Goal: Contribute content: Contribute content

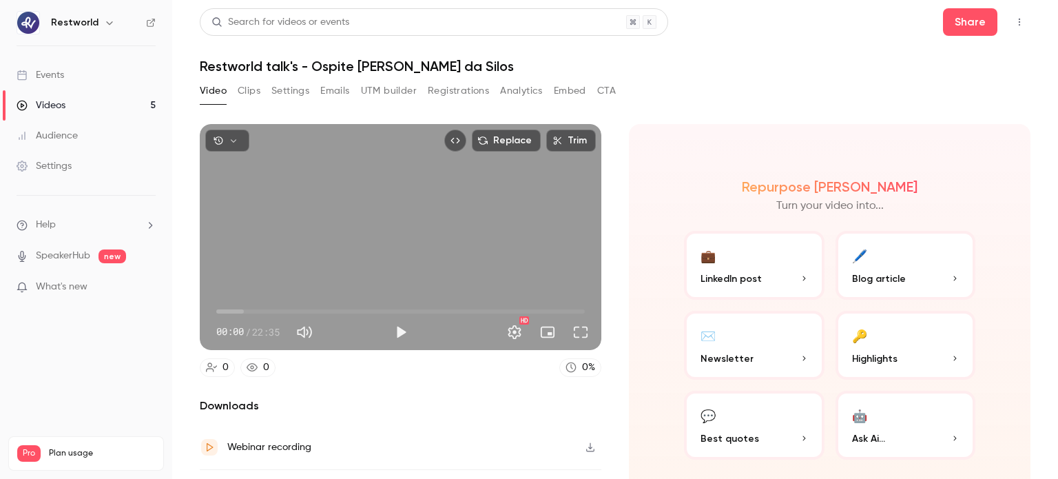
click at [113, 112] on link "Videos 5" at bounding box center [86, 105] width 172 height 30
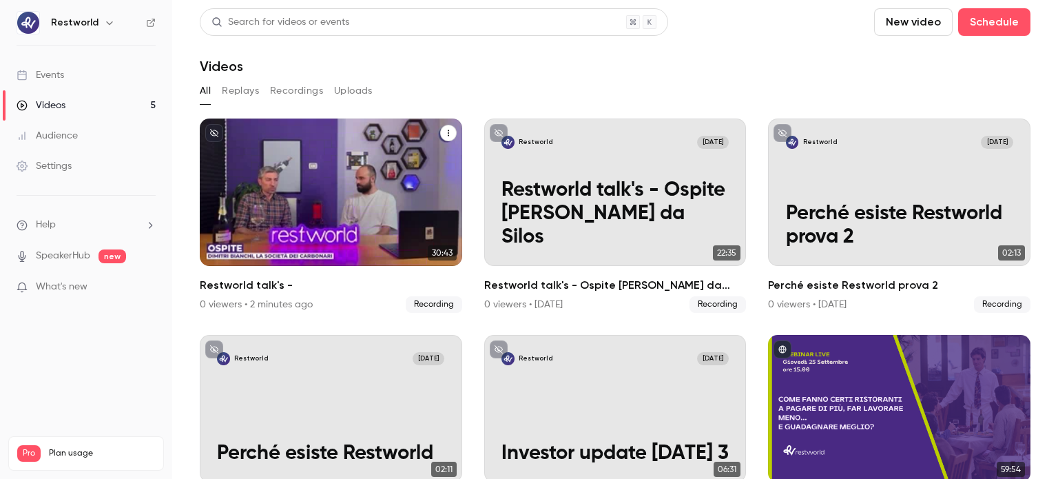
click at [331, 212] on div "Restworld [DATE] Restworld talk's -" at bounding box center [331, 192] width 263 height 147
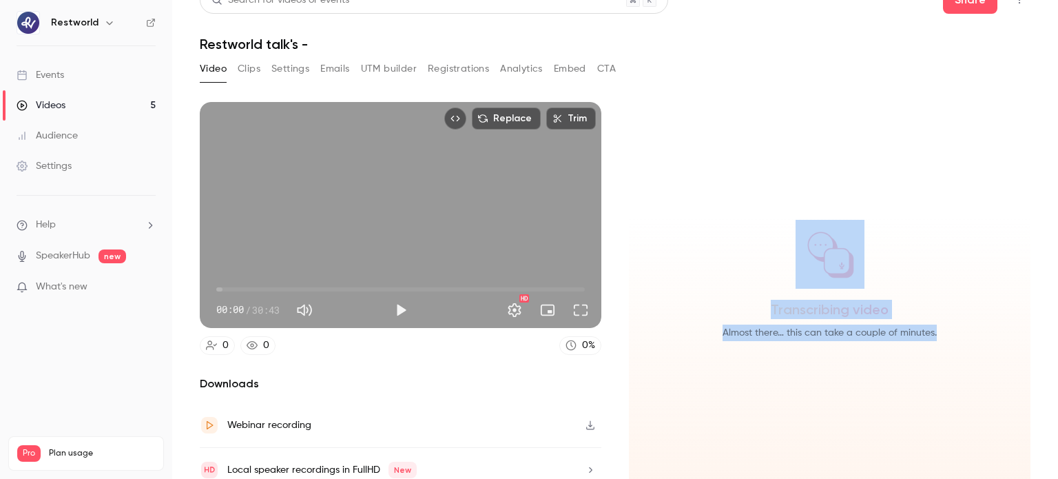
scroll to position [31, 0]
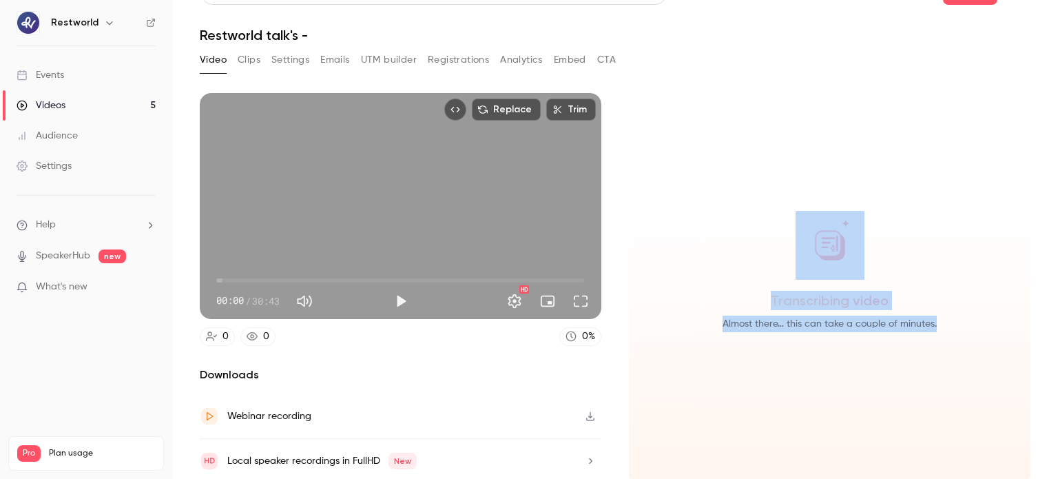
drag, startPoint x: 1058, startPoint y: 134, endPoint x: 1053, endPoint y: 225, distance: 91.1
click at [1053, 225] on main "Search for videos or events Share Restworld talk's - Video Clips Settings Email…" at bounding box center [615, 239] width 886 height 479
click at [243, 63] on button "Clips" at bounding box center [249, 60] width 23 height 22
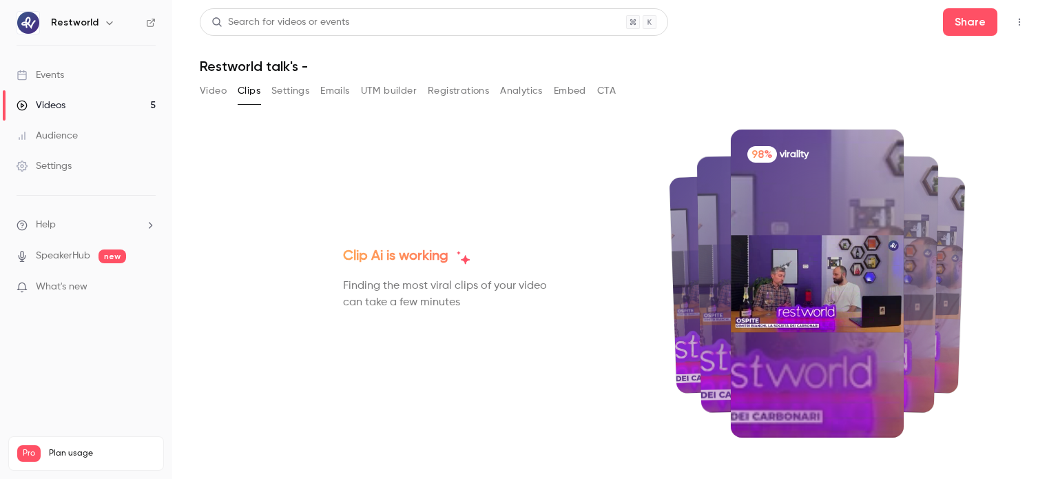
click at [214, 92] on button "Video" at bounding box center [213, 91] width 27 height 22
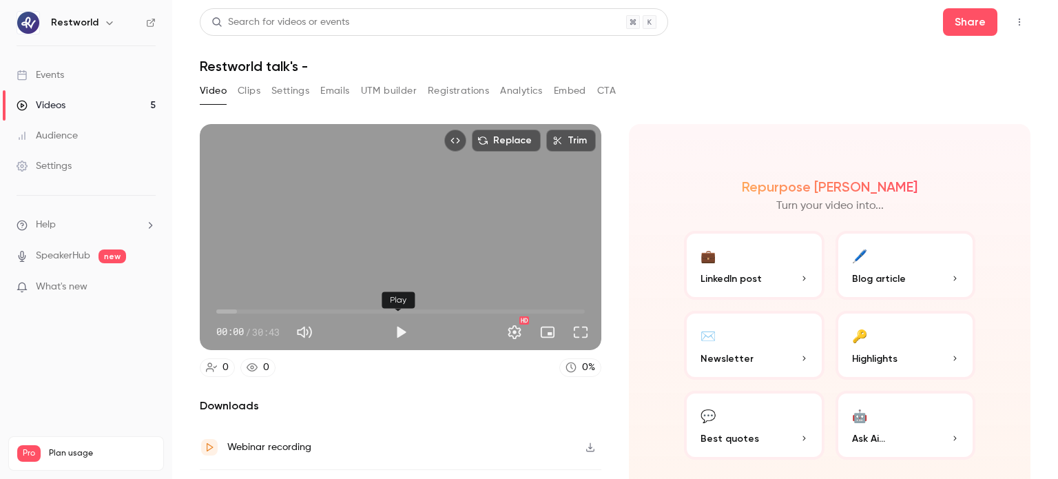
click at [397, 327] on button "Play" at bounding box center [401, 332] width 28 height 28
type input "***"
click at [569, 330] on button "Full screen" at bounding box center [581, 332] width 28 height 28
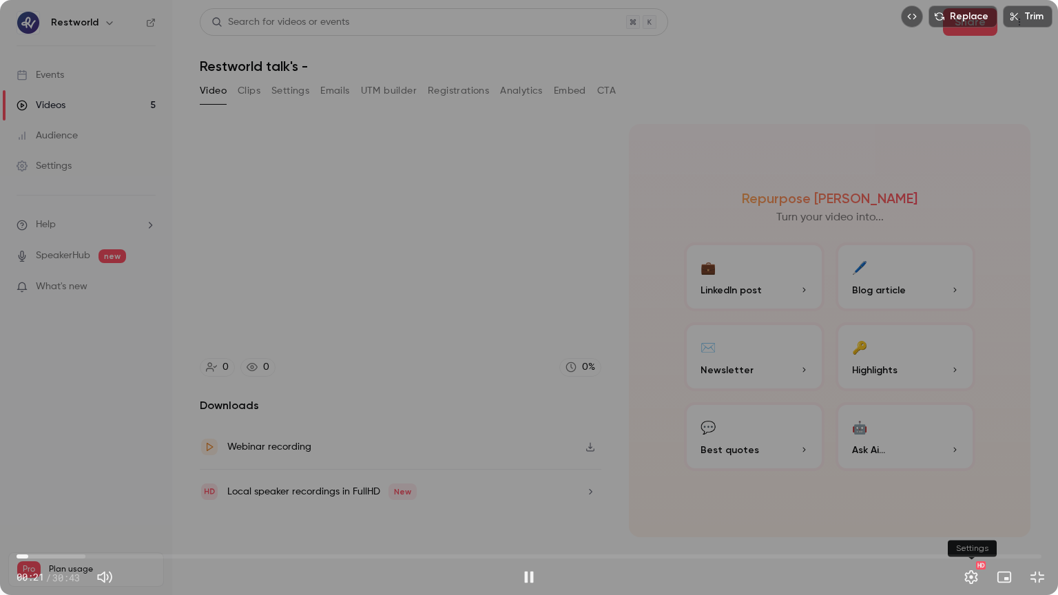
click at [970, 478] on button "Settings" at bounding box center [972, 578] width 28 height 28
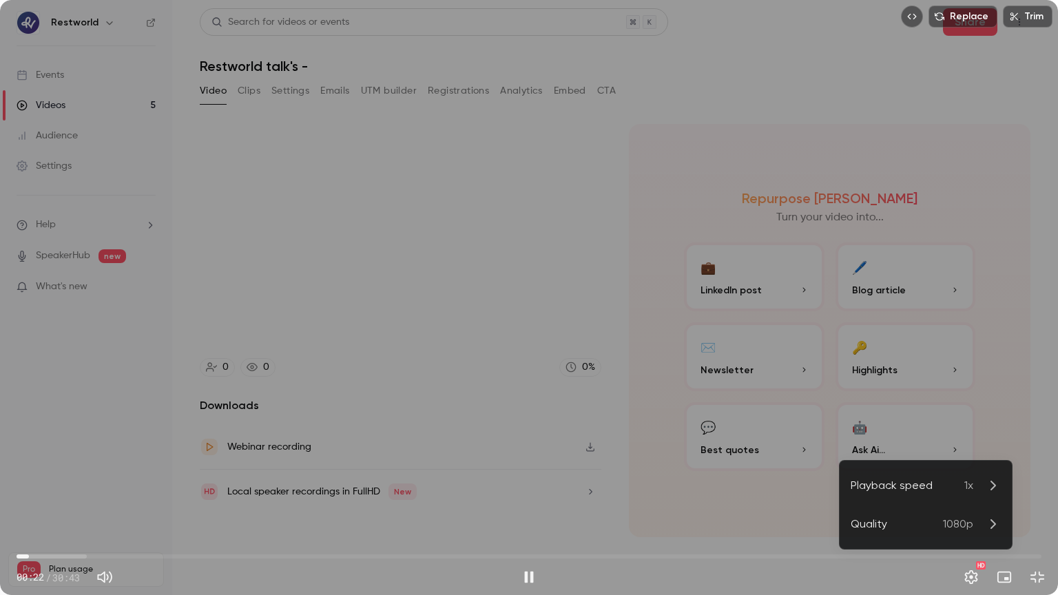
click at [969, 478] on li "Quality 1080p" at bounding box center [926, 524] width 172 height 39
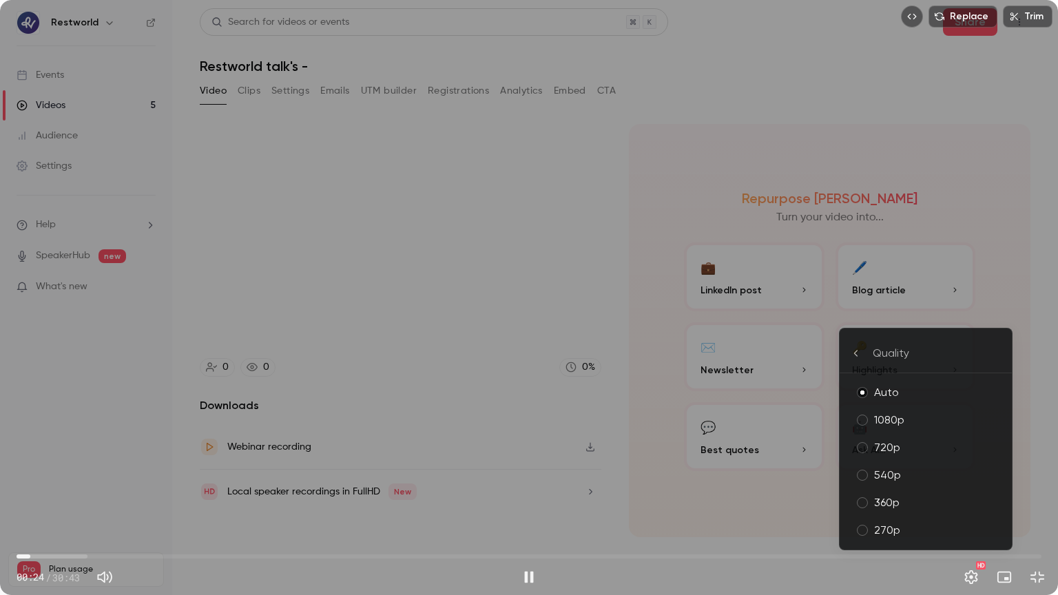
click at [941, 420] on div "1080p" at bounding box center [937, 420] width 127 height 17
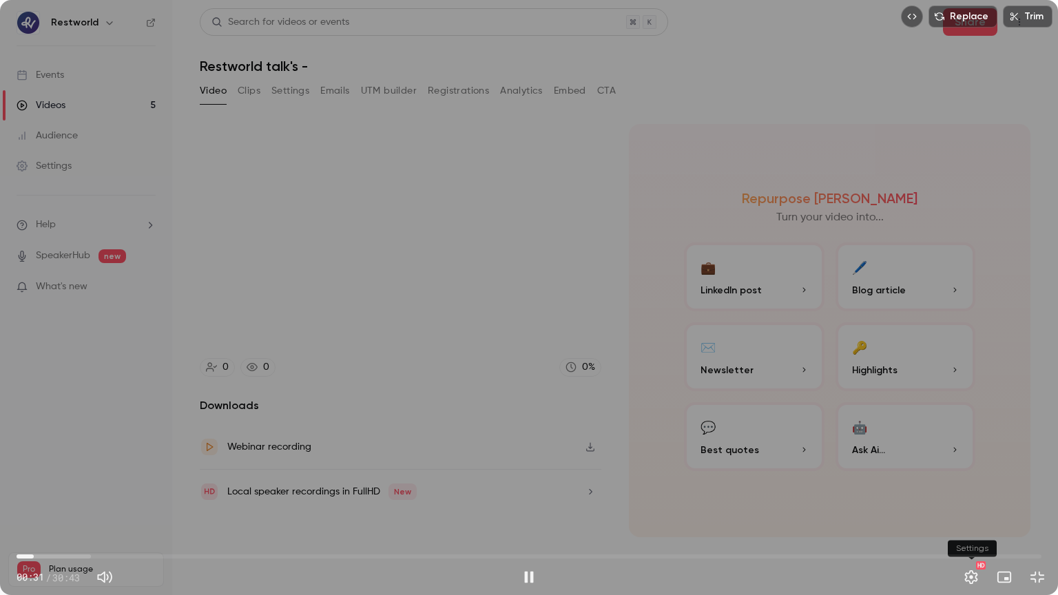
click at [971, 478] on button "Settings" at bounding box center [972, 578] width 28 height 28
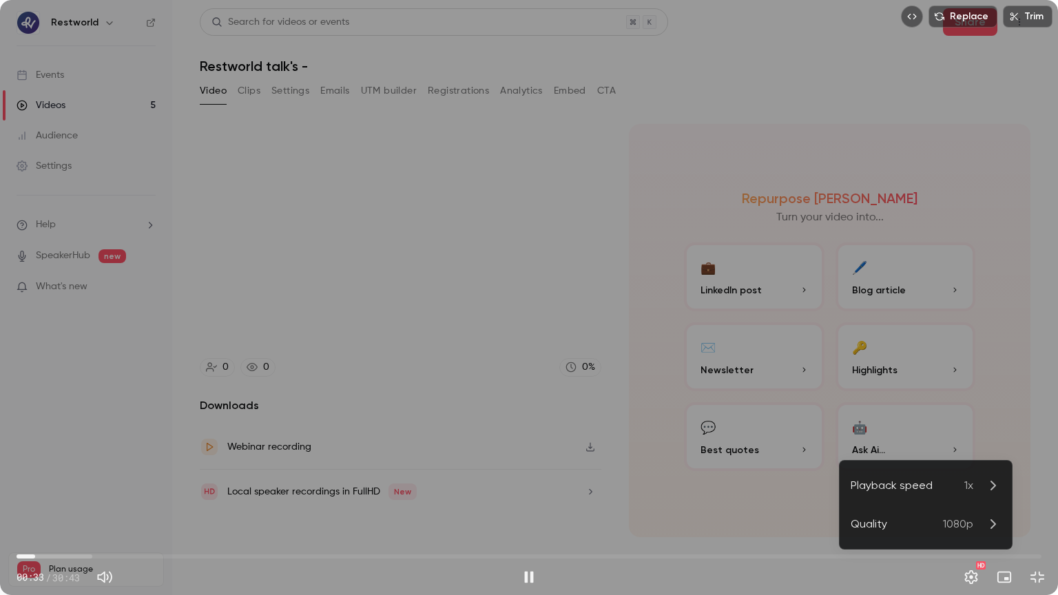
click at [973, 478] on p "1080p" at bounding box center [972, 524] width 58 height 17
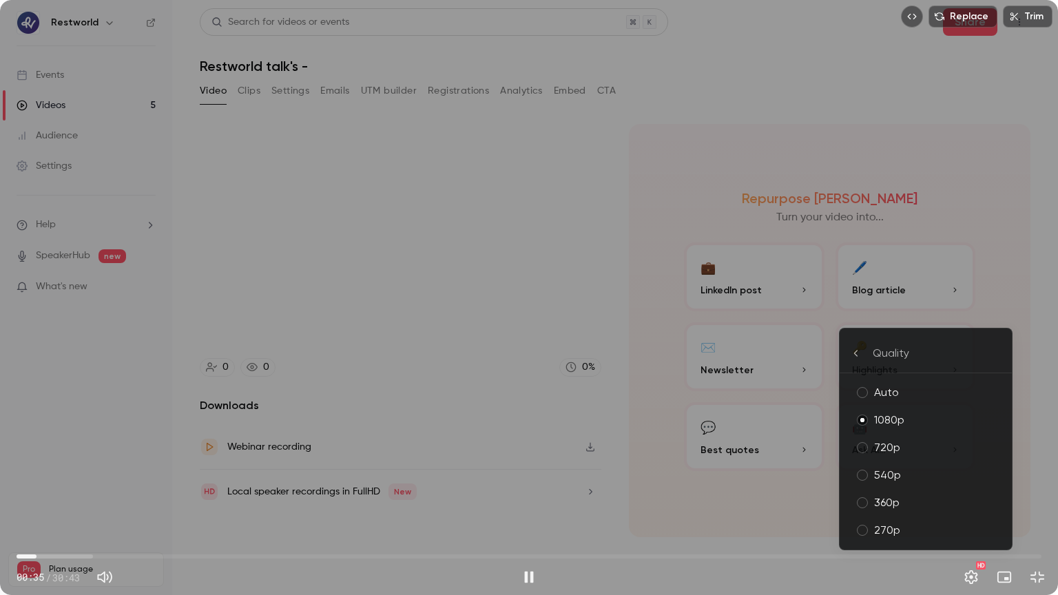
click at [966, 478] on div at bounding box center [529, 297] width 1058 height 595
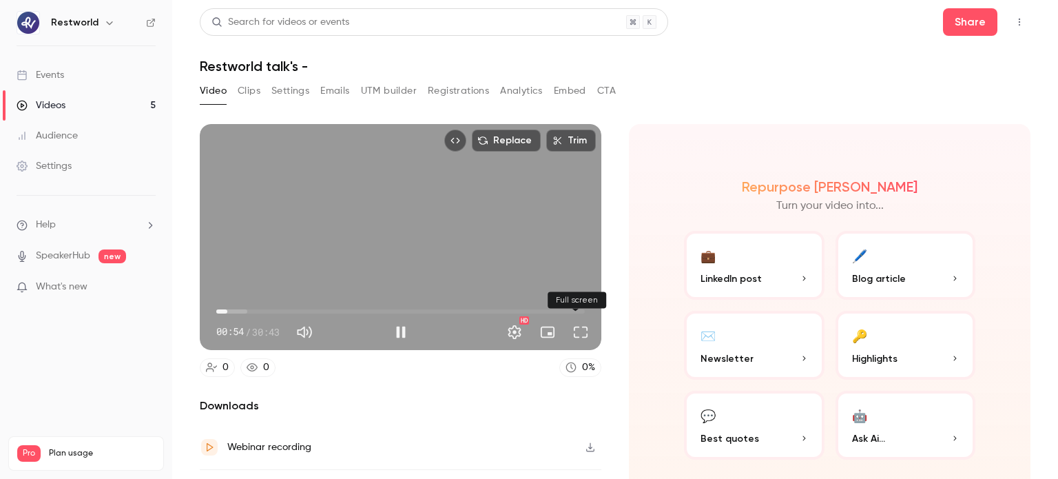
click at [583, 335] on button "Full screen" at bounding box center [581, 332] width 28 height 28
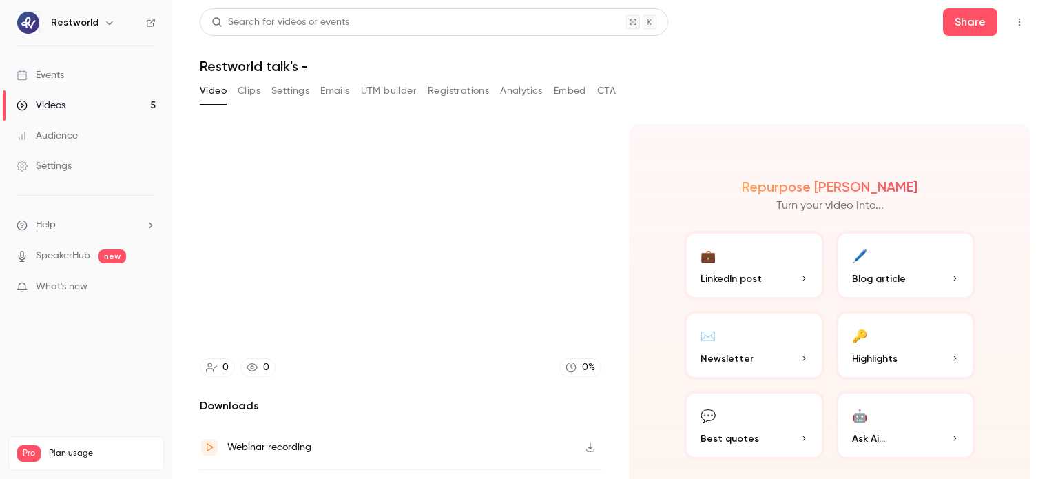
type input "*****"
click at [249, 96] on button "Clips" at bounding box center [249, 91] width 23 height 22
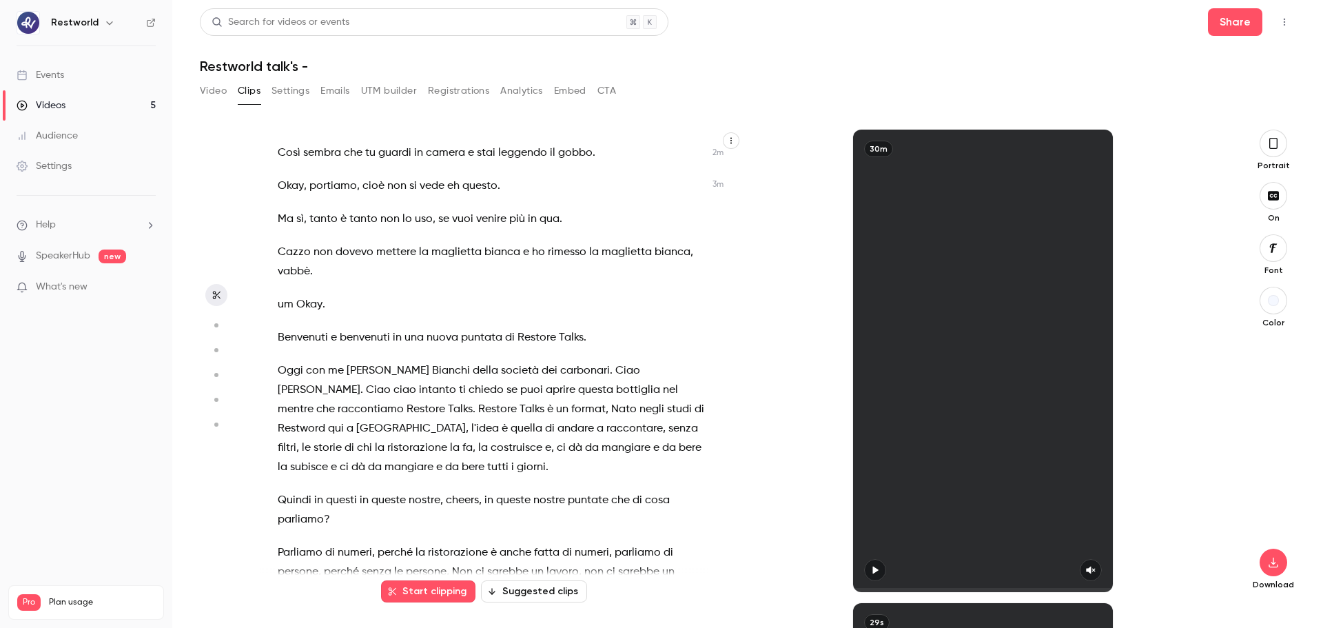
scroll to position [1039, 0]
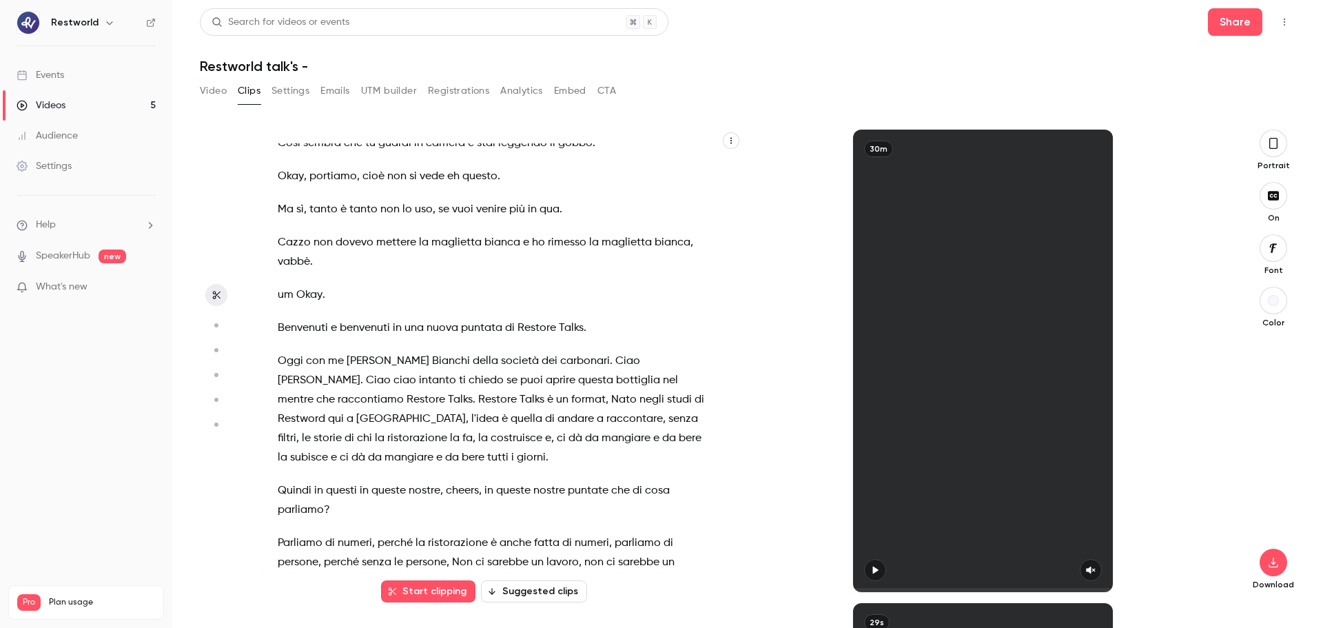
click at [510, 455] on p "[DATE] con me [PERSON_NAME] della società dei carbonari . [PERSON_NAME] . Ciao …" at bounding box center [491, 409] width 427 height 116
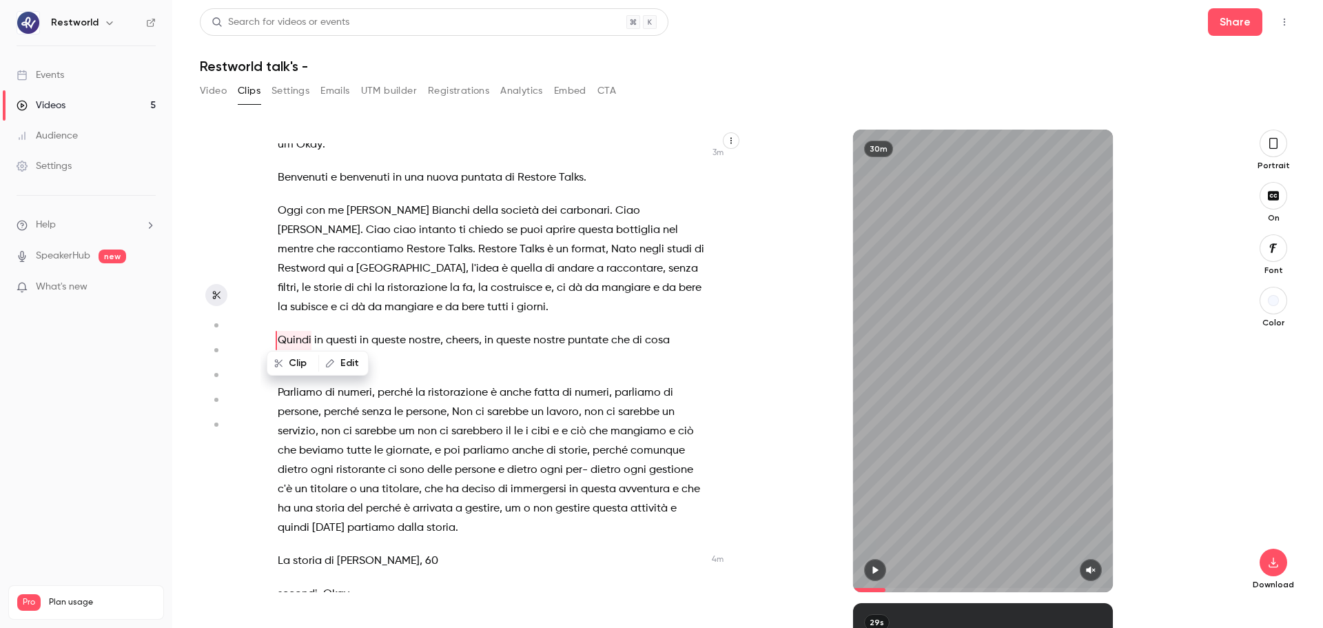
scroll to position [1217, 0]
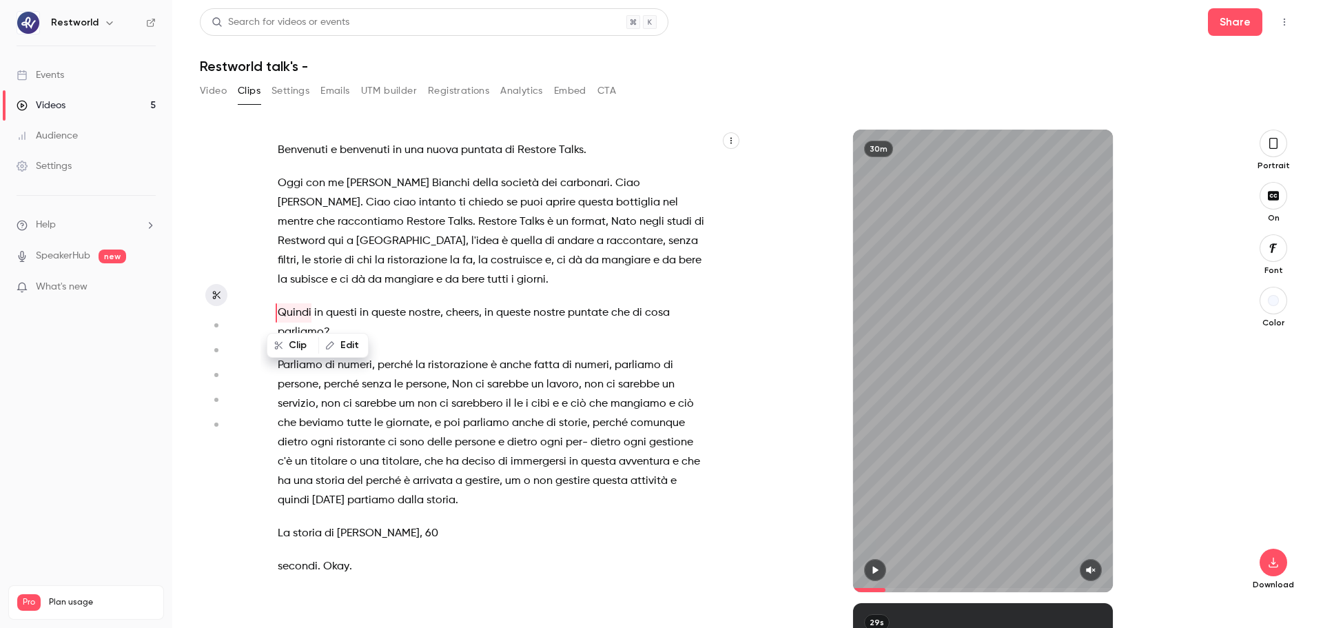
click at [399, 394] on span "um" at bounding box center [407, 403] width 16 height 19
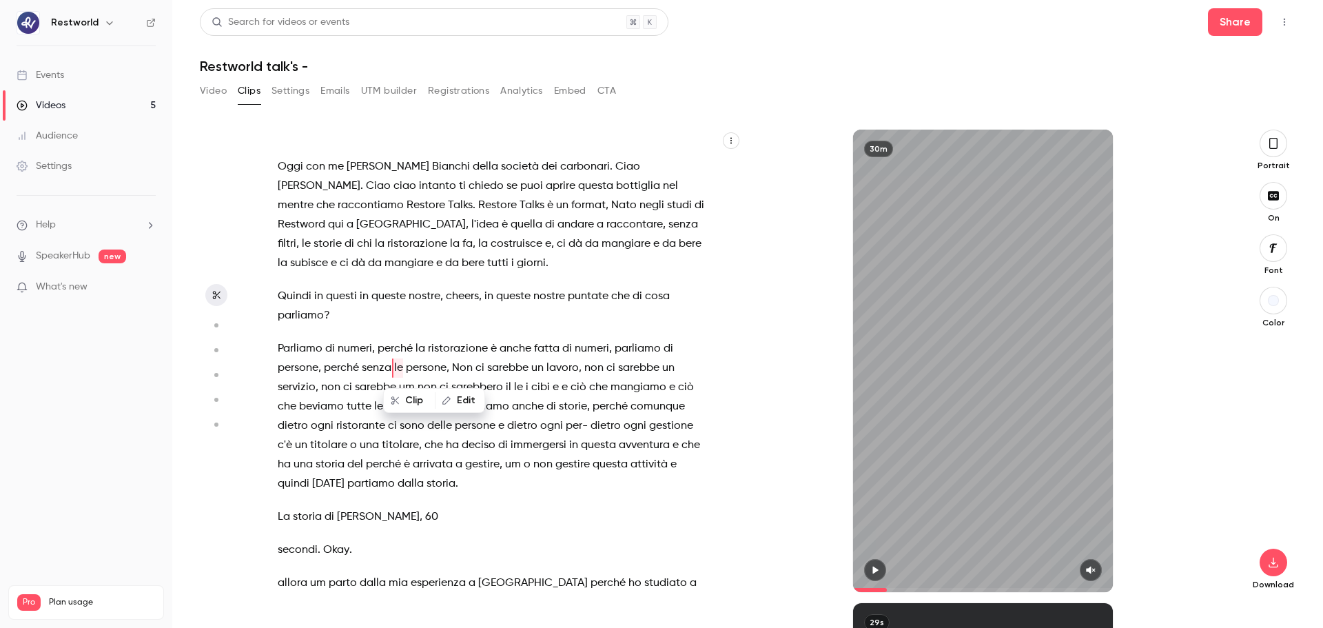
click at [475, 207] on span at bounding box center [476, 205] width 3 height 11
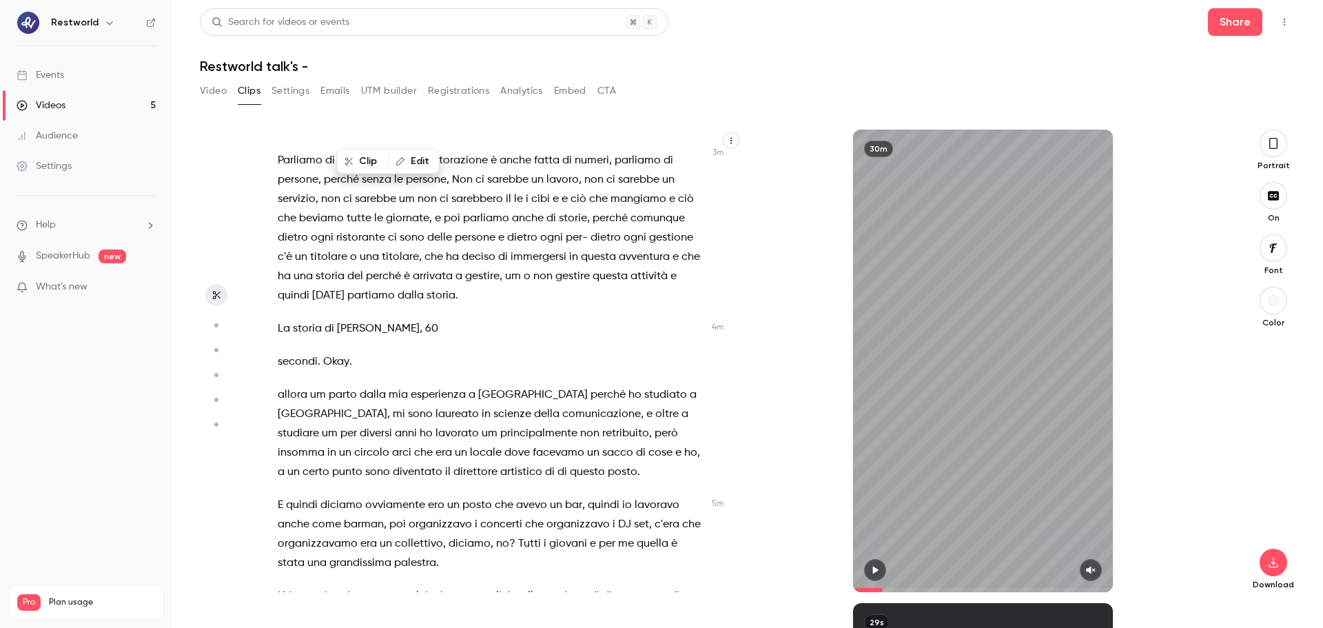
scroll to position [1429, 0]
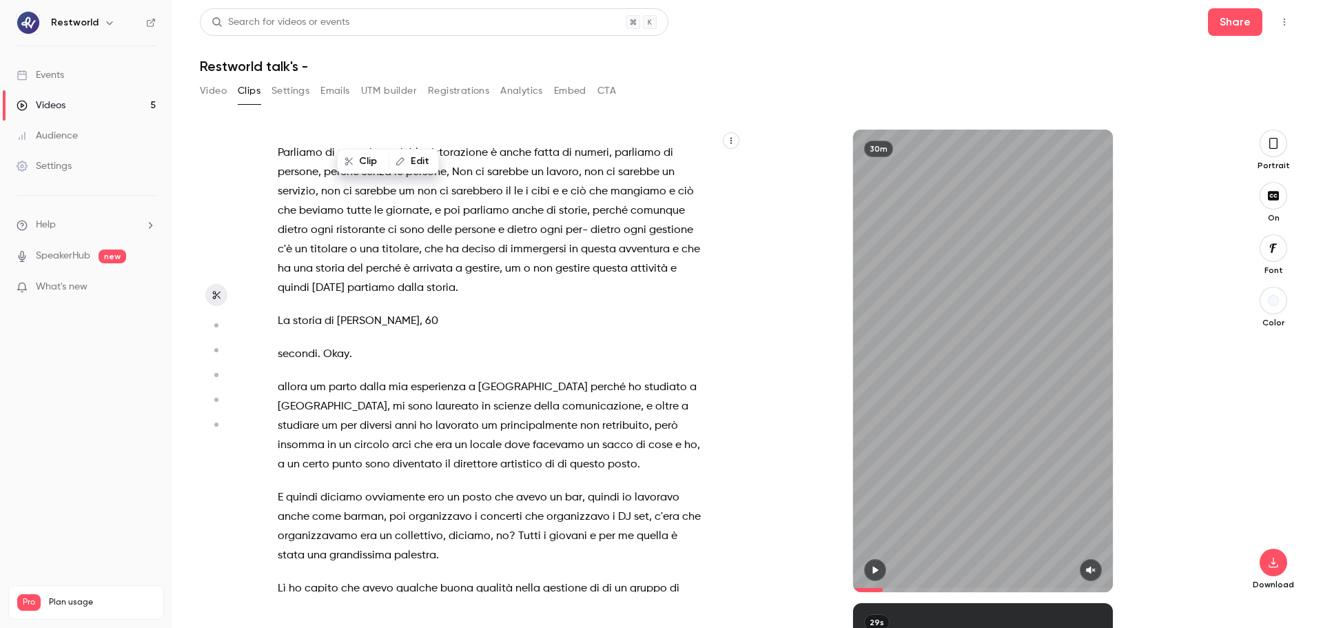
click at [280, 319] on span "La" at bounding box center [284, 320] width 12 height 19
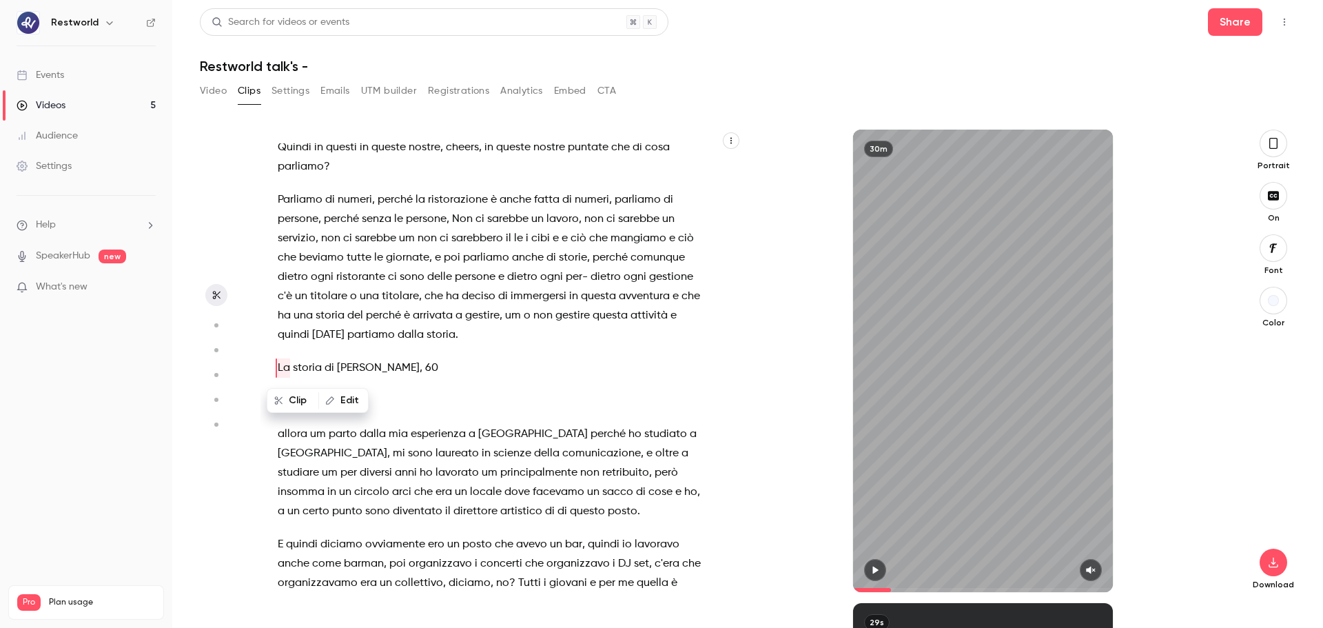
click at [874, 478] on icon "button" at bounding box center [875, 570] width 11 height 10
type input "***"
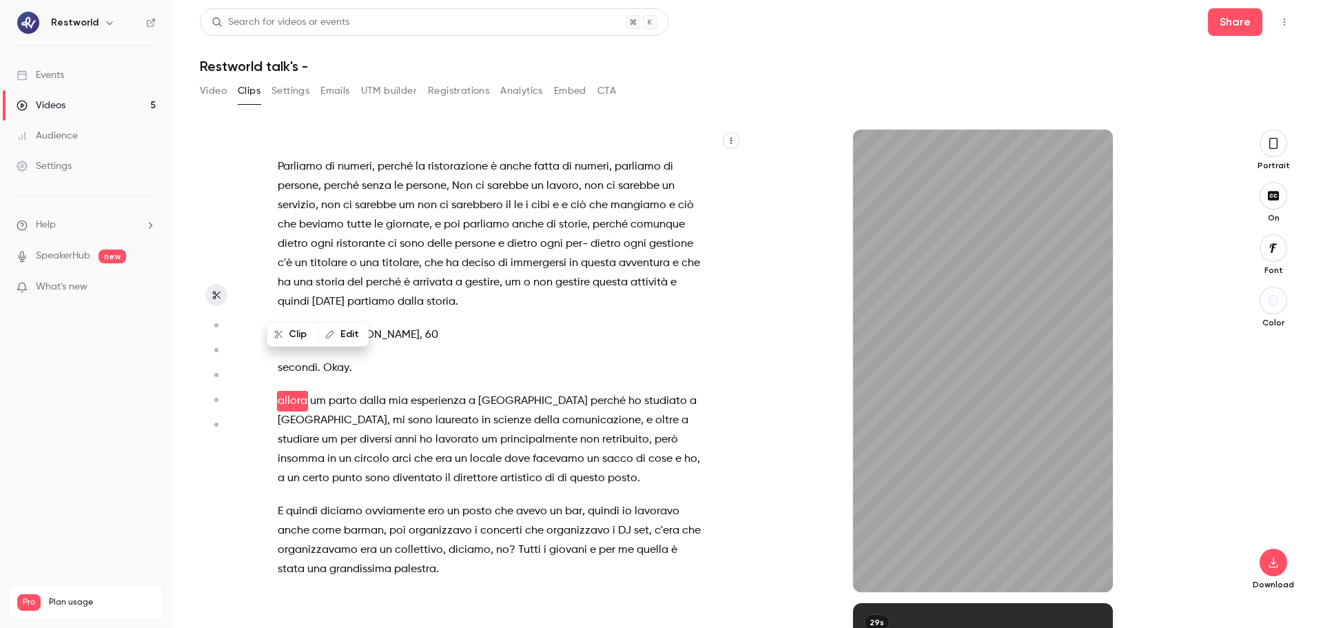
scroll to position [1448, 0]
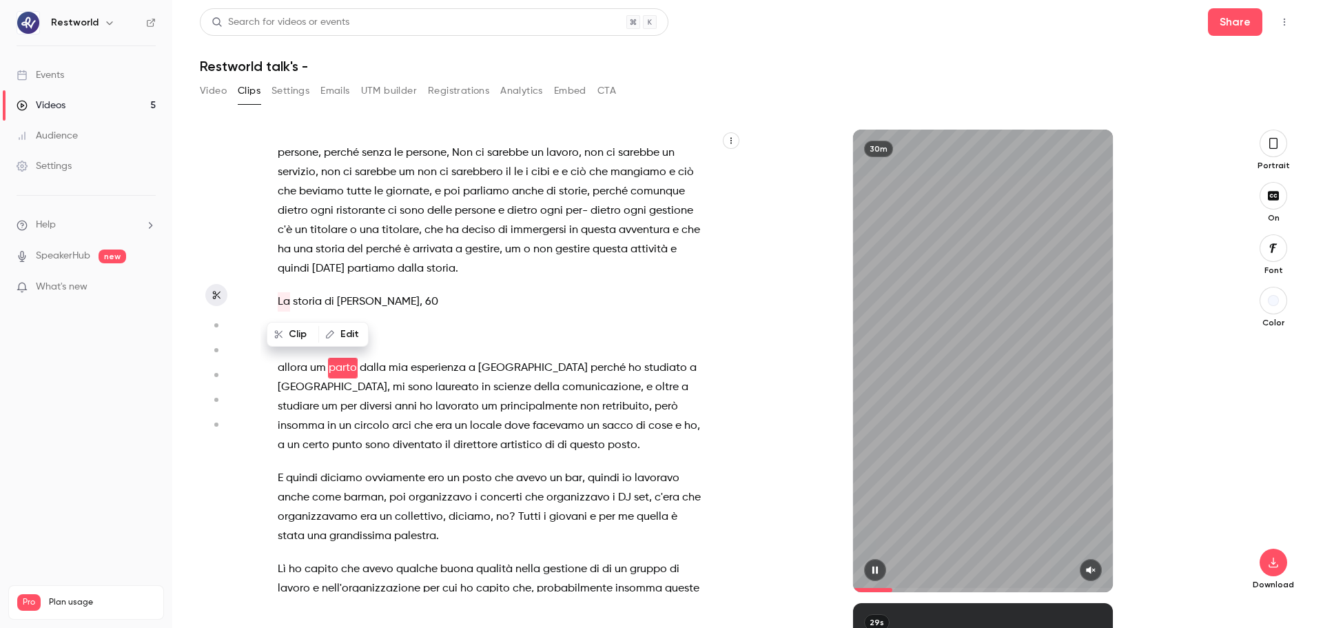
click at [1058, 478] on icon "button" at bounding box center [1090, 570] width 11 height 10
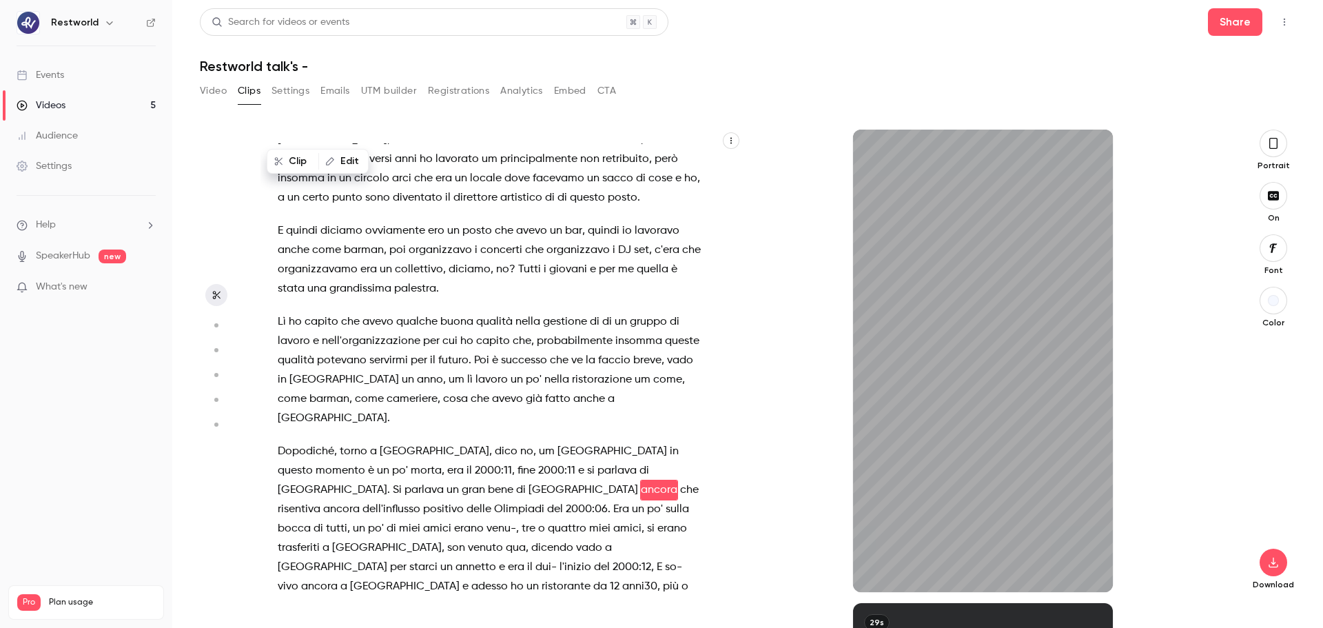
scroll to position [1798, 0]
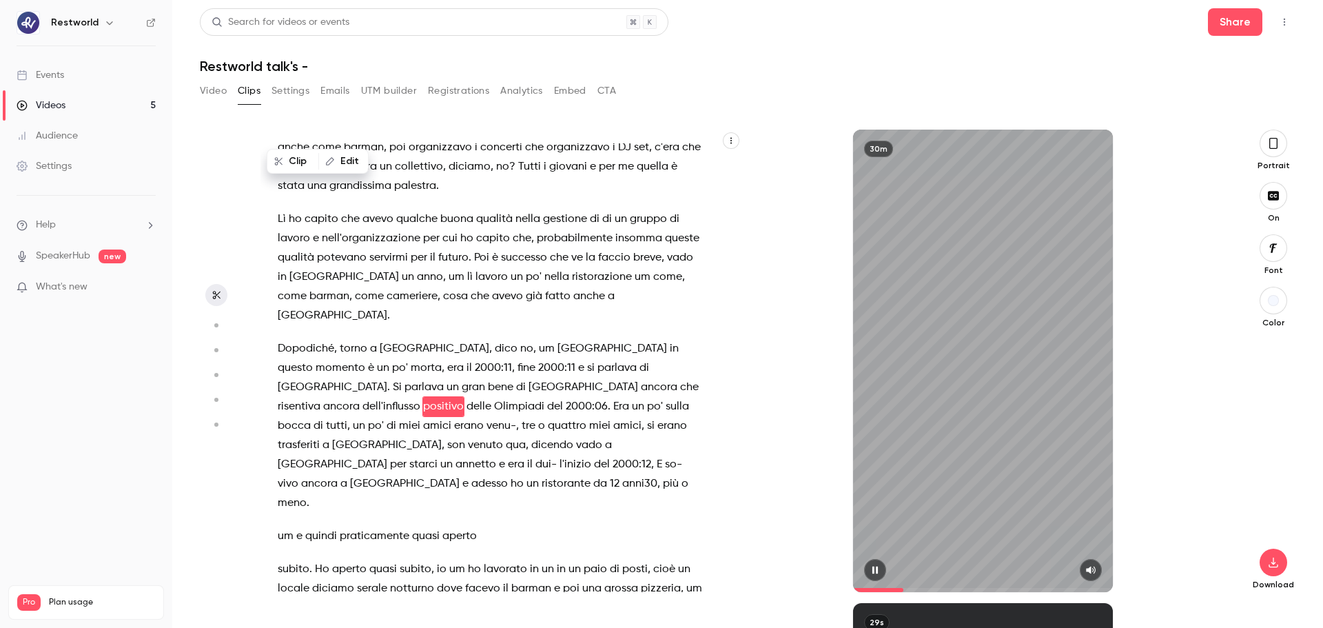
click at [876, 478] on button "button" at bounding box center [875, 570] width 22 height 22
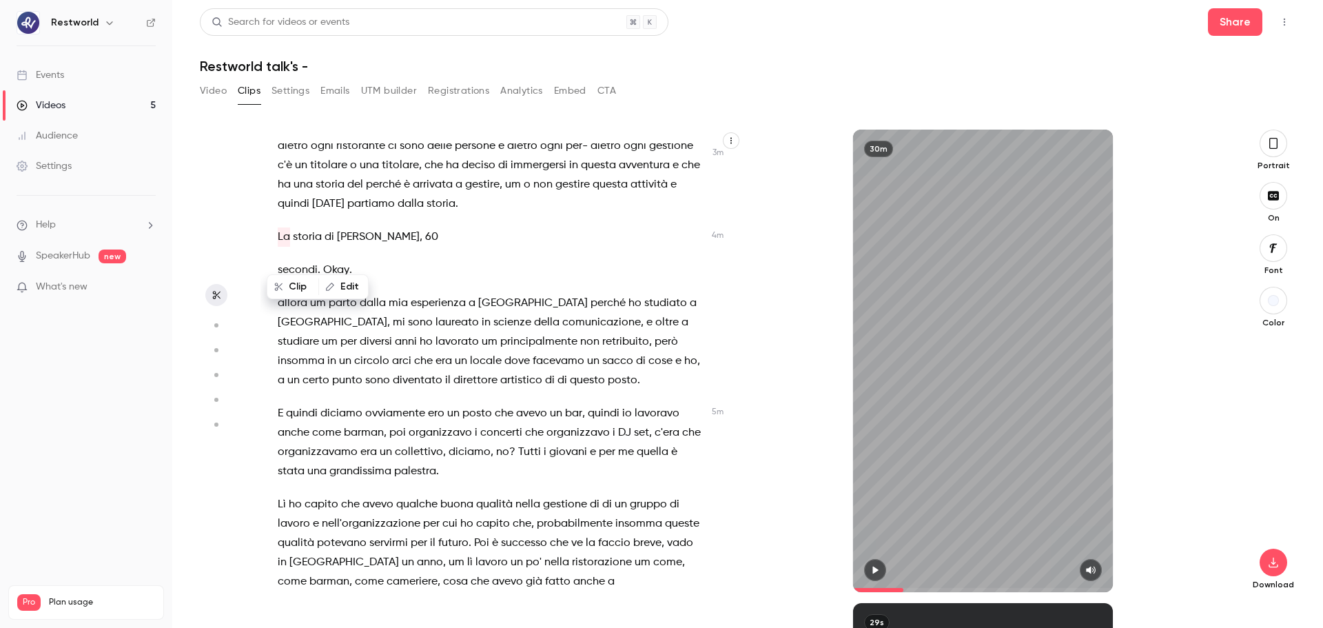
scroll to position [1479, 0]
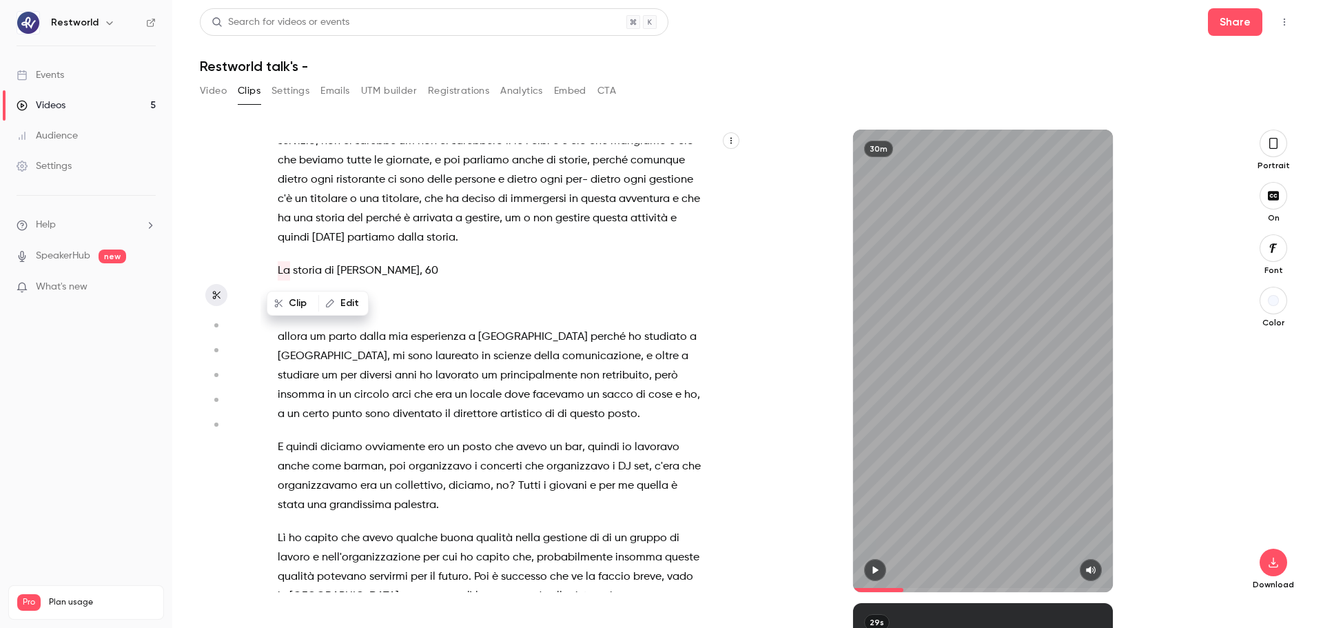
click at [367, 274] on span "[PERSON_NAME]" at bounding box center [378, 270] width 83 height 19
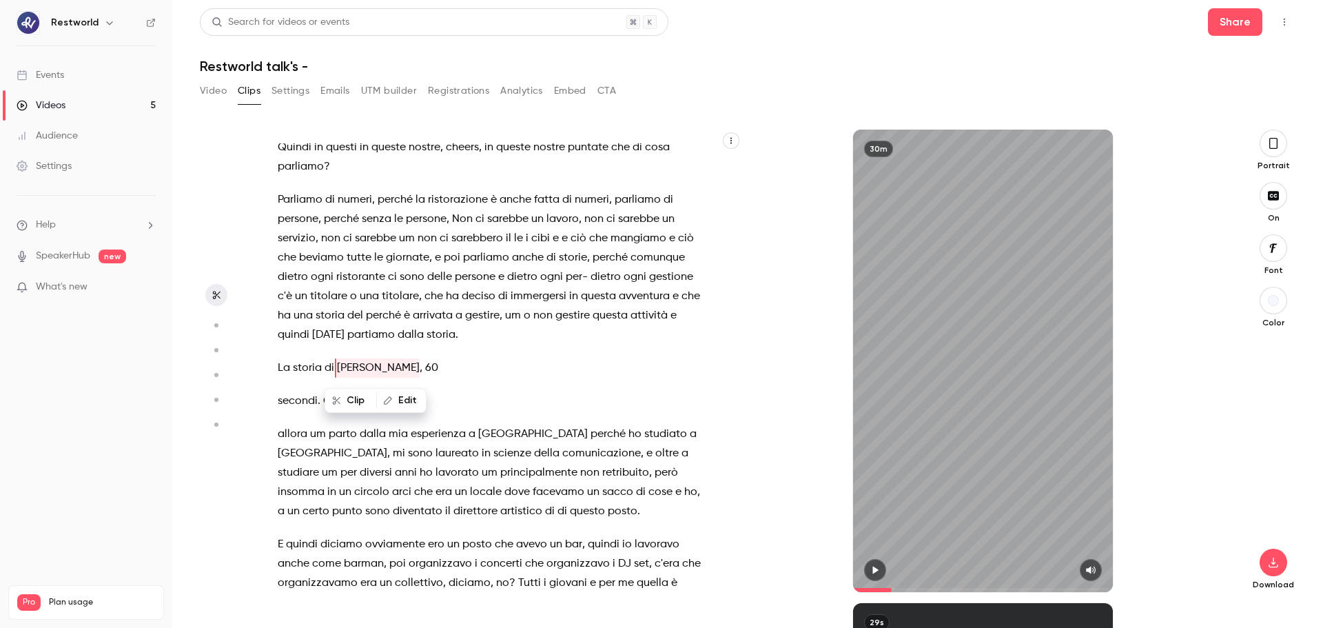
click at [281, 368] on span "La" at bounding box center [284, 367] width 12 height 19
click at [683, 365] on p "La storia di [PERSON_NAME] , 60" at bounding box center [491, 367] width 427 height 19
click at [278, 371] on span "La" at bounding box center [284, 367] width 12 height 19
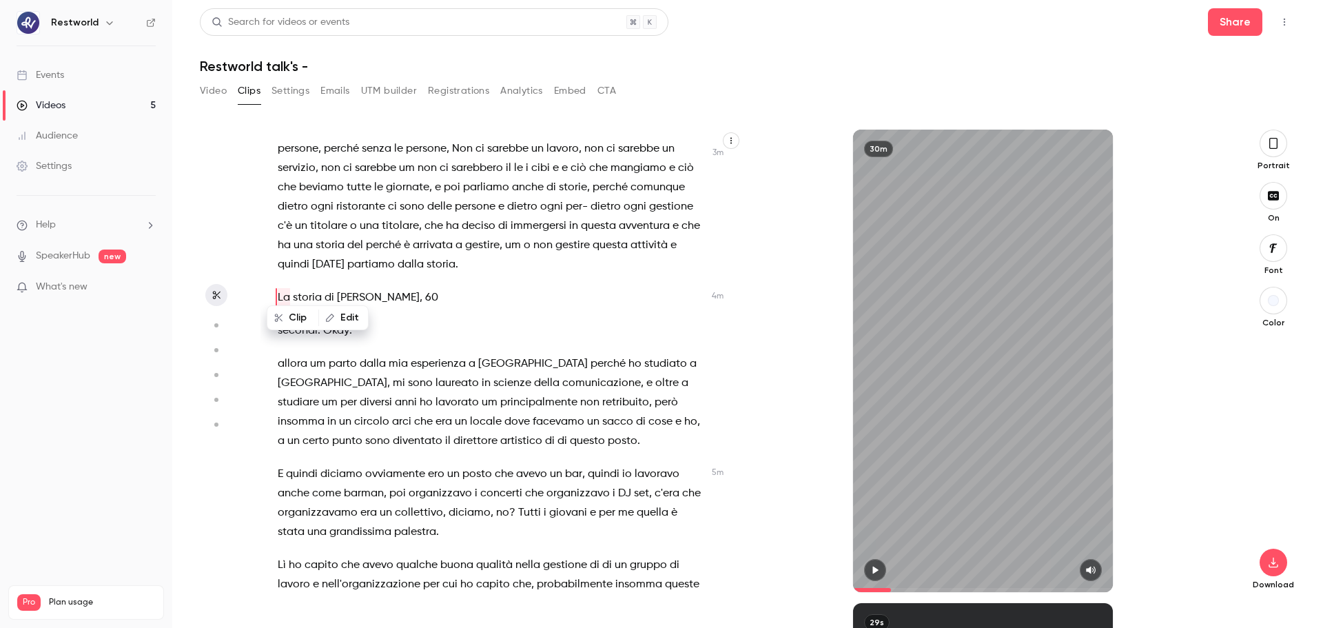
scroll to position [1465, 0]
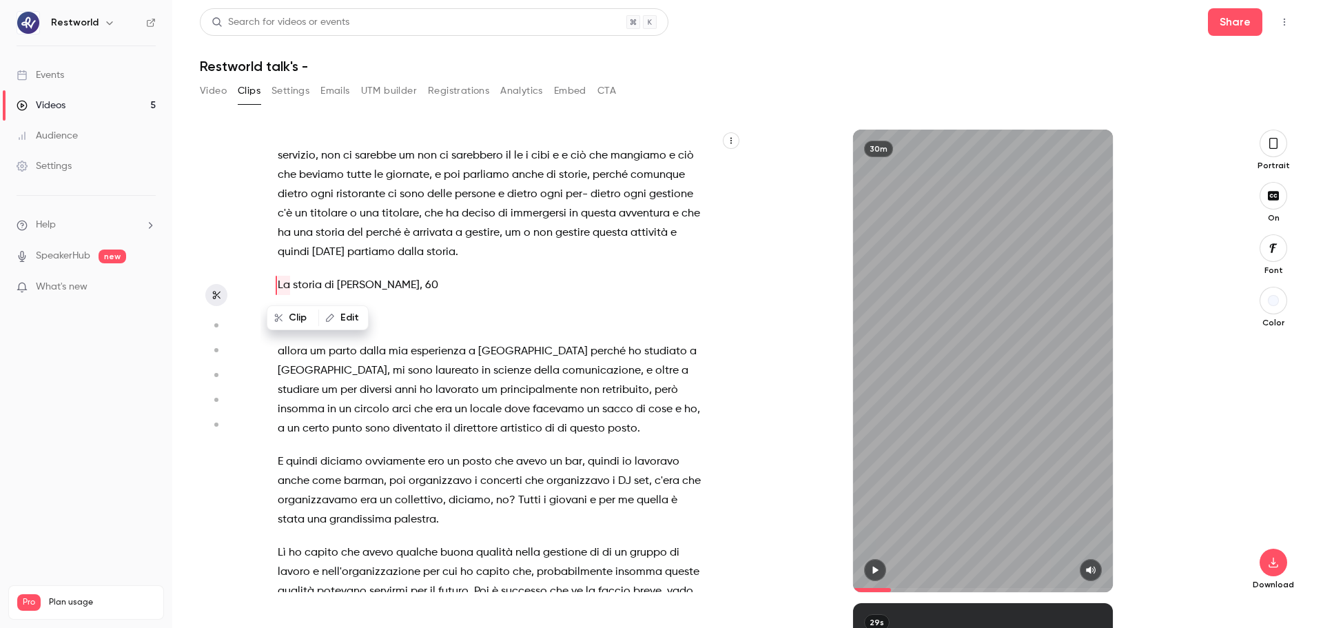
click at [724, 478] on div "pochissime tecnologia , facciamo tutto uno svarione sull'[GEOGRAPHIC_DATA] , ce…" at bounding box center [497, 367] width 475 height 449
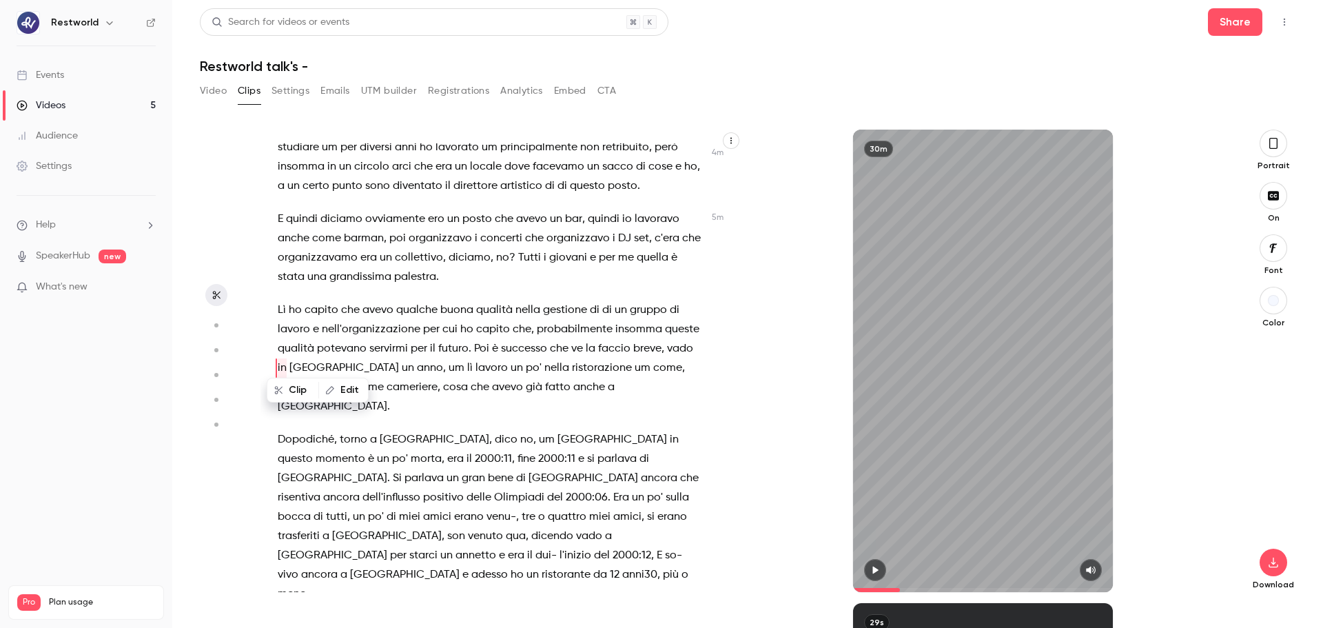
scroll to position [1735, 0]
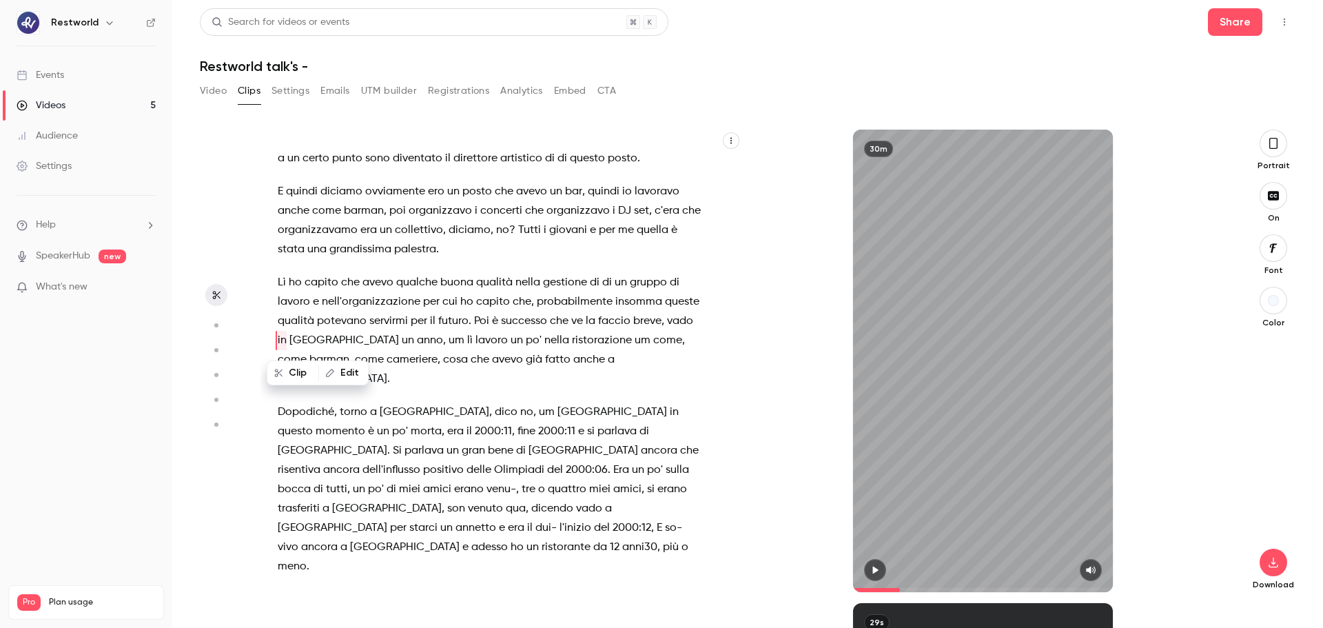
click at [486, 478] on span at bounding box center [485, 489] width 3 height 11
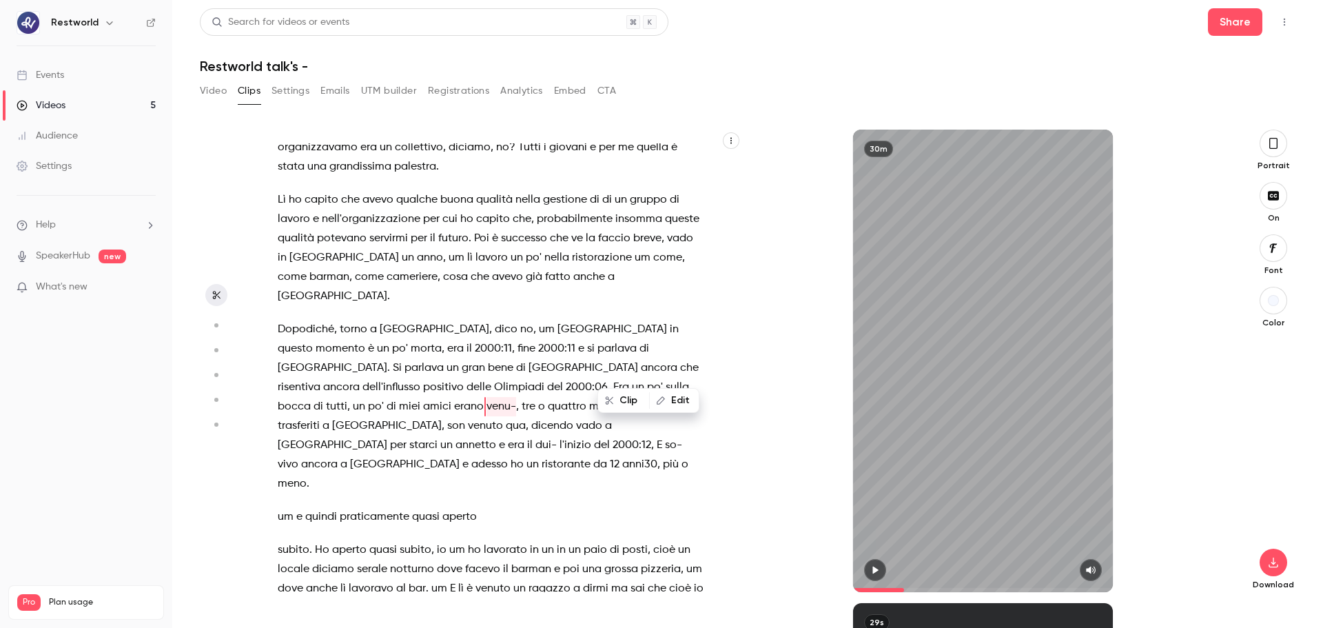
click at [875, 478] on icon "button" at bounding box center [875, 570] width 11 height 10
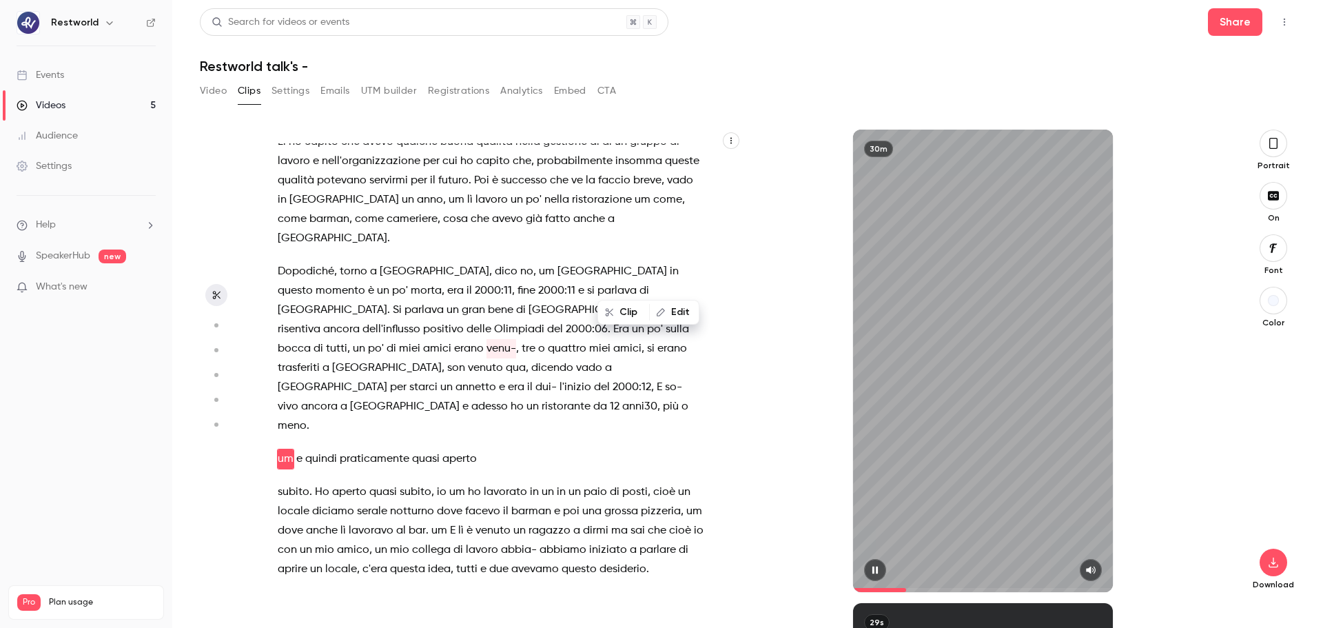
scroll to position [1909, 0]
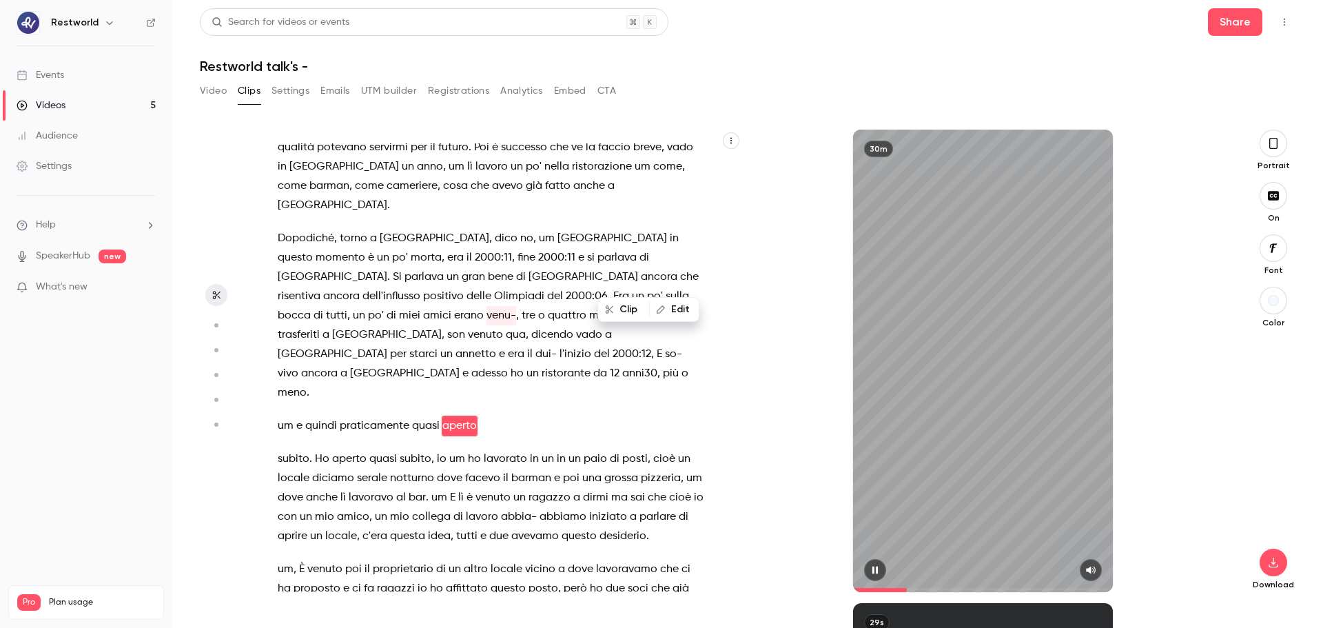
click at [309, 383] on span "." at bounding box center [308, 392] width 3 height 19
click at [505, 289] on p "Dopodiché , torno a [GEOGRAPHIC_DATA] , dico no , um [GEOGRAPHIC_DATA] in quest…" at bounding box center [491, 316] width 427 height 174
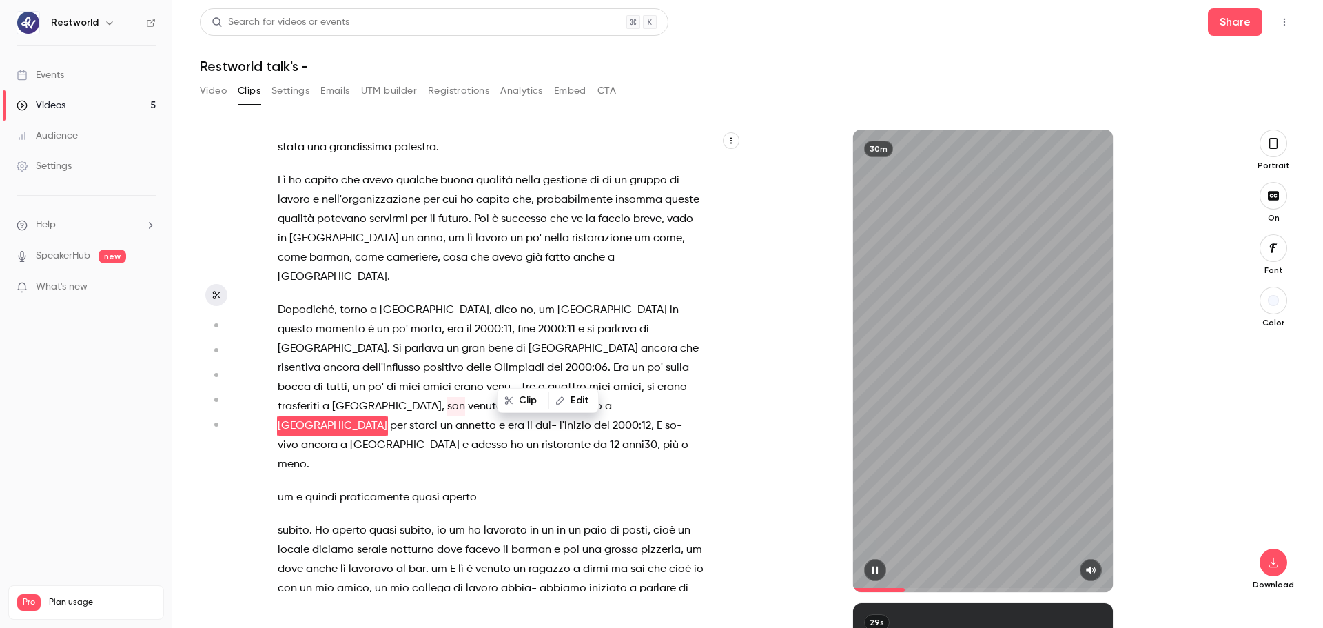
scroll to position [1856, 0]
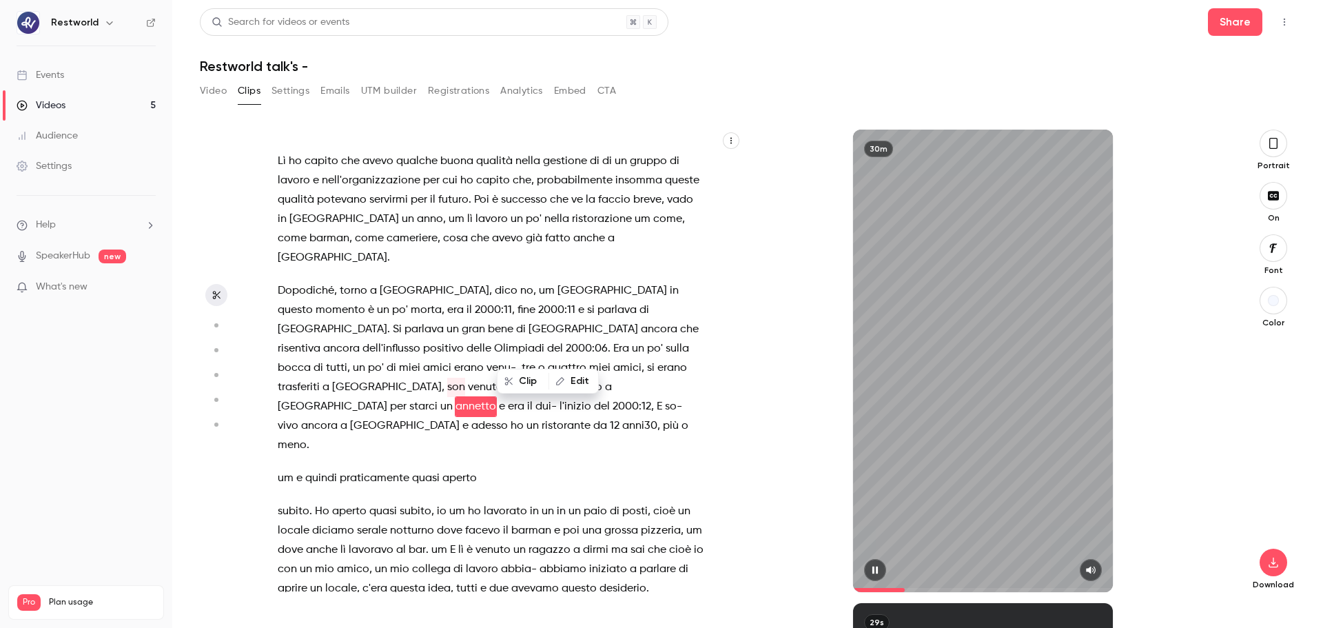
click at [277, 273] on div "pochissime tecnologia , facciamo tutto uno svarione sull'[GEOGRAPHIC_DATA] , ce…" at bounding box center [497, 367] width 475 height 449
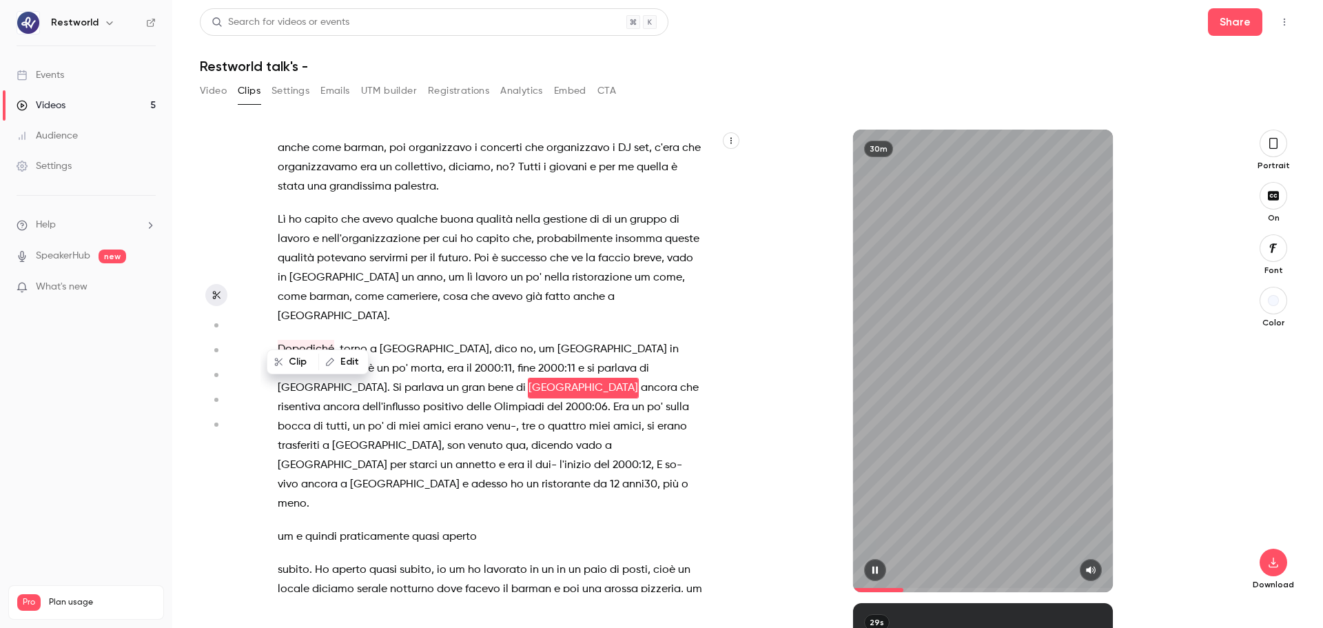
scroll to position [1798, 0]
click at [930, 382] on div "30m" at bounding box center [983, 361] width 260 height 462
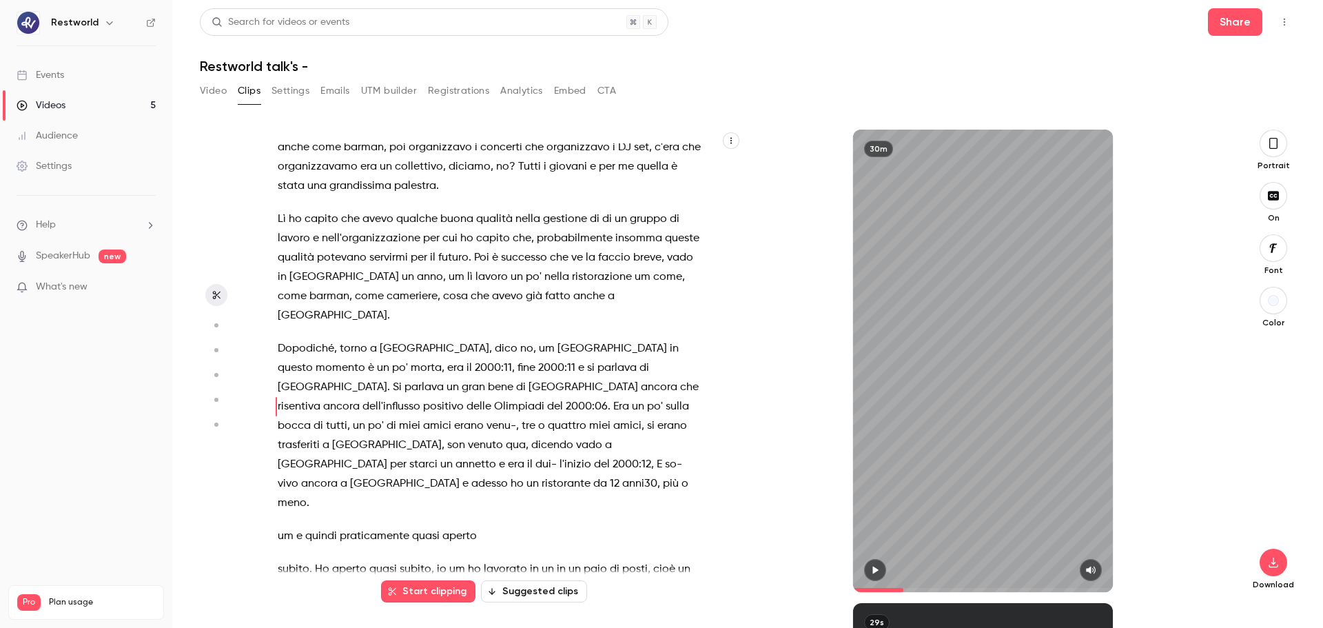
click at [278, 223] on span "Lì" at bounding box center [282, 218] width 8 height 19
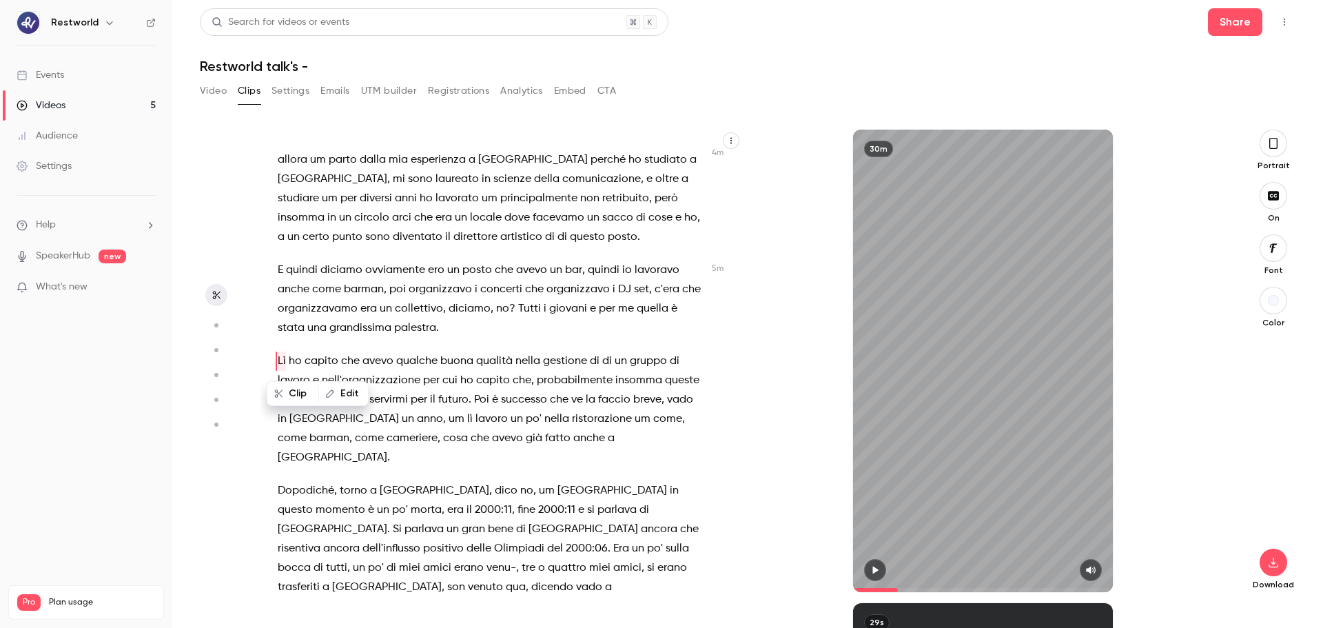
scroll to position [1650, 0]
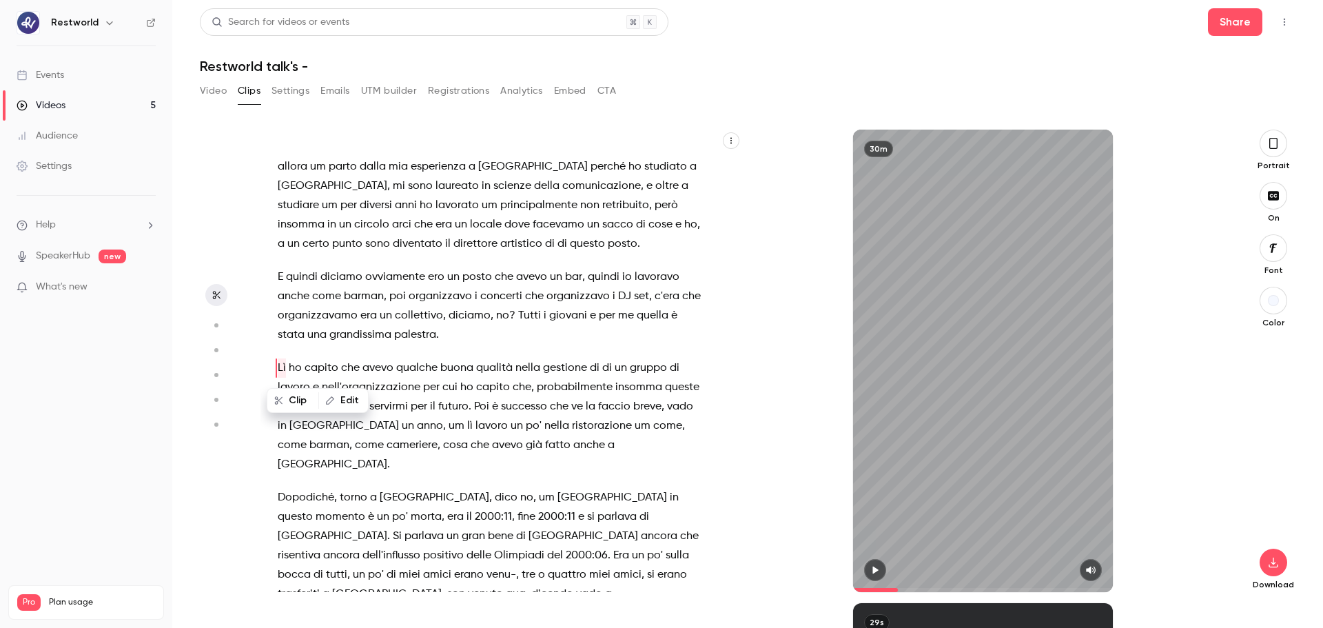
click at [278, 478] on span "Dopodiché" at bounding box center [306, 497] width 57 height 19
type input "***"
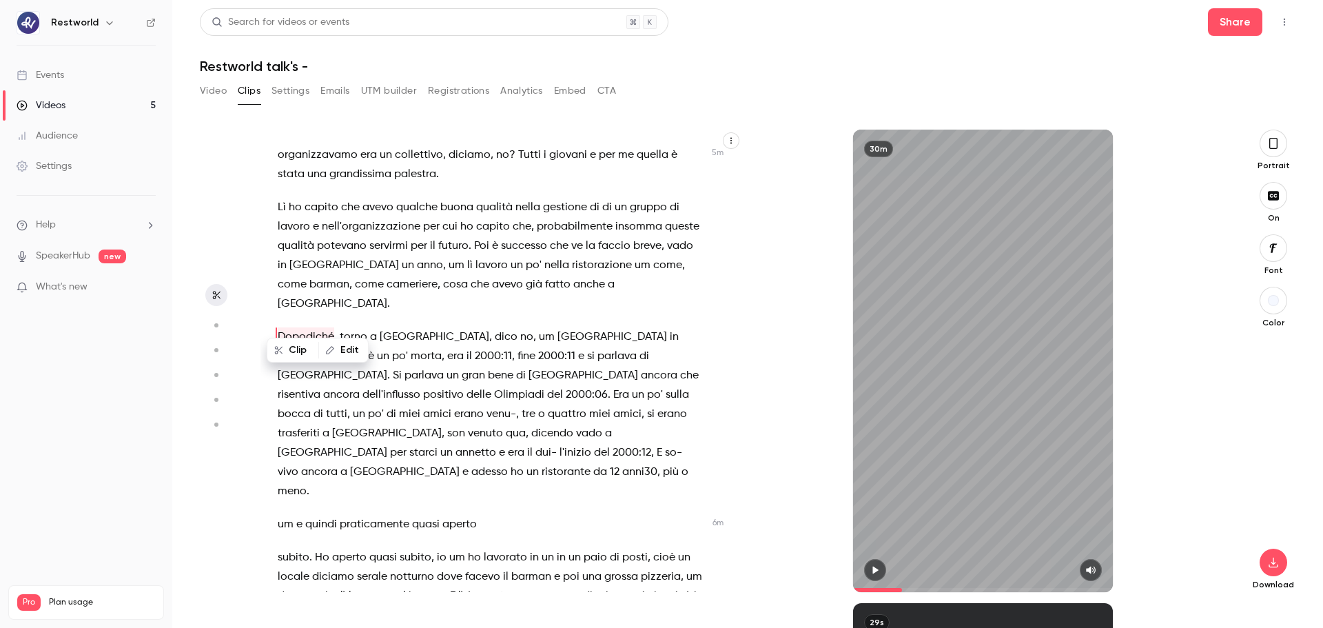
scroll to position [1815, 0]
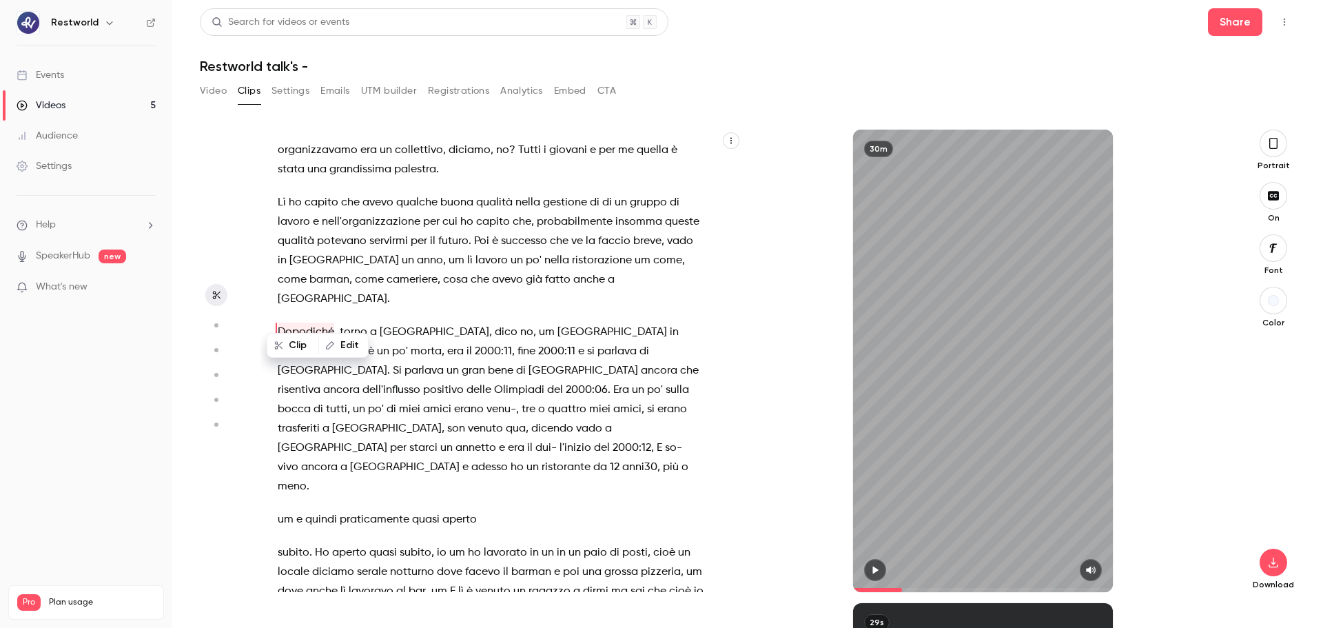
click at [217, 93] on button "Video" at bounding box center [213, 91] width 27 height 22
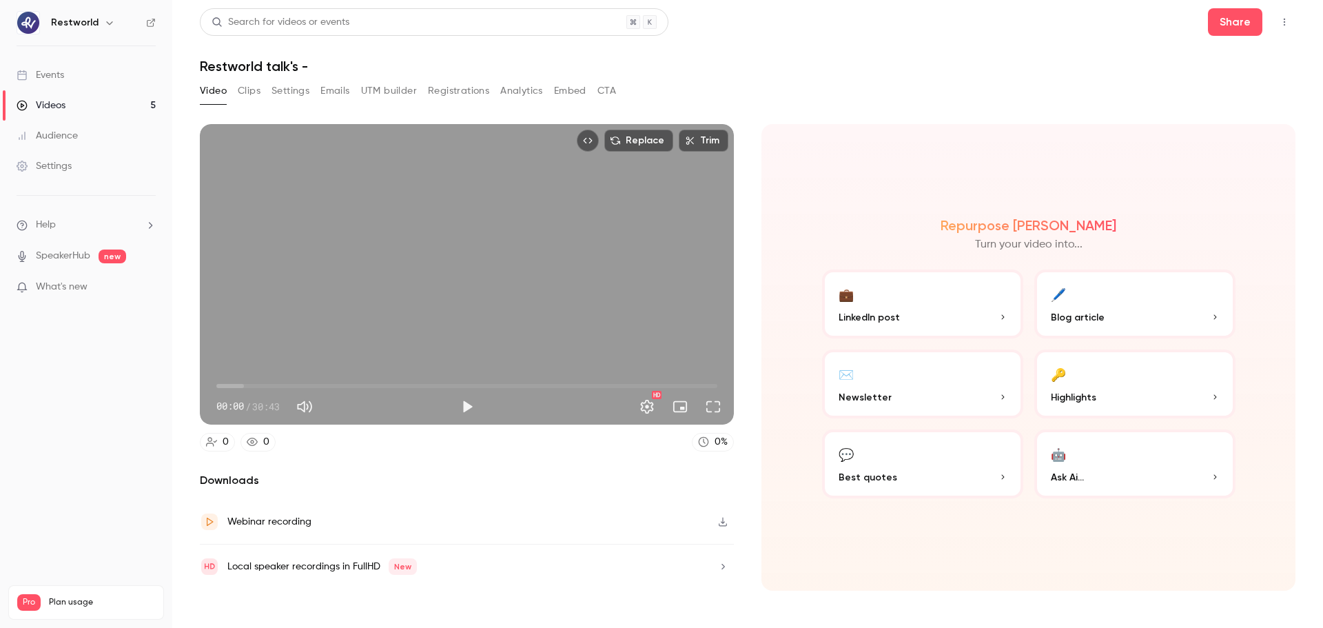
click at [243, 88] on section "Video Clips Settings Emails UTM builder Registrations Analytics Embed CTA Repla…" at bounding box center [748, 350] width 1096 height 540
click at [243, 88] on button "Clips" at bounding box center [249, 91] width 23 height 22
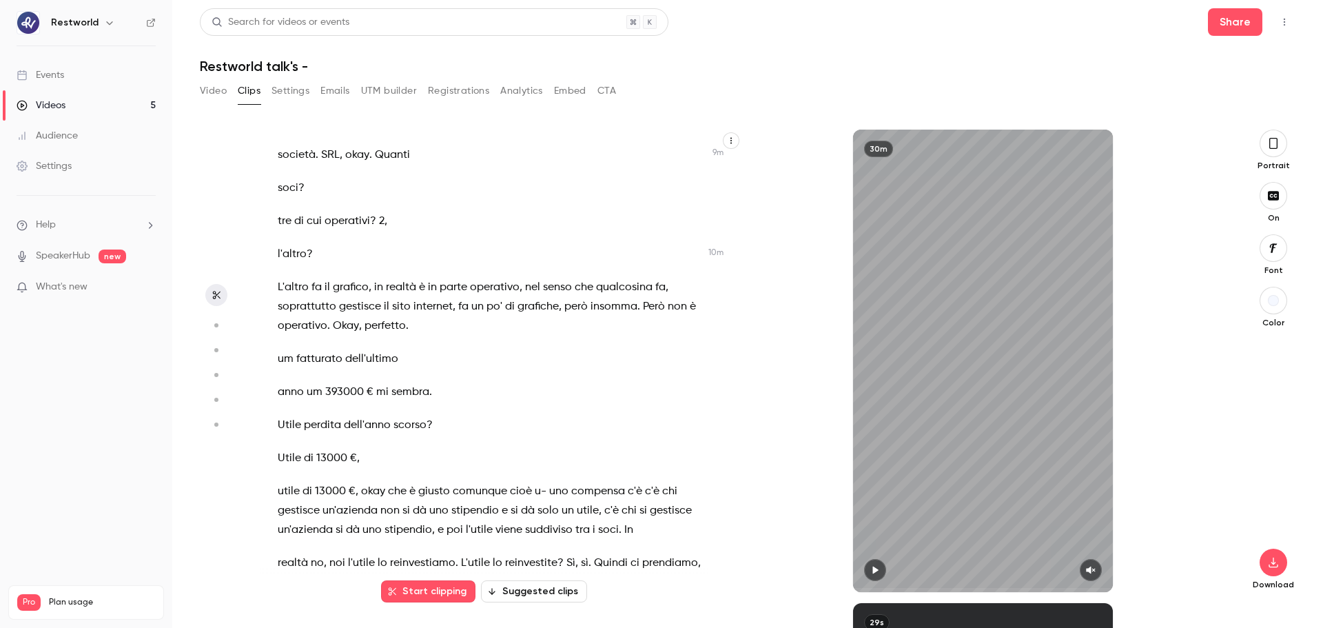
scroll to position [3362, 0]
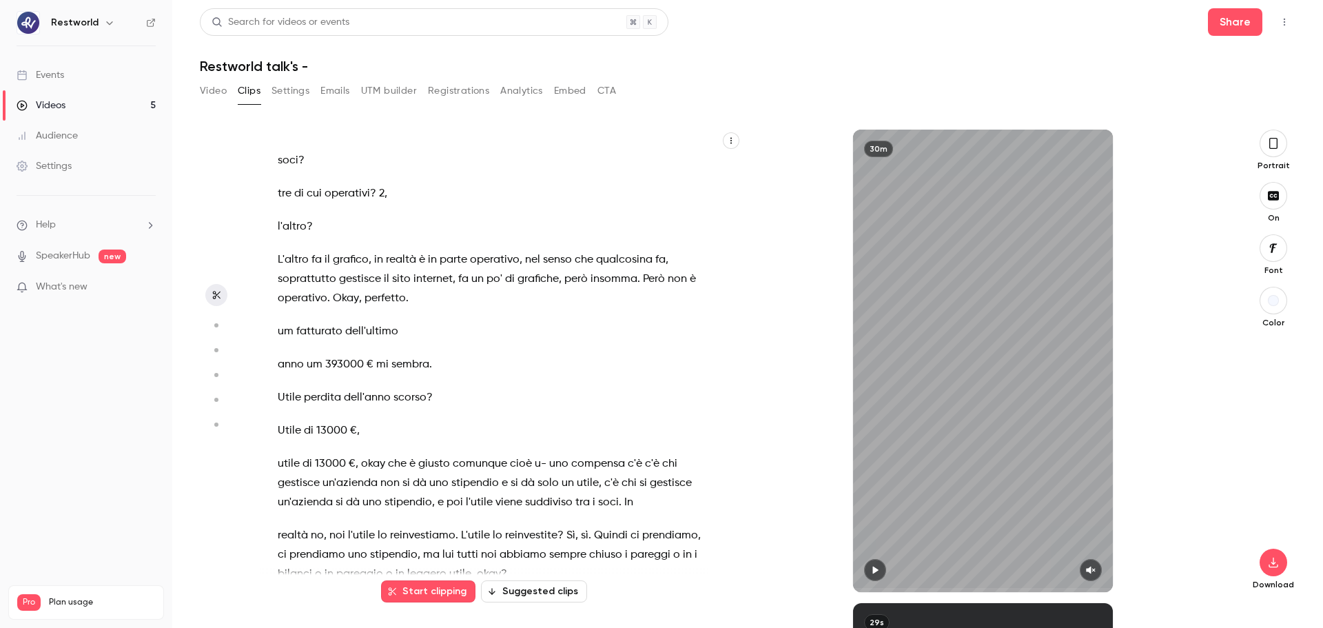
click at [284, 388] on span "Utile" at bounding box center [289, 397] width 23 height 19
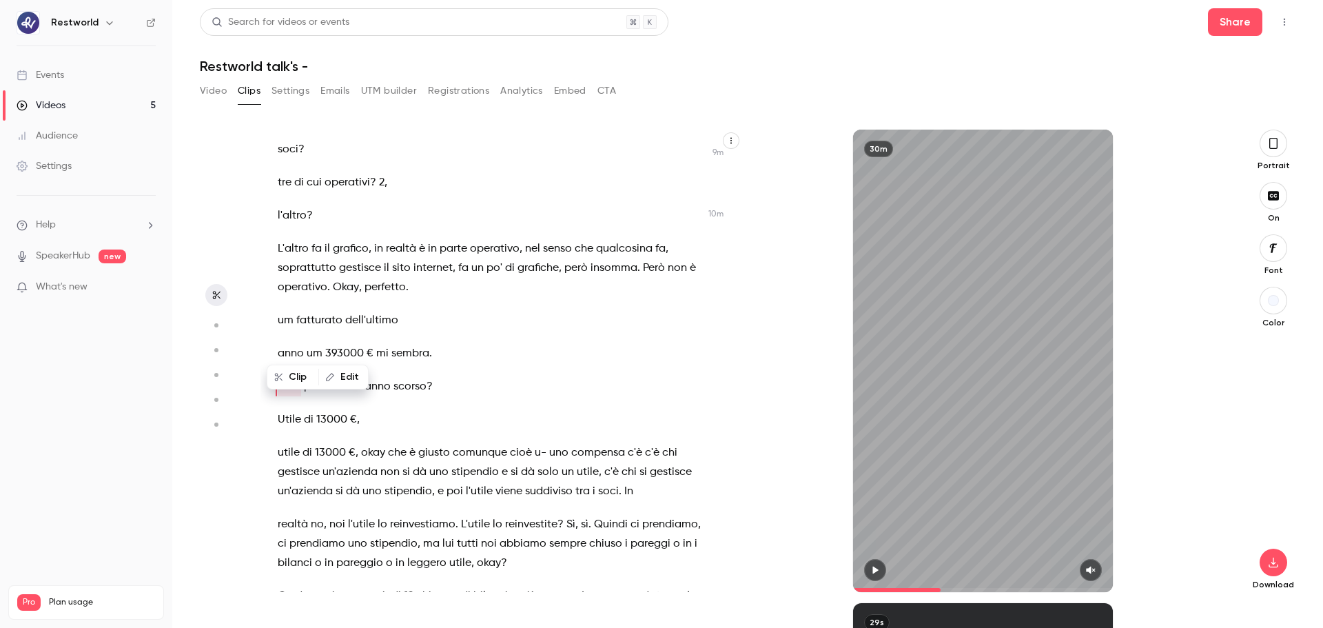
scroll to position [3380, 0]
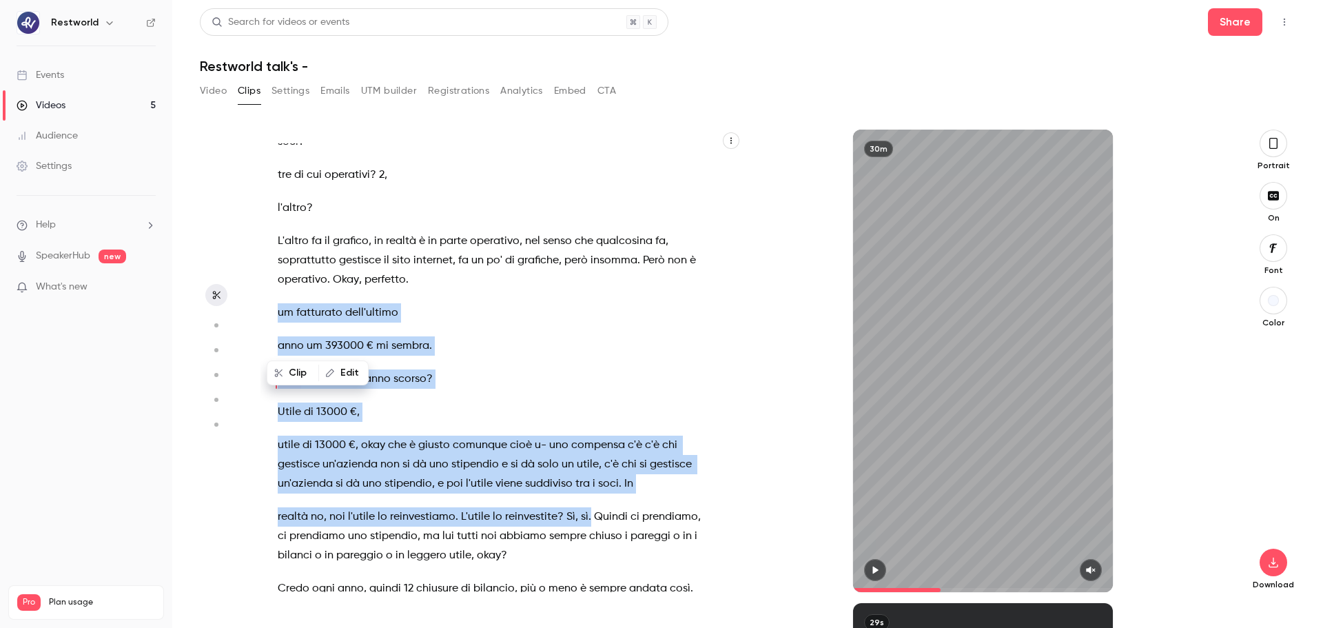
drag, startPoint x: 278, startPoint y: 274, endPoint x: 584, endPoint y: 477, distance: 367.3
click at [584, 477] on div "pochissime tecnologia , facciamo tutto uno svarione sull'[GEOGRAPHIC_DATA] , ce…" at bounding box center [497, 367] width 475 height 449
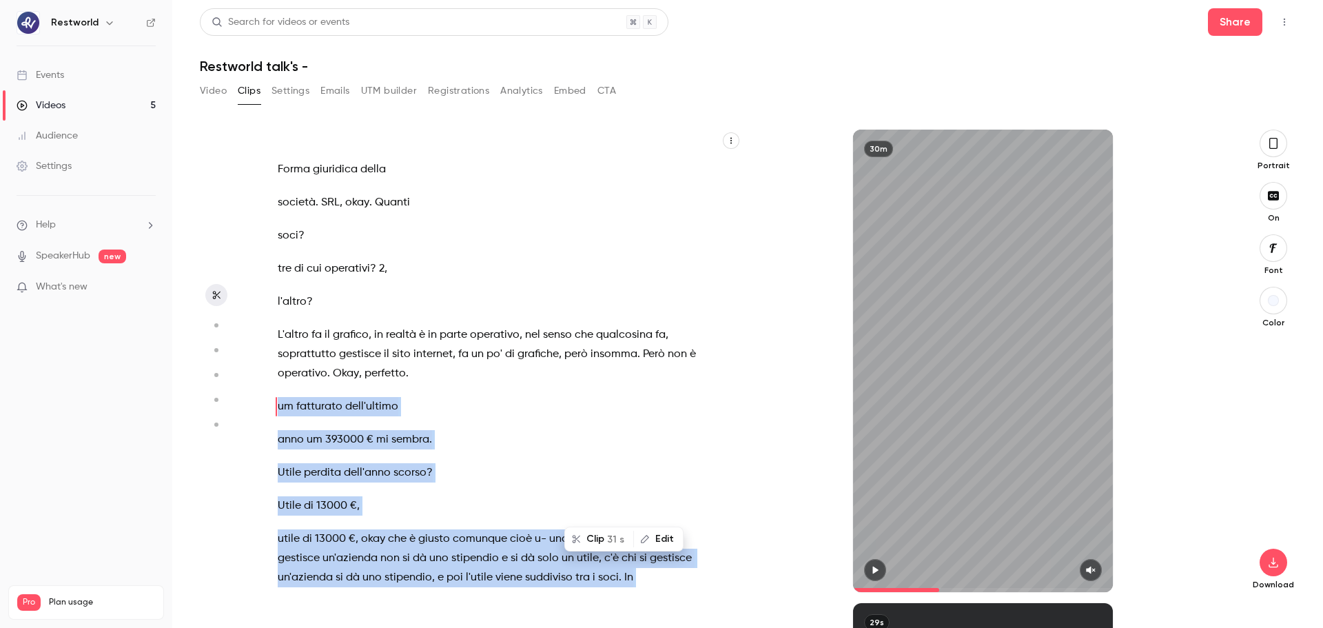
click at [603, 478] on button "Clip 31 s" at bounding box center [599, 539] width 67 height 22
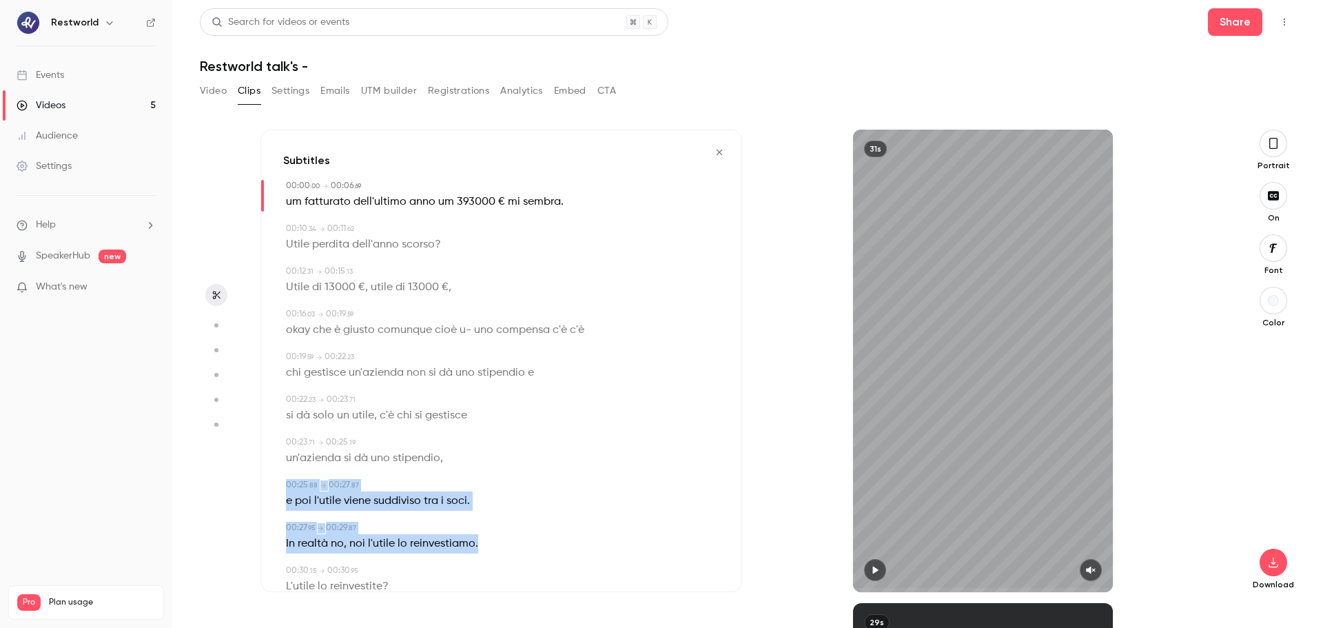
drag, startPoint x: 729, startPoint y: 449, endPoint x: 721, endPoint y: 545, distance: 96.1
click at [721, 478] on div "Subtitles 00:00 . 00 → 00:06 . 69 um fatturato dell'ultimo anno um 393000 € mi …" at bounding box center [501, 361] width 482 height 462
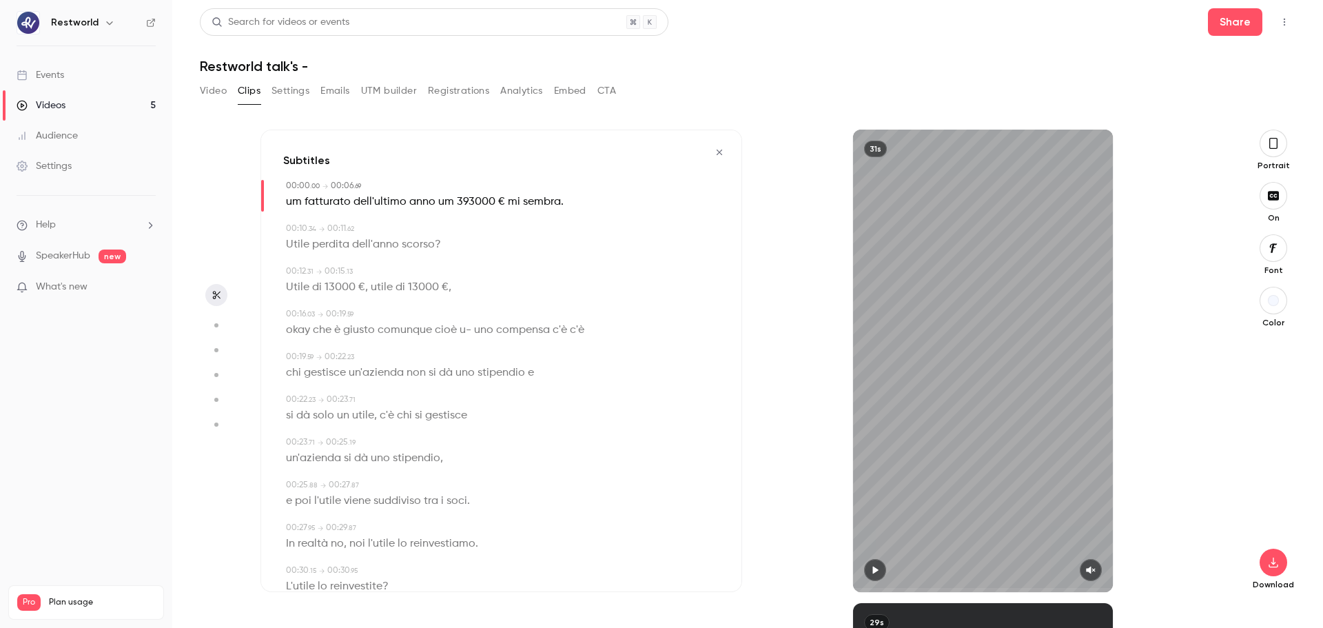
click at [1006, 478] on div "31s" at bounding box center [983, 361] width 260 height 462
click at [1058, 478] on button "button" at bounding box center [1091, 570] width 22 height 22
type input "****"
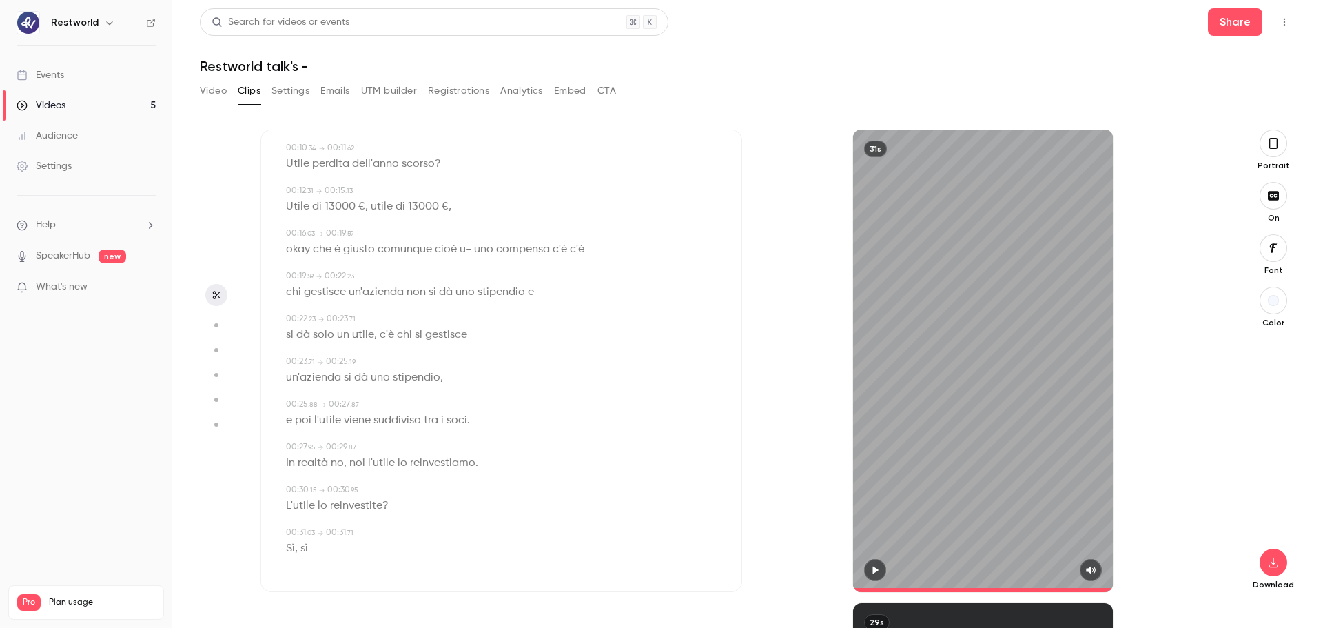
scroll to position [0, 0]
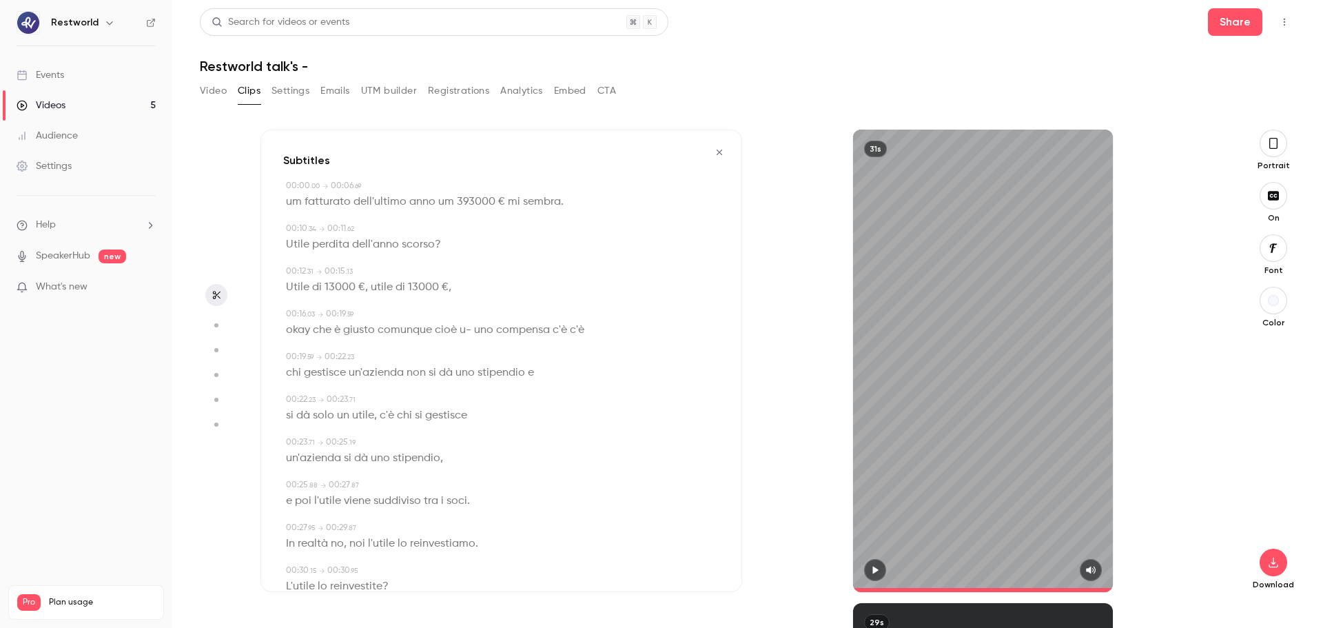
click at [220, 93] on button "Video" at bounding box center [213, 91] width 27 height 22
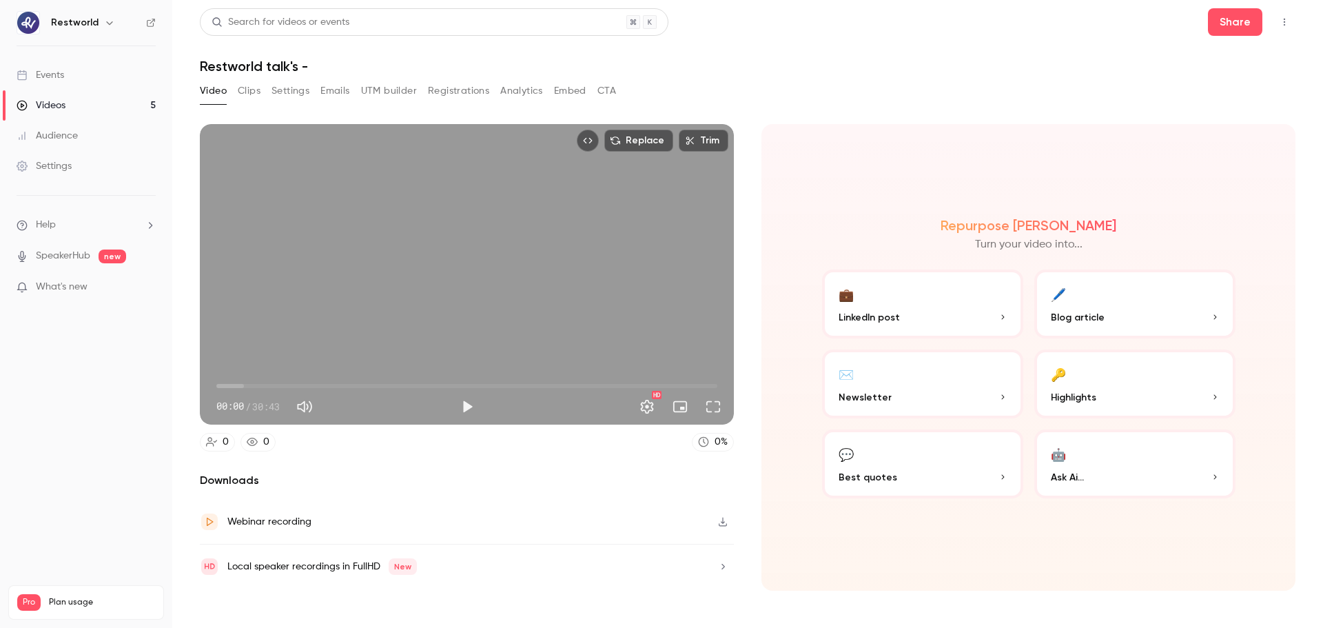
click at [249, 94] on button "Clips" at bounding box center [249, 91] width 23 height 22
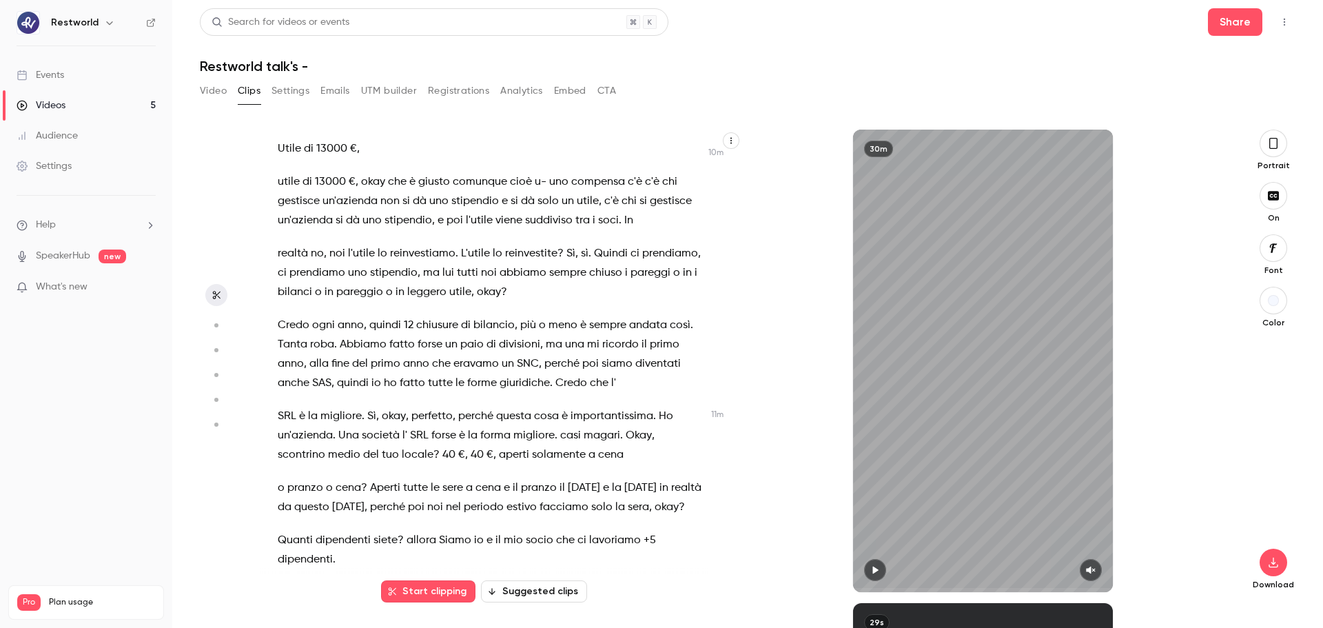
scroll to position [3593, 0]
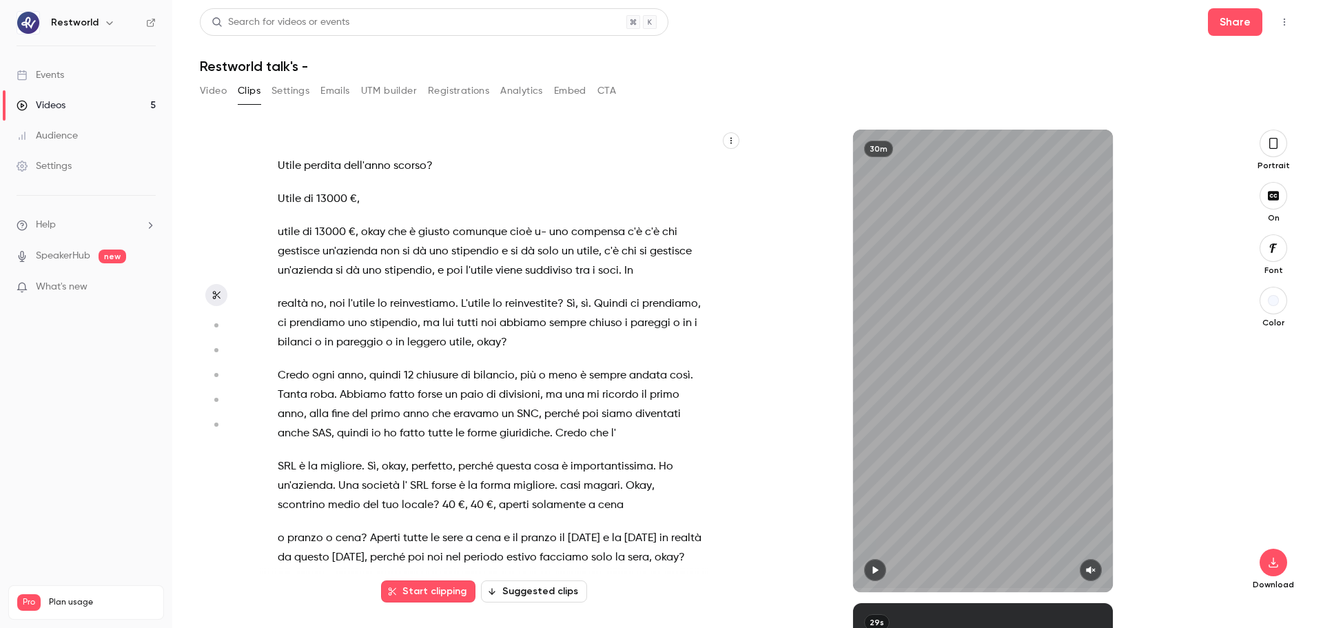
click at [726, 147] on button "button" at bounding box center [731, 140] width 17 height 17
click at [726, 147] on div at bounding box center [661, 314] width 1323 height 628
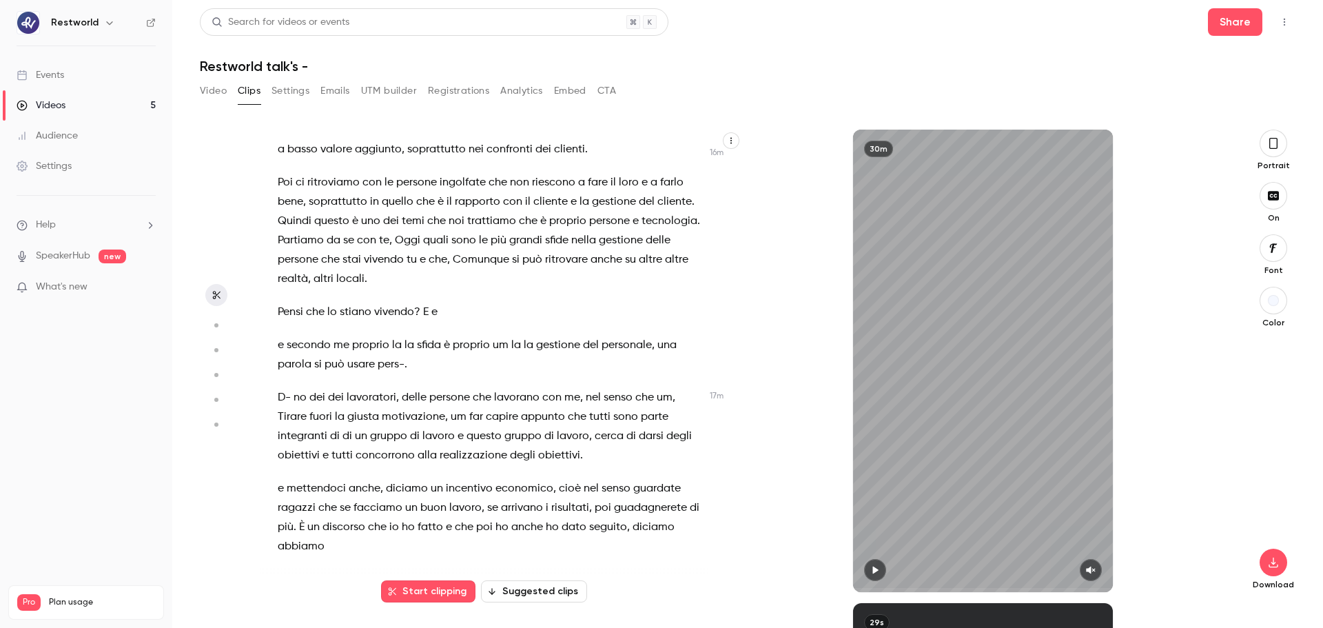
scroll to position [5881, 0]
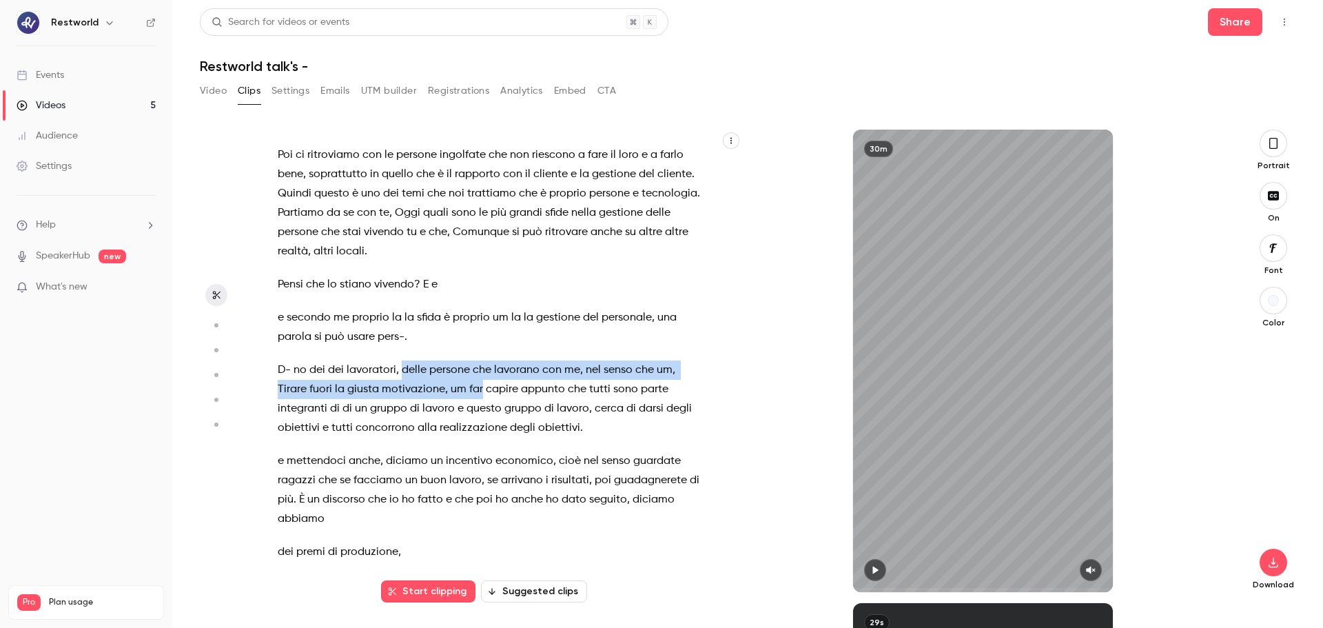
drag, startPoint x: 402, startPoint y: 367, endPoint x: 478, endPoint y: 392, distance: 80.4
click at [478, 392] on p "D- no dei dei lavoratori , delle persone che lavorano con me , nel senso che um…" at bounding box center [491, 398] width 427 height 77
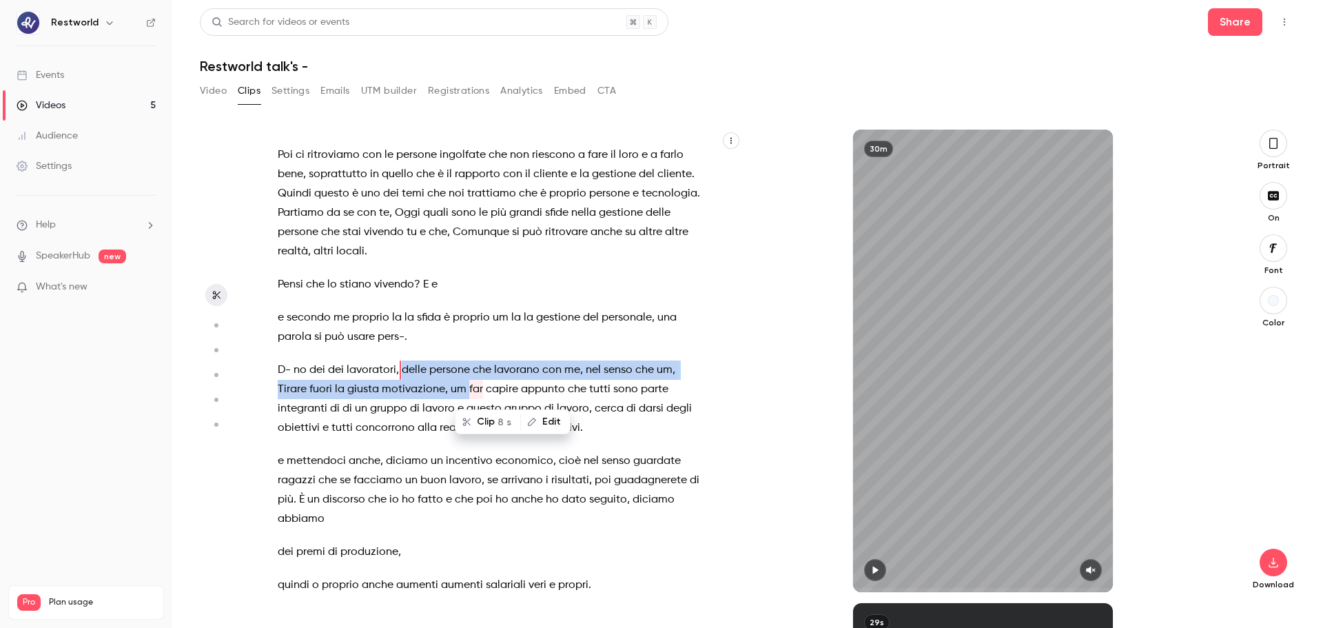
scroll to position [5883, 0]
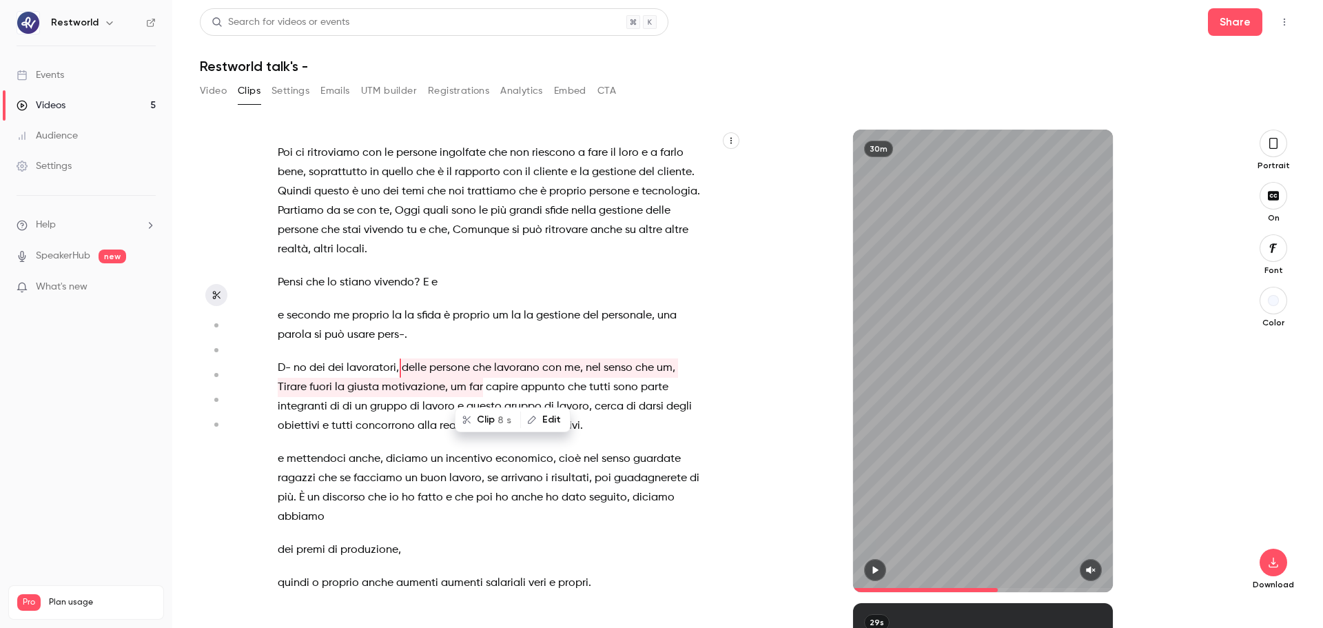
click at [396, 368] on span "," at bounding box center [397, 367] width 3 height 19
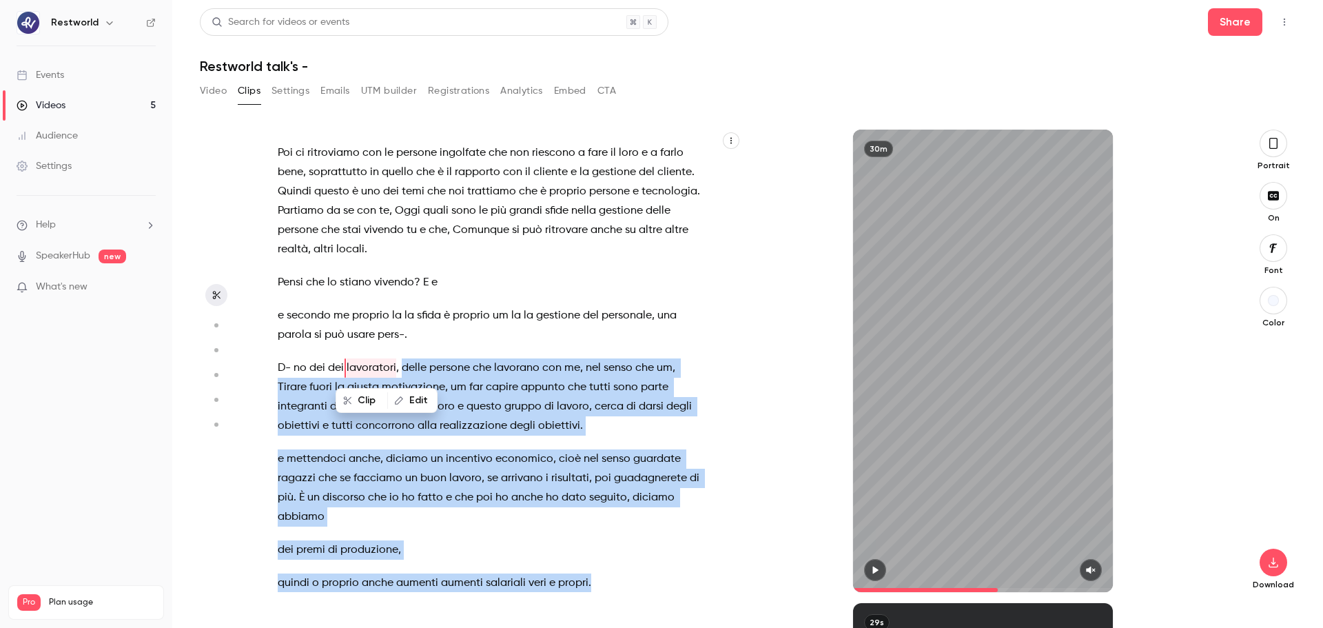
drag, startPoint x: 400, startPoint y: 368, endPoint x: 588, endPoint y: 572, distance: 277.9
click at [588, 478] on div "pochissime tecnologia , facciamo tutto uno svarione sull'[GEOGRAPHIC_DATA] , ce…" at bounding box center [497, 367] width 475 height 449
click at [874, 478] on button "button" at bounding box center [875, 570] width 22 height 22
click at [1058, 478] on icon "button" at bounding box center [1091, 570] width 9 height 8
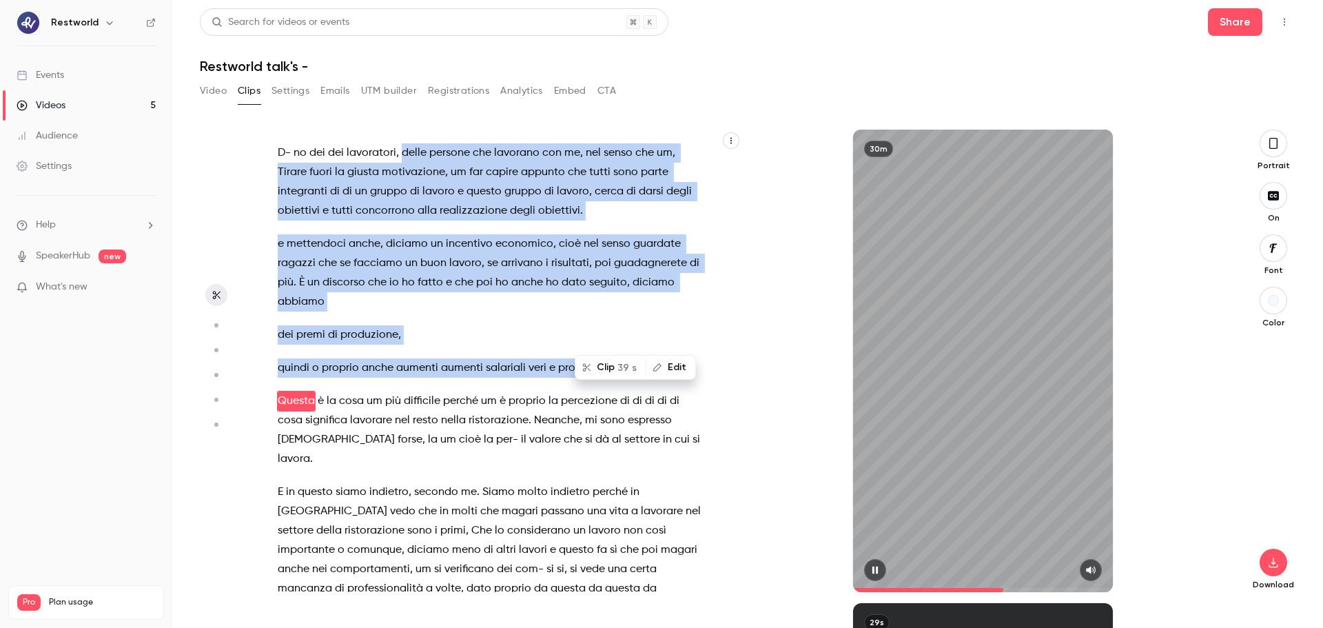
scroll to position [6131, 0]
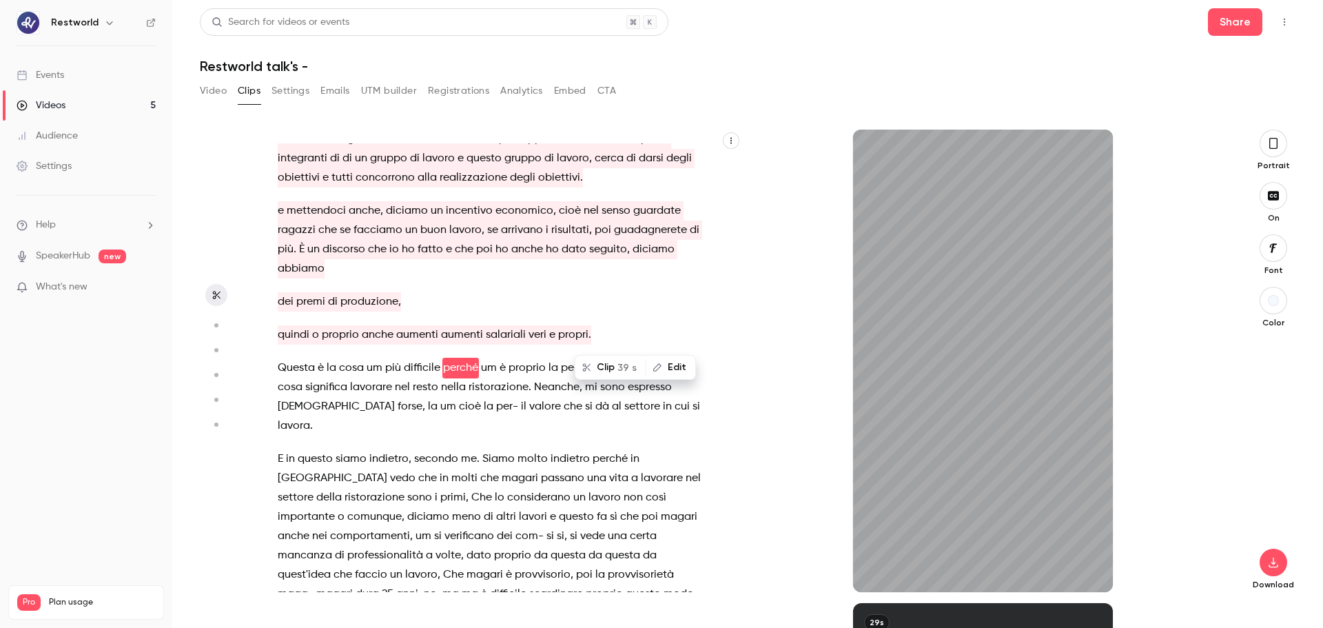
click at [954, 418] on div "30m" at bounding box center [983, 361] width 260 height 462
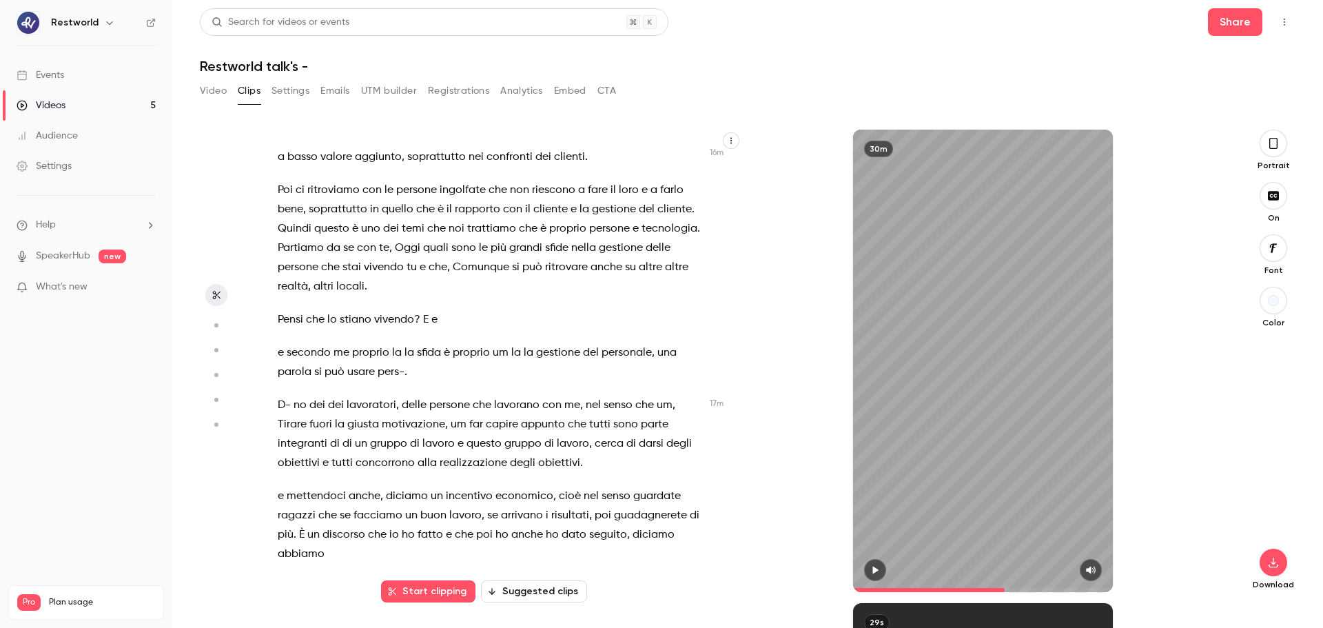
scroll to position [5812, 0]
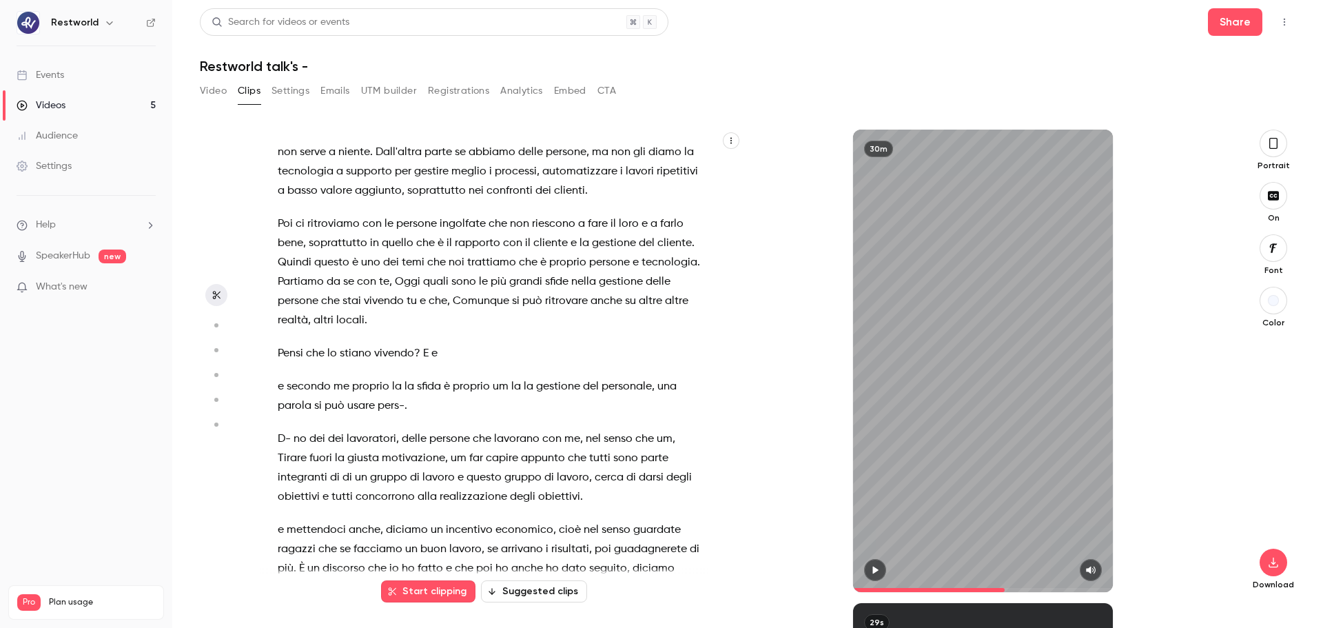
click at [728, 148] on button "button" at bounding box center [731, 140] width 17 height 17
click at [728, 148] on div at bounding box center [661, 314] width 1323 height 628
click at [728, 148] on button "button" at bounding box center [731, 140] width 17 height 17
click at [728, 148] on div at bounding box center [661, 314] width 1323 height 628
click at [741, 161] on div "pochissime tecnologia , facciamo tutto uno svarione sull'[GEOGRAPHIC_DATA] , ce…" at bounding box center [501, 361] width 482 height 462
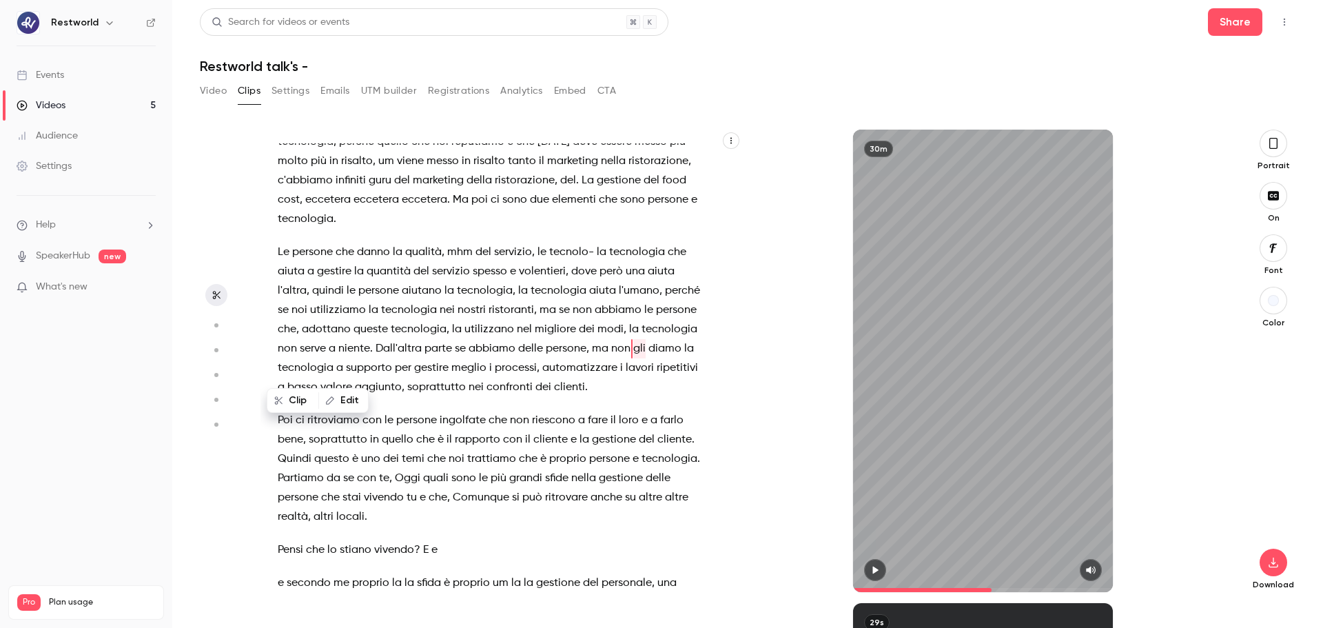
scroll to position [382, 0]
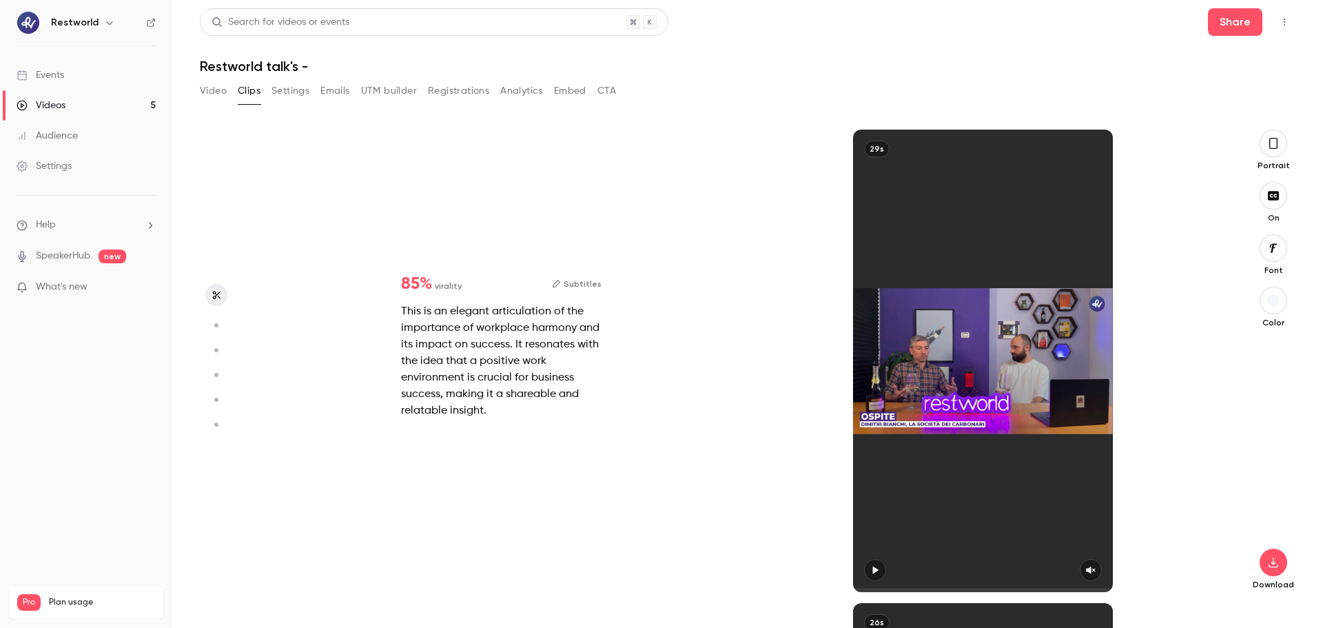
type input "***"
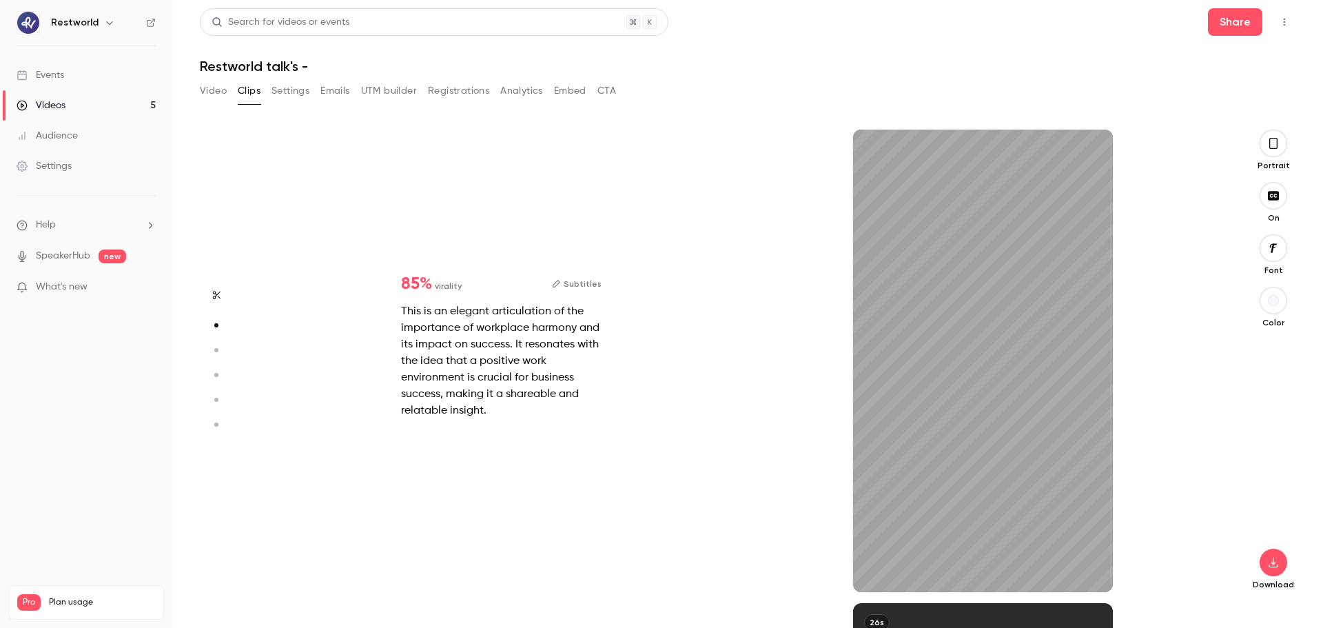
click at [701, 260] on div "85 % virality Subtitles This is an elegant articulation of the importance of wo…" at bounding box center [741, 361] width 963 height 462
type input "***"
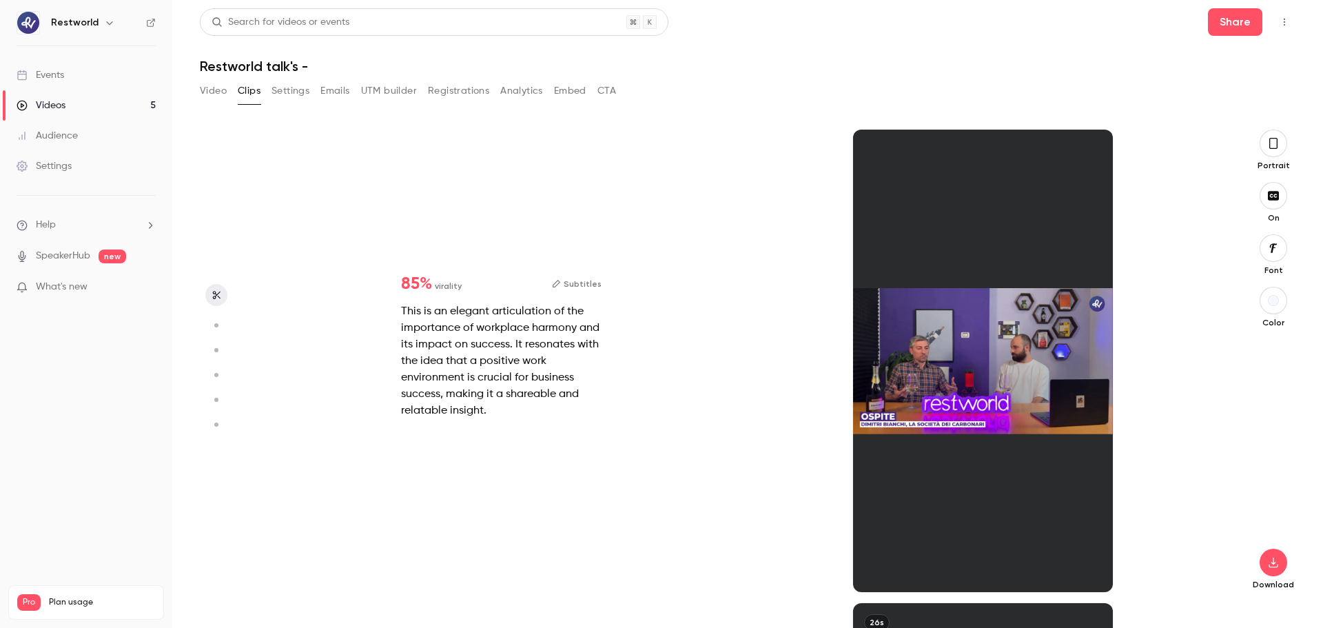
type input "***"
type input "*"
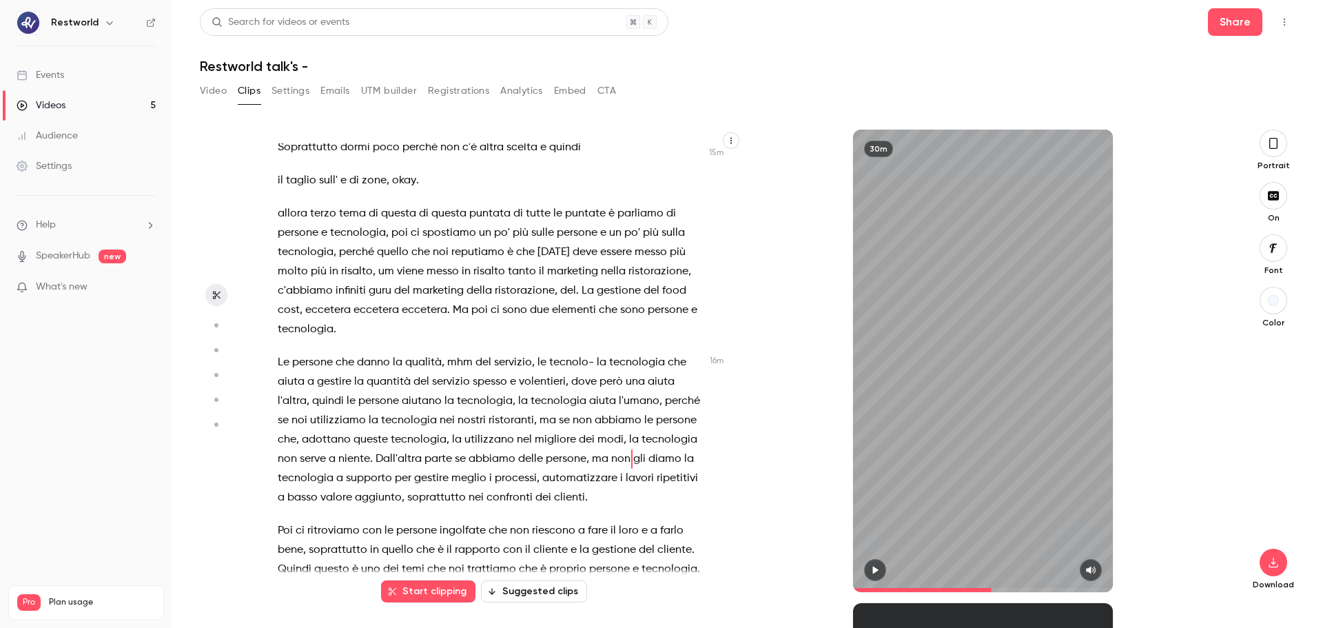
click at [701, 260] on div "pochissime tecnologia , facciamo tutto uno svarione sull'[GEOGRAPHIC_DATA] , ce…" at bounding box center [497, 367] width 475 height 449
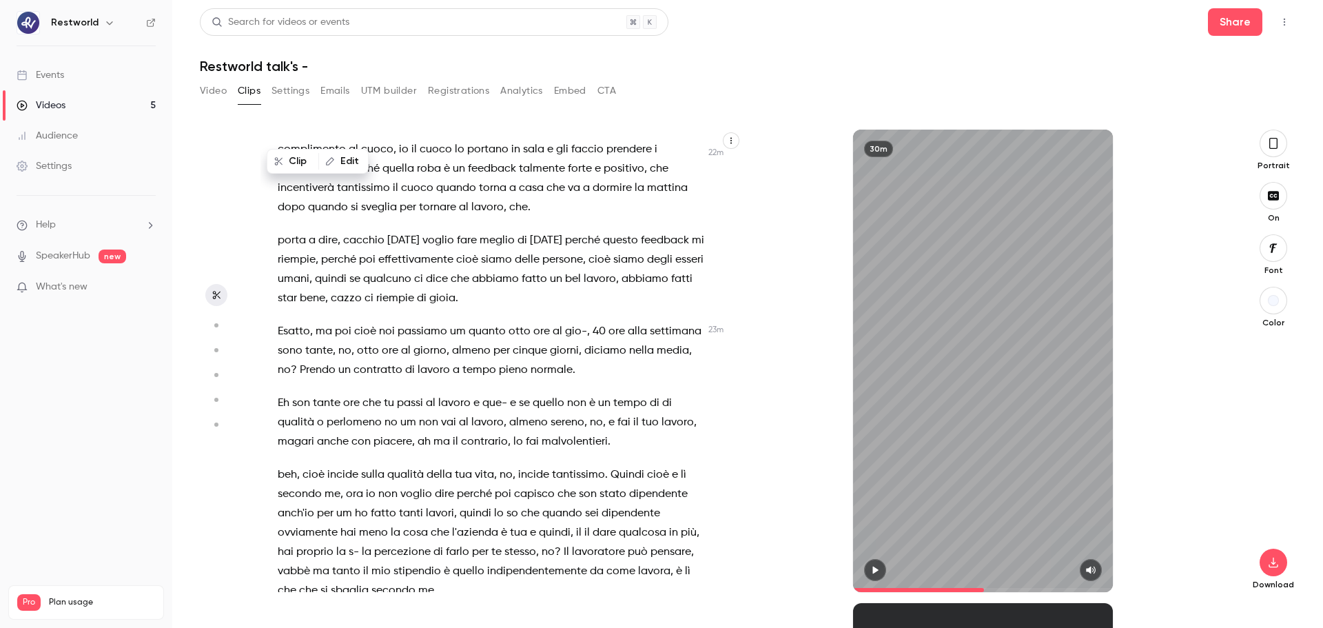
scroll to position [7805, 0]
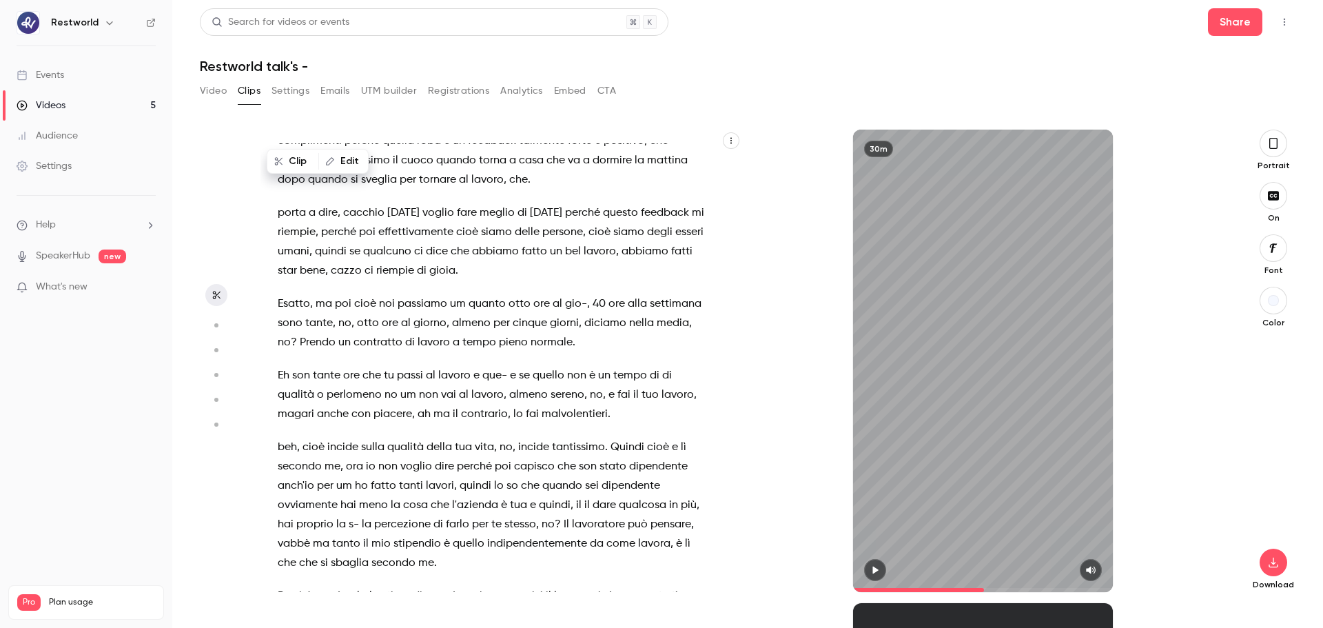
click at [723, 478] on div "pochissime tecnologia , facciamo tutto uno svarione sull'[GEOGRAPHIC_DATA] , ce…" at bounding box center [497, 367] width 475 height 449
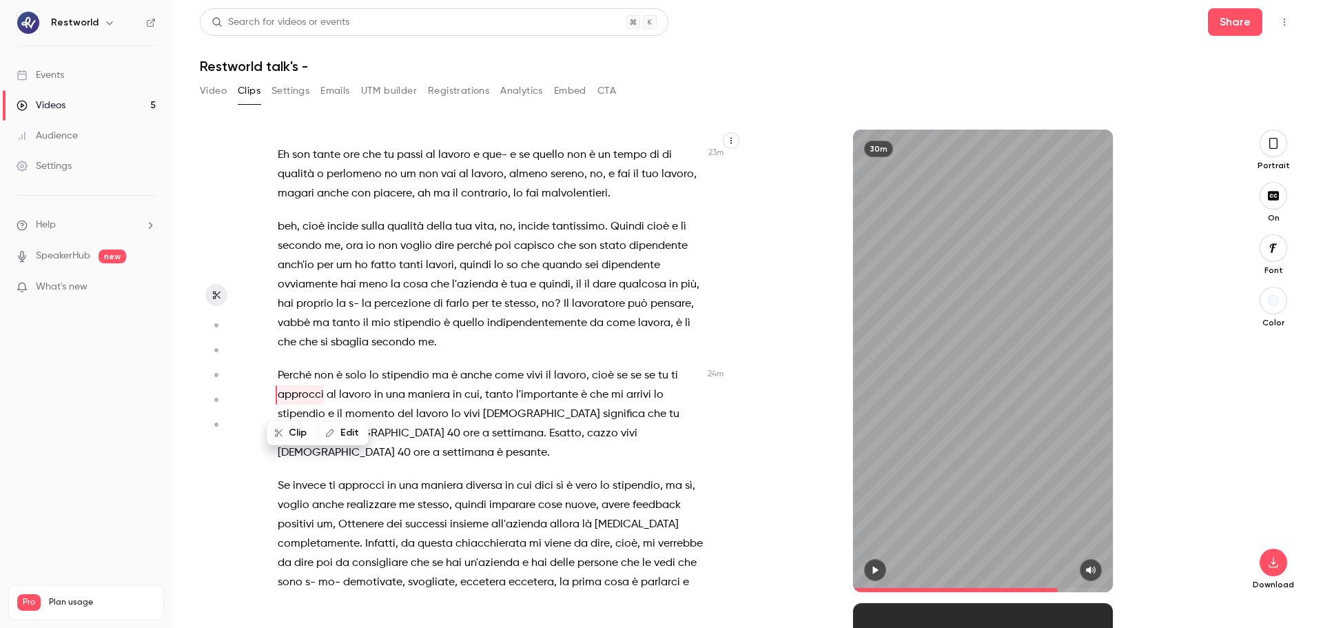
scroll to position [8033, 0]
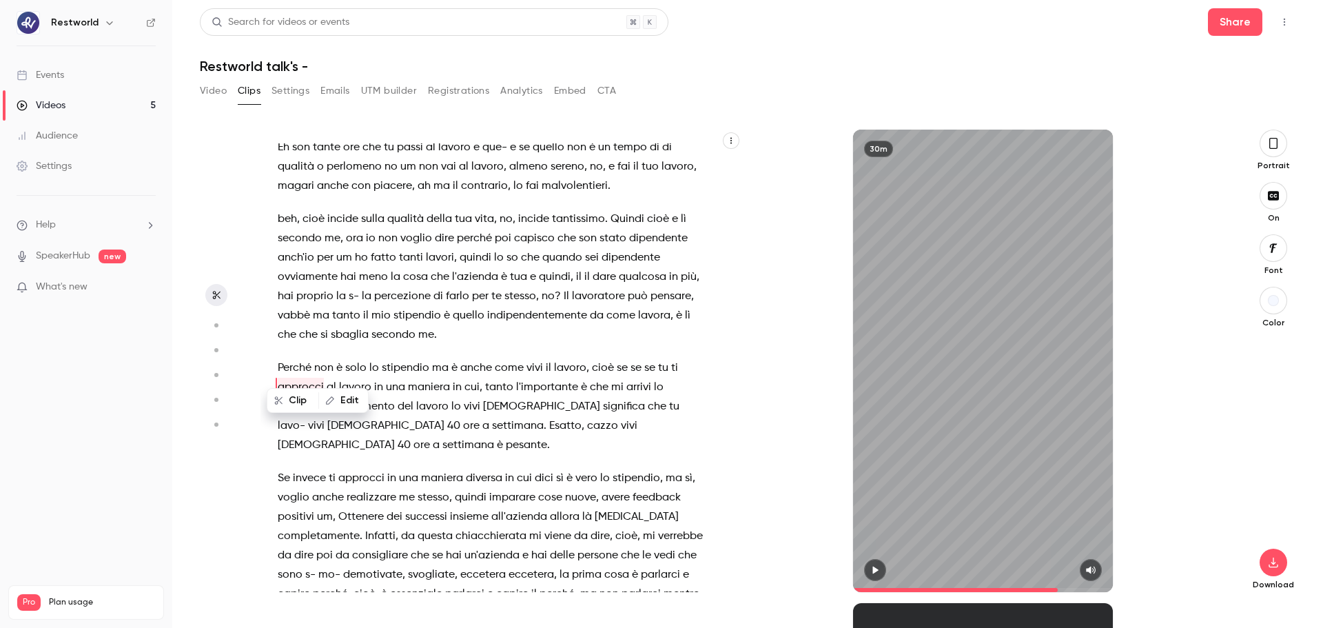
click at [547, 478] on span "hai" at bounding box center [539, 555] width 16 height 19
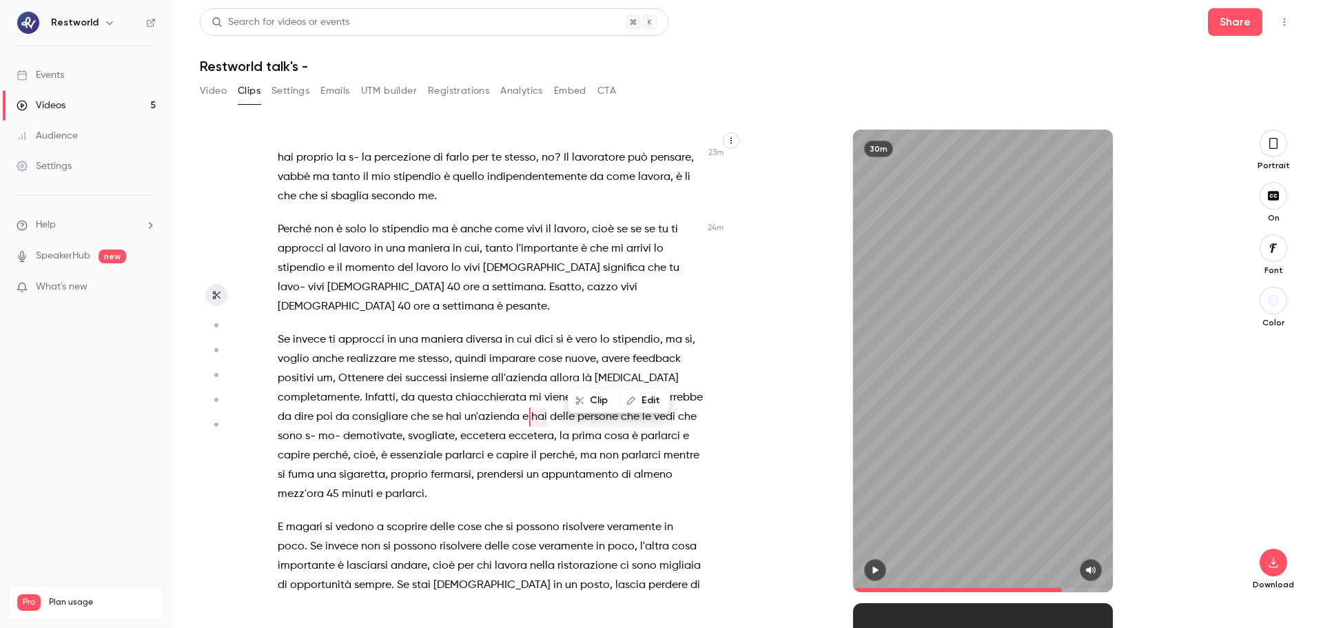
scroll to position [8182, 0]
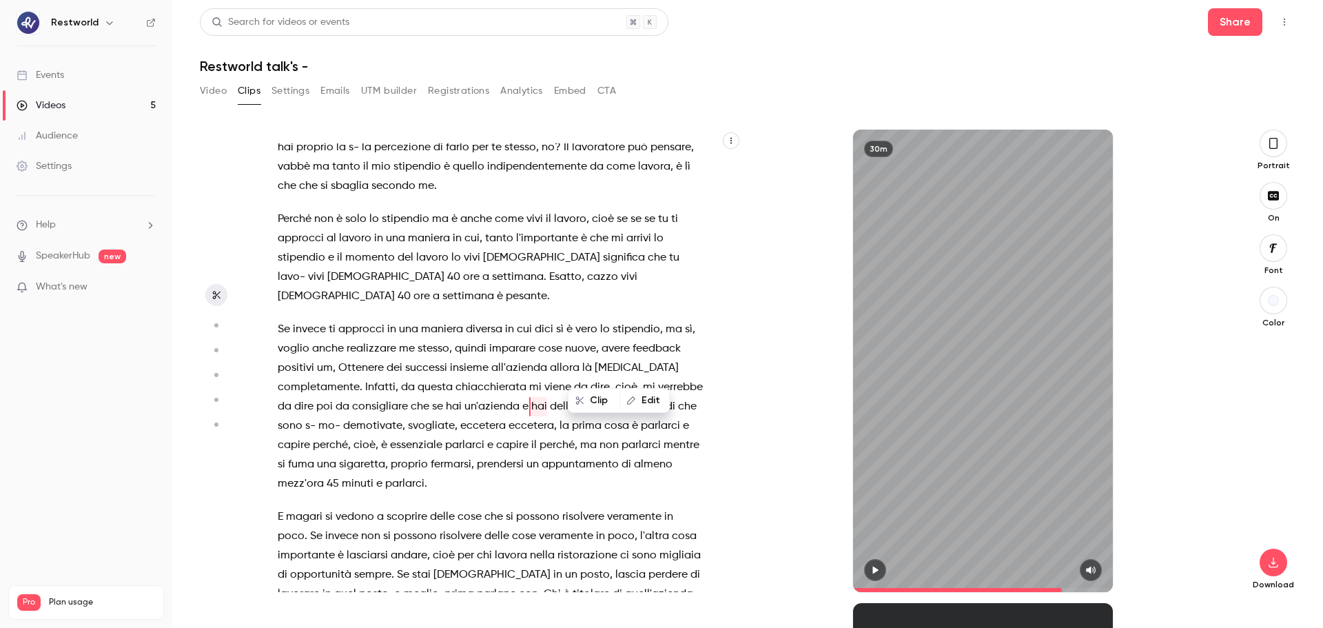
click at [585, 449] on p "Se invece ti approcci in una maniera diversa in cui dici sì è vero lo stipendio…" at bounding box center [491, 407] width 427 height 174
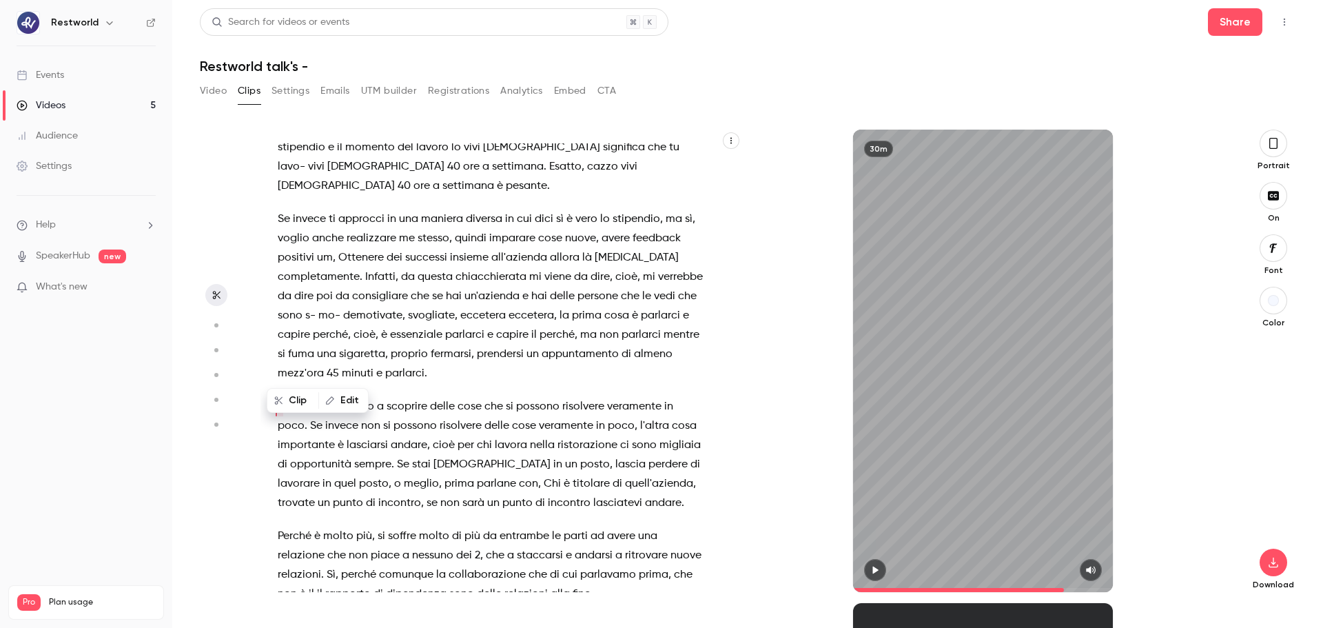
click at [630, 474] on span "quell'azienda" at bounding box center [659, 483] width 68 height 19
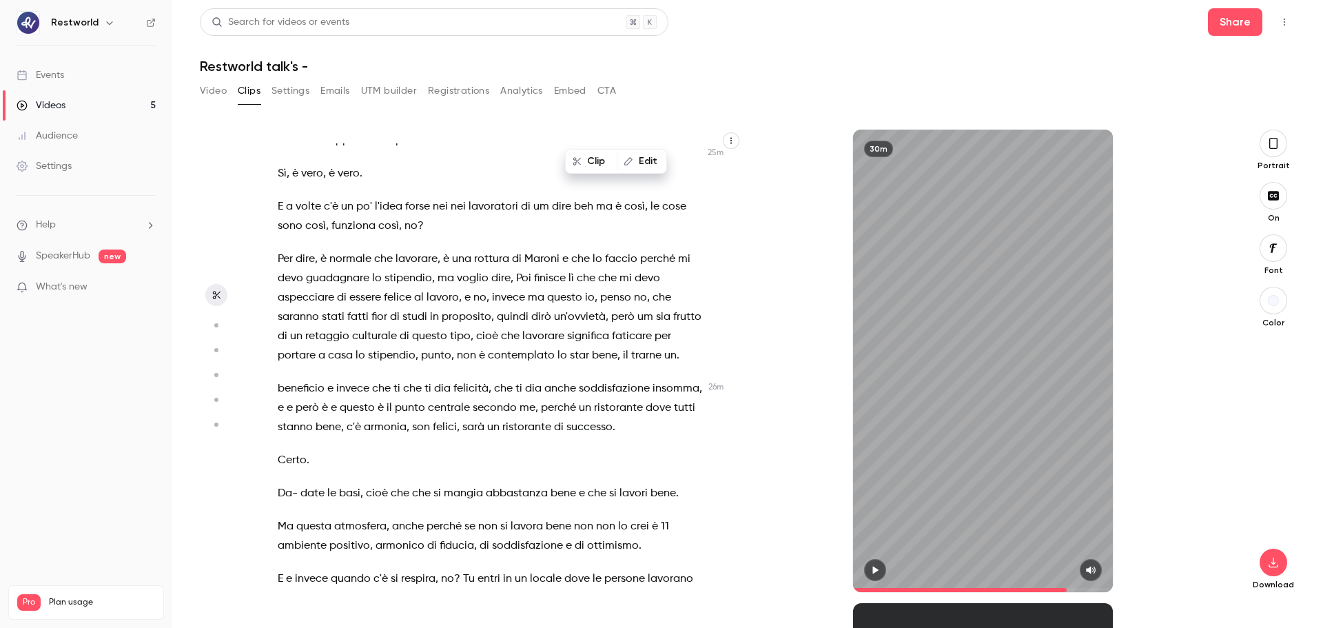
scroll to position [8755, 0]
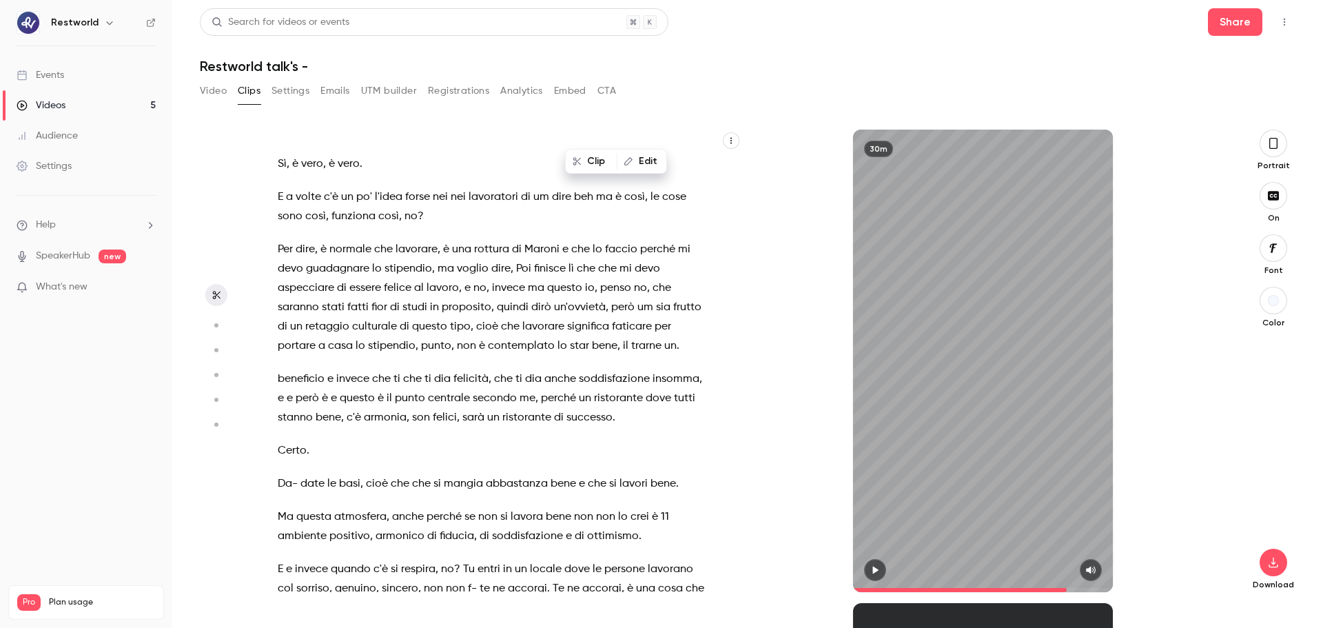
click at [652, 478] on span "è" at bounding box center [655, 516] width 6 height 19
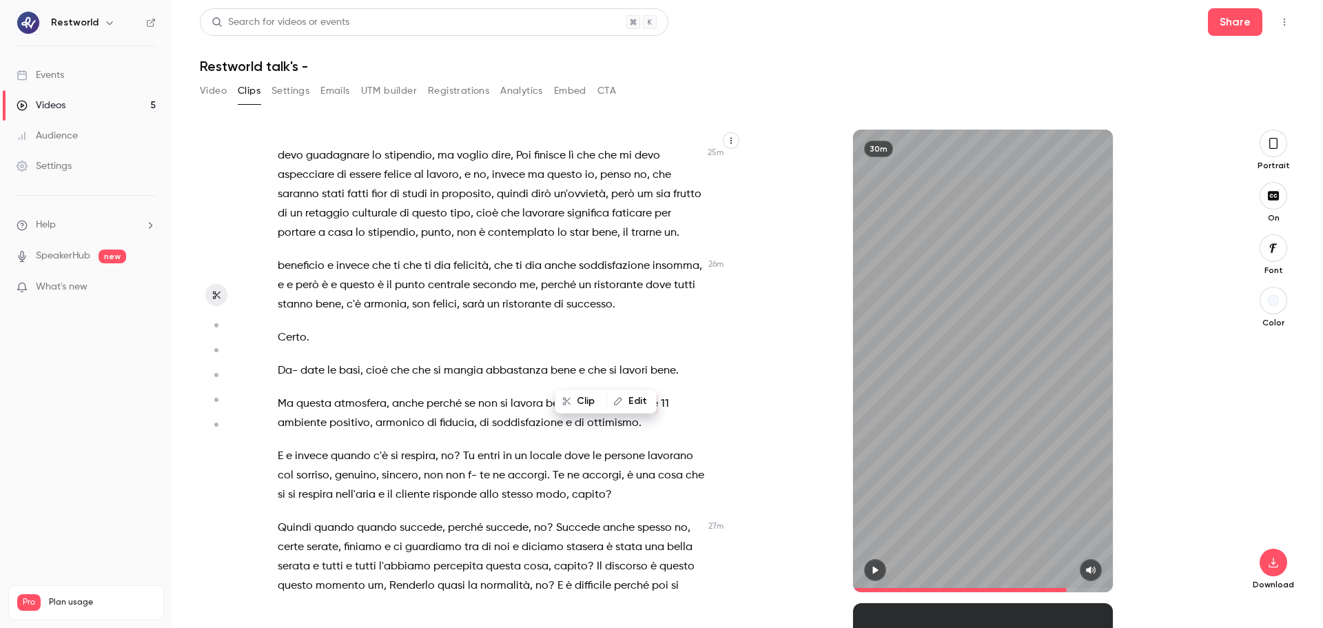
scroll to position [8885, 0]
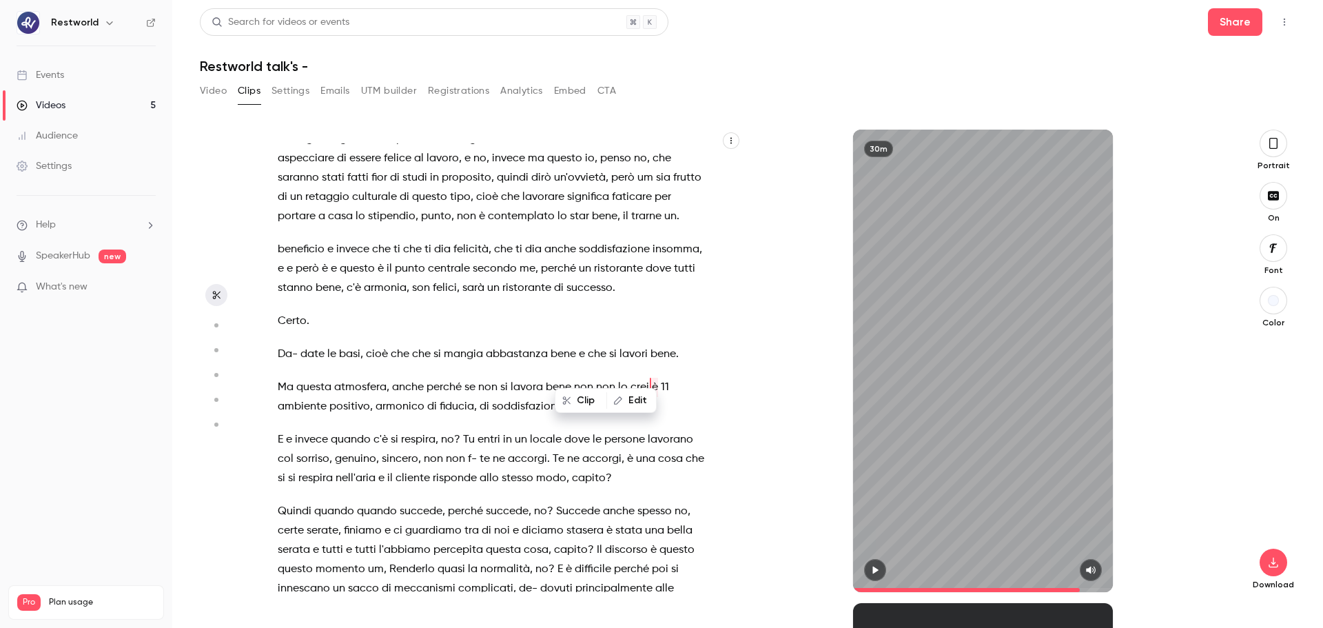
click at [729, 478] on div "pochissime tecnologia , facciamo tutto uno svarione sull'[GEOGRAPHIC_DATA] , ce…" at bounding box center [741, 379] width 963 height 498
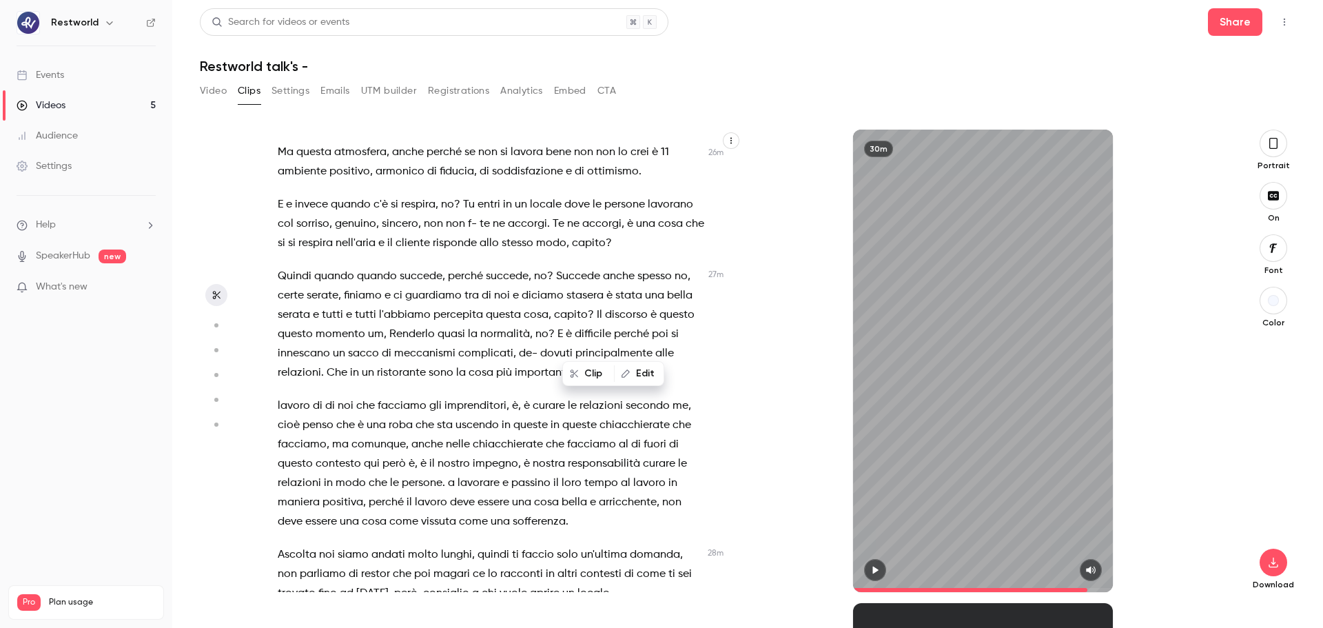
scroll to position [9133, 0]
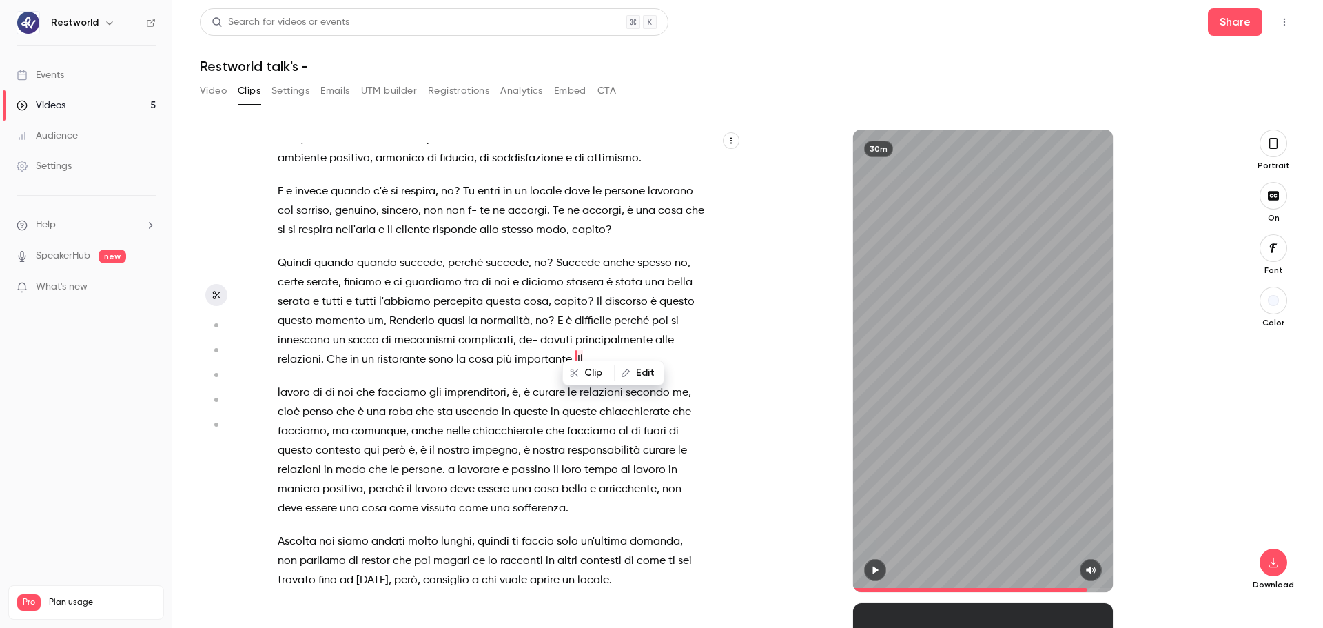
click at [596, 478] on p "lavoro di di noi che facciamo gli imprenditori , è , è curare le relazioni seco…" at bounding box center [491, 450] width 427 height 135
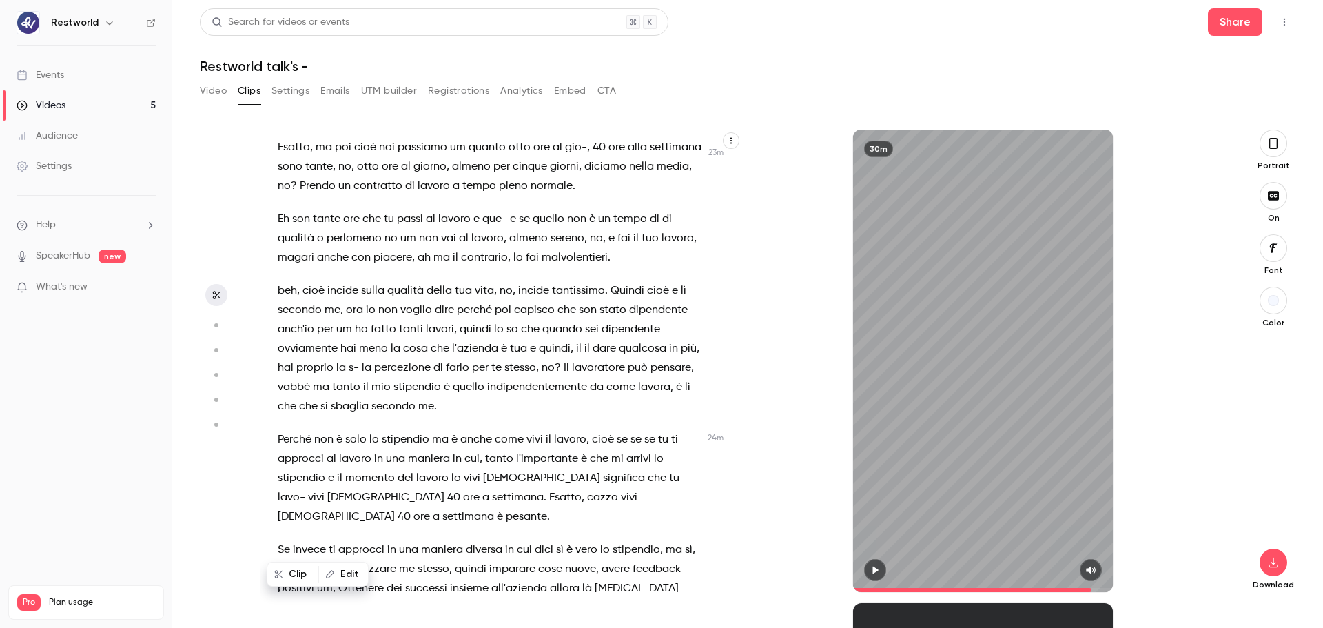
scroll to position [7844, 0]
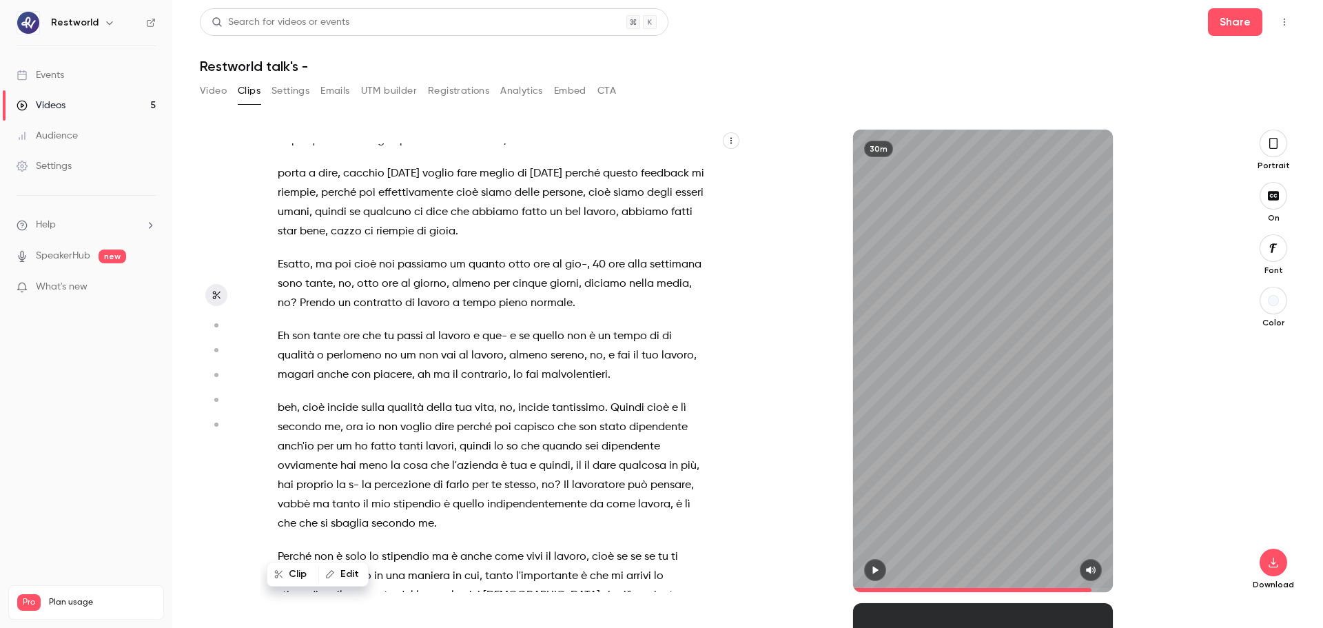
type input "****"
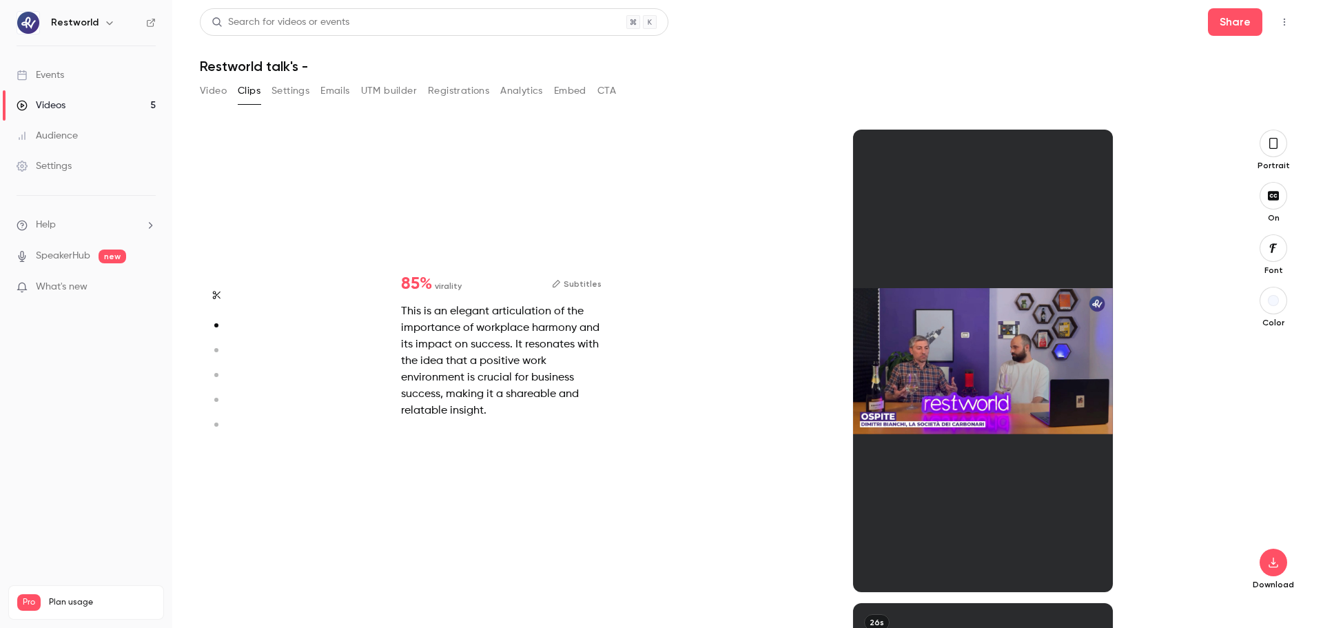
scroll to position [0, 0]
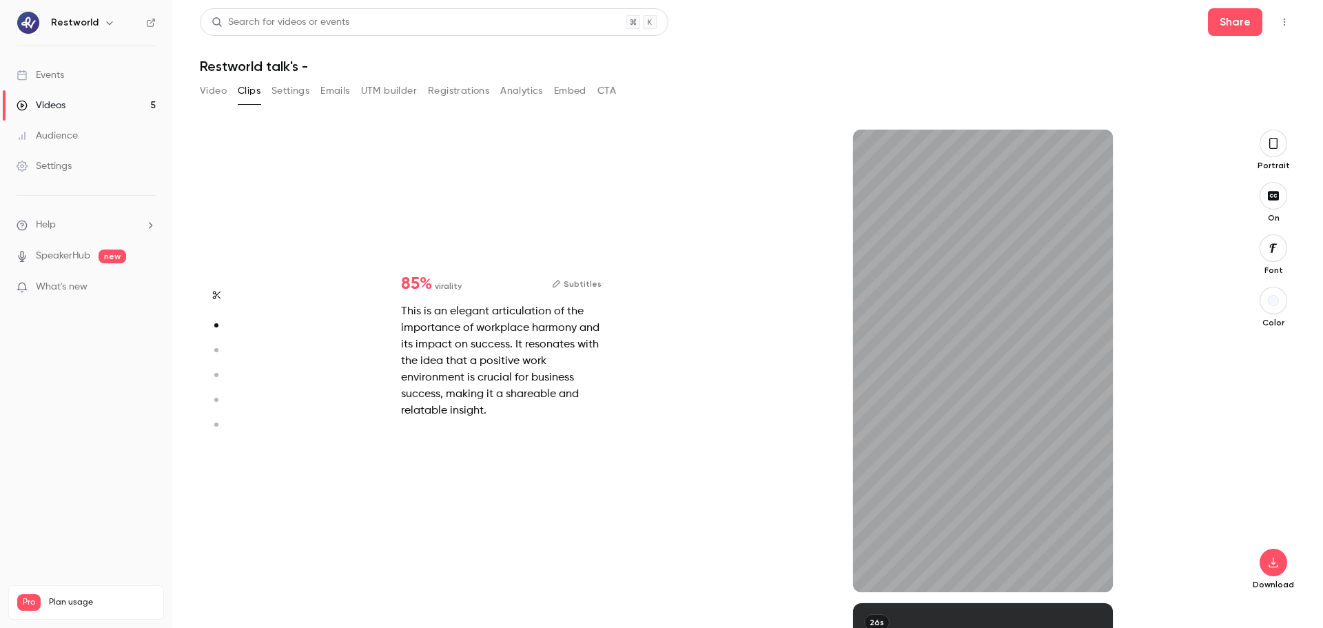
type input "***"
type input "****"
type input "***"
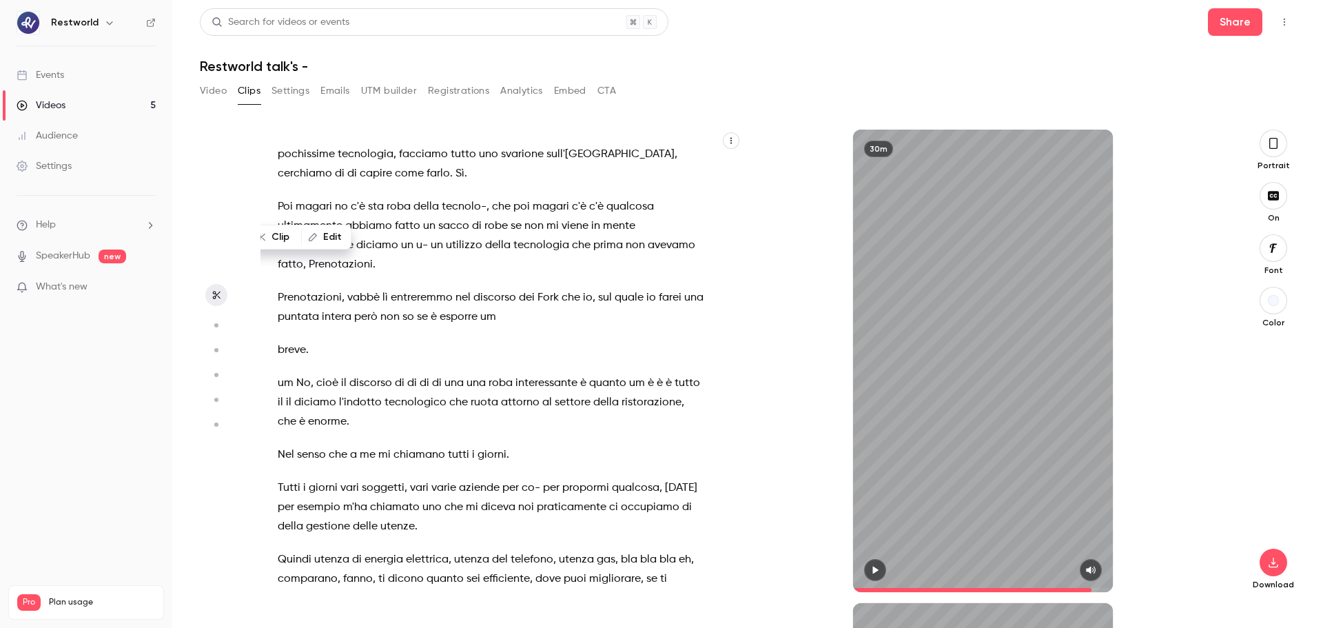
type input "****"
type input "*"
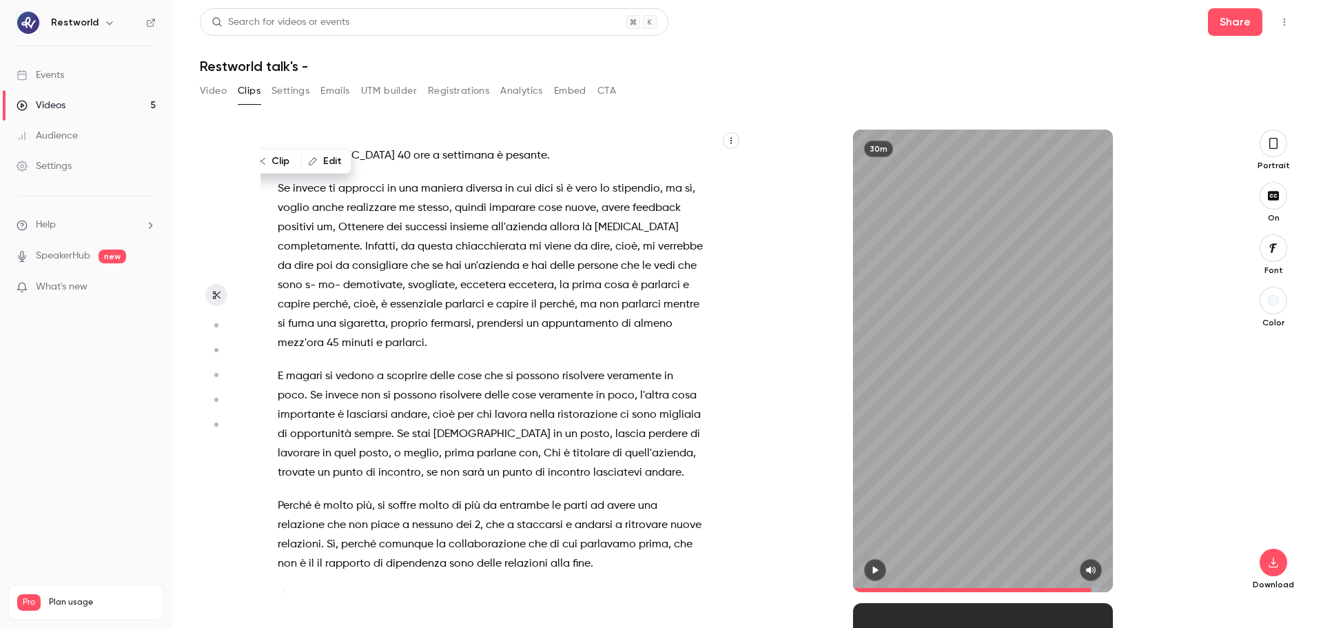
scroll to position [8253, 0]
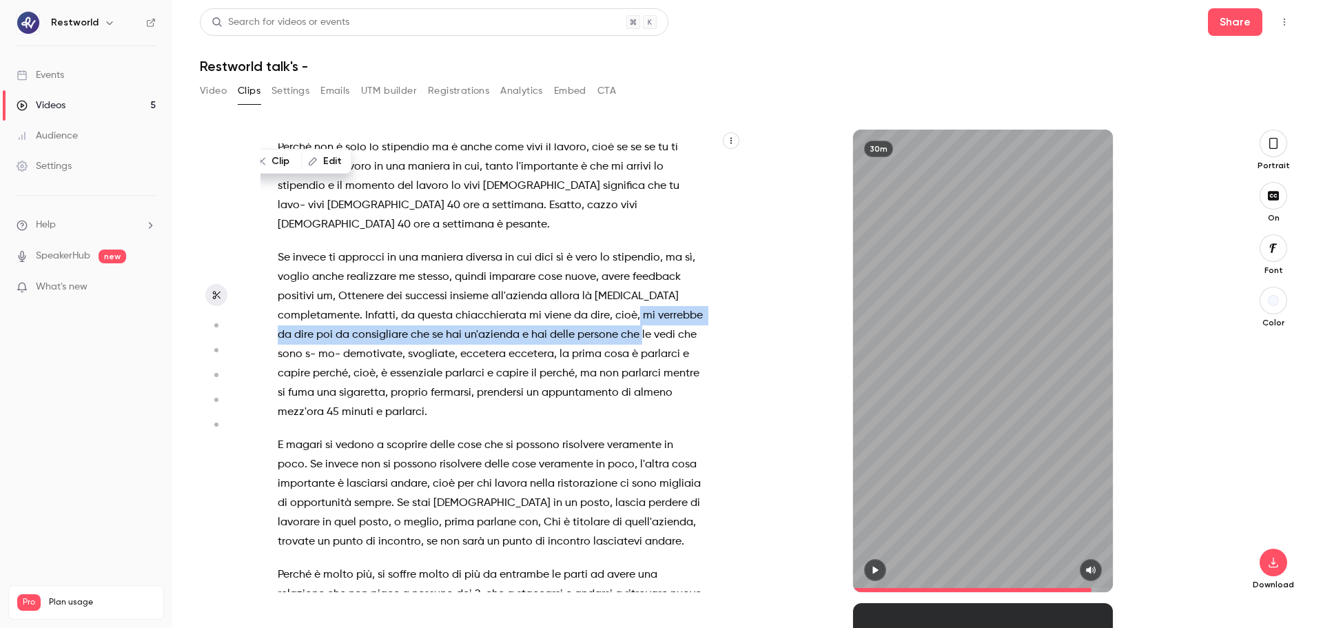
drag, startPoint x: 637, startPoint y: 277, endPoint x: 688, endPoint y: 292, distance: 53.2
click at [688, 292] on p "Se invece ti approcci in una maniera diversa in cui dici sì è vero lo stipendio…" at bounding box center [491, 335] width 427 height 174
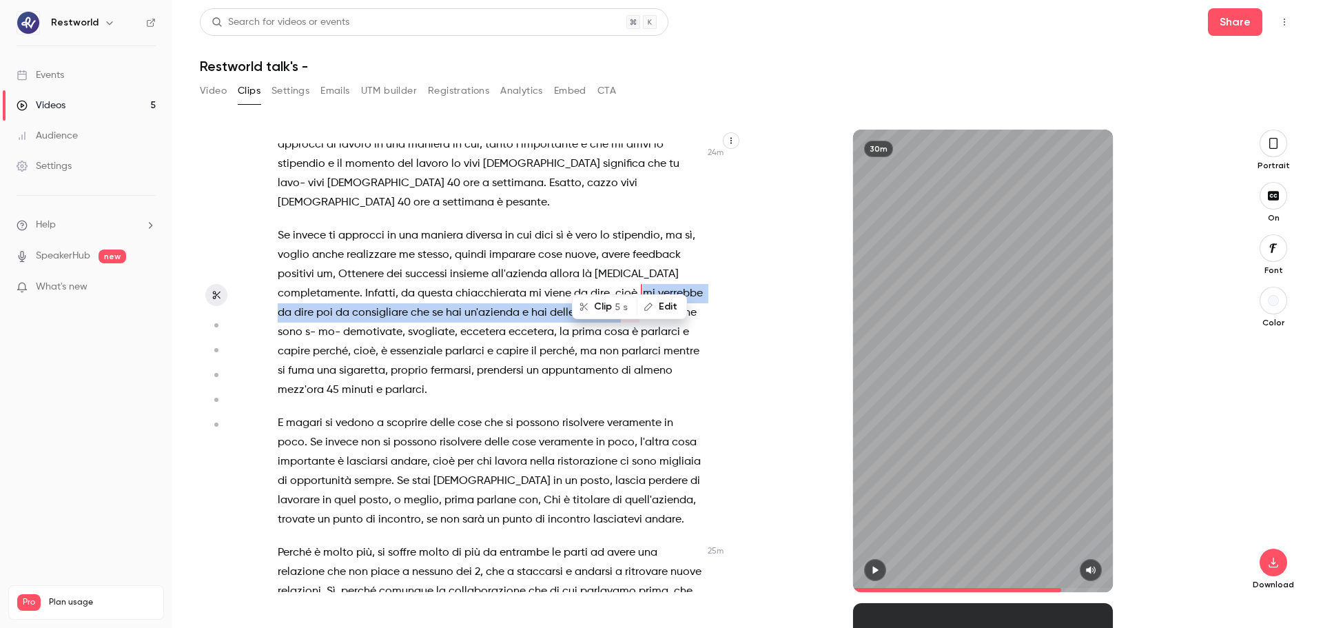
scroll to position [8300, 0]
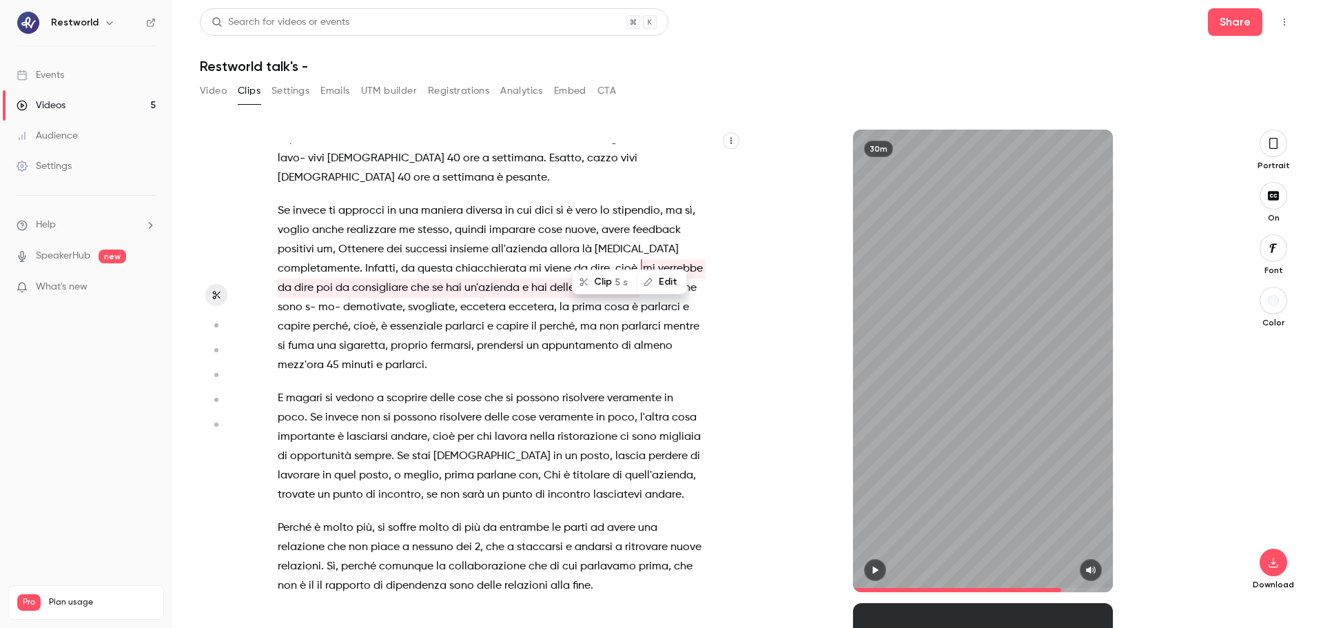
click at [772, 364] on div "30m" at bounding box center [983, 361] width 482 height 462
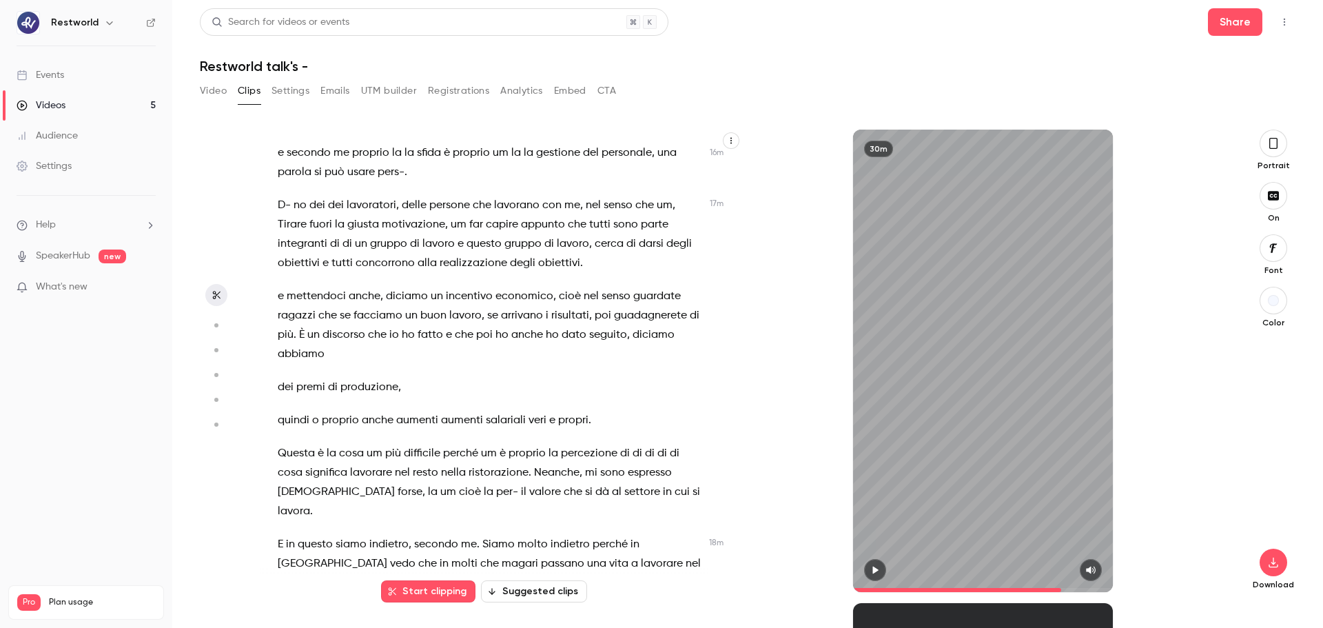
drag, startPoint x: 464, startPoint y: 302, endPoint x: 570, endPoint y: 328, distance: 108.6
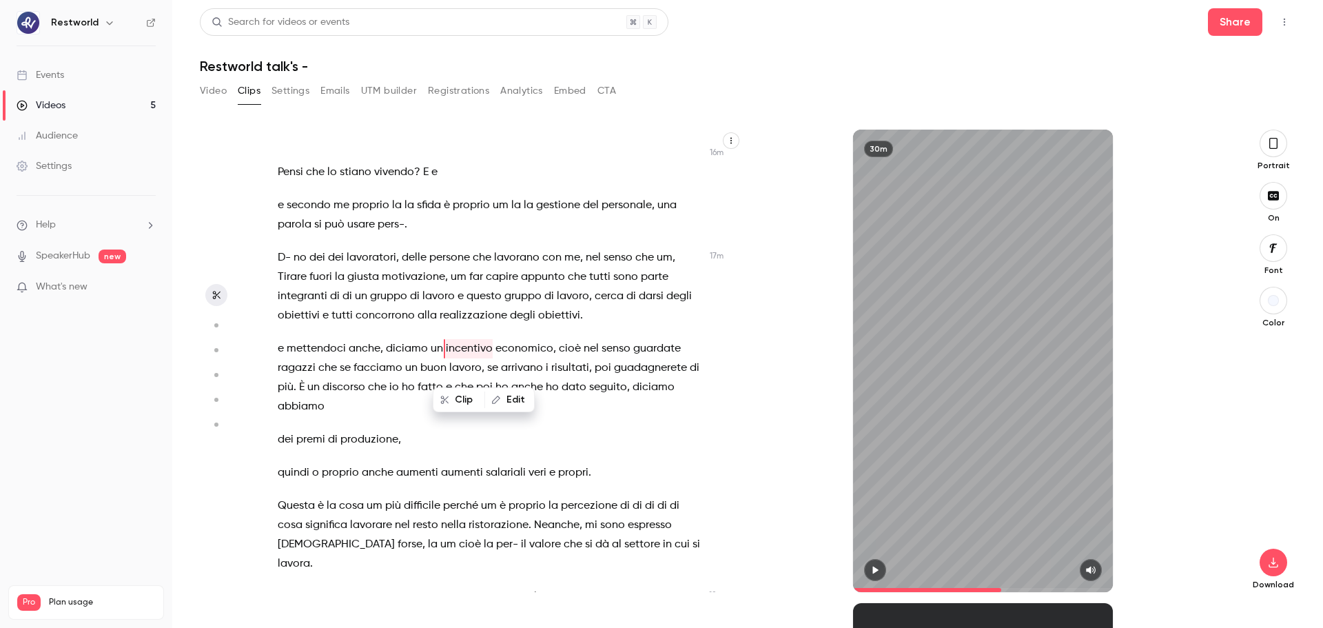
scroll to position [5955, 0]
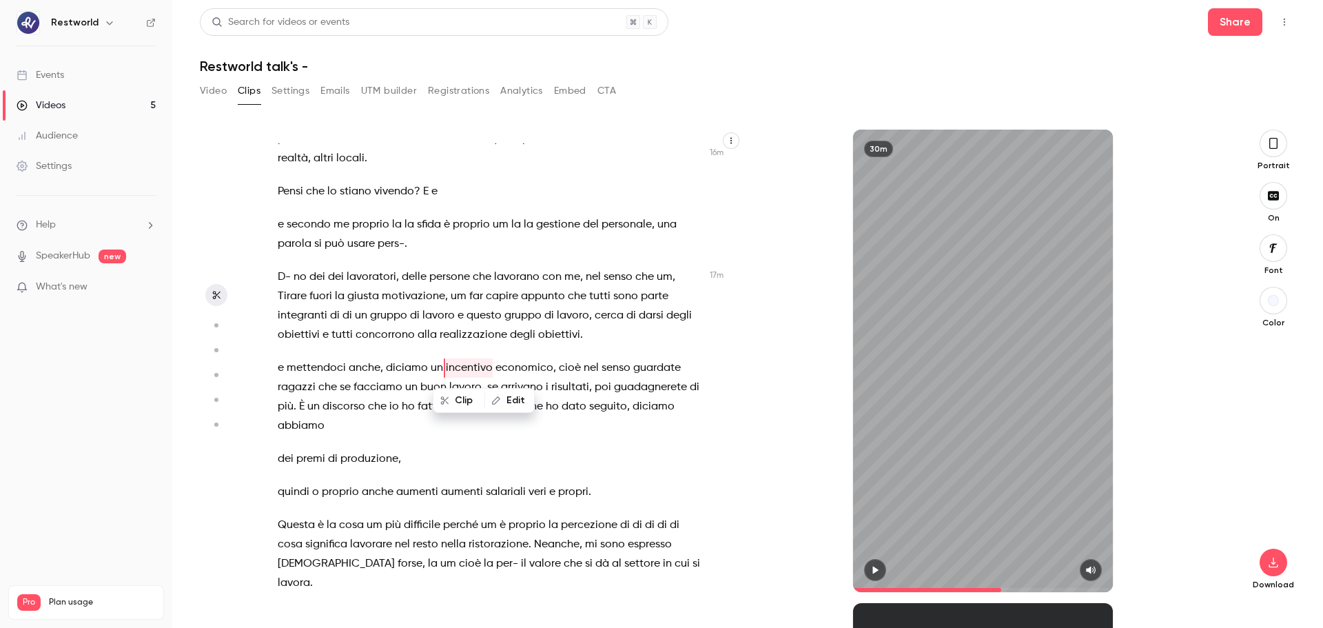
drag, startPoint x: 679, startPoint y: 404, endPoint x: 712, endPoint y: 411, distance: 33.0
click at [684, 404] on p "e mettendoci anche , diciamo un incentivo economico , cioè nel senso guardate r…" at bounding box center [491, 396] width 427 height 77
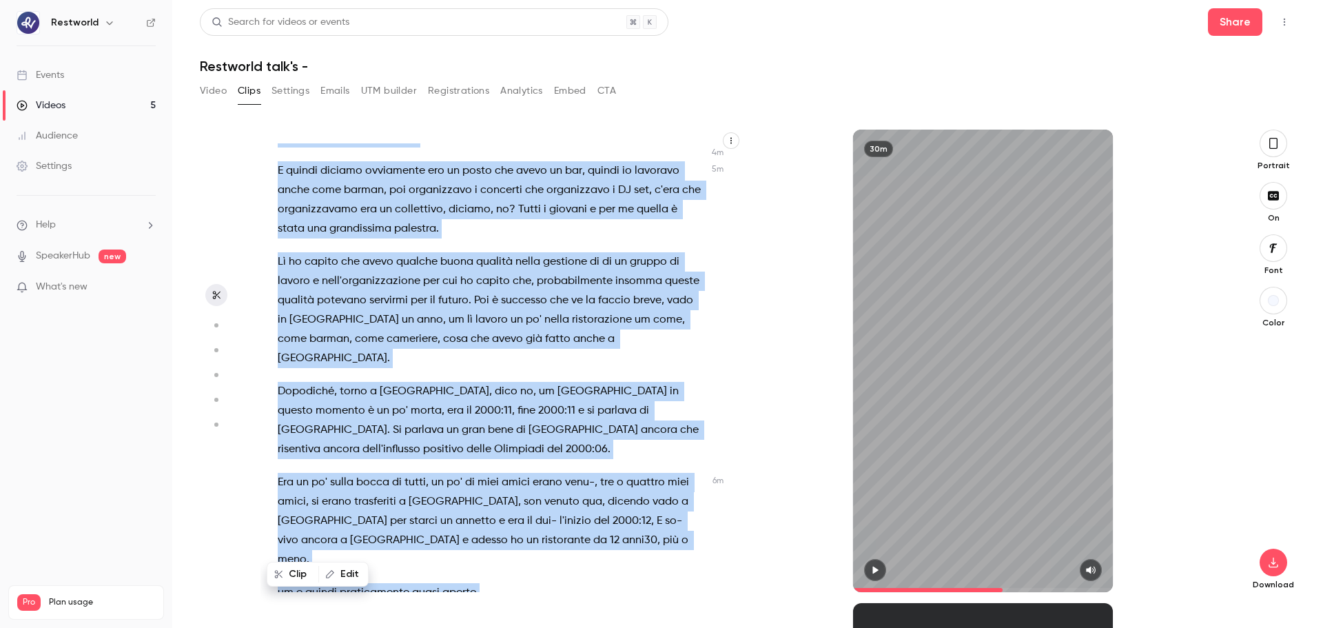
scroll to position [1757, 0]
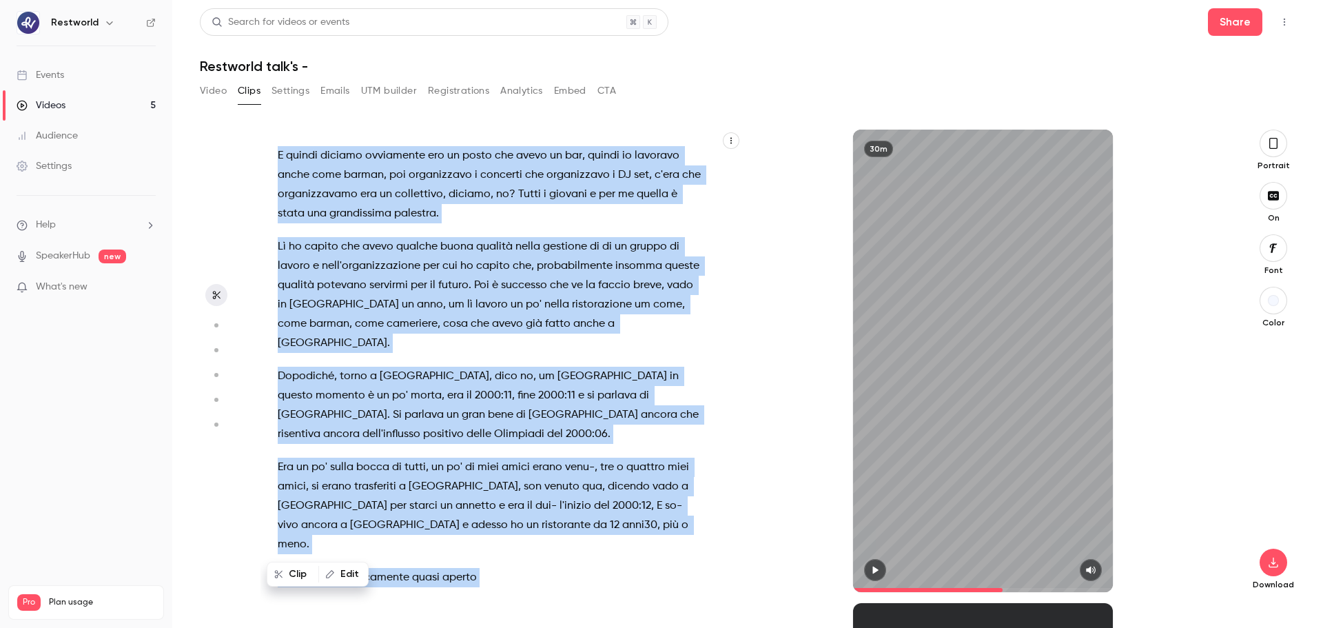
drag, startPoint x: 278, startPoint y: 371, endPoint x: 429, endPoint y: 548, distance: 232.2
click at [429, 478] on div "pochissime tecnologia , facciamo tutto uno svarione sull'[GEOGRAPHIC_DATA] , ce…" at bounding box center [497, 367] width 475 height 449
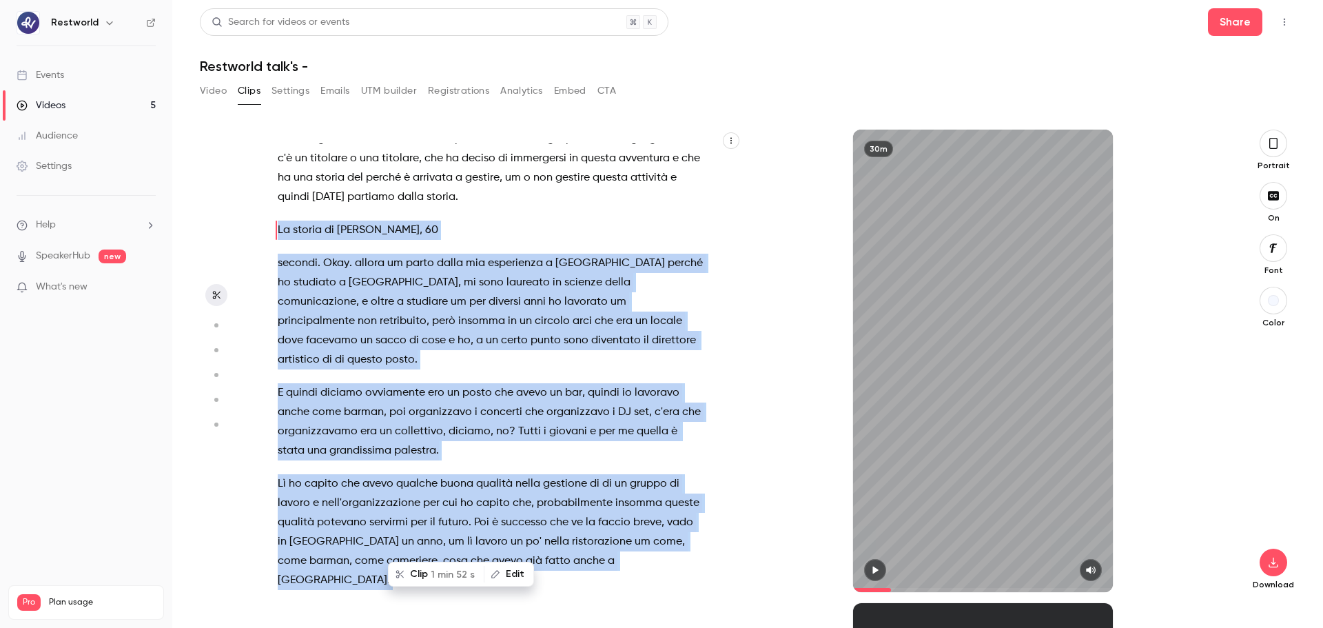
scroll to position [1589, 0]
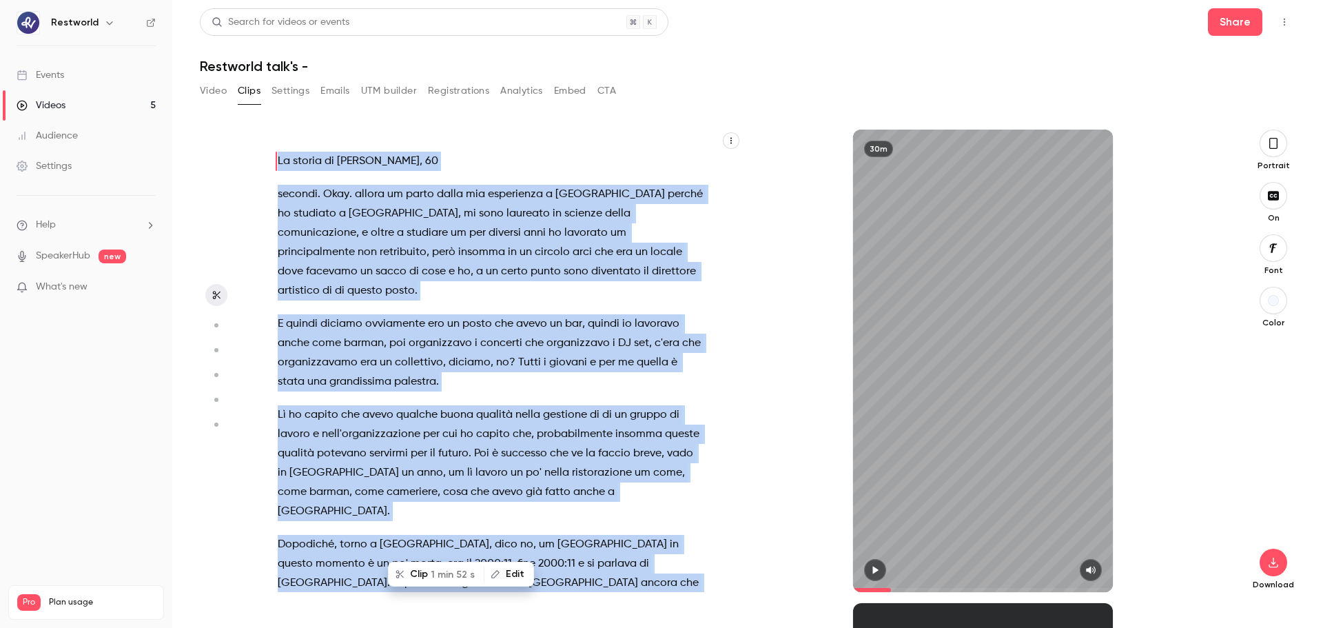
click at [560, 360] on p "E quindi diciamo ovviamente ero un posto che avevo un bar , quindi io lavoravo …" at bounding box center [491, 352] width 427 height 77
click at [484, 353] on span "diciamo" at bounding box center [470, 362] width 42 height 19
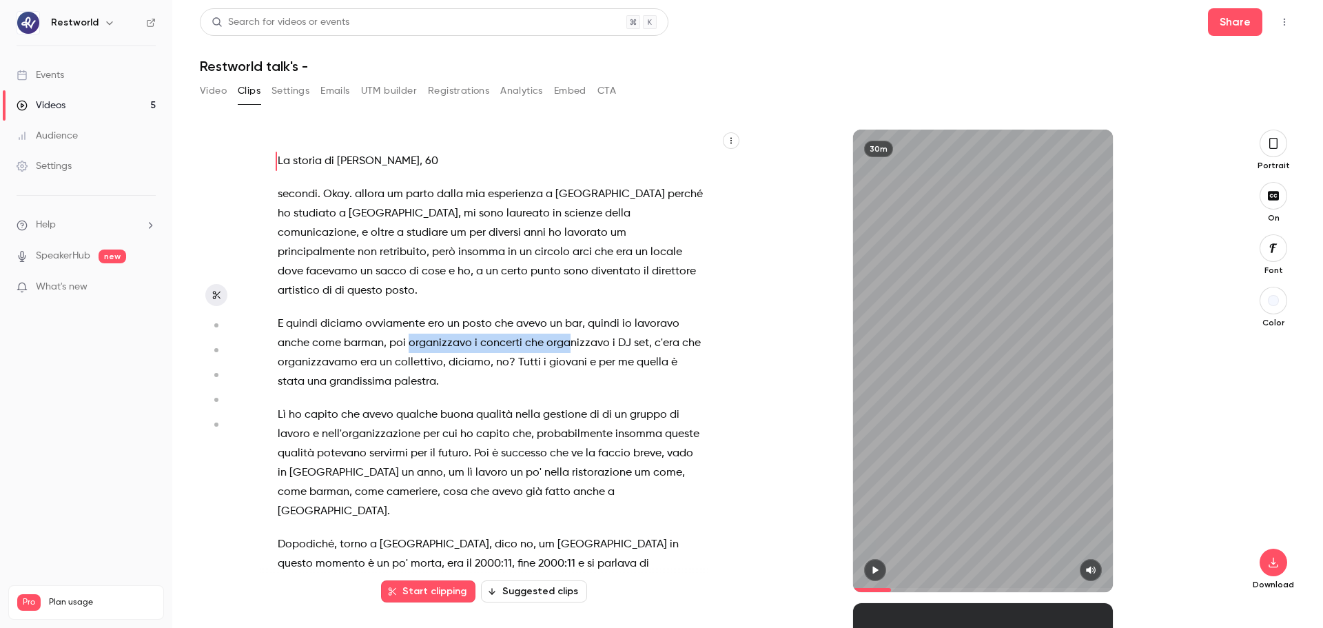
drag, startPoint x: 411, startPoint y: 325, endPoint x: 568, endPoint y: 332, distance: 157.3
click at [568, 332] on p "E quindi diciamo ovviamente ero un posto che avevo un bar , quindi io lavoravo …" at bounding box center [491, 352] width 427 height 77
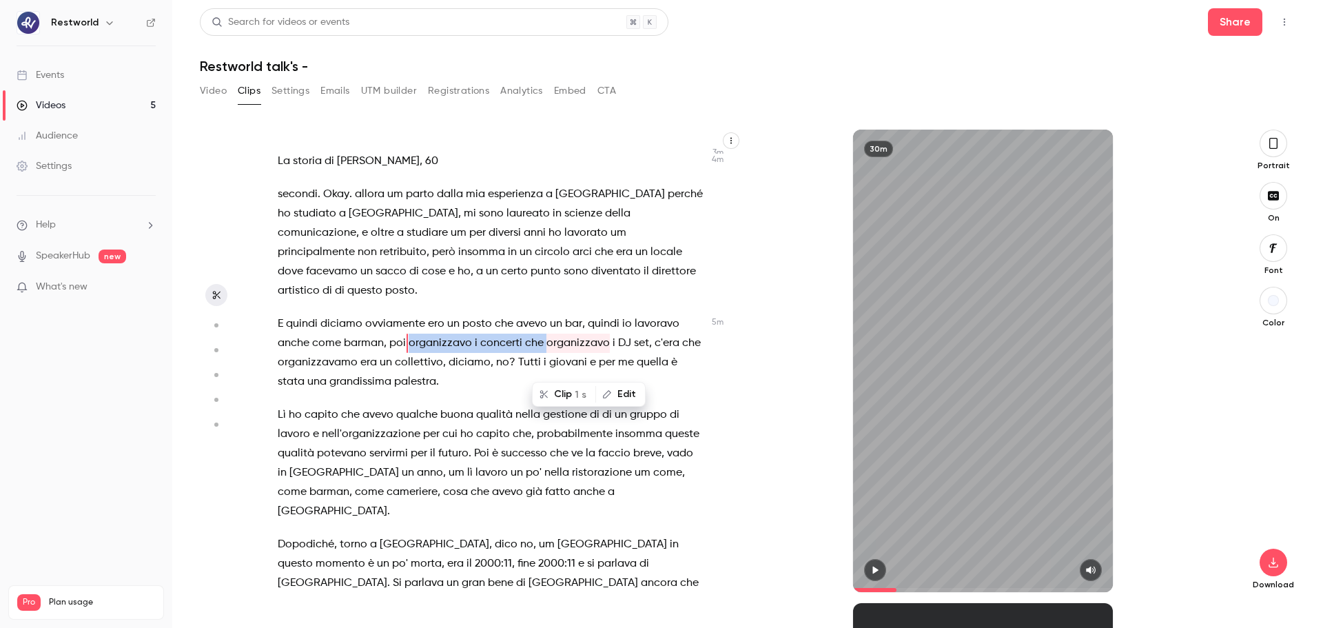
scroll to position [1545, 0]
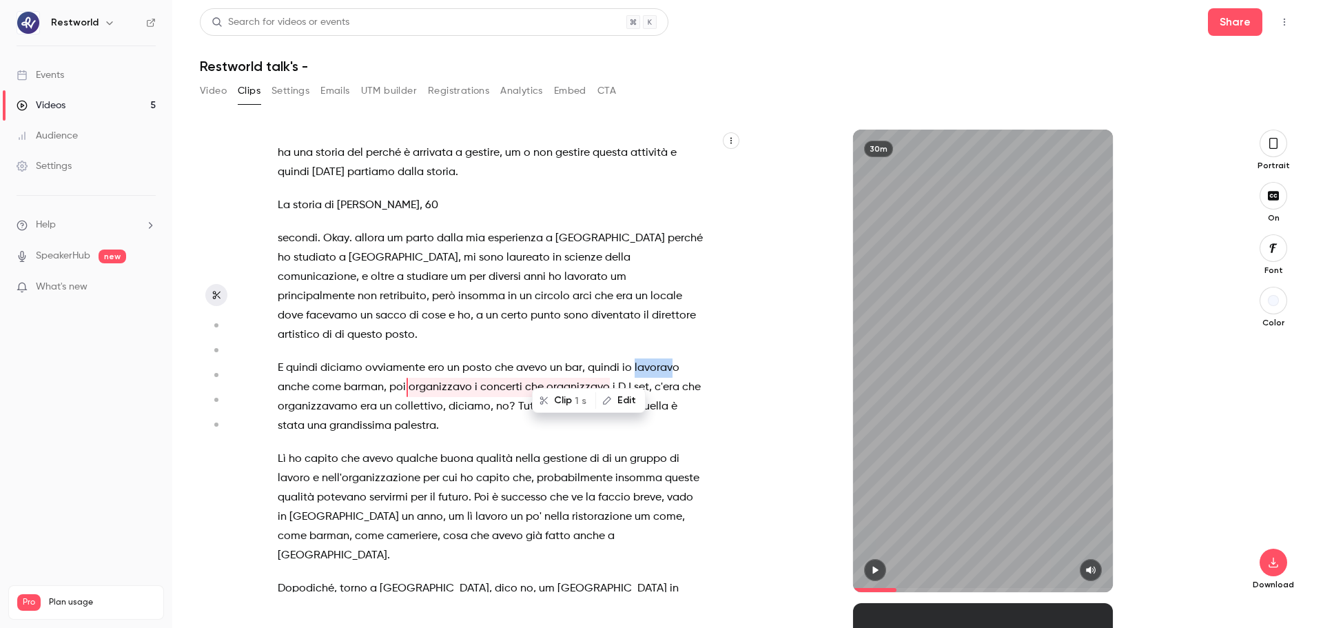
drag, startPoint x: 632, startPoint y: 349, endPoint x: 667, endPoint y: 357, distance: 35.9
click at [667, 358] on p "E quindi diciamo ovviamente ero un posto che avevo un bar , quindi io lavoravo …" at bounding box center [491, 396] width 427 height 77
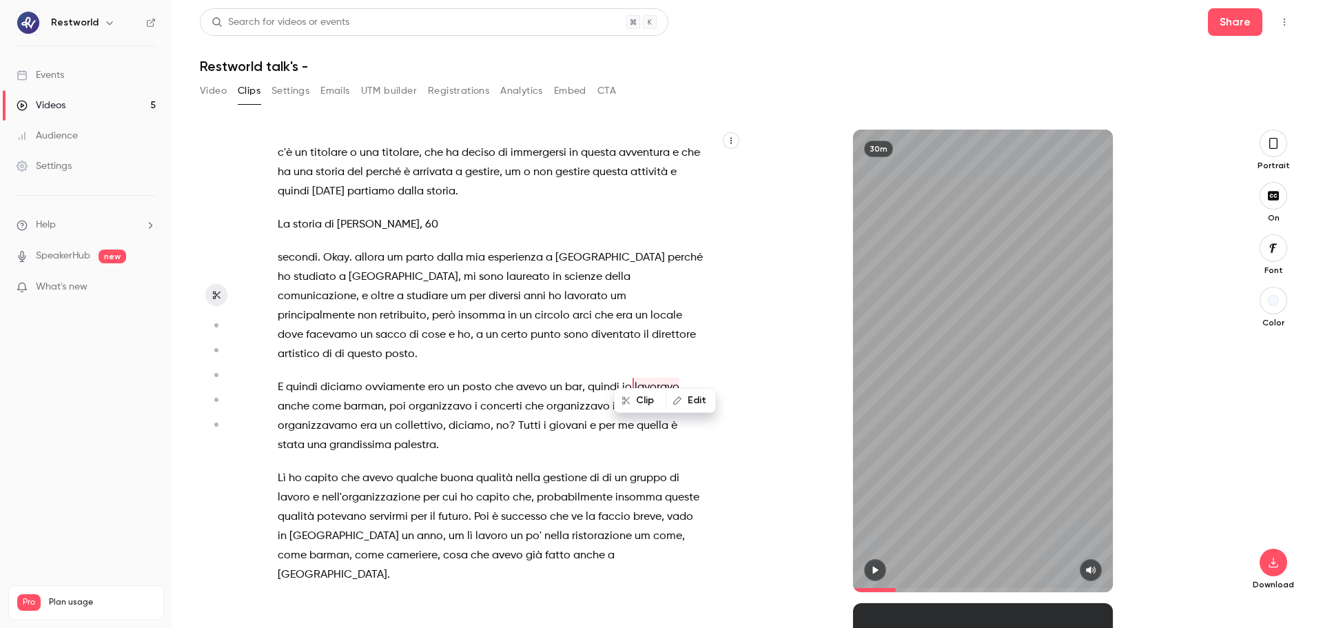
click at [635, 378] on span "lavoravo" at bounding box center [657, 387] width 45 height 19
drag, startPoint x: 630, startPoint y: 369, endPoint x: 637, endPoint y: 371, distance: 7.0
click at [635, 378] on span "lavoravo" at bounding box center [657, 387] width 45 height 19
click at [639, 378] on span "lavoravo" at bounding box center [657, 387] width 45 height 19
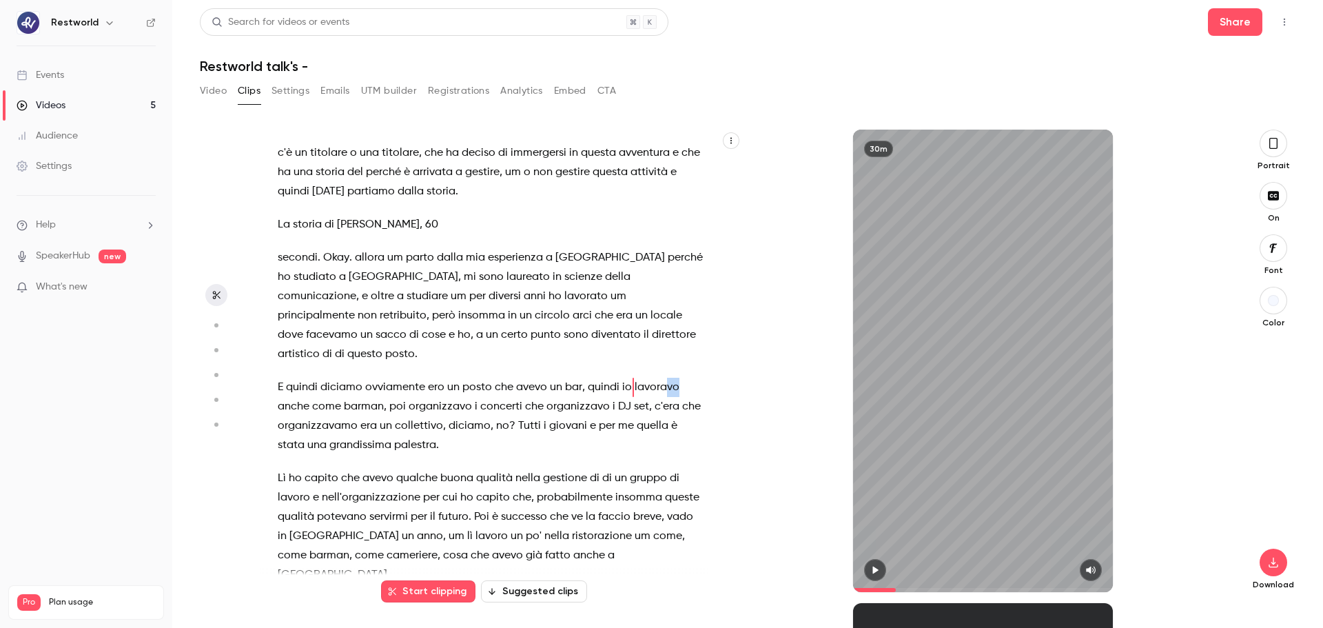
drag, startPoint x: 630, startPoint y: 366, endPoint x: 662, endPoint y: 371, distance: 32.2
click at [662, 378] on span "lavoravo" at bounding box center [657, 387] width 45 height 19
click at [622, 378] on span "io" at bounding box center [627, 387] width 10 height 19
click at [626, 378] on span "io" at bounding box center [627, 387] width 10 height 19
click at [635, 378] on span "lavoravo" at bounding box center [657, 387] width 45 height 19
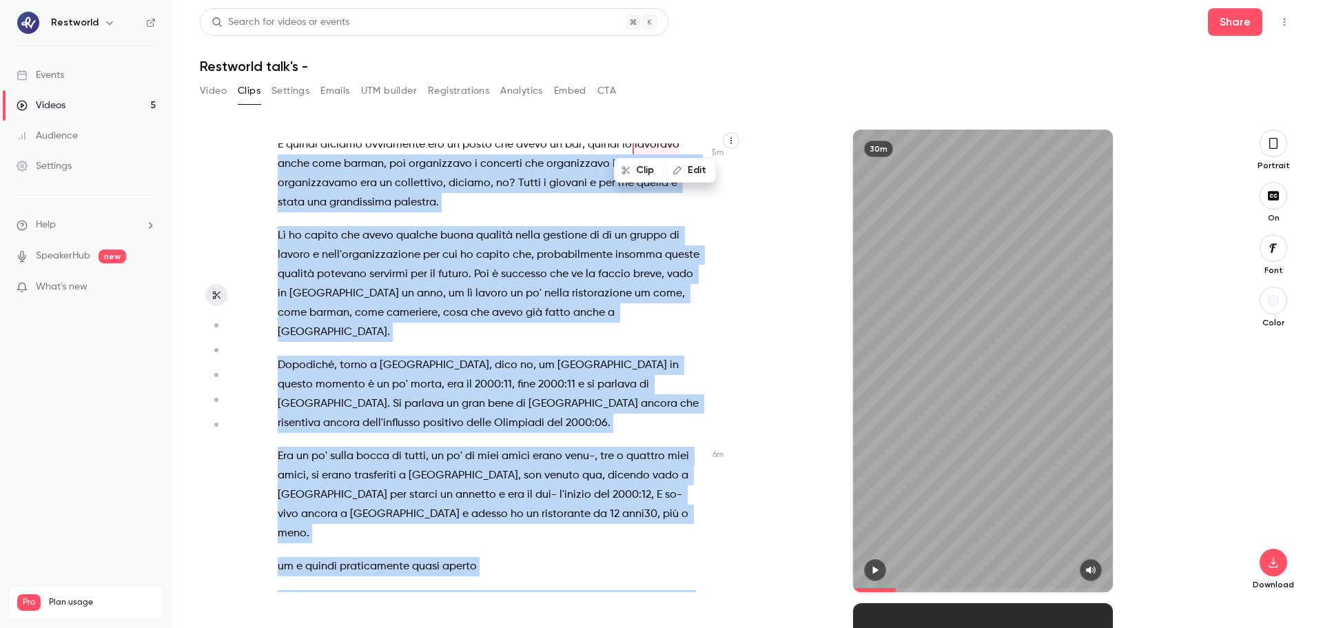
scroll to position [1790, 0]
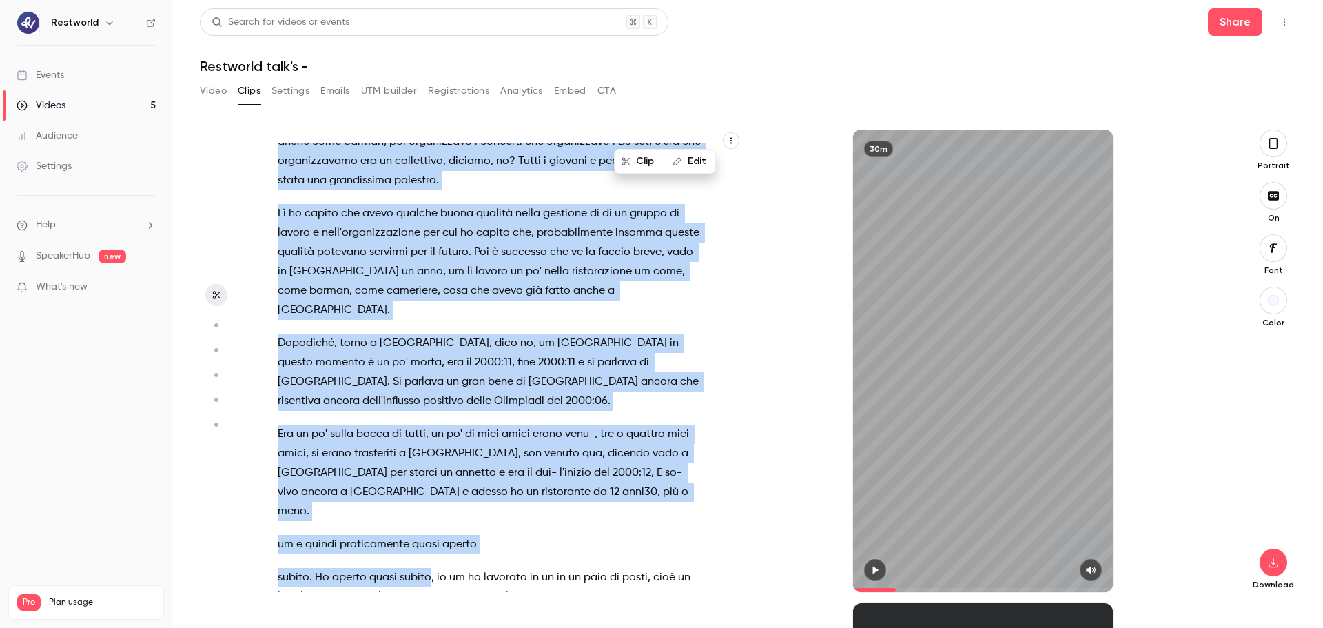
drag, startPoint x: 280, startPoint y: 389, endPoint x: 429, endPoint y: 522, distance: 200.1
click at [429, 478] on div "pochissime tecnologia , facciamo tutto uno svarione sull'[GEOGRAPHIC_DATA] , ce…" at bounding box center [497, 367] width 475 height 449
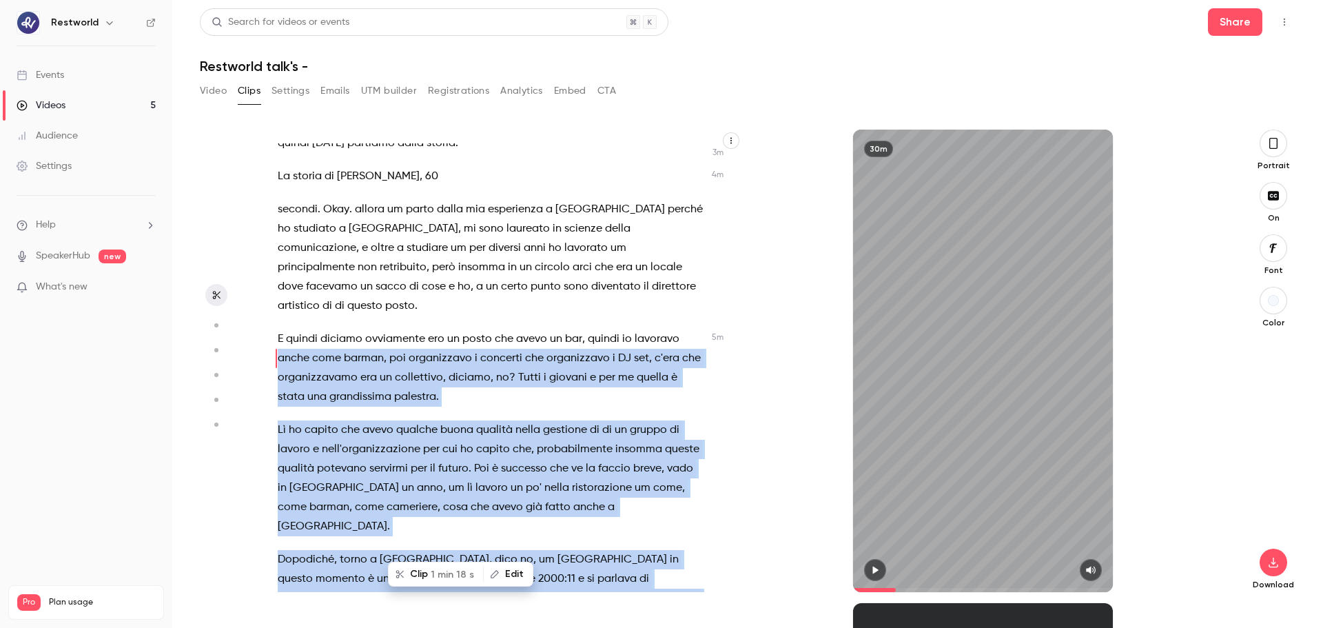
scroll to position [1545, 0]
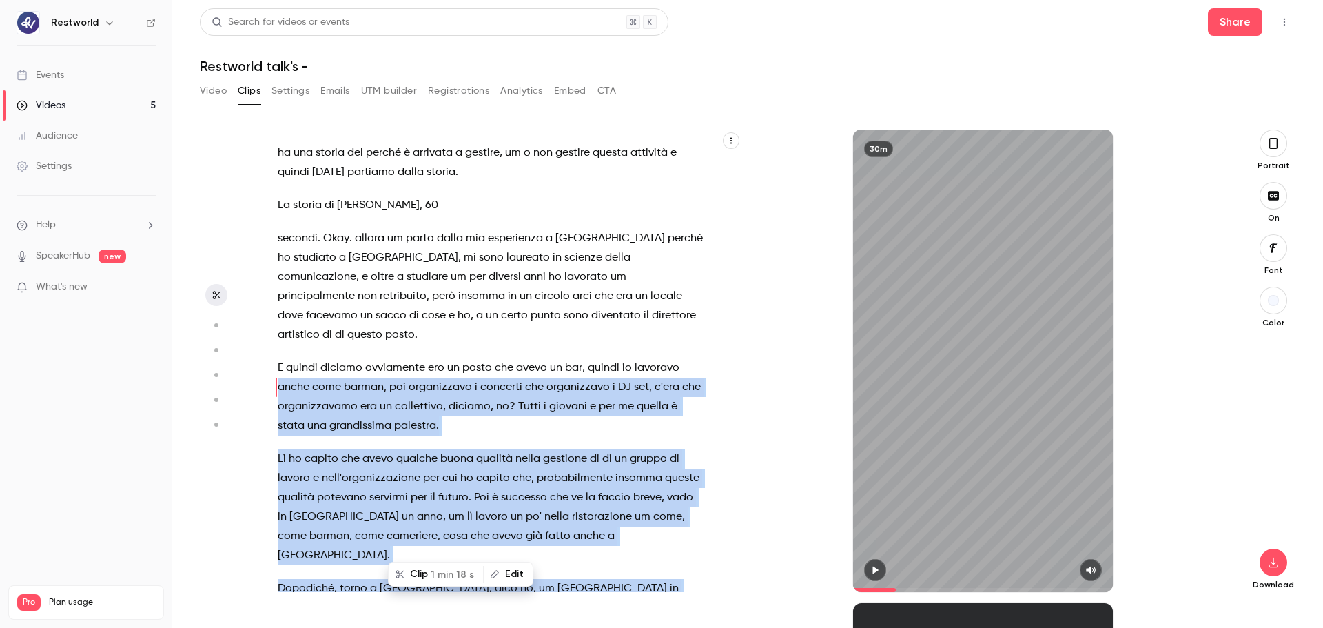
click at [411, 478] on button "Clip 1 min 18 s" at bounding box center [435, 574] width 93 height 22
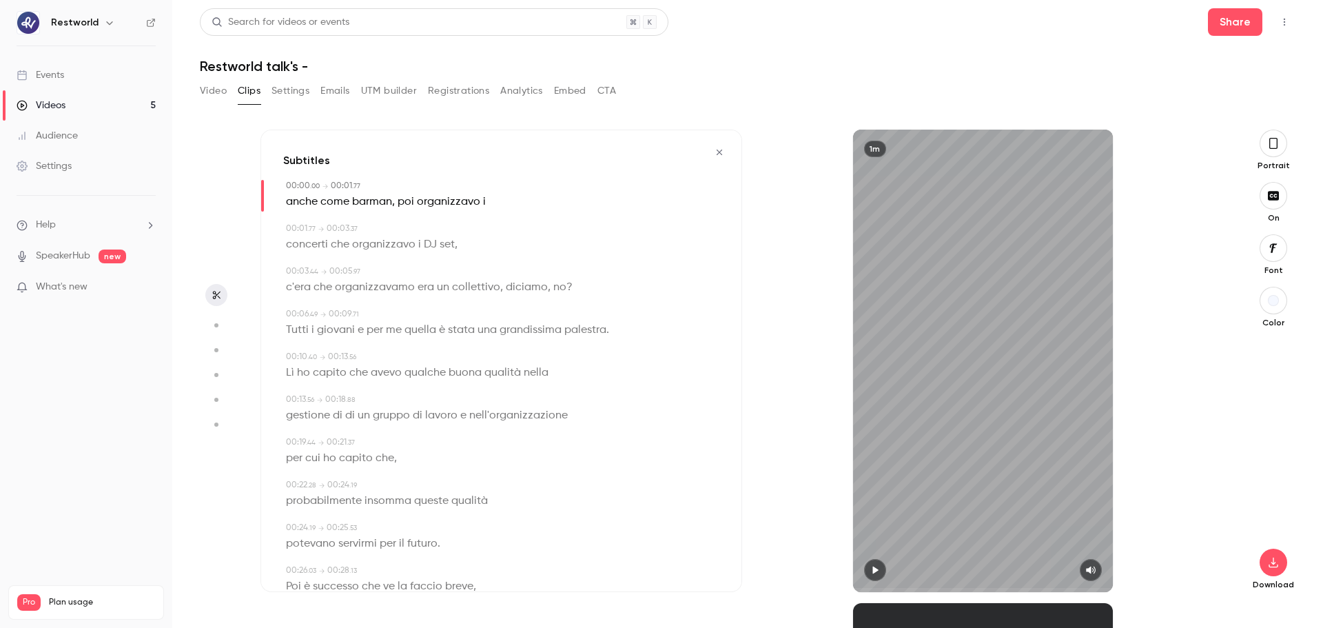
click at [287, 198] on span "anche" at bounding box center [302, 201] width 32 height 19
click at [708, 154] on button "button" at bounding box center [719, 152] width 22 height 22
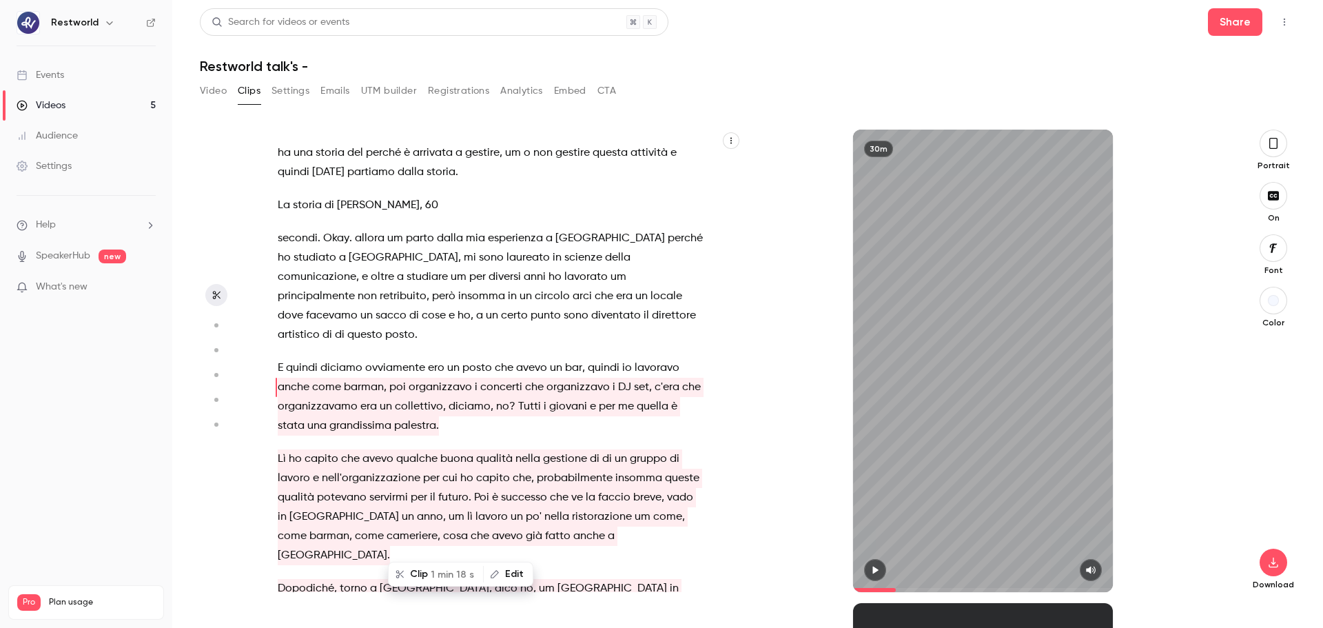
click at [635, 358] on span "lavoravo" at bounding box center [657, 367] width 45 height 19
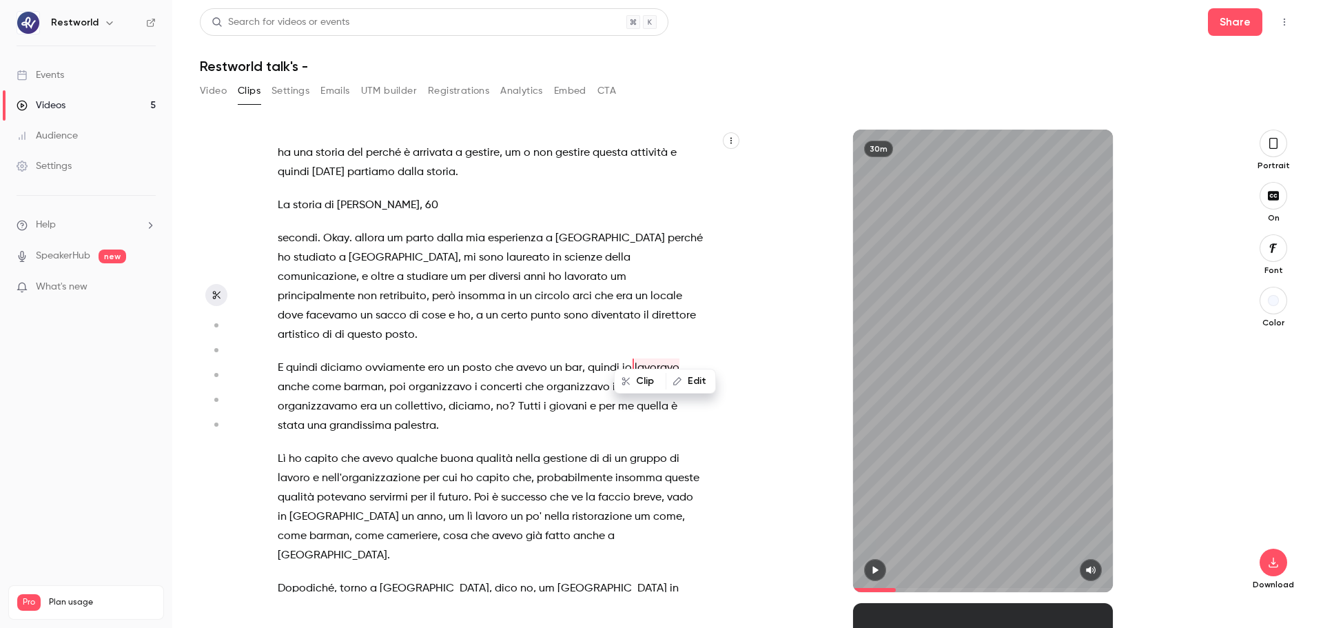
scroll to position [1526, 0]
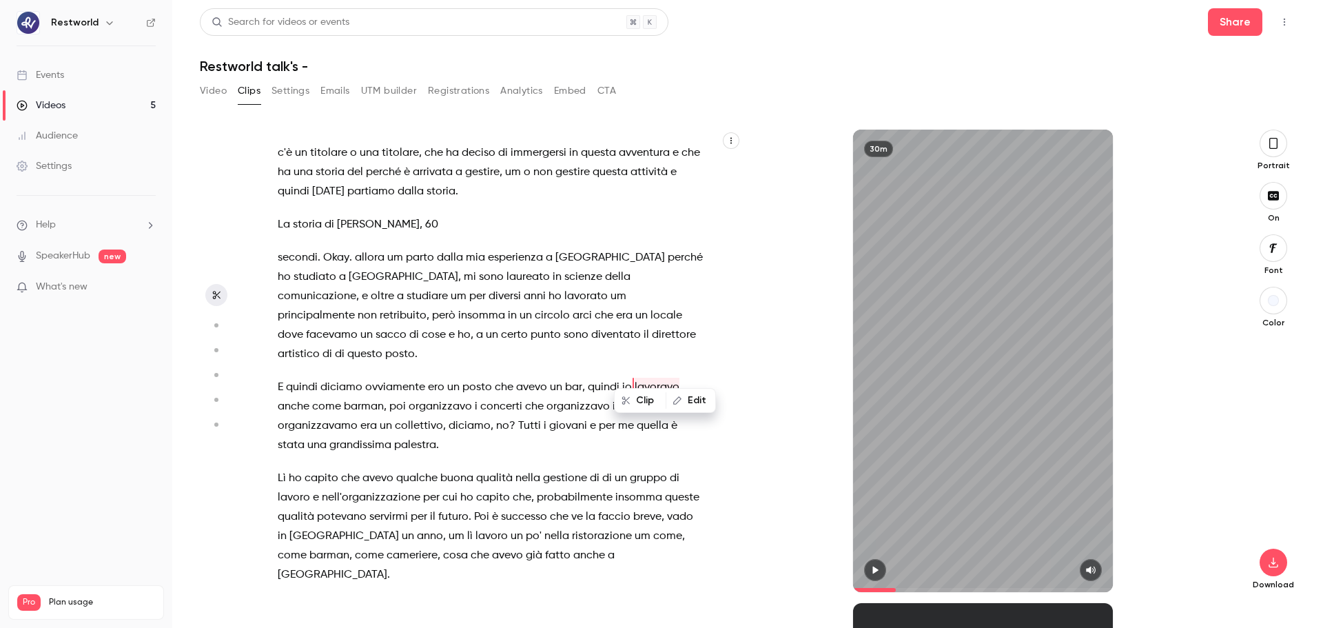
click at [635, 378] on span "lavoravo" at bounding box center [657, 387] width 45 height 19
click at [626, 378] on span "io" at bounding box center [627, 387] width 10 height 19
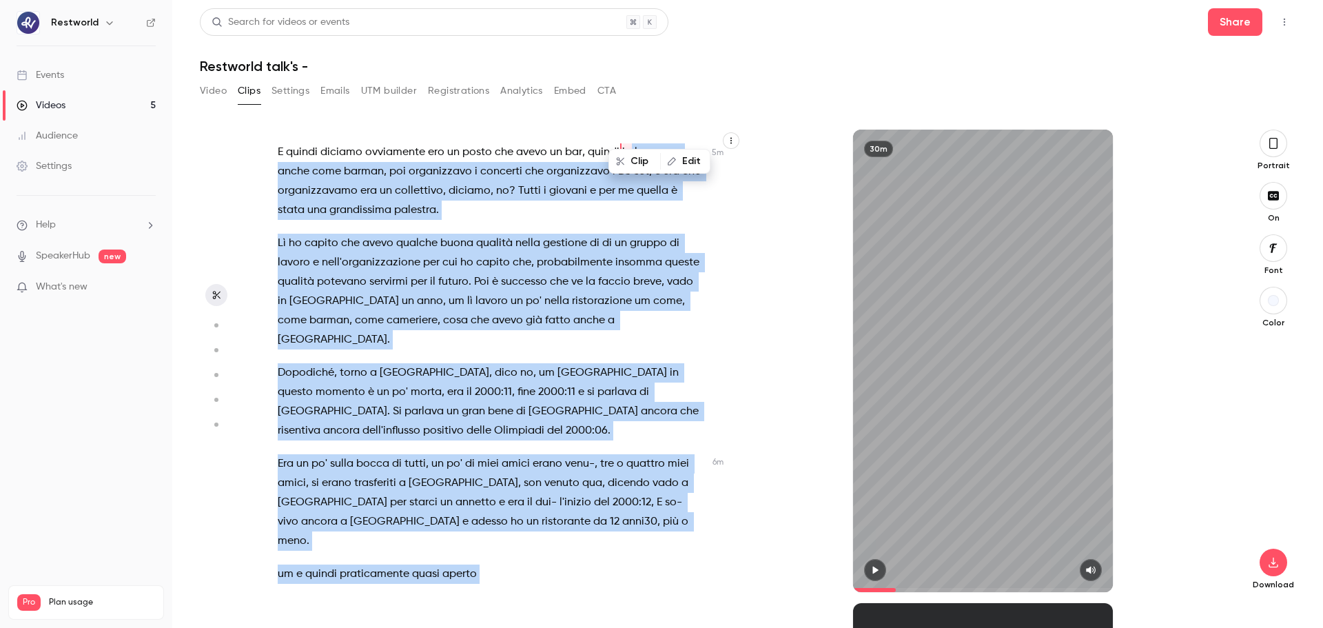
scroll to position [1776, 0]
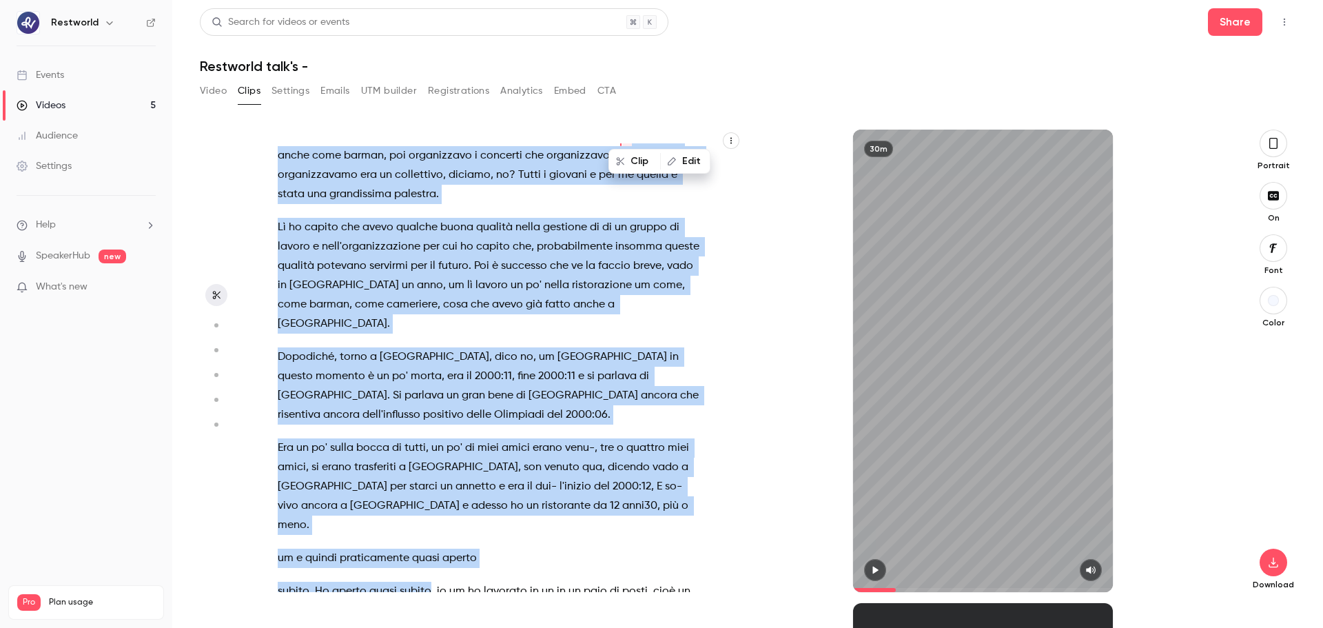
drag, startPoint x: 630, startPoint y: 372, endPoint x: 428, endPoint y: 535, distance: 259.7
click at [428, 478] on div "pochissime tecnologia , facciamo tutto uno svarione sull'[GEOGRAPHIC_DATA] , ce…" at bounding box center [497, 367] width 475 height 449
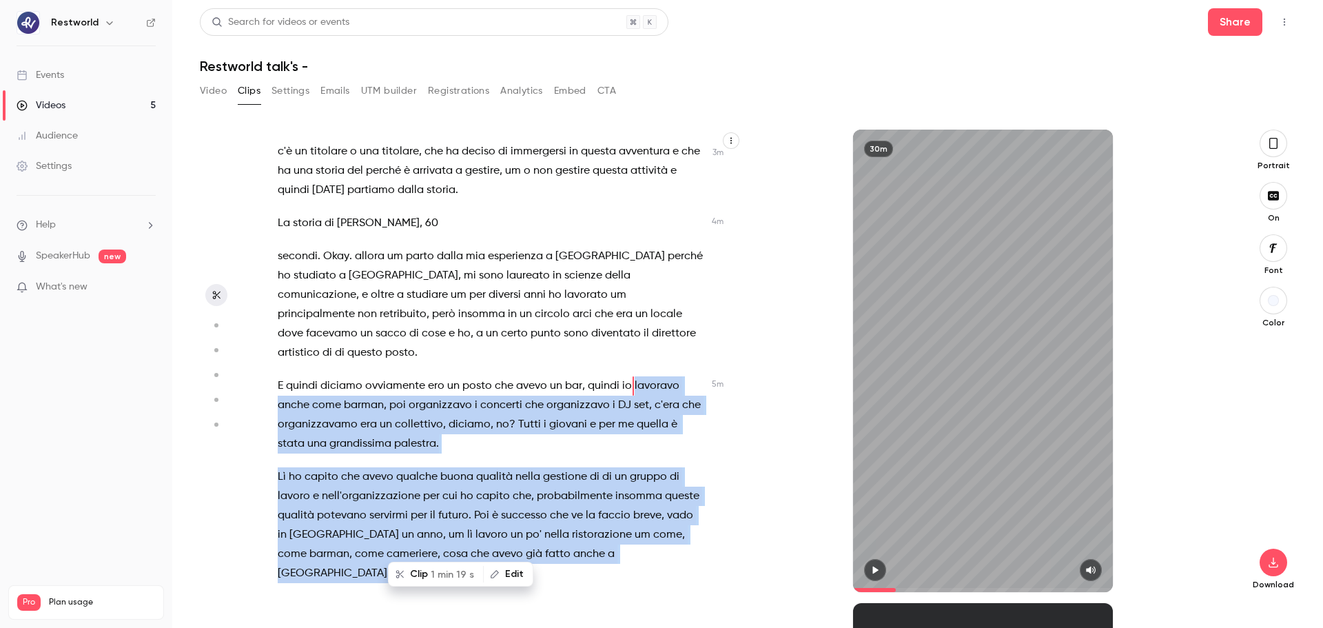
scroll to position [1526, 0]
click at [423, 478] on button "Clip 1 min 19 s" at bounding box center [435, 574] width 93 height 22
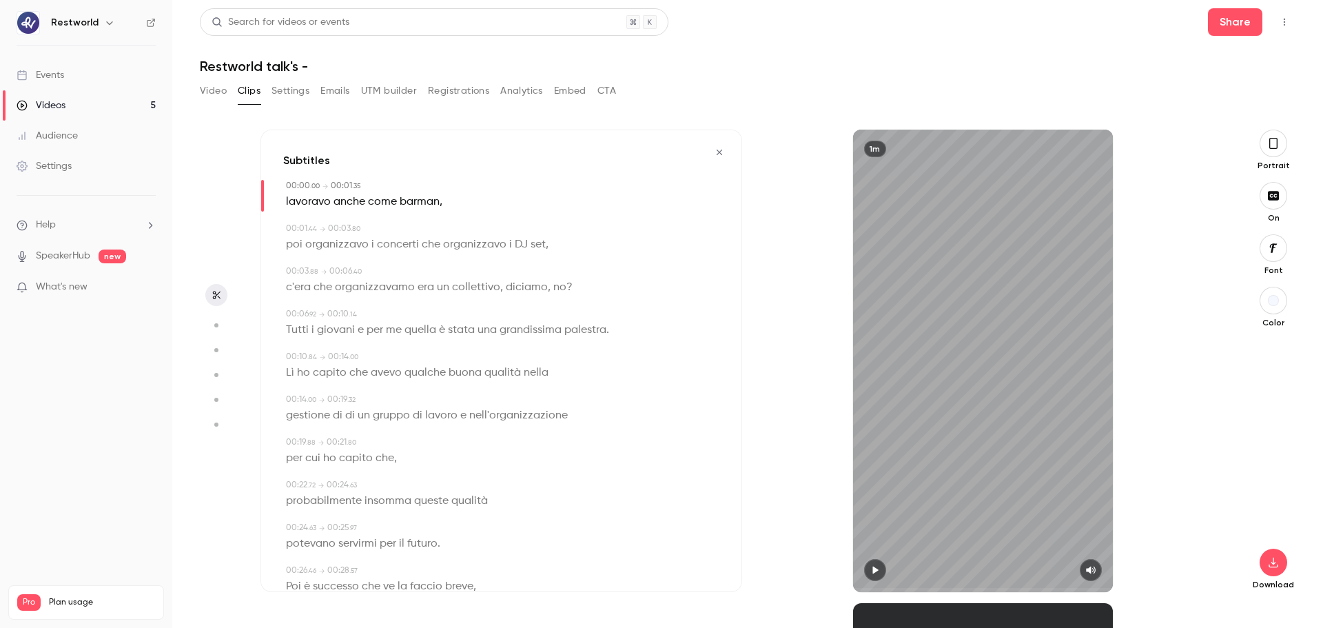
click at [876, 478] on button "button" at bounding box center [875, 570] width 22 height 22
drag, startPoint x: 361, startPoint y: 409, endPoint x: 356, endPoint y: 413, distance: 7.3
click at [361, 409] on span "un" at bounding box center [364, 415] width 12 height 19
type input "**"
click at [348, 415] on span "di" at bounding box center [350, 415] width 10 height 19
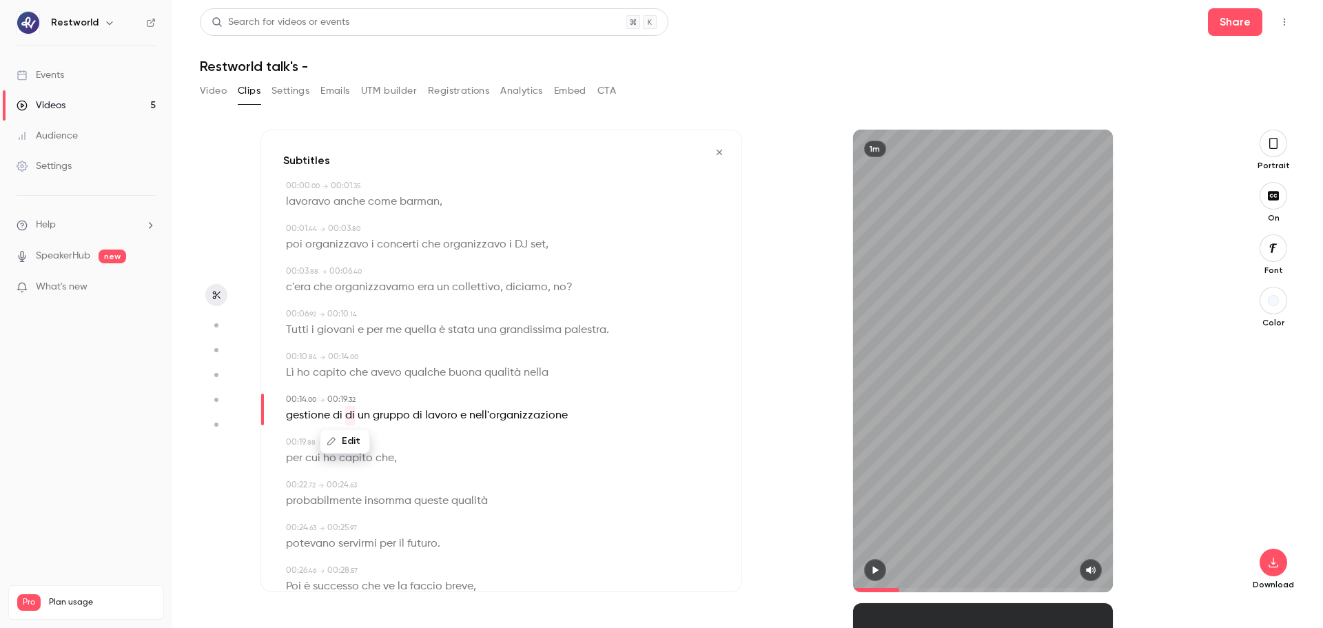
click at [351, 440] on button "Edit" at bounding box center [345, 441] width 48 height 22
click at [447, 451] on button "Replace" at bounding box center [422, 446] width 62 height 28
click at [291, 203] on span "lavoravo" at bounding box center [308, 201] width 45 height 19
click at [965, 396] on div "1m" at bounding box center [983, 361] width 260 height 462
click at [1058, 478] on div "1m" at bounding box center [983, 361] width 260 height 462
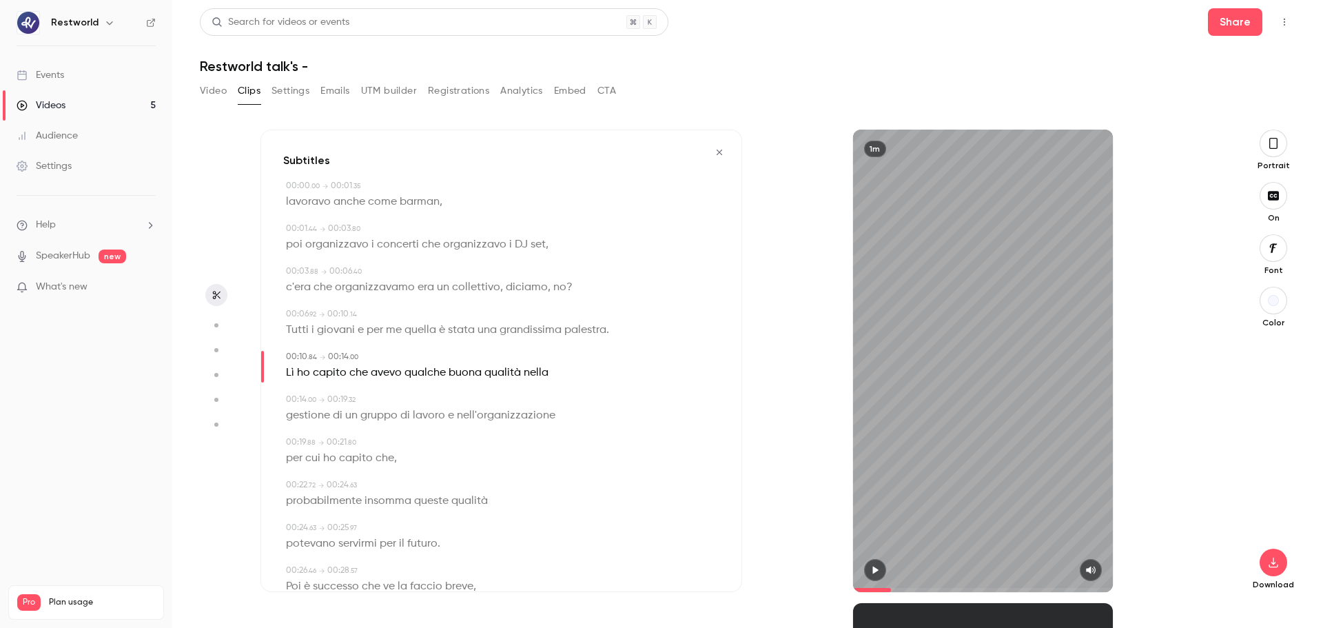
click at [882, 478] on button "button" at bounding box center [875, 570] width 22 height 22
type input "****"
click at [935, 478] on div "1m" at bounding box center [983, 361] width 260 height 462
click at [289, 203] on span "lavoravo" at bounding box center [308, 201] width 45 height 19
click at [883, 478] on button "button" at bounding box center [875, 570] width 22 height 22
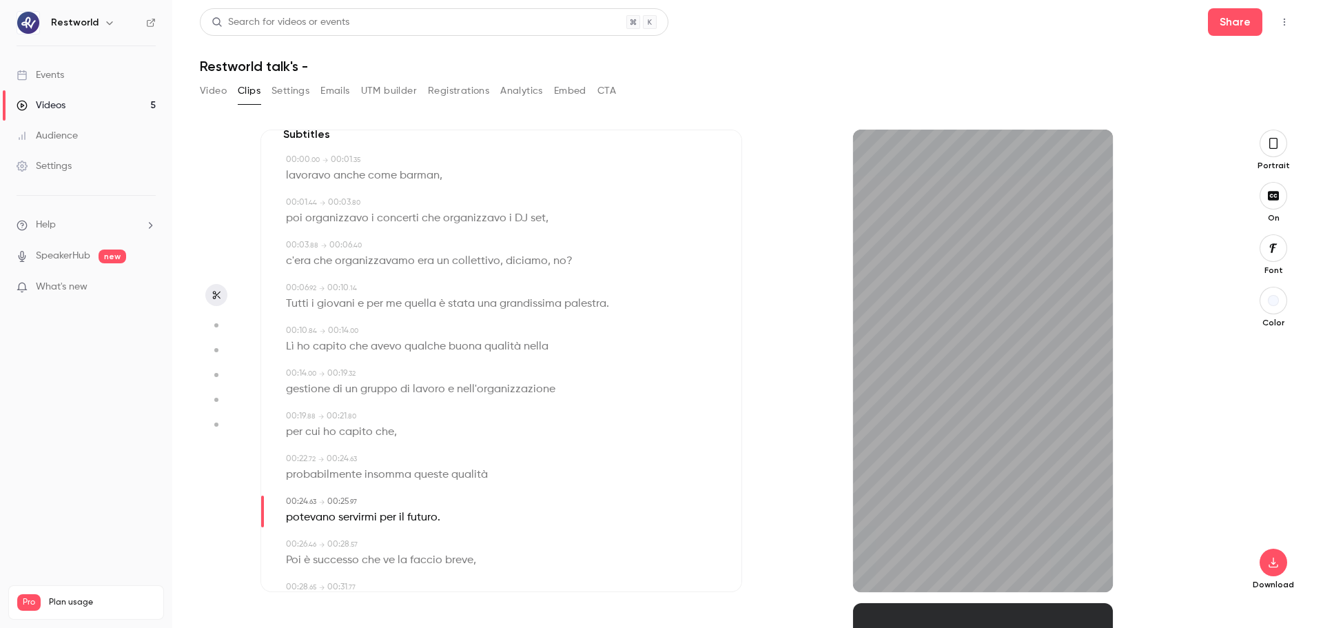
scroll to position [50, 0]
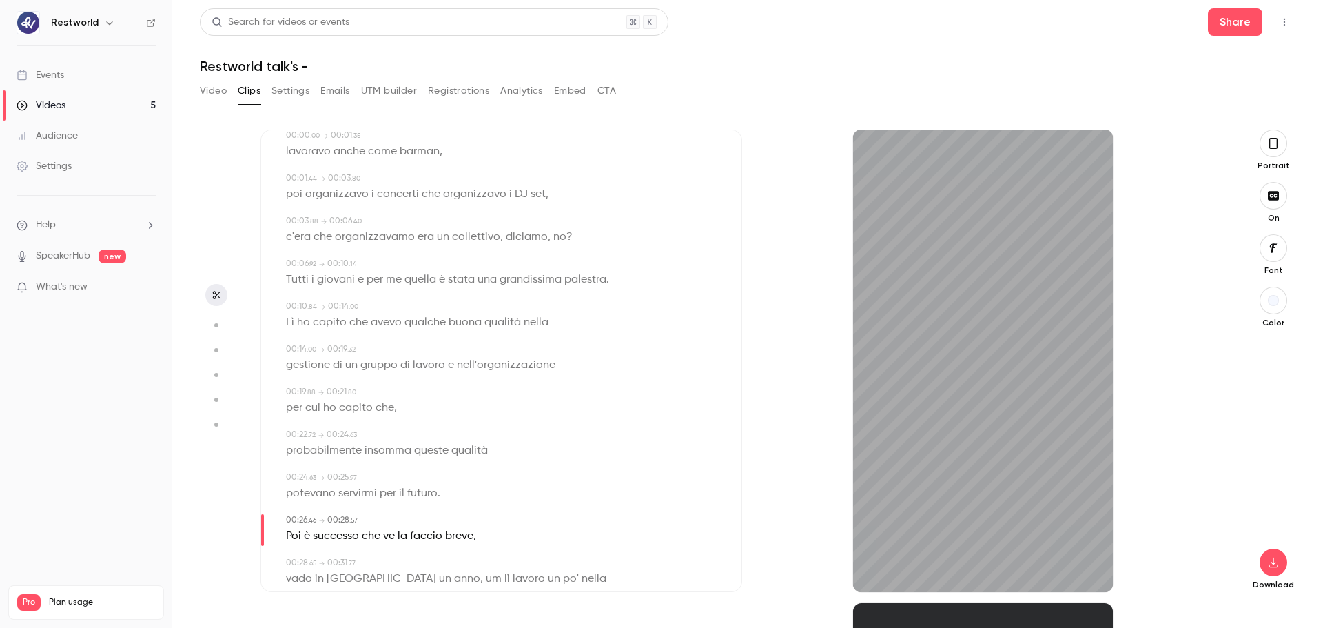
click at [394, 453] on span "insomma" at bounding box center [388, 450] width 47 height 19
type input "****"
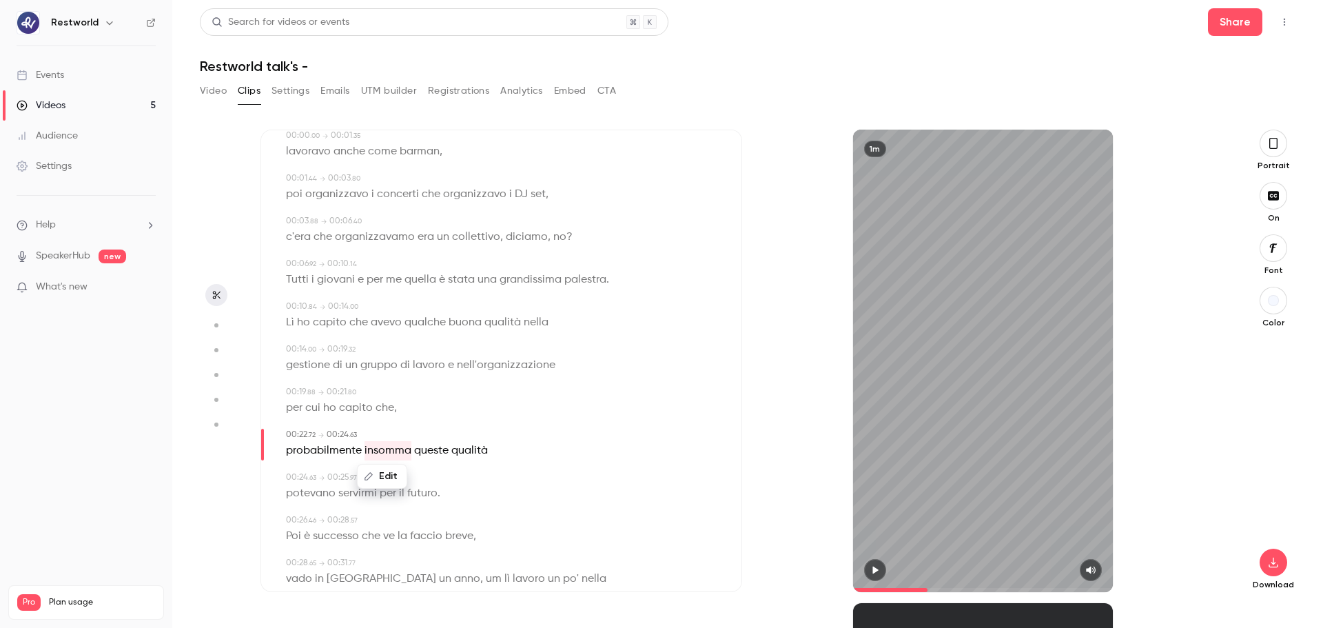
click at [392, 473] on button "Edit" at bounding box center [382, 476] width 48 height 22
click at [459, 478] on button "Replace" at bounding box center [451, 481] width 62 height 28
click at [876, 478] on button "button" at bounding box center [875, 570] width 22 height 22
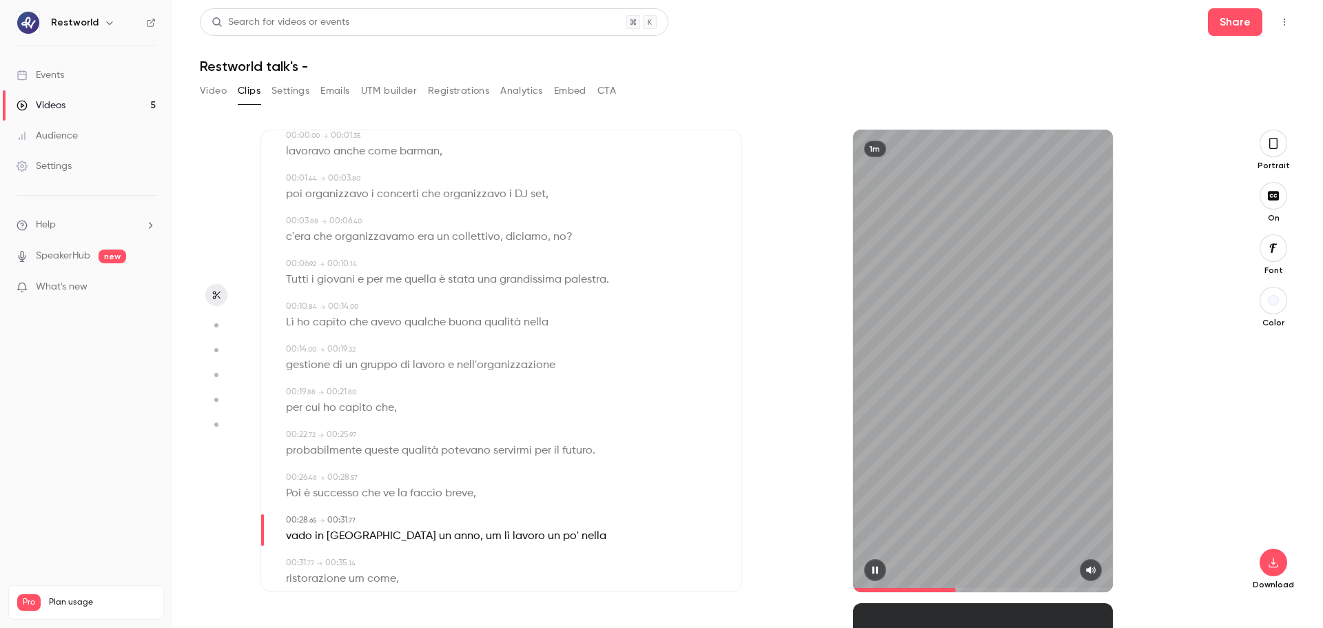
click at [946, 419] on div "1m" at bounding box center [983, 361] width 260 height 462
click at [486, 478] on span "um" at bounding box center [494, 535] width 16 height 19
type input "****"
click at [427, 478] on button "Edit" at bounding box center [424, 562] width 48 height 22
click at [497, 478] on button "Replace" at bounding box center [493, 505] width 62 height 28
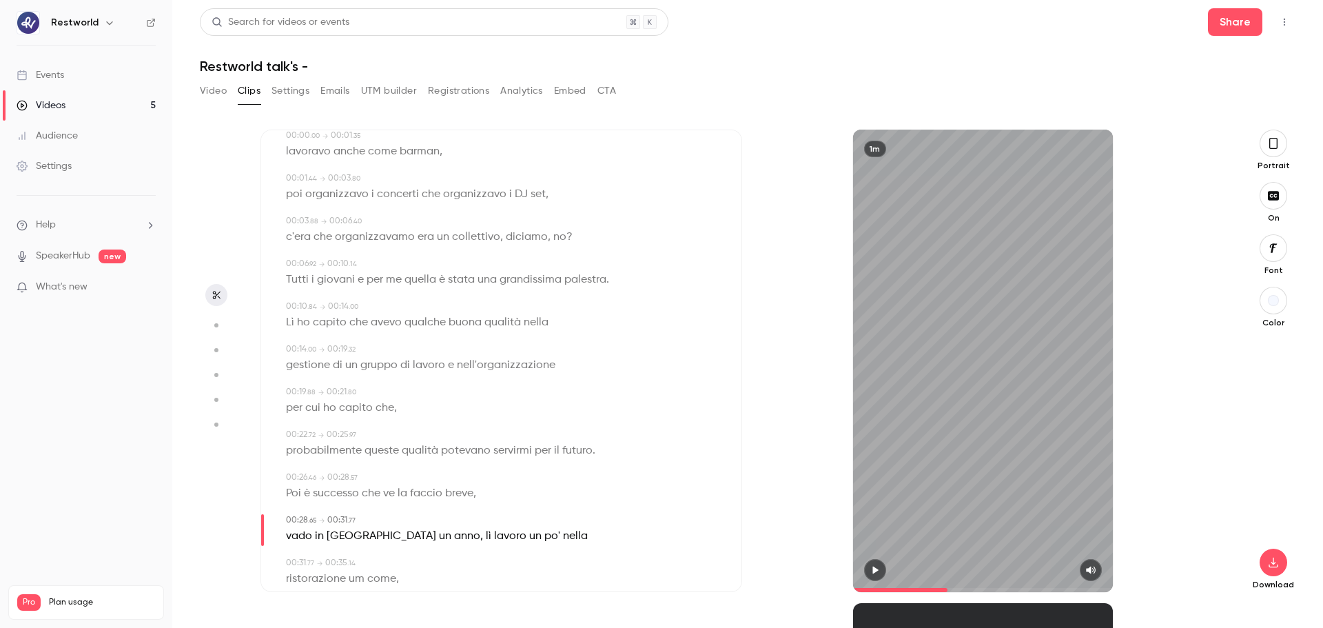
click at [882, 369] on div "1m" at bounding box center [983, 361] width 260 height 462
click at [996, 375] on div "1m" at bounding box center [983, 361] width 260 height 462
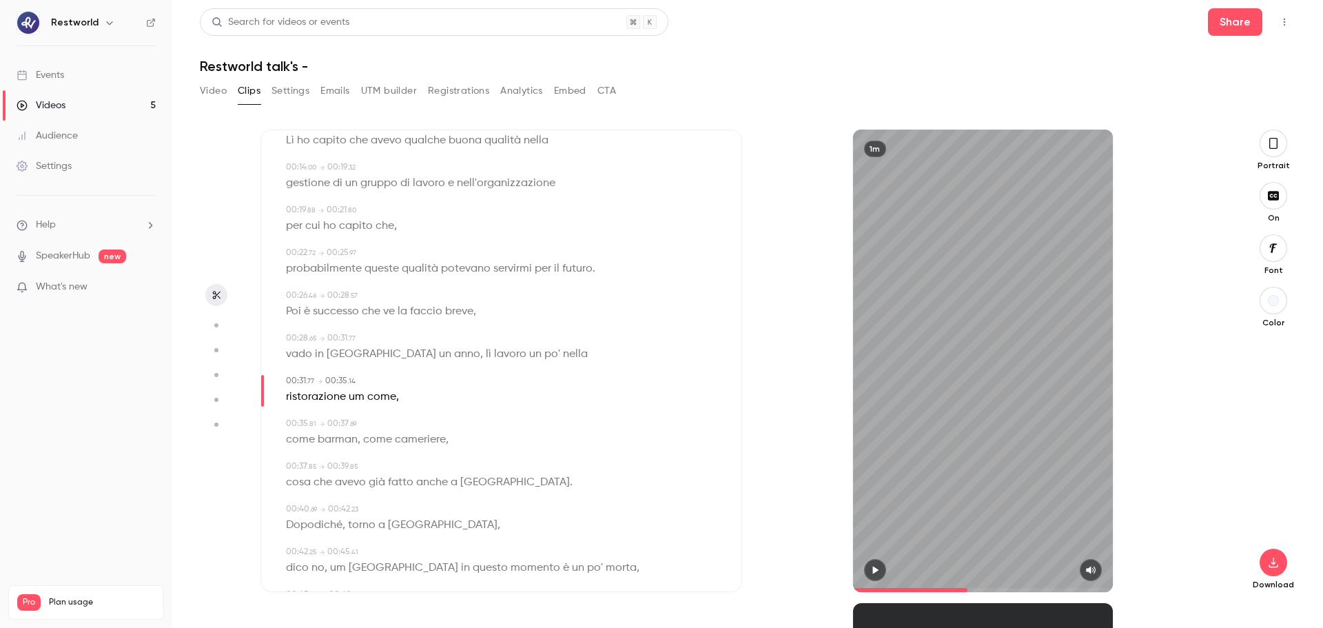
scroll to position [252, 0]
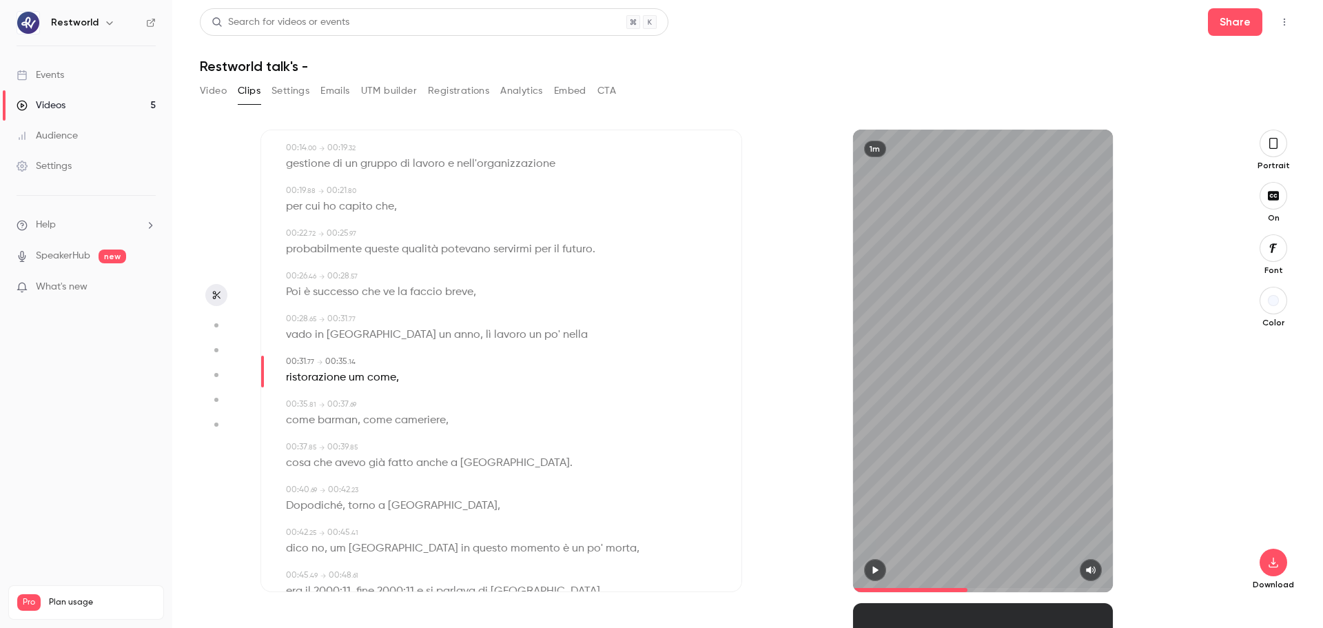
click at [302, 424] on span "come" at bounding box center [300, 420] width 29 height 19
click at [303, 452] on button "Edit" at bounding box center [295, 446] width 48 height 22
click at [355, 379] on span "um" at bounding box center [357, 377] width 16 height 19
type input "****"
click at [354, 402] on button "Edit" at bounding box center [351, 403] width 48 height 22
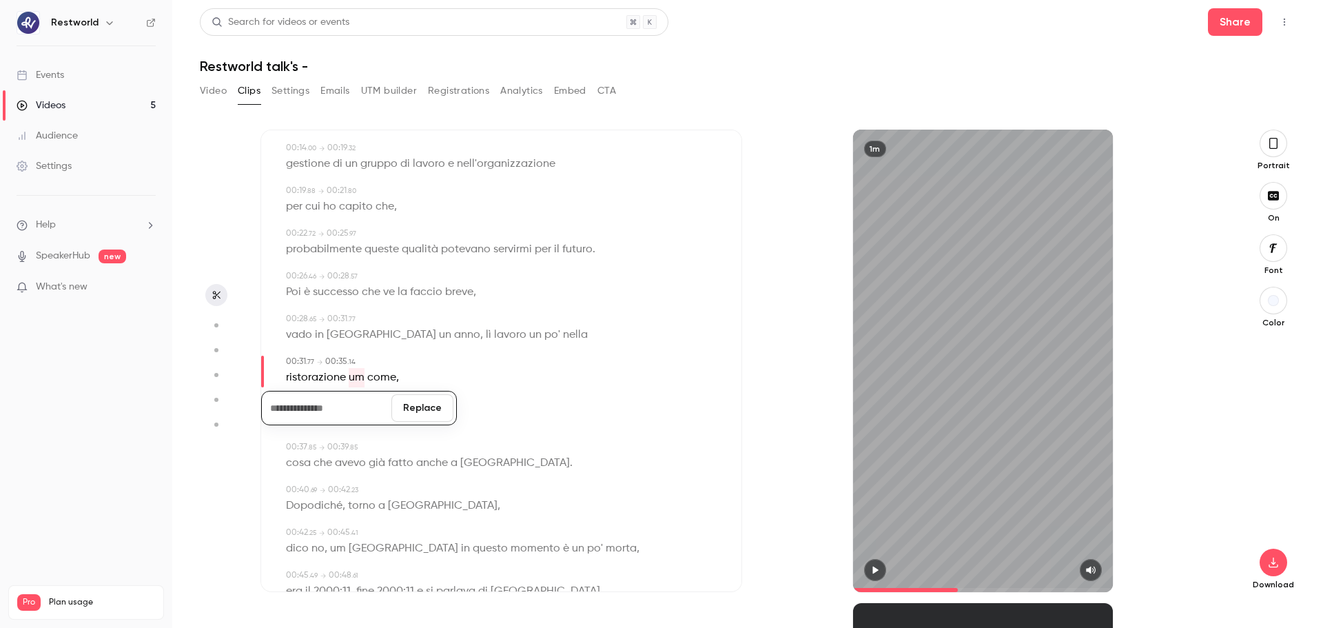
click at [415, 409] on button "Replace" at bounding box center [422, 408] width 62 height 28
click at [363, 382] on span "come" at bounding box center [363, 377] width 29 height 19
click at [363, 406] on button "Edit" at bounding box center [357, 403] width 48 height 22
click at [416, 411] on button "Replace" at bounding box center [426, 408] width 62 height 28
click at [347, 401] on icon "button" at bounding box center [343, 403] width 10 height 10
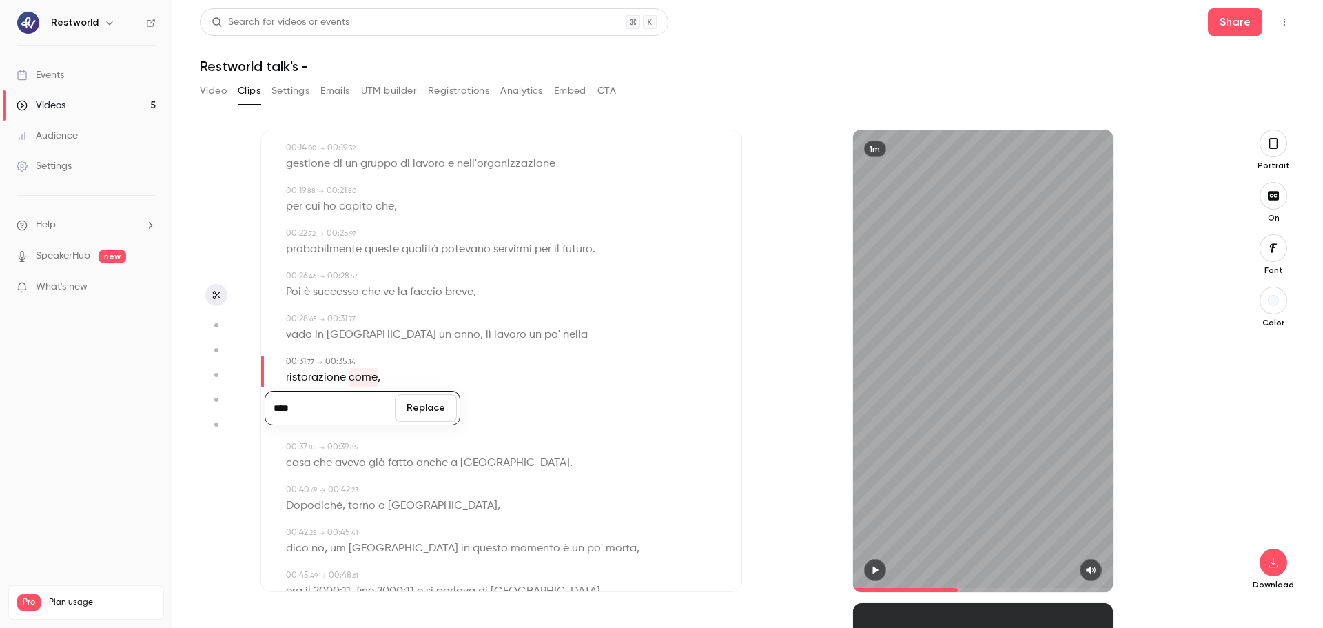
click at [411, 409] on button "Replace" at bounding box center [426, 408] width 62 height 28
type input "****"
click at [362, 400] on button "Edit" at bounding box center [357, 403] width 48 height 22
click at [431, 413] on button "Replace" at bounding box center [426, 408] width 62 height 28
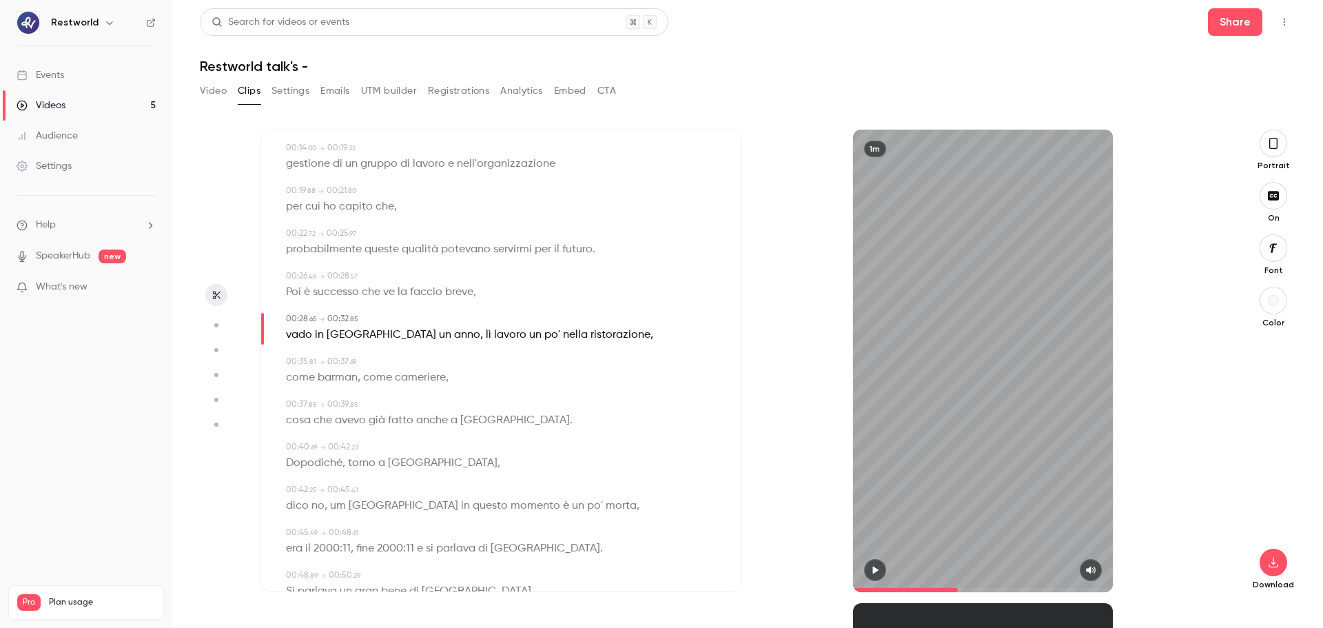
click at [974, 400] on div "1m" at bounding box center [983, 361] width 260 height 462
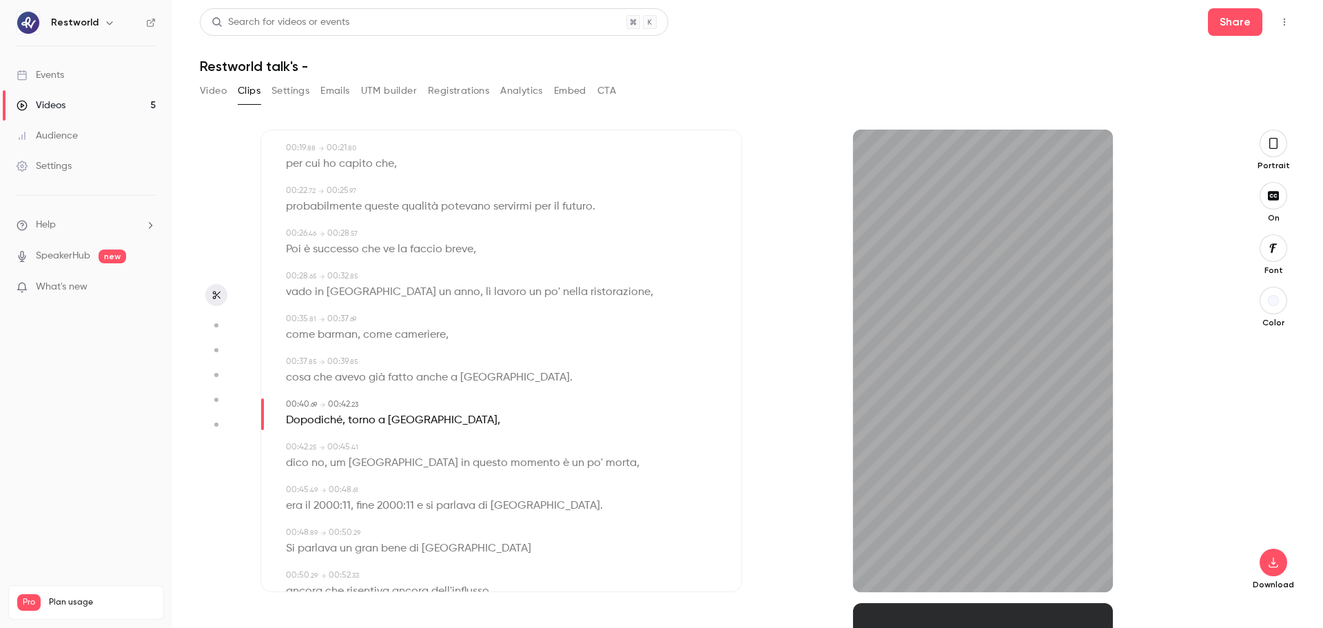
scroll to position [300, 0]
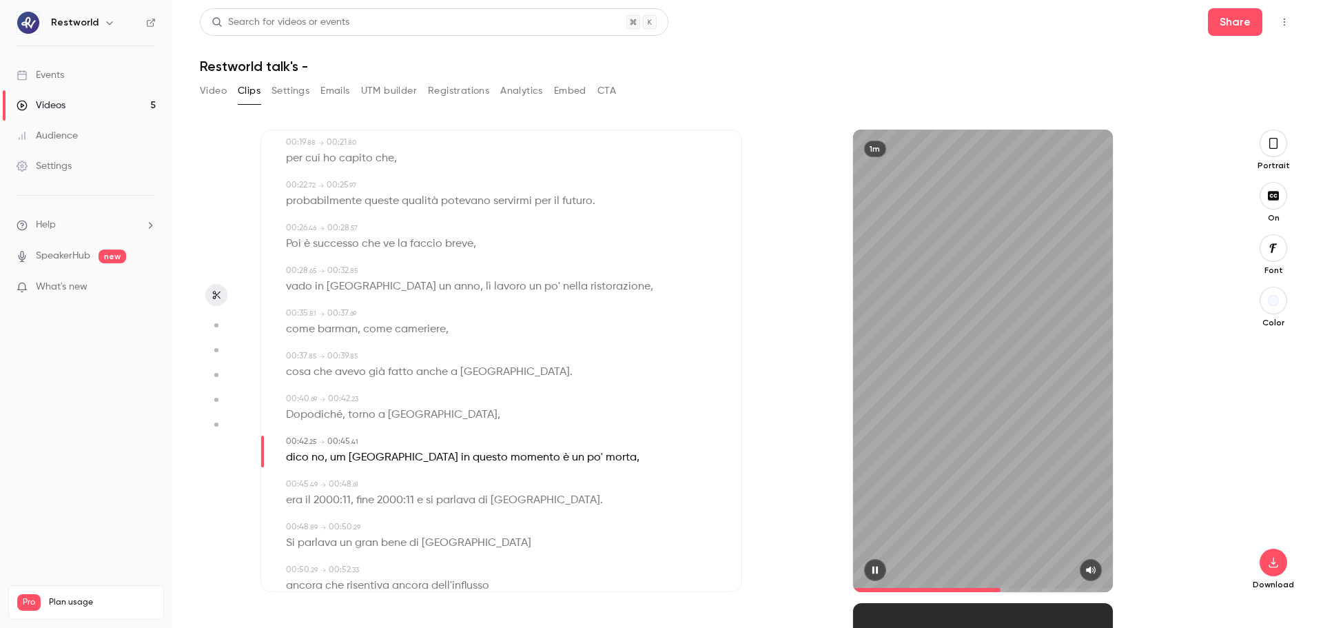
click at [958, 385] on div "1m" at bounding box center [983, 361] width 260 height 462
click at [338, 458] on span "um" at bounding box center [338, 457] width 16 height 19
type input "****"
click at [338, 478] on button "Edit" at bounding box center [333, 483] width 48 height 22
click at [424, 478] on button "Replace" at bounding box center [422, 488] width 62 height 28
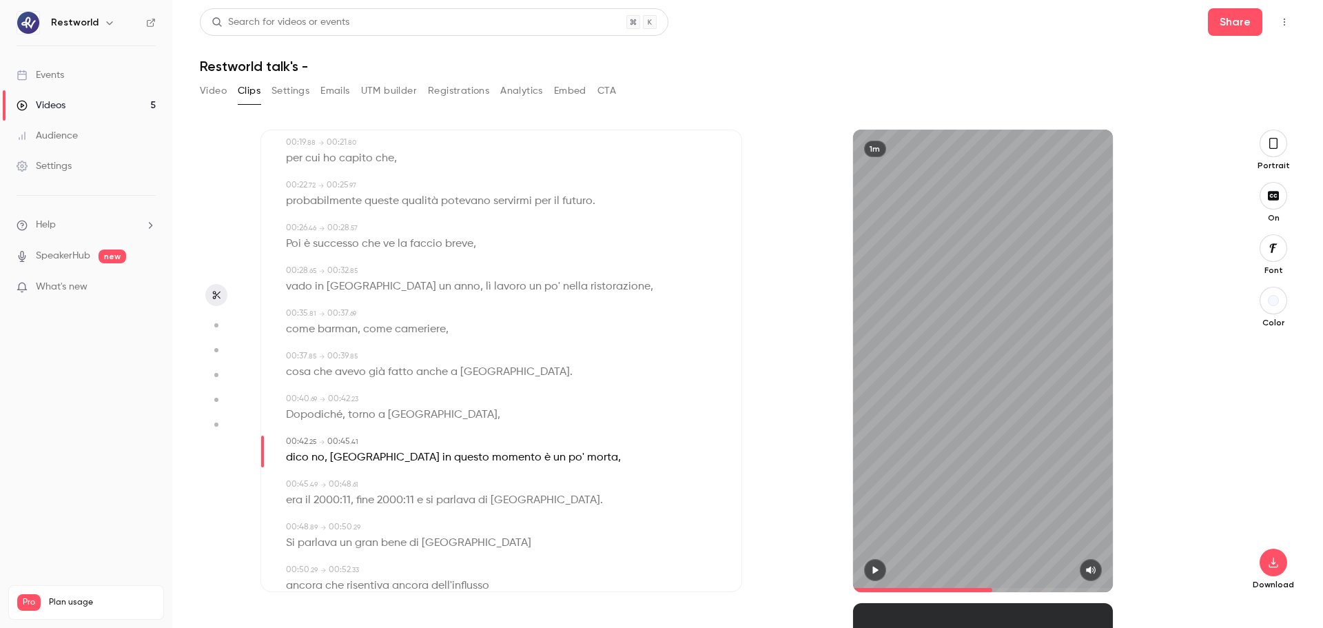
click at [916, 438] on div "1m" at bounding box center [983, 361] width 260 height 462
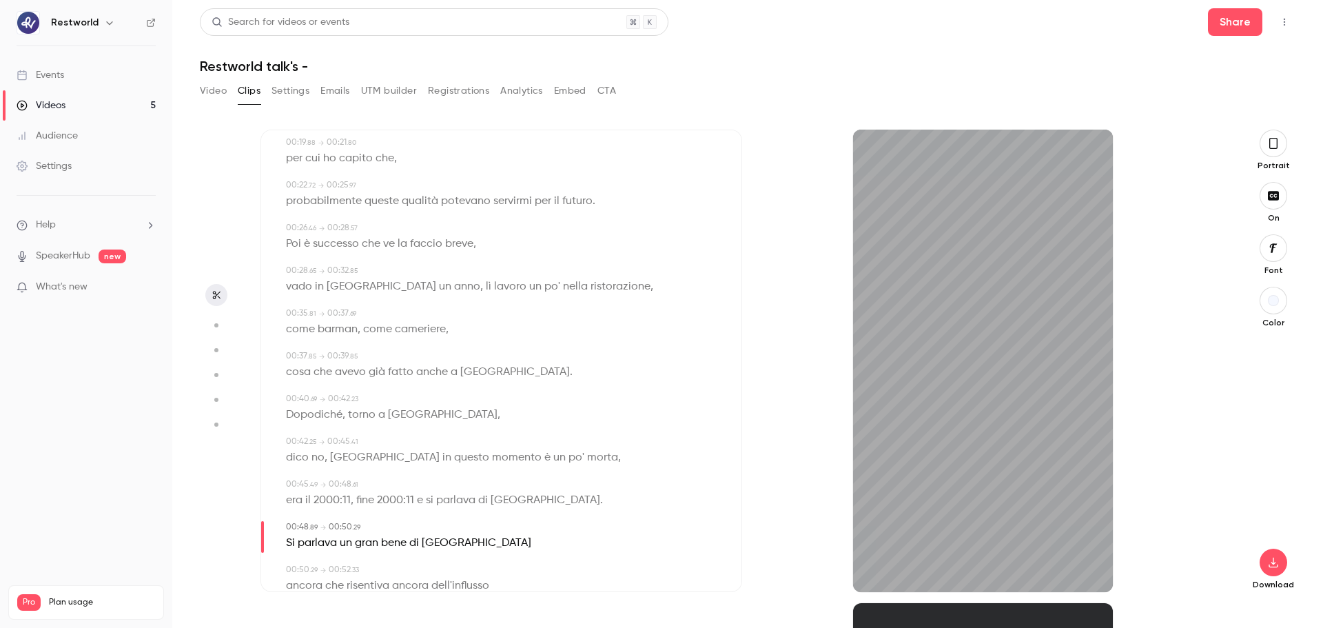
click at [384, 384] on div "00:00 . 00 → 00:01 . 35 lavoravo anche come barman , 00:01 . 44 → 00:03 . 80 po…" at bounding box center [501, 435] width 436 height 1111
click at [896, 422] on div "1m" at bounding box center [983, 361] width 260 height 462
click at [338, 478] on span "2000:11" at bounding box center [332, 500] width 37 height 19
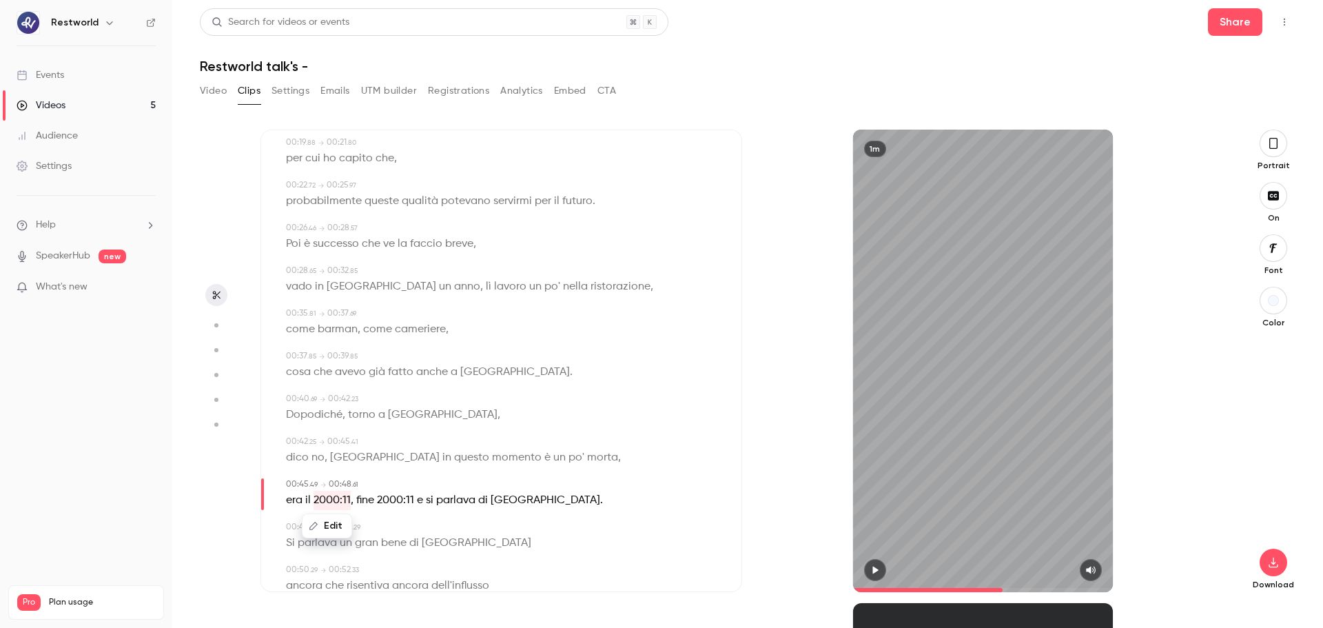
type input "****"
click at [336, 478] on button "Edit" at bounding box center [327, 526] width 48 height 22
click at [294, 478] on input "*******" at bounding box center [327, 531] width 124 height 28
click at [298, 478] on input "*******" at bounding box center [327, 531] width 124 height 28
click at [294, 478] on input "*******" at bounding box center [327, 531] width 124 height 28
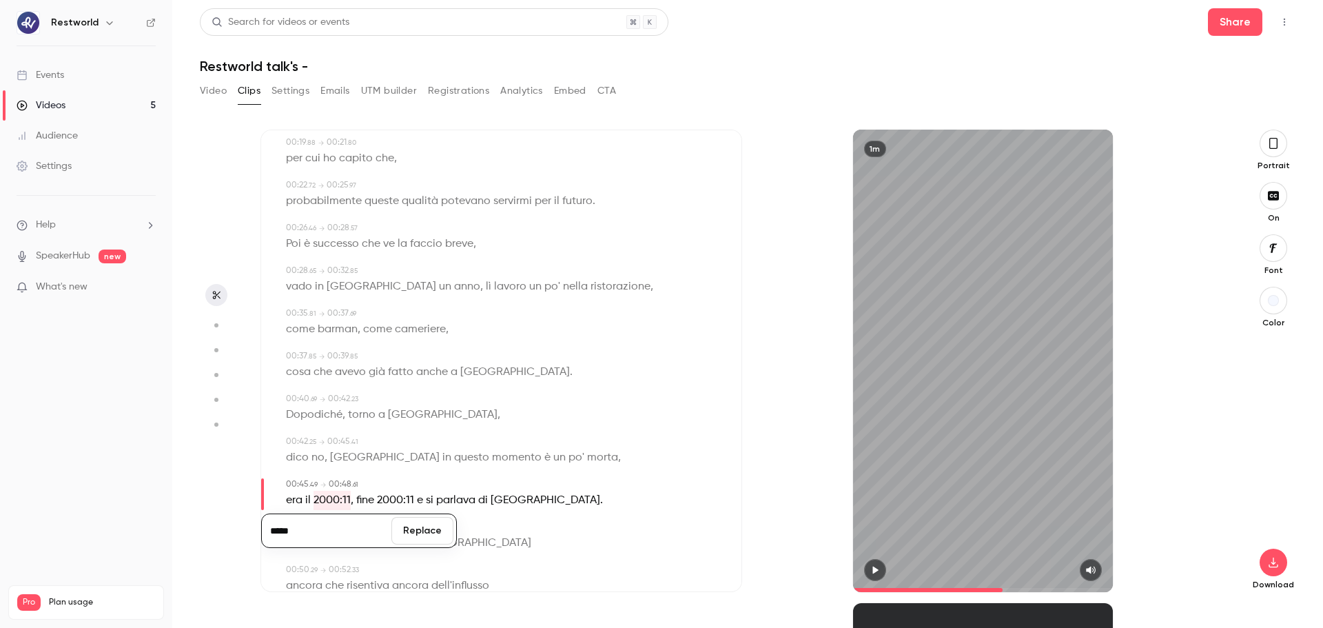
click at [283, 478] on input "*****" at bounding box center [327, 531] width 124 height 28
type input "****"
click at [439, 478] on button "Replace" at bounding box center [422, 531] width 62 height 28
click at [874, 478] on icon "button" at bounding box center [875, 570] width 11 height 10
click at [998, 380] on div "1m" at bounding box center [983, 361] width 260 height 462
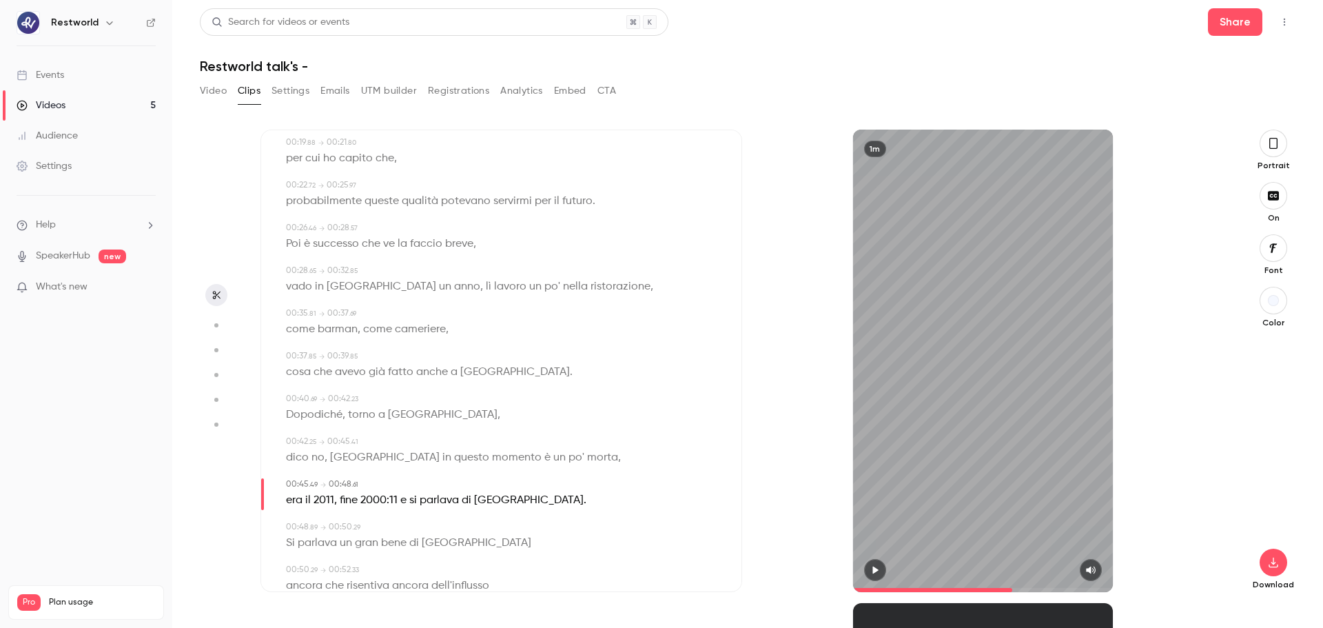
click at [385, 478] on span "2000:11" at bounding box center [378, 500] width 37 height 19
type input "****"
click at [379, 478] on button "Edit" at bounding box center [374, 526] width 48 height 22
click at [317, 478] on input "*******" at bounding box center [347, 531] width 124 height 28
type input "****"
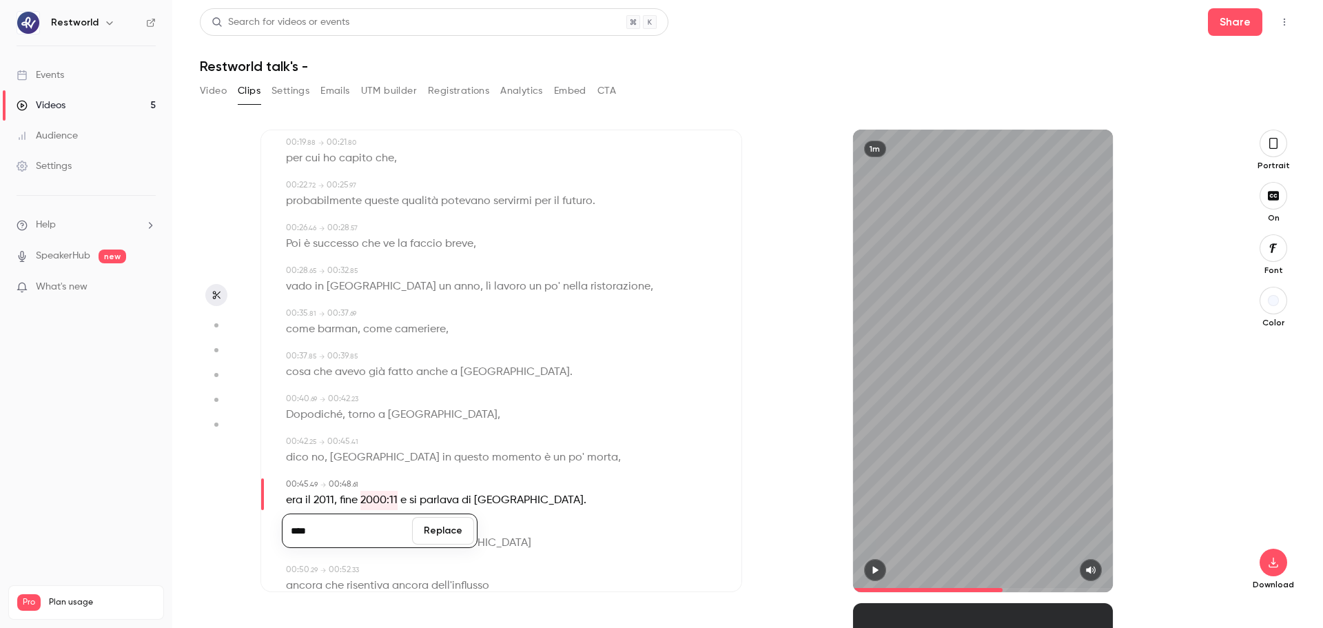
click at [447, 478] on button "Replace" at bounding box center [443, 531] width 62 height 28
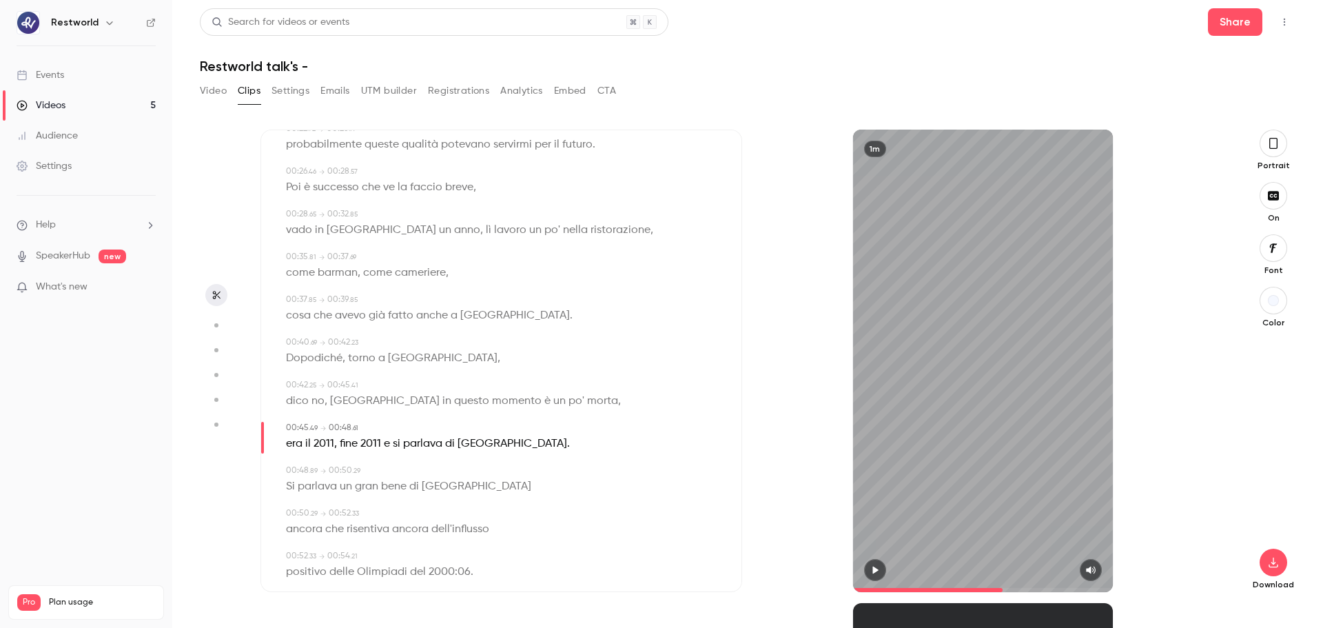
scroll to position [382, 0]
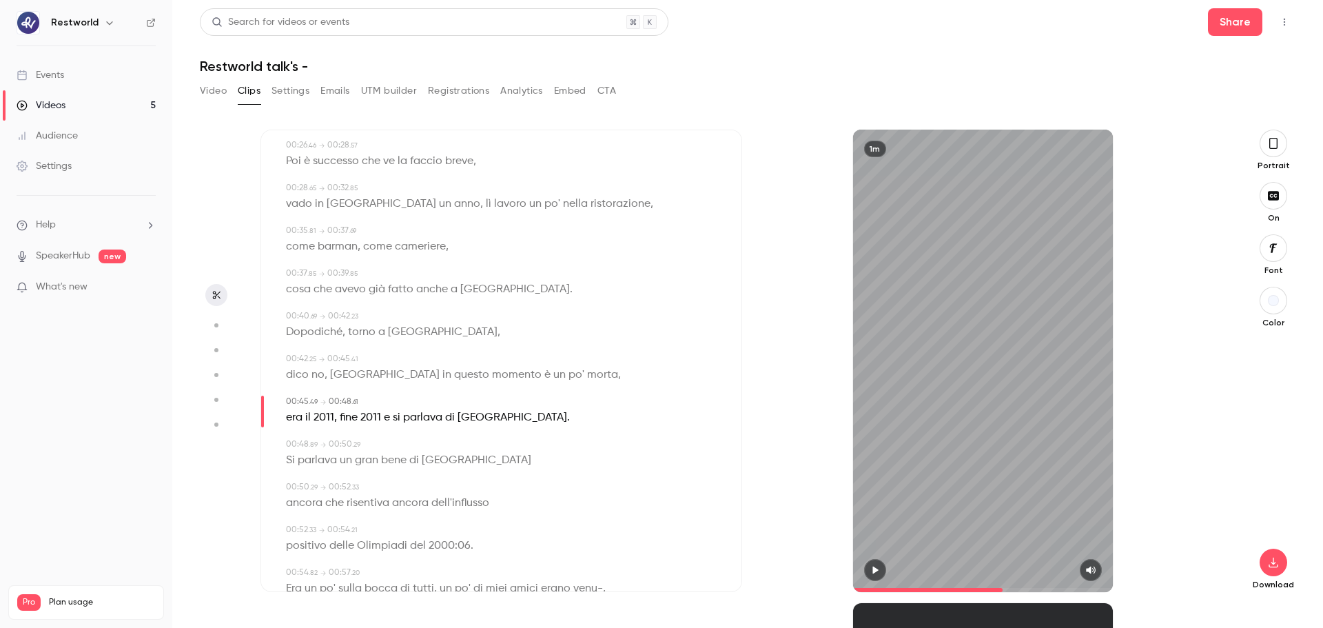
click at [1012, 393] on div "1m" at bounding box center [983, 361] width 260 height 462
click at [921, 398] on div "1m" at bounding box center [983, 361] width 260 height 462
click at [321, 422] on span "2011" at bounding box center [324, 417] width 21 height 19
type input "****"
click at [321, 440] on button "Edit" at bounding box center [319, 443] width 48 height 22
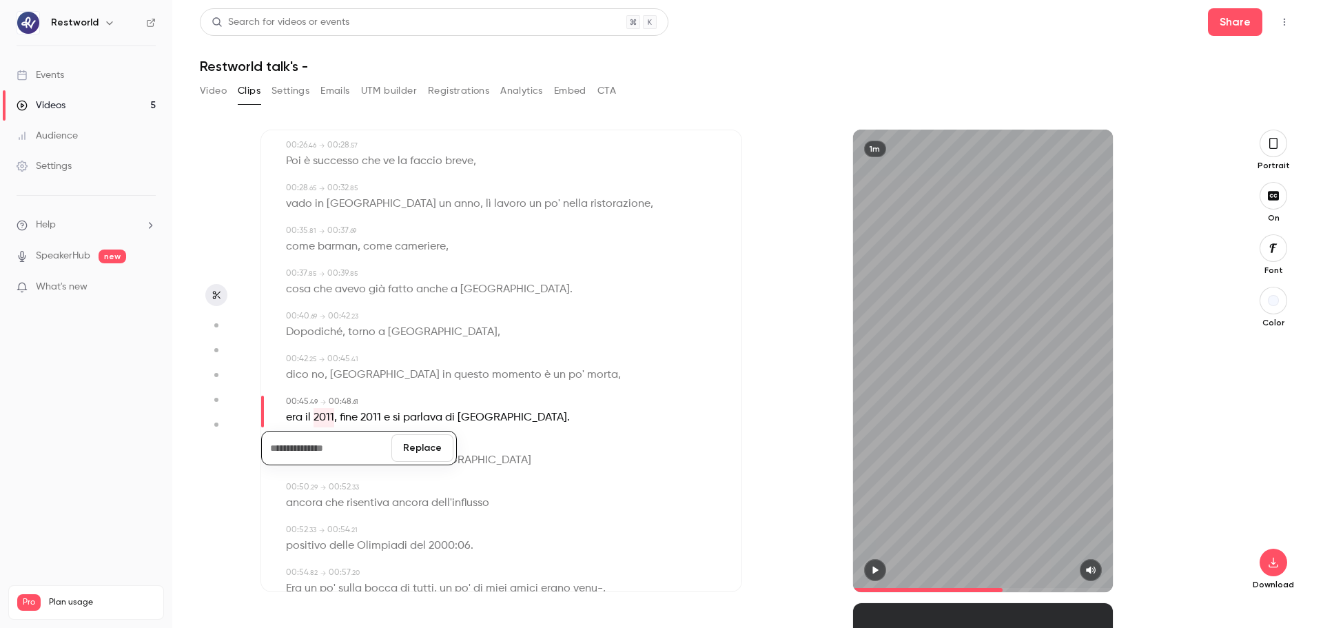
click at [435, 443] on button "Replace" at bounding box center [422, 448] width 62 height 28
type input "****"
click at [306, 416] on span "il" at bounding box center [308, 417] width 6 height 19
click at [312, 438] on button "Edit" at bounding box center [303, 443] width 48 height 22
click at [420, 451] on button "Replace" at bounding box center [422, 448] width 62 height 28
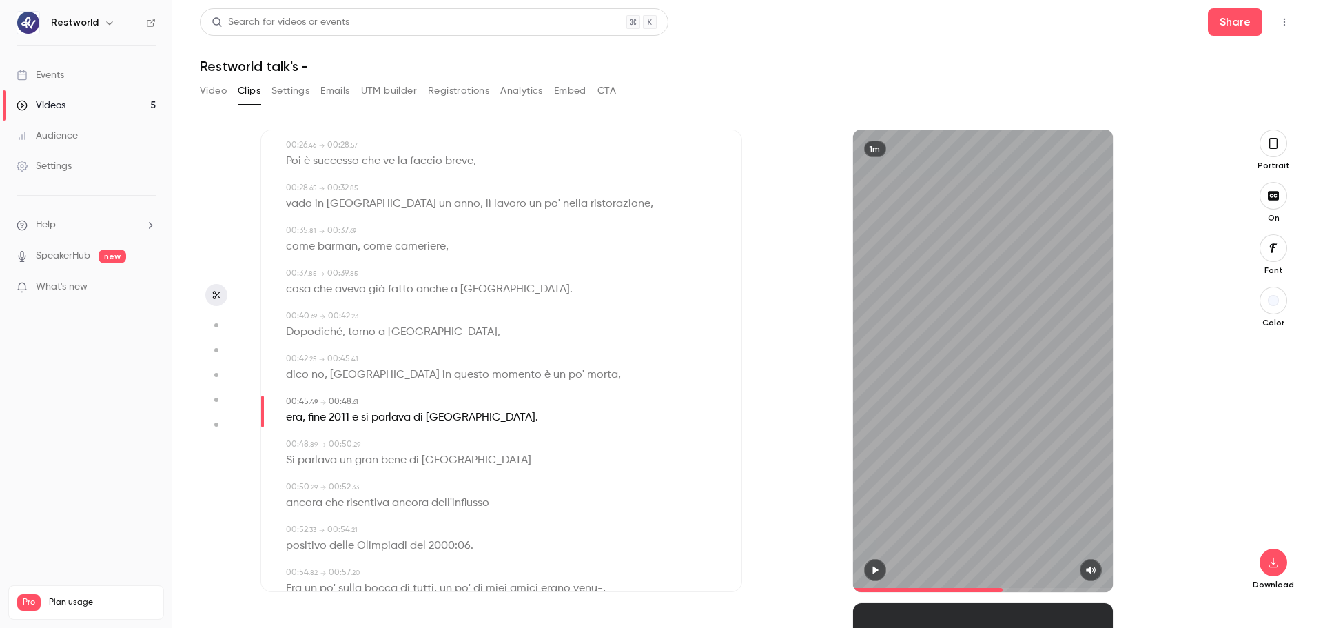
click at [924, 427] on div "1m" at bounding box center [983, 361] width 260 height 462
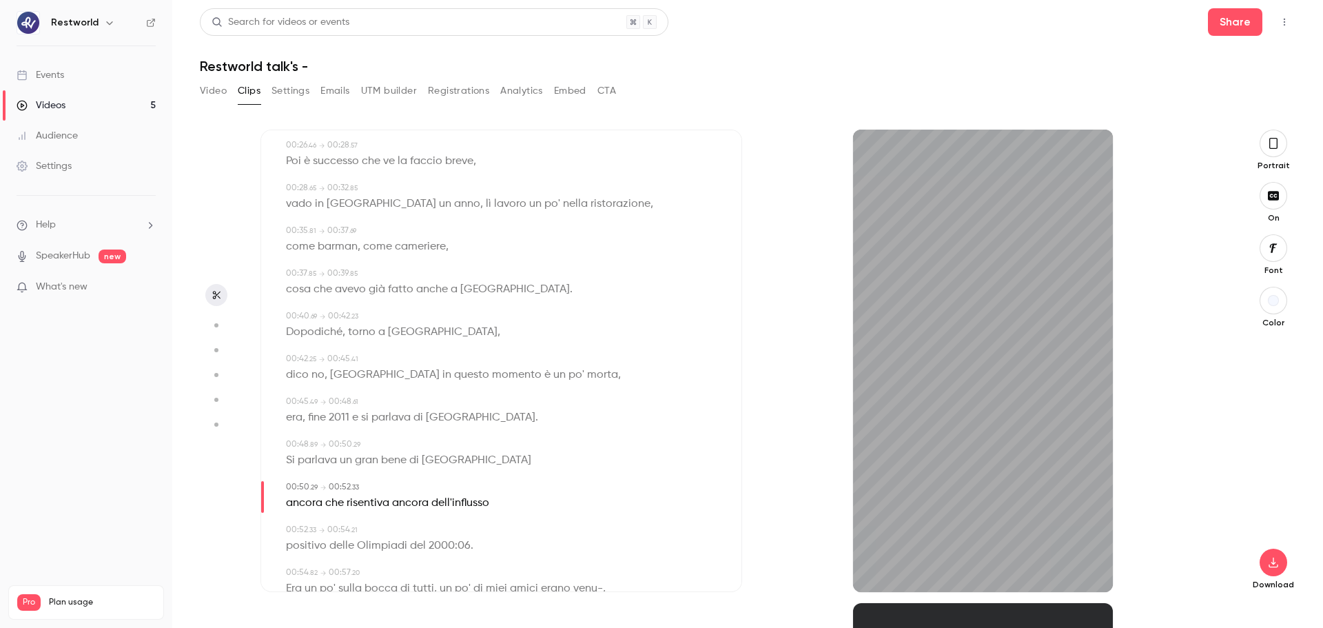
drag, startPoint x: 754, startPoint y: 355, endPoint x: 751, endPoint y: 367, distance: 12.7
click at [751, 367] on div "1m" at bounding box center [983, 361] width 482 height 462
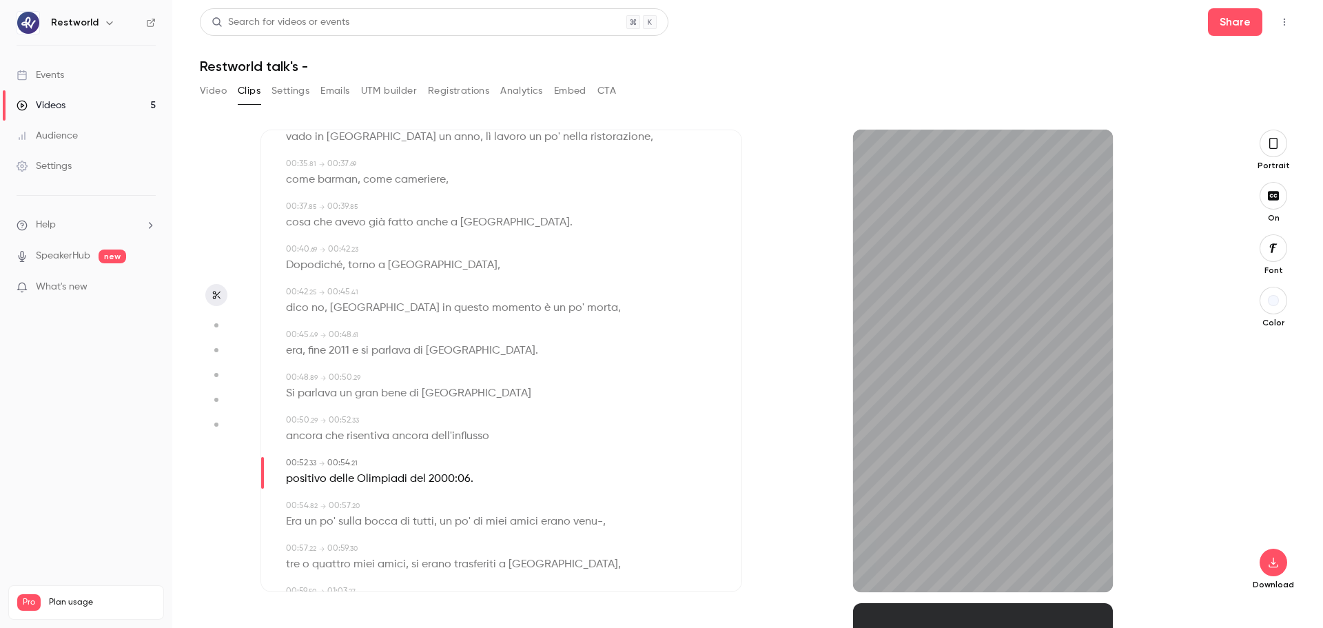
scroll to position [455, 0]
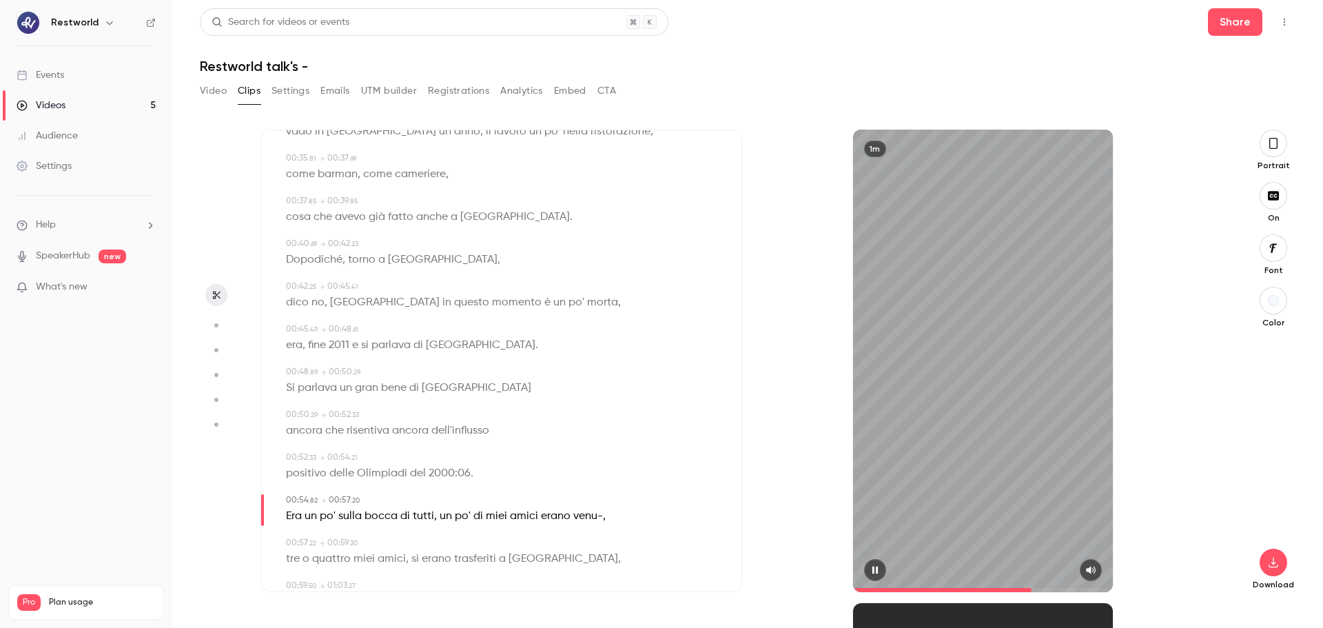
click at [930, 373] on div "1m" at bounding box center [983, 361] width 260 height 462
click at [453, 478] on span "2000:06" at bounding box center [450, 473] width 42 height 19
type input "****"
click at [442, 478] on button "Edit" at bounding box center [442, 499] width 48 height 22
click at [385, 478] on input "*******" at bounding box center [415, 504] width 124 height 28
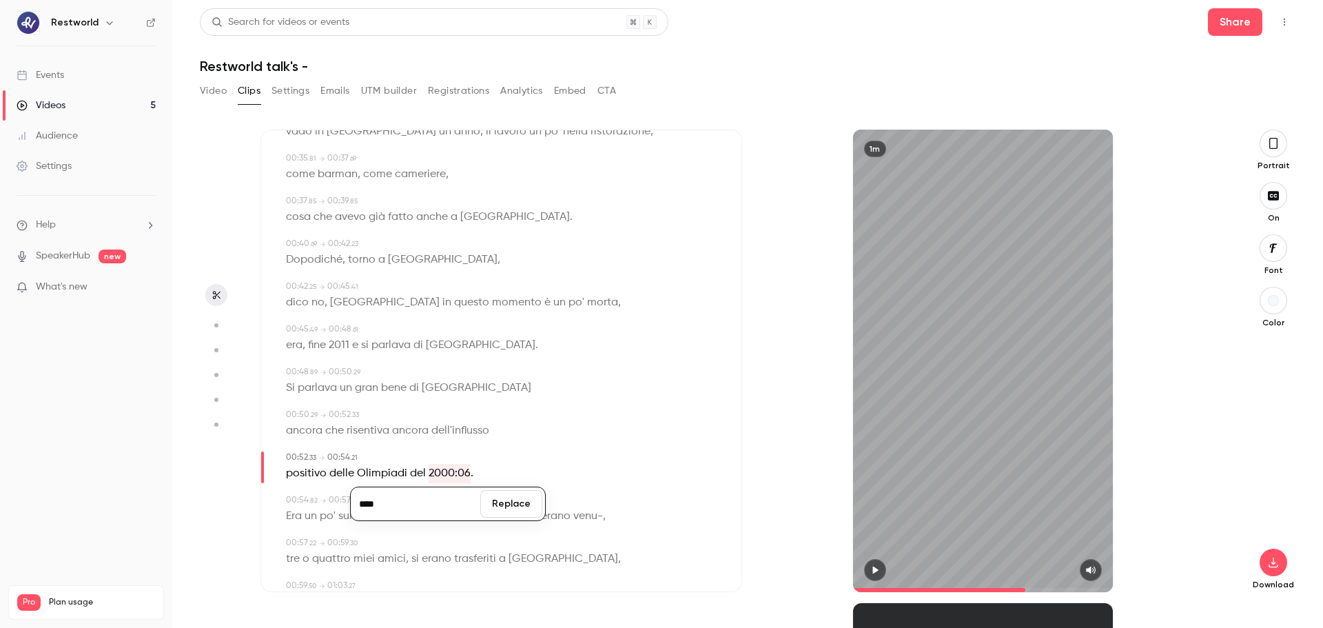
type input "****"
click at [515, 478] on div "**** Replace" at bounding box center [448, 503] width 196 height 34
click at [436, 478] on span "2000:06" at bounding box center [450, 473] width 42 height 19
click at [447, 478] on button "Edit" at bounding box center [442, 499] width 48 height 22
click at [384, 478] on input "*******" at bounding box center [415, 504] width 124 height 28
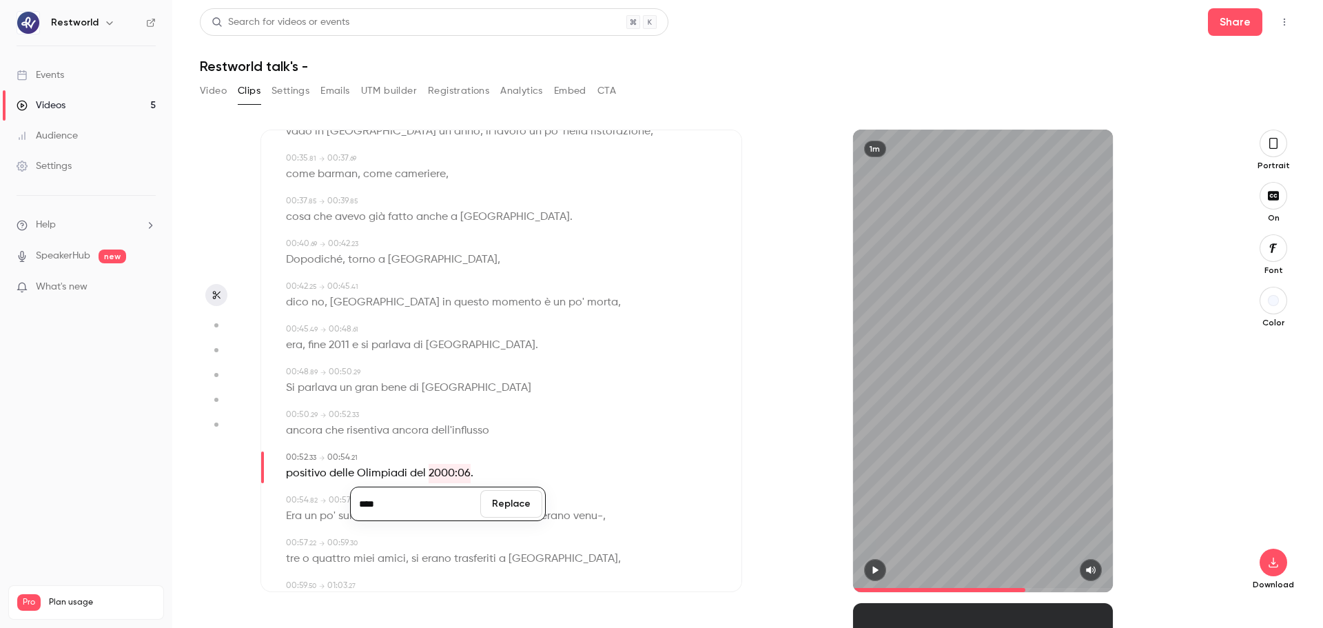
type input "****"
click at [509, 478] on button "Replace" at bounding box center [511, 504] width 62 height 28
click at [955, 424] on div "1m" at bounding box center [983, 361] width 260 height 462
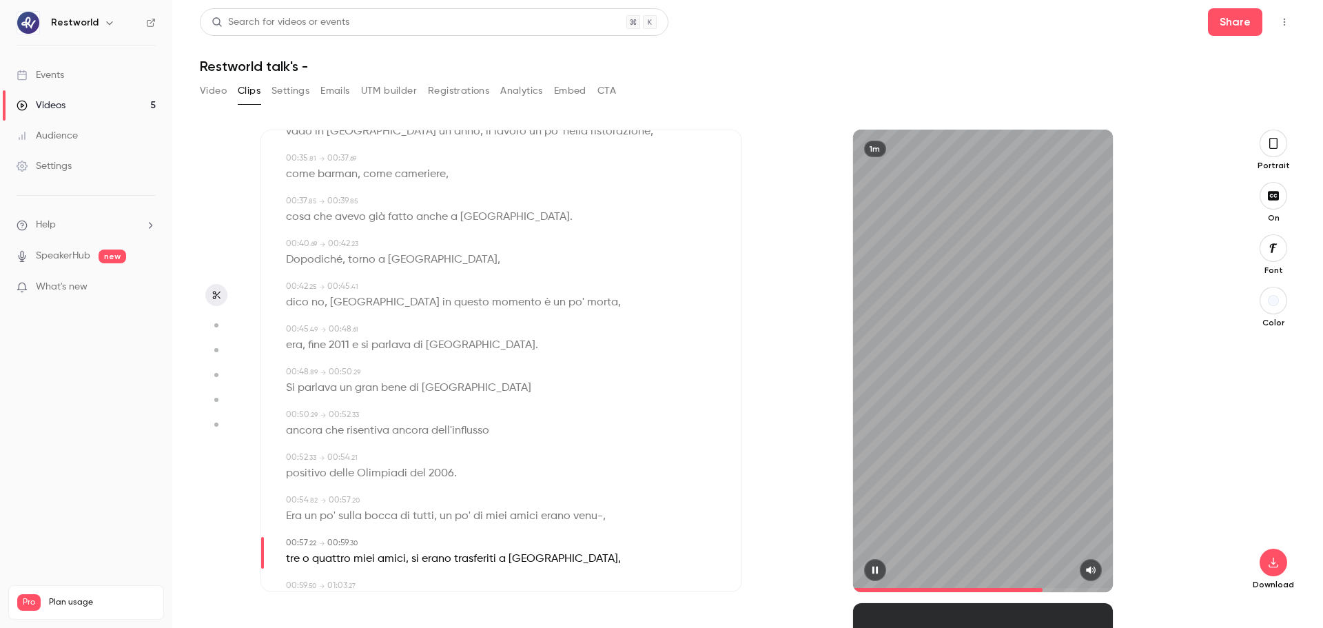
click at [937, 407] on div "1m" at bounding box center [983, 361] width 260 height 462
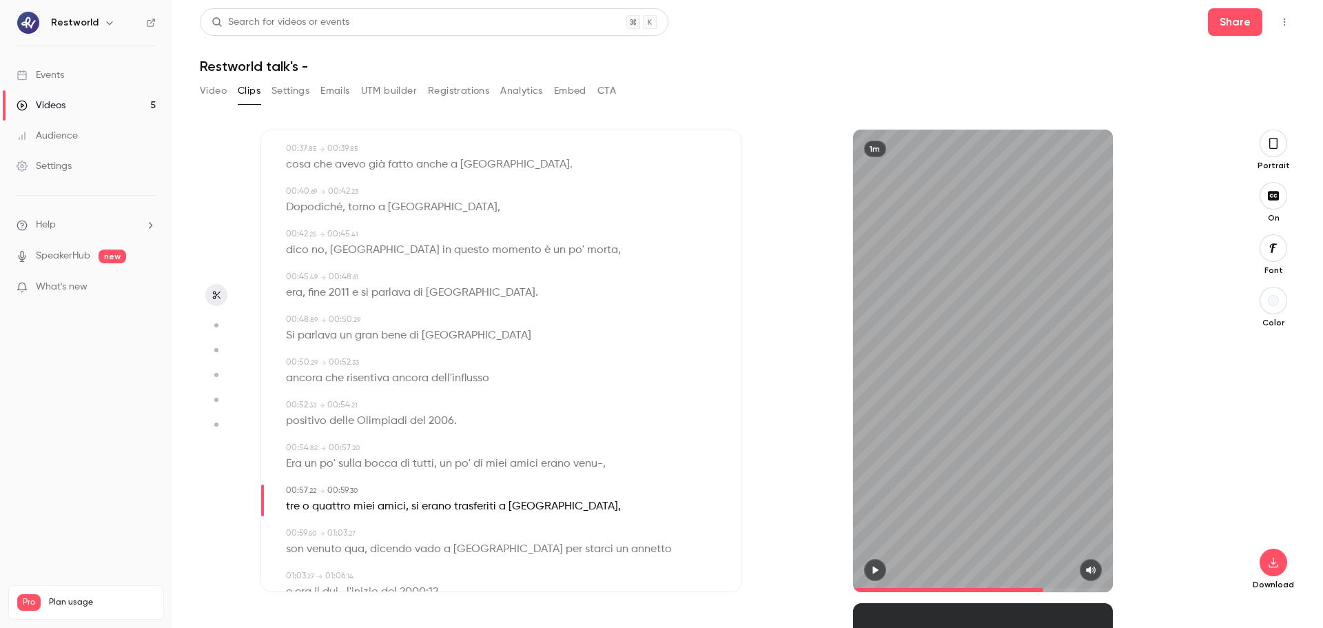
scroll to position [519, 0]
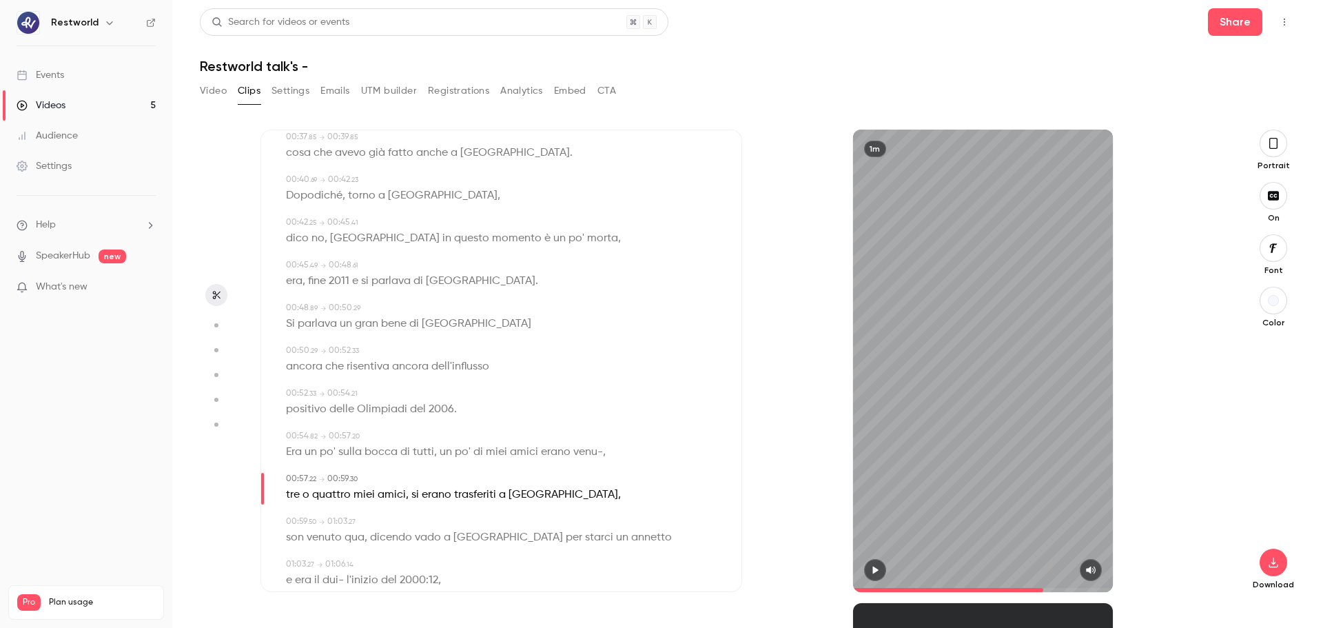
click at [547, 455] on span "erano" at bounding box center [556, 451] width 30 height 19
type input "****"
click at [553, 478] on button "Edit" at bounding box center [547, 477] width 48 height 22
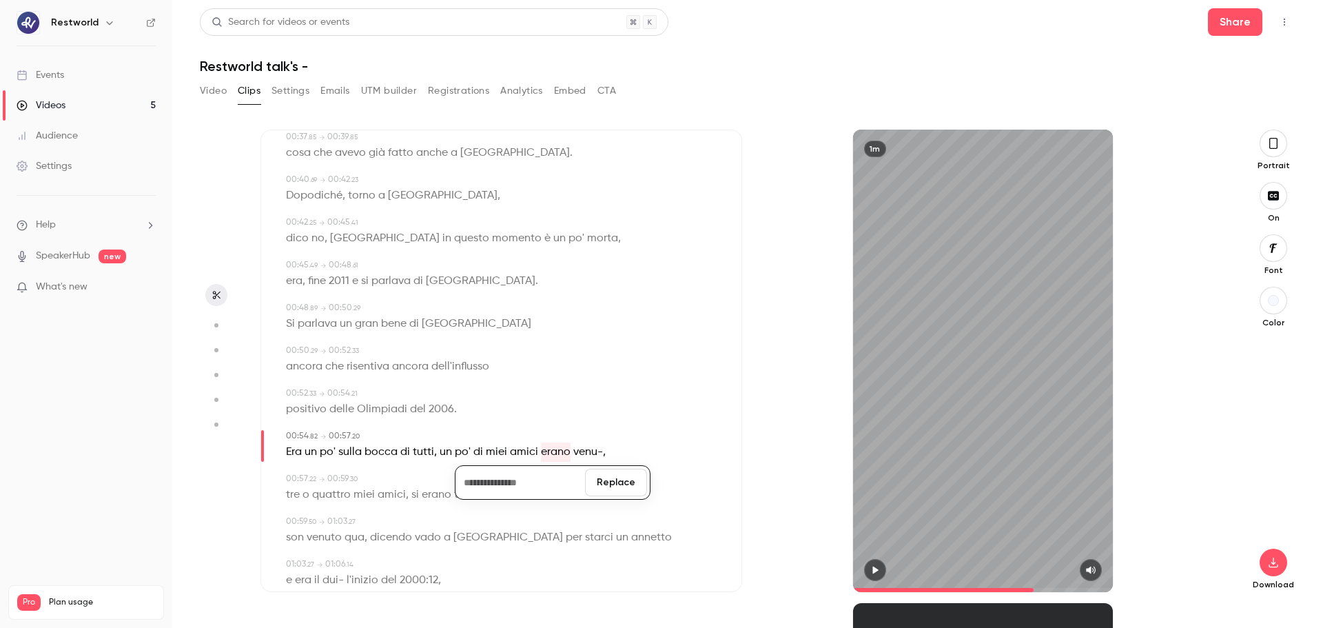
click at [624, 478] on button "Replace" at bounding box center [616, 483] width 62 height 28
type input "****"
click at [552, 451] on span "venu-" at bounding box center [556, 451] width 30 height 19
click at [551, 474] on button "Edit" at bounding box center [547, 477] width 48 height 22
click at [617, 476] on button "Replace" at bounding box center [616, 483] width 62 height 28
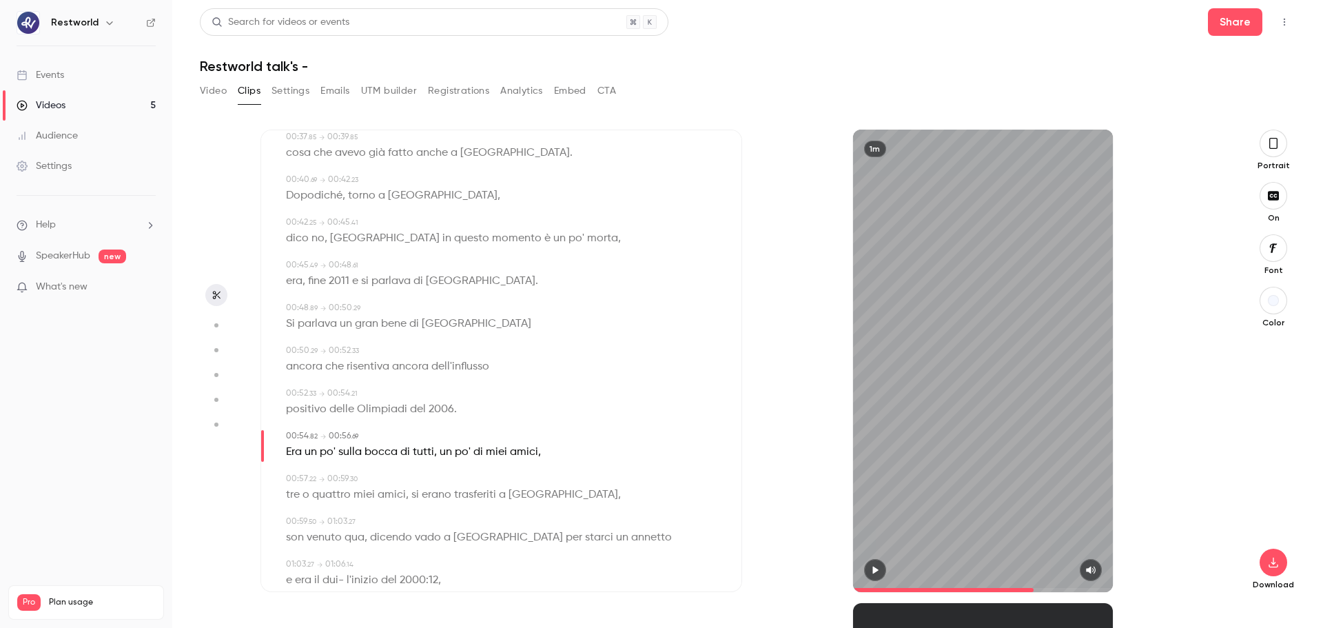
click at [963, 395] on div "1m" at bounding box center [983, 361] width 260 height 462
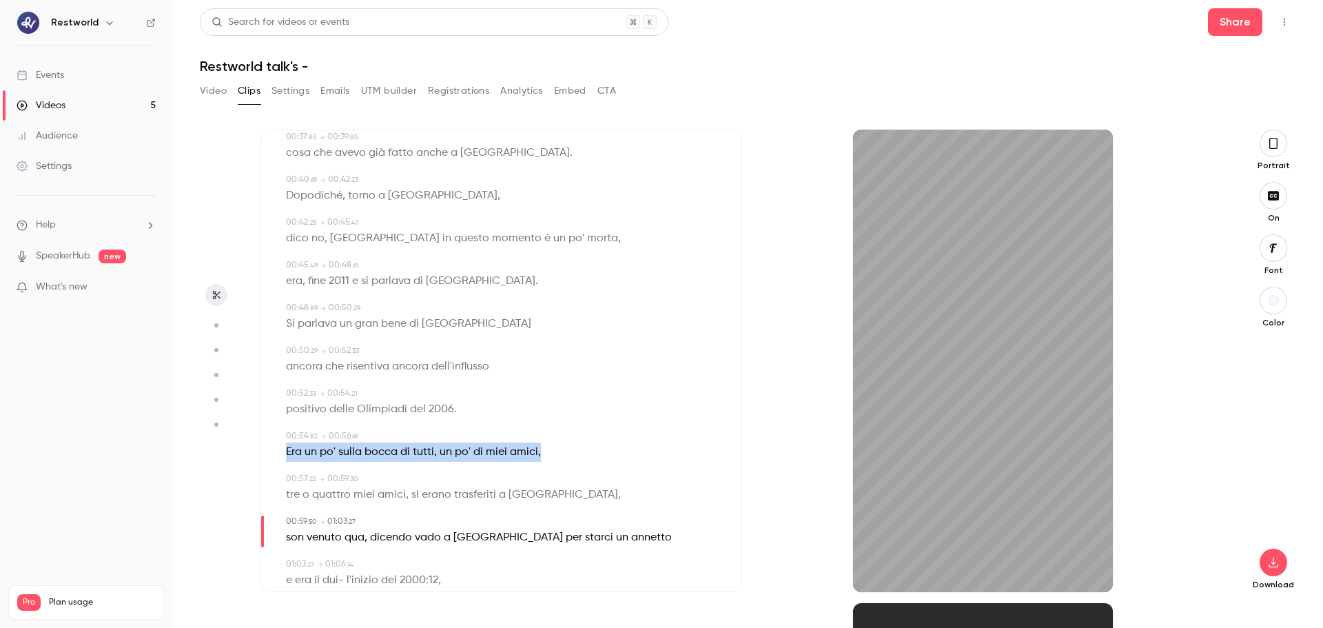
drag, startPoint x: 728, startPoint y: 432, endPoint x: 728, endPoint y: 447, distance: 14.5
click at [728, 447] on div "Subtitles 00:00 . 00 → 00:01 . 35 lavoravo anche come barman , 00:01 . 44 → 00:…" at bounding box center [501, 361] width 482 height 462
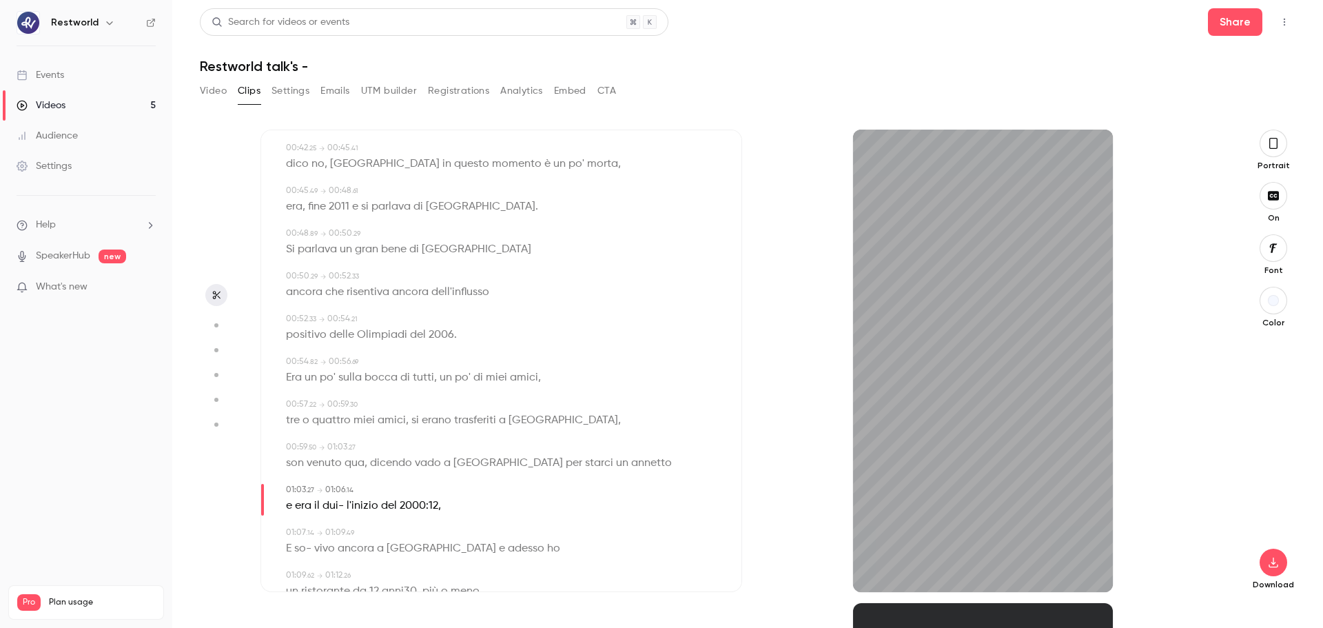
scroll to position [614, 0]
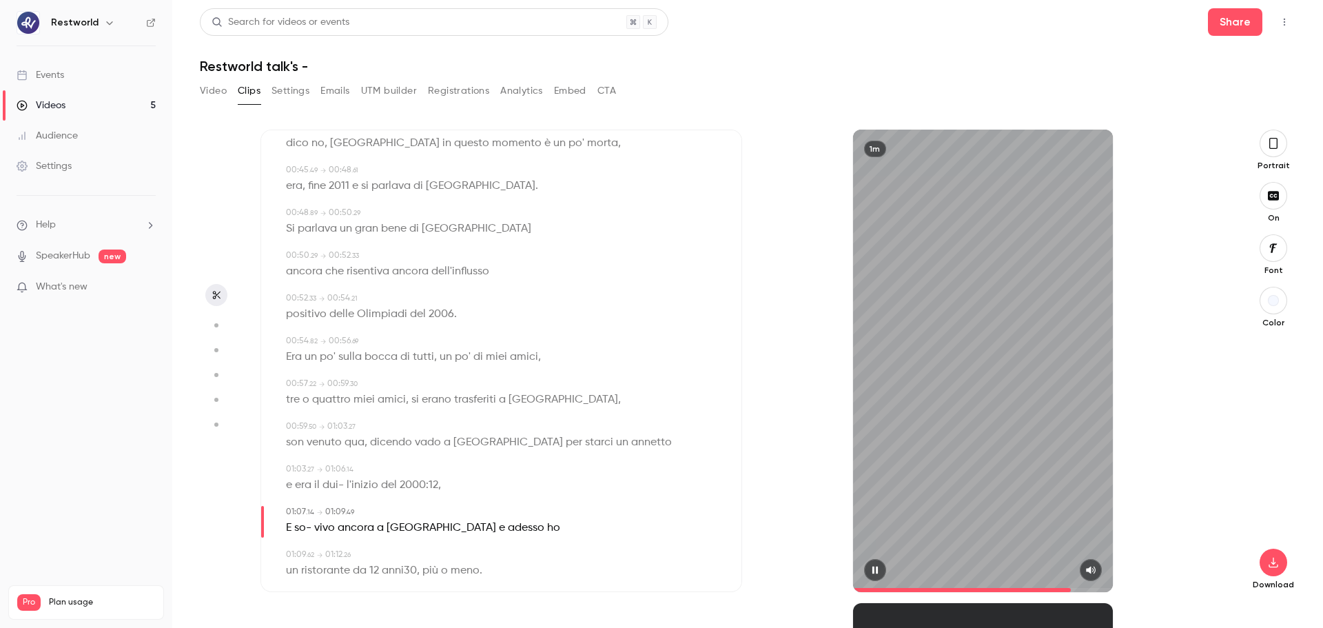
click at [979, 402] on div "1m" at bounding box center [983, 361] width 260 height 462
click at [1058, 478] on span at bounding box center [983, 590] width 260 height 22
click at [868, 478] on button "button" at bounding box center [875, 570] width 22 height 22
click at [995, 398] on div "1m" at bounding box center [983, 361] width 260 height 462
click at [1052, 478] on span at bounding box center [983, 590] width 260 height 22
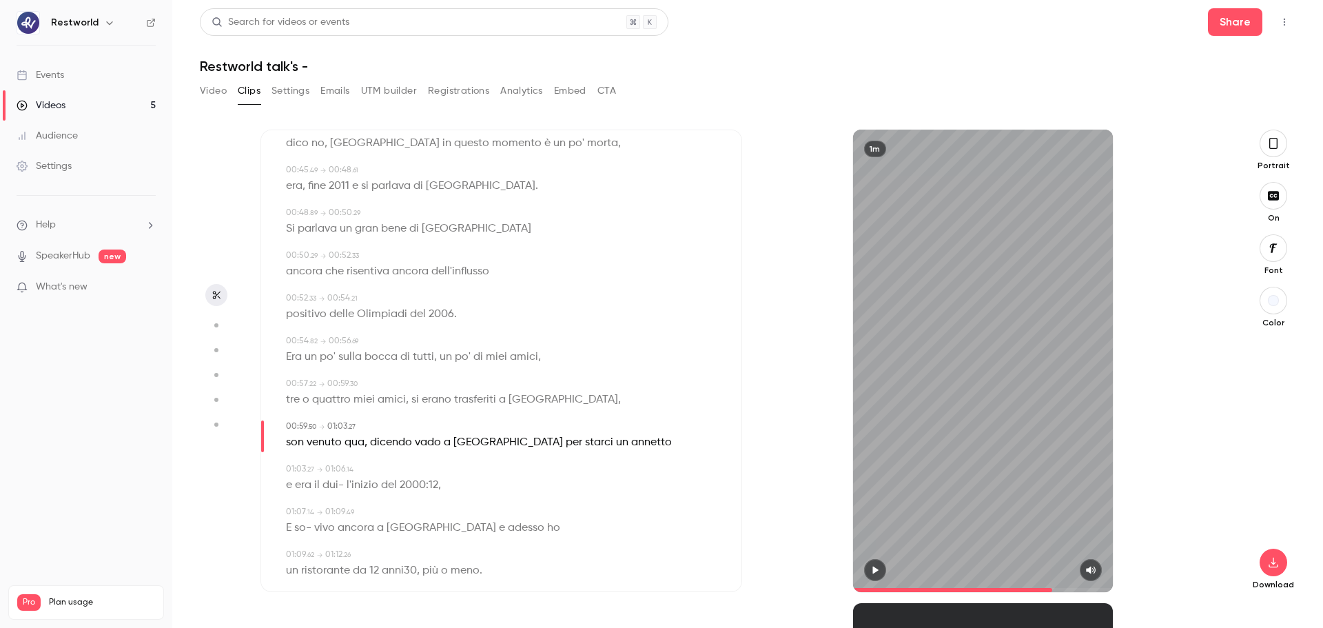
click at [1034, 457] on div "1m" at bounding box center [983, 361] width 260 height 462
click at [1009, 413] on div "1m" at bounding box center [983, 361] width 260 height 462
click at [336, 478] on span "dui-" at bounding box center [332, 484] width 21 height 19
type input "****"
click at [336, 478] on span "dui-" at bounding box center [332, 484] width 21 height 19
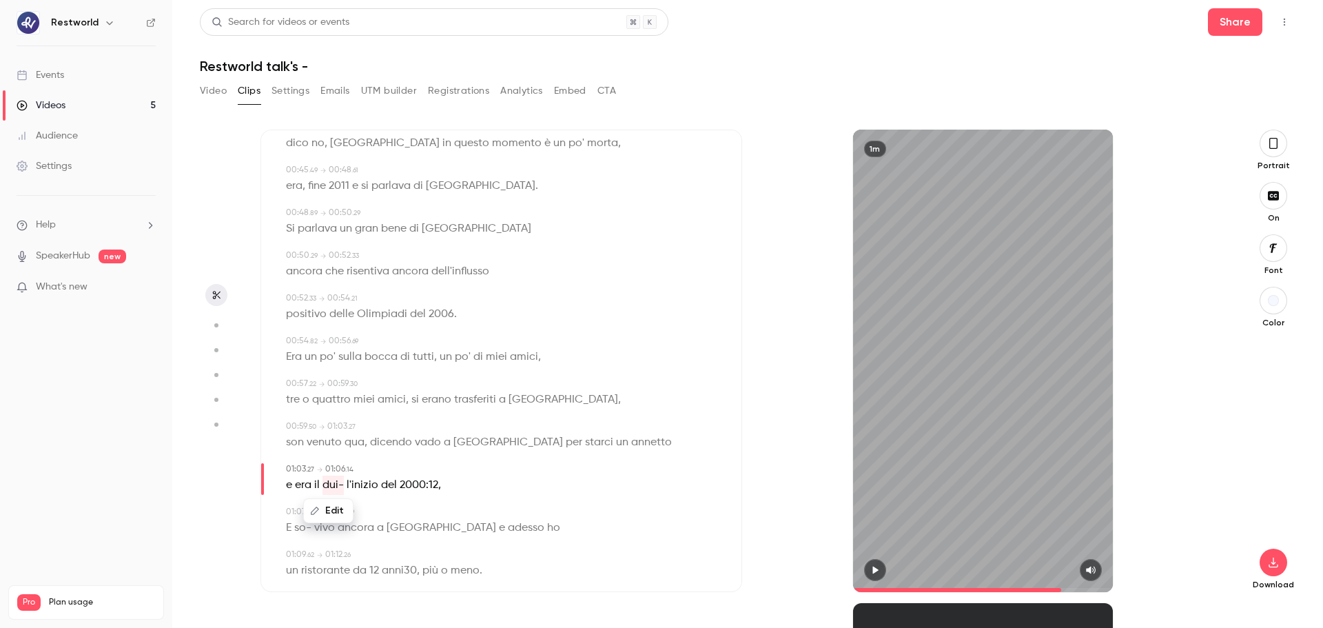
click at [336, 478] on button "Edit" at bounding box center [329, 511] width 48 height 22
click at [411, 478] on button "Replace" at bounding box center [422, 516] width 62 height 28
type input "****"
click at [317, 478] on span "il" at bounding box center [317, 484] width 6 height 19
click at [327, 478] on button "Edit" at bounding box center [313, 511] width 48 height 22
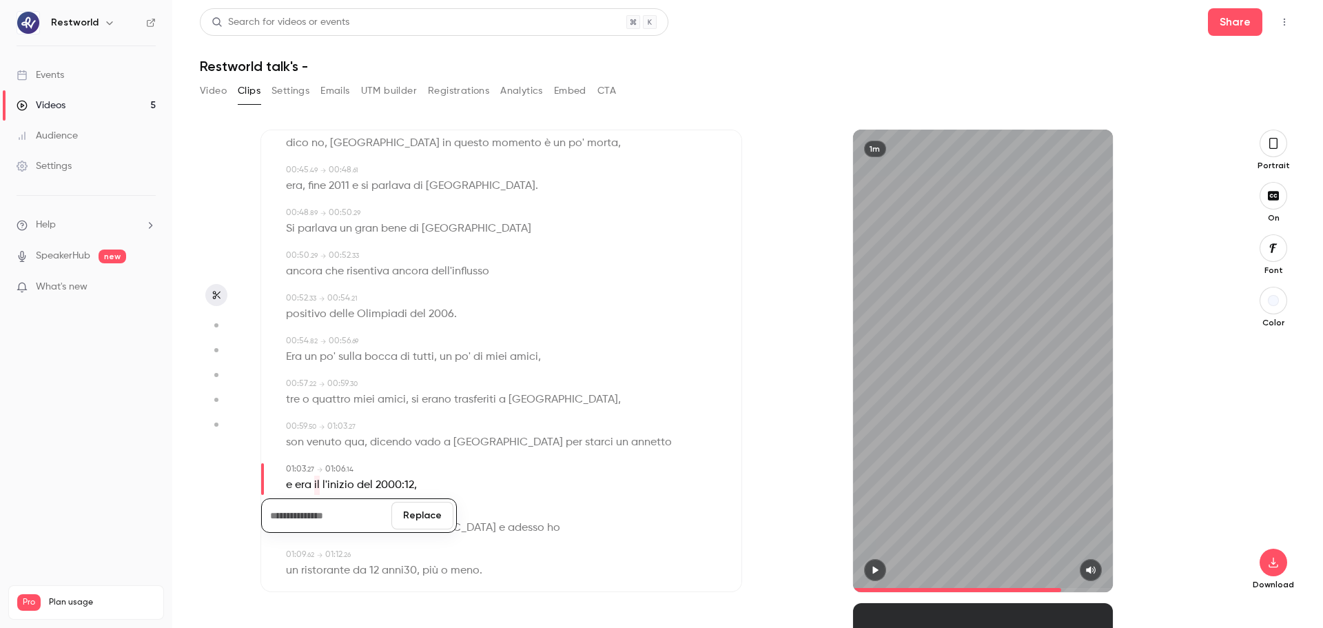
click at [421, 478] on button "Replace" at bounding box center [422, 516] width 62 height 28
type input "****"
click at [387, 478] on span "2000:12" at bounding box center [386, 484] width 39 height 19
click at [381, 478] on button "Edit" at bounding box center [381, 511] width 48 height 22
click at [325, 478] on input "*******" at bounding box center [354, 516] width 124 height 28
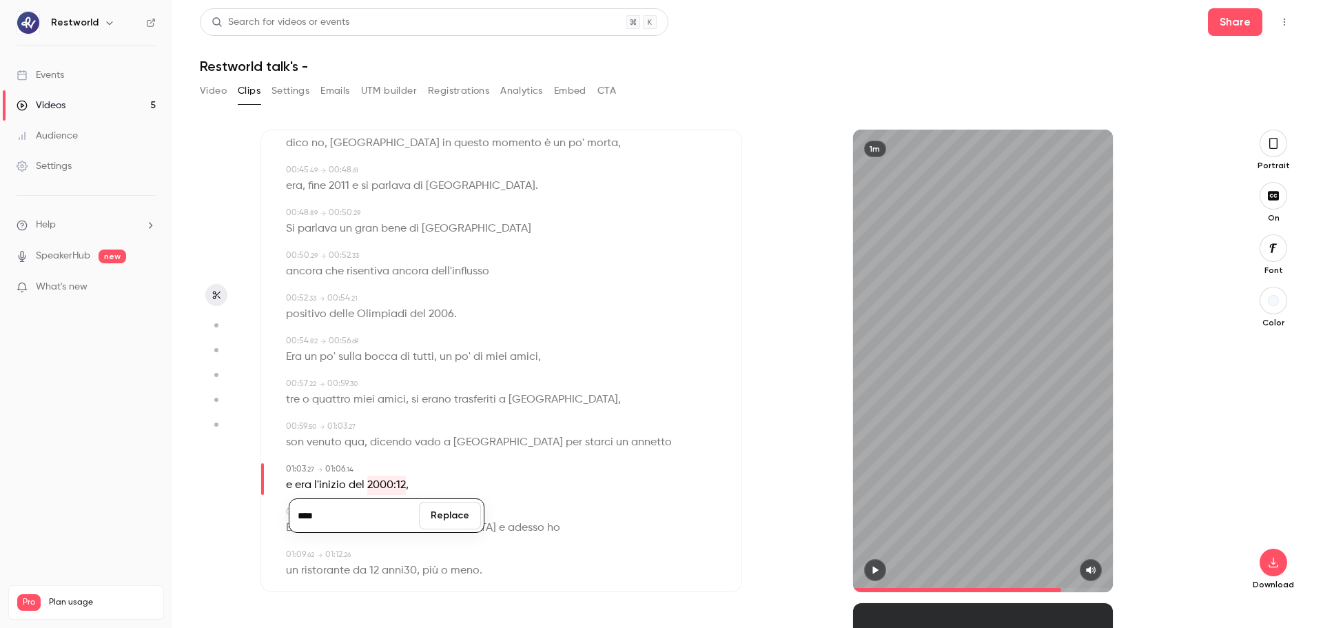
type input "****"
click at [448, 478] on button "Replace" at bounding box center [450, 516] width 62 height 28
click at [939, 435] on div "1m" at bounding box center [983, 361] width 260 height 462
click at [958, 376] on div "1m" at bounding box center [983, 361] width 260 height 462
click at [305, 478] on span "so-" at bounding box center [302, 527] width 17 height 19
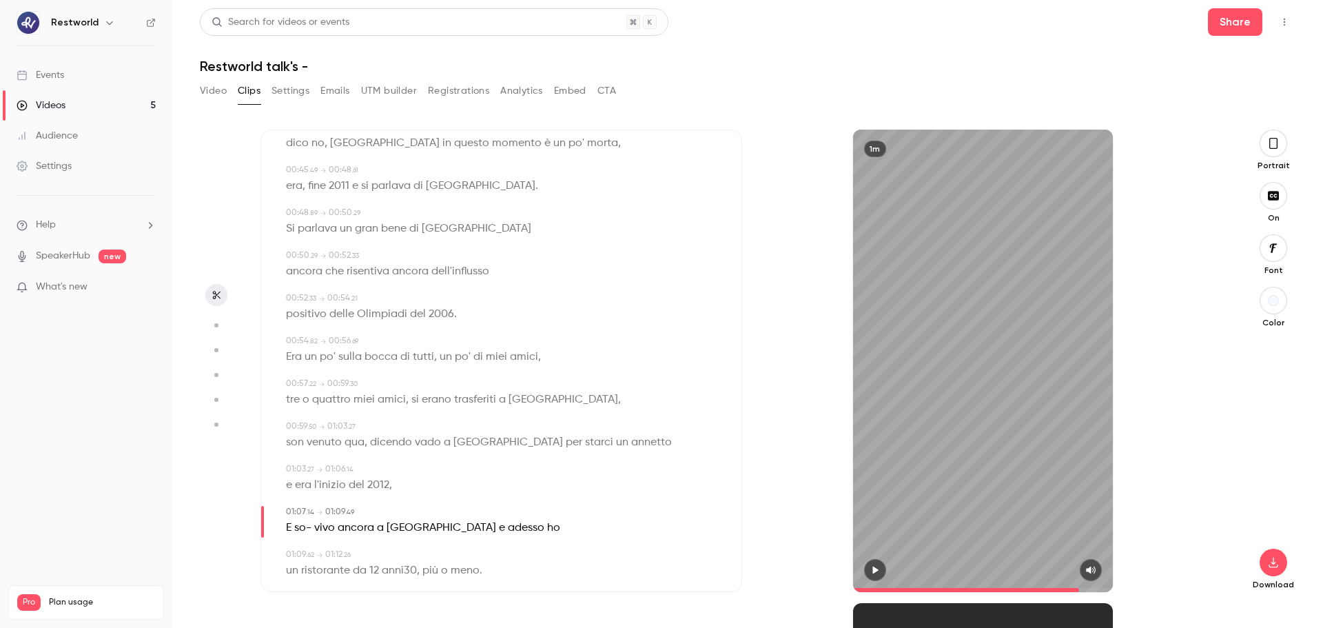
type input "****"
click at [305, 478] on button "Edit" at bounding box center [299, 553] width 48 height 22
click at [431, 478] on button "Replace" at bounding box center [422, 558] width 62 height 28
click at [910, 435] on div "1m" at bounding box center [983, 361] width 260 height 462
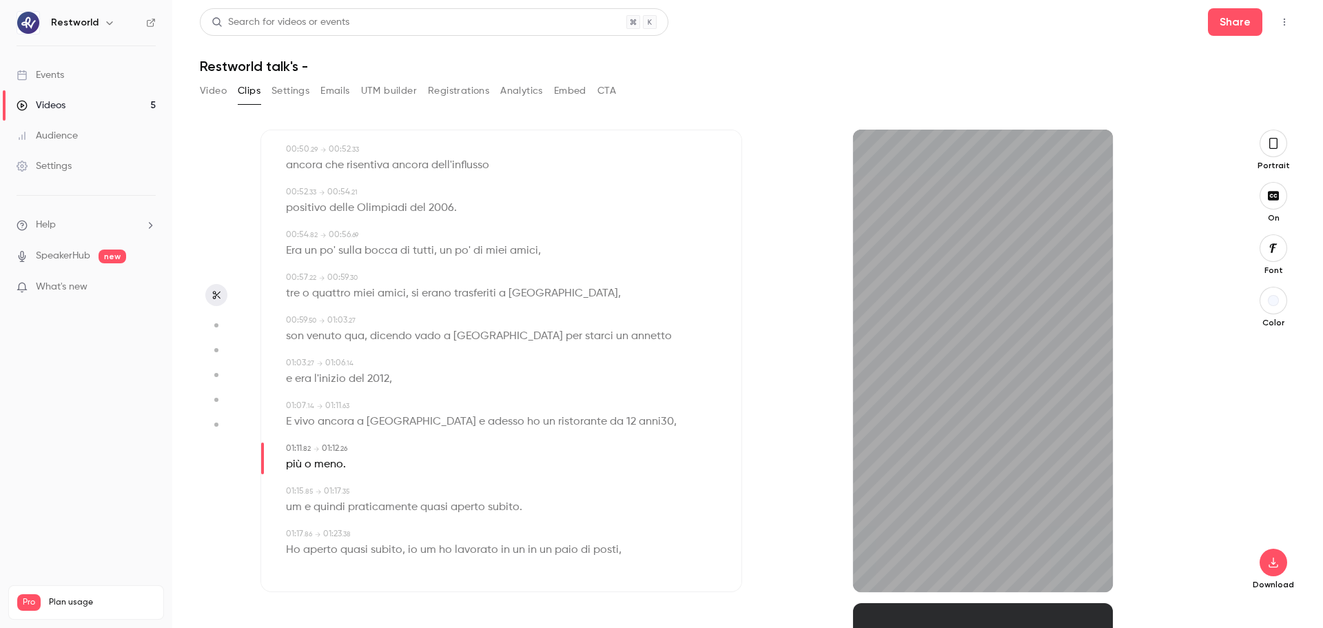
scroll to position [721, 0]
click at [998, 437] on div "1m" at bounding box center [983, 361] width 260 height 462
click at [639, 423] on span "anni30" at bounding box center [656, 420] width 35 height 19
type input "****"
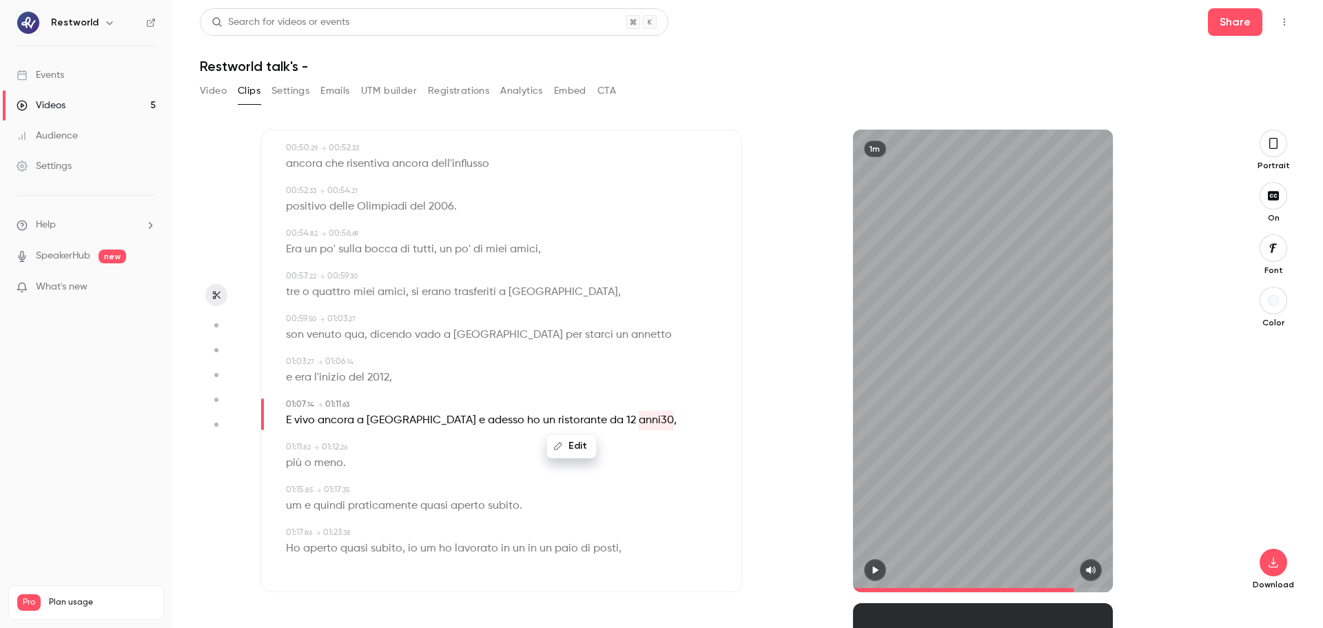
click at [580, 458] on div "Edit" at bounding box center [576, 446] width 39 height 44
click at [639, 420] on span "anni30" at bounding box center [656, 420] width 35 height 19
click at [579, 438] on button "Edit" at bounding box center [572, 446] width 48 height 22
click at [553, 451] on input "******" at bounding box center [545, 451] width 124 height 28
type input "**********"
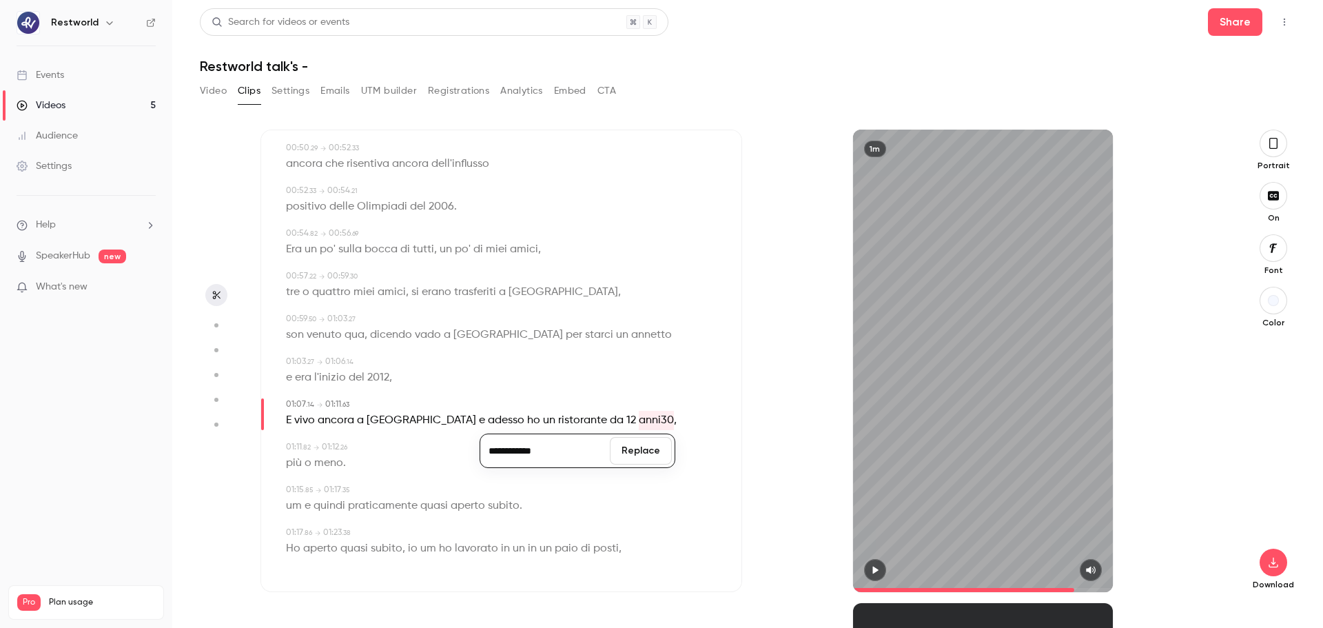
click at [637, 451] on button "Replace" at bounding box center [641, 451] width 62 height 28
click at [996, 449] on div "1m" at bounding box center [983, 361] width 260 height 462
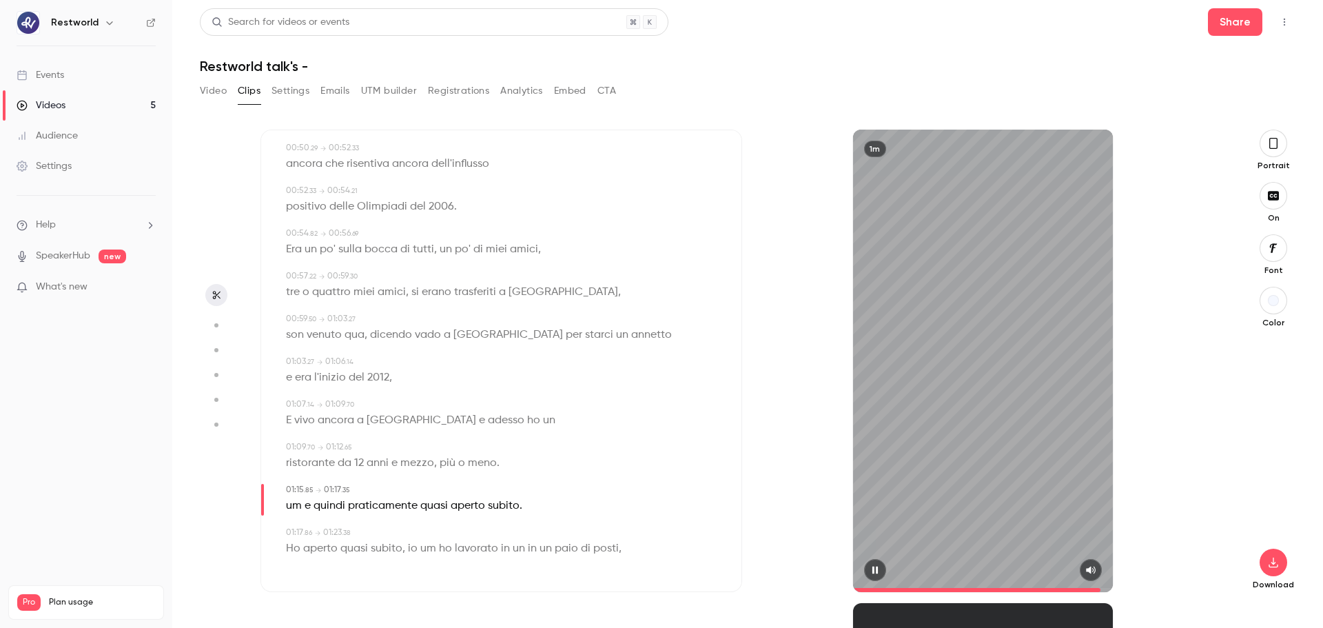
click at [967, 412] on div "1m" at bounding box center [983, 361] width 260 height 462
click at [294, 478] on span "um" at bounding box center [294, 505] width 16 height 19
type input "****"
click at [303, 478] on button "Edit" at bounding box center [289, 531] width 48 height 22
click at [429, 478] on button "Replace" at bounding box center [422, 536] width 62 height 28
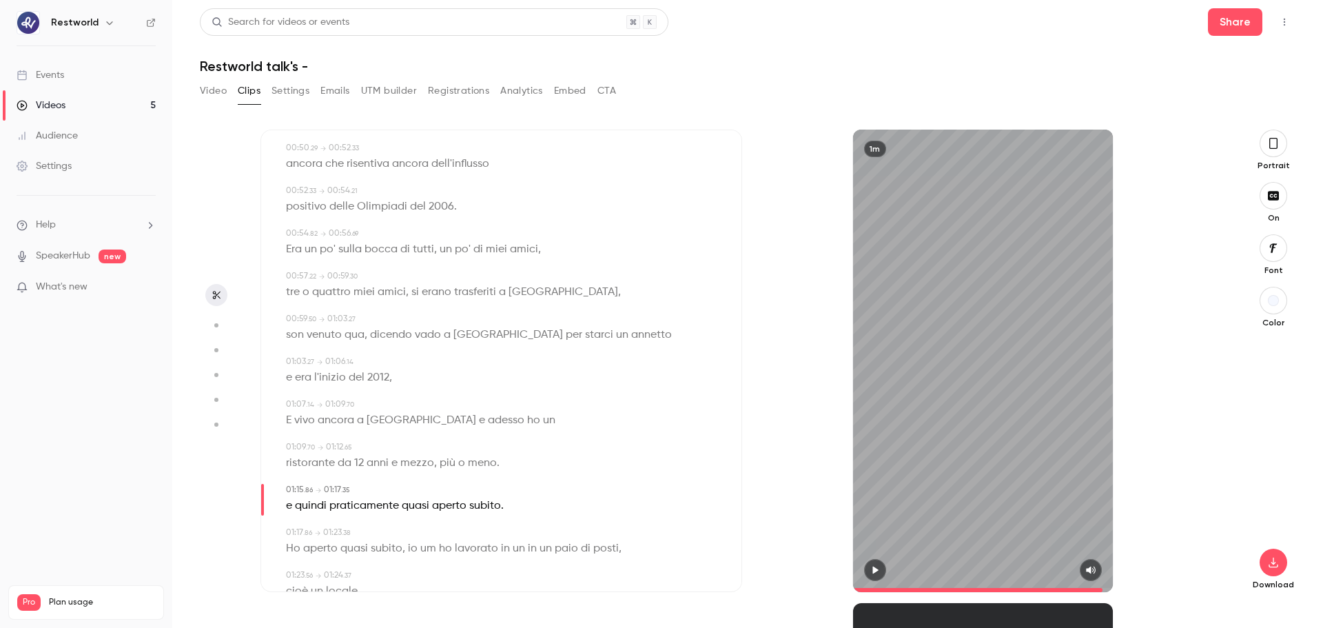
click at [288, 478] on span "e" at bounding box center [289, 505] width 6 height 19
type input "****"
click at [290, 478] on button "Edit" at bounding box center [284, 531] width 48 height 22
click at [427, 478] on button "Replace" at bounding box center [422, 536] width 62 height 28
click at [998, 420] on div "1m" at bounding box center [983, 361] width 260 height 462
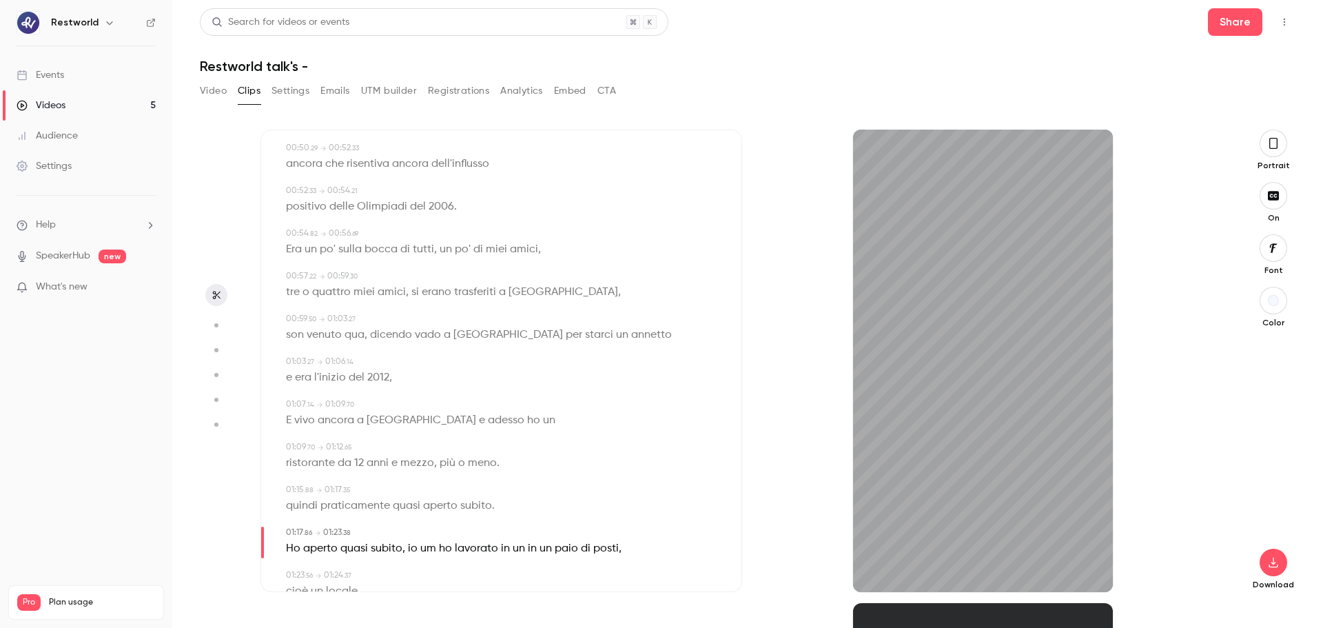
scroll to position [764, 0]
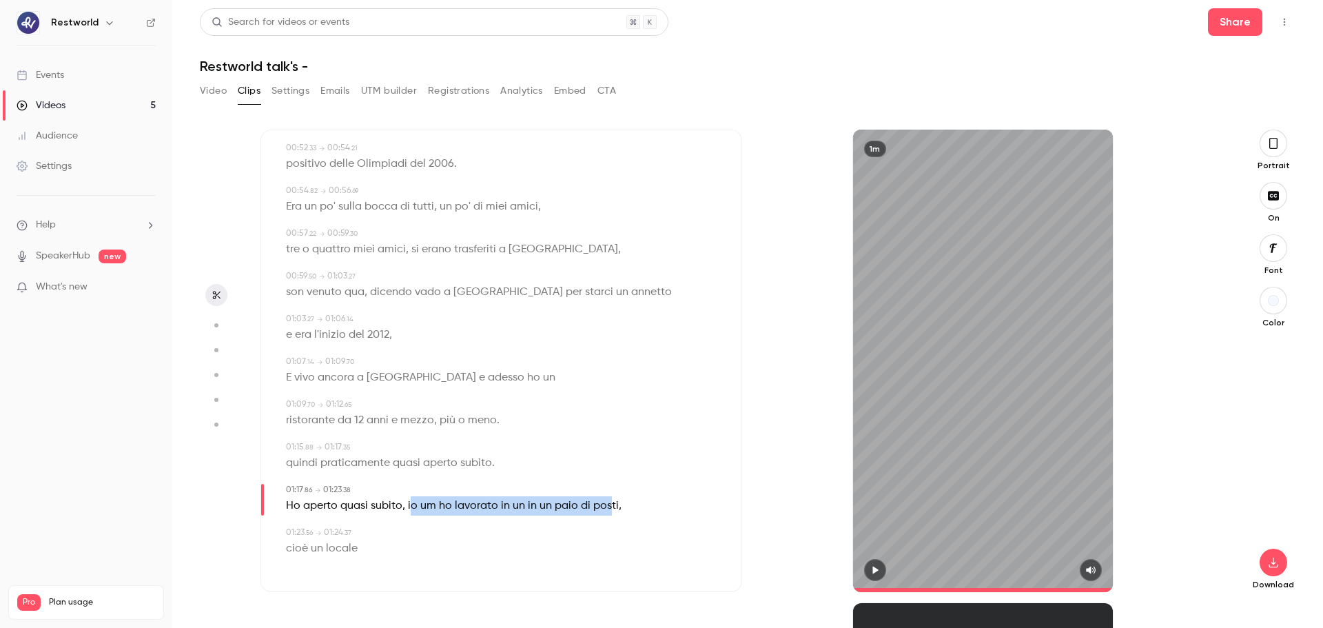
drag, startPoint x: 409, startPoint y: 510, endPoint x: 607, endPoint y: 513, distance: 197.8
click at [607, 478] on p "Ho aperto quasi subito , io um ho lavorato in un in un paio di posti ," at bounding box center [454, 505] width 336 height 19
type input "****"
click at [604, 478] on button "Edit" at bounding box center [597, 531] width 48 height 22
click at [677, 478] on button "Replace" at bounding box center [666, 536] width 62 height 28
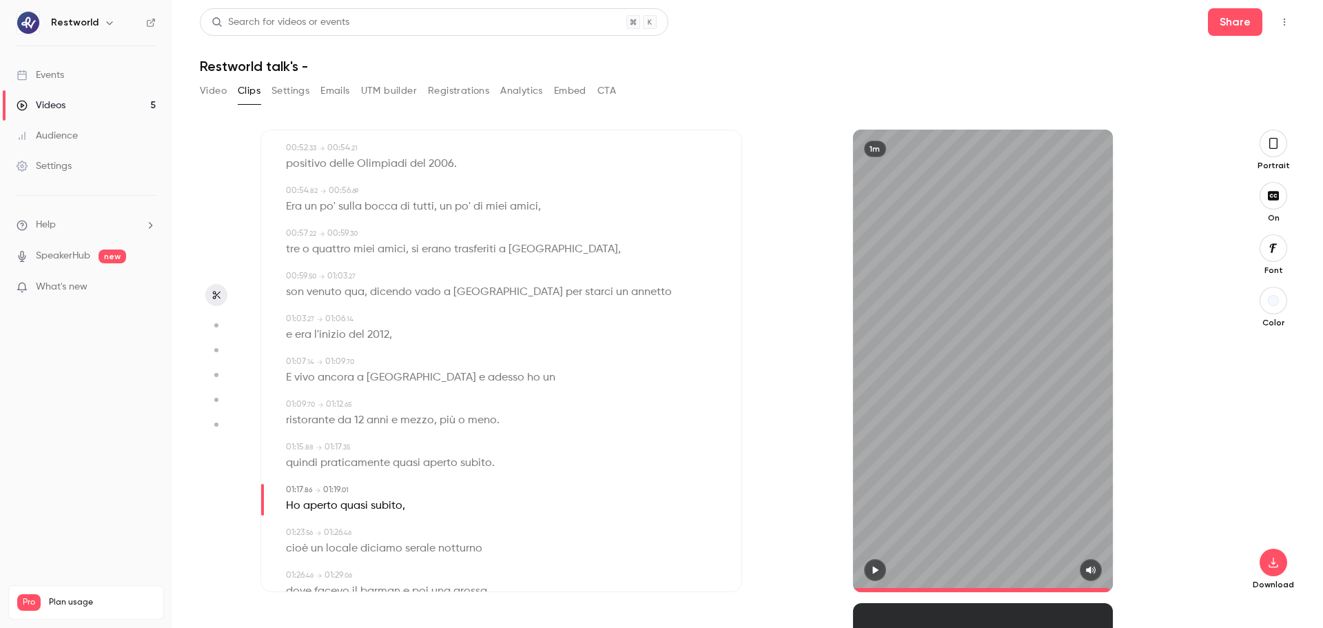
scroll to position [807, 0]
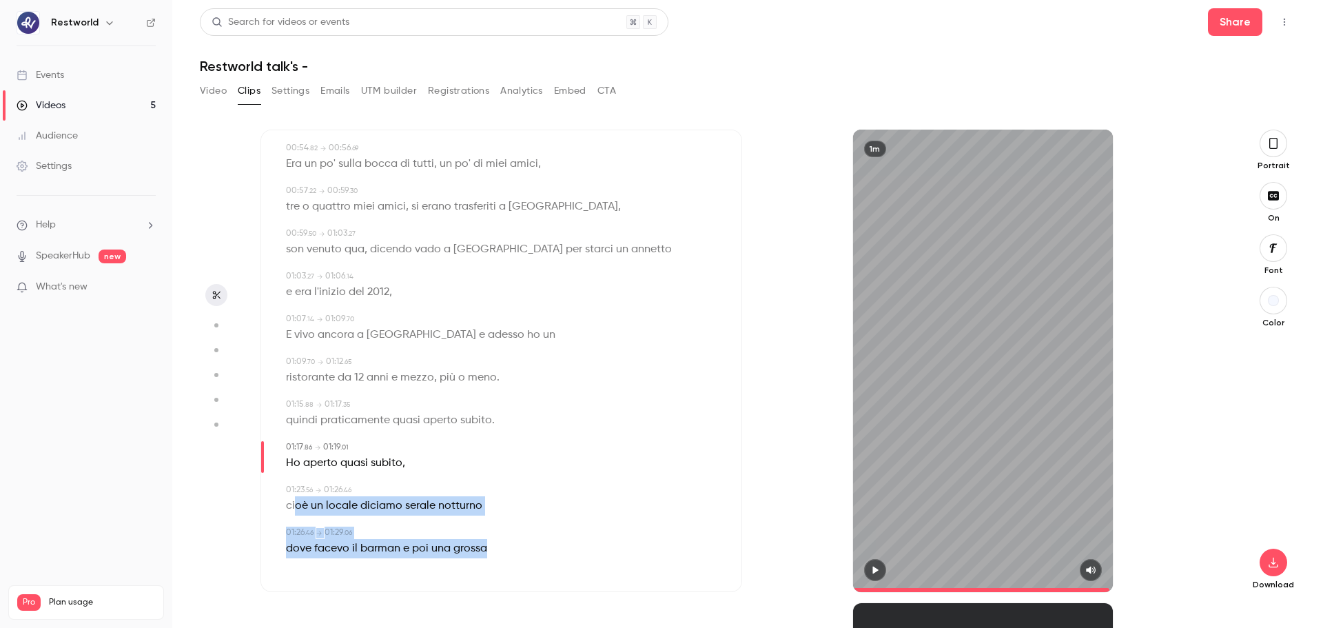
drag, startPoint x: 294, startPoint y: 506, endPoint x: 483, endPoint y: 553, distance: 195.2
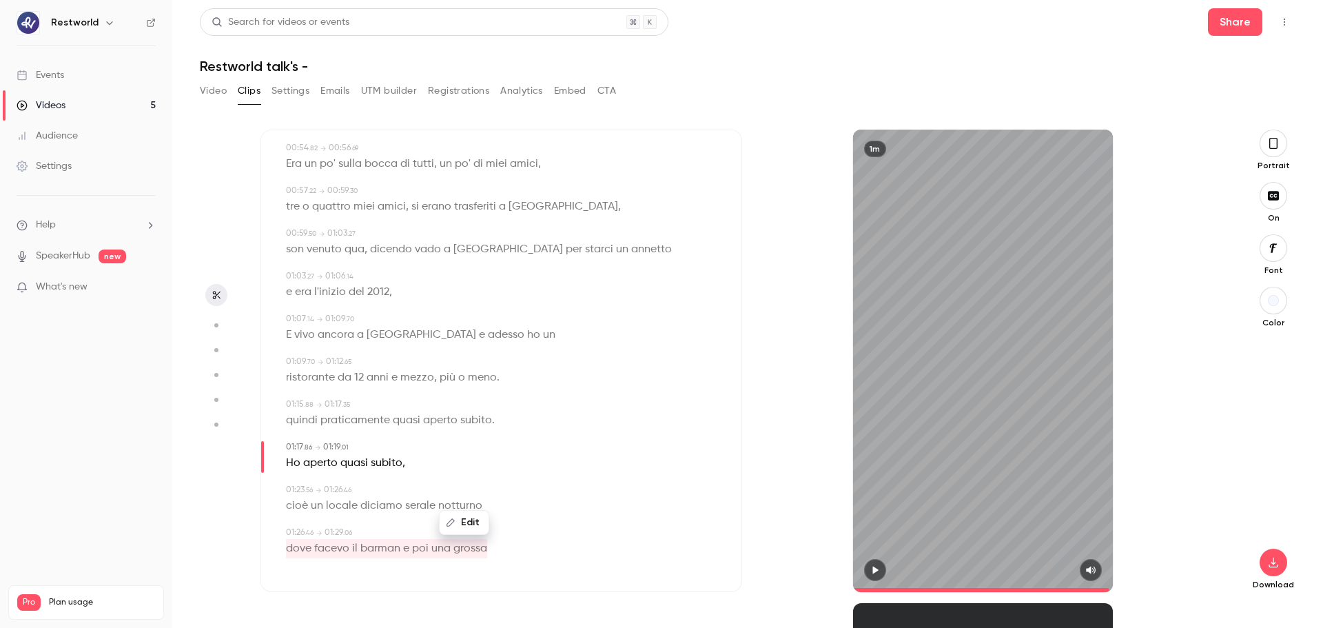
click at [473, 478] on button "Edit" at bounding box center [464, 522] width 48 height 22
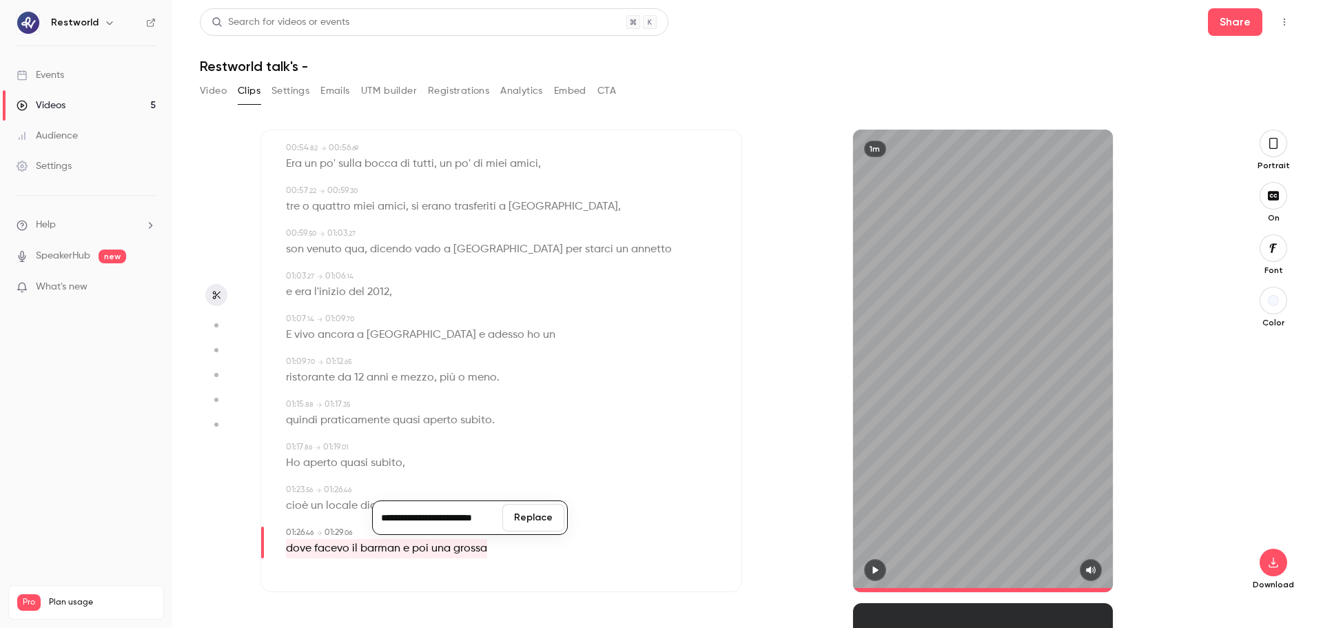
click at [522, 478] on button "Replace" at bounding box center [533, 518] width 62 height 28
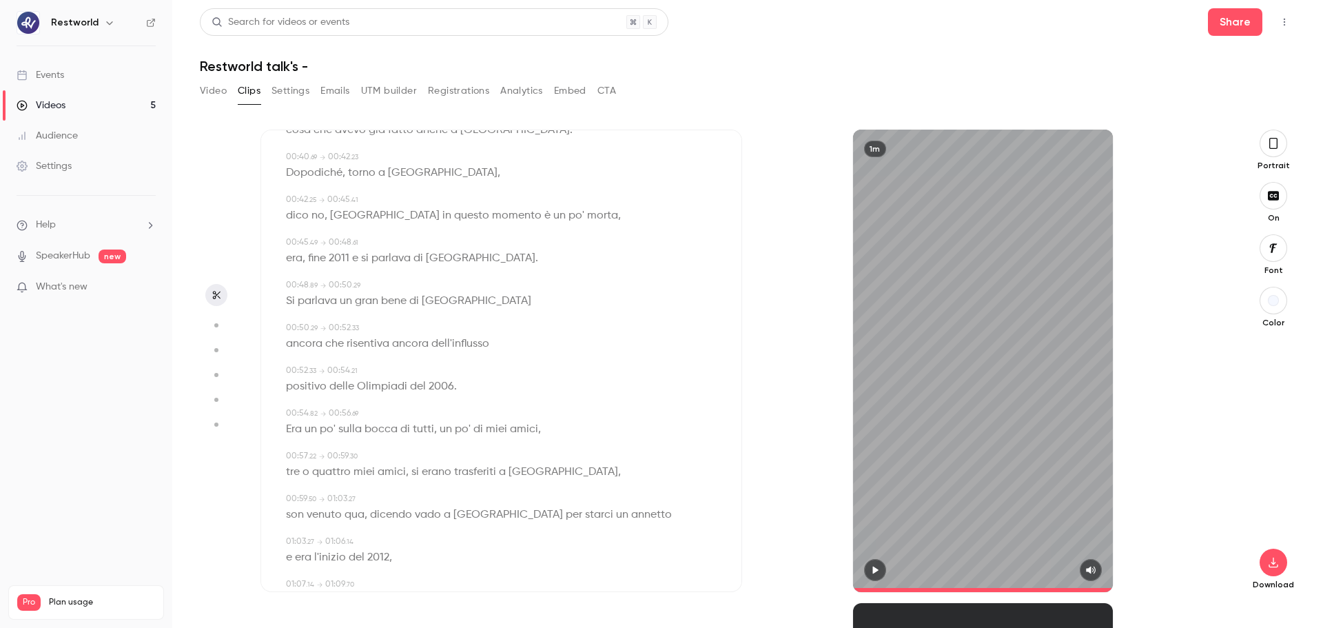
scroll to position [597, 0]
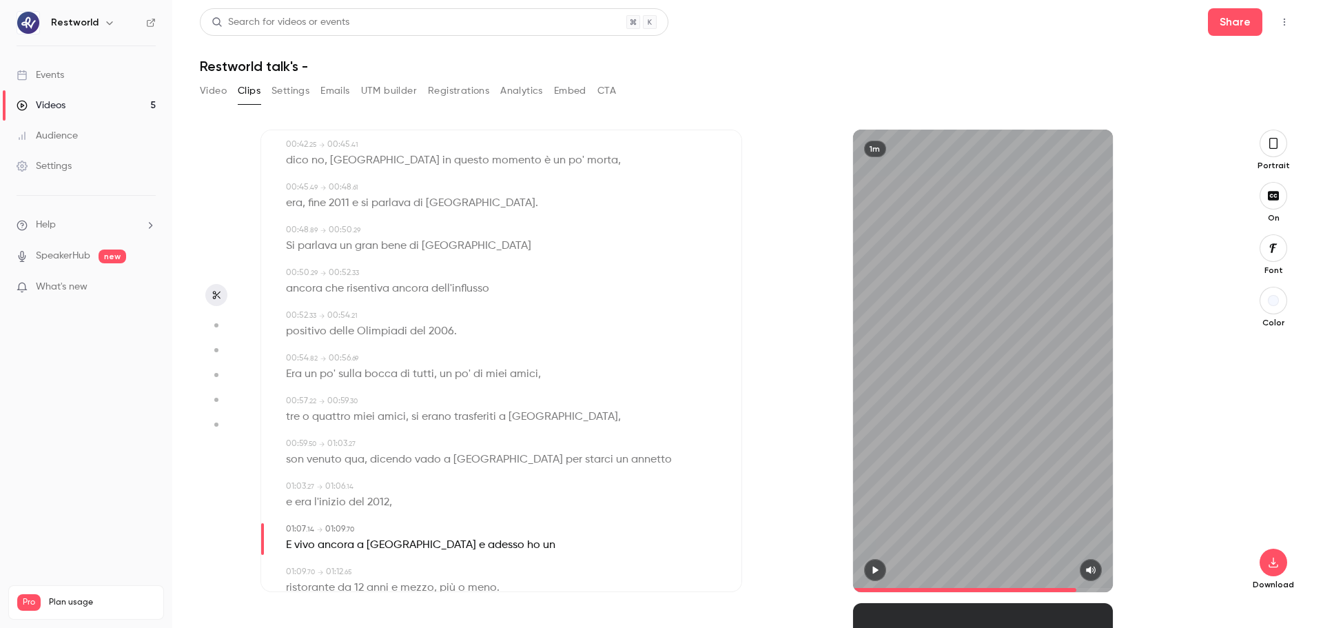
click at [1058, 478] on span at bounding box center [983, 590] width 260 height 22
click at [993, 478] on div "1m" at bounding box center [983, 361] width 260 height 462
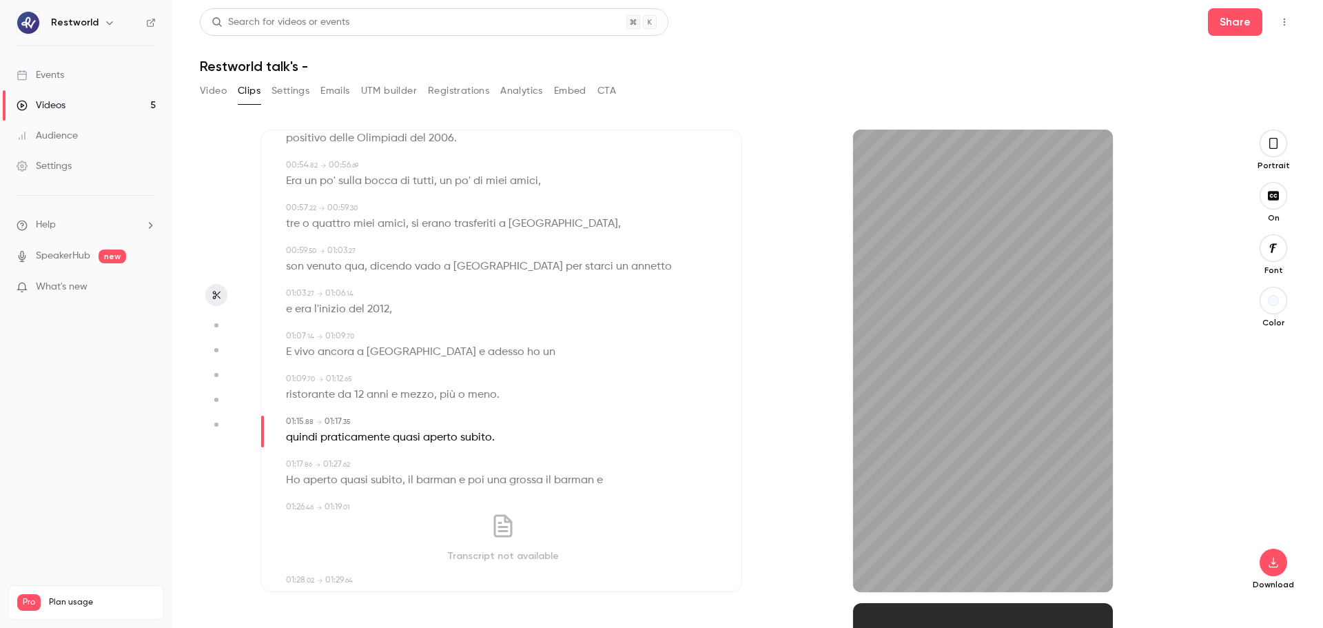
scroll to position [813, 0]
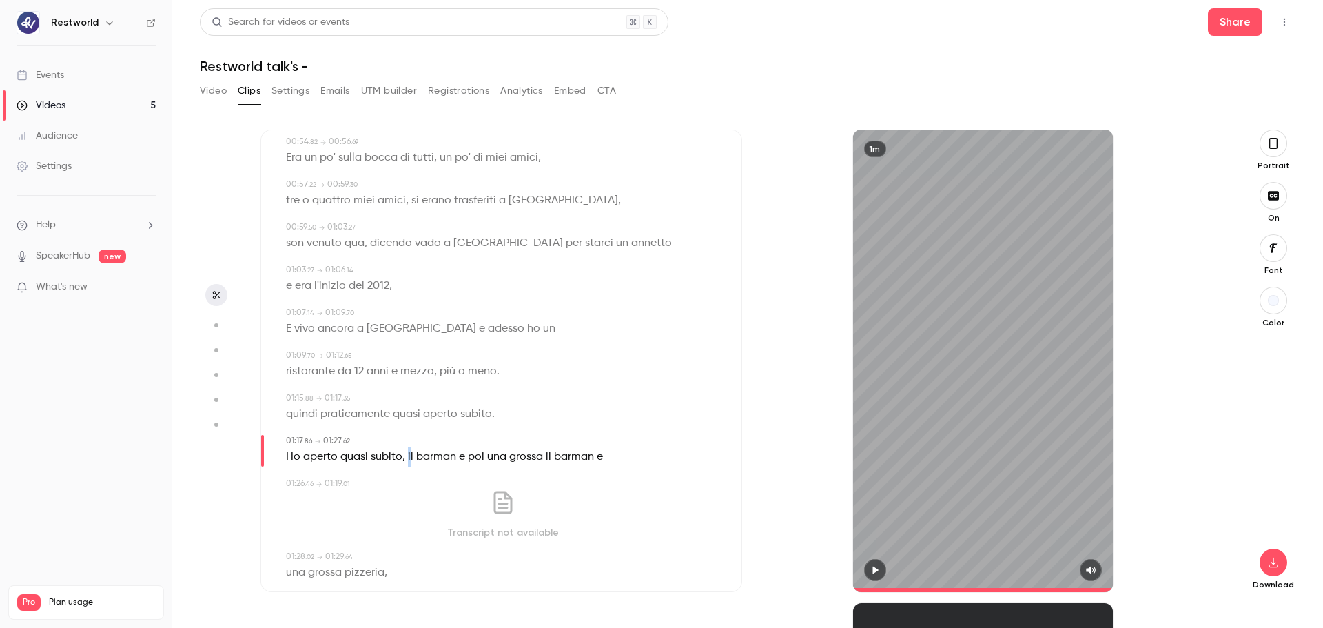
click at [411, 457] on span "il barman e poi una grossa" at bounding box center [475, 456] width 135 height 19
type input "****"
click at [411, 457] on span "il barman e poi una grossa" at bounding box center [475, 456] width 135 height 19
click at [480, 478] on button "Edit" at bounding box center [470, 482] width 48 height 22
click at [552, 478] on button "Replace" at bounding box center [539, 487] width 62 height 28
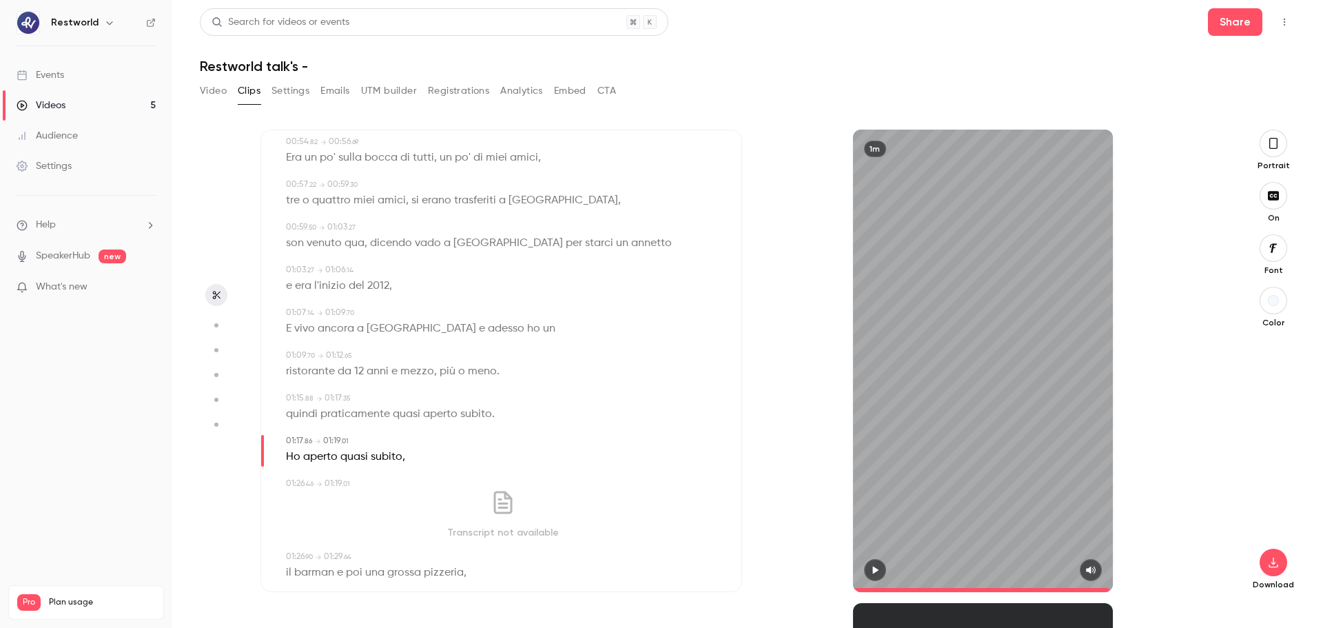
click at [935, 472] on div "1m" at bounding box center [983, 361] width 260 height 462
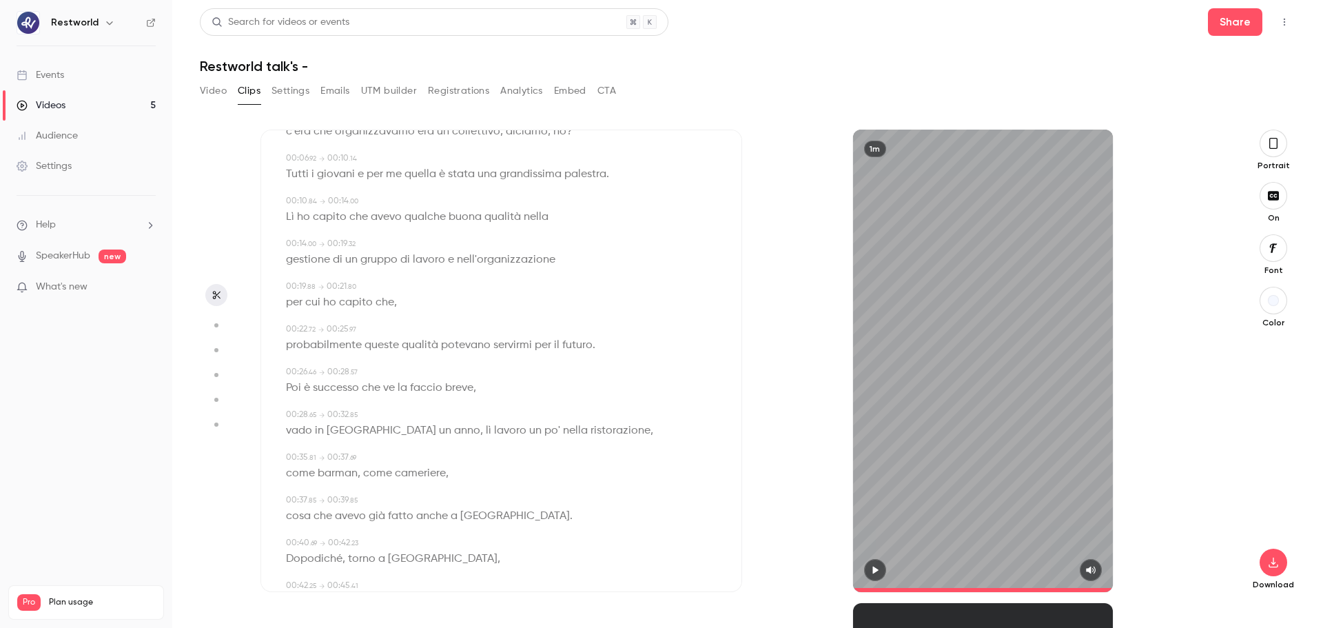
scroll to position [0, 0]
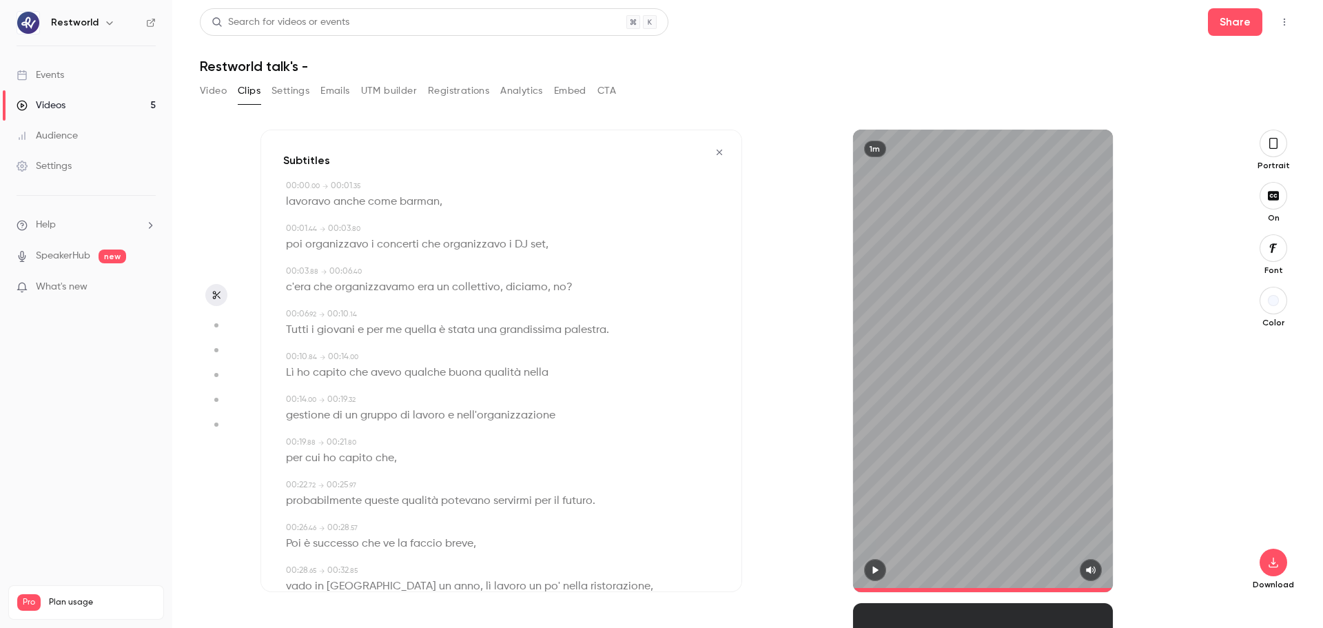
click at [289, 202] on span "lavoravo" at bounding box center [308, 201] width 45 height 19
click at [967, 384] on div "1m" at bounding box center [983, 361] width 260 height 462
click at [1007, 339] on div "1m" at bounding box center [983, 361] width 260 height 462
click at [300, 289] on span "c'era" at bounding box center [298, 287] width 25 height 19
type input "***"
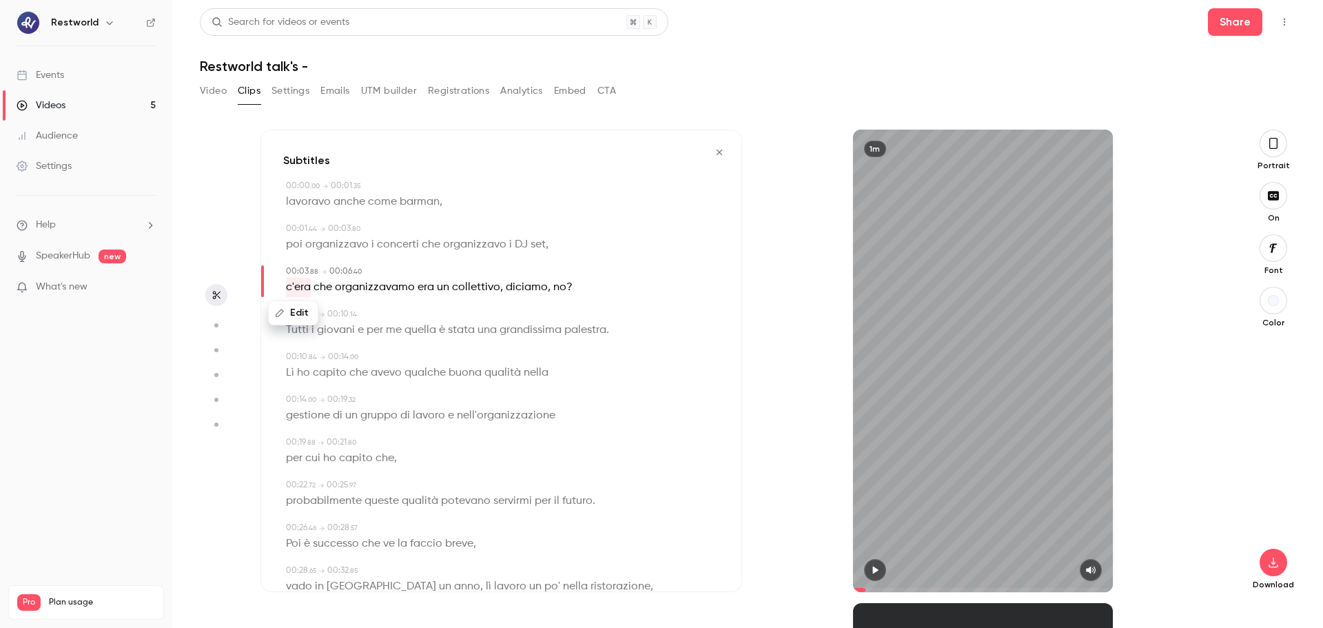
click at [305, 311] on button "Edit" at bounding box center [293, 313] width 48 height 22
click at [429, 316] on button "Replace" at bounding box center [422, 318] width 62 height 28
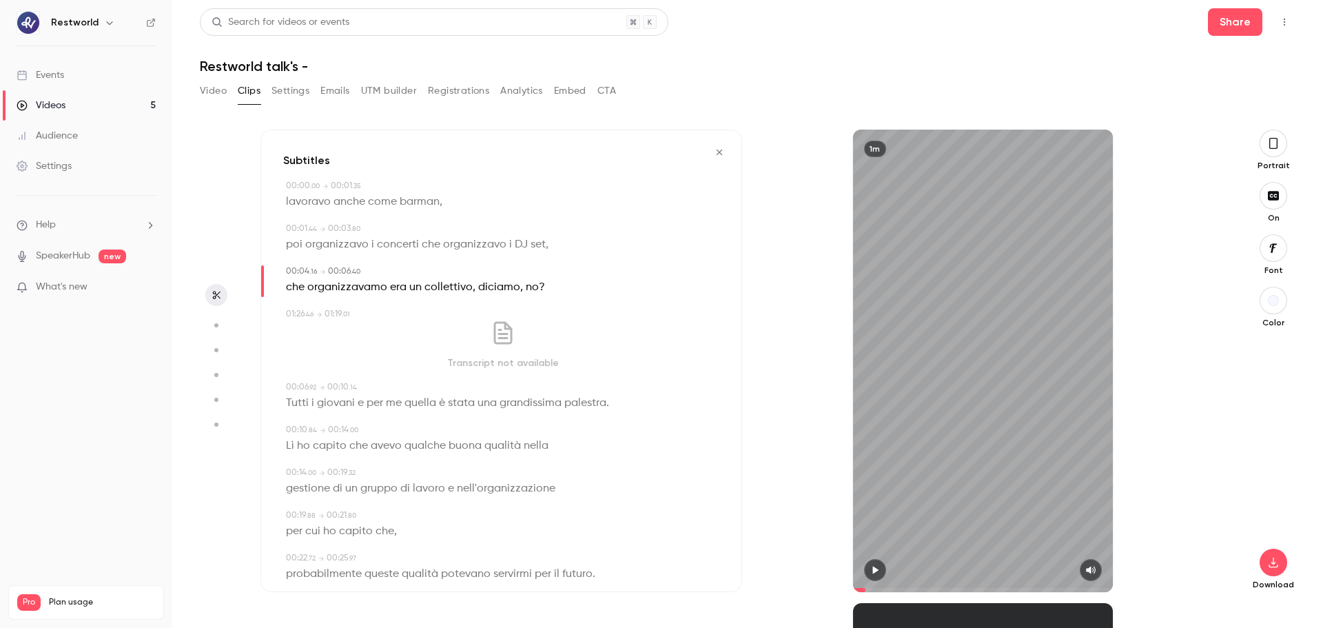
click at [293, 285] on span "che" at bounding box center [295, 287] width 19 height 19
type input "***"
click at [294, 315] on button "Edit" at bounding box center [291, 313] width 48 height 22
click at [424, 317] on button "Replace" at bounding box center [422, 318] width 62 height 28
click at [942, 339] on div "1m" at bounding box center [983, 361] width 260 height 462
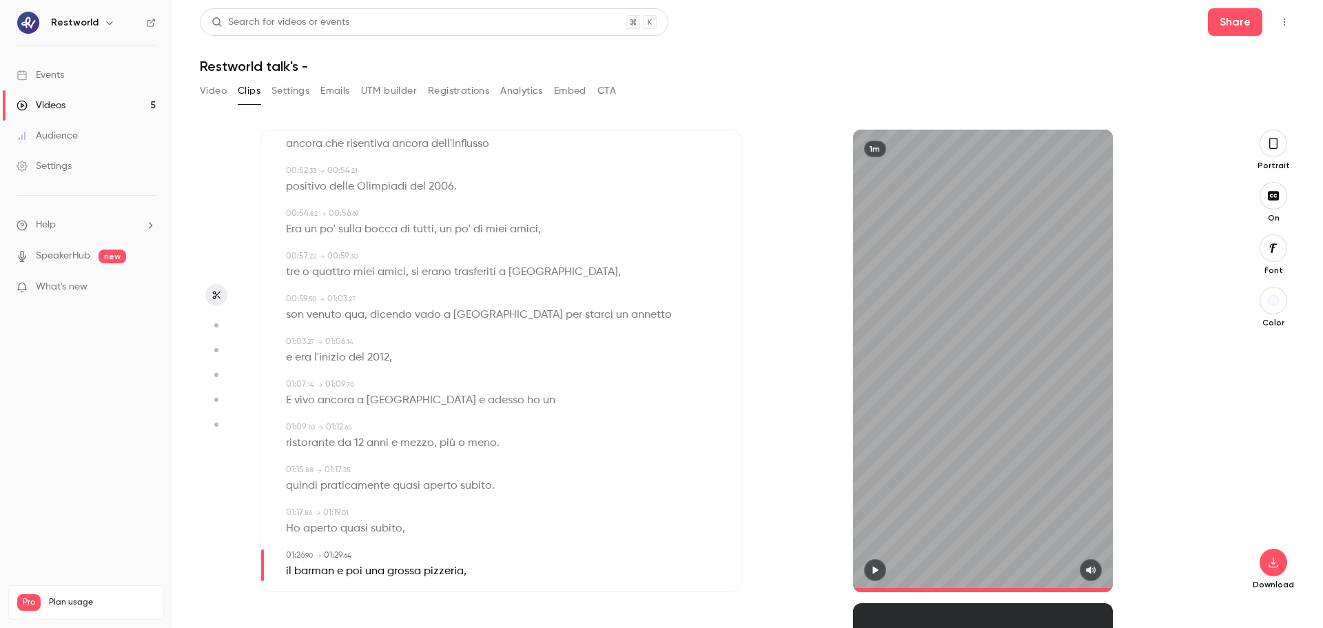
scroll to position [880, 0]
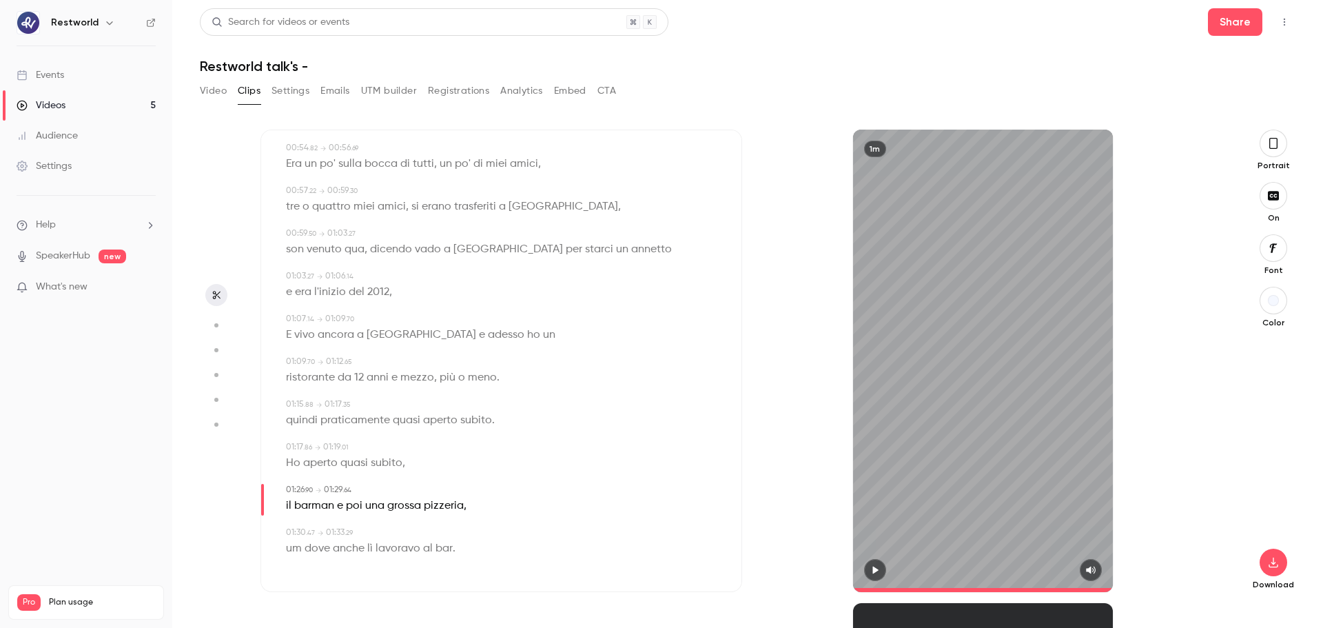
type input "**"
click at [1058, 478] on button "button" at bounding box center [1274, 562] width 28 height 28
click at [210, 90] on button "Video" at bounding box center [213, 91] width 27 height 22
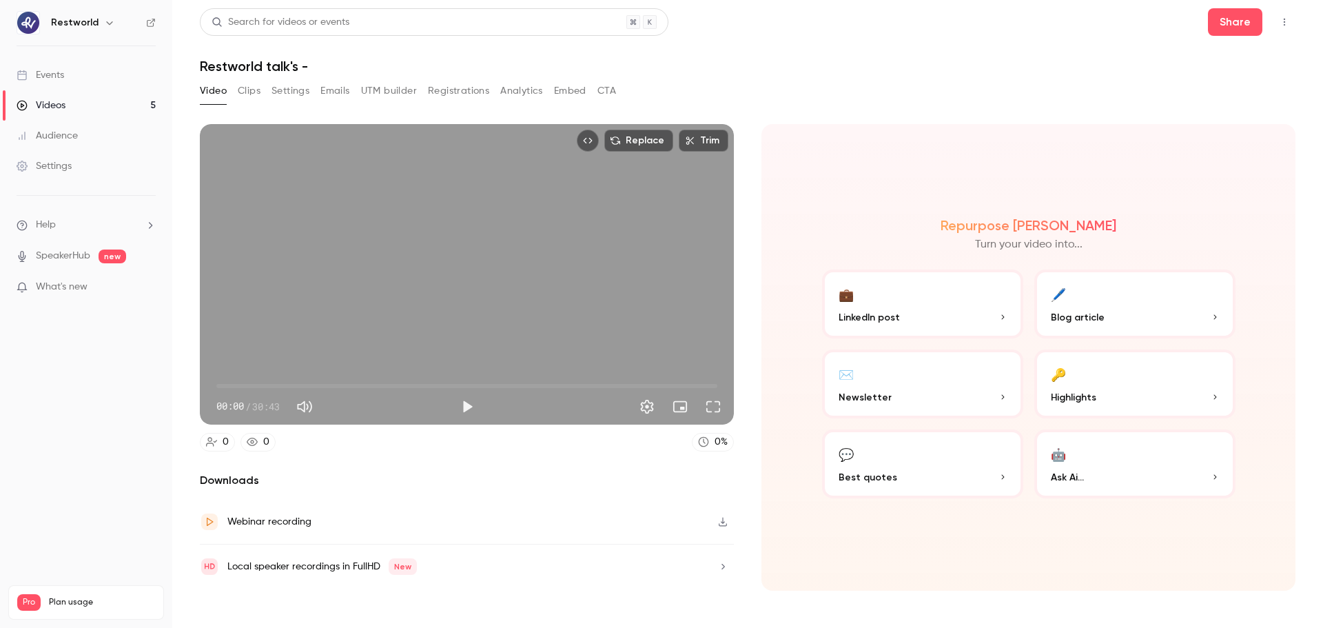
click at [243, 90] on button "Clips" at bounding box center [249, 91] width 23 height 22
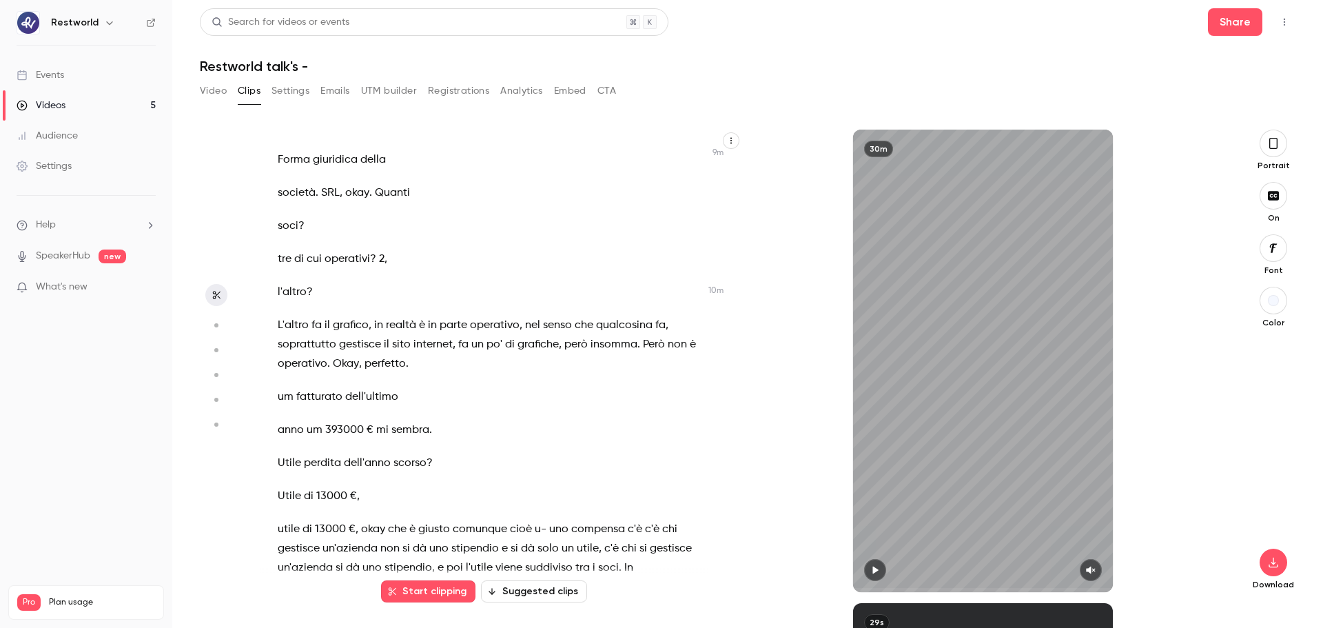
scroll to position [3307, 0]
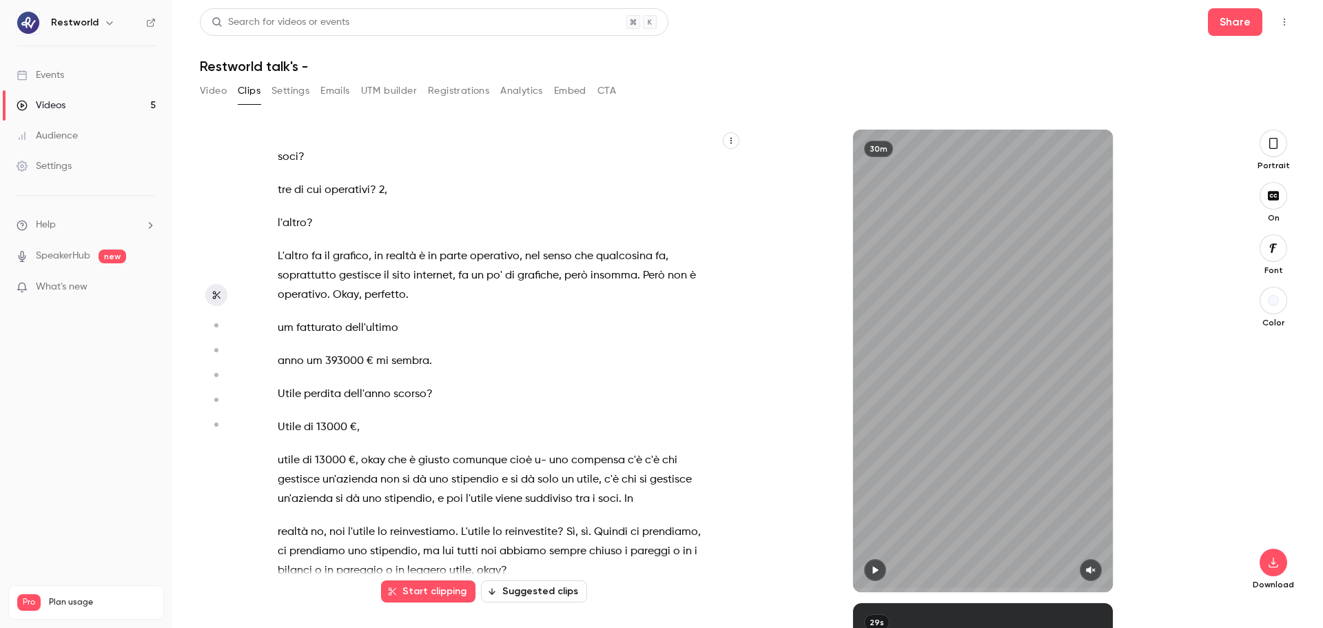
click at [297, 318] on span "fatturato" at bounding box center [319, 327] width 46 height 19
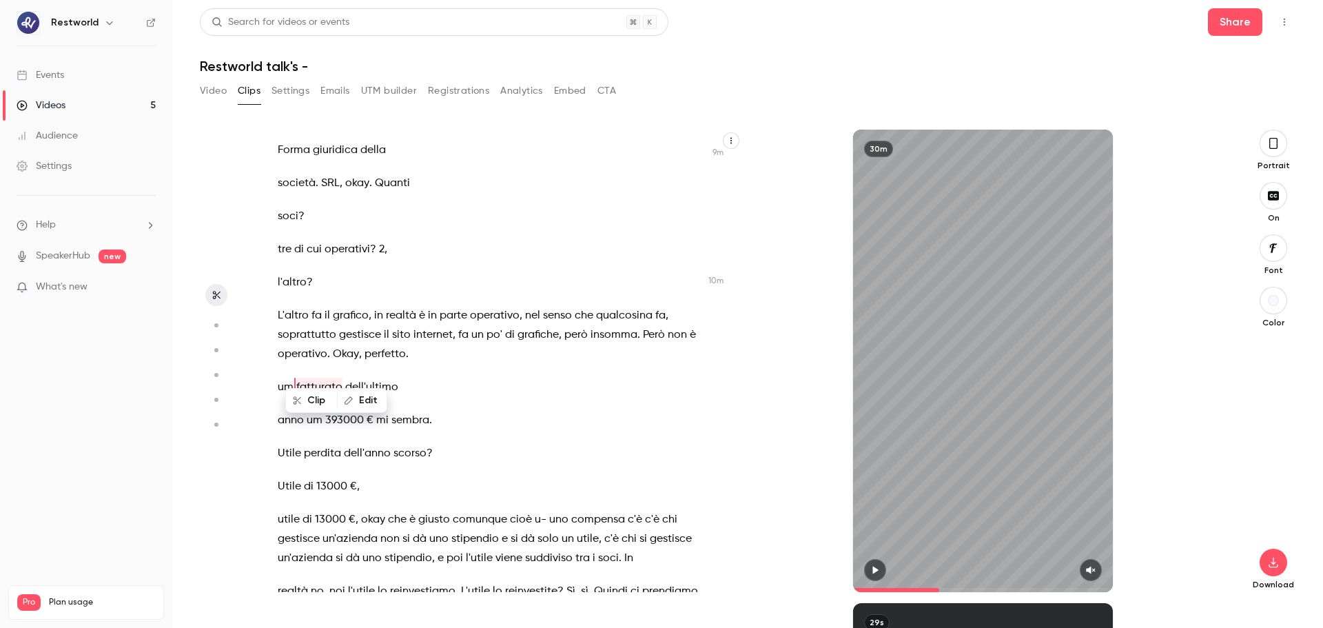
drag, startPoint x: 297, startPoint y: 307, endPoint x: 300, endPoint y: 336, distance: 29.8
click at [298, 325] on span "soprattutto" at bounding box center [307, 334] width 59 height 19
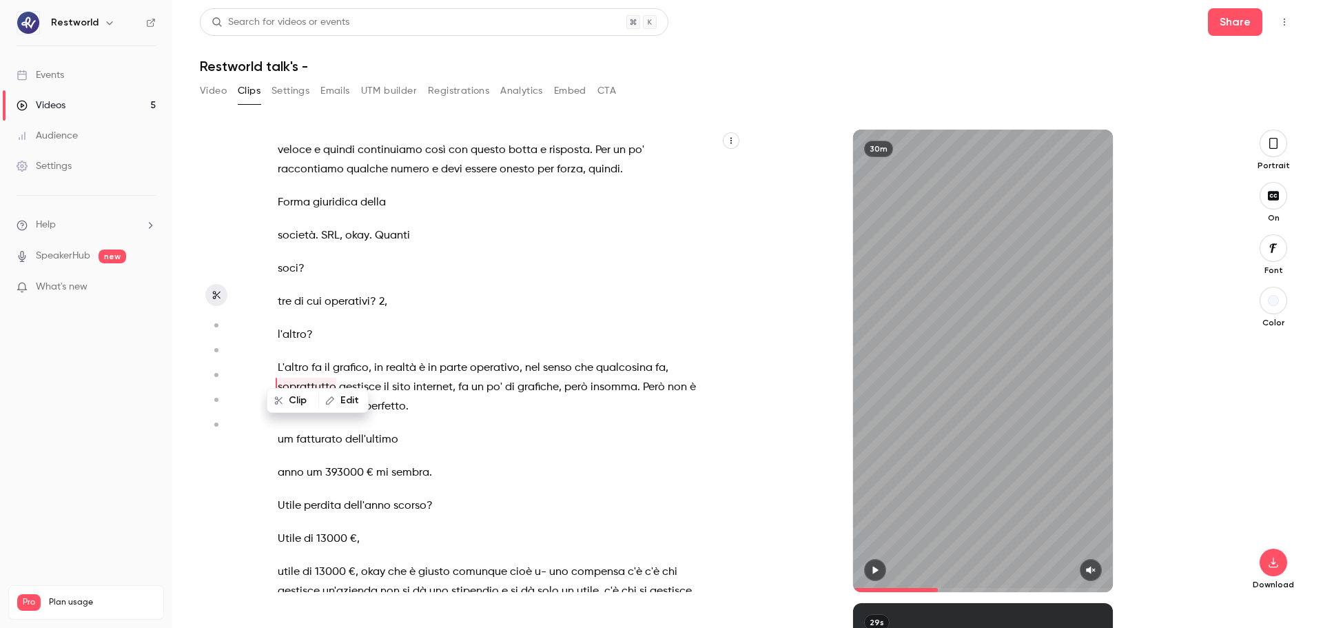
click at [296, 422] on div "Clip Edit" at bounding box center [323, 400] width 91 height 44
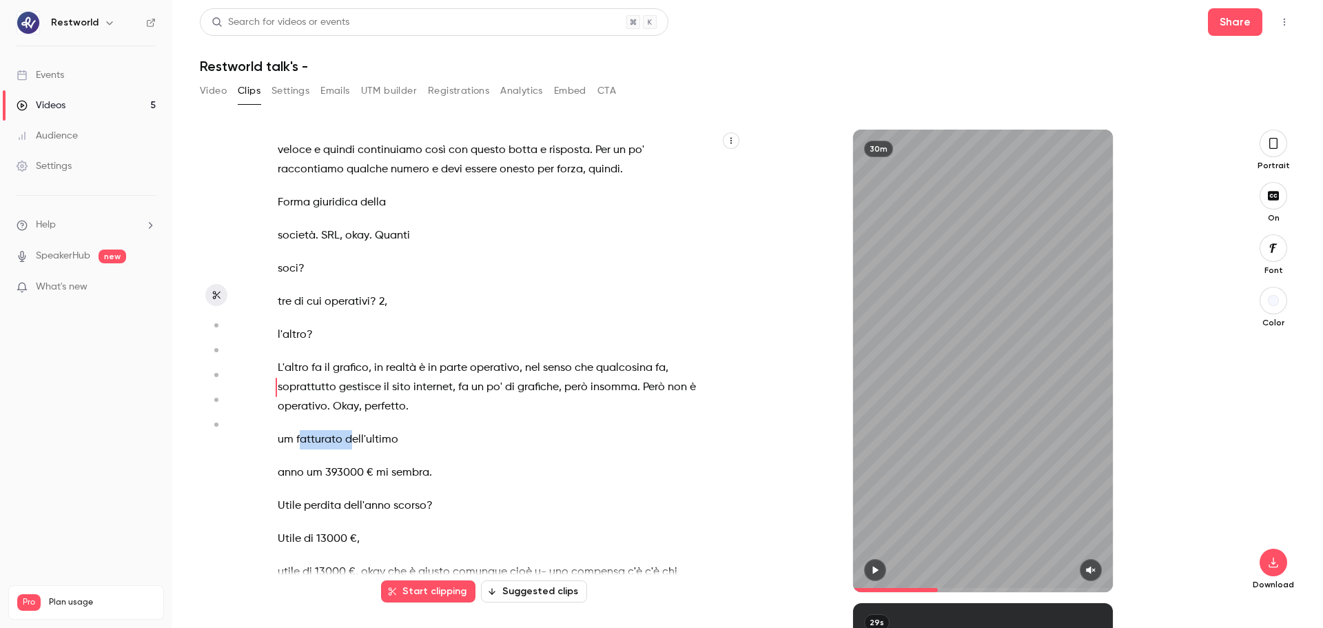
drag, startPoint x: 325, startPoint y: 424, endPoint x: 360, endPoint y: 430, distance: 34.9
click at [358, 430] on p "um fatturato dell'ultimo" at bounding box center [491, 439] width 427 height 19
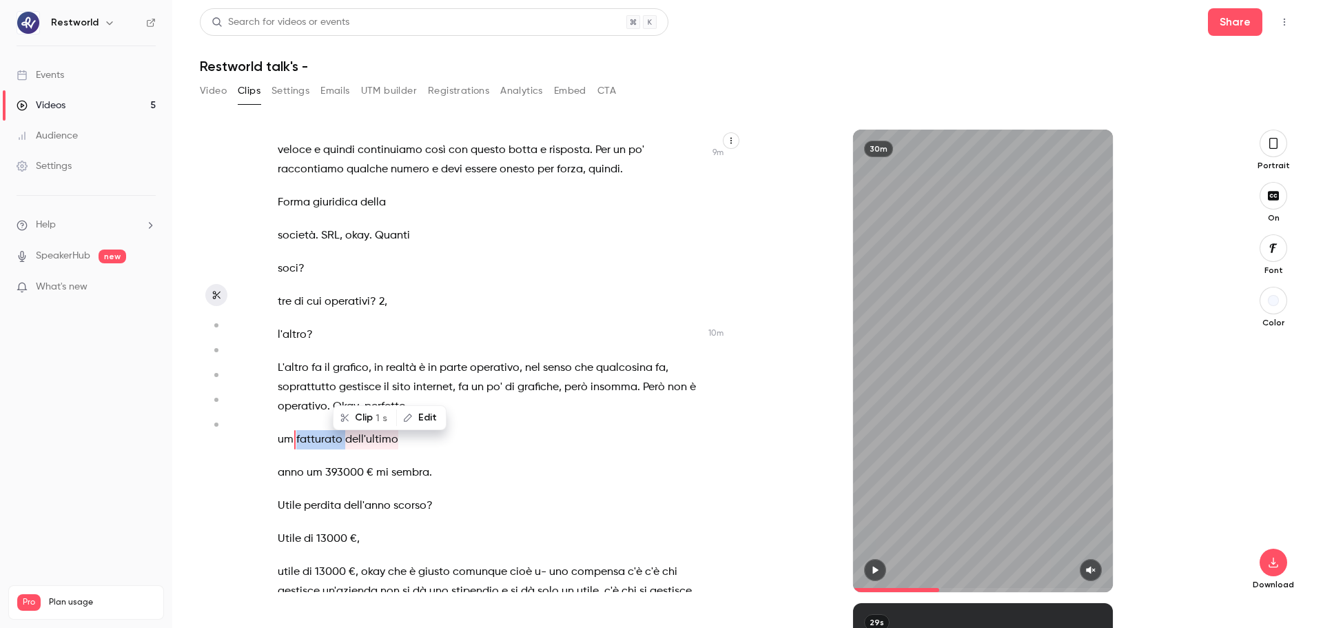
scroll to position [3248, 0]
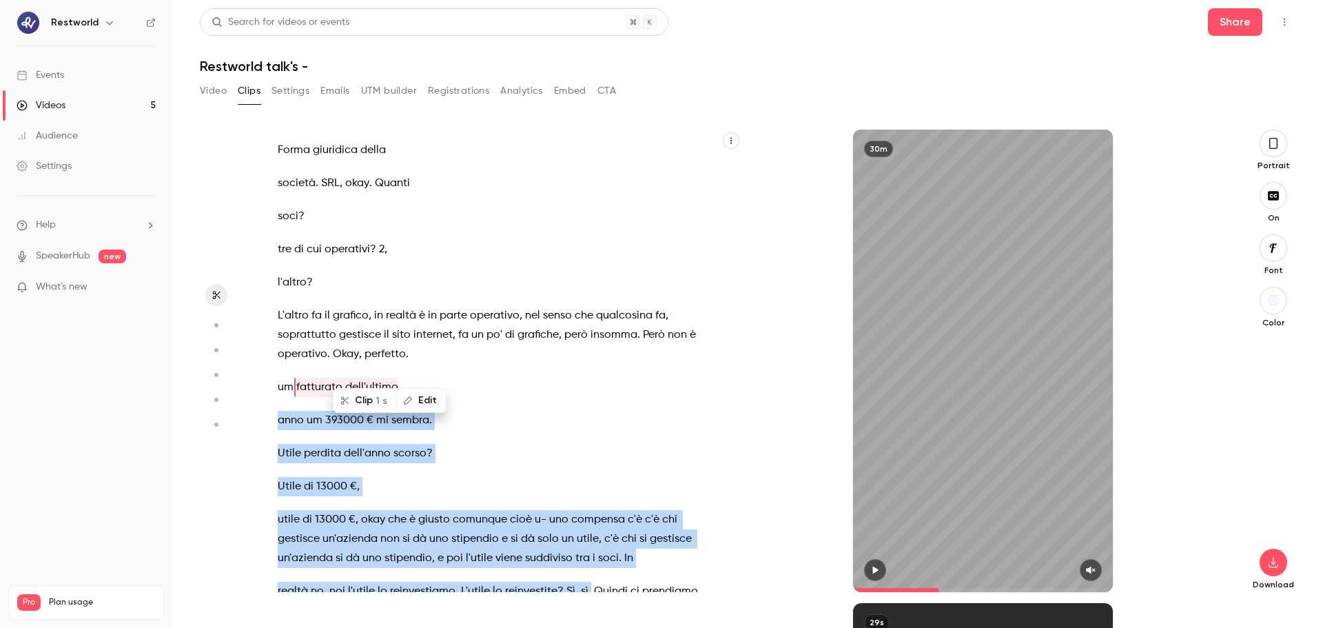
drag, startPoint x: 274, startPoint y: 400, endPoint x: 586, endPoint y: 575, distance: 357.3
click at [586, 478] on div "pochissime tecnologia , facciamo tutto uno svarione sull'[GEOGRAPHIC_DATA] , ce…" at bounding box center [497, 367] width 475 height 449
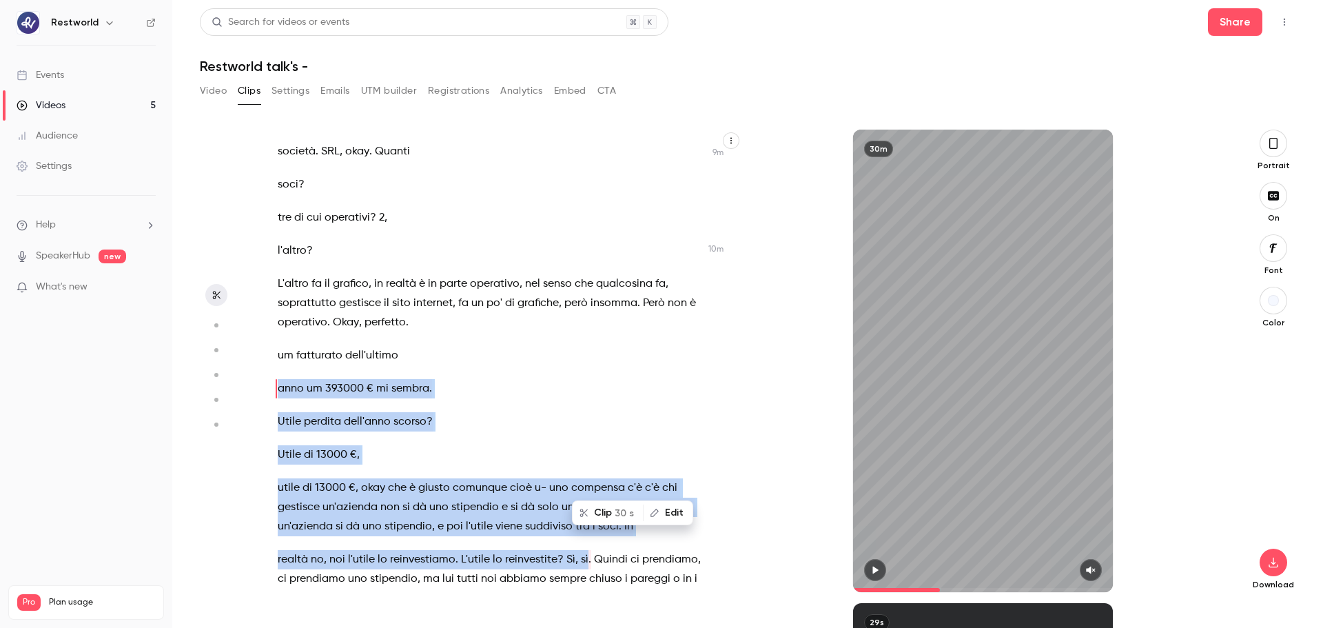
scroll to position [3281, 0]
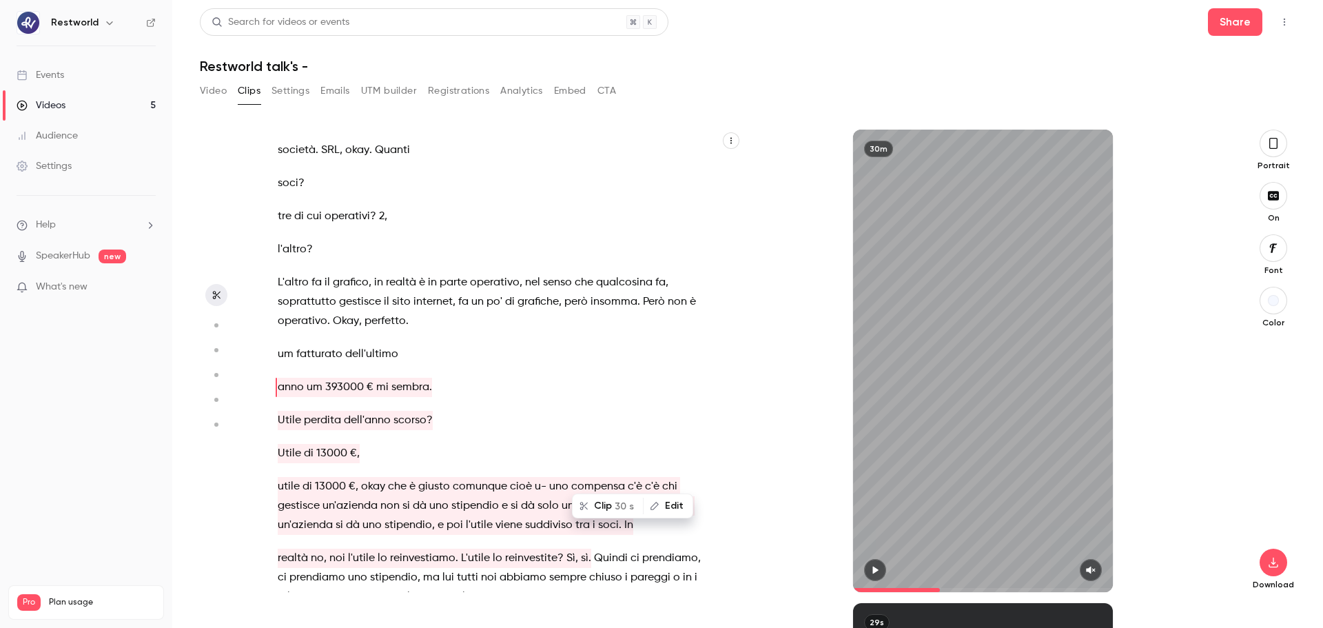
click at [277, 338] on div "pochissime tecnologia , facciamo tutto uno svarione sull'[GEOGRAPHIC_DATA] , ce…" at bounding box center [497, 367] width 475 height 449
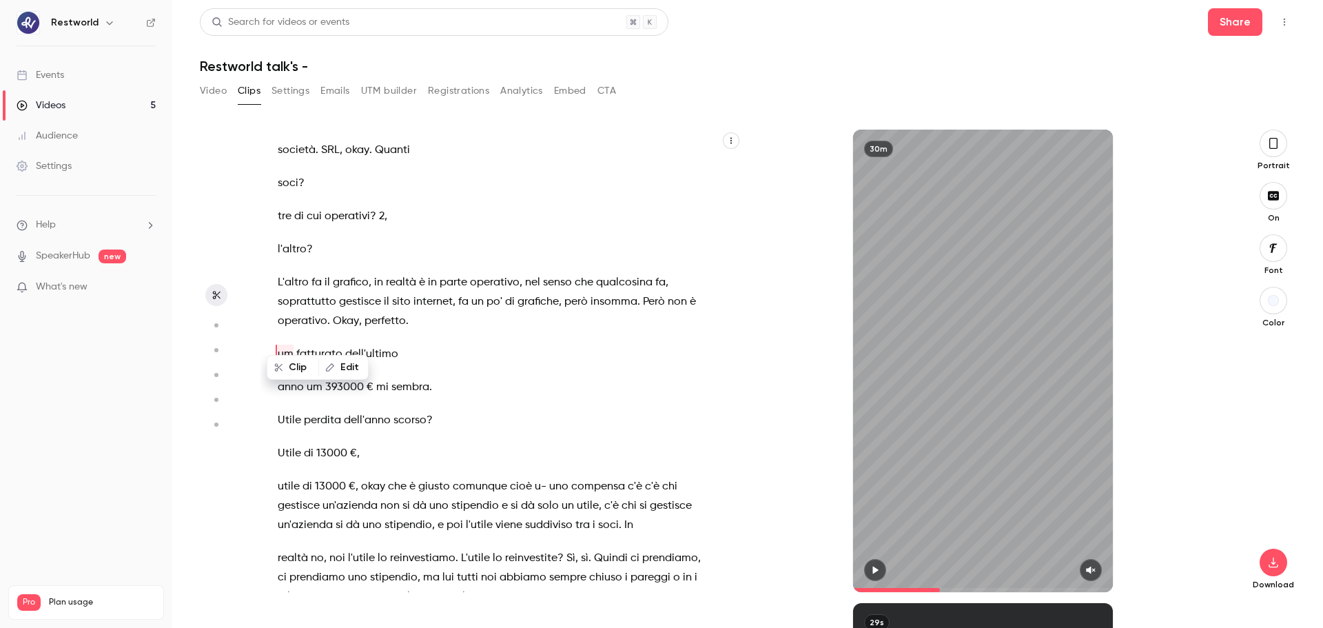
scroll to position [3248, 0]
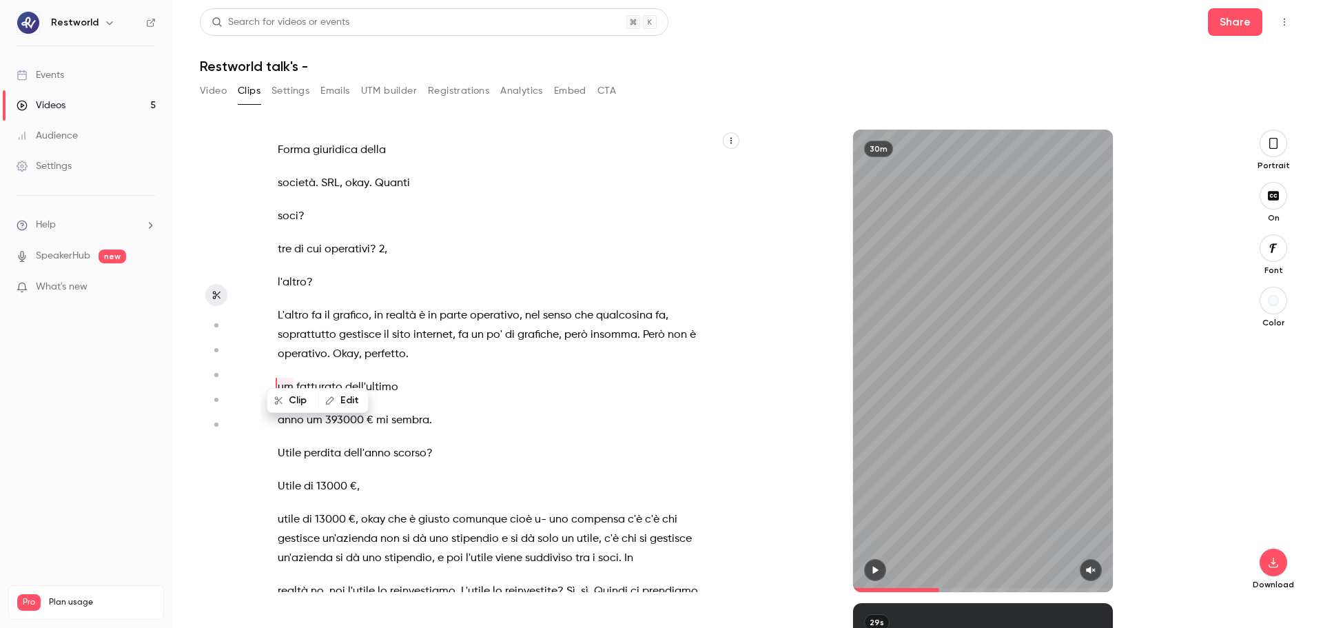
click at [277, 367] on div "pochissime tecnologia , facciamo tutto uno svarione sull'[GEOGRAPHIC_DATA] , ce…" at bounding box center [497, 367] width 475 height 449
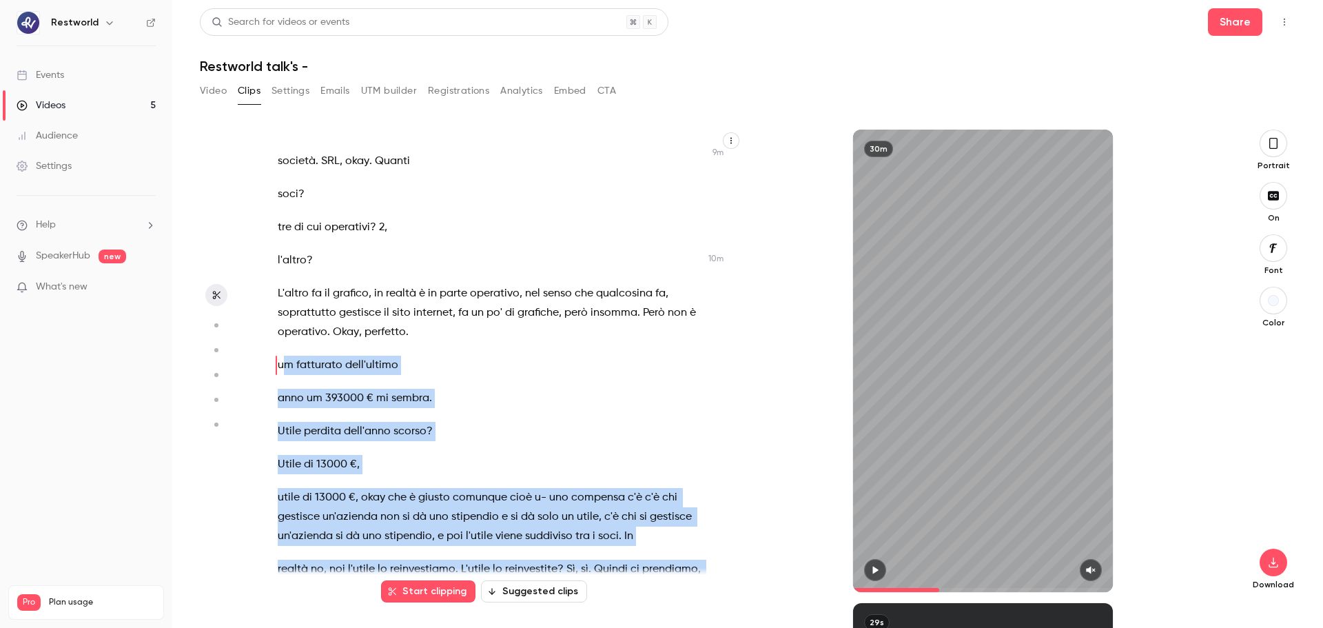
scroll to position [3274, 0]
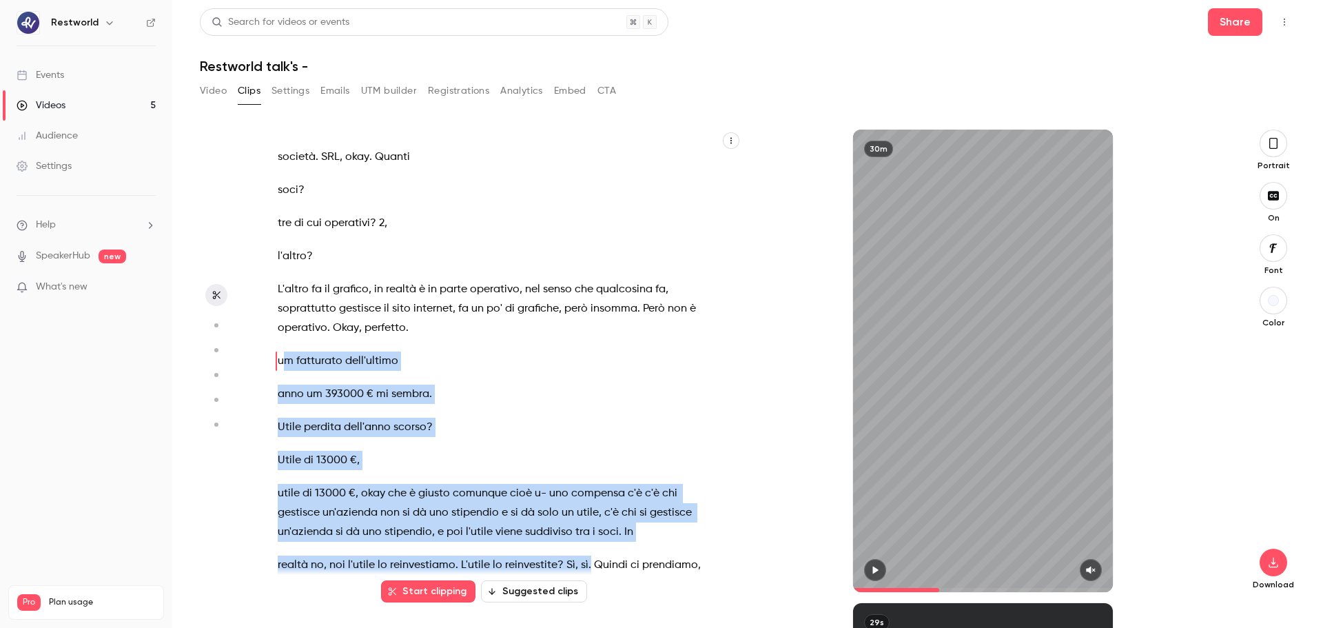
drag, startPoint x: 283, startPoint y: 368, endPoint x: 585, endPoint y: 549, distance: 352.6
click at [585, 478] on div "pochissime tecnologia , facciamo tutto uno svarione sull'[GEOGRAPHIC_DATA] , ce…" at bounding box center [497, 367] width 475 height 449
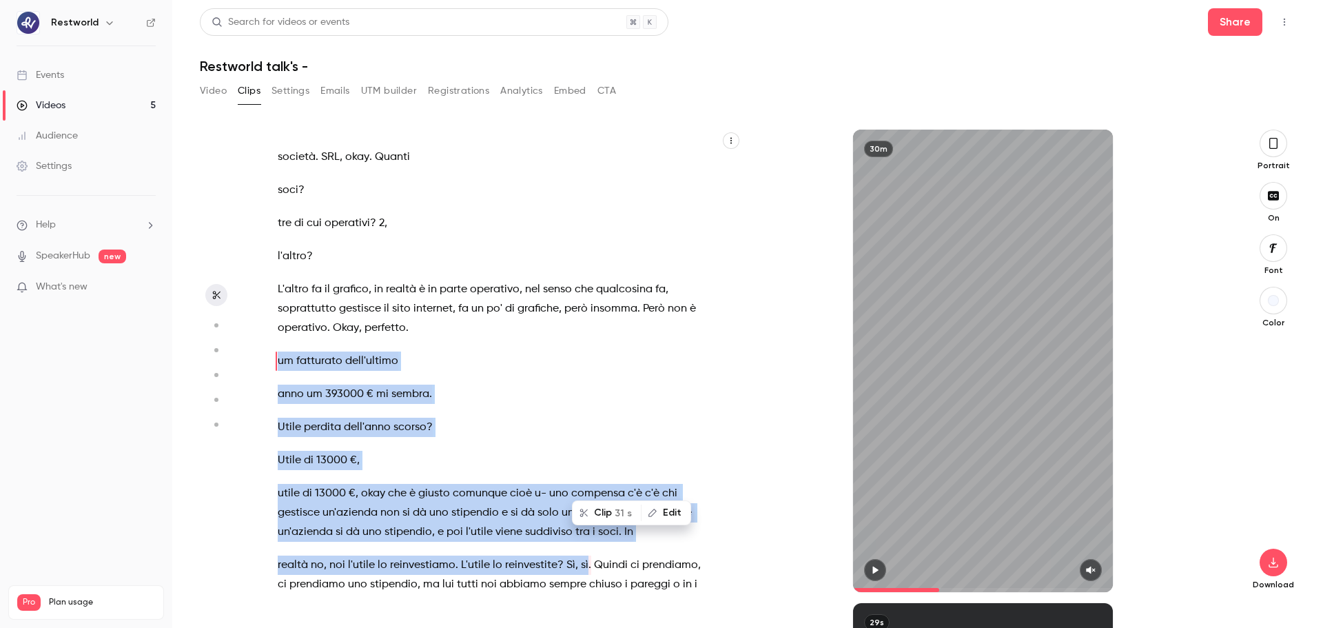
click at [606, 478] on button "Clip 31 s" at bounding box center [606, 513] width 67 height 22
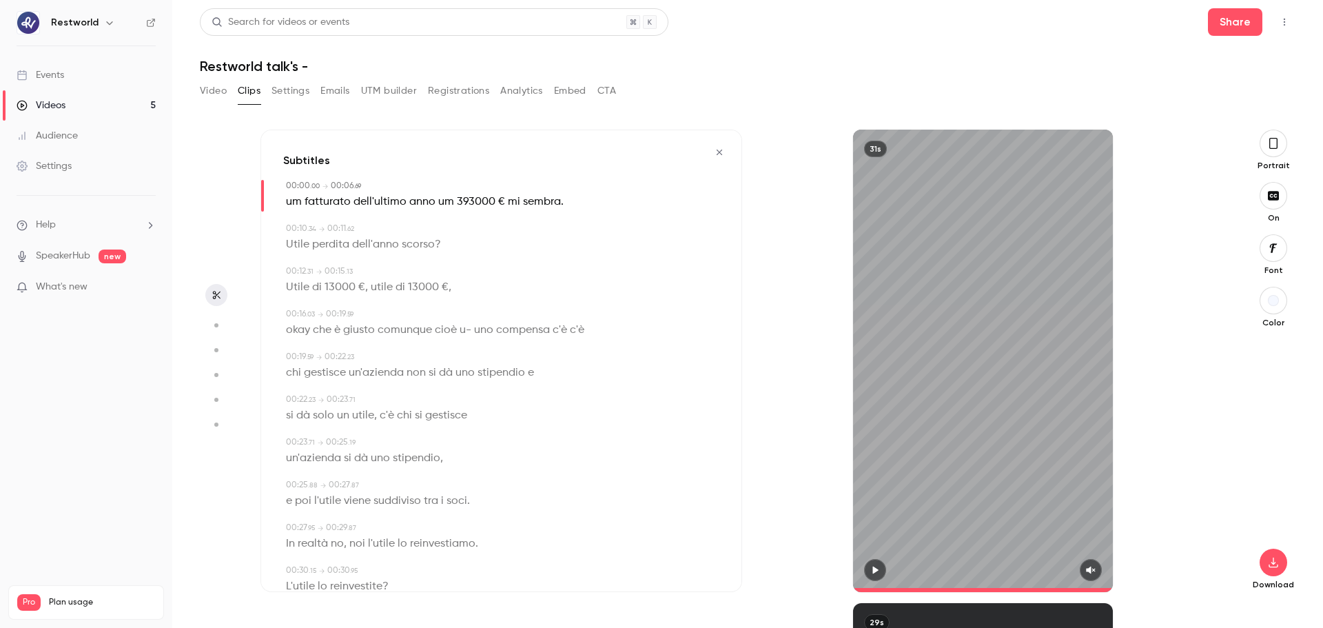
type input "*"
click at [291, 201] on span "um" at bounding box center [294, 201] width 16 height 19
click at [294, 223] on button "Edit" at bounding box center [289, 227] width 48 height 22
click at [411, 233] on button "Replace" at bounding box center [422, 232] width 62 height 28
click at [423, 209] on span "um" at bounding box center [428, 201] width 16 height 19
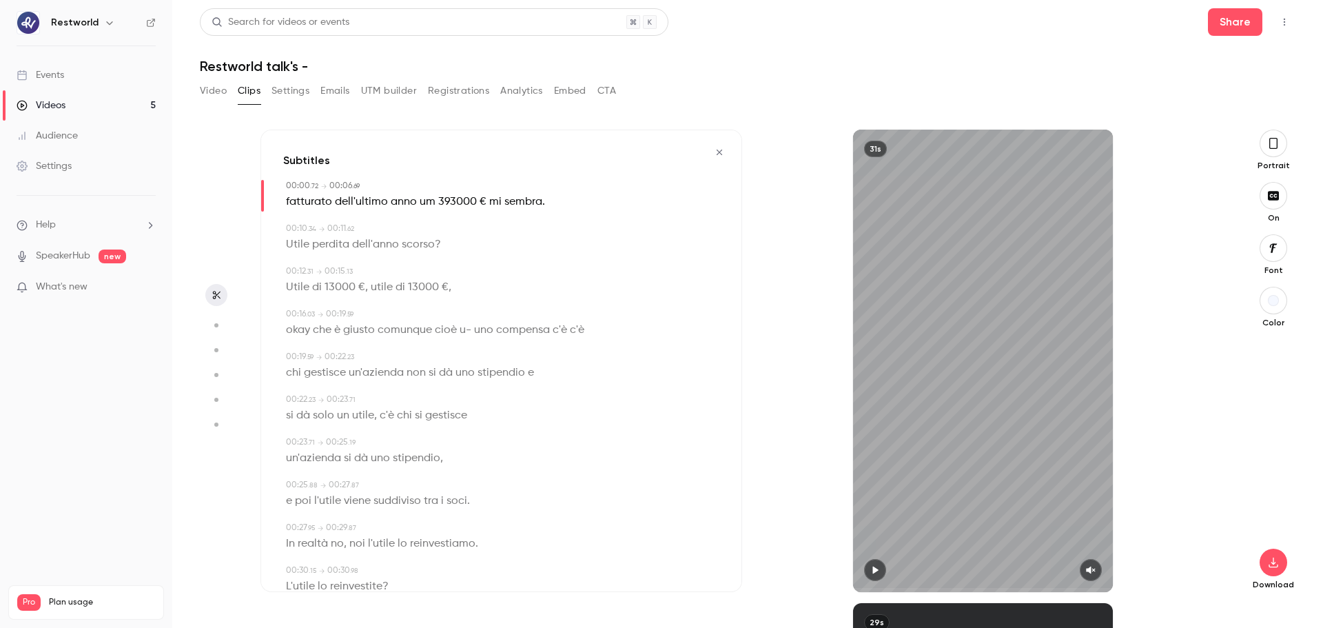
type input "***"
click at [427, 234] on button "Edit" at bounding box center [420, 227] width 48 height 22
click at [501, 231] on button "Replace" at bounding box center [489, 232] width 62 height 28
click at [431, 205] on span "393000" at bounding box center [439, 201] width 39 height 19
click at [431, 205] on div "Edit" at bounding box center [436, 227] width 39 height 44
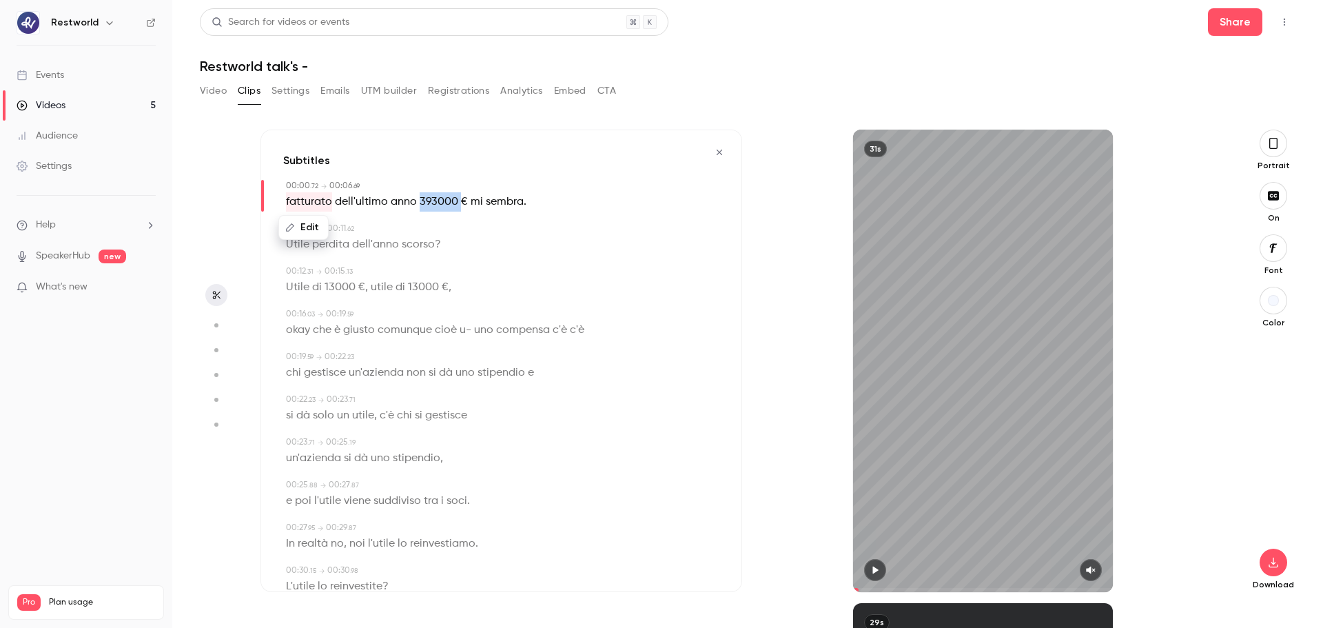
click at [431, 205] on span "393000" at bounding box center [439, 201] width 39 height 19
click at [434, 226] on button "Edit" at bounding box center [431, 227] width 48 height 22
click at [883, 478] on button "button" at bounding box center [875, 570] width 22 height 22
type input "***"
click at [1058, 478] on button "button" at bounding box center [1091, 570] width 22 height 22
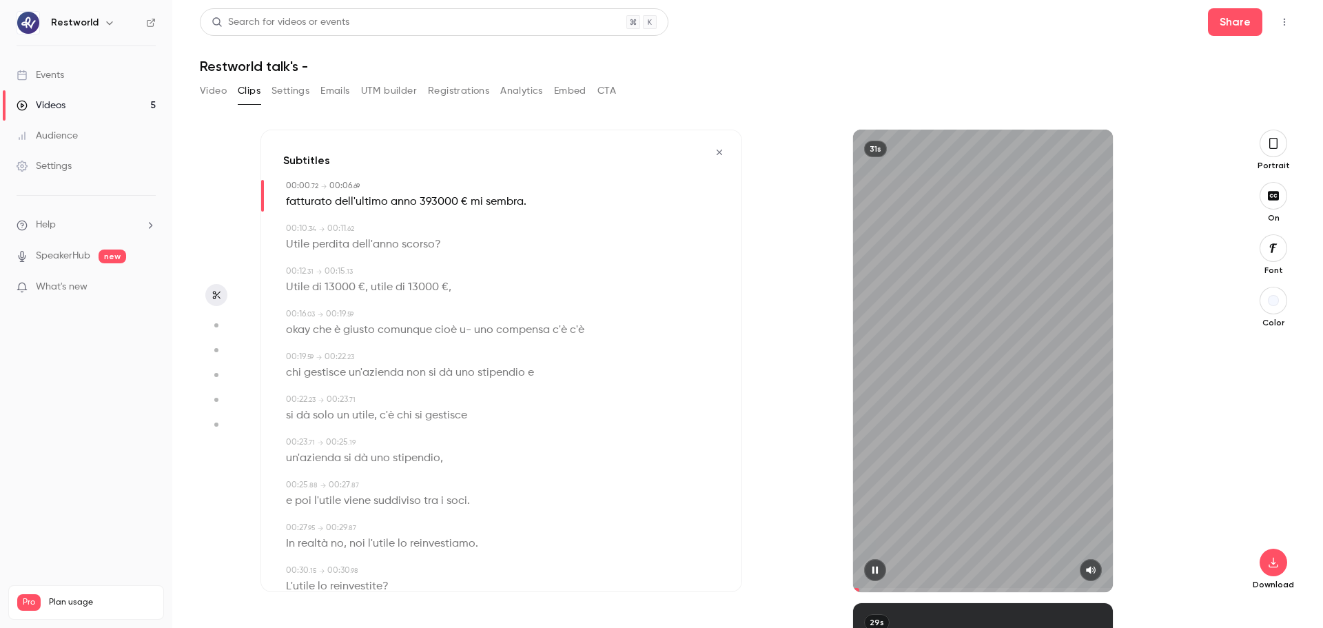
click at [859, 478] on span at bounding box center [983, 590] width 260 height 22
click at [966, 440] on div "31s" at bounding box center [983, 361] width 260 height 462
click at [429, 197] on span "393000" at bounding box center [439, 201] width 39 height 19
type input "***"
click at [429, 197] on span "393000" at bounding box center [439, 201] width 39 height 19
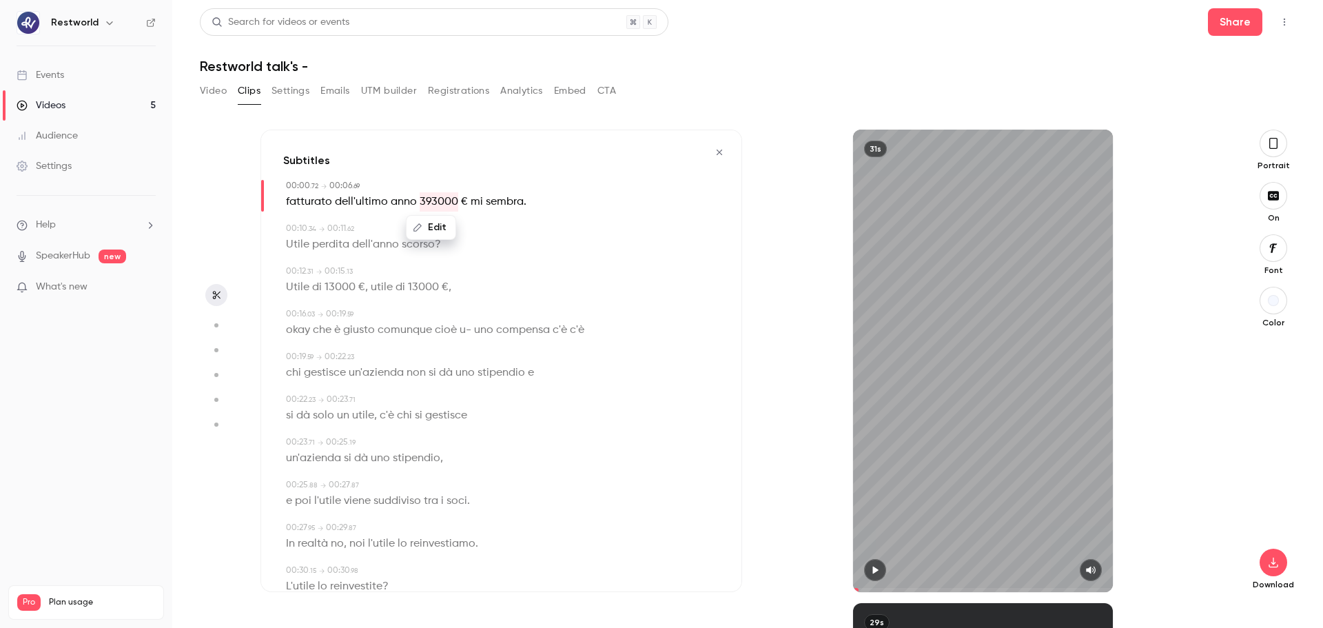
click at [432, 201] on span "393000" at bounding box center [439, 201] width 39 height 19
click at [435, 222] on button "Edit" at bounding box center [431, 227] width 48 height 22
click at [362, 232] on input "******" at bounding box center [404, 232] width 124 height 28
type input "******"
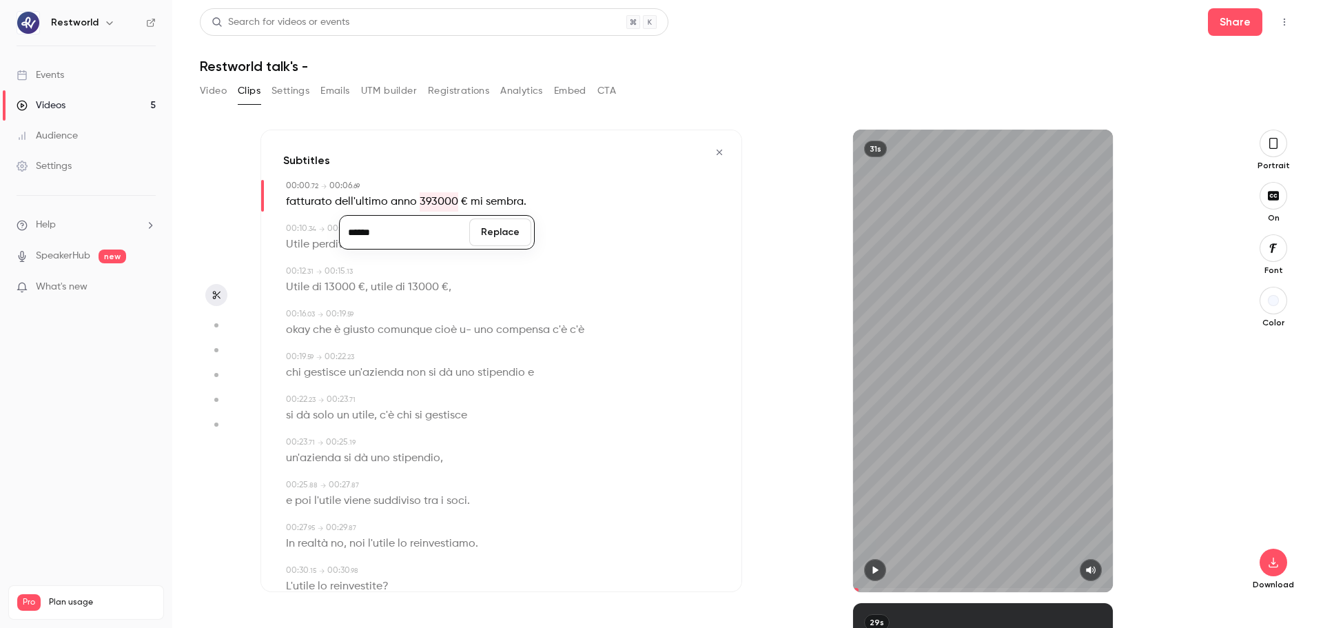
click at [499, 234] on button "Replace" at bounding box center [500, 232] width 62 height 28
click at [877, 478] on icon "button" at bounding box center [875, 570] width 11 height 10
click at [934, 378] on div "31s" at bounding box center [983, 361] width 260 height 462
click at [433, 207] on span "390300" at bounding box center [439, 201] width 39 height 19
type input "***"
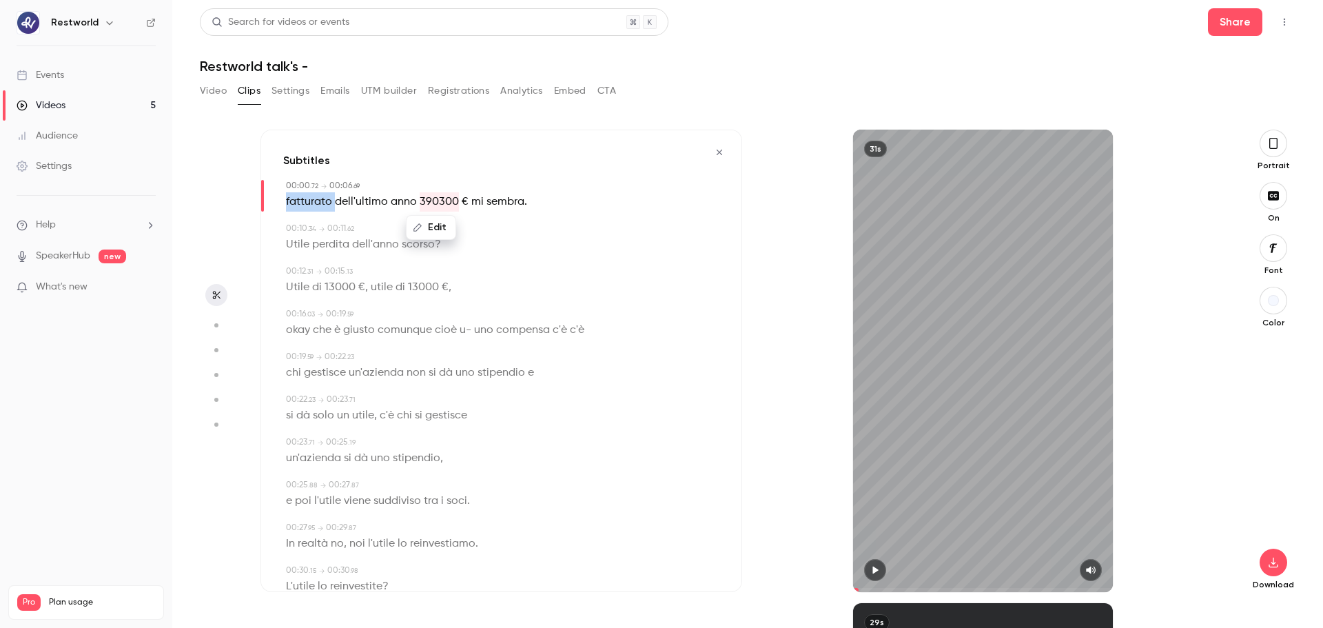
click at [433, 207] on div "Edit" at bounding box center [436, 227] width 39 height 44
click at [433, 201] on span "390300" at bounding box center [439, 201] width 39 height 19
click at [437, 230] on button "Edit" at bounding box center [431, 227] width 48 height 22
click at [363, 234] on input "******" at bounding box center [404, 232] width 124 height 28
type input "*******"
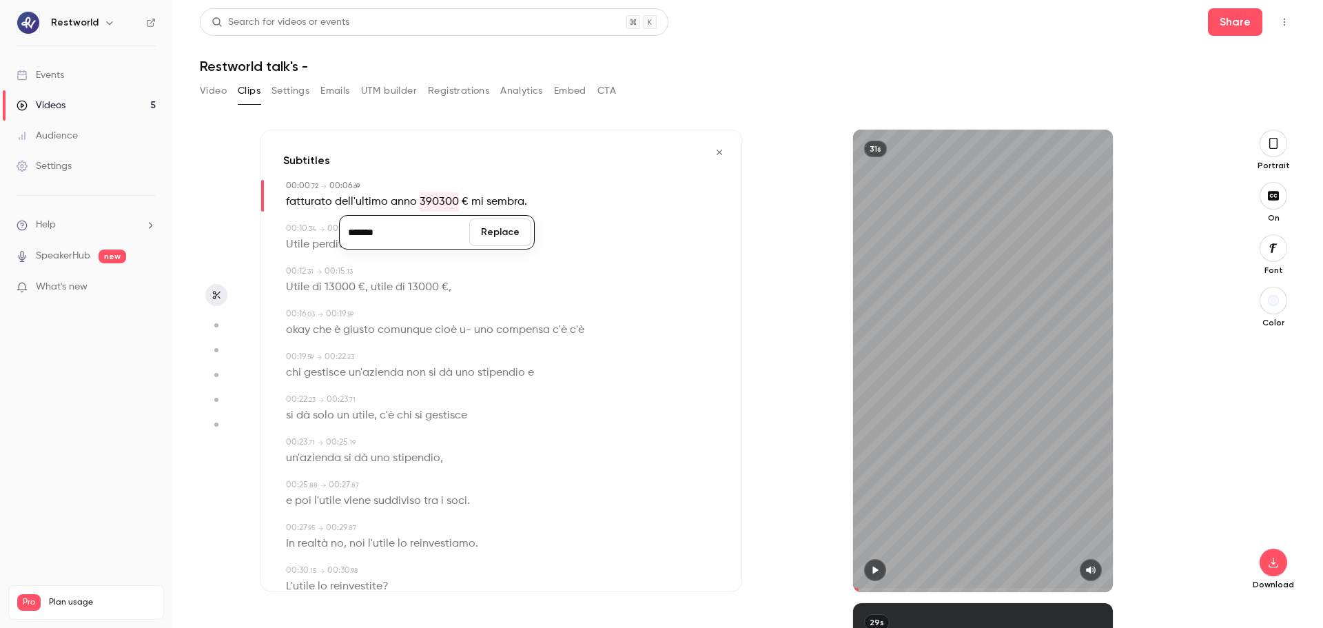
click at [482, 232] on button "Replace" at bounding box center [500, 232] width 62 height 28
click at [996, 385] on div "31s" at bounding box center [983, 361] width 260 height 462
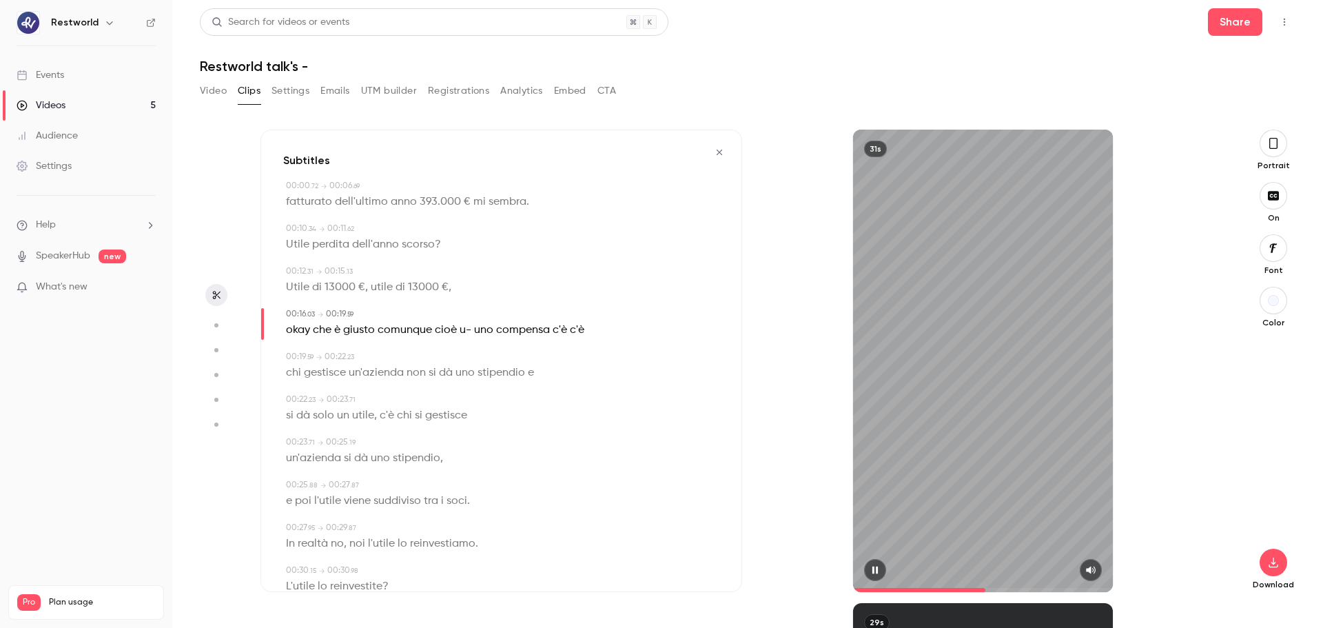
click at [990, 380] on div "31s" at bounding box center [983, 361] width 260 height 462
click at [332, 291] on span "13000" at bounding box center [340, 287] width 31 height 19
type input "****"
click at [335, 307] on button "Edit" at bounding box center [334, 313] width 48 height 22
click at [278, 319] on input "*****" at bounding box center [327, 318] width 124 height 28
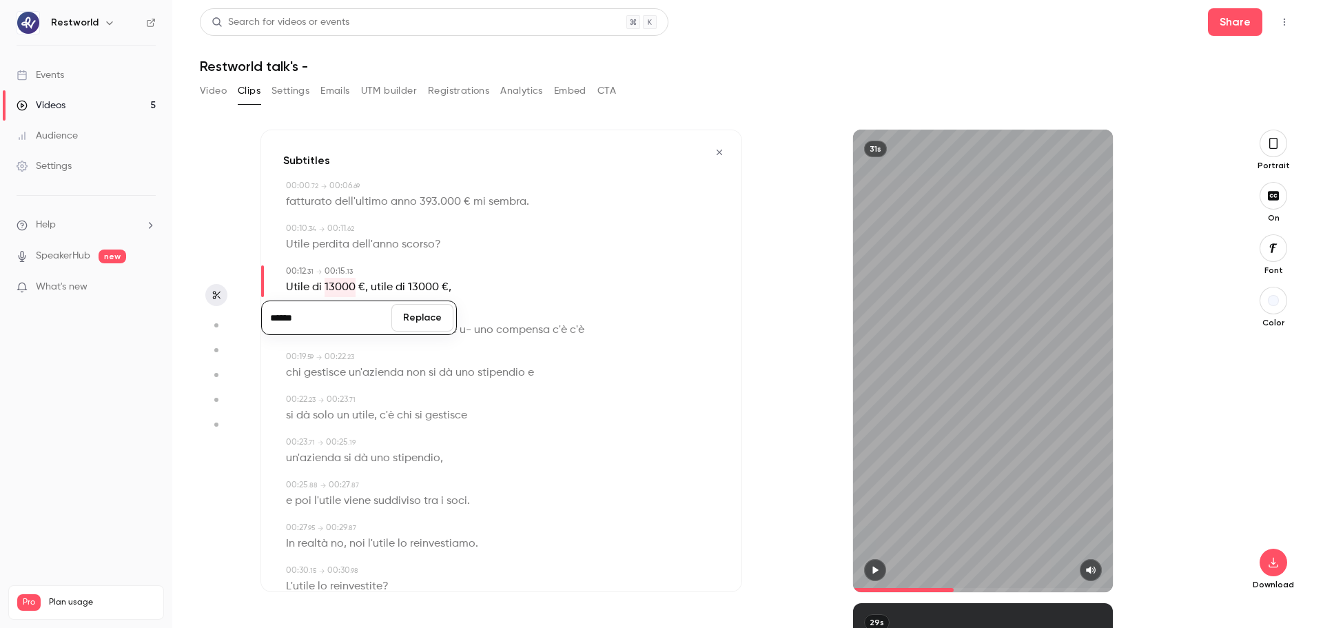
type input "******"
click at [414, 320] on button "Replace" at bounding box center [422, 318] width 62 height 28
type input "****"
click at [416, 284] on span "13000" at bounding box center [426, 287] width 31 height 19
click at [424, 309] on button "Edit" at bounding box center [419, 313] width 48 height 22
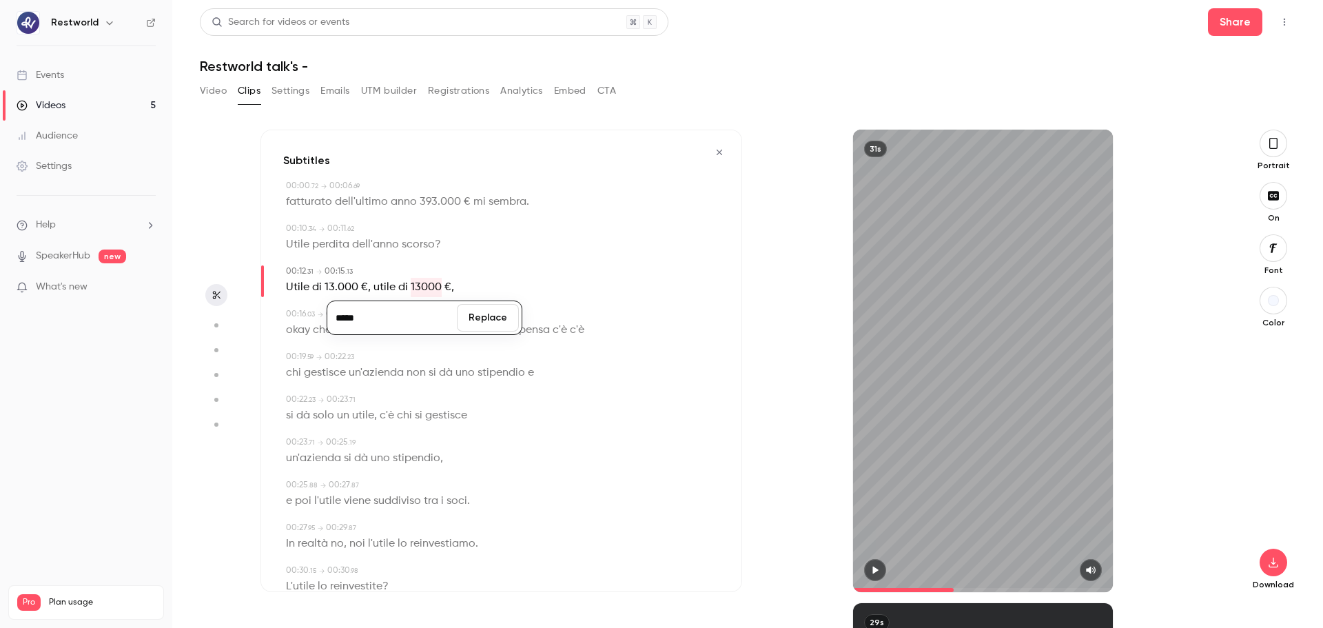
click at [344, 318] on input "*****" at bounding box center [392, 318] width 124 height 28
type input "******"
click at [474, 311] on button "Replace" at bounding box center [488, 318] width 62 height 28
click at [958, 316] on div "31s" at bounding box center [983, 361] width 260 height 462
click at [992, 257] on div "31s" at bounding box center [983, 361] width 260 height 462
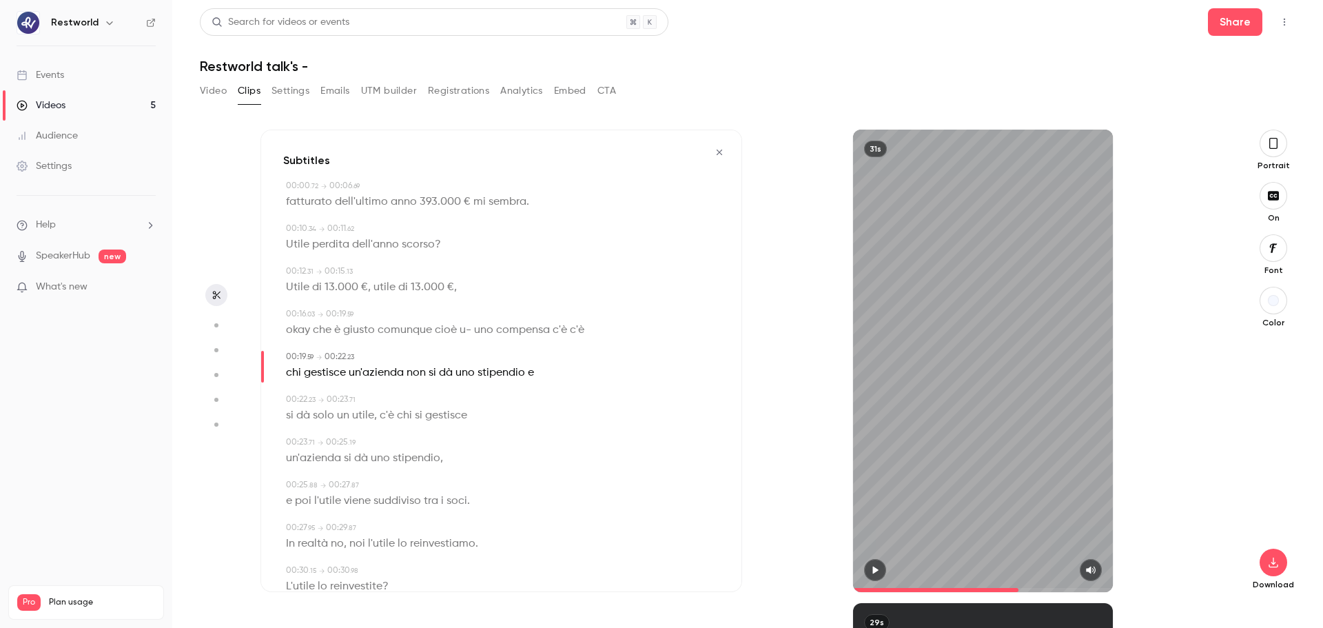
click at [442, 327] on span "cioè" at bounding box center [446, 329] width 22 height 19
type input "**"
click at [446, 360] on button "Edit" at bounding box center [440, 356] width 48 height 22
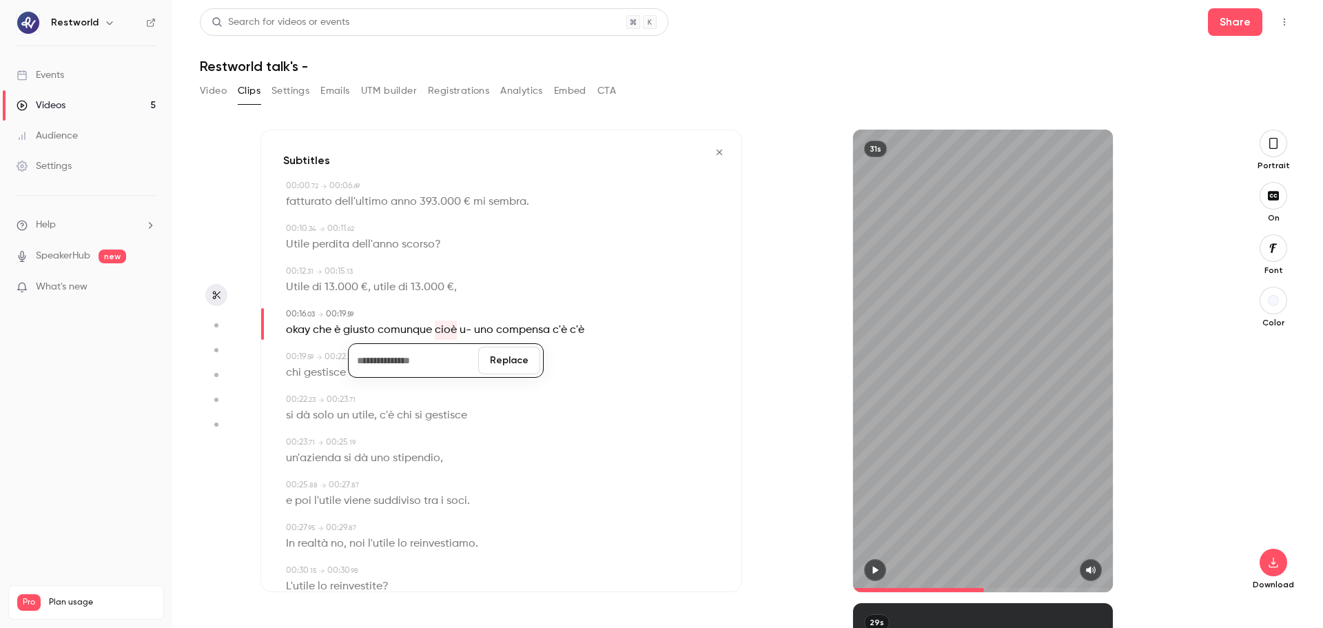
click at [515, 355] on button "Replace" at bounding box center [509, 361] width 62 height 28
type input "**"
click at [440, 330] on span "u-" at bounding box center [441, 329] width 12 height 19
click at [441, 362] on button "Edit" at bounding box center [435, 356] width 48 height 22
click at [517, 363] on button "Replace" at bounding box center [504, 361] width 62 height 28
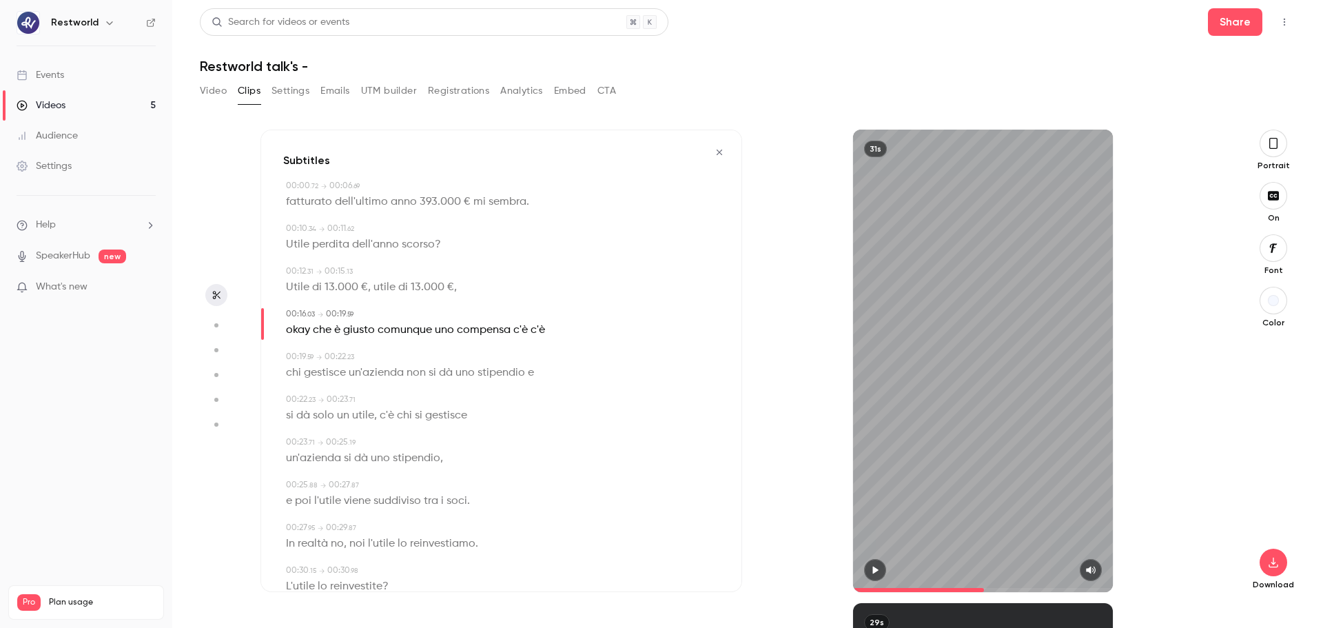
click at [950, 377] on div "31s" at bounding box center [983, 361] width 260 height 462
click at [518, 334] on span "c'è" at bounding box center [520, 329] width 14 height 19
type input "**"
click at [522, 358] on button "Edit" at bounding box center [515, 356] width 48 height 22
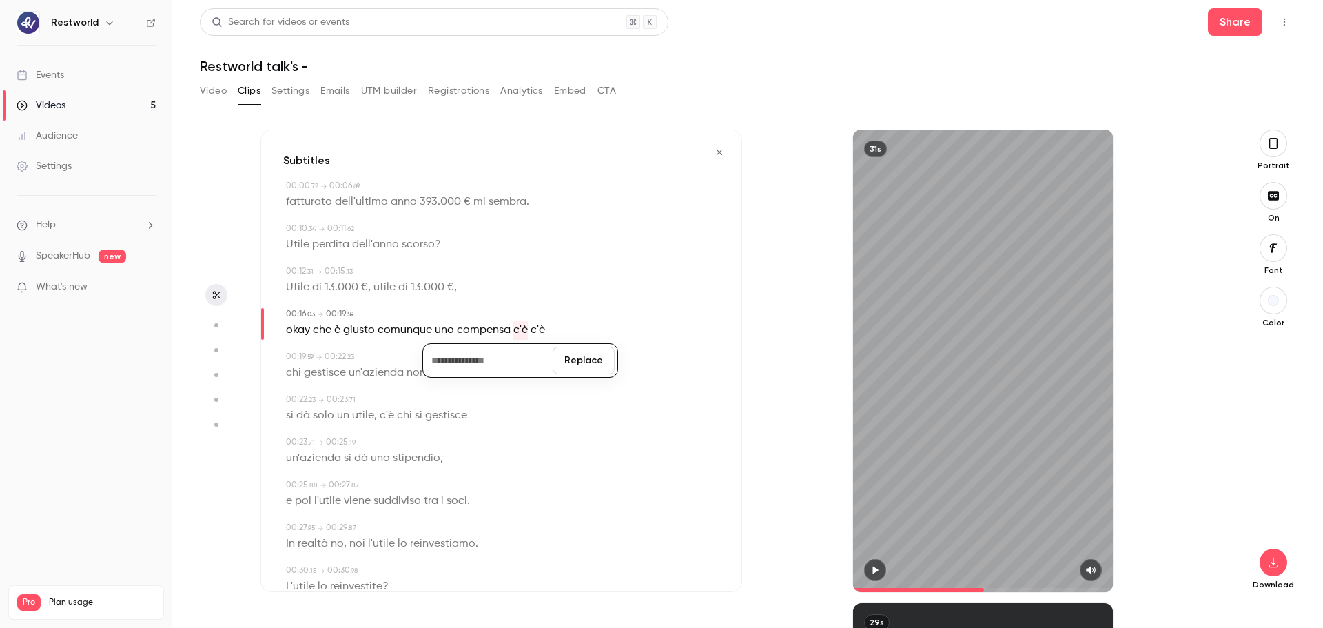
click at [577, 361] on button "Replace" at bounding box center [584, 361] width 62 height 28
click at [914, 387] on div "31s" at bounding box center [983, 361] width 260 height 462
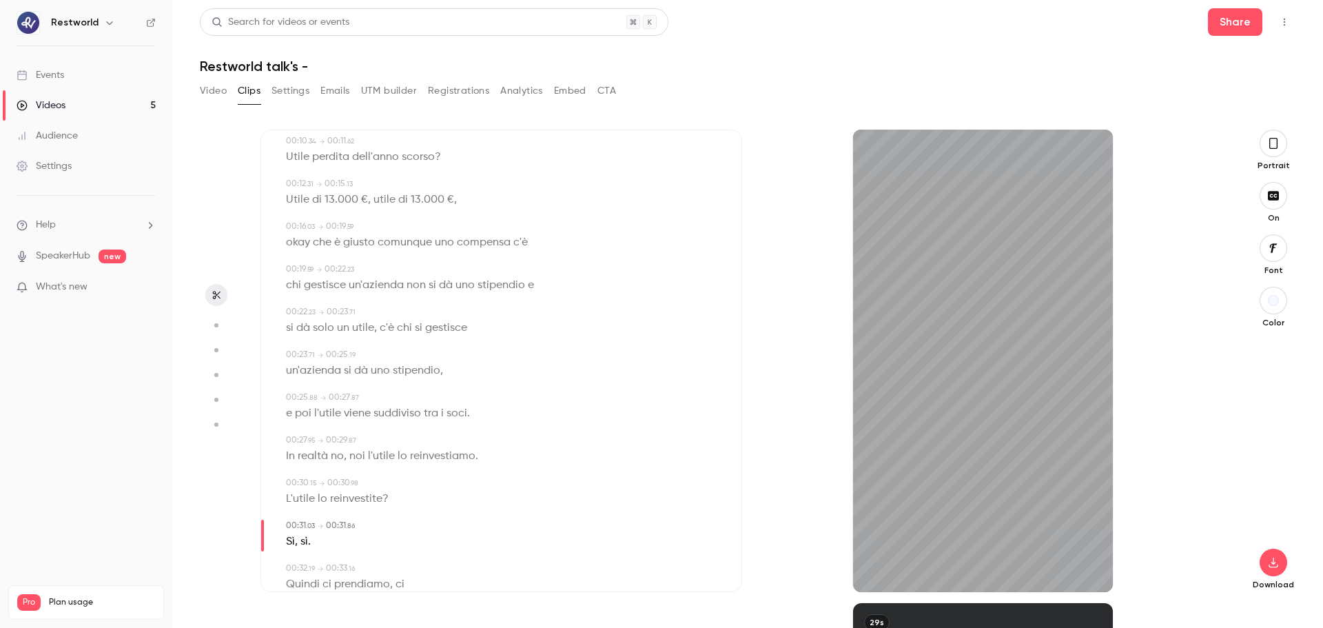
scroll to position [88, 0]
type input "****"
click at [1058, 478] on icon "button" at bounding box center [1273, 562] width 17 height 11
click at [208, 92] on button "Video" at bounding box center [213, 91] width 27 height 22
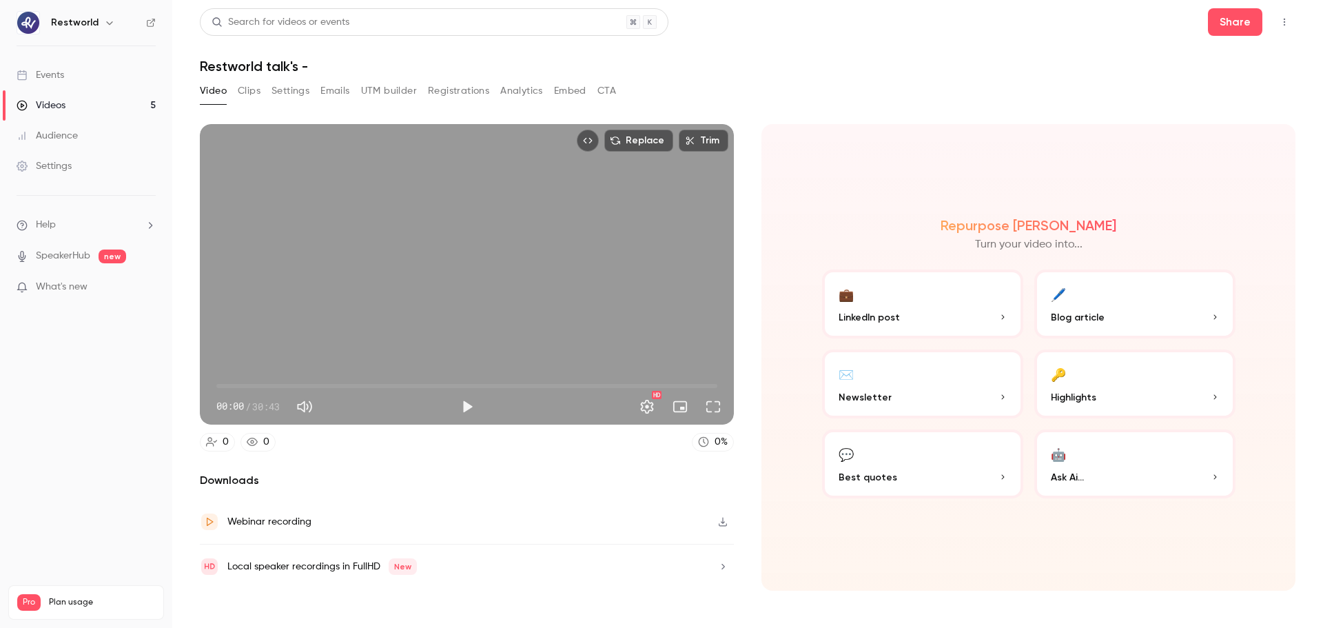
click at [261, 99] on div "Video Clips Settings Emails UTM builder Registrations Analytics Embed CTA" at bounding box center [408, 91] width 416 height 22
click at [248, 88] on button "Clips" at bounding box center [249, 91] width 23 height 22
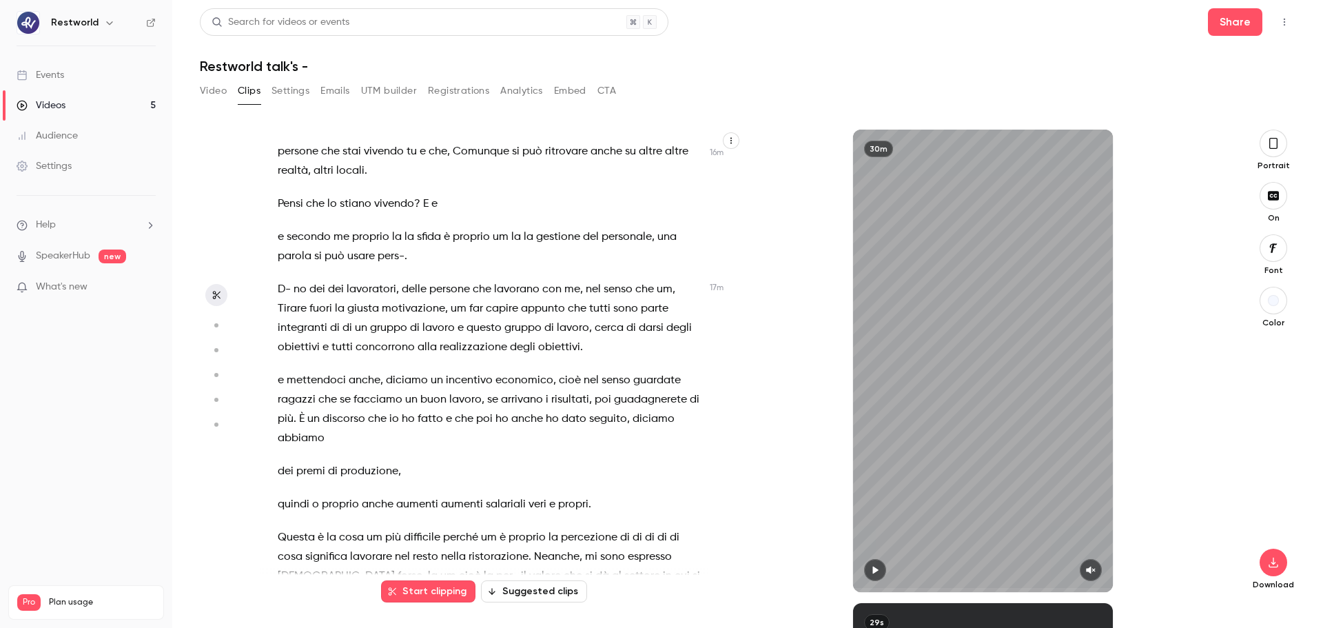
scroll to position [5926, 0]
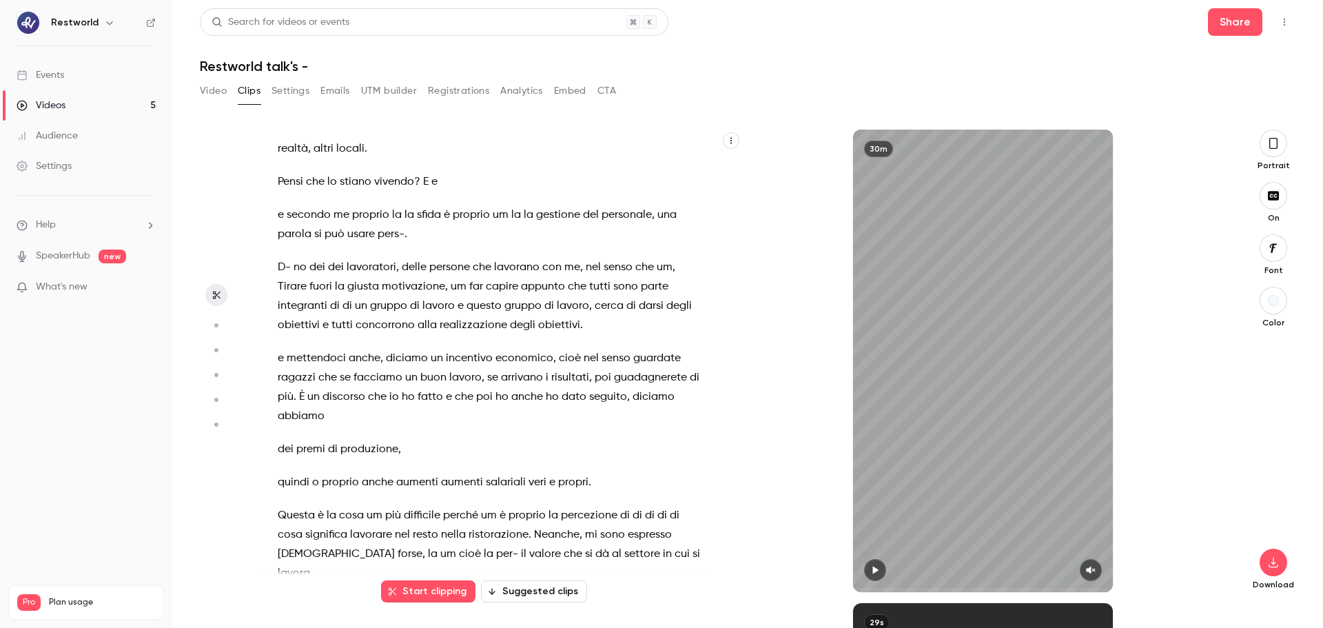
click at [290, 225] on span "secondo" at bounding box center [309, 214] width 44 height 19
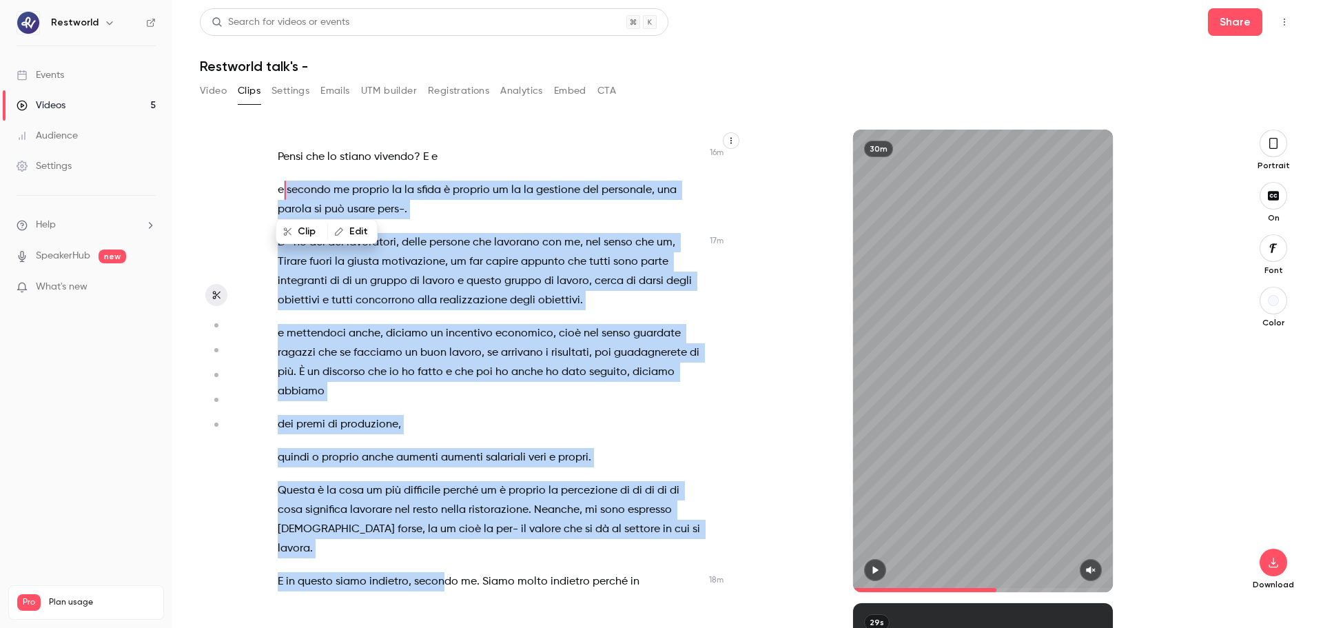
scroll to position [5965, 0]
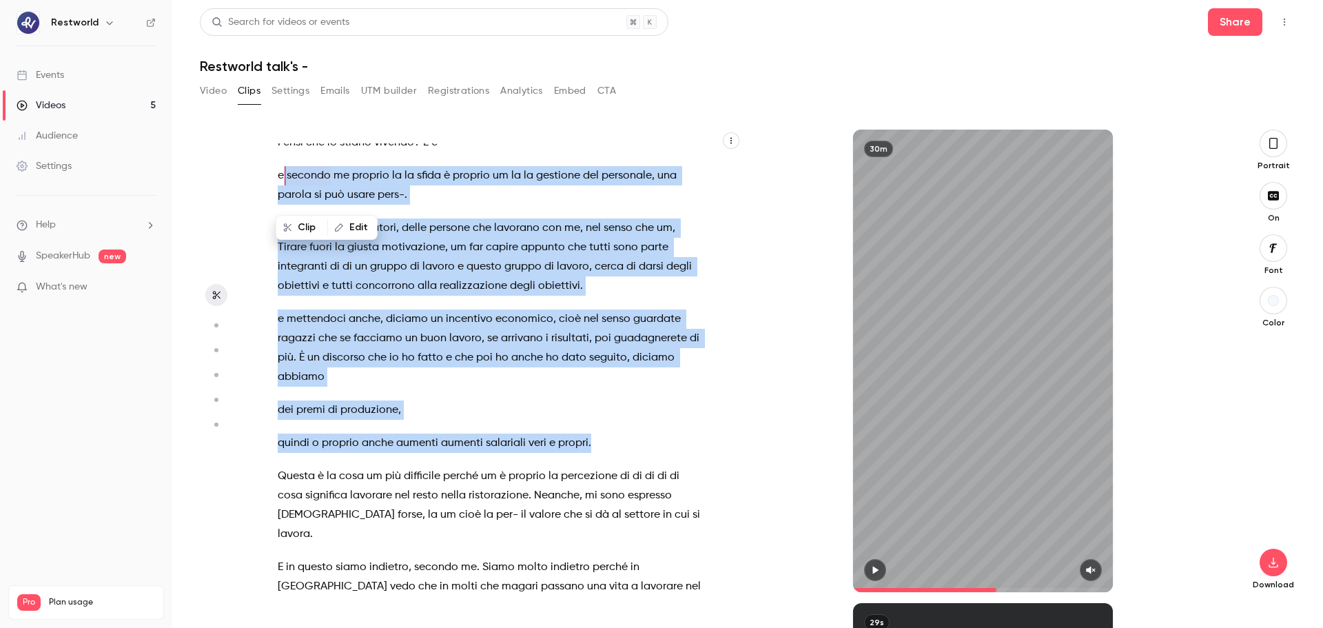
drag, startPoint x: 283, startPoint y: 368, endPoint x: 588, endPoint y: 466, distance: 320.1
click at [588, 466] on div "pochissime tecnologia , facciamo tutto uno svarione sull'[GEOGRAPHIC_DATA] , ce…" at bounding box center [497, 367] width 475 height 449
click at [611, 478] on button "Clip 50 s" at bounding box center [610, 495] width 69 height 22
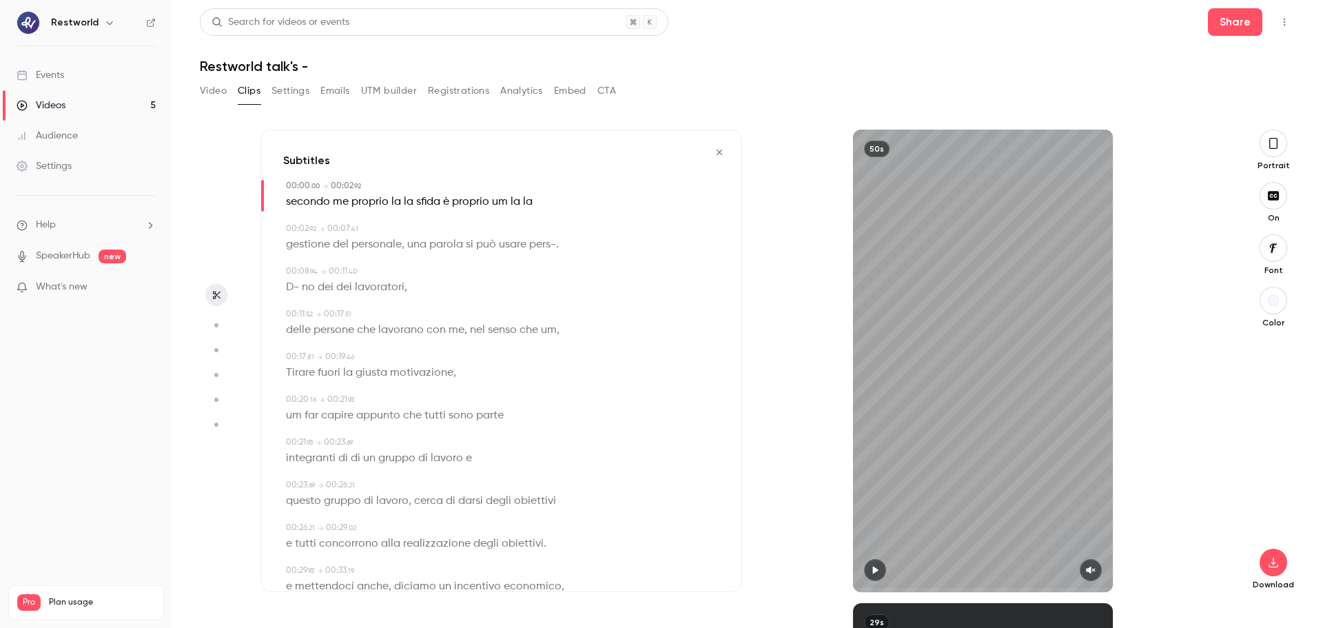
click at [896, 338] on div "50s" at bounding box center [983, 361] width 260 height 462
click at [1058, 478] on button "button" at bounding box center [1091, 570] width 22 height 22
type input "***"
click at [988, 347] on div "50s" at bounding box center [983, 361] width 260 height 462
click at [874, 478] on span at bounding box center [888, 590] width 70 height 4
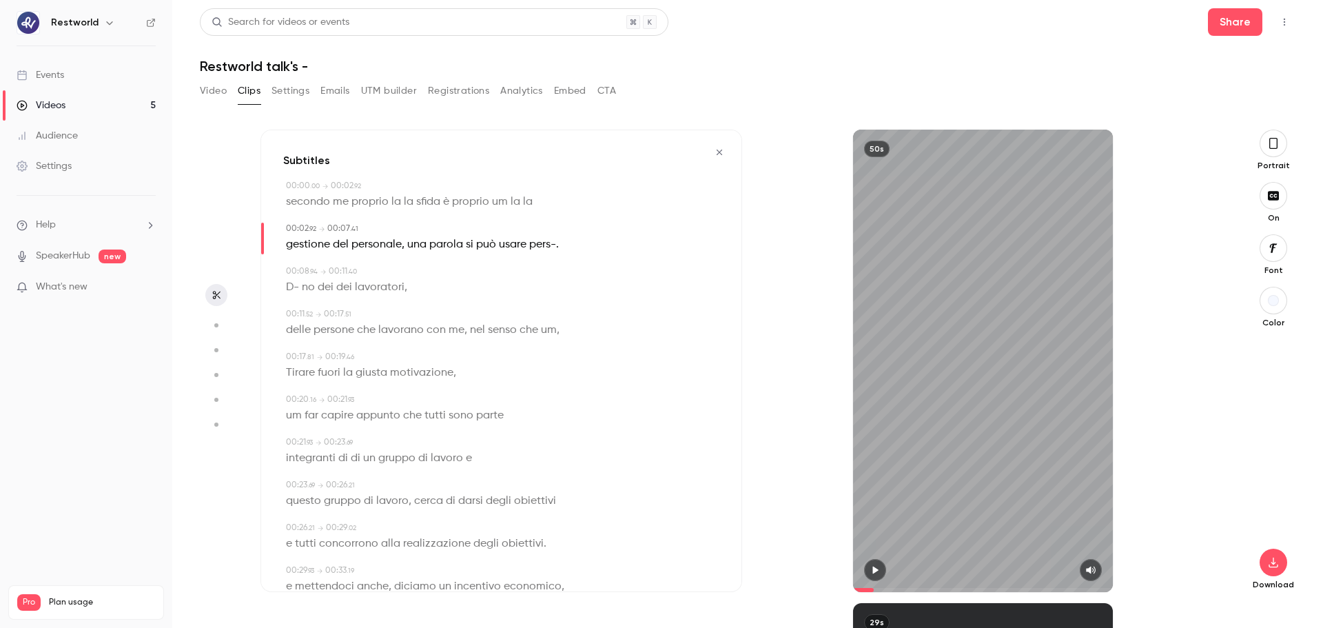
click at [874, 478] on icon "button" at bounding box center [875, 570] width 6 height 8
click at [1027, 384] on div "50s" at bounding box center [983, 361] width 260 height 462
click at [405, 207] on span "la" at bounding box center [409, 201] width 10 height 19
type input "*"
click at [410, 228] on button "Edit" at bounding box center [403, 227] width 48 height 22
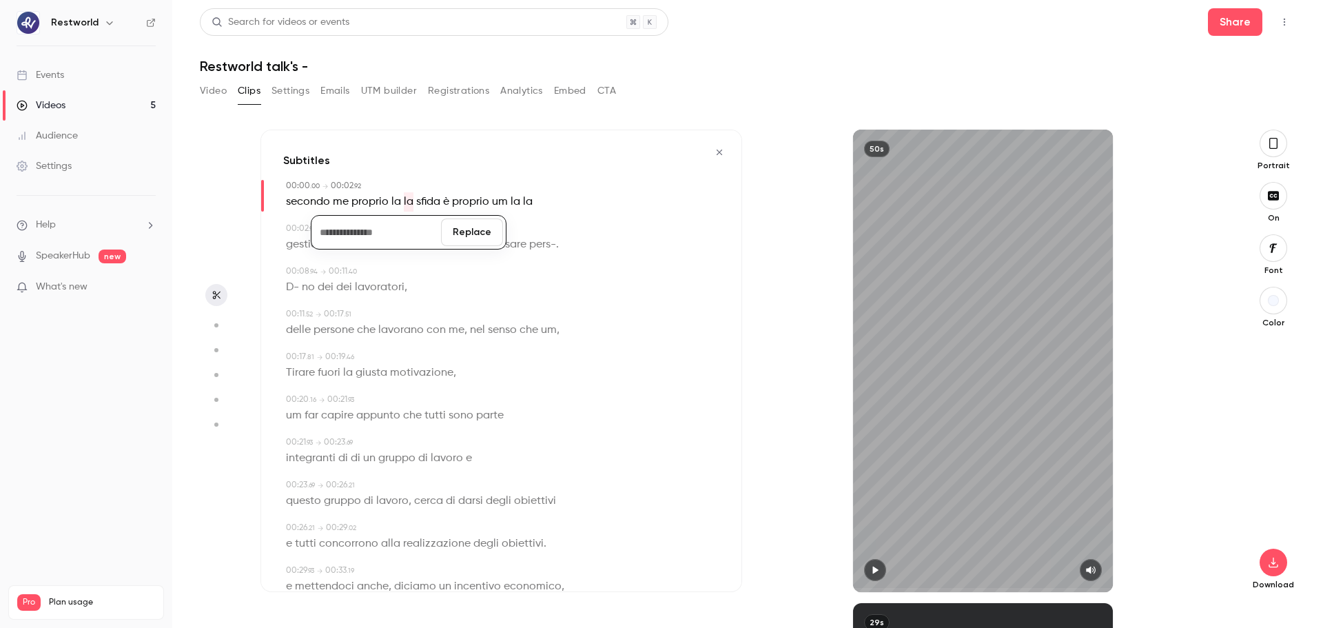
click at [459, 234] on button "Replace" at bounding box center [472, 232] width 62 height 28
click at [484, 200] on span "um" at bounding box center [488, 201] width 16 height 19
click at [484, 231] on button "Edit" at bounding box center [482, 227] width 48 height 22
click at [553, 232] on button "Replace" at bounding box center [551, 232] width 62 height 28
click at [480, 200] on span "la" at bounding box center [485, 201] width 10 height 19
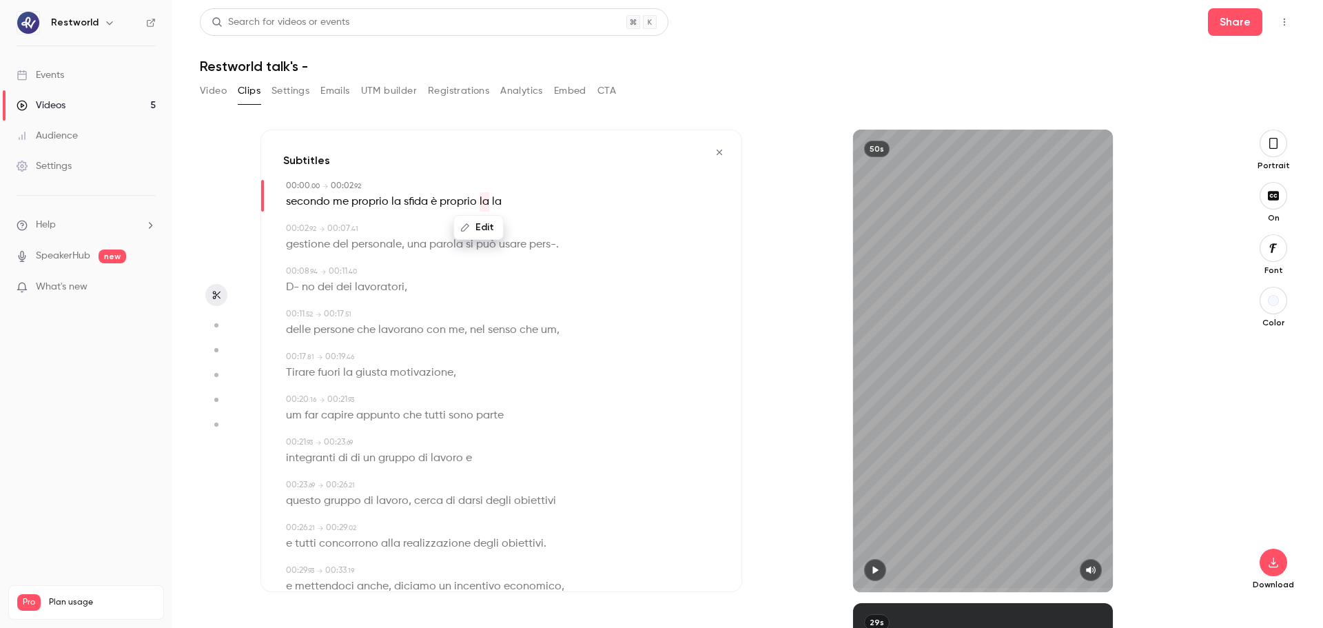
click at [485, 224] on button "Edit" at bounding box center [479, 227] width 48 height 22
click at [555, 236] on button "Replace" at bounding box center [548, 232] width 62 height 28
drag, startPoint x: 407, startPoint y: 248, endPoint x: 560, endPoint y: 248, distance: 152.3
click at [560, 248] on div "gestione del personale , una parola si può usare pers- ." at bounding box center [502, 244] width 433 height 19
type input "***"
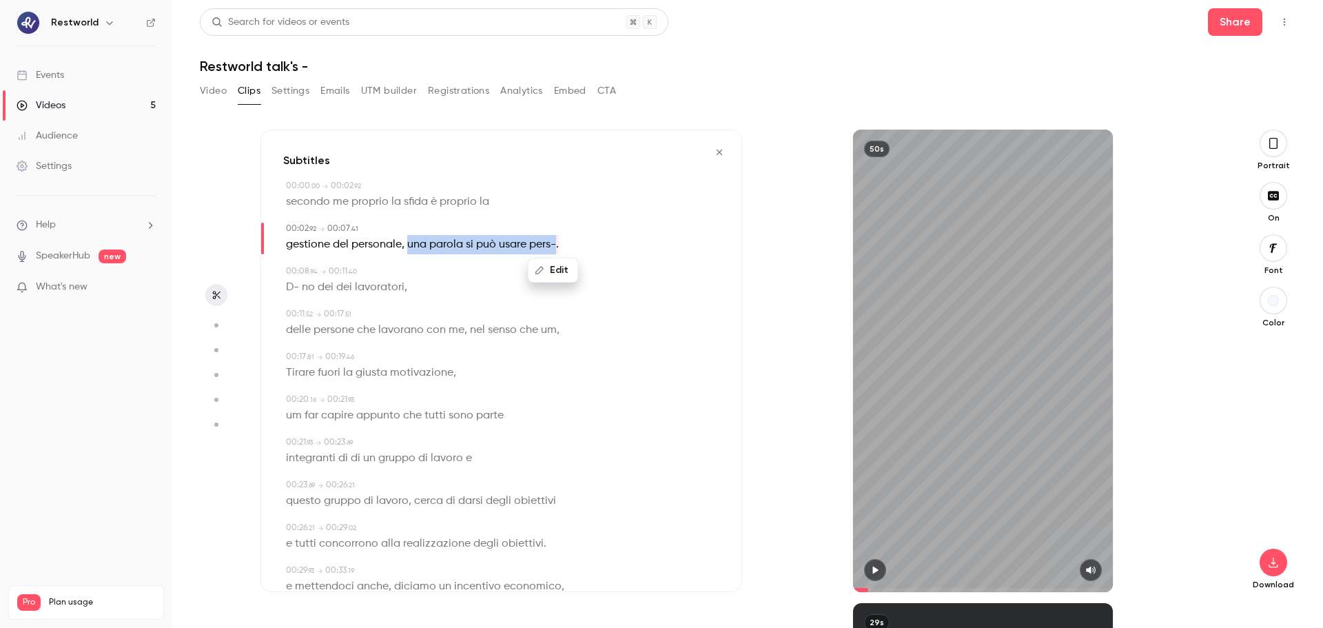
click at [547, 267] on button "Edit" at bounding box center [553, 270] width 48 height 22
click at [626, 276] on button "Replace" at bounding box center [622, 275] width 62 height 28
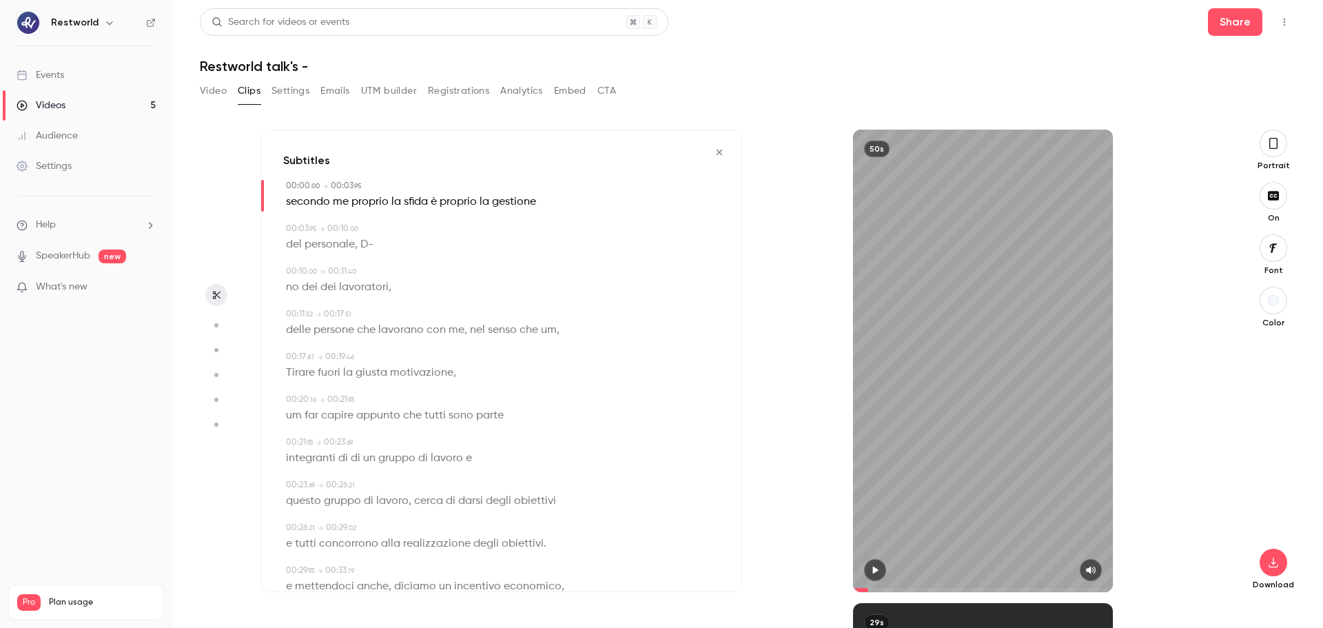
click at [932, 329] on div "50s" at bounding box center [983, 361] width 260 height 462
click at [967, 387] on div "50s" at bounding box center [983, 361] width 260 height 462
click at [369, 245] on span "D-" at bounding box center [366, 244] width 13 height 19
type input "*"
click at [367, 270] on button "Edit" at bounding box center [363, 270] width 48 height 22
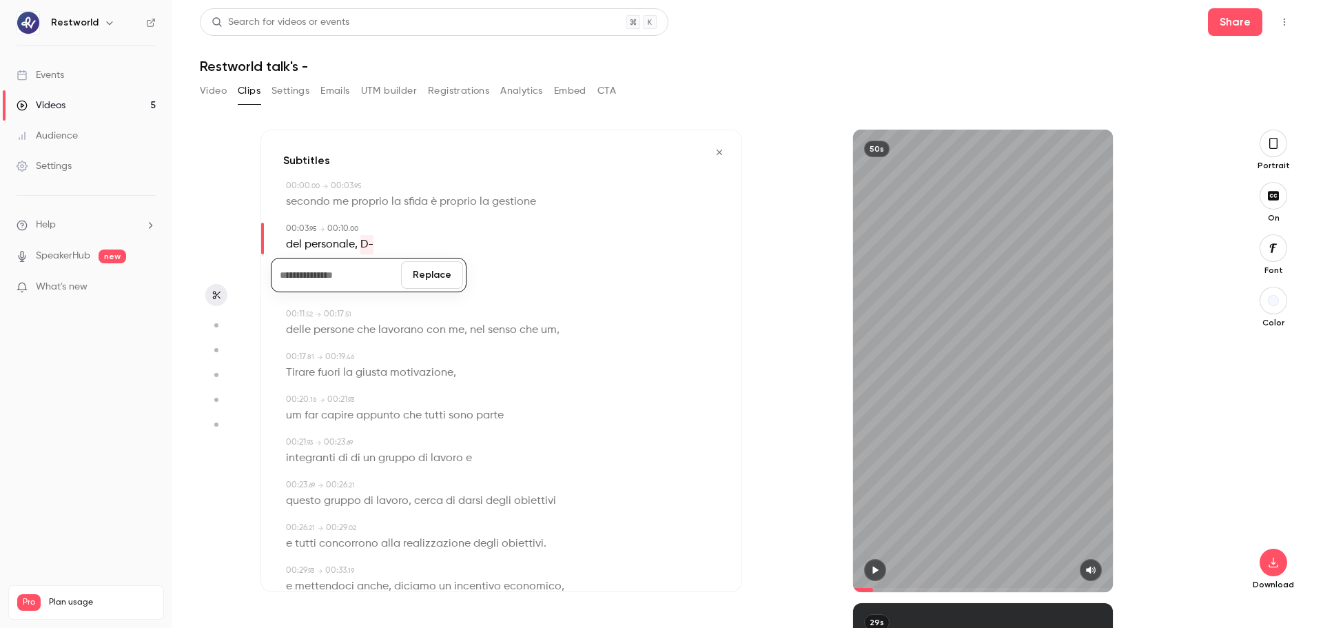
click at [433, 278] on button "Replace" at bounding box center [432, 275] width 62 height 28
click at [289, 285] on span "no" at bounding box center [292, 287] width 13 height 19
type input "**"
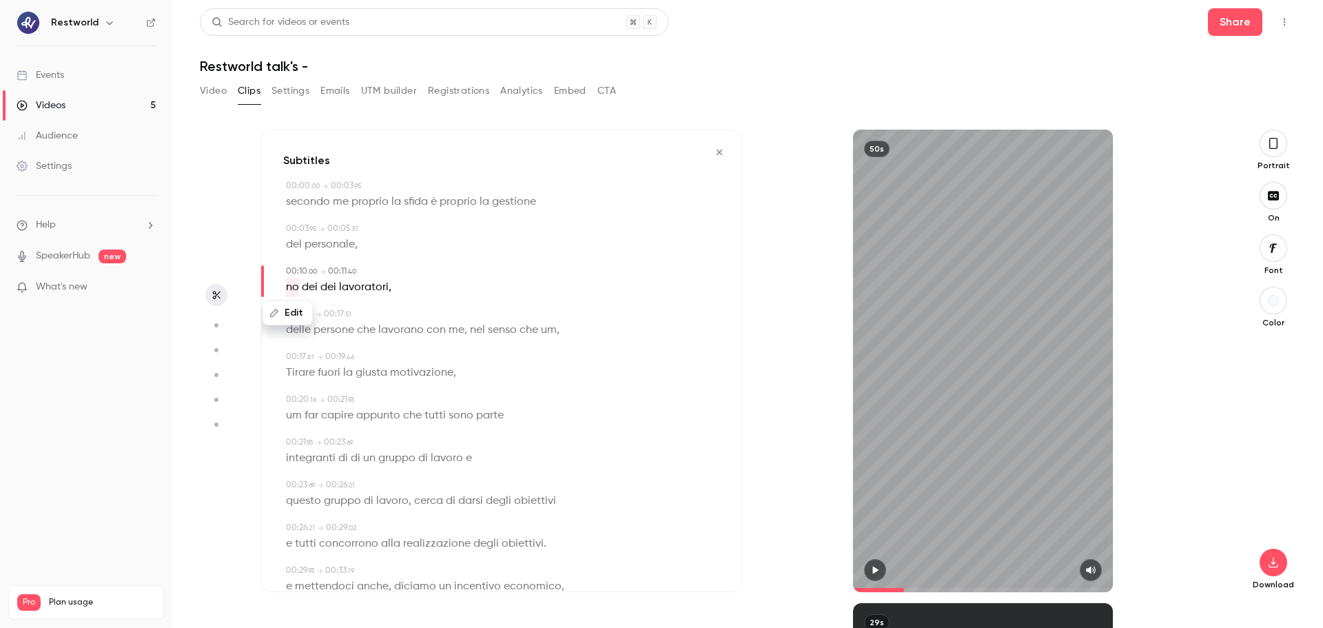
click at [299, 305] on button "Edit" at bounding box center [288, 313] width 48 height 22
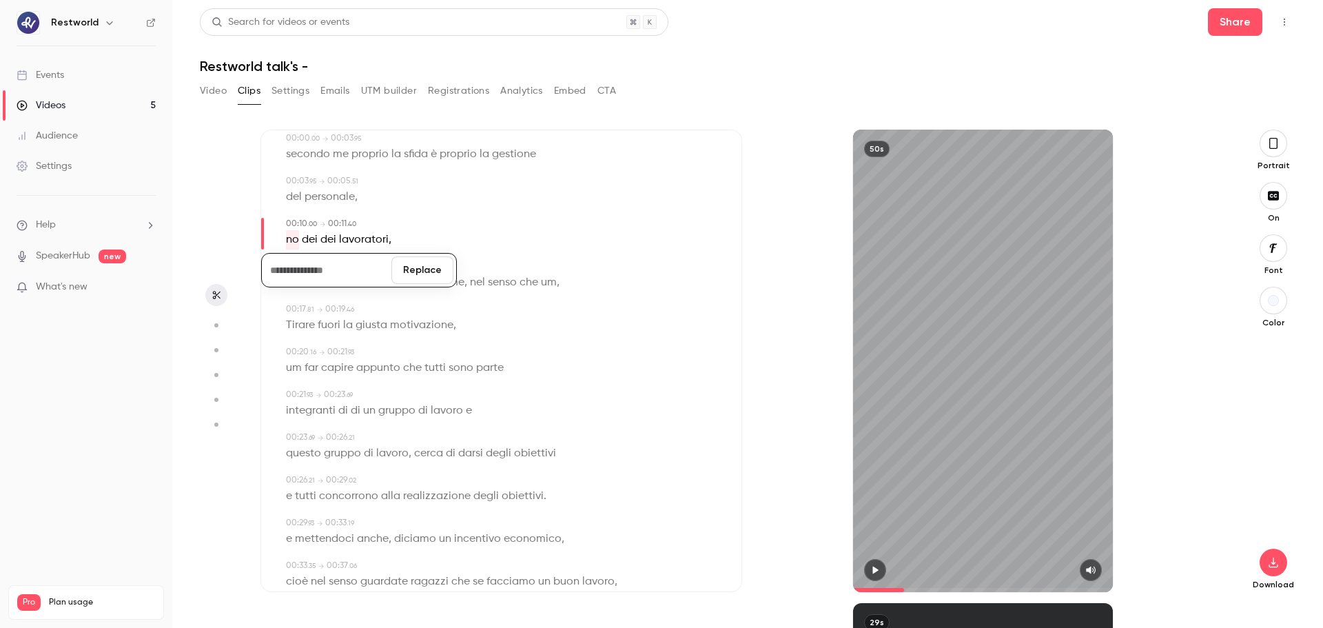
scroll to position [69, 0]
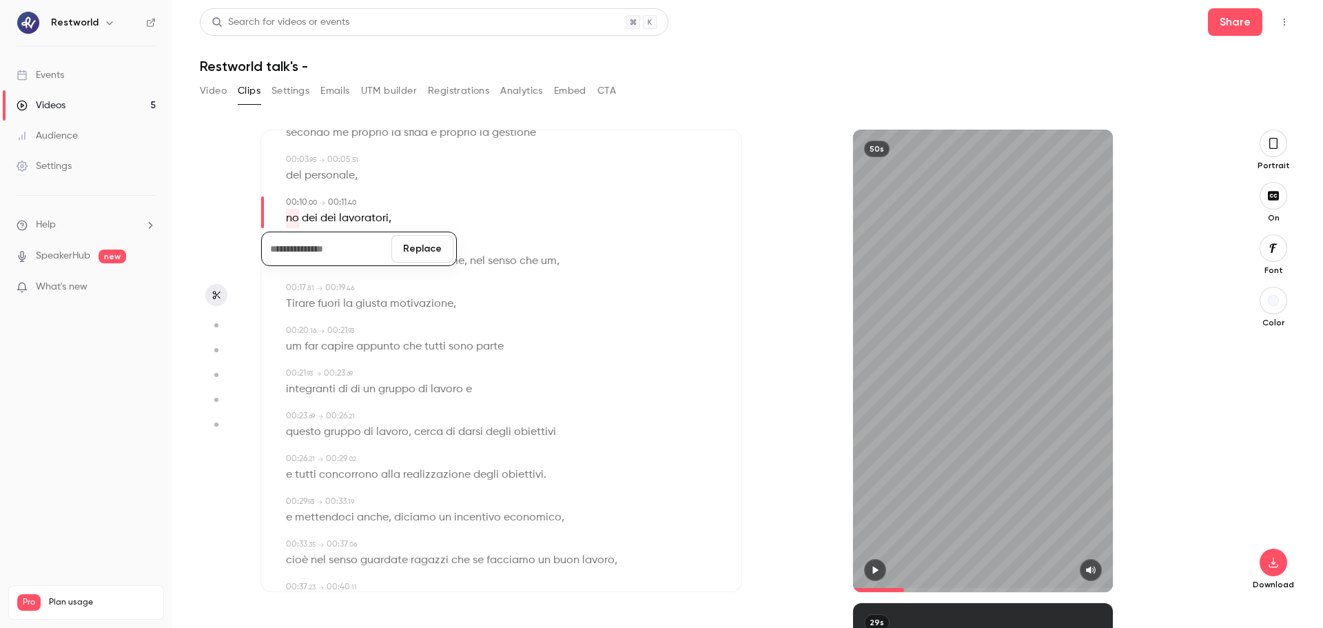
click at [415, 253] on button "Replace" at bounding box center [422, 249] width 62 height 28
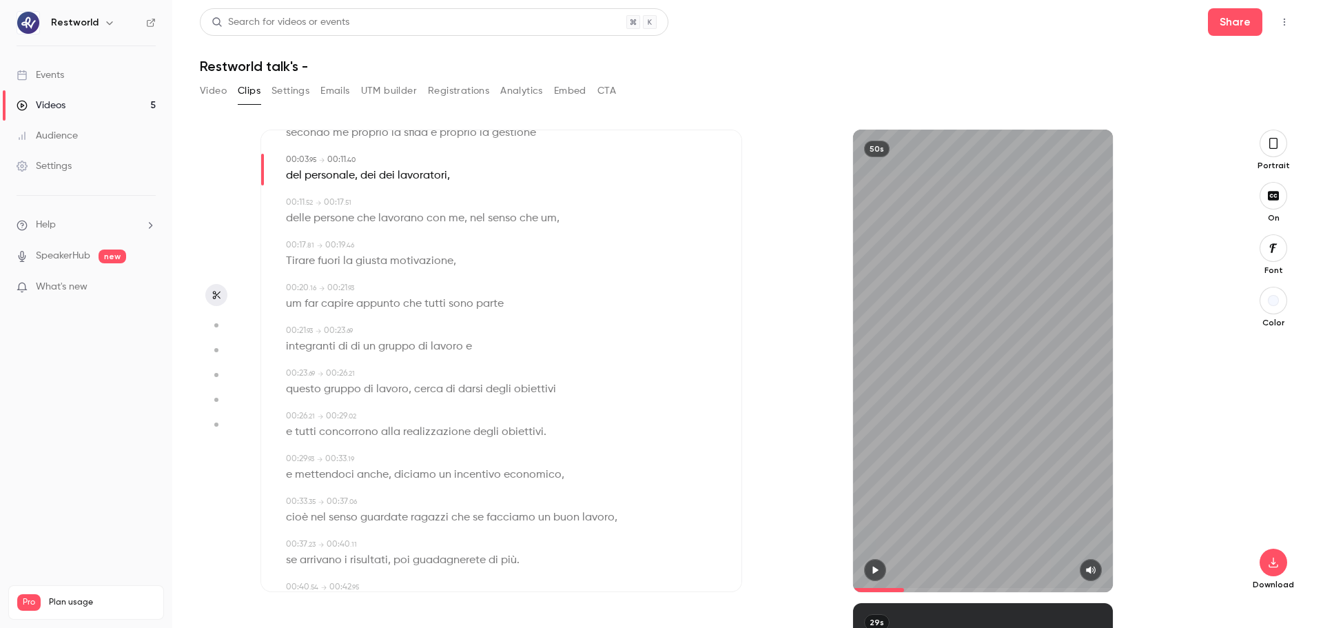
scroll to position [0, 0]
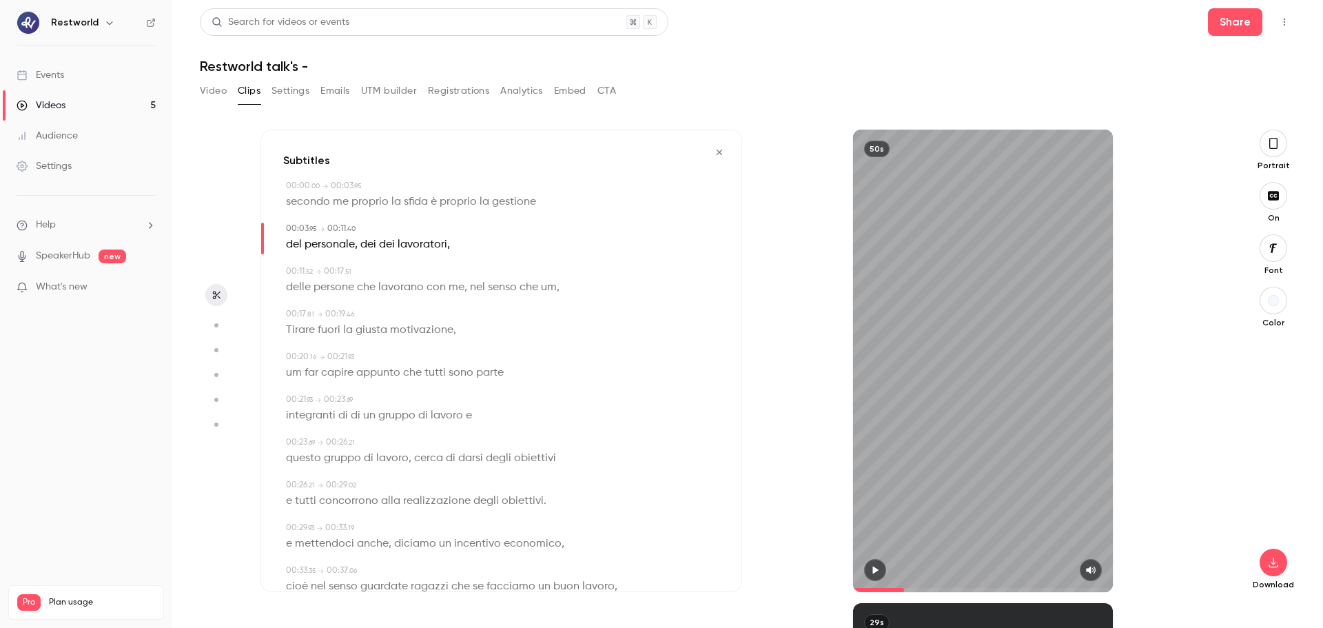
click at [372, 242] on span "dei" at bounding box center [368, 244] width 16 height 19
type input "*"
click at [376, 267] on button "Edit" at bounding box center [364, 270] width 48 height 22
click at [434, 272] on button "Replace" at bounding box center [433, 275] width 62 height 28
click at [899, 269] on div "50s" at bounding box center [983, 361] width 260 height 462
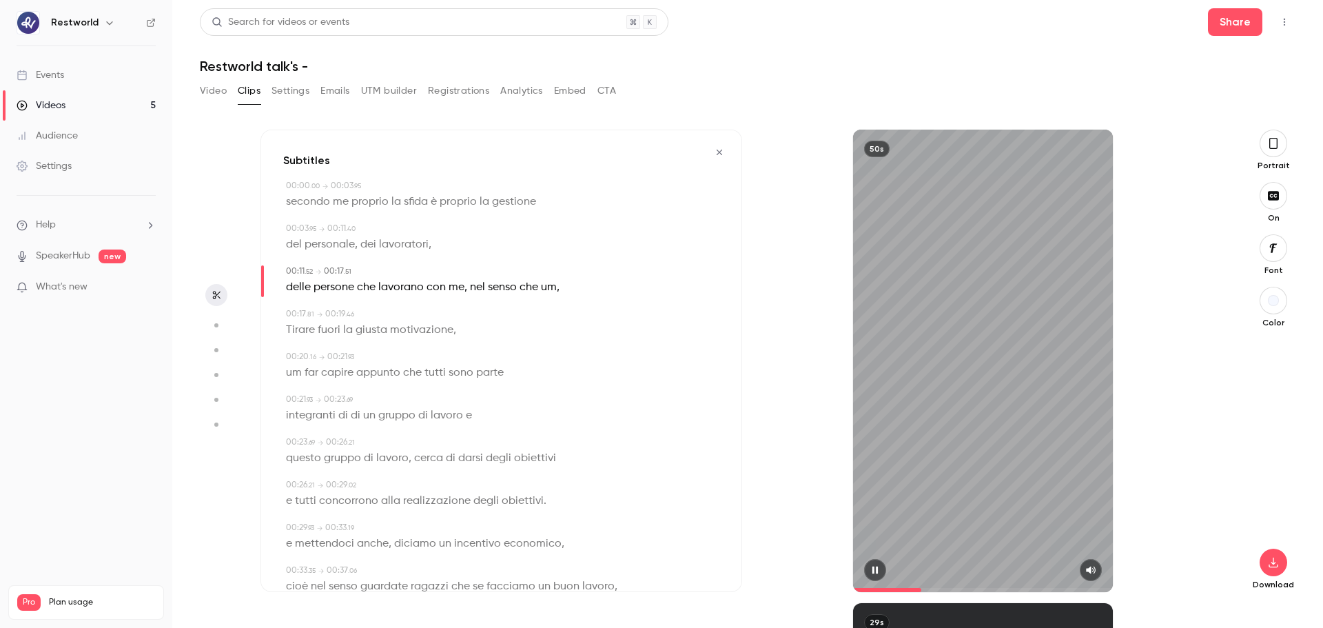
click at [929, 302] on div "50s" at bounding box center [983, 361] width 260 height 462
click at [528, 293] on span "che" at bounding box center [529, 287] width 19 height 19
type input "****"
click at [524, 311] on button "Edit" at bounding box center [524, 313] width 48 height 22
click at [595, 320] on button "Replace" at bounding box center [593, 318] width 62 height 28
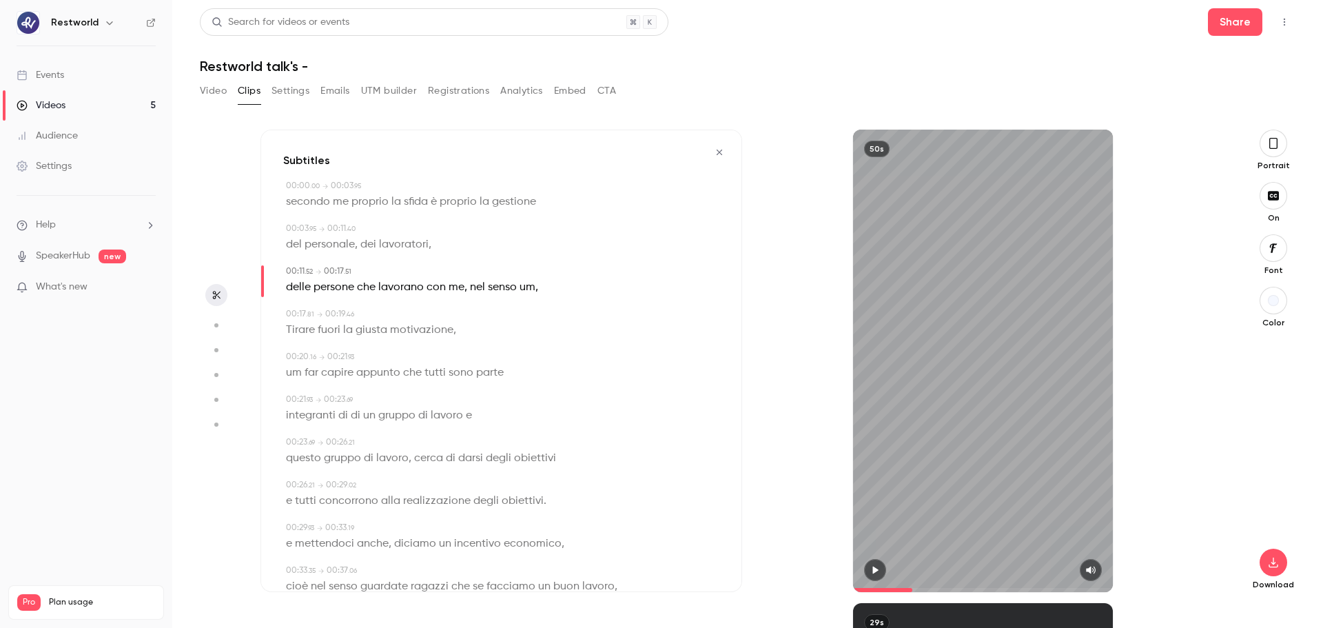
type input "****"
click at [527, 291] on span "um" at bounding box center [528, 287] width 16 height 19
click at [529, 311] on button "Edit" at bounding box center [522, 313] width 48 height 22
click at [587, 319] on button "Replace" at bounding box center [591, 318] width 62 height 28
click at [969, 330] on div "50s" at bounding box center [983, 361] width 260 height 462
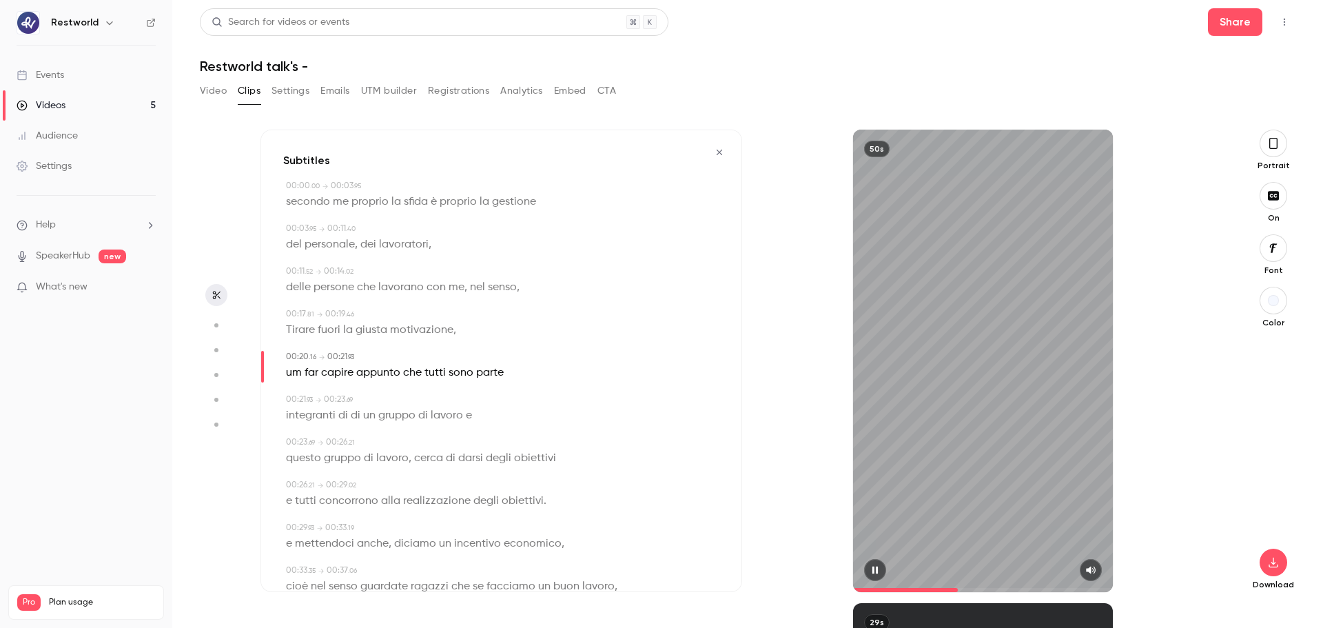
click at [902, 331] on div "50s" at bounding box center [983, 361] width 260 height 462
click at [294, 369] on span "um" at bounding box center [294, 372] width 16 height 19
type input "****"
click at [292, 398] on button "Edit" at bounding box center [289, 398] width 48 height 22
drag, startPoint x: 415, startPoint y: 407, endPoint x: 526, endPoint y: 429, distance: 113.9
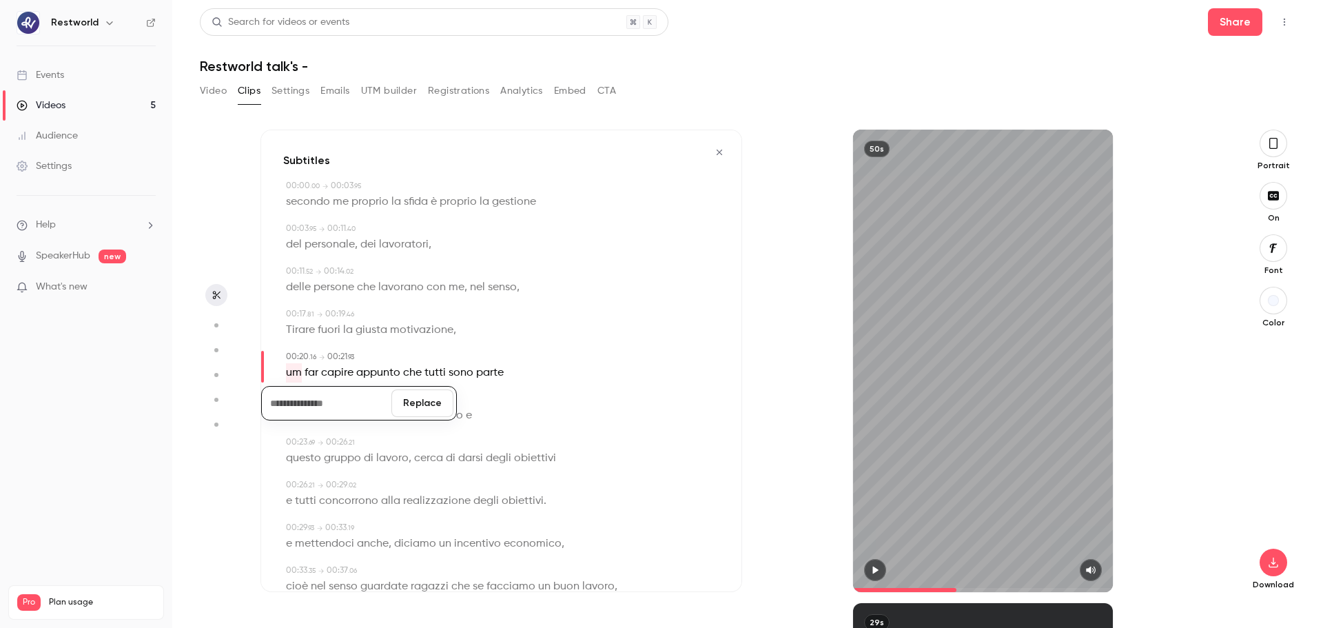
click at [418, 407] on button "Replace" at bounding box center [422, 403] width 62 height 28
click at [1000, 408] on div "50s" at bounding box center [983, 361] width 260 height 462
click at [924, 381] on div "50s" at bounding box center [983, 361] width 260 height 462
click at [365, 376] on span "appunto" at bounding box center [360, 372] width 44 height 19
type input "****"
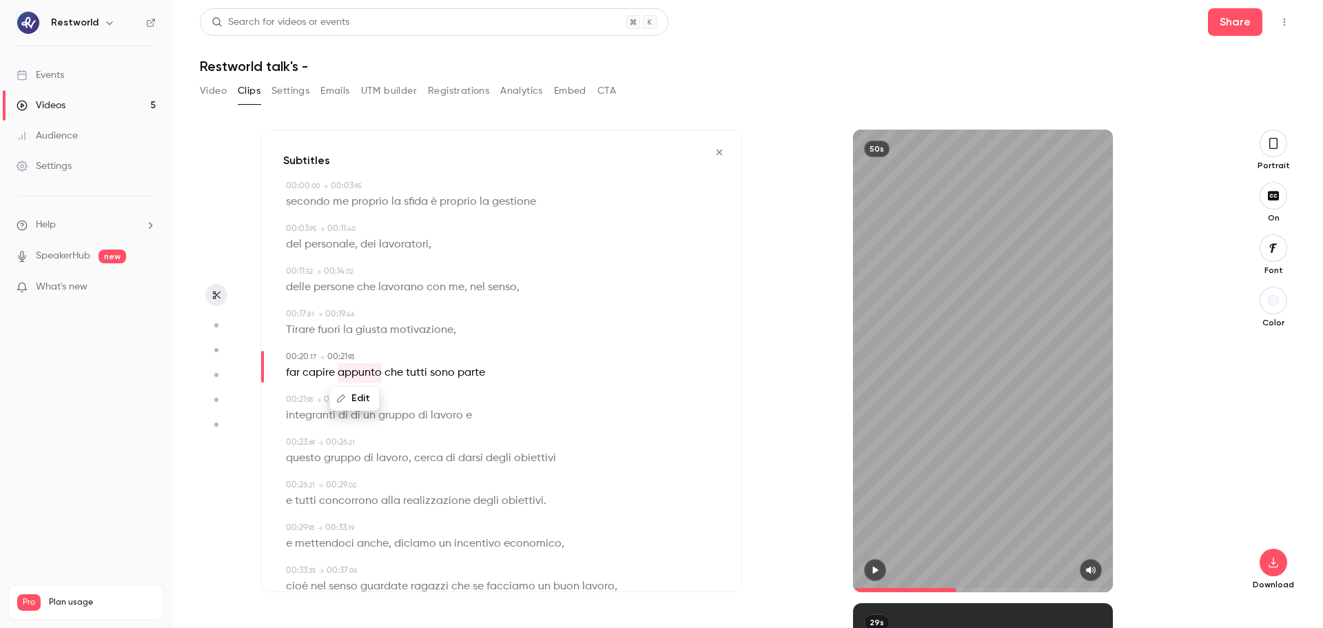
click at [360, 399] on button "Edit" at bounding box center [355, 398] width 48 height 22
click at [426, 404] on button "Replace" at bounding box center [424, 403] width 62 height 28
click at [999, 342] on div "50s" at bounding box center [983, 361] width 260 height 462
click at [878, 260] on div "50s" at bounding box center [983, 361] width 260 height 462
click at [508, 370] on span "di" at bounding box center [511, 372] width 10 height 19
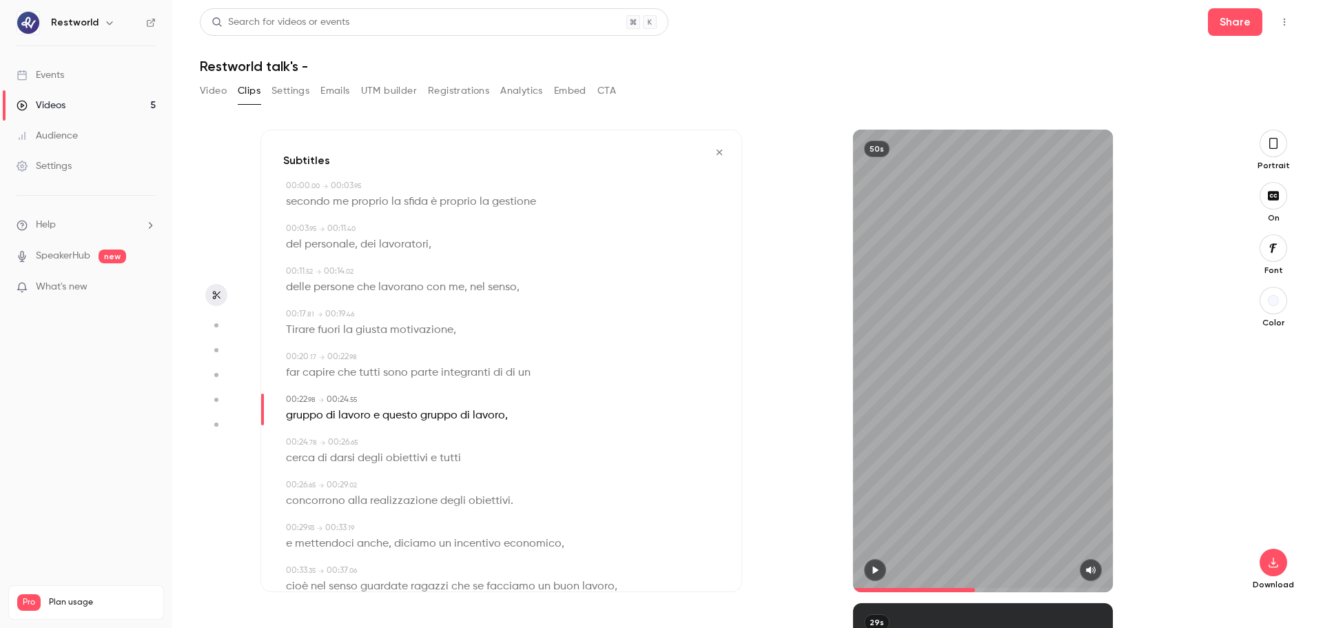
type input "****"
click at [497, 401] on button "Edit" at bounding box center [504, 398] width 48 height 22
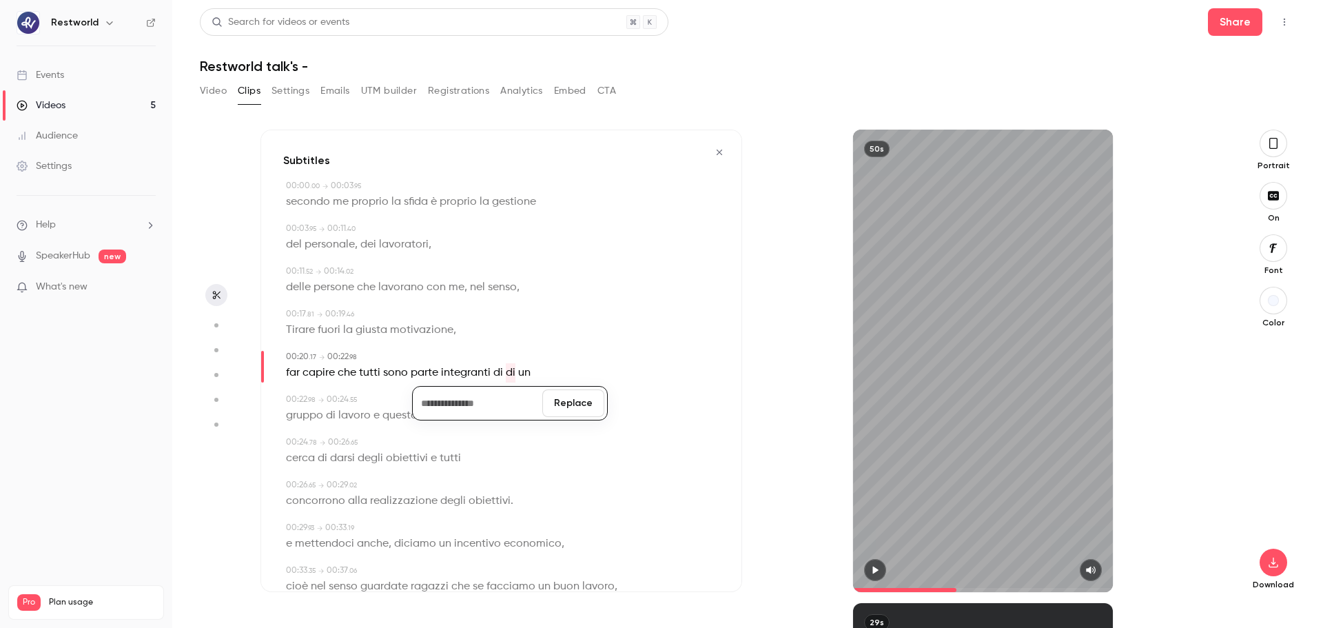
click at [573, 402] on button "Replace" at bounding box center [573, 403] width 62 height 28
click at [956, 354] on div "50s" at bounding box center [983, 361] width 260 height 462
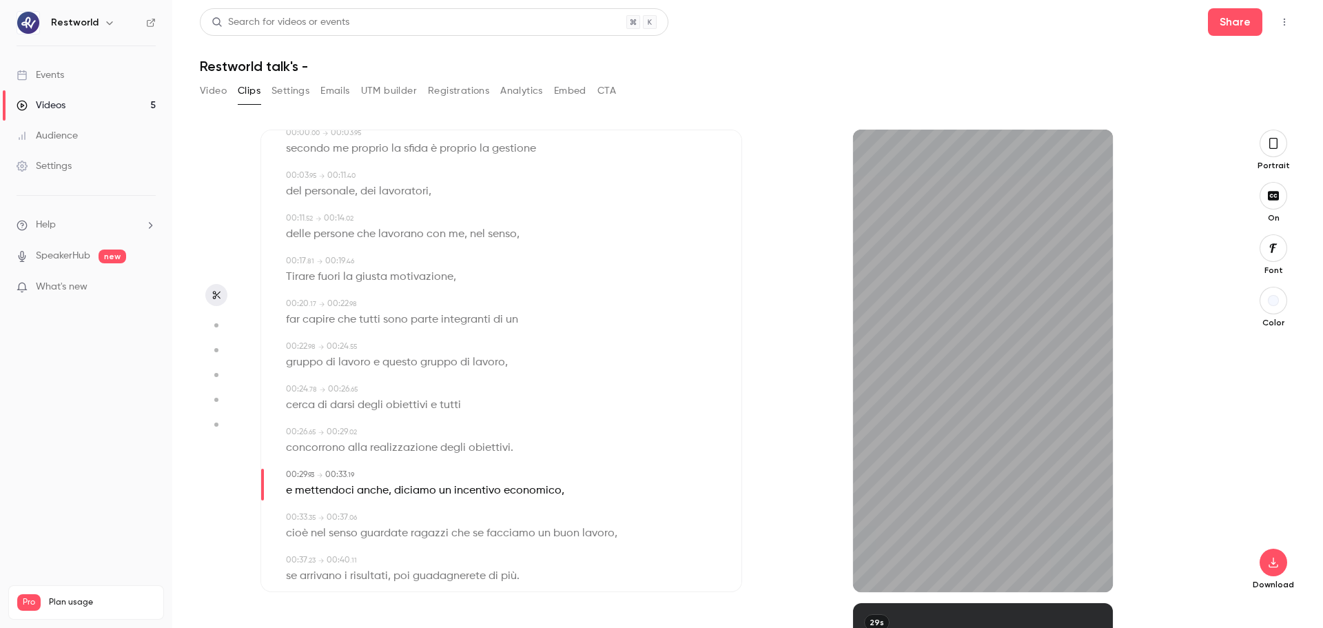
scroll to position [70, 0]
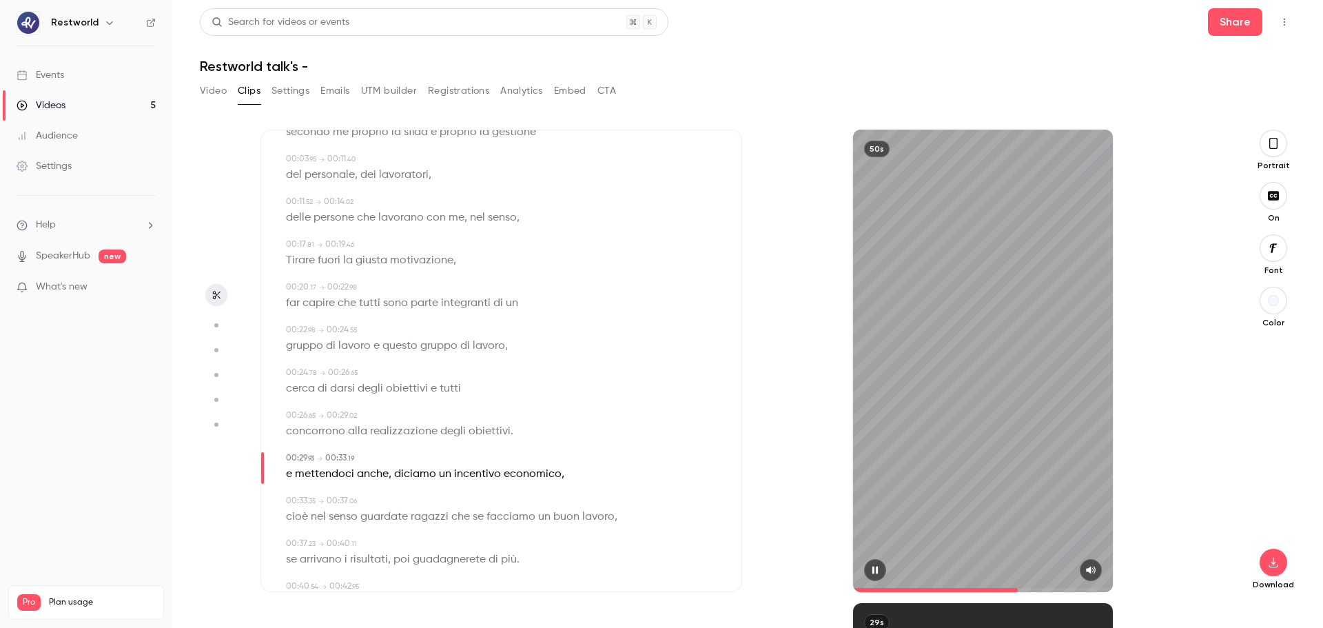
click at [927, 353] on div "50s" at bounding box center [983, 361] width 260 height 462
click at [287, 475] on span "e" at bounding box center [289, 473] width 6 height 19
type input "****"
click at [283, 478] on button "Edit" at bounding box center [284, 500] width 48 height 22
click at [438, 478] on button "Replace" at bounding box center [422, 505] width 62 height 28
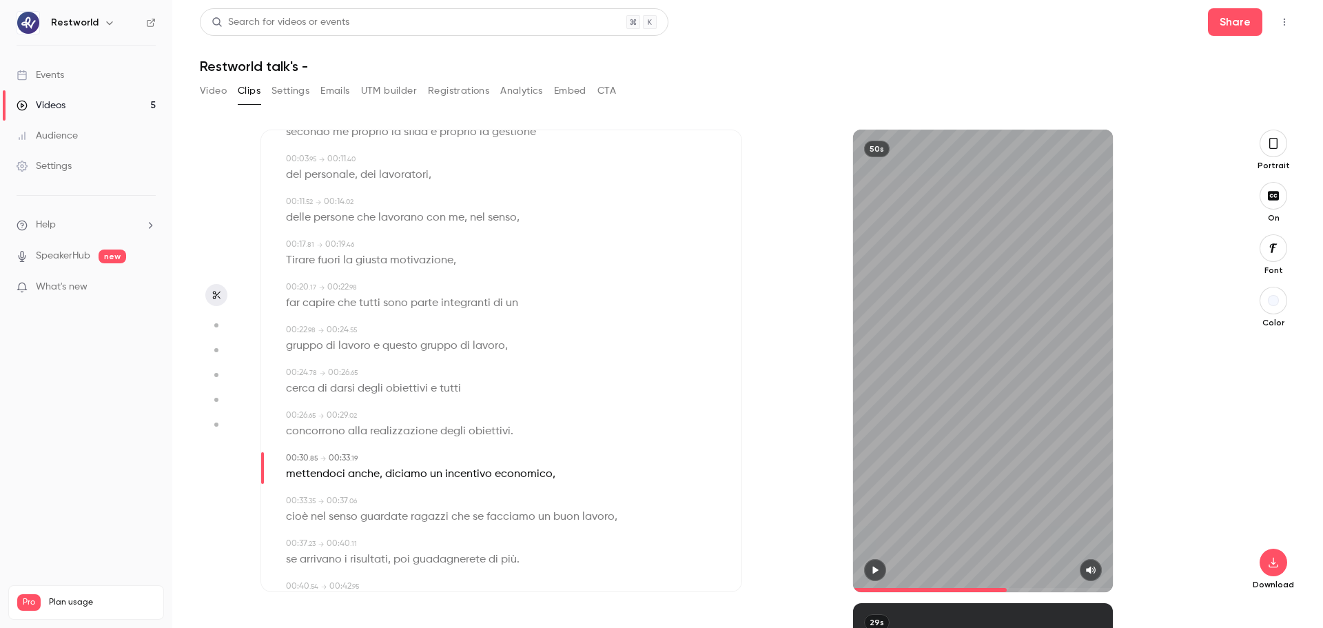
click at [975, 396] on div "50s" at bounding box center [983, 361] width 260 height 462
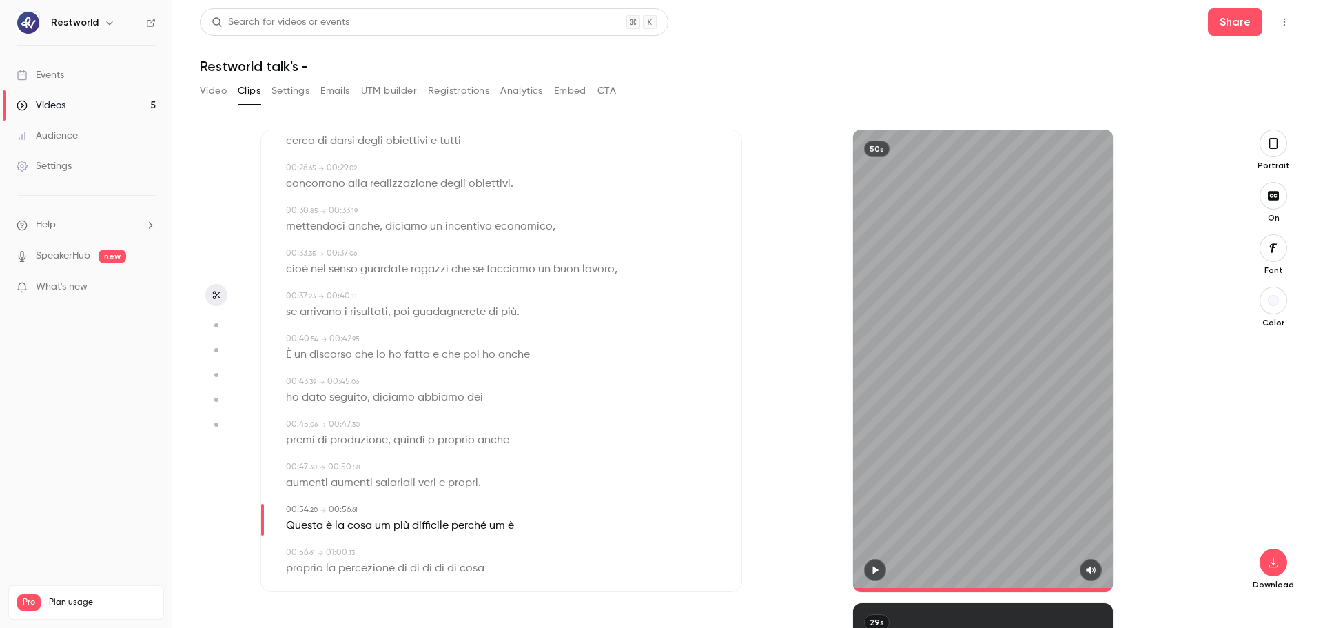
scroll to position [318, 0]
type input "****"
click at [1058, 478] on icon "button" at bounding box center [1273, 562] width 9 height 10
drag, startPoint x: 202, startPoint y: 94, endPoint x: 222, endPoint y: 108, distance: 24.3
click at [205, 94] on button "Video" at bounding box center [213, 91] width 27 height 22
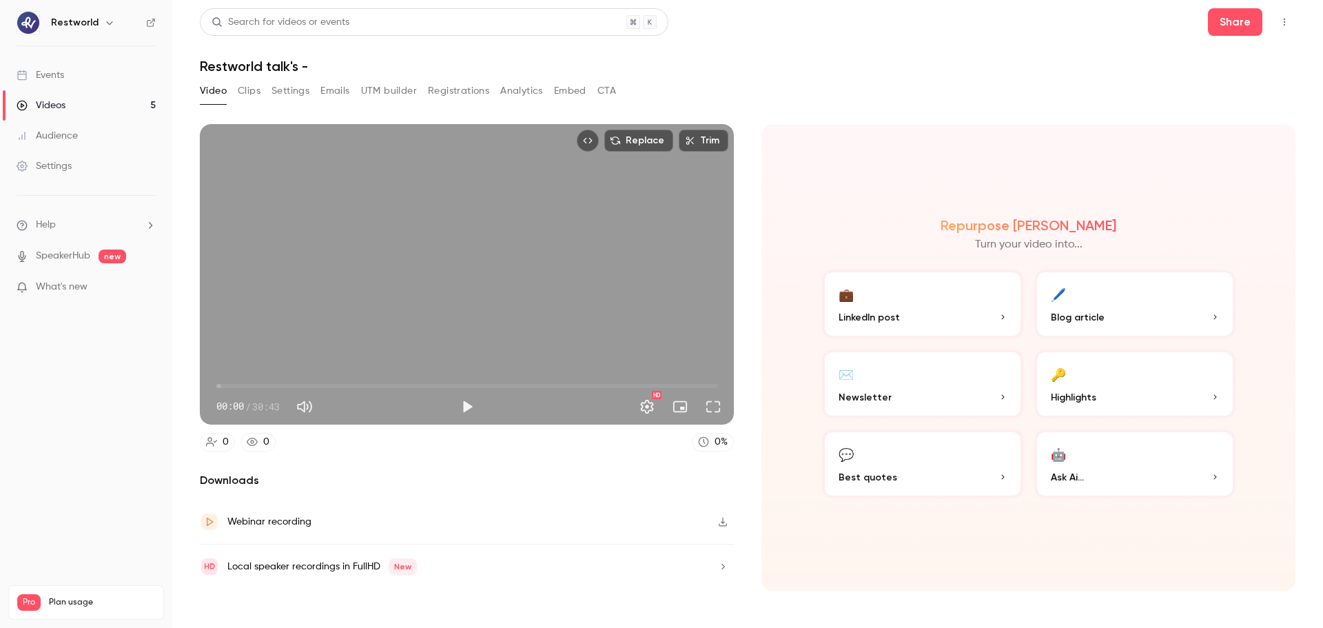
click at [260, 96] on button "Clips" at bounding box center [249, 91] width 23 height 22
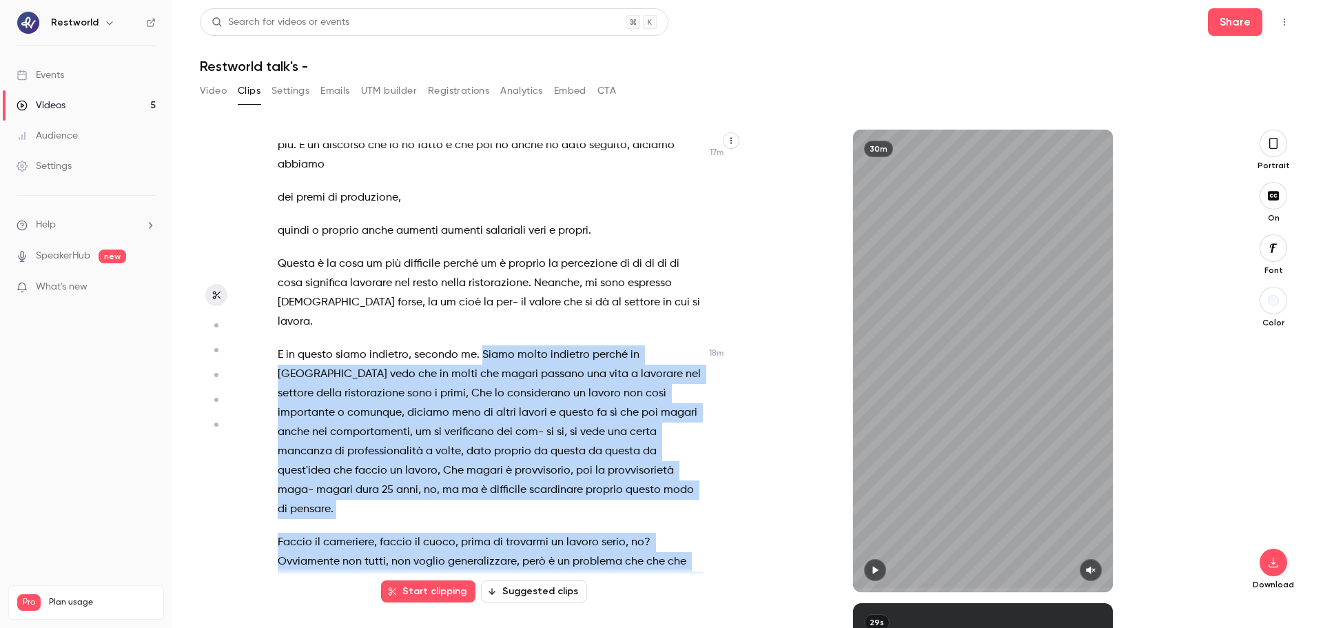
scroll to position [6229, 0]
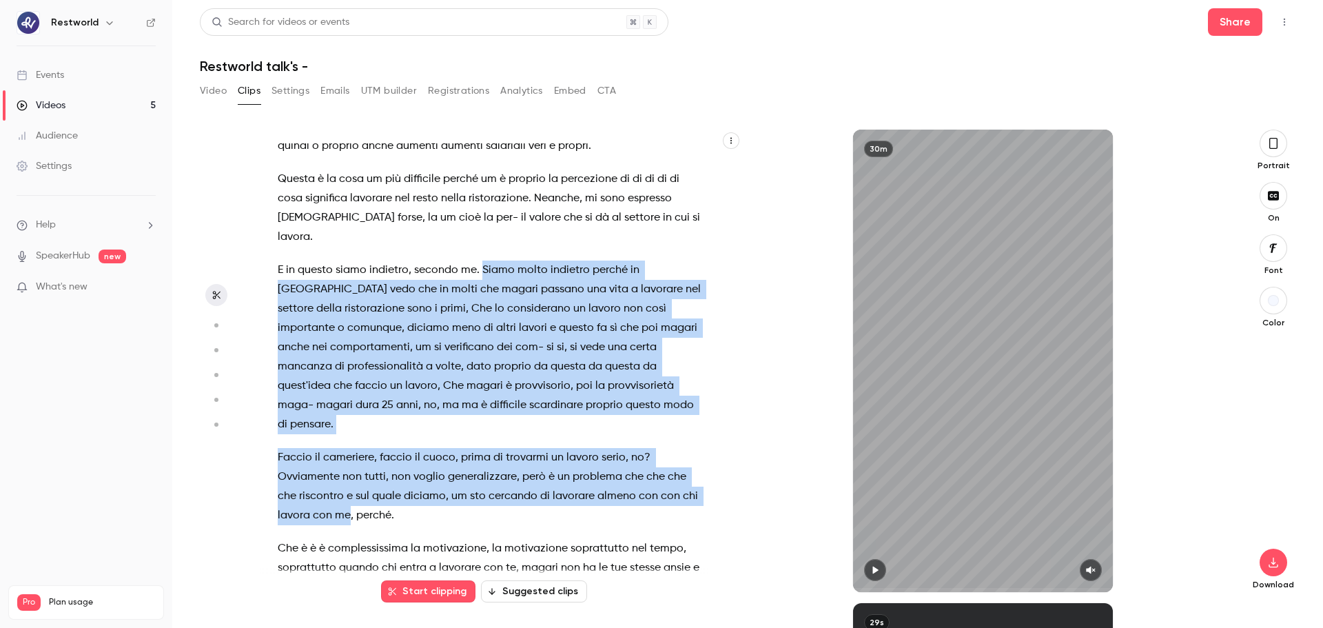
drag, startPoint x: 480, startPoint y: 439, endPoint x: 349, endPoint y: 495, distance: 141.7
click at [349, 478] on div "pochissime tecnologia , facciamo tutto uno svarione sull'[GEOGRAPHIC_DATA] , ce…" at bounding box center [497, 367] width 475 height 449
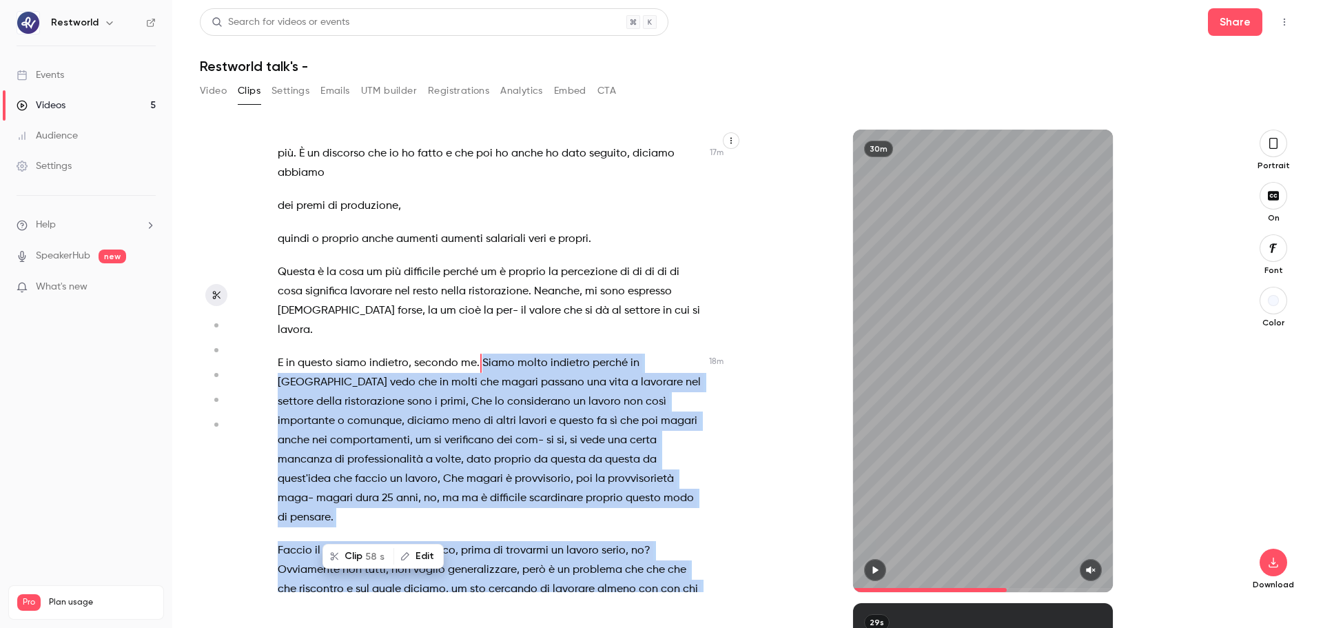
scroll to position [6131, 0]
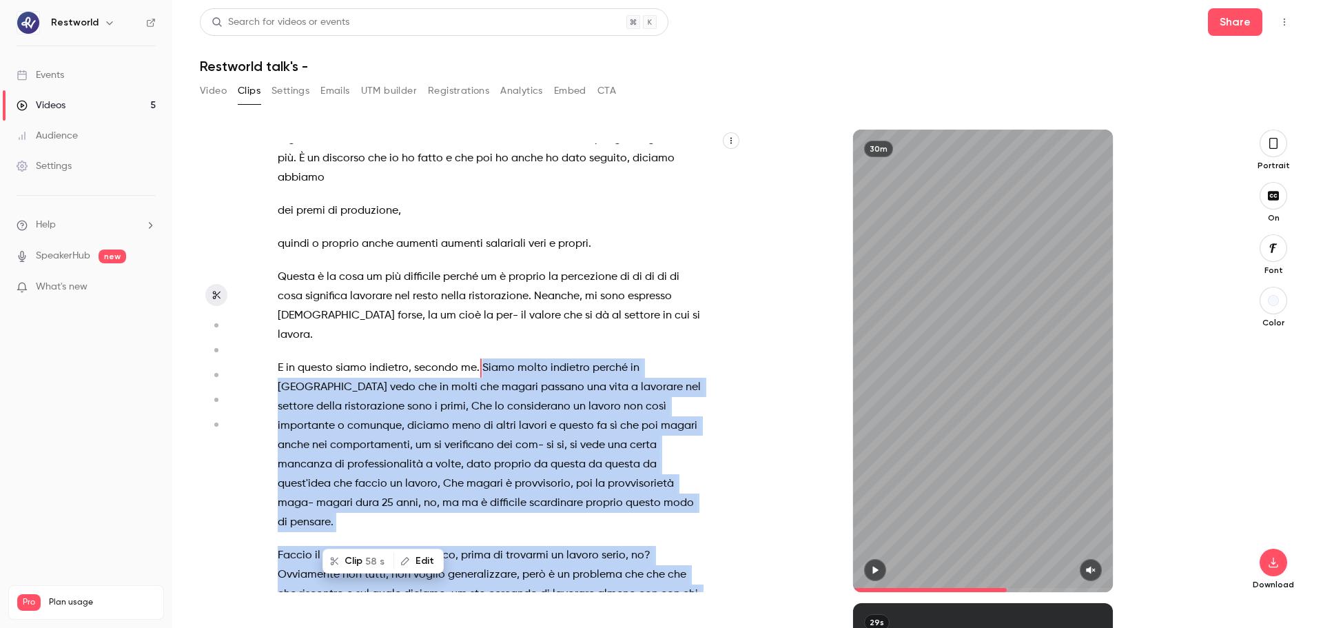
drag, startPoint x: 362, startPoint y: 562, endPoint x: 865, endPoint y: 455, distance: 514.4
click at [362, 478] on button "Clip 58 s" at bounding box center [358, 561] width 69 height 22
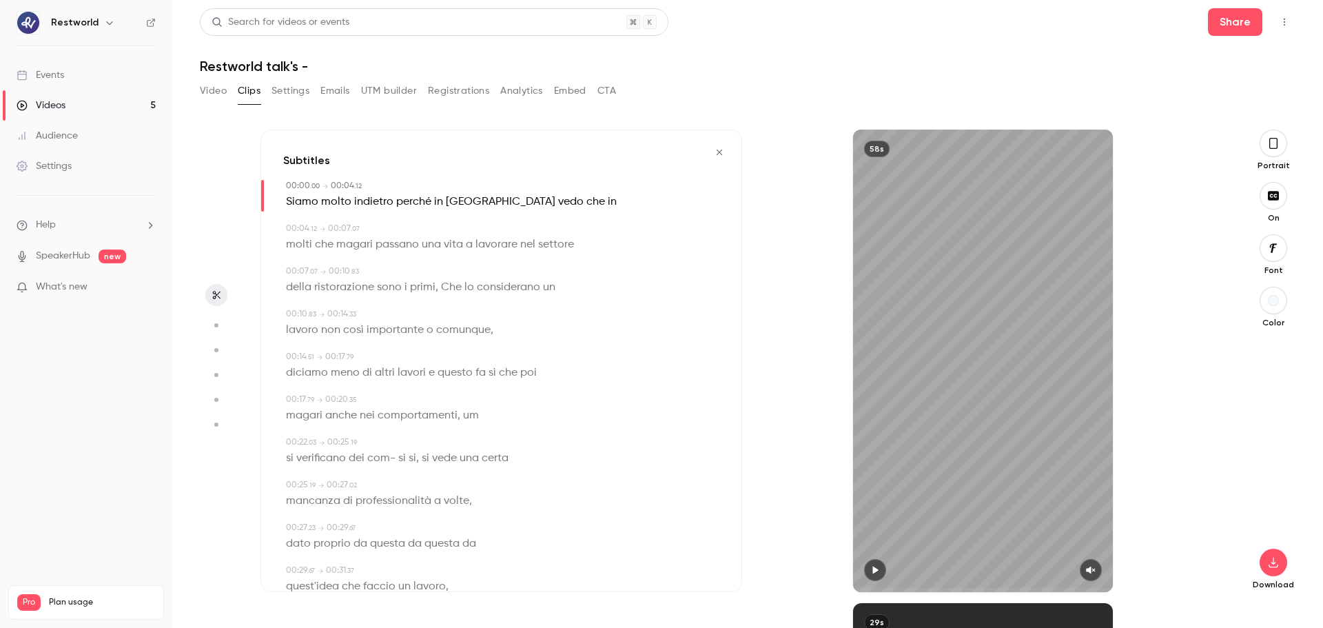
click at [986, 350] on div "58s" at bounding box center [983, 361] width 260 height 462
click at [1056, 370] on div "58s" at bounding box center [983, 361] width 260 height 462
click at [1036, 372] on div "58s" at bounding box center [983, 361] width 260 height 462
click at [1049, 392] on div "58s" at bounding box center [983, 361] width 260 height 462
click at [309, 415] on span "magari" at bounding box center [304, 415] width 37 height 19
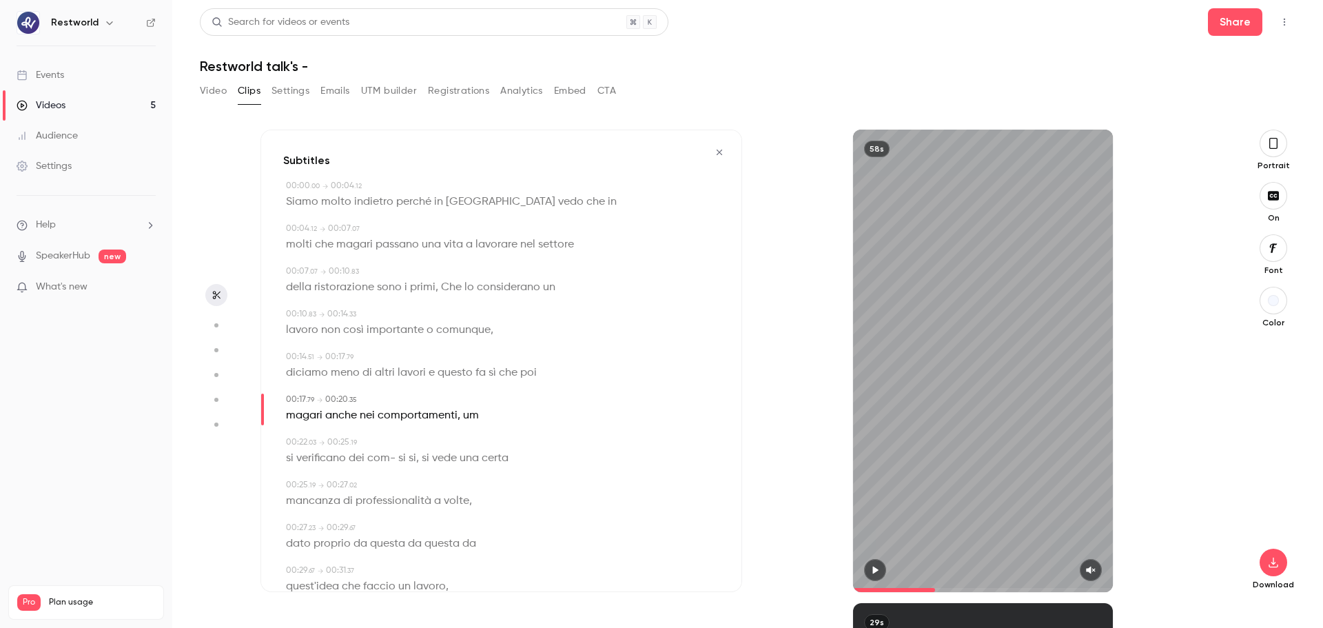
type input "****"
click at [300, 438] on button "Edit" at bounding box center [300, 441] width 48 height 22
click at [410, 439] on button "Replace" at bounding box center [422, 446] width 62 height 28
click at [426, 422] on span "um" at bounding box center [432, 415] width 16 height 19
type input "****"
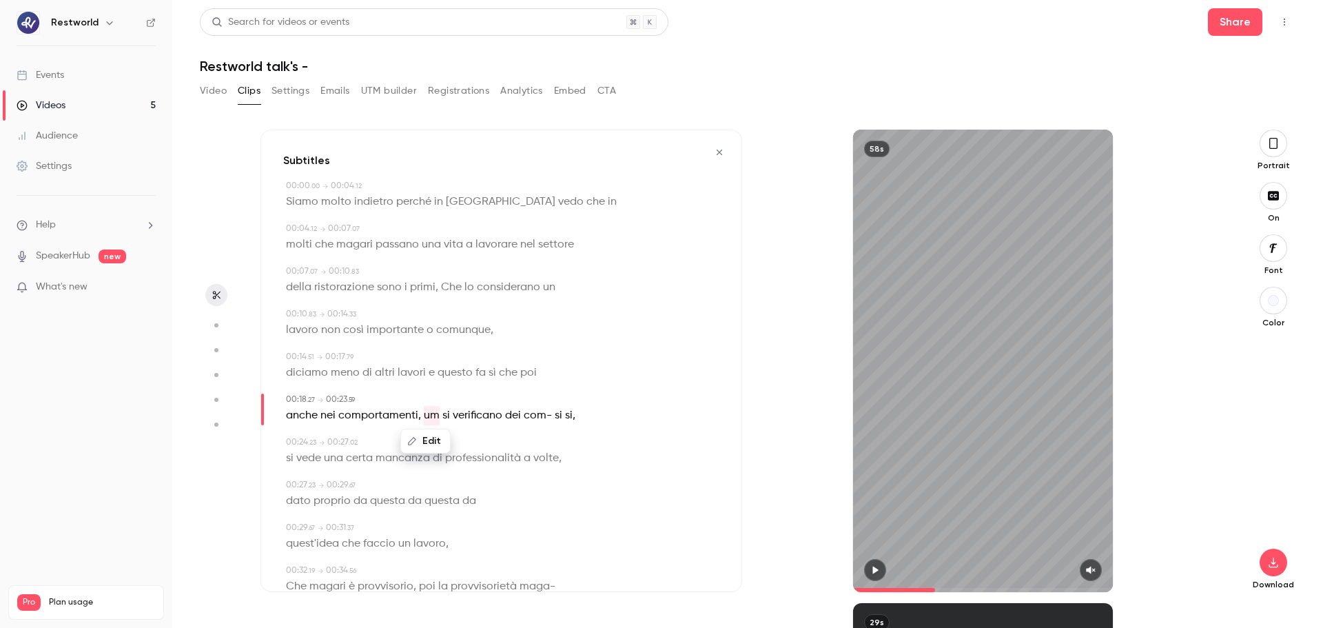
click at [429, 443] on button "Edit" at bounding box center [426, 441] width 48 height 22
click at [489, 440] on button "Replace" at bounding box center [495, 446] width 62 height 28
drag, startPoint x: 422, startPoint y: 419, endPoint x: 553, endPoint y: 420, distance: 130.9
click at [553, 420] on p "anche nei comportamenti , si verificano dei com- si si ," at bounding box center [421, 415] width 271 height 19
click at [547, 438] on button "Edit" at bounding box center [544, 441] width 48 height 22
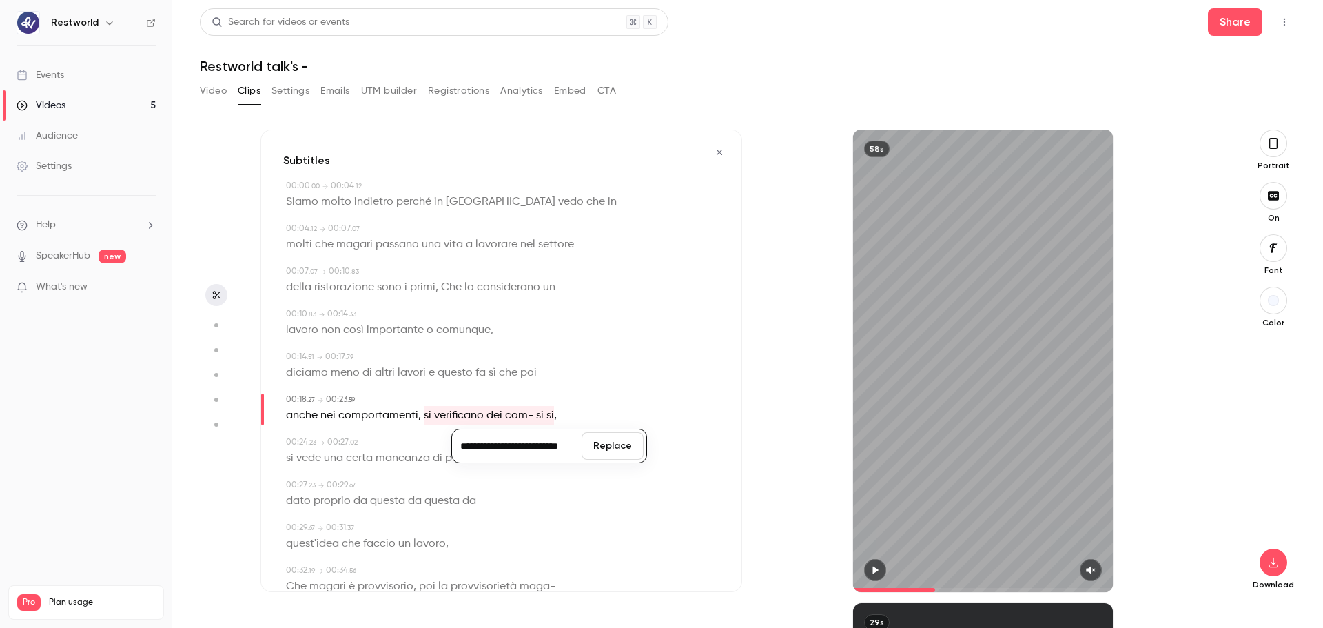
click at [606, 450] on button "Replace" at bounding box center [613, 446] width 62 height 28
type input "****"
click at [493, 442] on button "Edit" at bounding box center [483, 441] width 48 height 22
click at [573, 439] on button "Replace" at bounding box center [552, 446] width 62 height 28
click at [996, 358] on div "58s" at bounding box center [983, 361] width 260 height 462
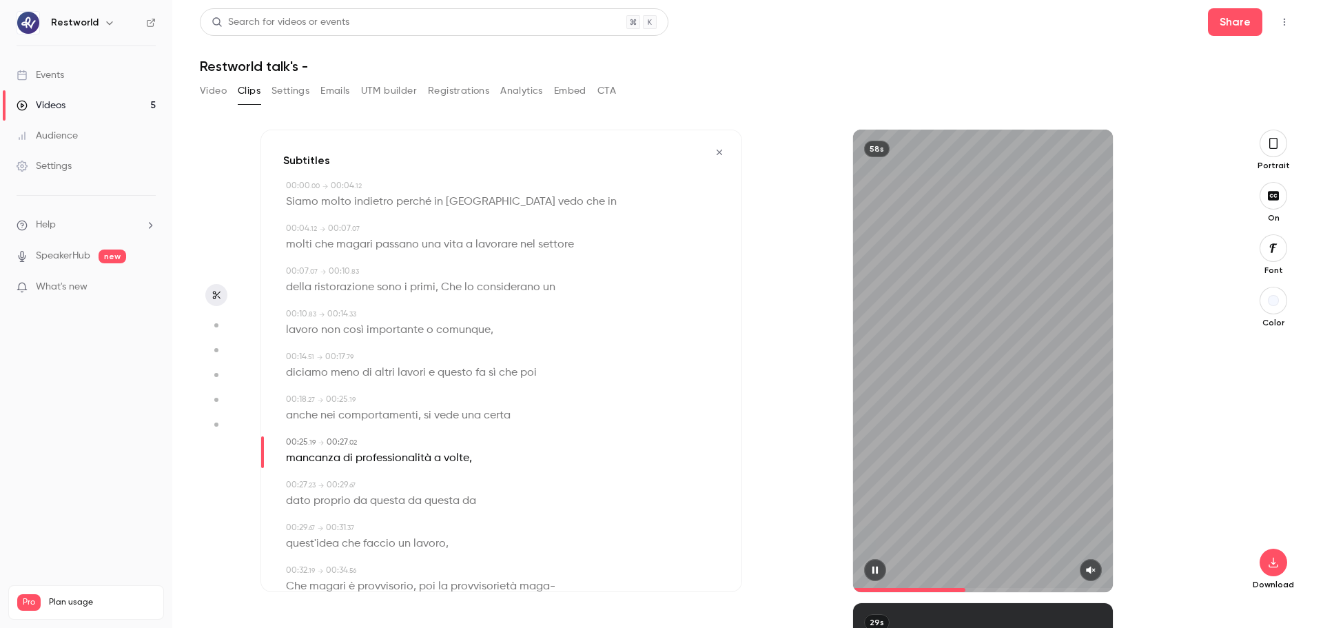
click at [1058, 478] on button "button" at bounding box center [1091, 570] width 22 height 22
click at [291, 380] on span "diciamo" at bounding box center [307, 372] width 42 height 19
click at [936, 368] on div "58s" at bounding box center [983, 361] width 260 height 462
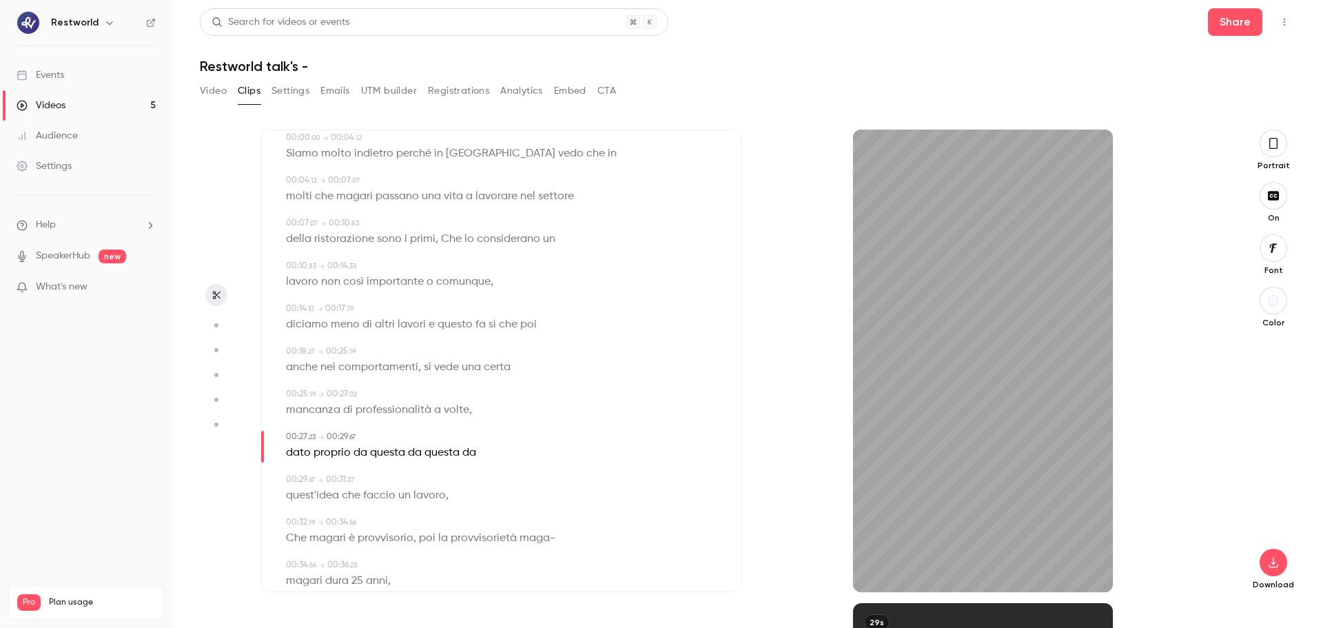
scroll to position [69, 0]
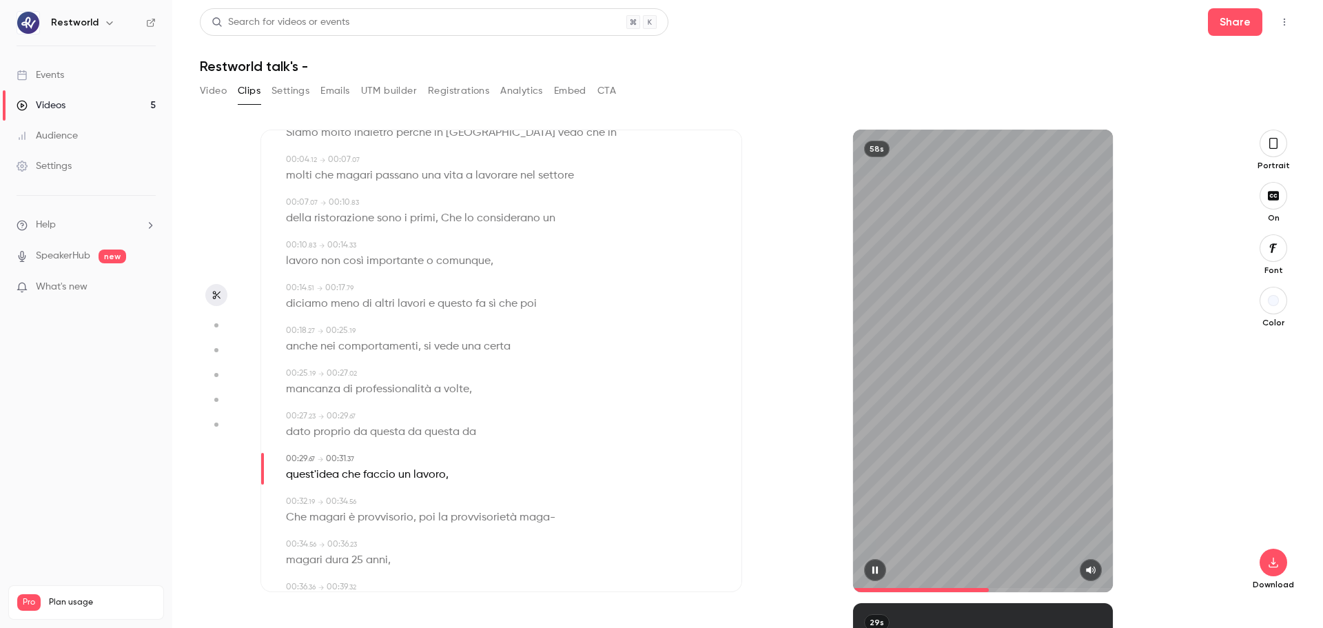
click at [951, 415] on div "58s" at bounding box center [983, 361] width 260 height 462
click at [378, 435] on span "questa" at bounding box center [387, 431] width 35 height 19
type input "****"
click at [389, 458] on button "Edit" at bounding box center [382, 458] width 48 height 22
type input "****"
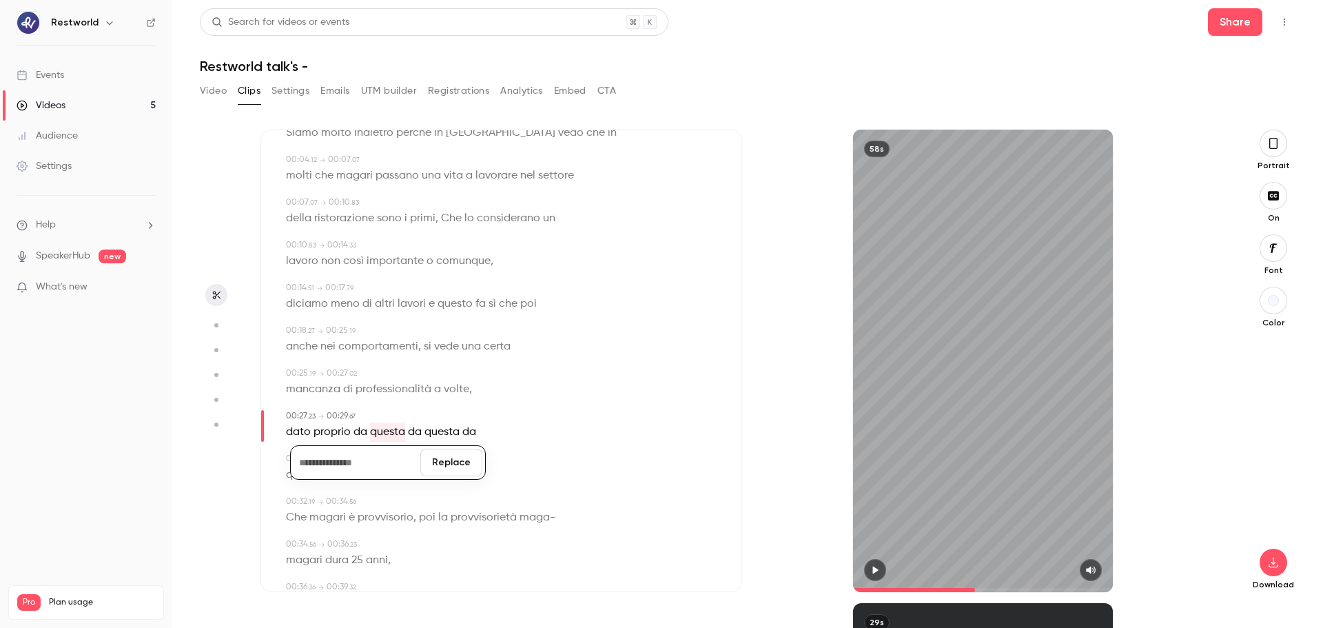
click at [448, 466] on button "Replace" at bounding box center [451, 463] width 62 height 28
type input "****"
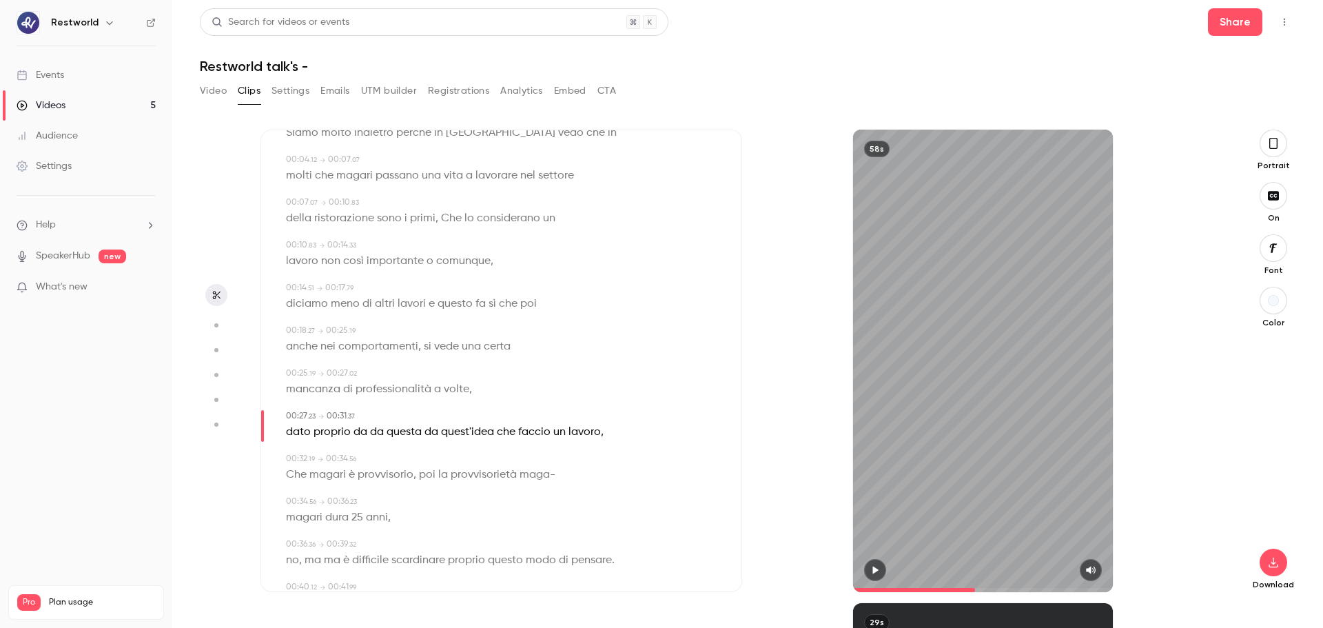
click at [377, 434] on span "da" at bounding box center [377, 431] width 14 height 19
click at [378, 453] on button "Edit" at bounding box center [372, 458] width 48 height 22
click at [447, 471] on button "Replace" at bounding box center [441, 463] width 62 height 28
type input "****"
click at [396, 439] on span "questa" at bounding box center [387, 431] width 35 height 19
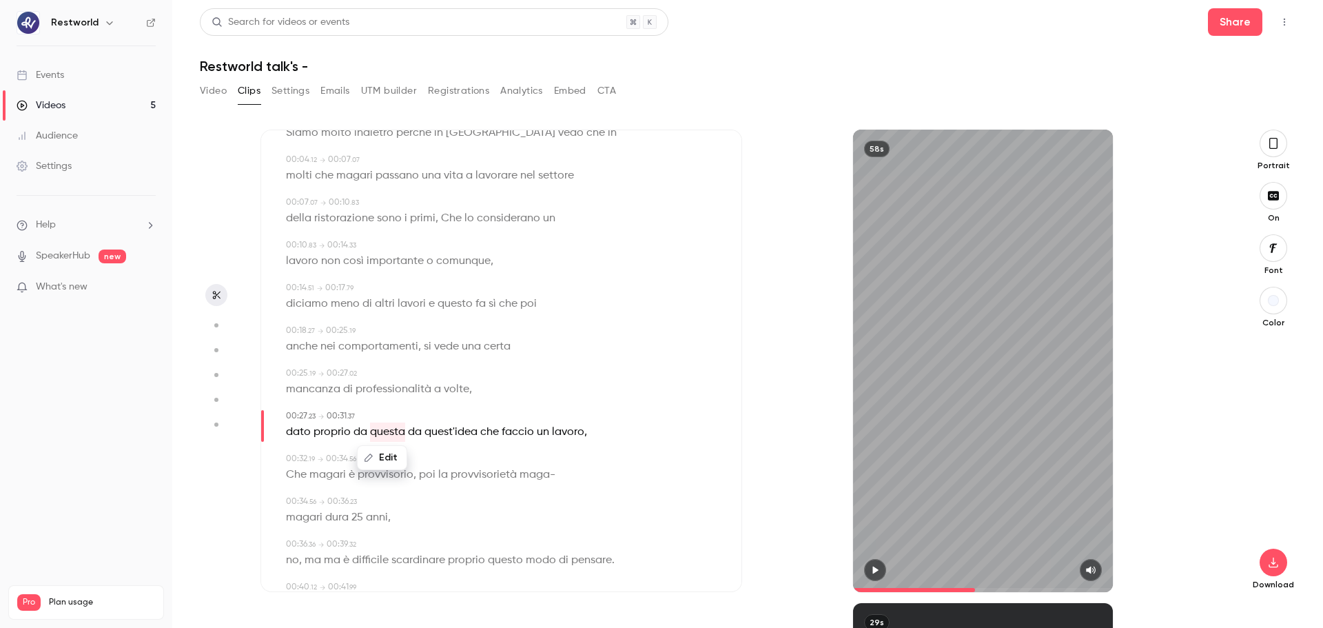
click at [393, 458] on button "Edit" at bounding box center [382, 458] width 48 height 22
click at [456, 459] on button "Replace" at bounding box center [451, 463] width 62 height 28
type input "****"
click at [379, 438] on span "da" at bounding box center [377, 431] width 14 height 19
click at [372, 455] on button "Edit" at bounding box center [372, 458] width 48 height 22
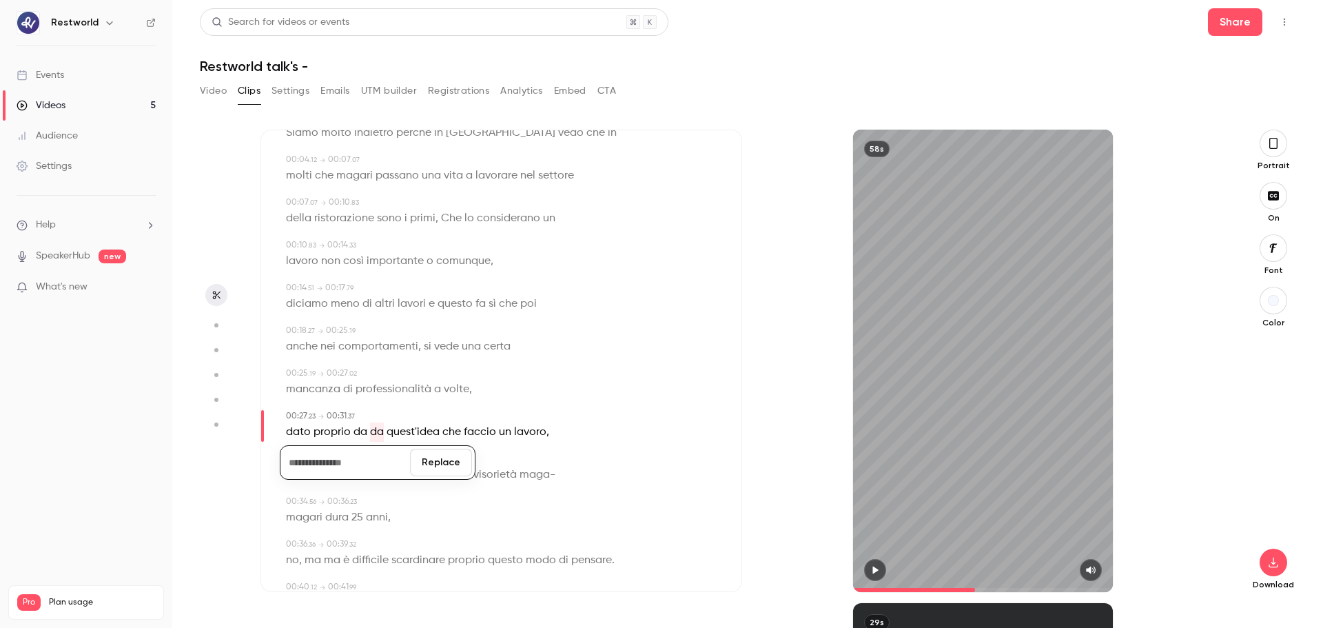
click at [447, 458] on button "Replace" at bounding box center [441, 463] width 62 height 28
click at [942, 332] on div "58s" at bounding box center [983, 361] width 260 height 462
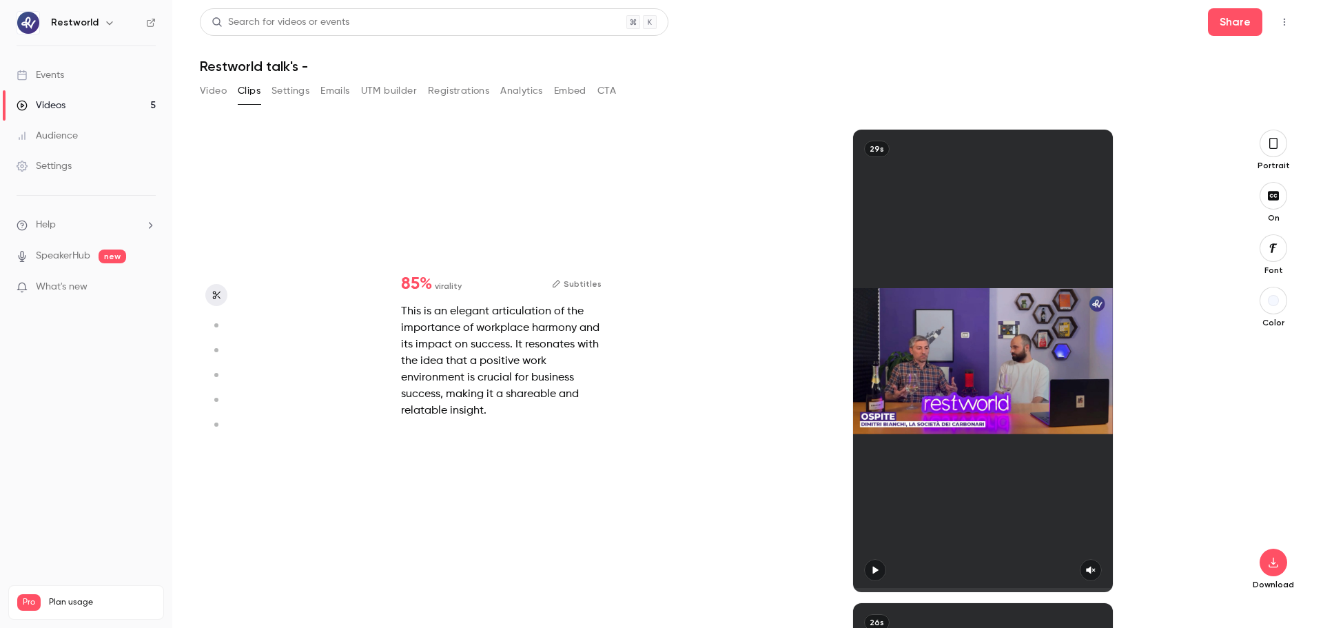
type input "****"
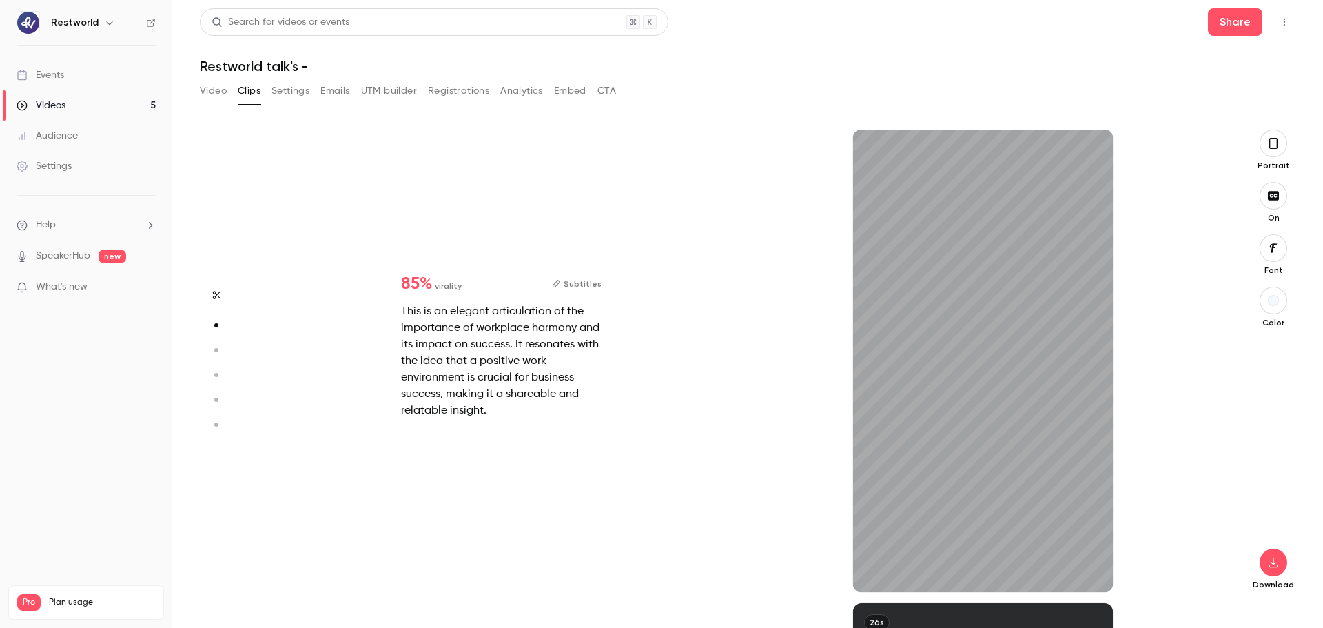
type input "***"
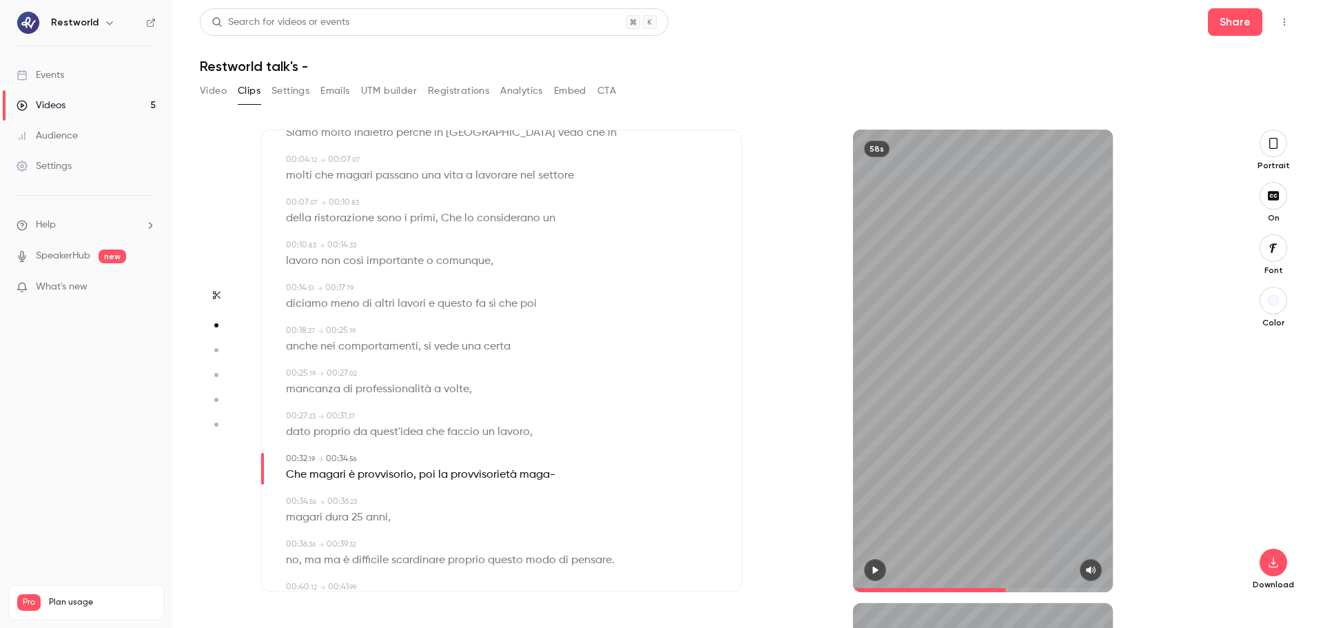
type input "****"
type input "***"
type input "****"
type input "*"
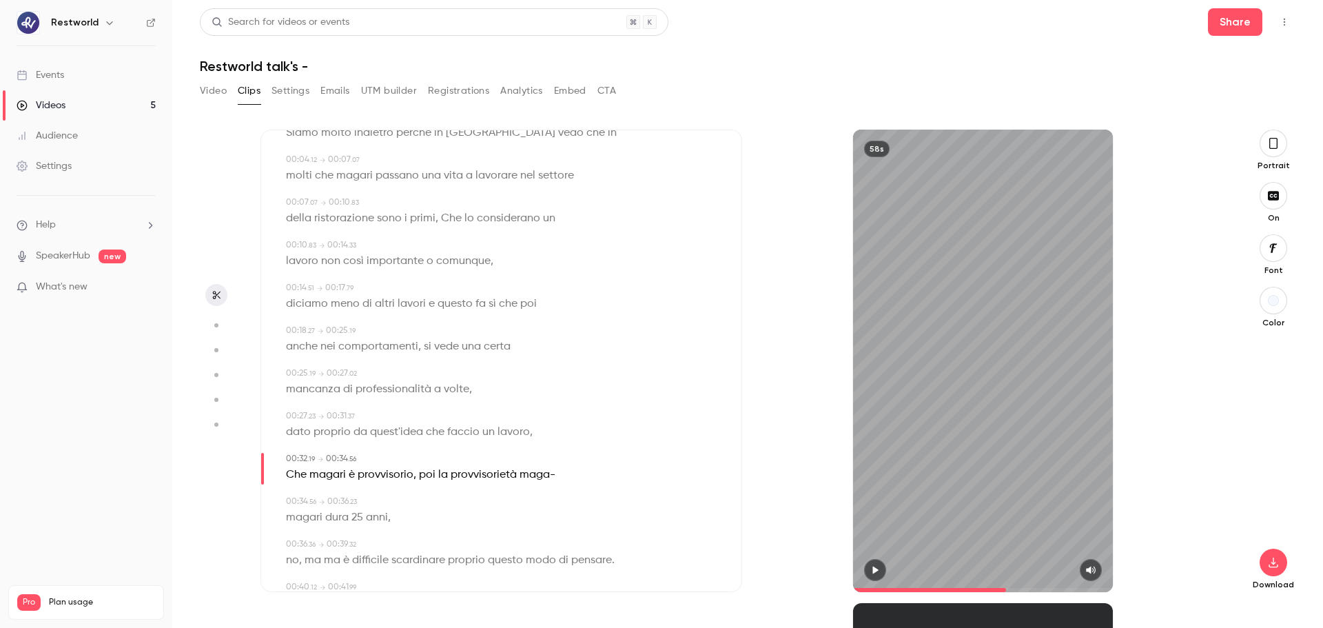
click at [930, 453] on div "58s" at bounding box center [983, 361] width 260 height 462
click at [537, 478] on span "maga-" at bounding box center [538, 474] width 36 height 19
type input "****"
click at [540, 478] on button "Edit" at bounding box center [530, 500] width 48 height 22
click at [609, 478] on button "Replace" at bounding box center [599, 505] width 62 height 28
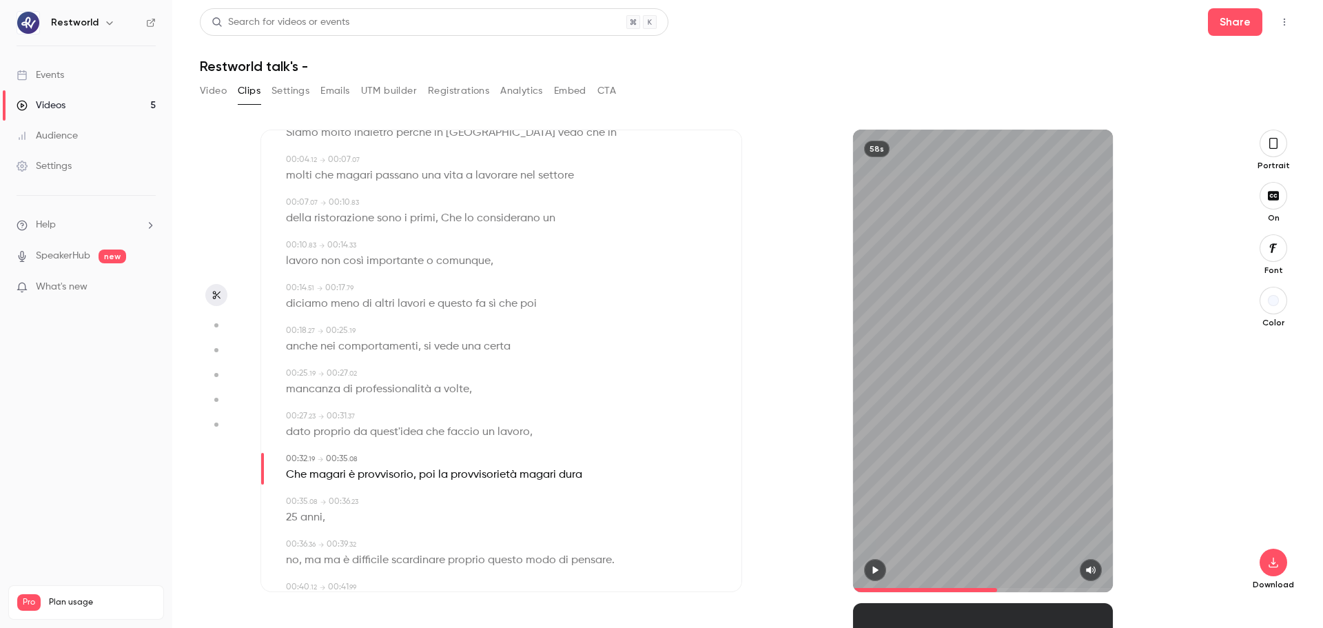
click at [941, 451] on div "58s" at bounding box center [983, 361] width 260 height 462
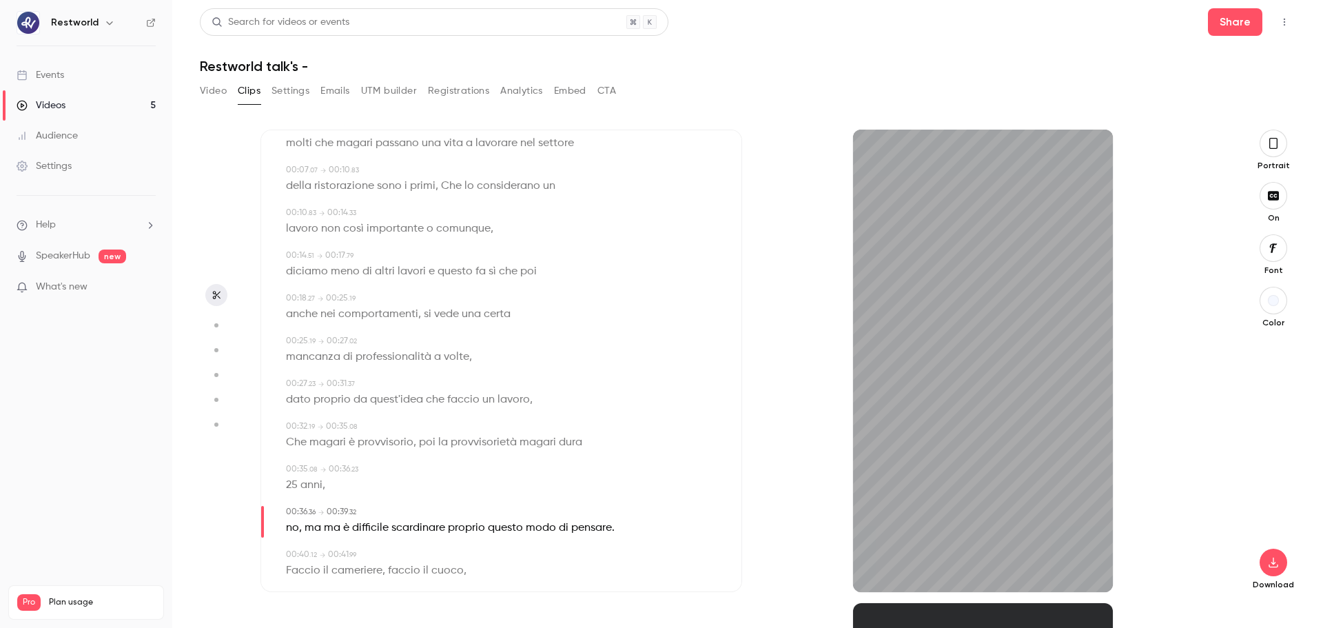
scroll to position [103, 0]
click at [876, 343] on div "58s" at bounding box center [983, 361] width 260 height 462
click at [333, 478] on span "ma" at bounding box center [332, 526] width 17 height 19
type input "****"
click at [336, 478] on button "Edit" at bounding box center [327, 552] width 48 height 22
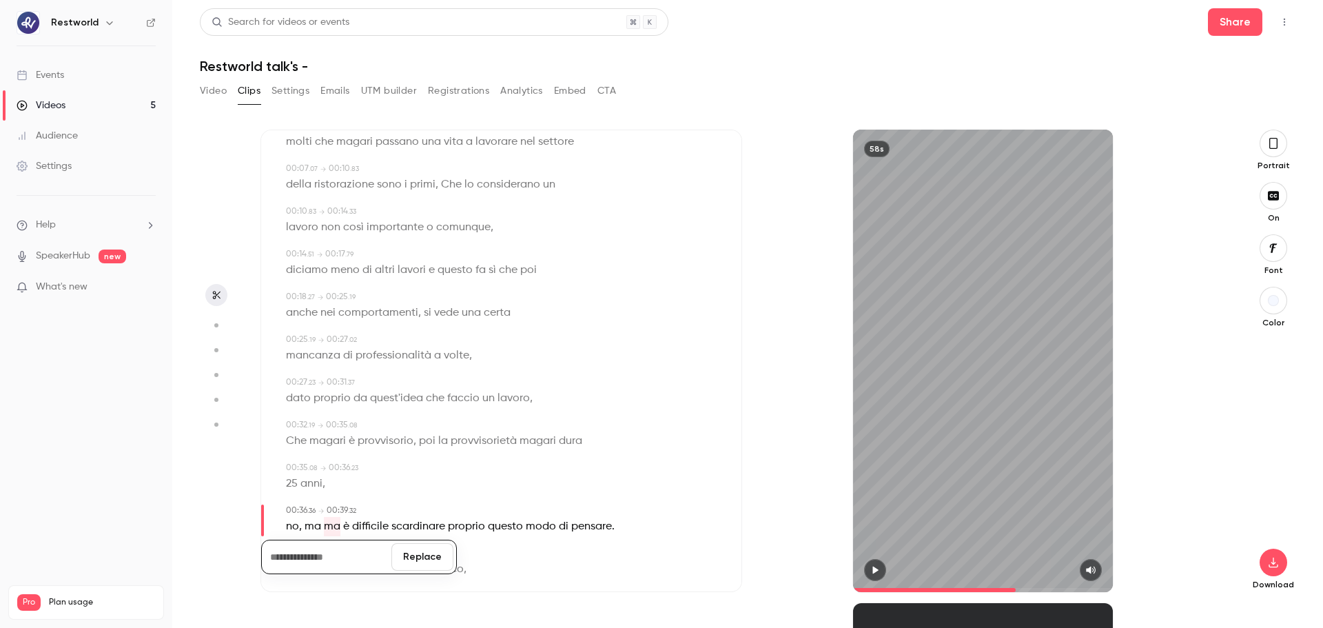
click at [418, 478] on button "Replace" at bounding box center [422, 557] width 62 height 28
click at [923, 372] on div "58s" at bounding box center [983, 361] width 260 height 462
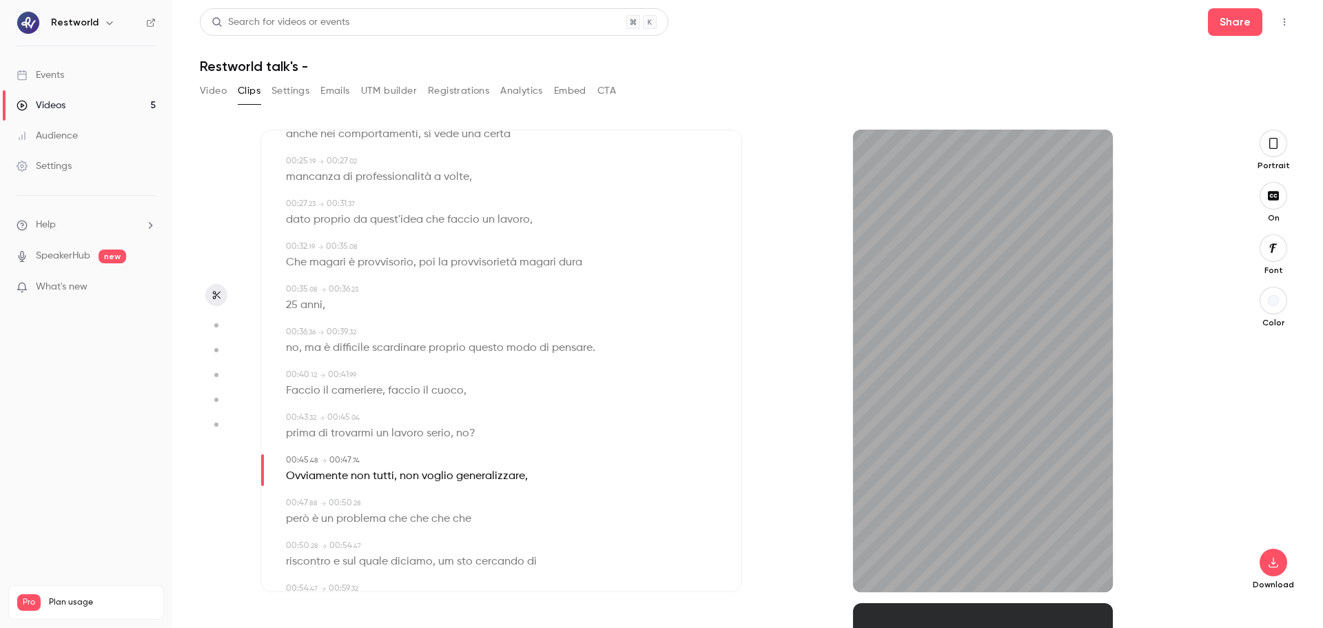
scroll to position [285, 0]
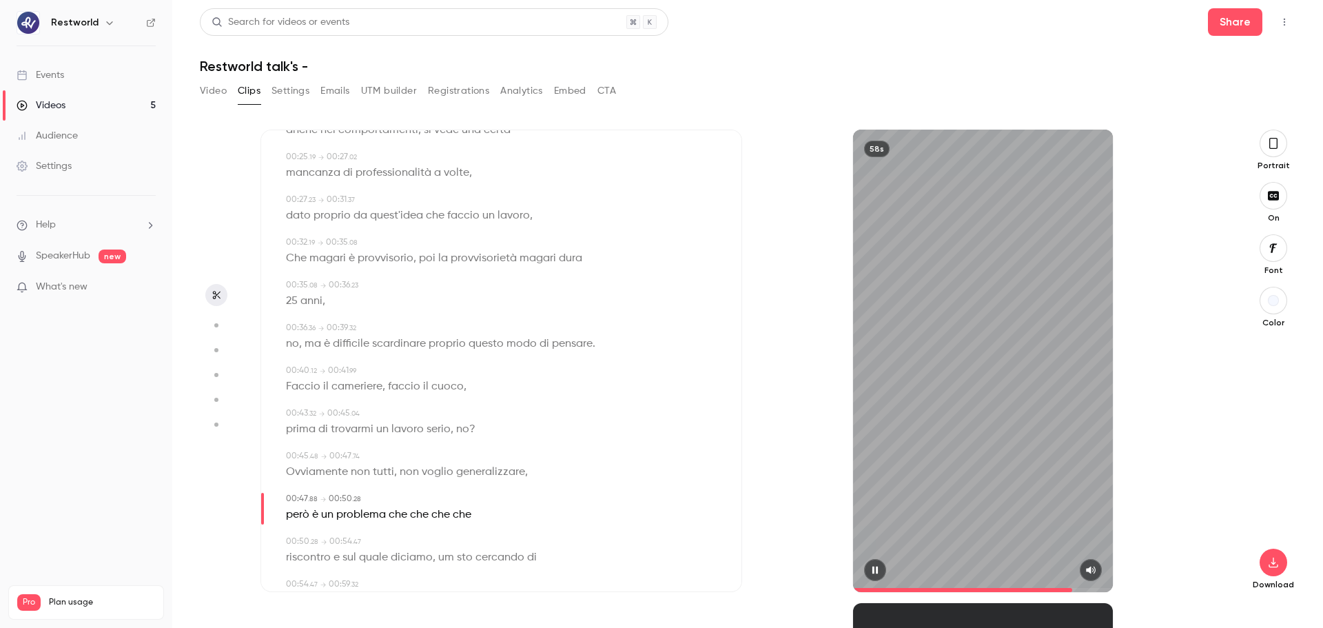
click at [983, 387] on div "58s" at bounding box center [983, 361] width 260 height 462
click at [417, 478] on span "che" at bounding box center [419, 514] width 19 height 19
type input "****"
click at [418, 478] on button "Edit" at bounding box center [415, 540] width 48 height 22
click at [479, 478] on button "Replace" at bounding box center [484, 545] width 62 height 28
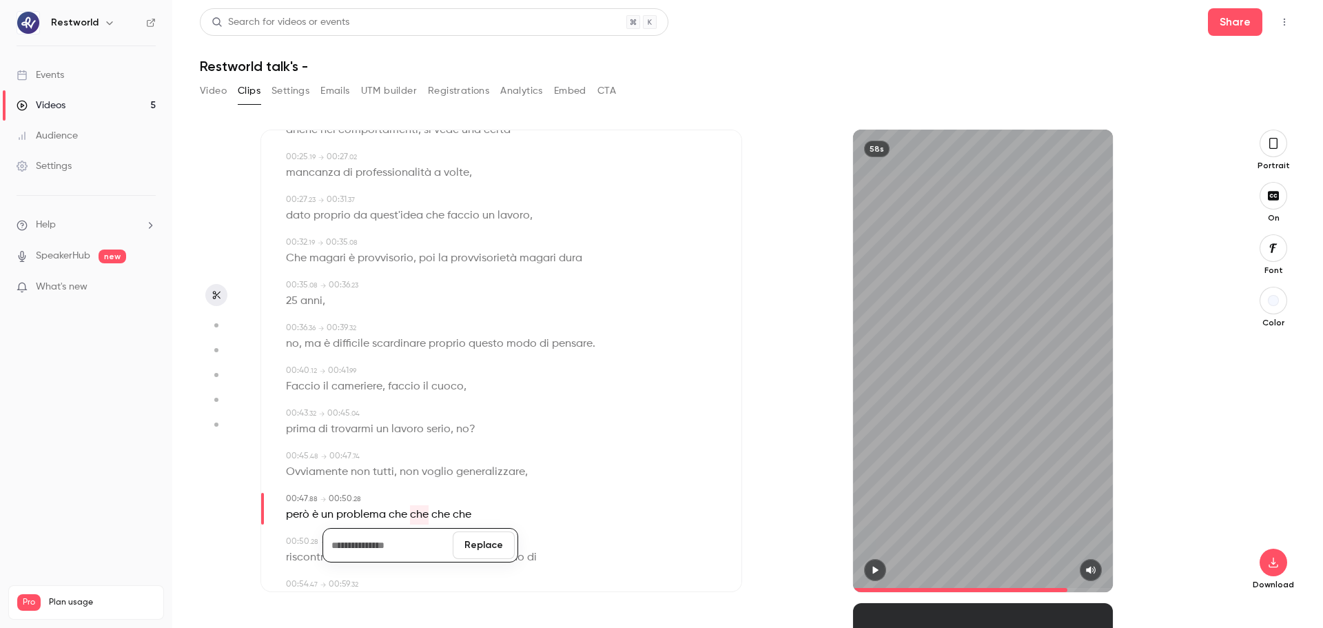
type input "****"
click at [410, 478] on span "che" at bounding box center [419, 514] width 19 height 19
click at [422, 478] on button "Edit" at bounding box center [415, 540] width 48 height 22
click at [480, 478] on button "Replace" at bounding box center [484, 545] width 62 height 28
type input "****"
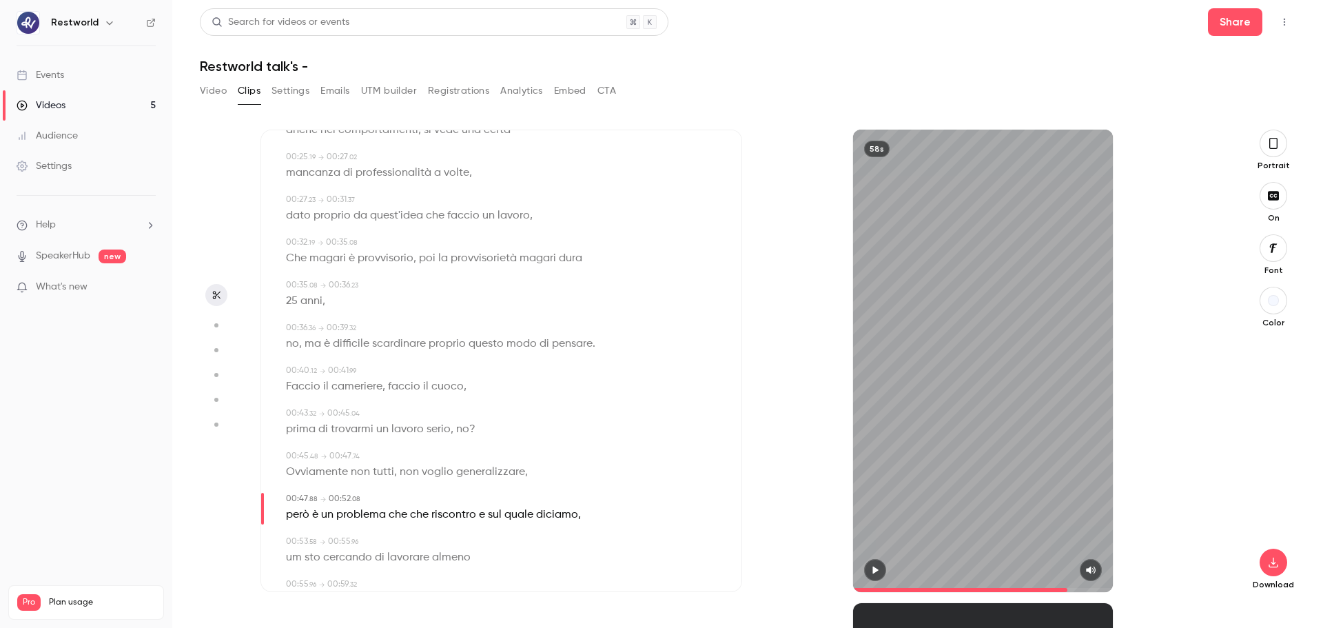
click at [420, 478] on span "che" at bounding box center [419, 514] width 19 height 19
click at [427, 478] on button "Edit" at bounding box center [415, 540] width 48 height 22
click at [481, 478] on button "Replace" at bounding box center [484, 545] width 62 height 28
type input "****"
click at [524, 478] on span "diciamo" at bounding box center [536, 514] width 42 height 19
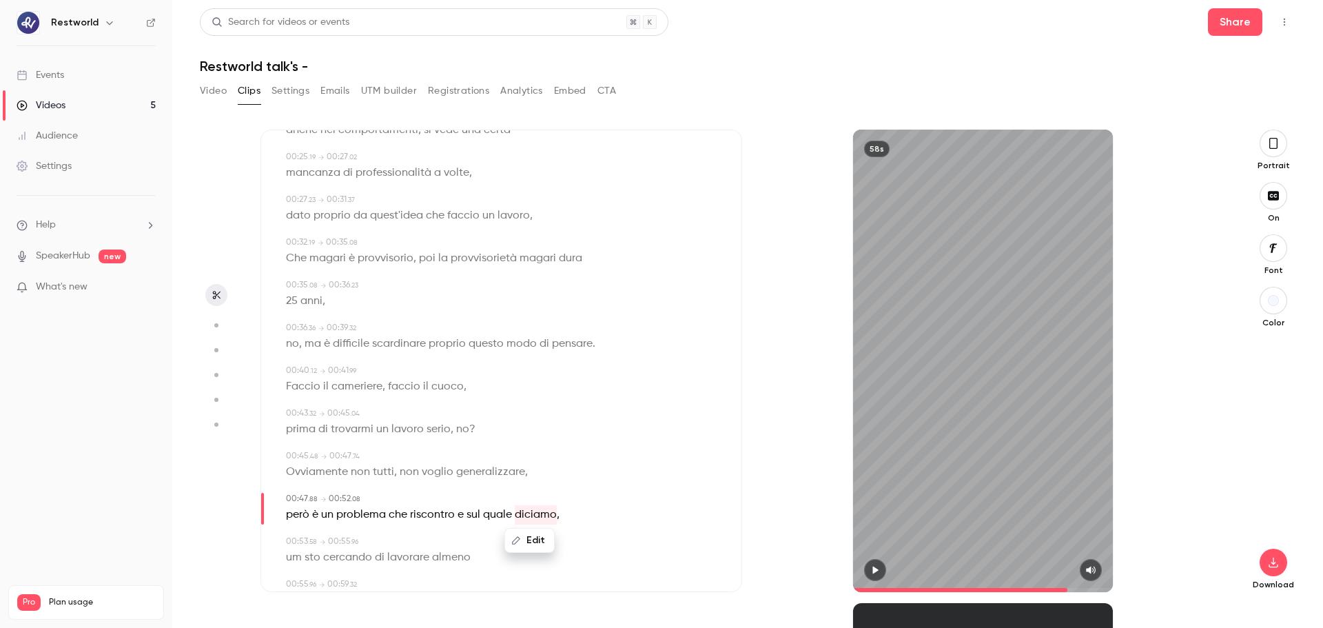
click at [529, 478] on button "Edit" at bounding box center [530, 540] width 48 height 22
click at [605, 478] on button "Replace" at bounding box center [599, 545] width 62 height 28
click at [298, 478] on span "um" at bounding box center [294, 557] width 16 height 19
type input "****"
click at [289, 478] on button "Edit" at bounding box center [289, 531] width 48 height 22
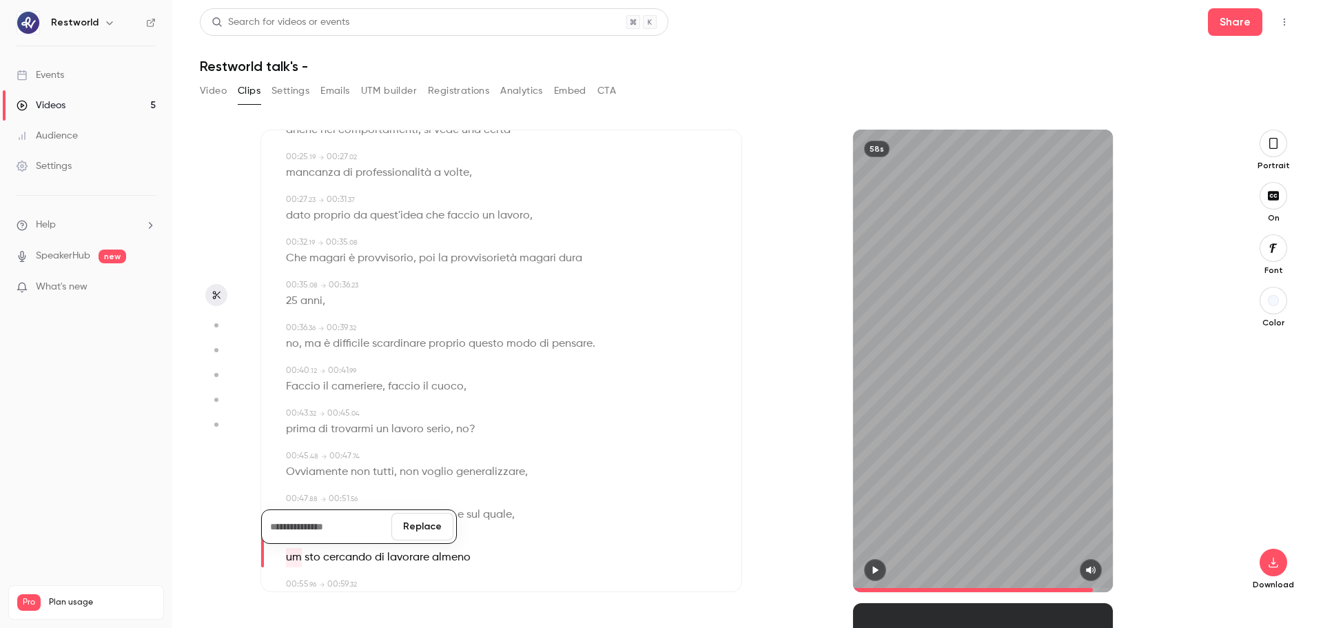
click at [423, 478] on button "Replace" at bounding box center [422, 527] width 62 height 28
click at [298, 478] on span "però" at bounding box center [297, 514] width 23 height 19
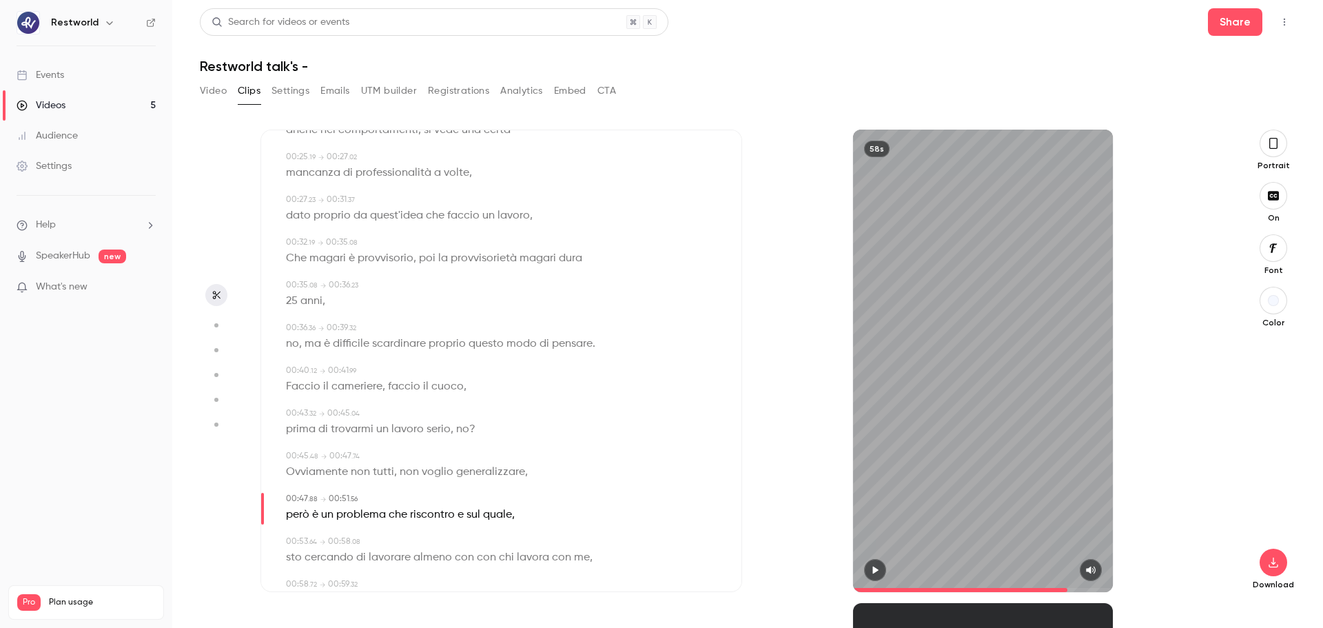
click at [954, 395] on div "58s" at bounding box center [983, 361] width 260 height 462
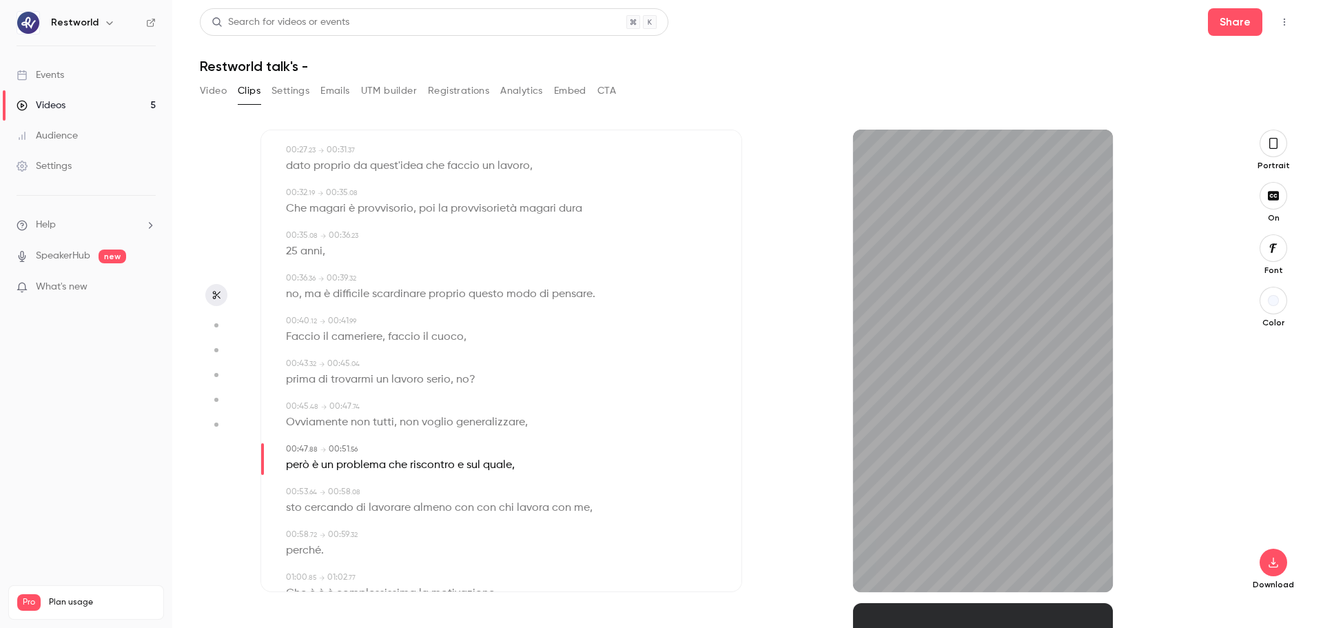
scroll to position [348, 0]
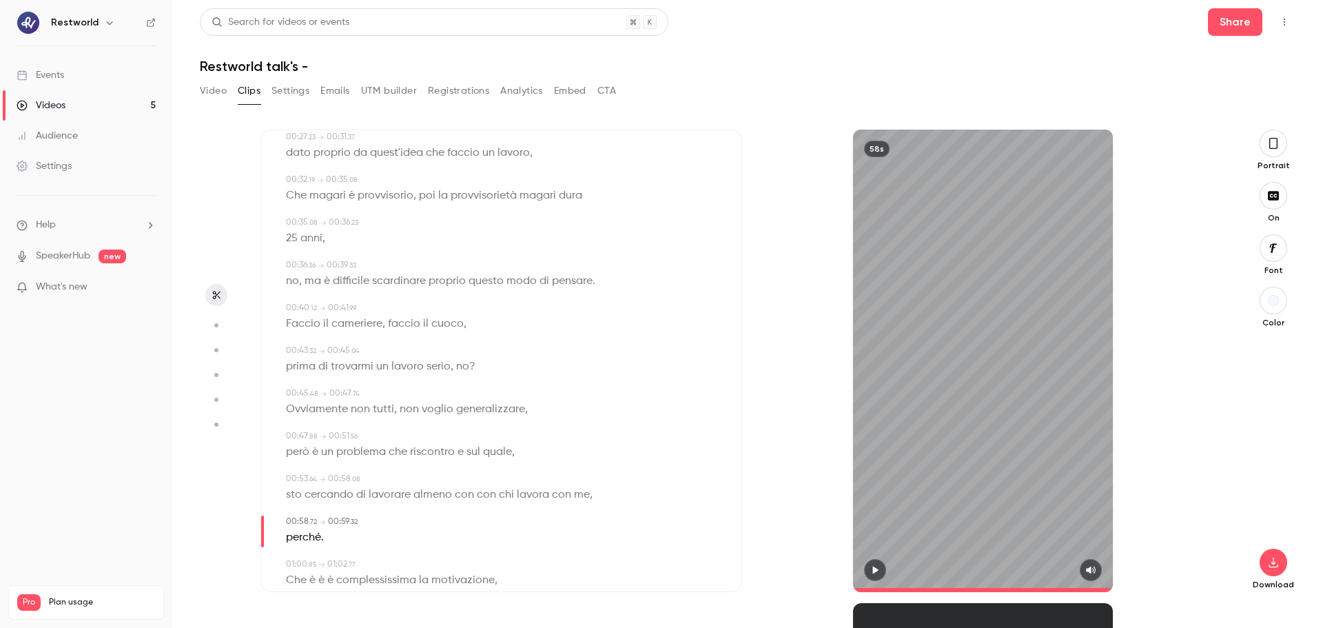
click at [577, 478] on span "me" at bounding box center [582, 494] width 16 height 19
click at [729, 441] on div "Subtitles 00:00 . 00 → 00:04 . 12 Siamo molto indietro perché in [GEOGRAPHIC_DA…" at bounding box center [501, 361] width 482 height 462
click at [960, 420] on div "58s" at bounding box center [983, 361] width 260 height 462
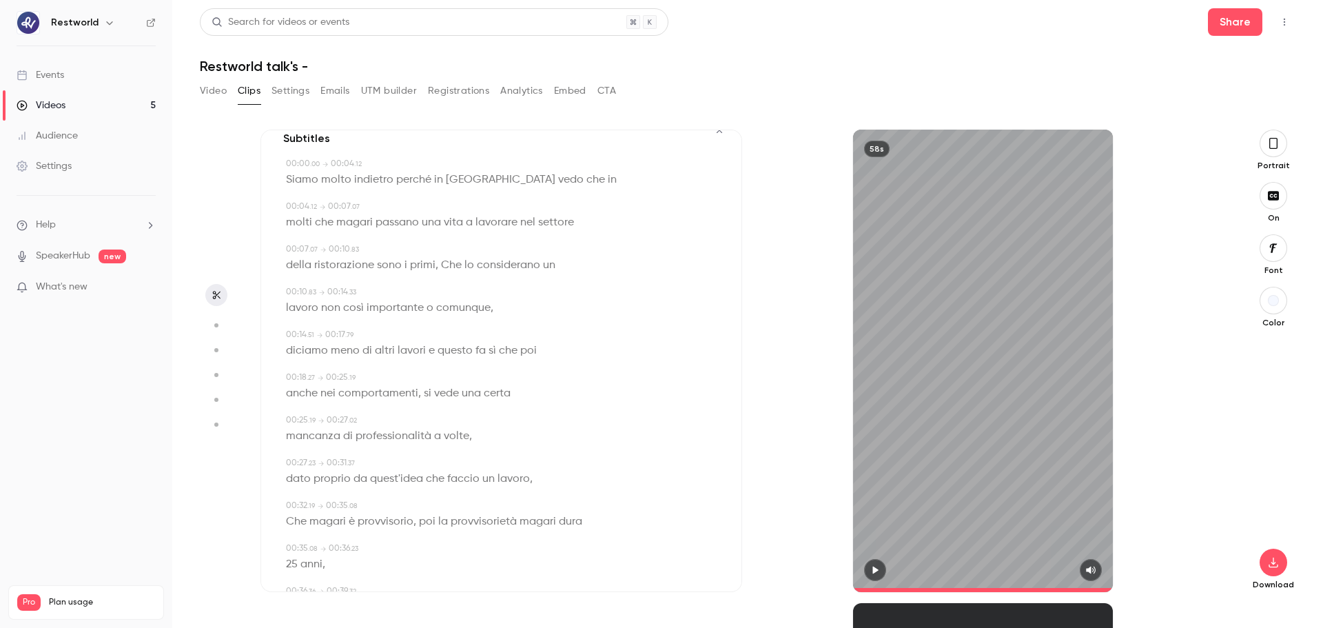
scroll to position [0, 0]
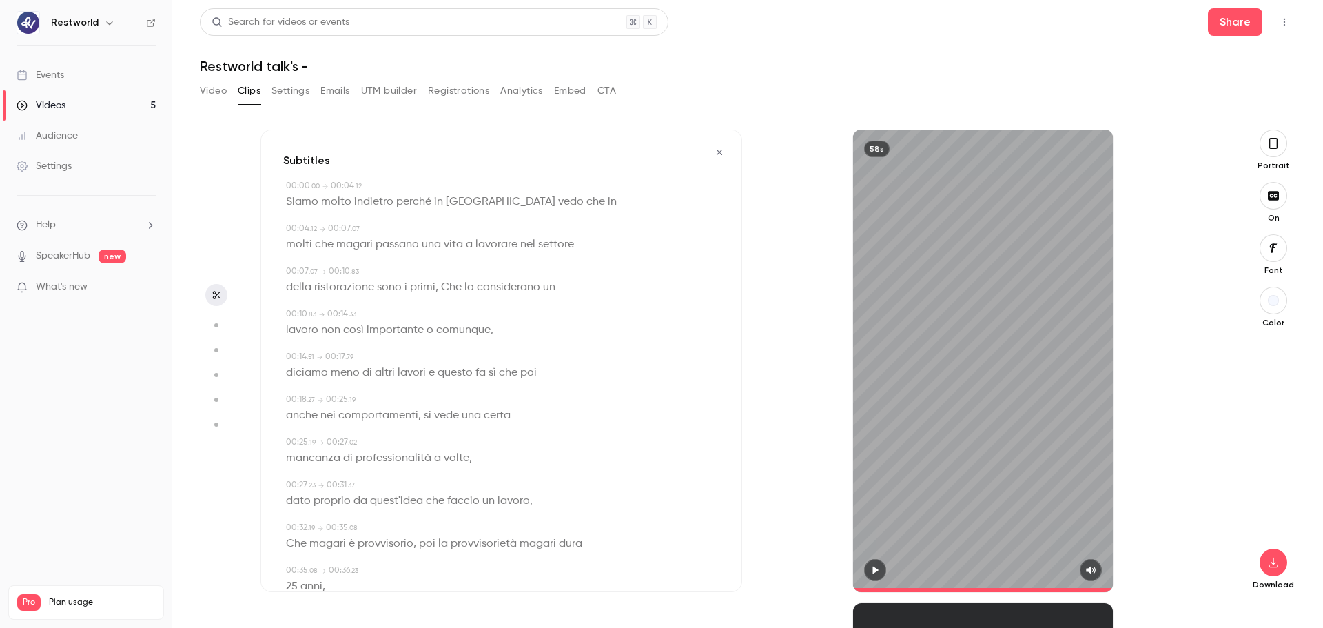
click at [289, 203] on span "Siamo" at bounding box center [302, 201] width 32 height 19
click at [999, 361] on div "58s" at bounding box center [983, 361] width 260 height 462
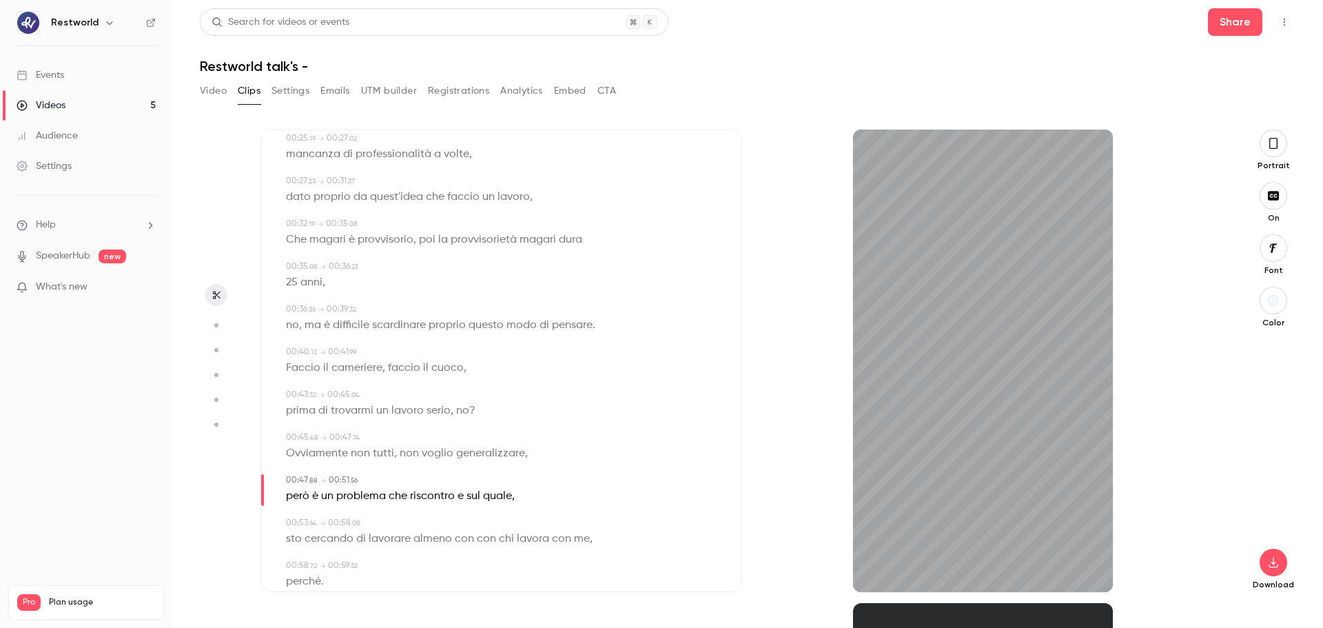
scroll to position [318, 0]
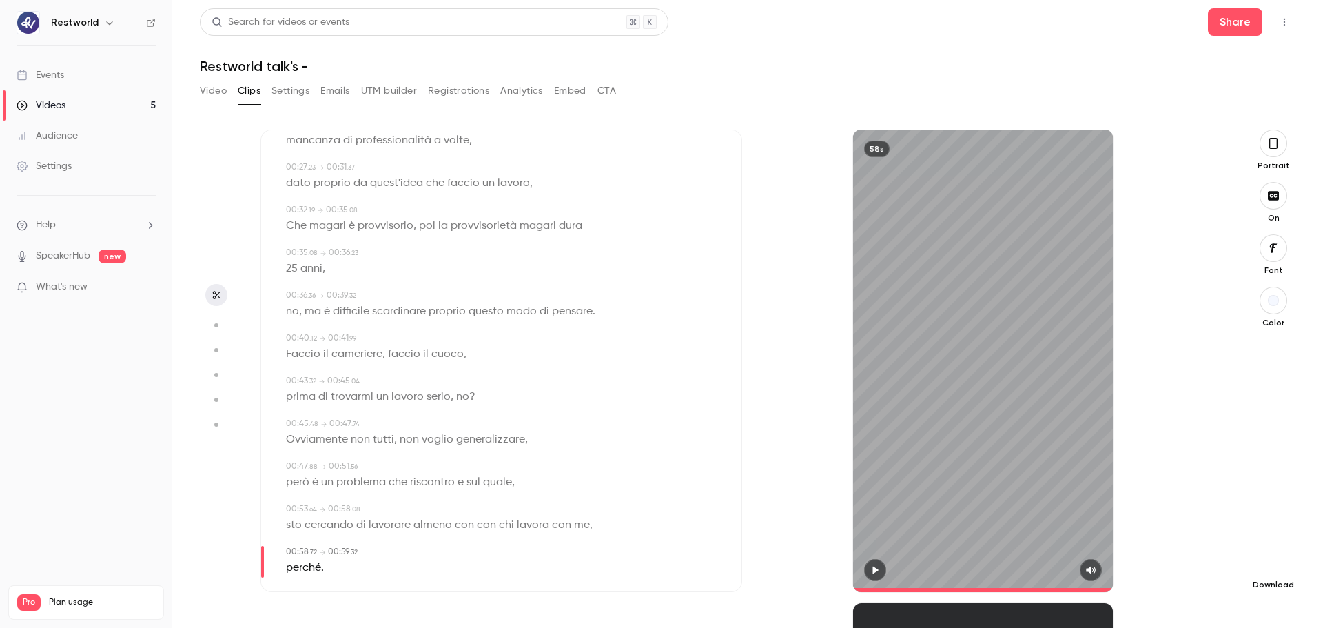
click at [1058, 478] on icon "button" at bounding box center [1273, 562] width 9 height 10
click at [799, 478] on div "58s" at bounding box center [983, 361] width 482 height 462
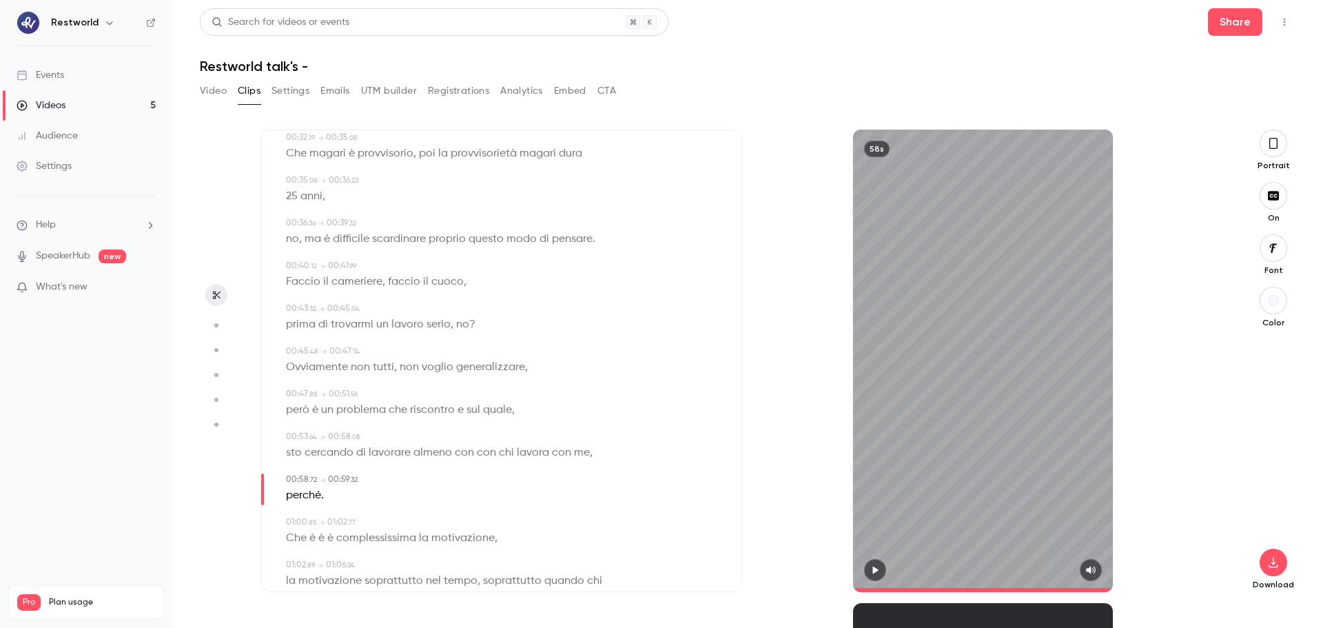
scroll to position [422, 0]
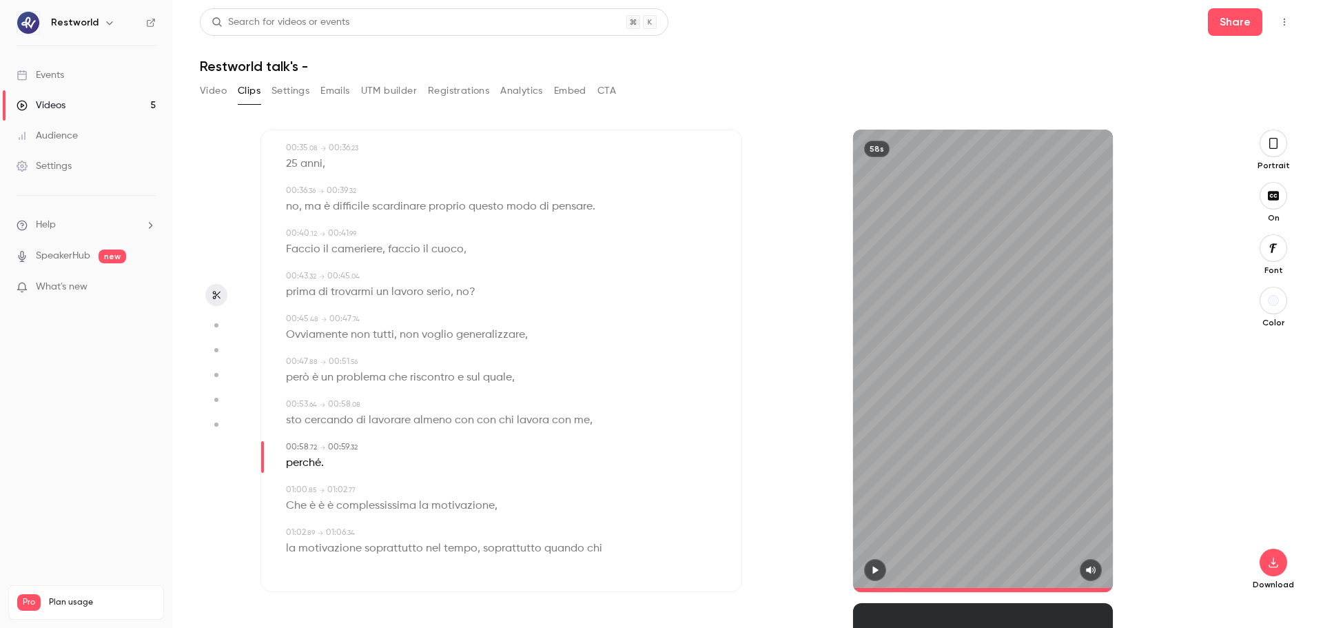
type input "**"
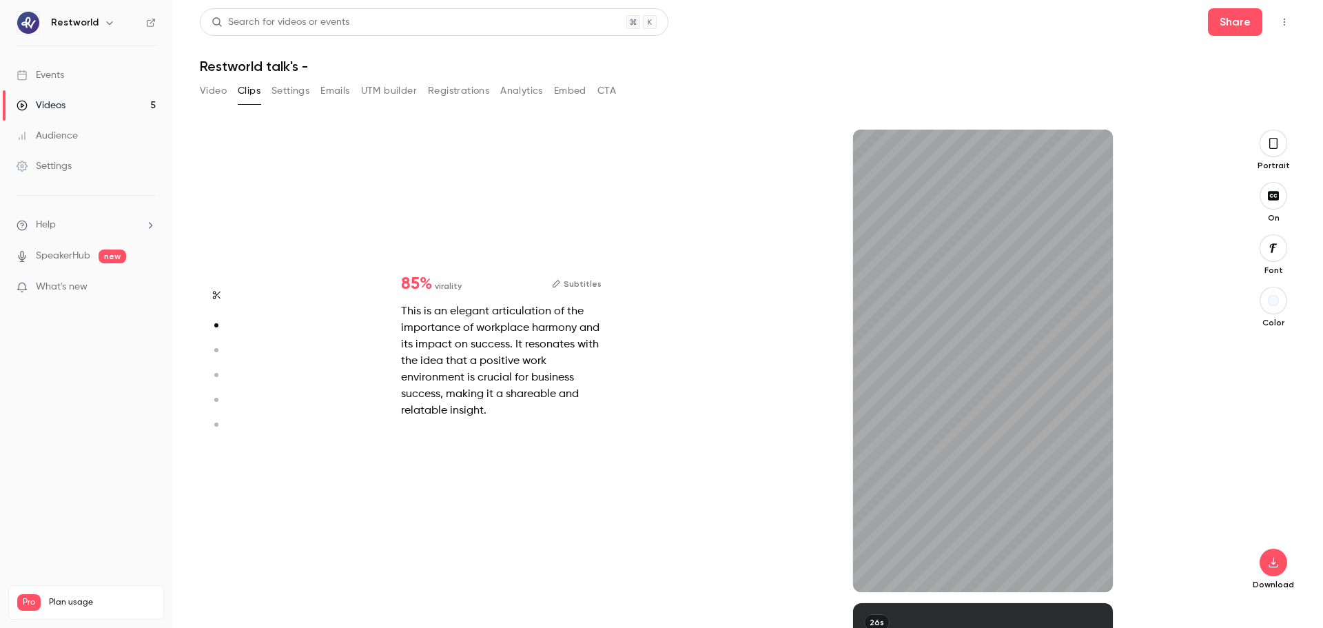
type input "***"
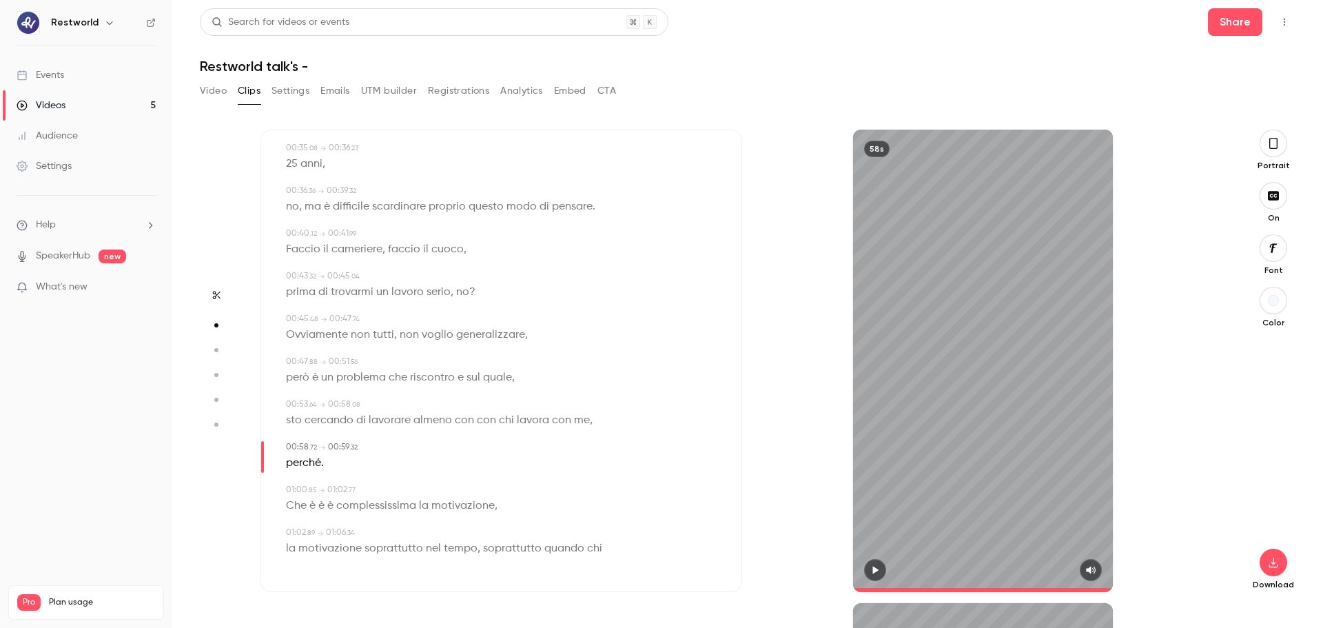
type input "**"
type input "***"
type input "**"
type input "*"
type input "**"
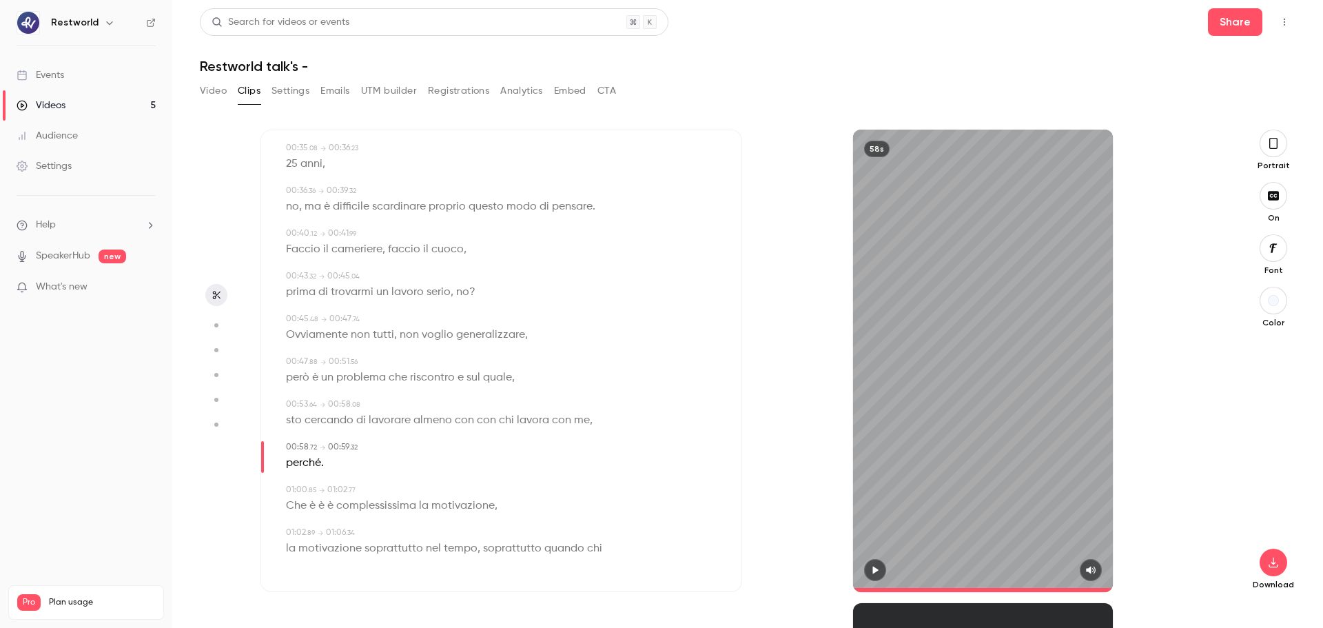
scroll to position [0, 0]
click at [243, 96] on button "Clips" at bounding box center [249, 91] width 23 height 22
drag, startPoint x: 208, startPoint y: 92, endPoint x: 322, endPoint y: 116, distance: 117.0
click at [207, 92] on button "Video" at bounding box center [213, 91] width 27 height 22
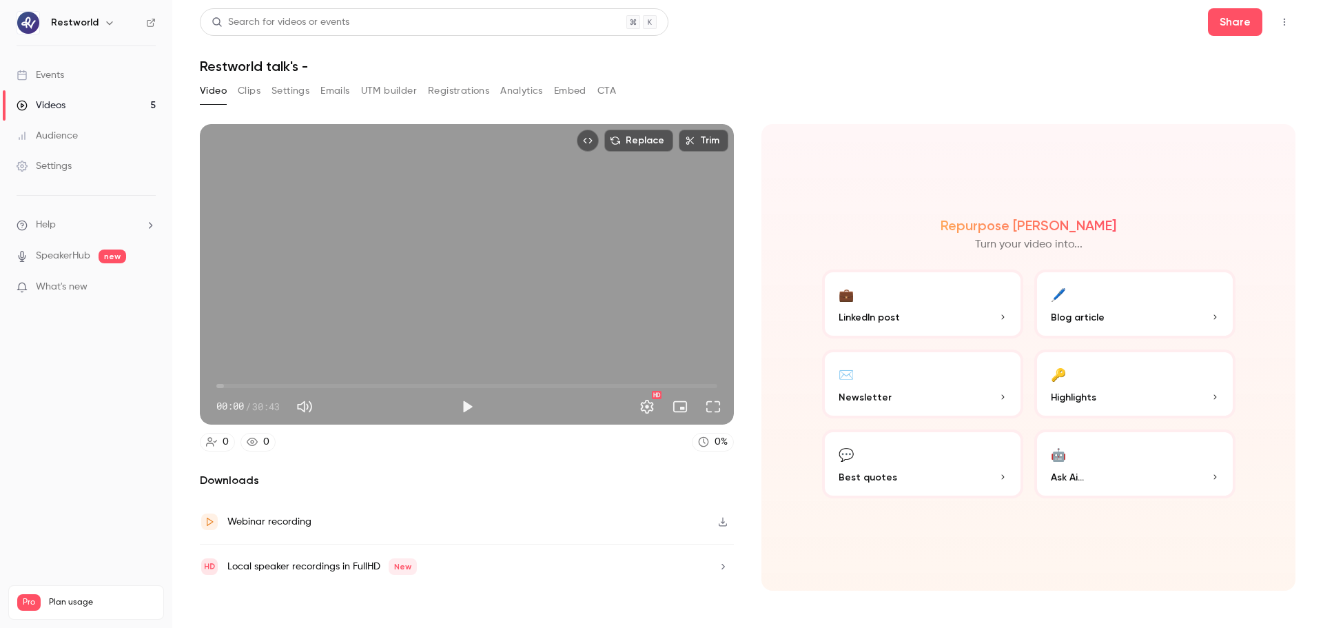
click at [242, 88] on button "Clips" at bounding box center [249, 91] width 23 height 22
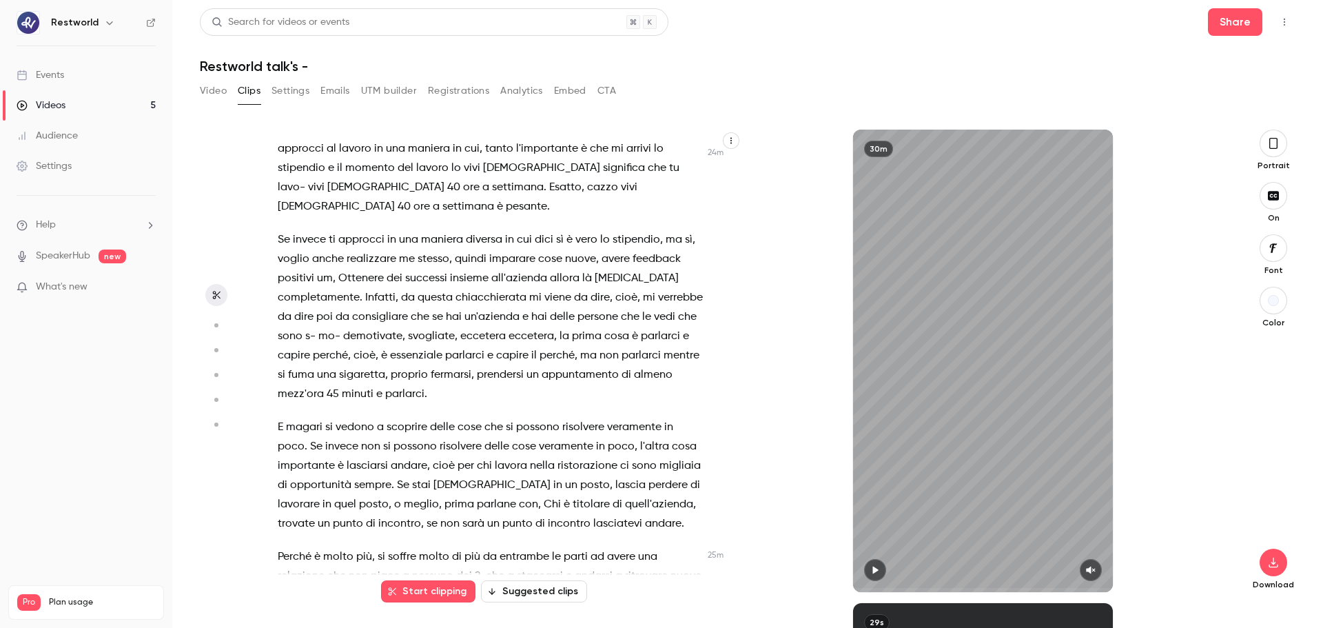
scroll to position [8230, 0]
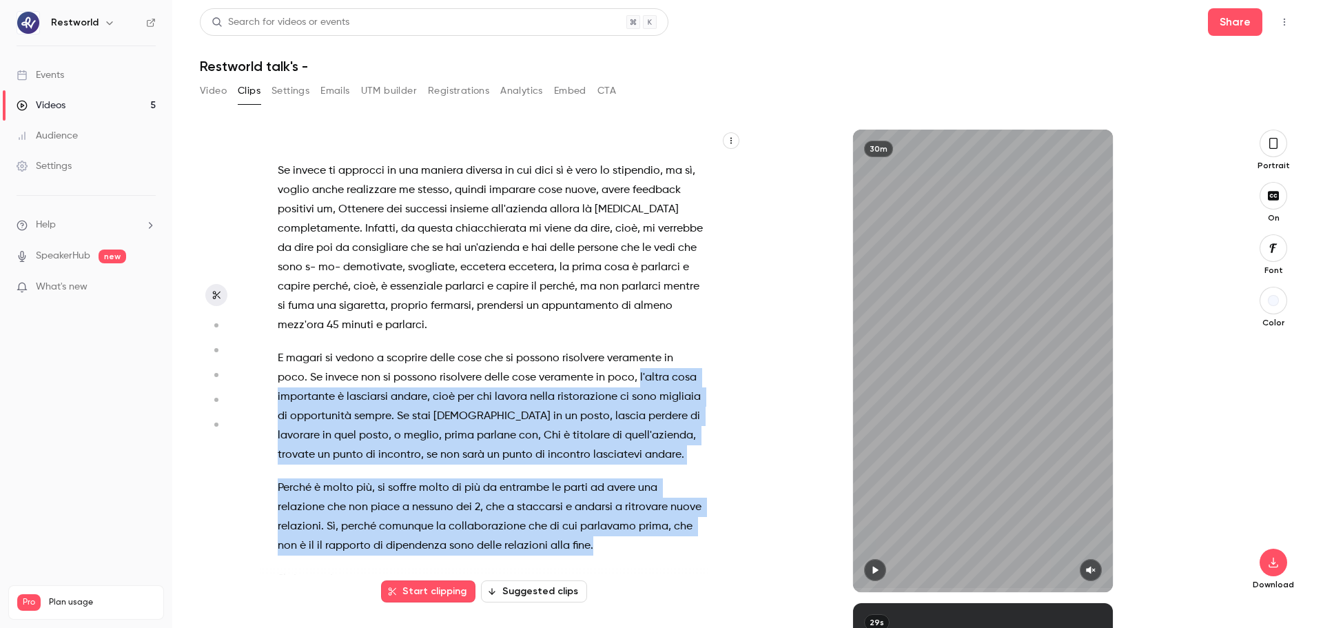
drag, startPoint x: 636, startPoint y: 358, endPoint x: 656, endPoint y: 526, distance: 169.3
click at [656, 478] on div "pochissime tecnologia , facciamo tutto uno svarione sull'[GEOGRAPHIC_DATA] , ce…" at bounding box center [497, 367] width 475 height 449
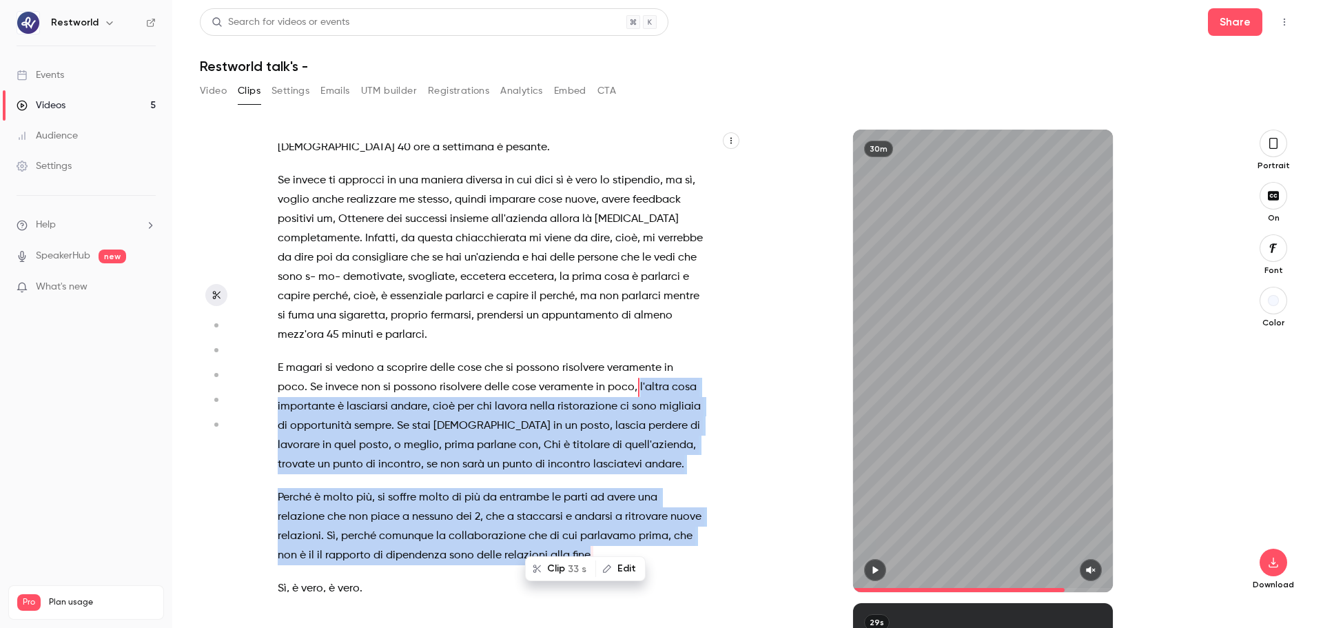
click at [876, 478] on icon "button" at bounding box center [875, 570] width 6 height 8
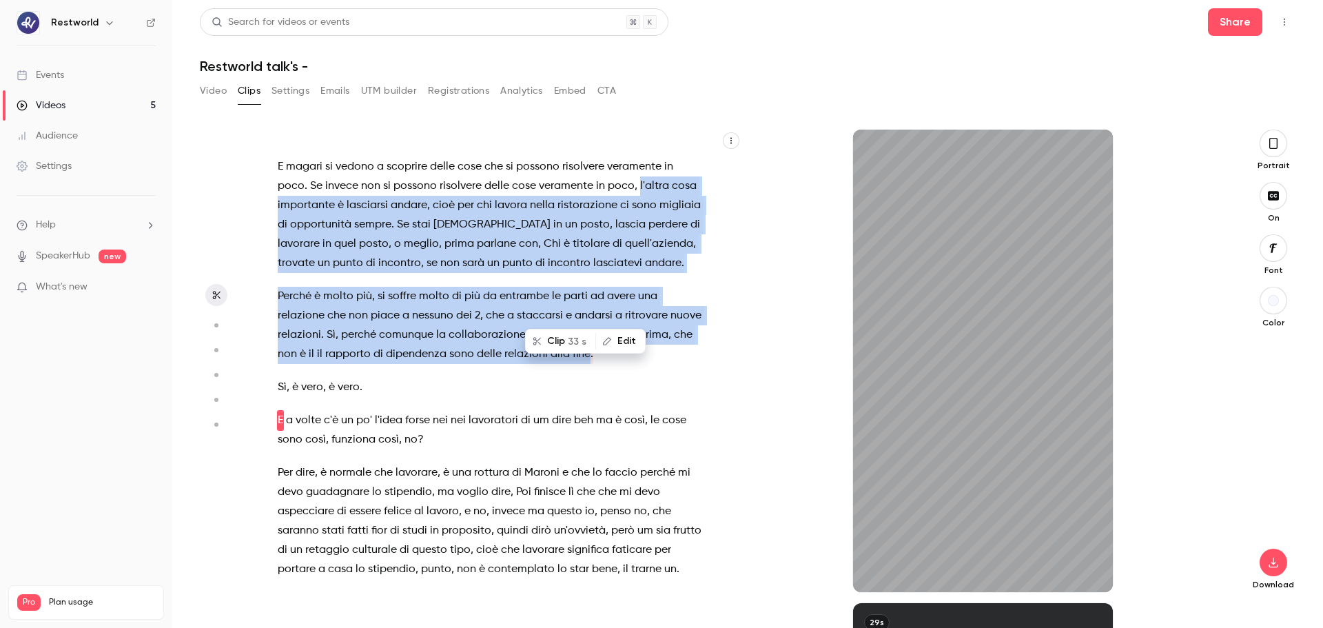
scroll to position [8455, 0]
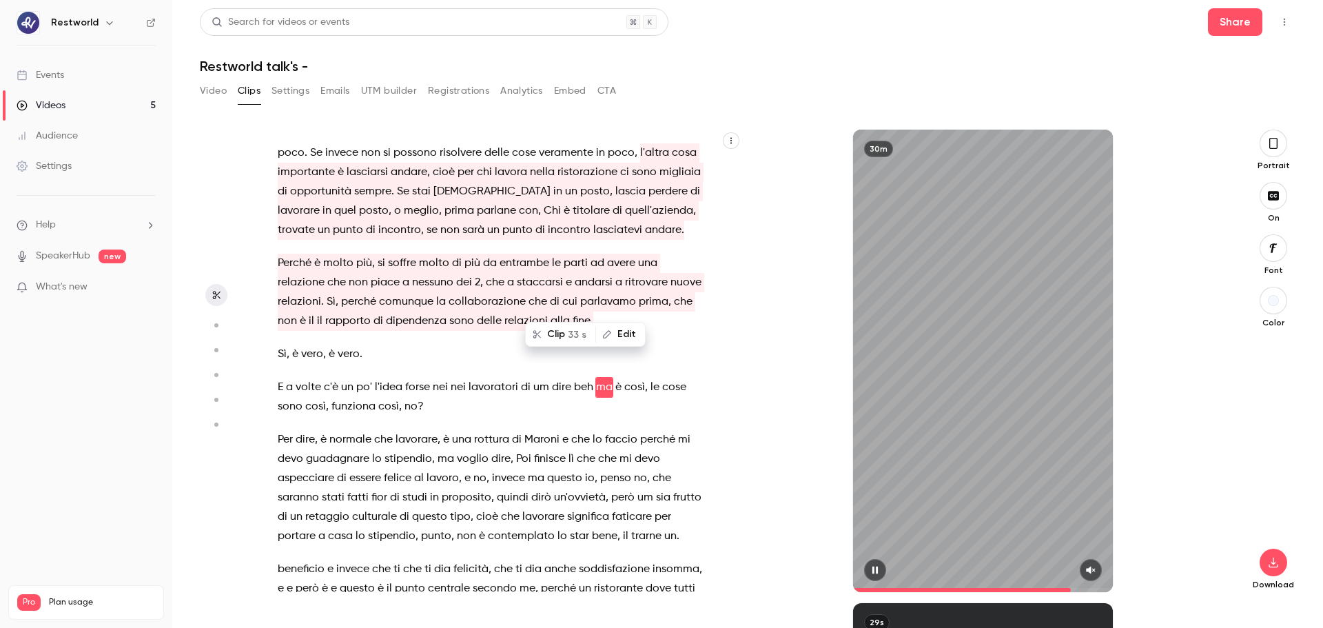
click at [911, 453] on div "30m" at bounding box center [983, 361] width 260 height 462
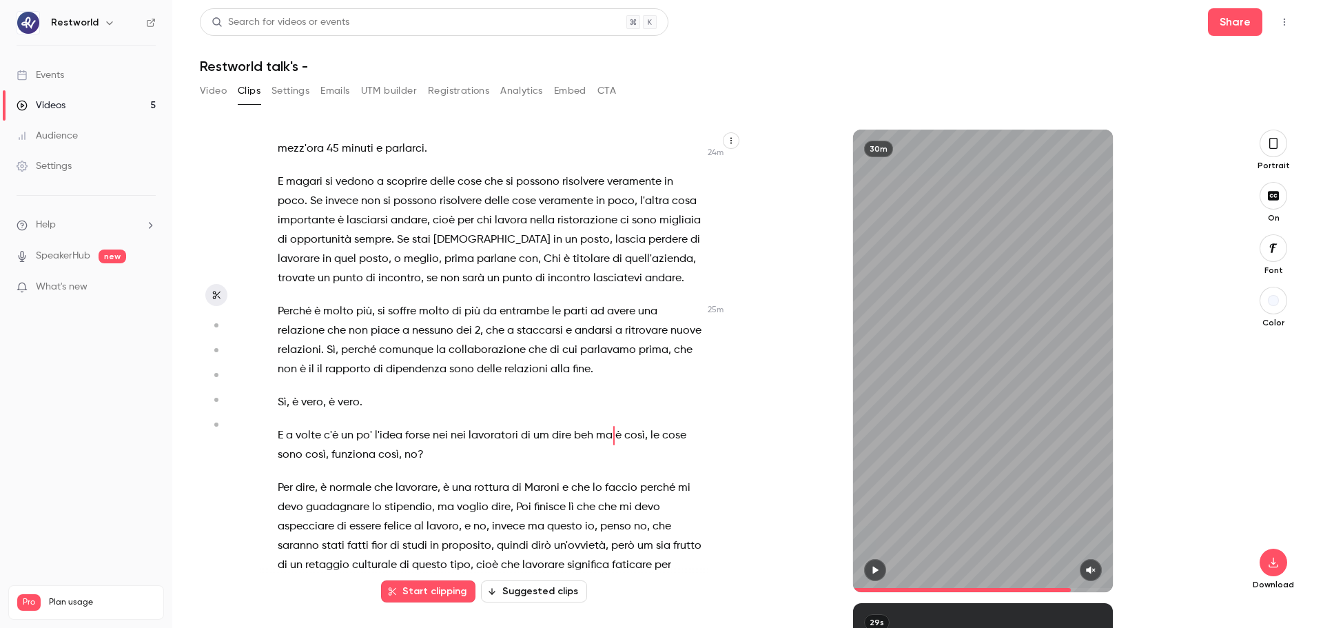
scroll to position [8386, 0]
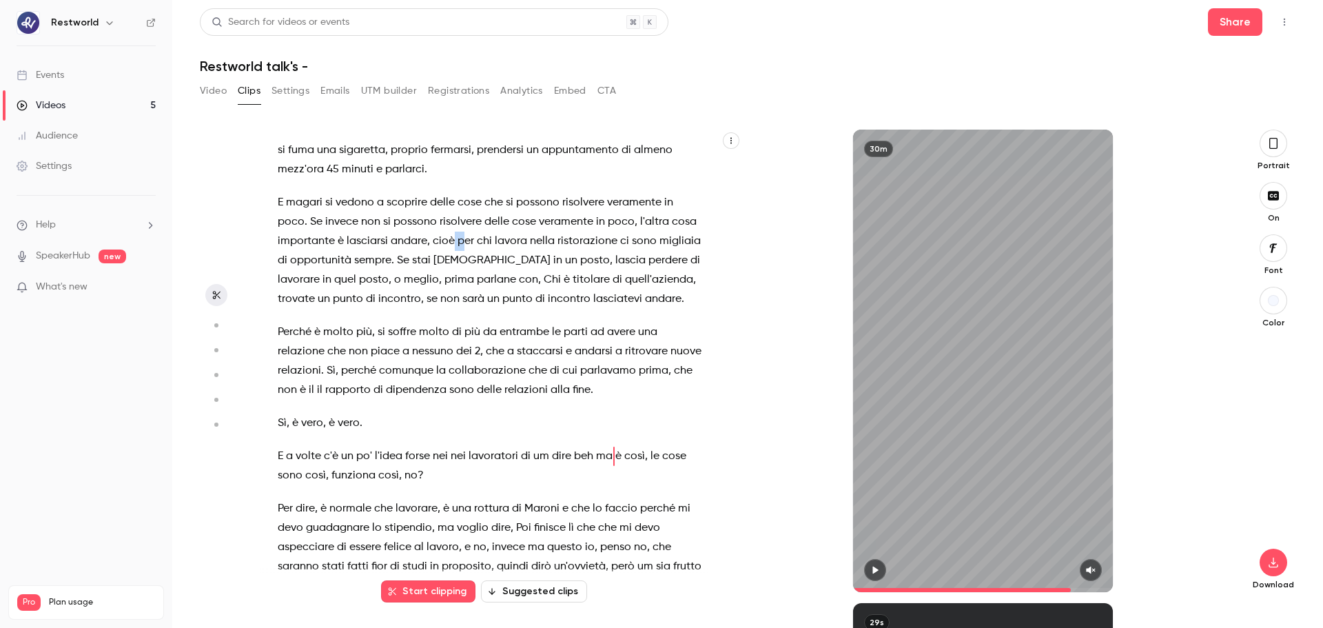
drag, startPoint x: 454, startPoint y: 224, endPoint x: 462, endPoint y: 224, distance: 7.6
click at [462, 224] on p "E magari si vedono a scoprire delle cose che si possono risolvere veramente in …" at bounding box center [491, 251] width 427 height 116
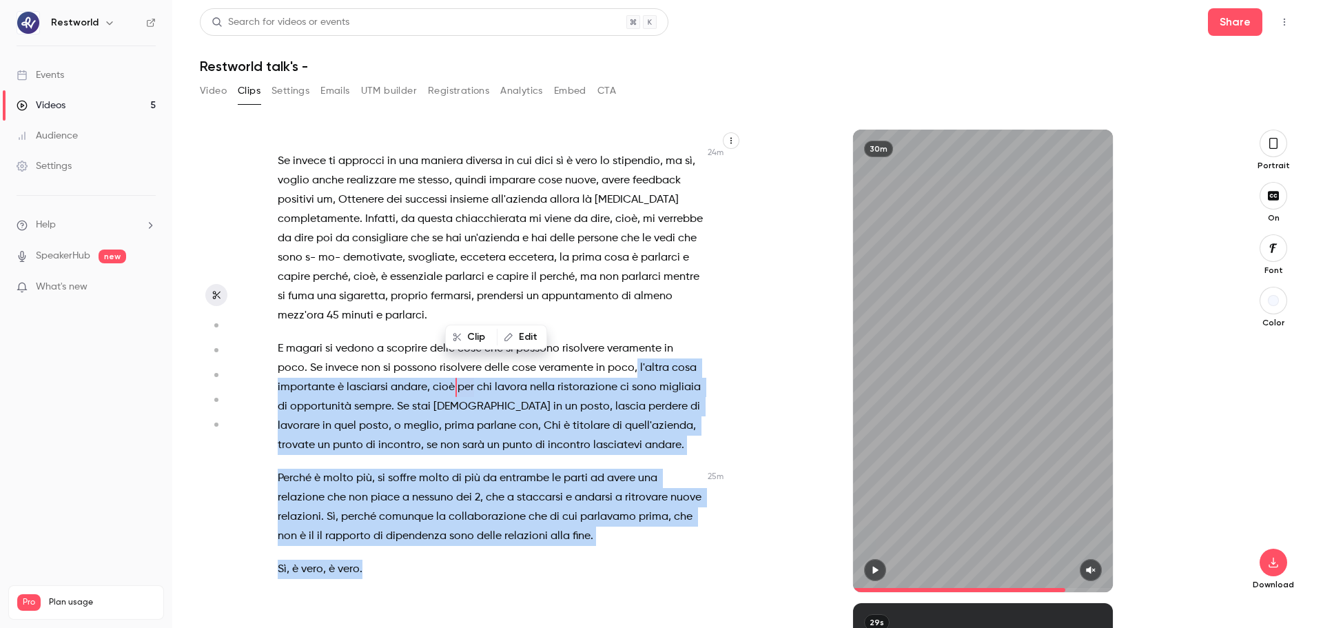
scroll to position [8362, 0]
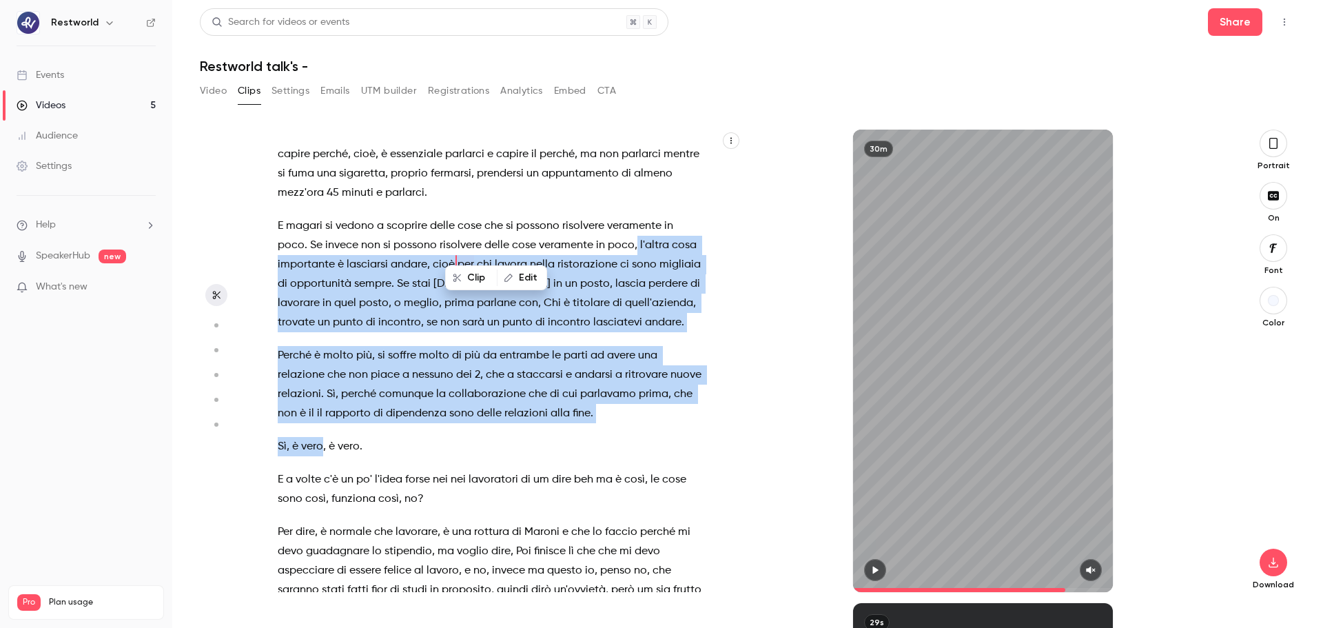
drag, startPoint x: 635, startPoint y: 347, endPoint x: 322, endPoint y: 430, distance: 324.2
click at [322, 430] on div "pochissime tecnologia , facciamo tutto uno svarione sull'[GEOGRAPHIC_DATA] , ce…" at bounding box center [497, 367] width 475 height 449
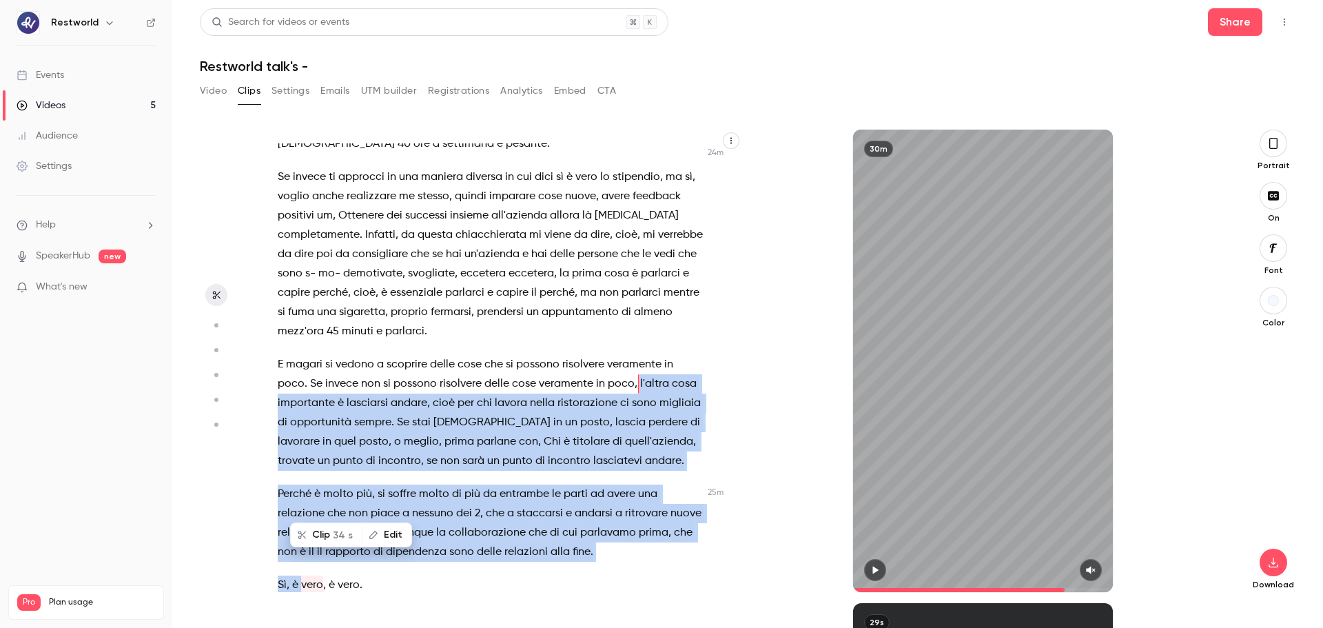
scroll to position [8220, 0]
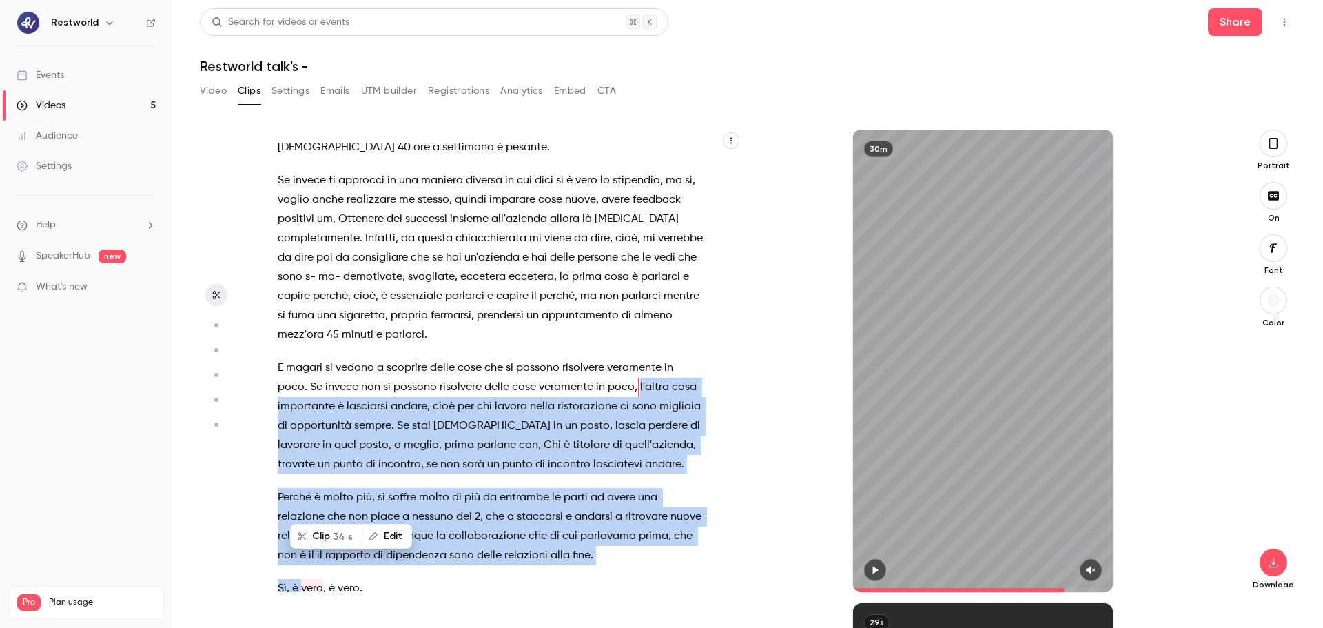
click at [325, 478] on button "Clip 34 s" at bounding box center [326, 536] width 70 height 22
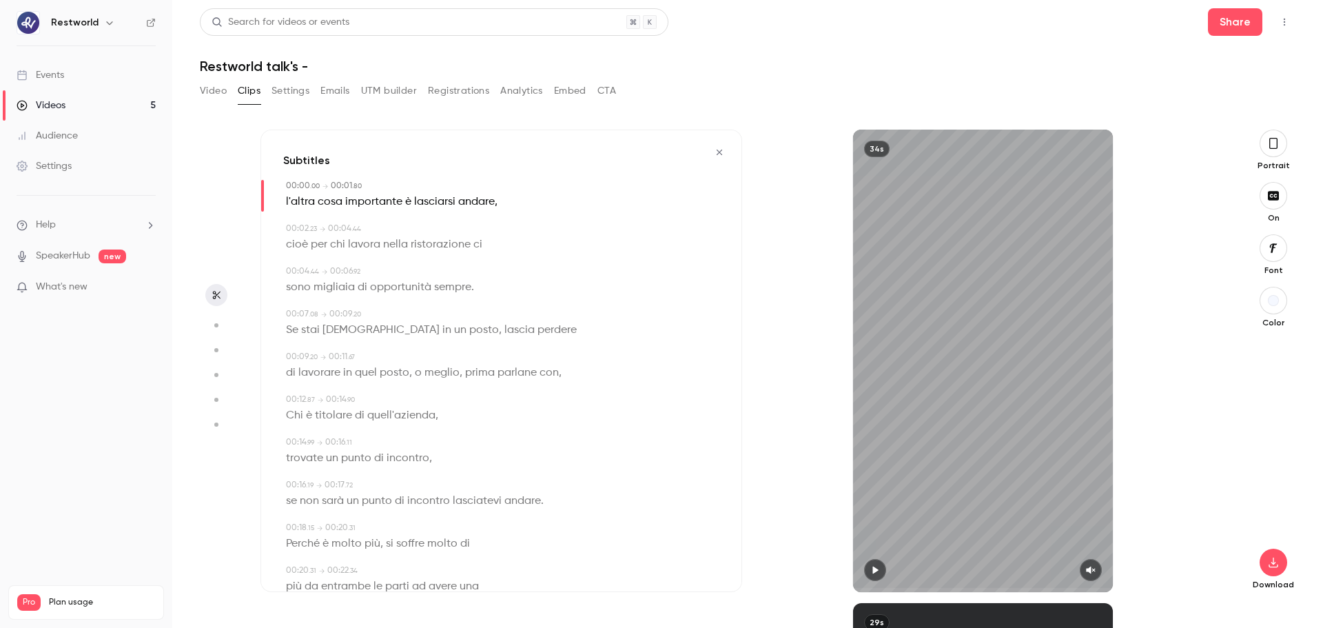
drag, startPoint x: 908, startPoint y: 327, endPoint x: 916, endPoint y: 317, distance: 12.8
click at [912, 324] on div "34s" at bounding box center [983, 361] width 260 height 462
click at [1058, 478] on icon "button" at bounding box center [1090, 570] width 11 height 10
click at [283, 199] on div "Subtitles 00:00 . 00 → 00:01 . 80 l'altra cosa importante è lasciarsi andare , …" at bounding box center [501, 361] width 482 height 462
click at [284, 199] on div "00:00 . 00 → 00:01 . 80 l'altra cosa importante è lasciarsi andare ," at bounding box center [501, 196] width 436 height 32
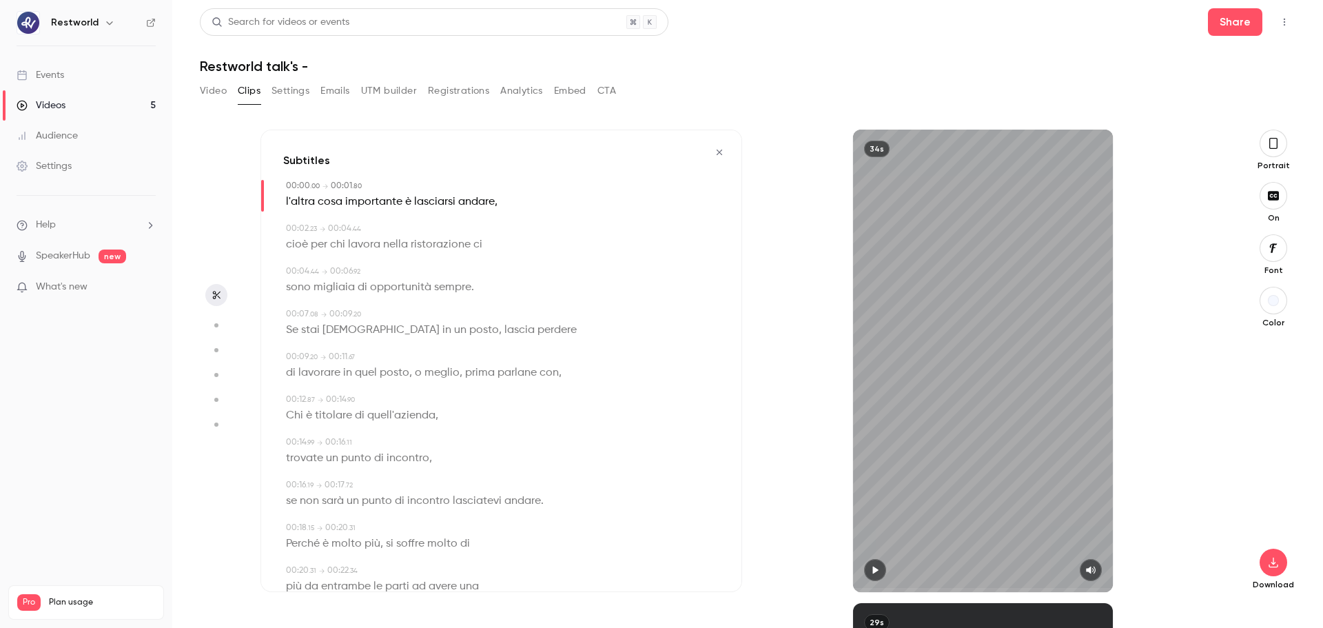
click at [950, 325] on div "34s" at bounding box center [983, 361] width 260 height 462
type input "****"
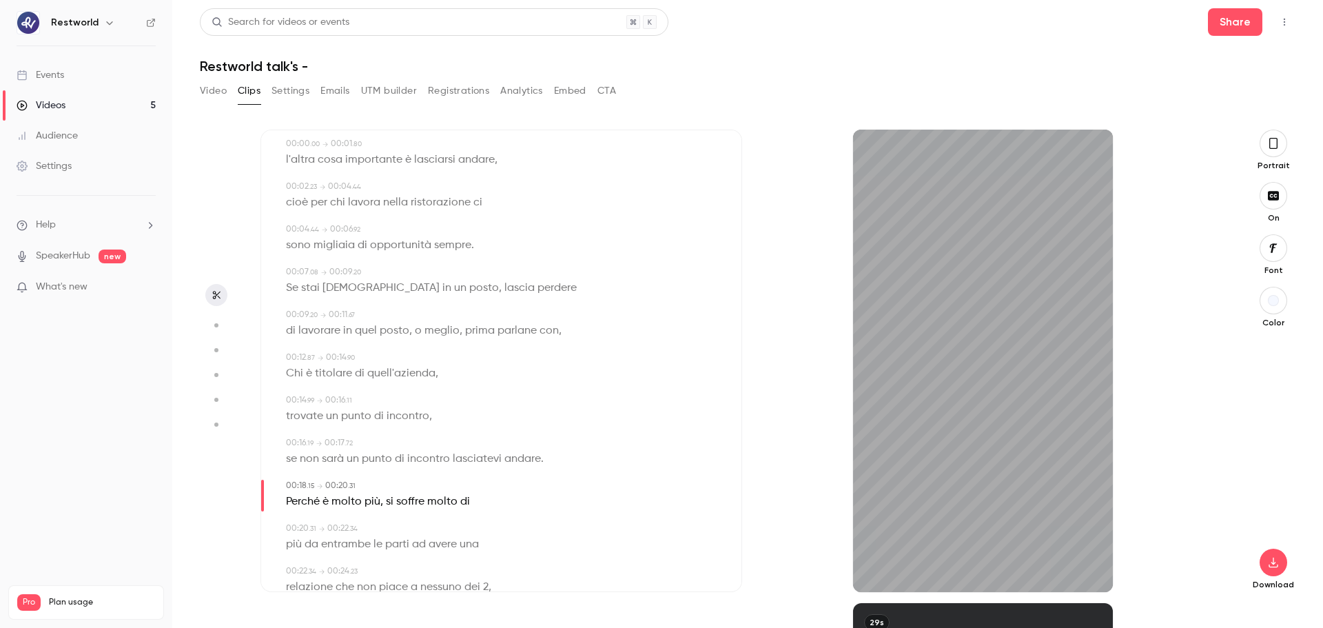
scroll to position [52, 0]
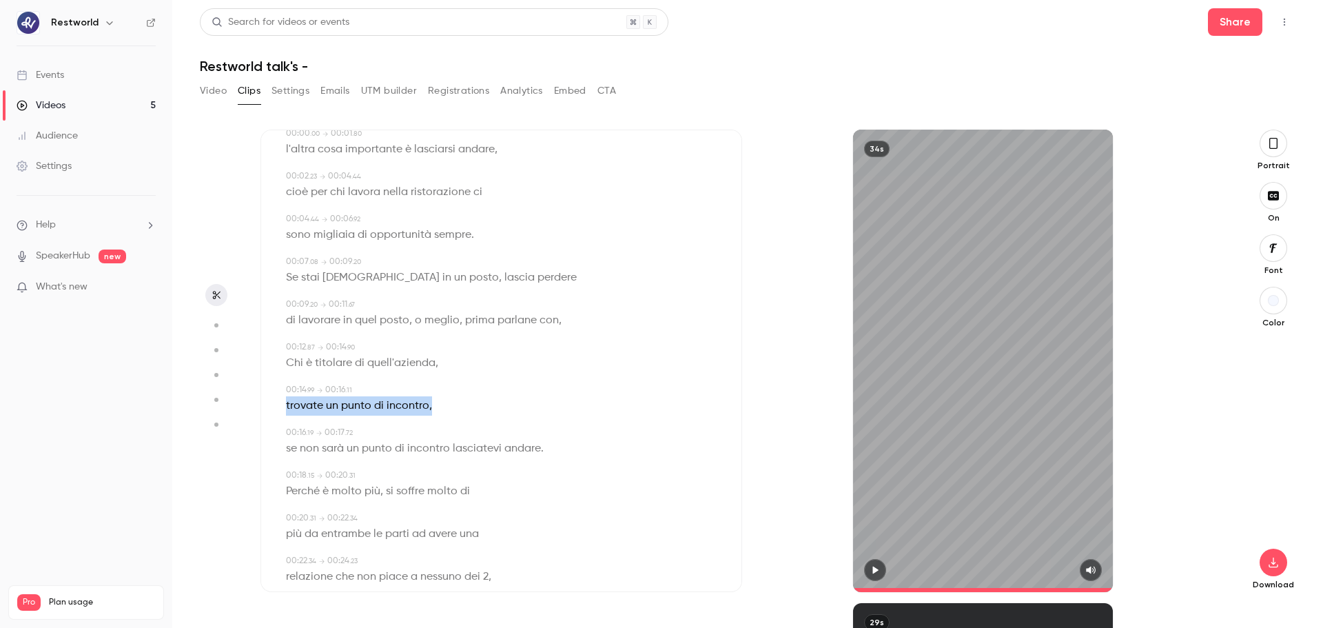
drag, startPoint x: 729, startPoint y: 375, endPoint x: 734, endPoint y: 402, distance: 27.3
click at [734, 402] on div "Subtitles 00:00 . 00 → 00:01 . 80 l'altra cosa importante è lasciarsi andare , …" at bounding box center [501, 361] width 482 height 462
drag, startPoint x: 732, startPoint y: 418, endPoint x: 733, endPoint y: 436, distance: 18.6
click at [733, 436] on div "Subtitles 00:00 . 00 → 00:01 . 80 l'altra cosa importante è lasciarsi andare , …" at bounding box center [501, 361] width 482 height 462
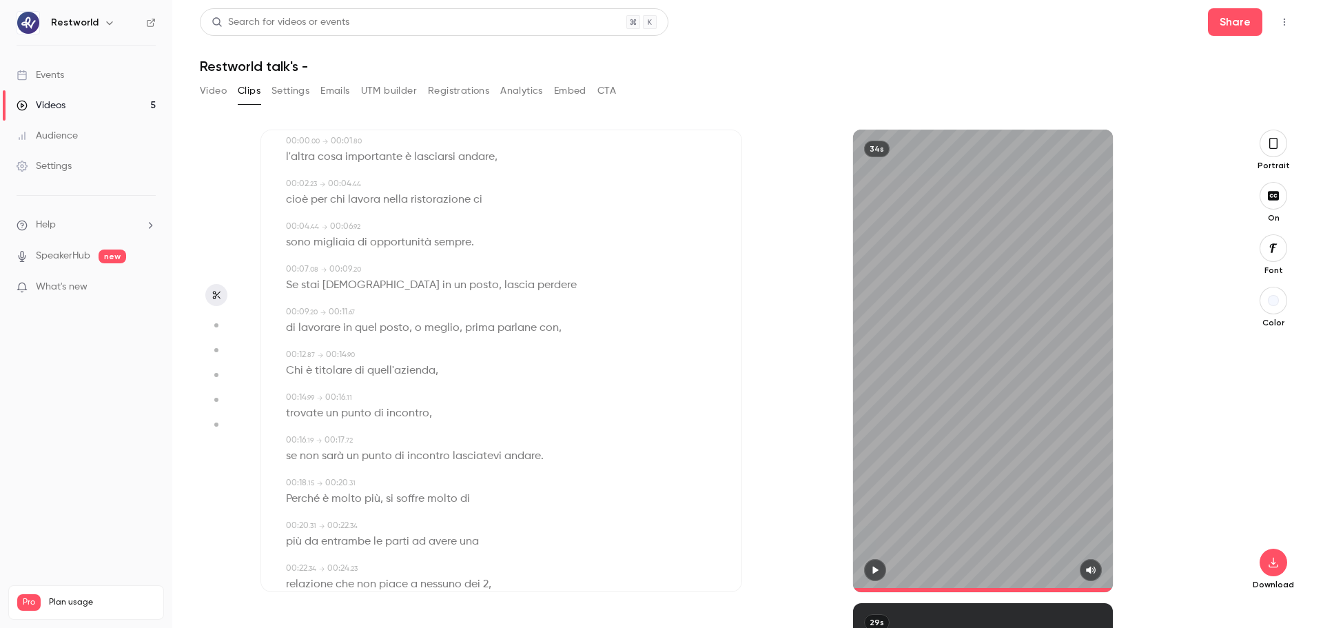
scroll to position [69, 0]
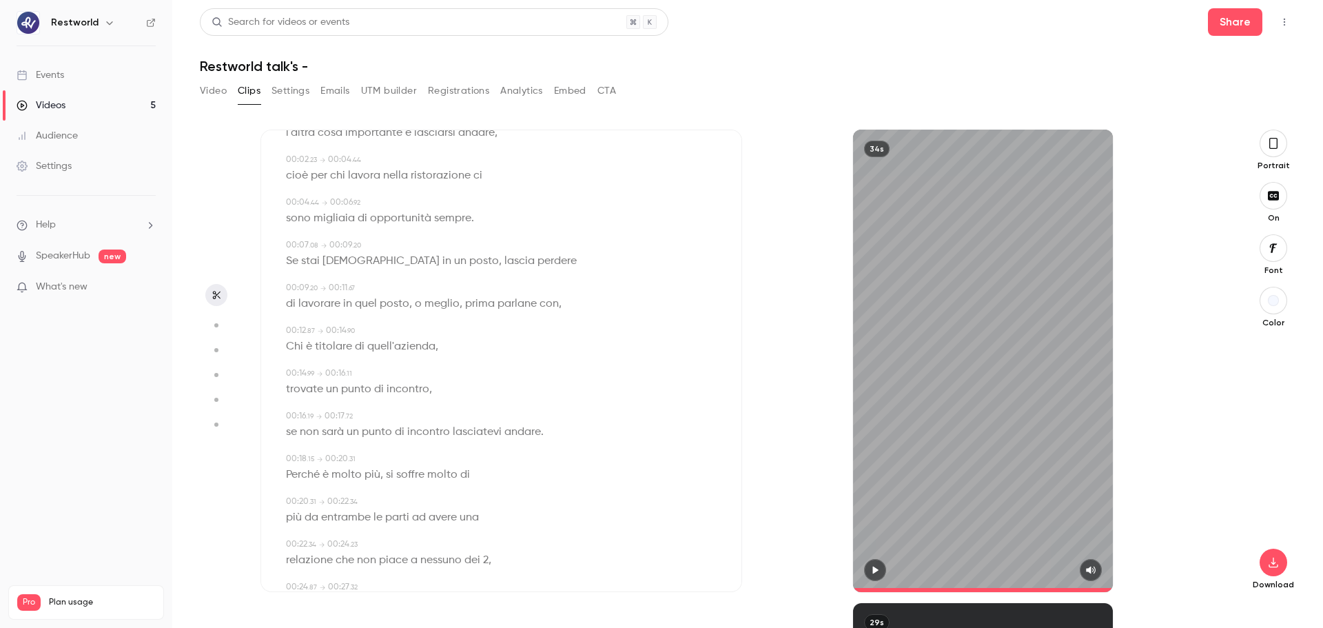
click at [333, 476] on span "molto" at bounding box center [346, 474] width 30 height 19
type input "****"
click at [328, 480] on div "Edit" at bounding box center [347, 500] width 39 height 44
click at [328, 480] on span "è" at bounding box center [325, 474] width 6 height 19
click at [331, 497] on button "Edit" at bounding box center [322, 500] width 48 height 22
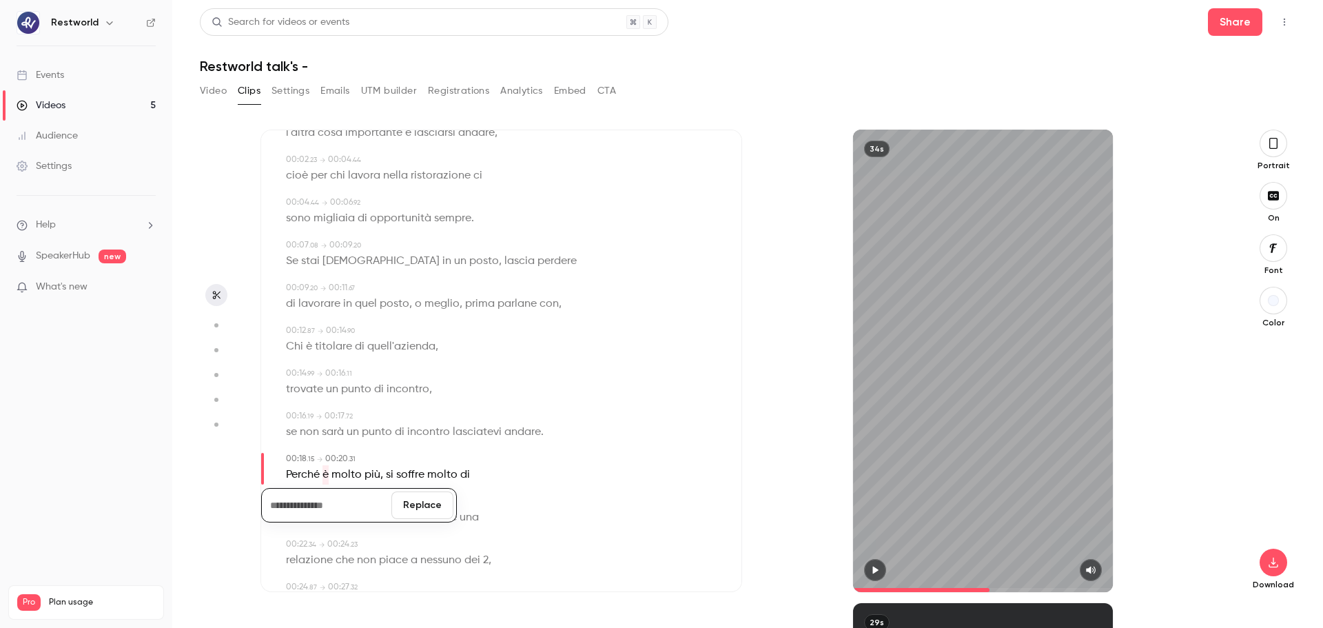
click at [400, 503] on button "Replace" at bounding box center [422, 505] width 62 height 28
type input "****"
click at [342, 475] on span "molto" at bounding box center [337, 474] width 30 height 19
click at [342, 497] on button "Edit" at bounding box center [333, 500] width 48 height 22
click at [436, 507] on button "Replace" at bounding box center [422, 505] width 62 height 28
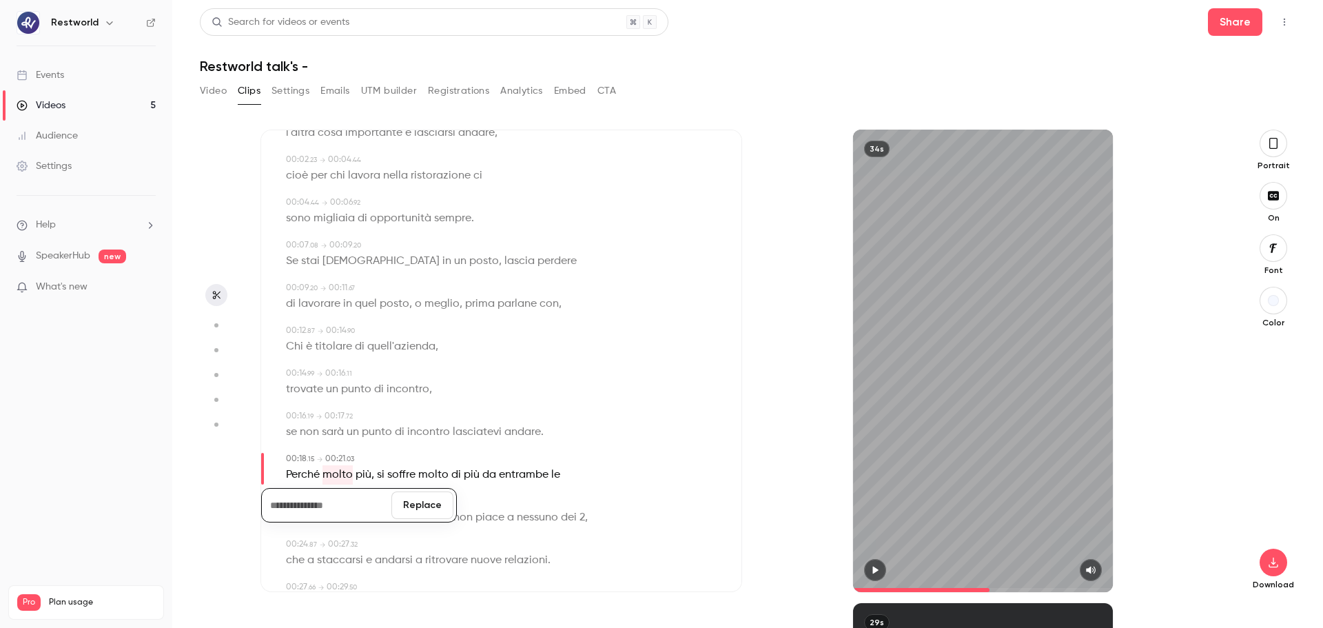
type input "****"
click at [339, 482] on span "," at bounding box center [339, 474] width 3 height 19
click at [337, 477] on span "più" at bounding box center [330, 474] width 16 height 19
click at [335, 502] on button "Edit" at bounding box center [326, 500] width 48 height 22
click at [429, 504] on button "Replace" at bounding box center [422, 505] width 62 height 28
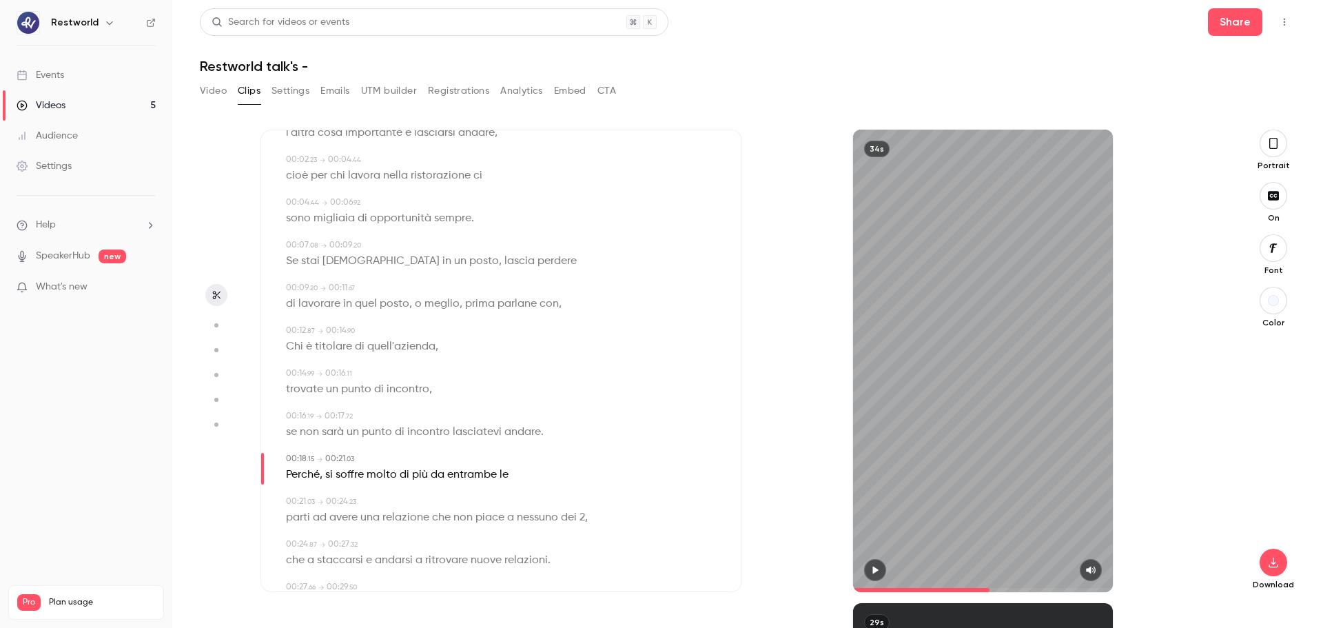
click at [913, 411] on div "34s" at bounding box center [983, 361] width 260 height 462
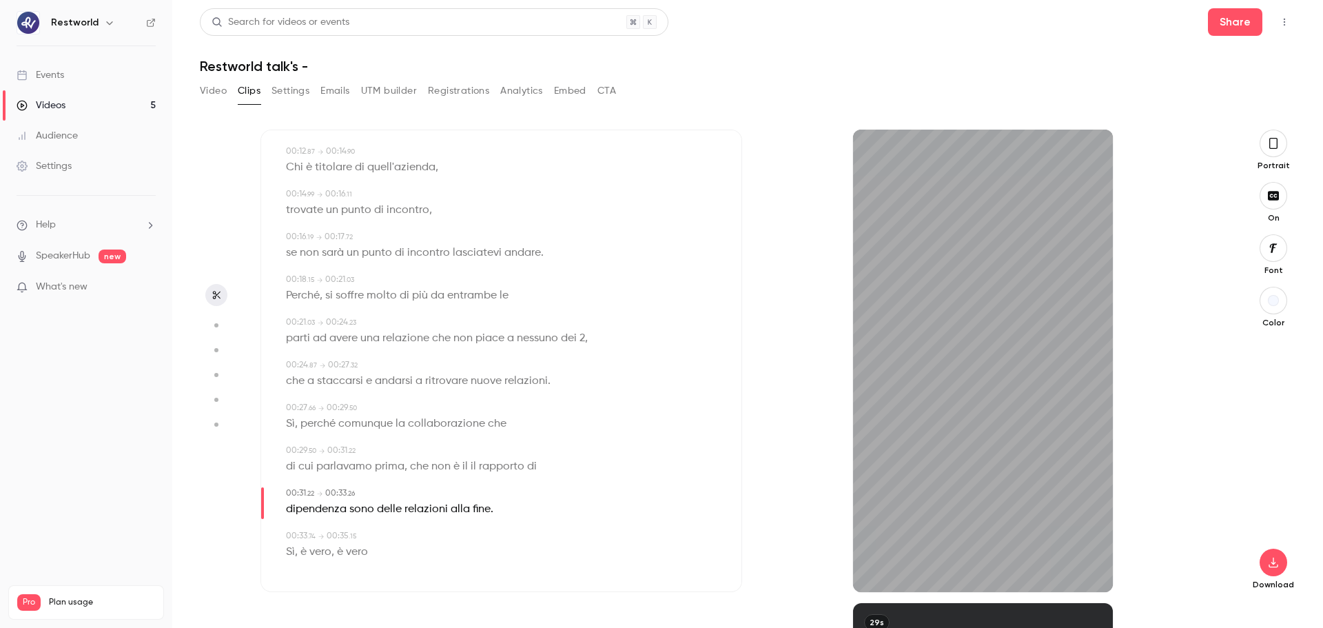
scroll to position [252, 0]
click at [340, 548] on span "è" at bounding box center [340, 548] width 6 height 19
type input "****"
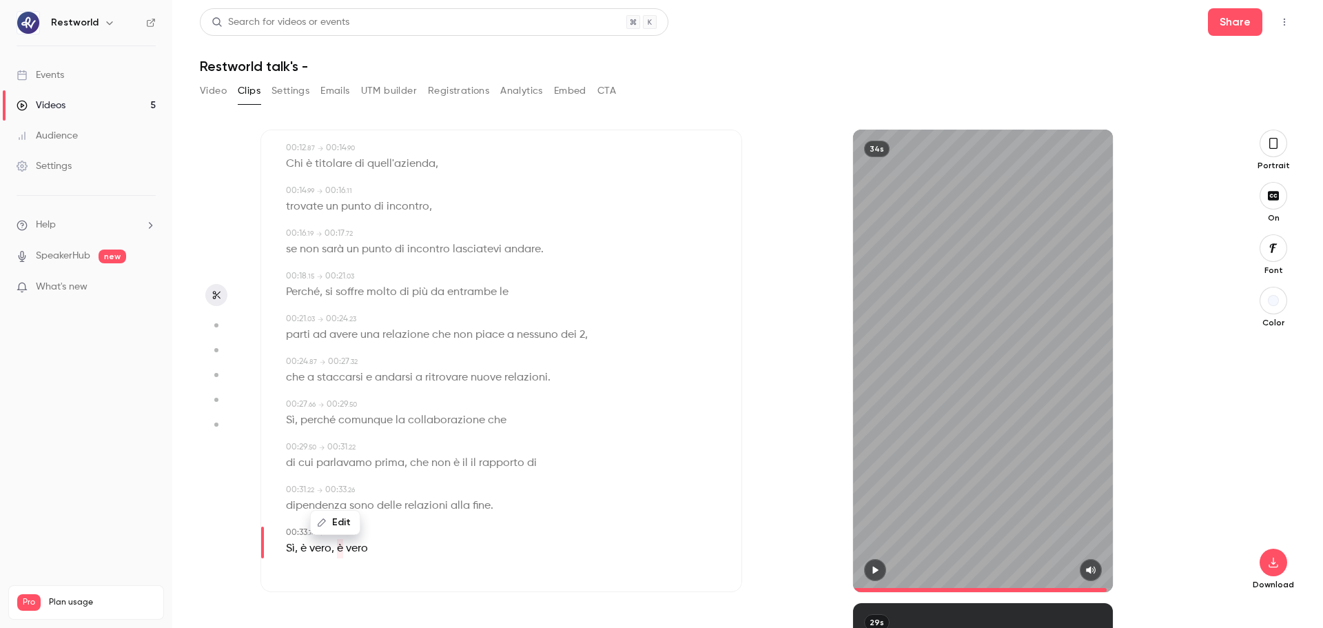
click at [334, 526] on button "Edit" at bounding box center [335, 522] width 48 height 22
click at [411, 522] on button "Replace" at bounding box center [422, 518] width 62 height 28
type input "****"
click at [346, 546] on span "vero" at bounding box center [348, 548] width 22 height 19
click at [358, 524] on button "Edit" at bounding box center [344, 522] width 48 height 22
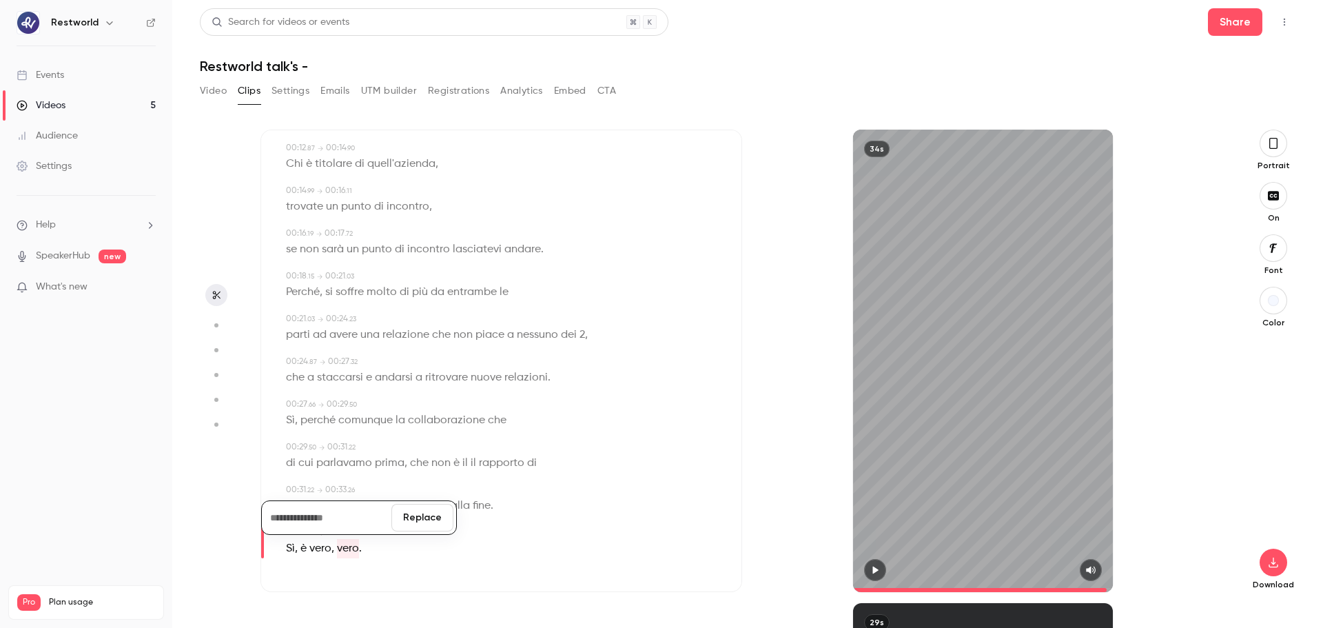
click at [404, 514] on button "Replace" at bounding box center [422, 518] width 62 height 28
click at [338, 546] on span "E" at bounding box center [340, 548] width 6 height 19
click at [345, 525] on button "Edit" at bounding box center [335, 522] width 48 height 22
click at [398, 525] on button "Replace" at bounding box center [422, 518] width 62 height 28
type input "****"
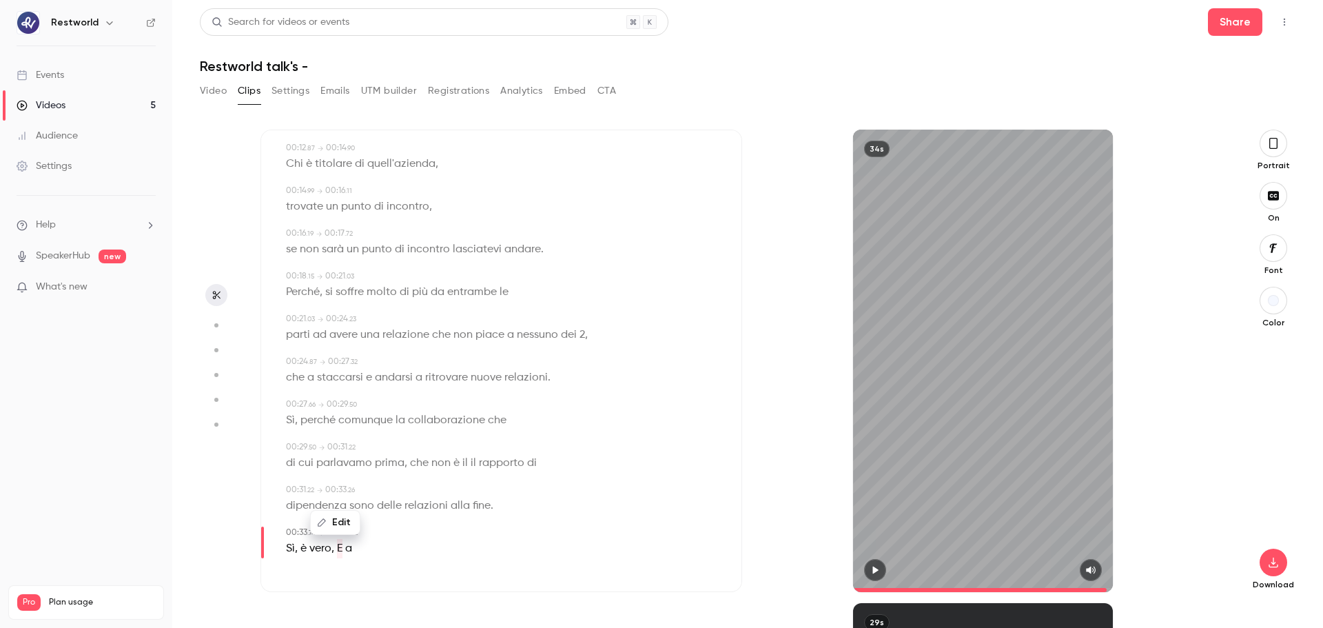
click at [339, 521] on button "Edit" at bounding box center [335, 522] width 48 height 22
click at [427, 516] on button "Replace" at bounding box center [422, 518] width 62 height 28
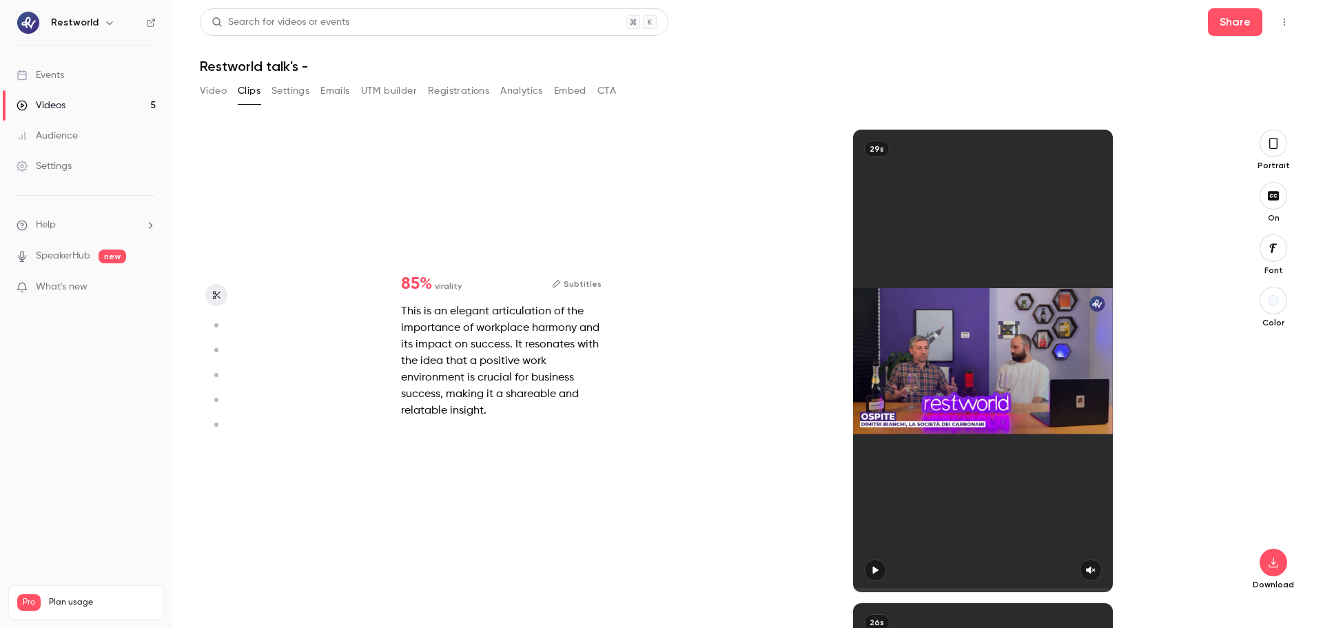
type input "****"
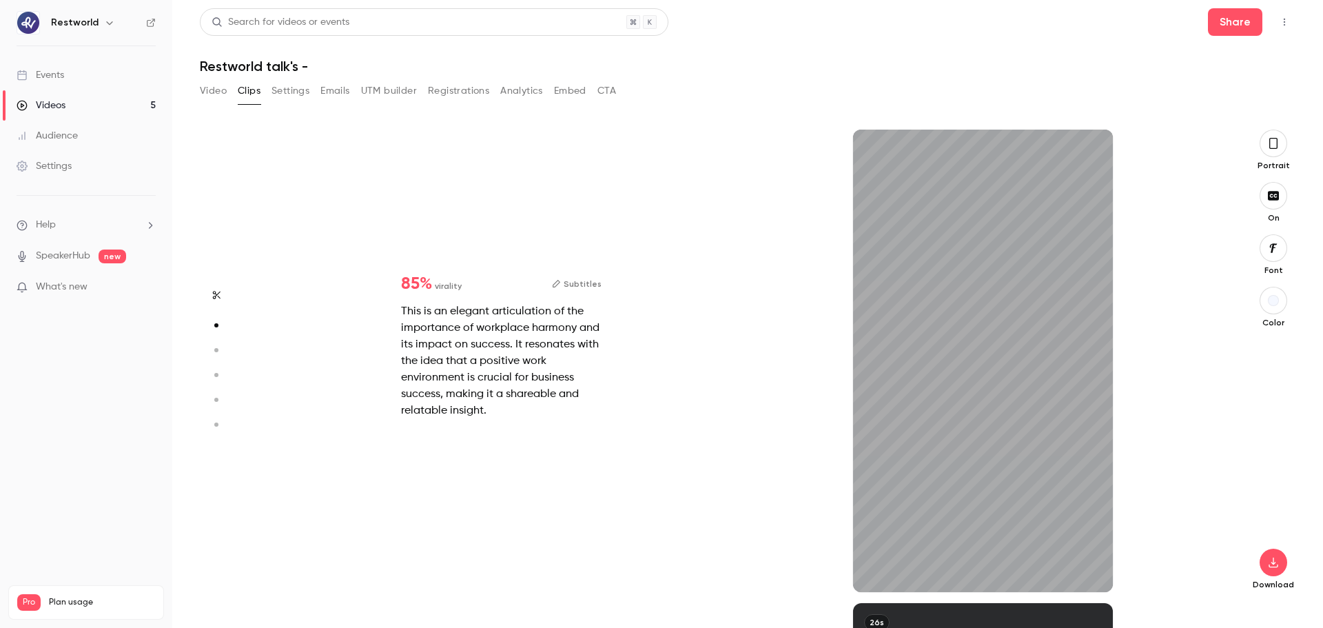
scroll to position [19, 0]
type input "***"
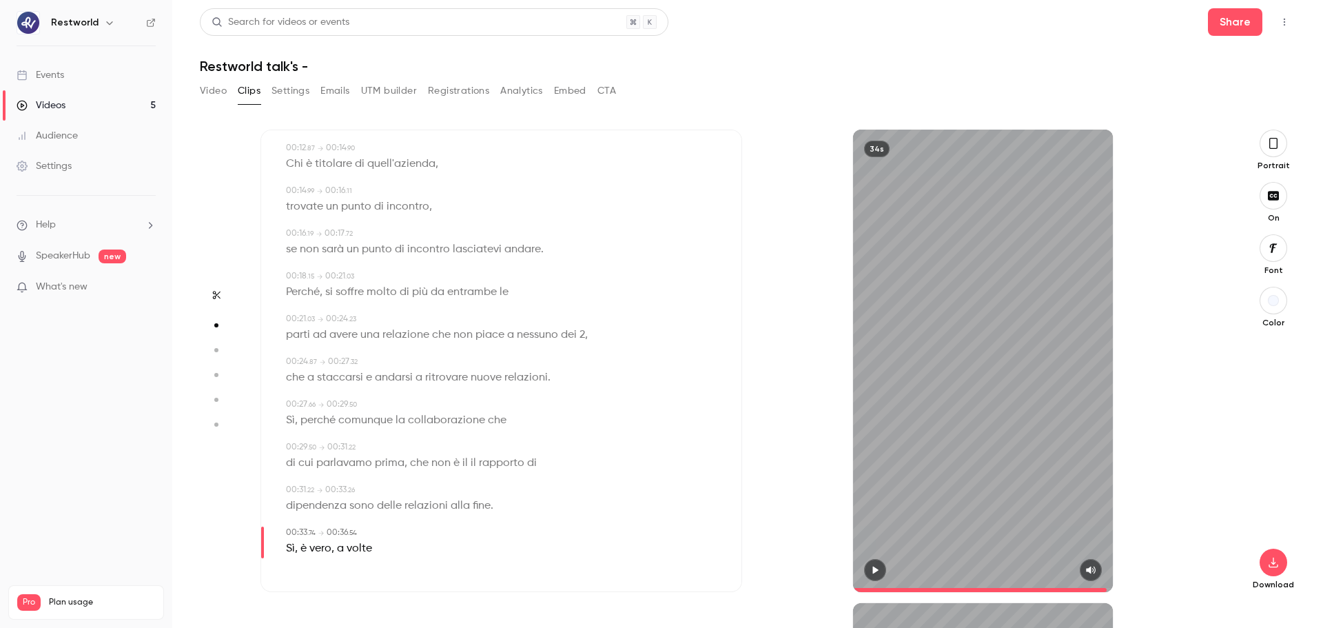
type input "****"
type input "***"
type input "****"
type input "*"
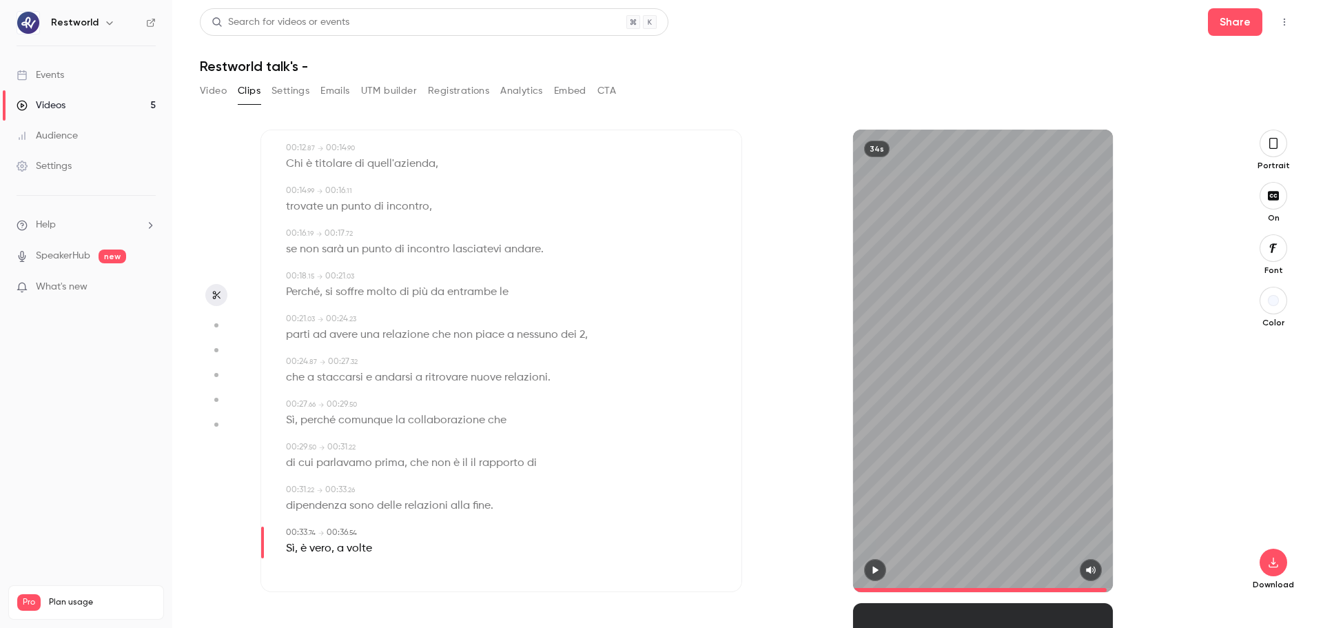
click at [344, 552] on span at bounding box center [345, 548] width 3 height 11
click at [345, 529] on button "Edit" at bounding box center [336, 522] width 48 height 22
click at [435, 515] on button "Replace" at bounding box center [422, 518] width 62 height 28
type input "****"
click at [354, 550] on span "volte" at bounding box center [349, 548] width 25 height 19
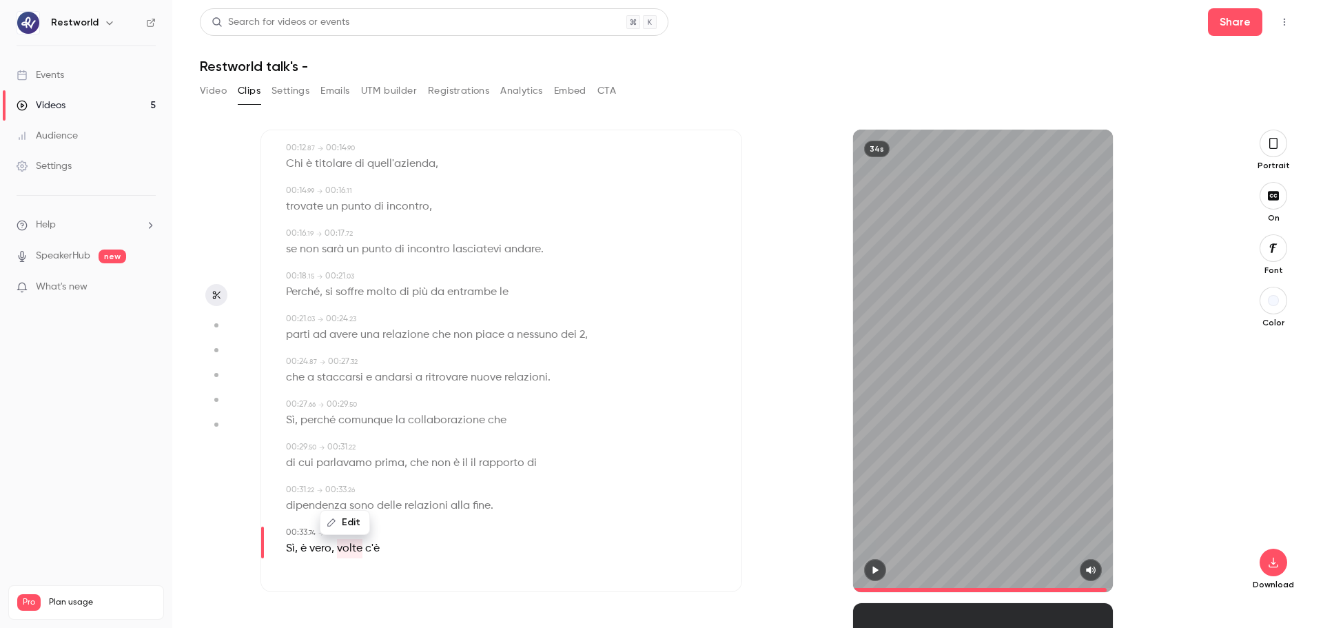
click at [353, 524] on button "Edit" at bounding box center [345, 522] width 48 height 22
click at [404, 509] on button "Replace" at bounding box center [422, 518] width 62 height 28
type input "****"
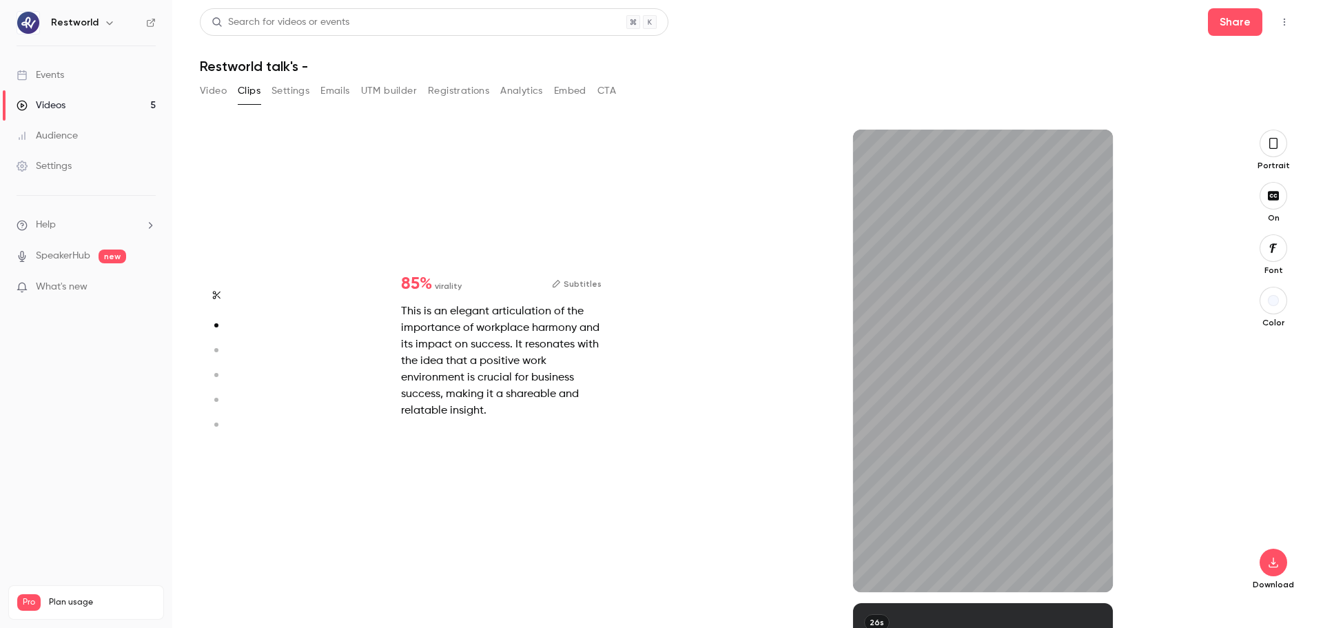
scroll to position [317, 0]
type input "***"
type input "****"
type input "***"
type input "****"
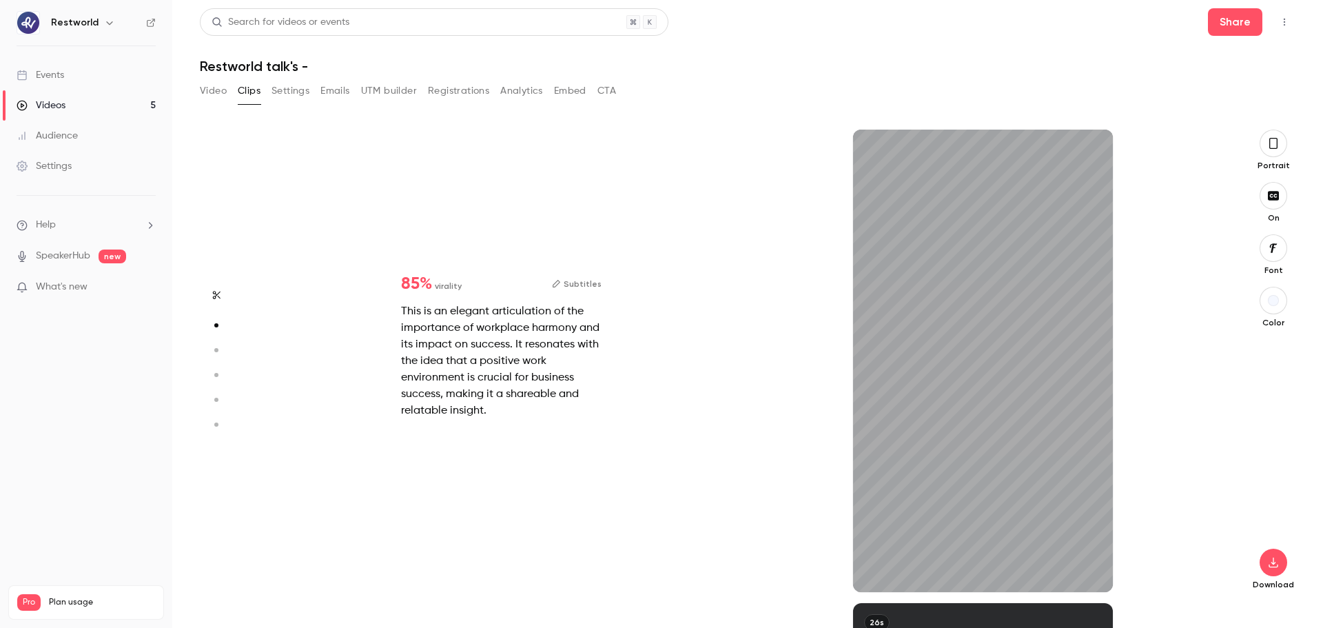
type input "*"
type input "****"
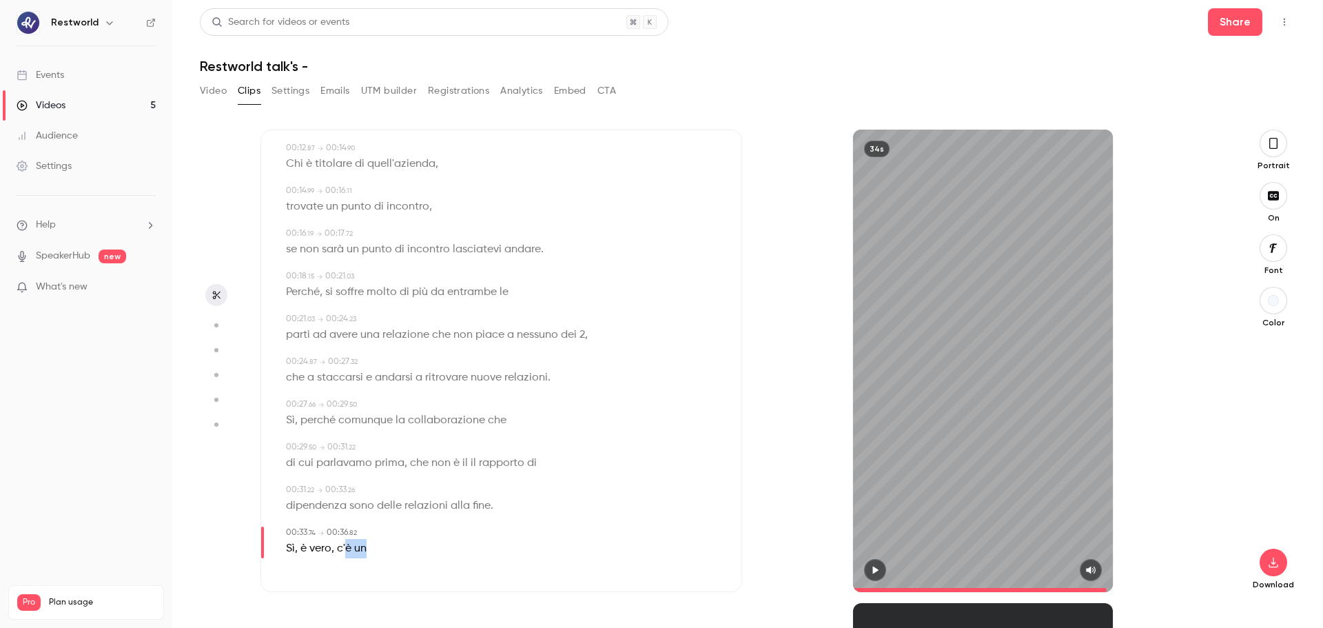
drag, startPoint x: 369, startPoint y: 551, endPoint x: 344, endPoint y: 548, distance: 24.9
click at [344, 548] on div "Sì , è vero , c'è un" at bounding box center [502, 548] width 433 height 19
click at [359, 523] on button "Edit" at bounding box center [355, 522] width 48 height 22
click at [411, 507] on button "Replace" at bounding box center [424, 518] width 62 height 28
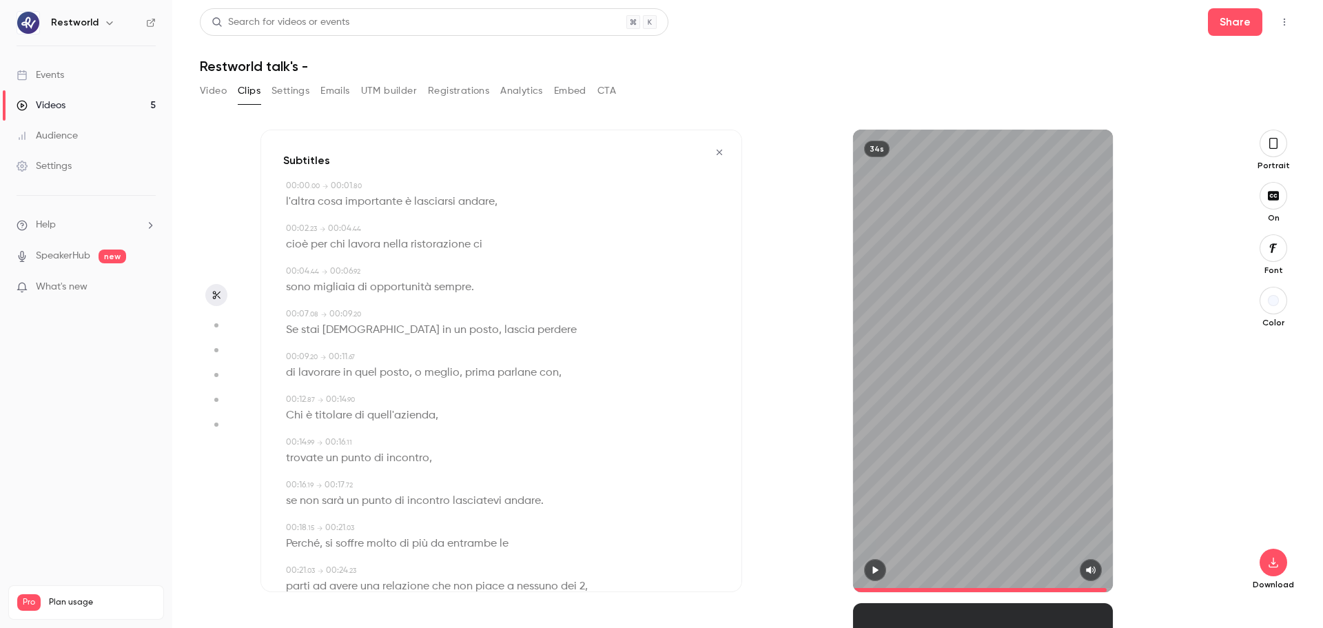
click at [714, 152] on icon "button" at bounding box center [719, 152] width 11 height 10
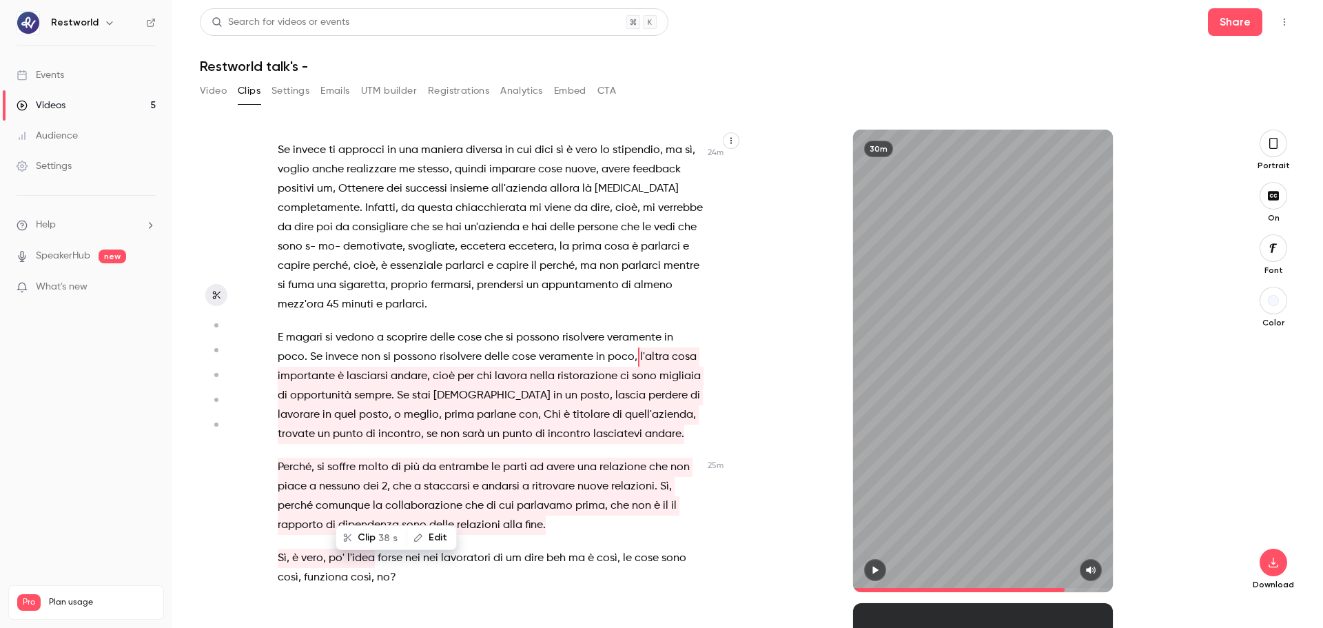
scroll to position [8237, 0]
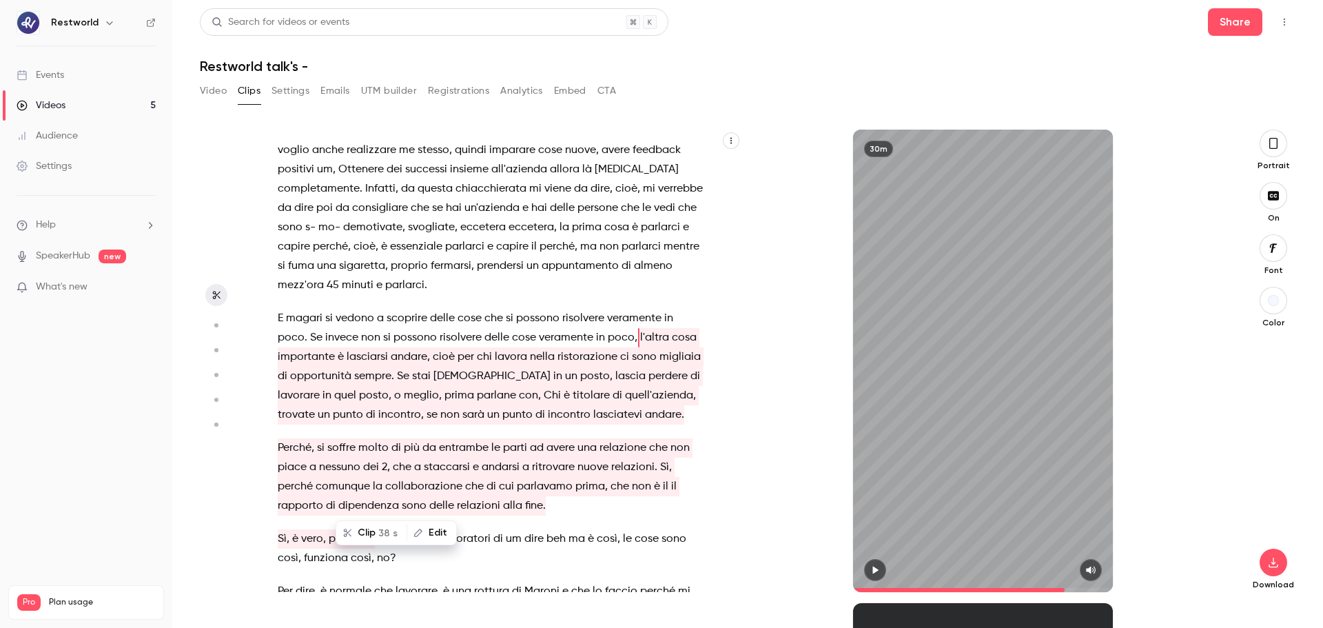
click at [640, 328] on span "l'altra" at bounding box center [654, 337] width 29 height 19
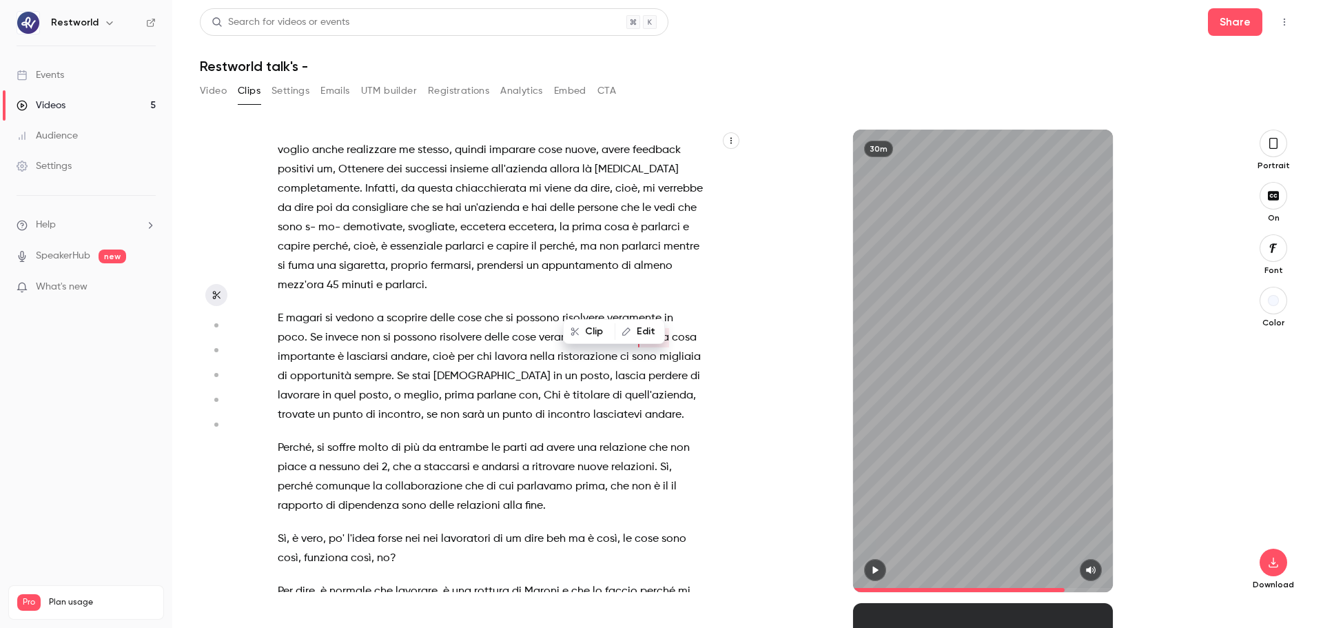
click at [640, 328] on span "l'altra" at bounding box center [654, 337] width 29 height 19
click at [686, 328] on span "cosa" at bounding box center [684, 337] width 25 height 19
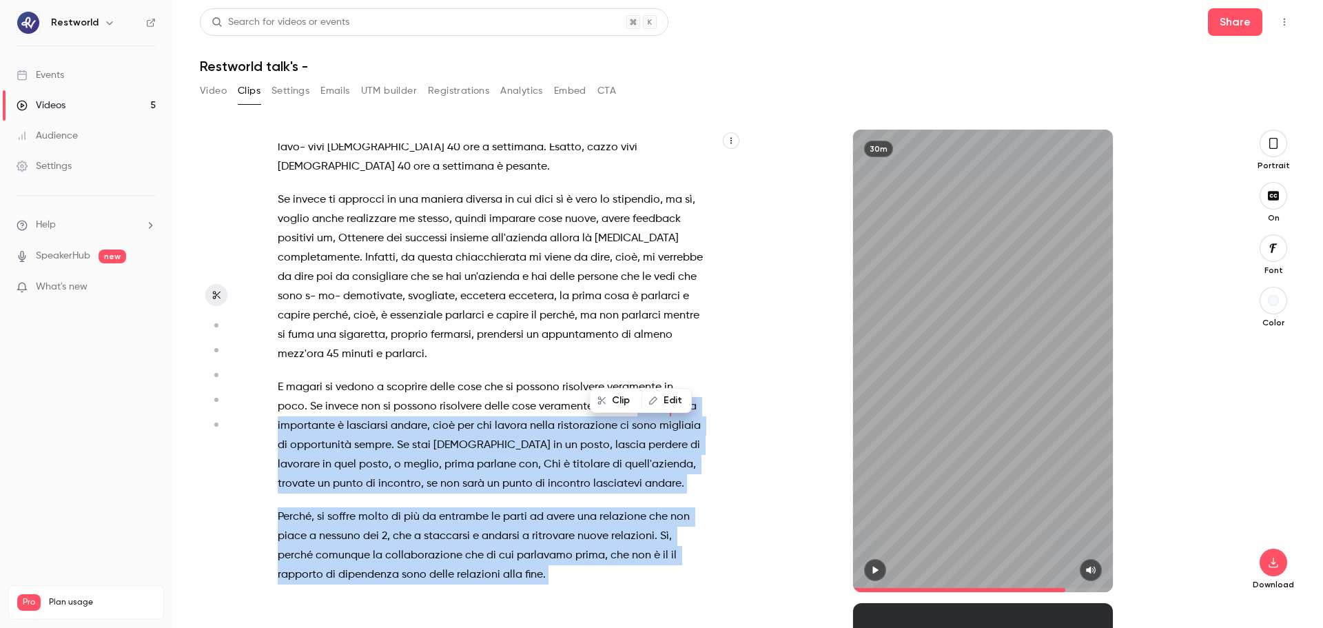
drag, startPoint x: 635, startPoint y: 365, endPoint x: 321, endPoint y: 570, distance: 374.4
click at [321, 570] on div "pochissime tecnologia , facciamo tutto uno svarione sull'[GEOGRAPHIC_DATA] , ce…" at bounding box center [497, 367] width 475 height 449
click at [347, 535] on span "34 s" at bounding box center [343, 536] width 20 height 14
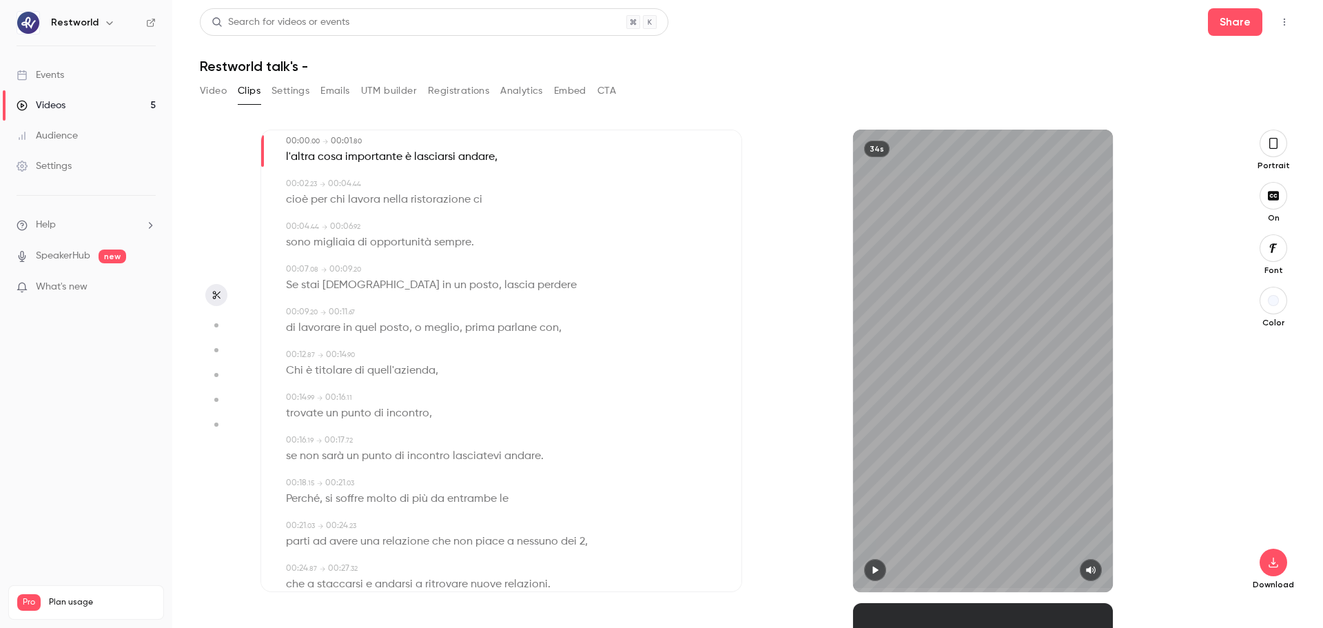
scroll to position [0, 0]
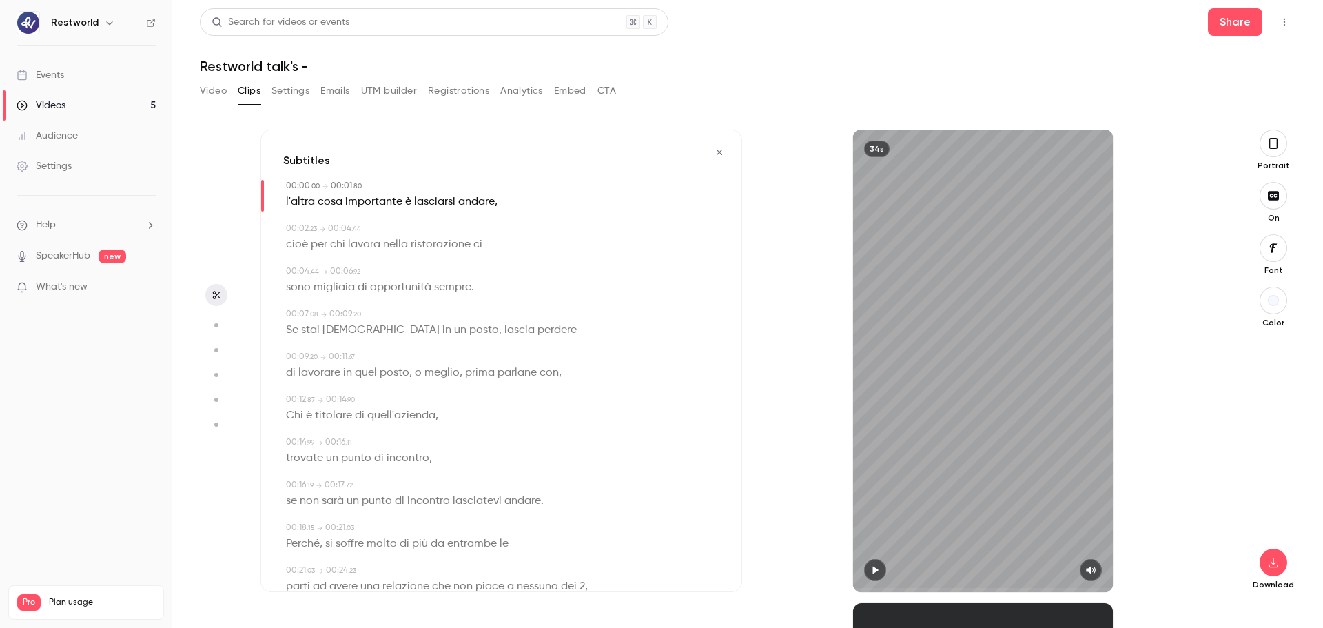
click at [950, 327] on div "34s" at bounding box center [983, 361] width 260 height 462
type input "****"
click at [1282, 561] on button "button" at bounding box center [1274, 562] width 28 height 28
